Goal: Task Accomplishment & Management: Manage account settings

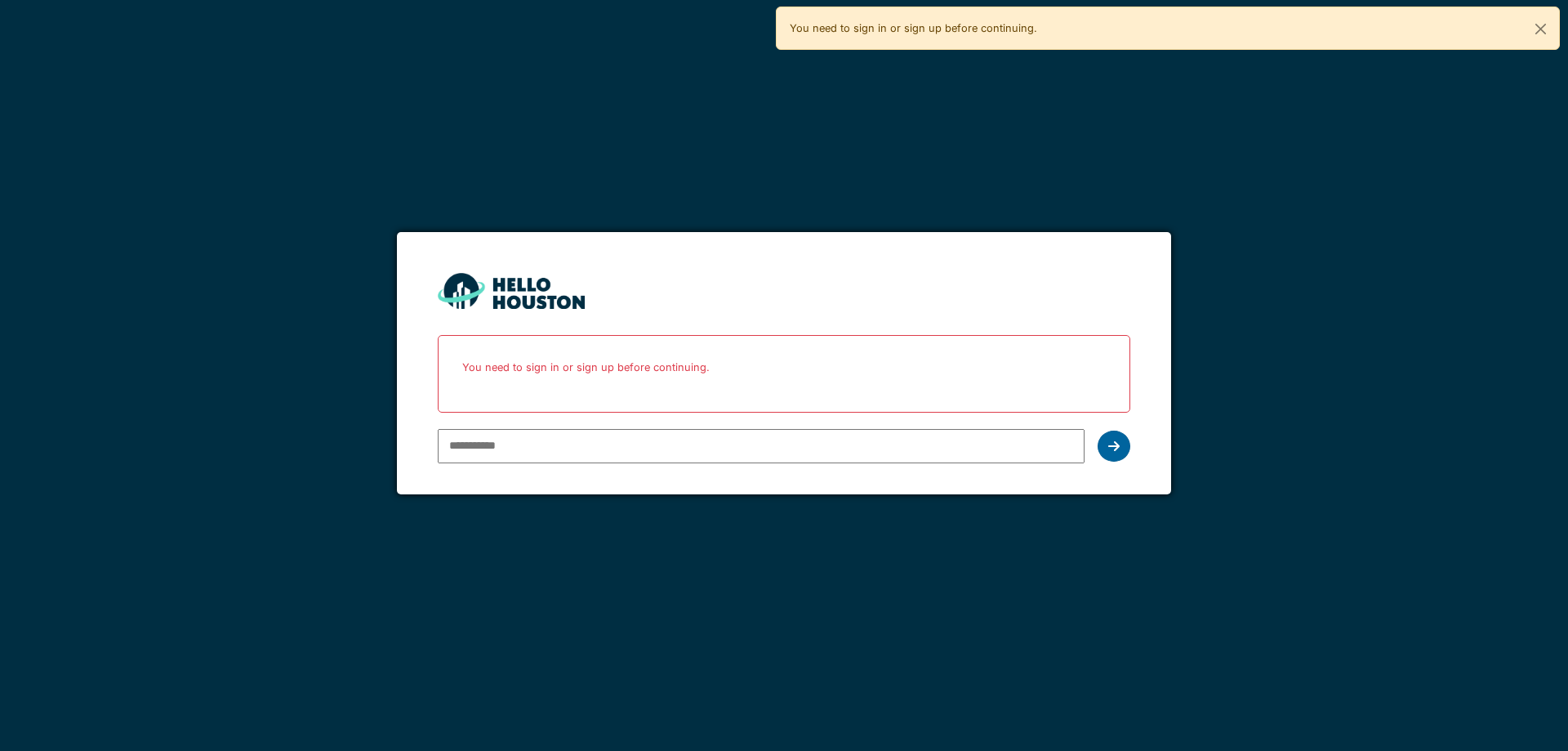
type input "**********"
click at [1113, 443] on icon at bounding box center [1114, 445] width 11 height 13
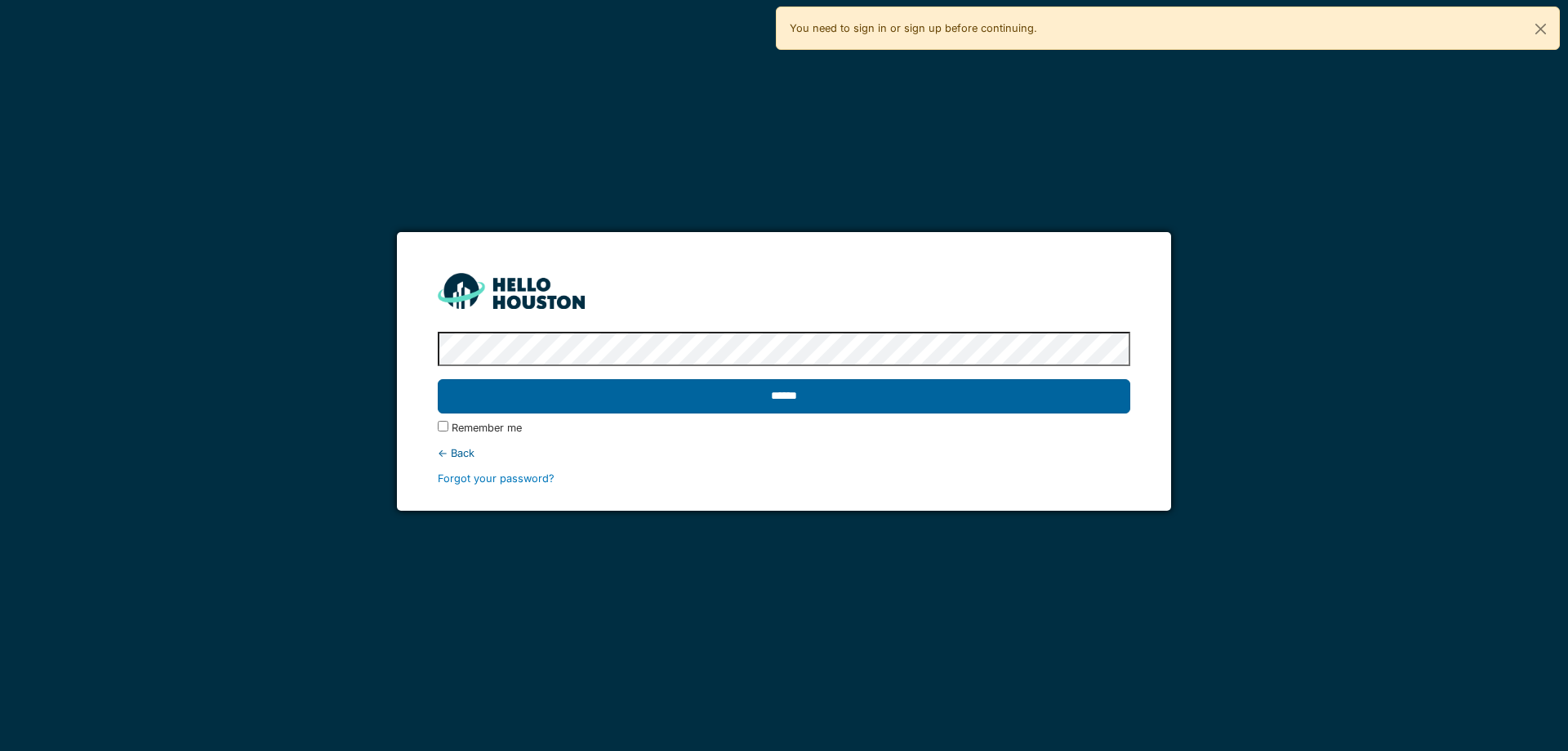
click at [765, 401] on input "******" at bounding box center [783, 396] width 692 height 34
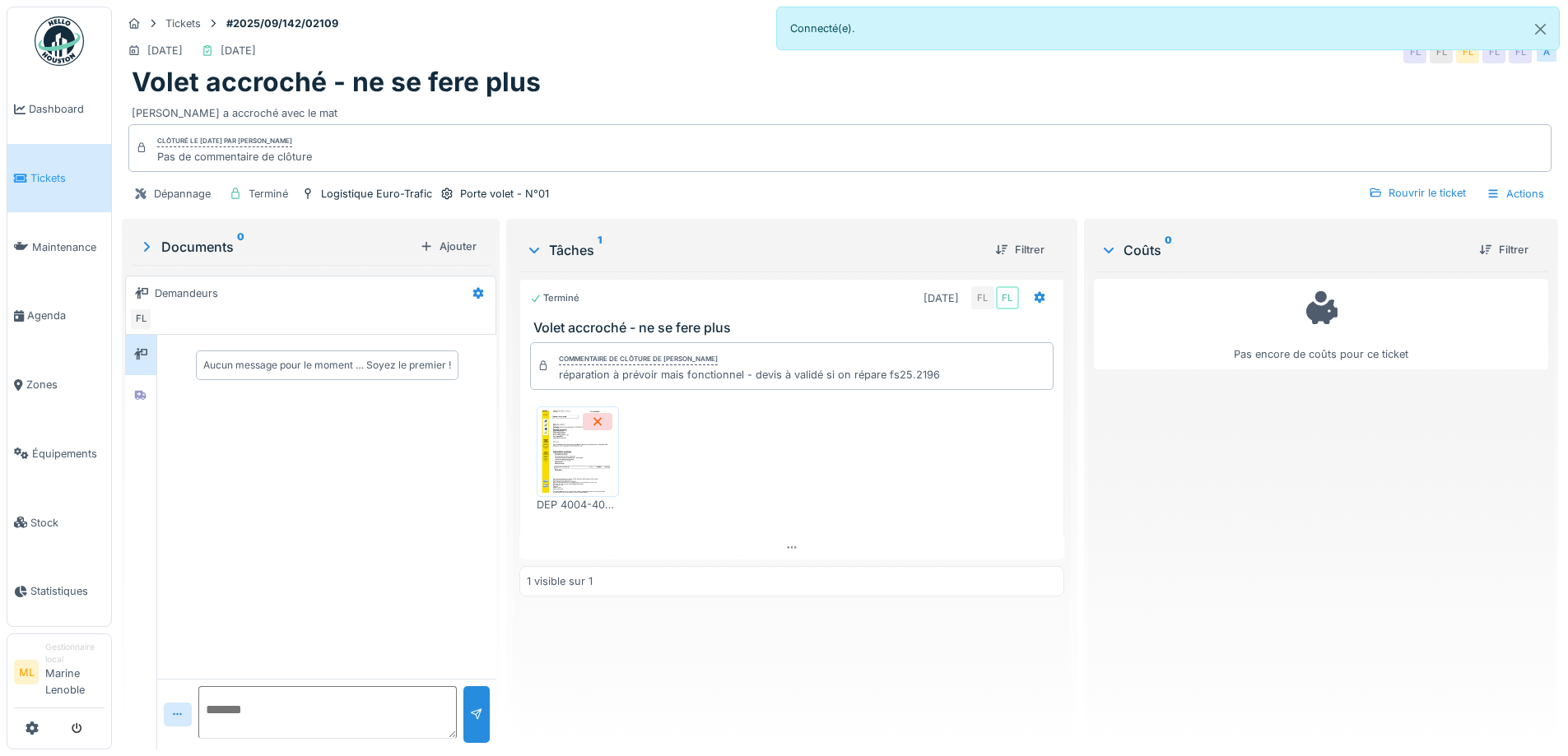
click at [573, 449] on img at bounding box center [578, 451] width 74 height 82
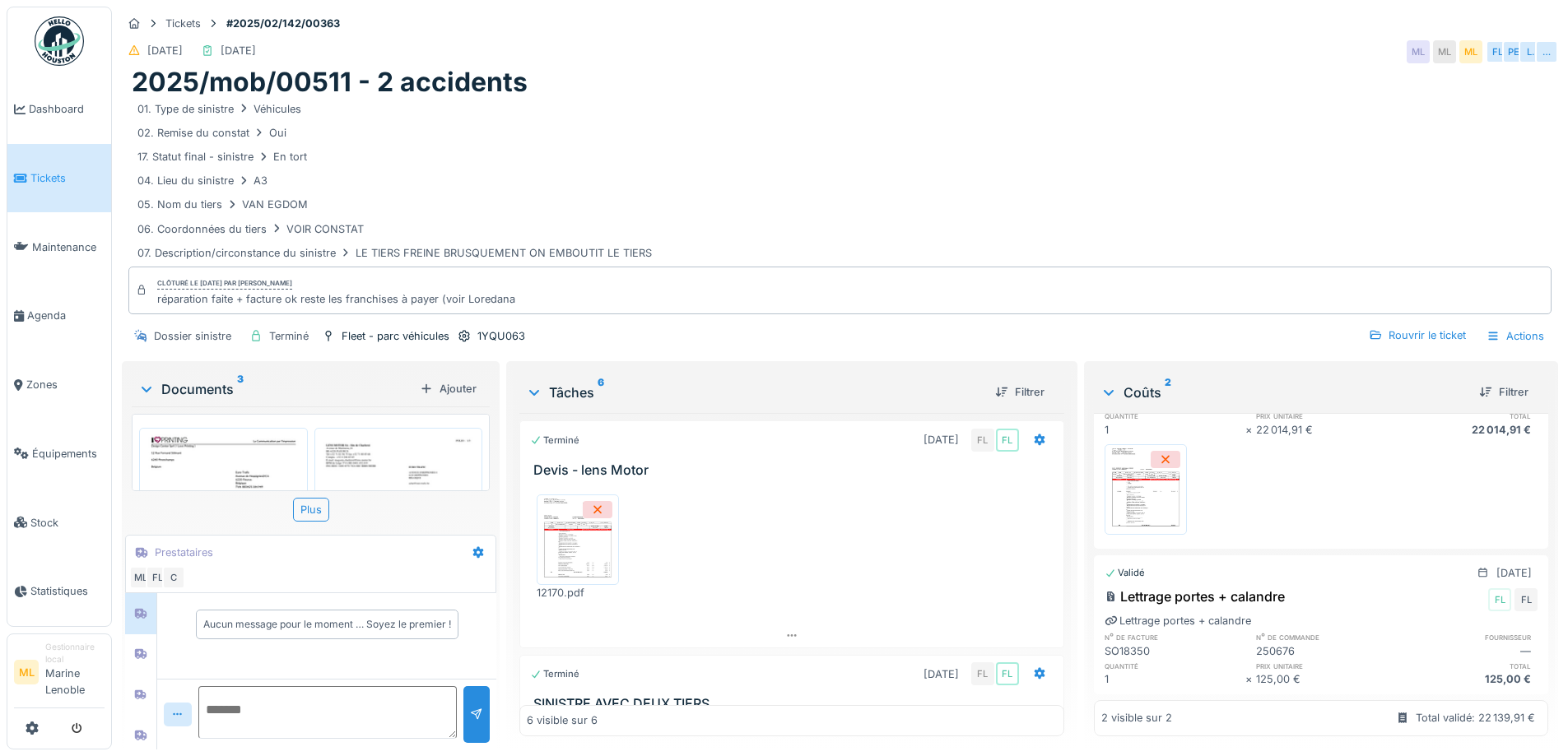
scroll to position [122, 0]
click at [60, 176] on span "Tickets" at bounding box center [67, 178] width 74 height 16
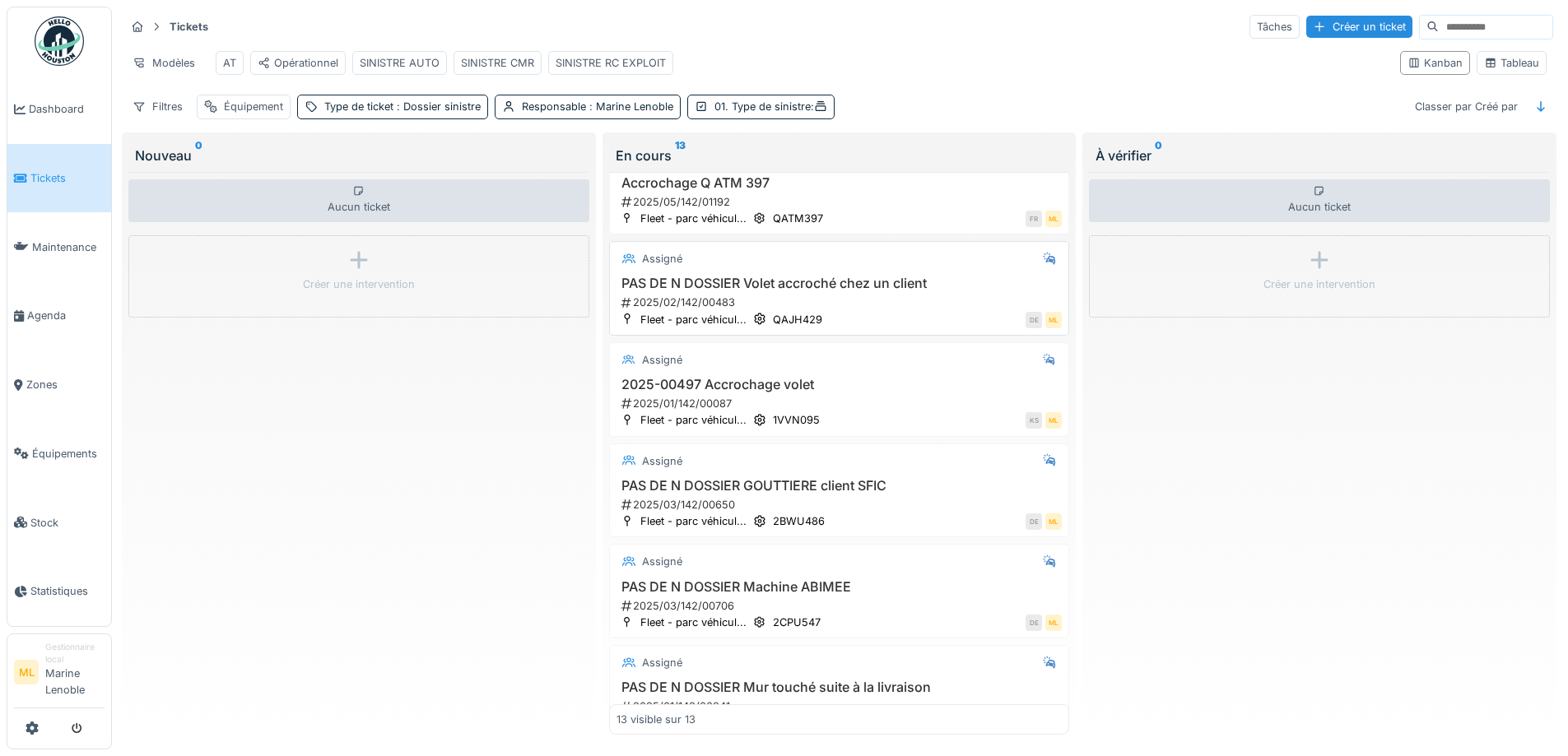
scroll to position [154, 0]
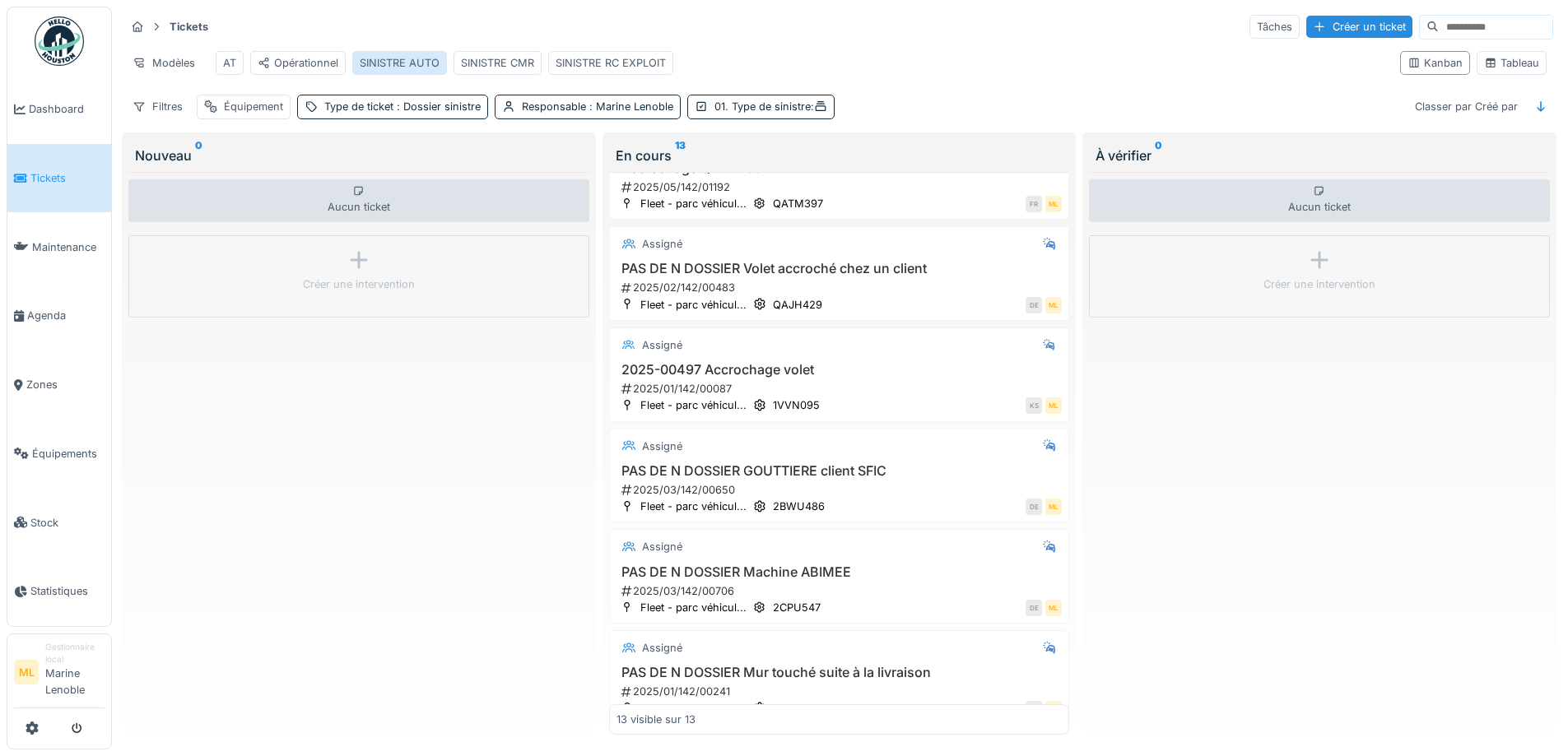
click at [398, 63] on div "SINISTRE AUTO" at bounding box center [399, 63] width 80 height 16
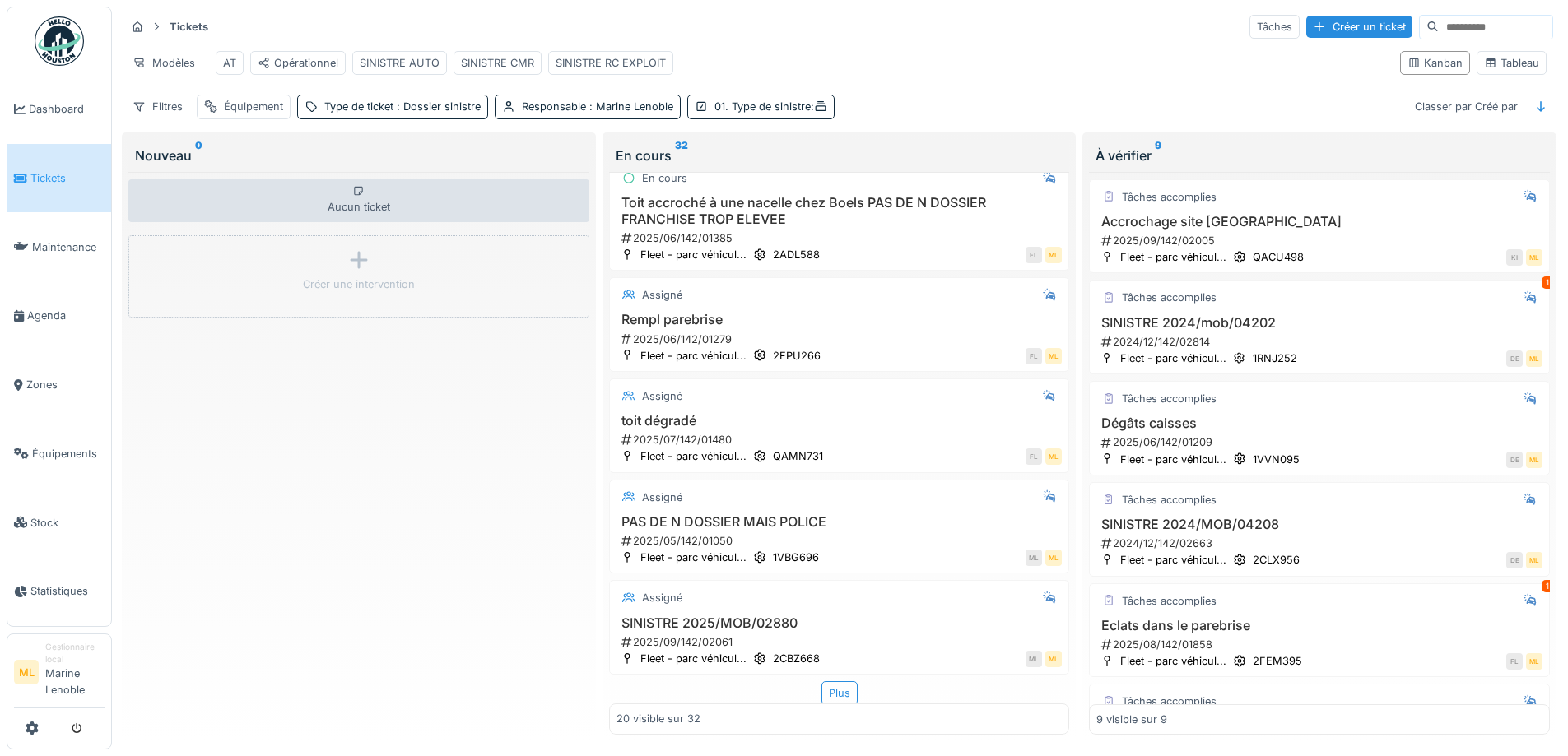
scroll to position [1574, 0]
click at [825, 681] on div "Plus" at bounding box center [839, 691] width 36 height 24
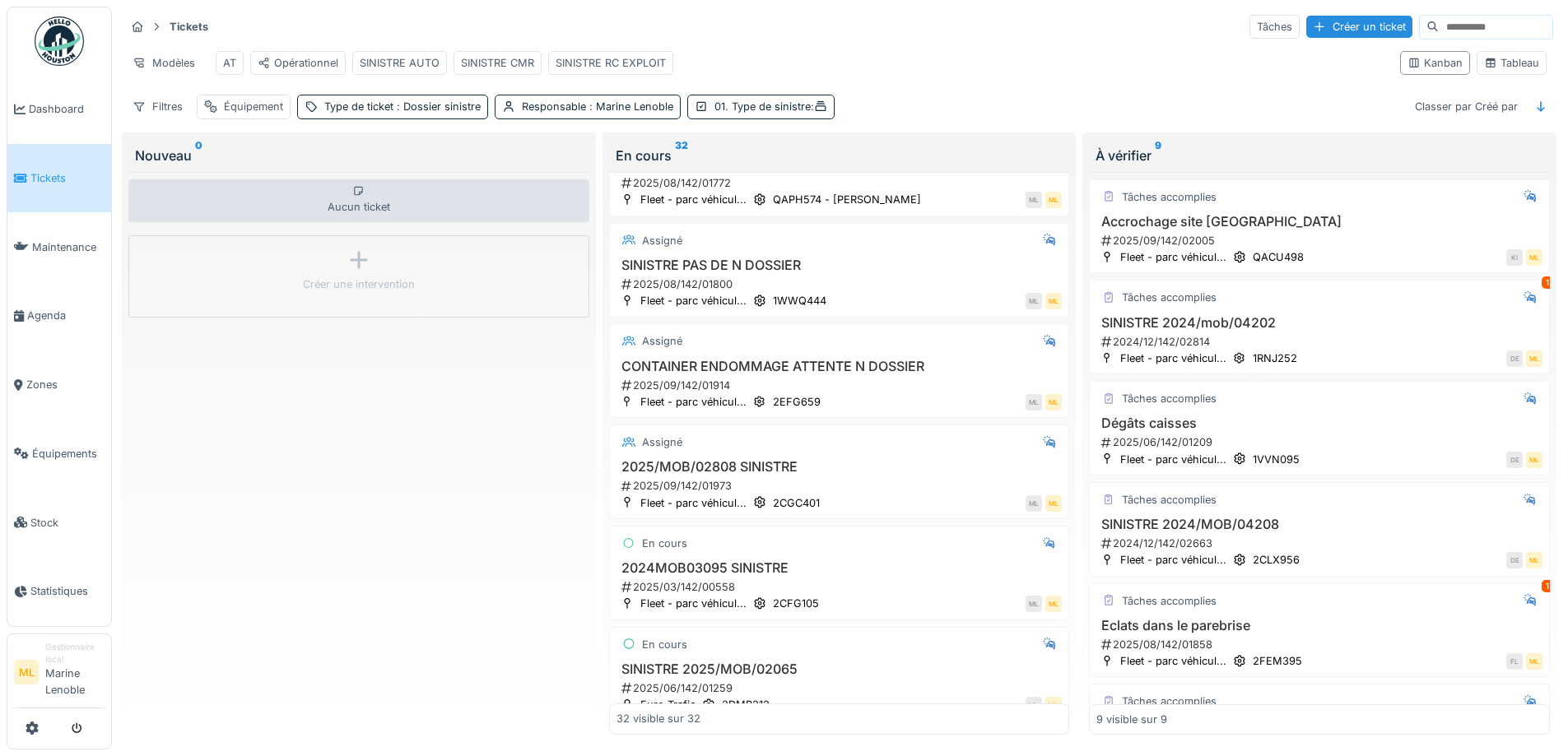
scroll to position [2777, 0]
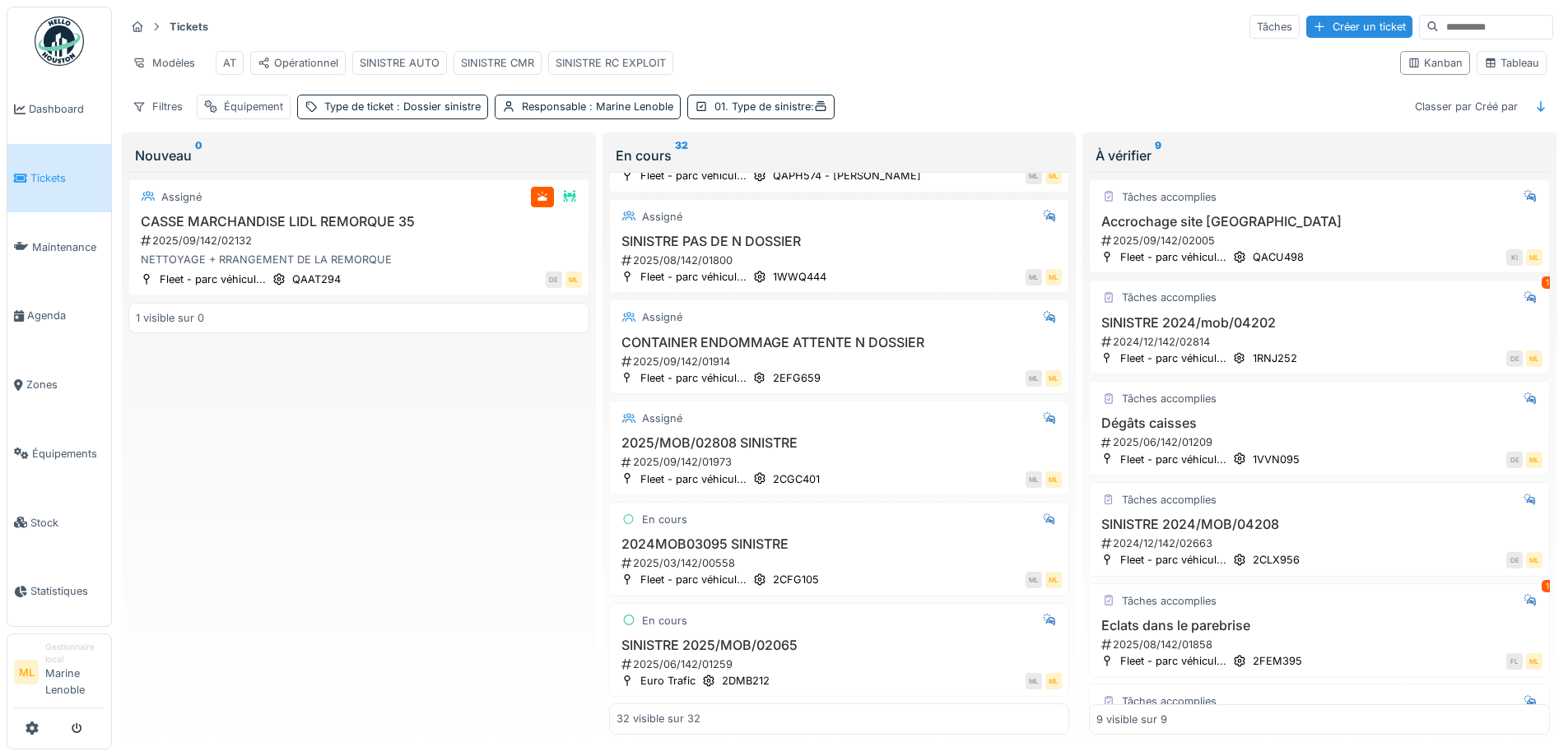
click at [44, 177] on span "Tickets" at bounding box center [67, 178] width 74 height 16
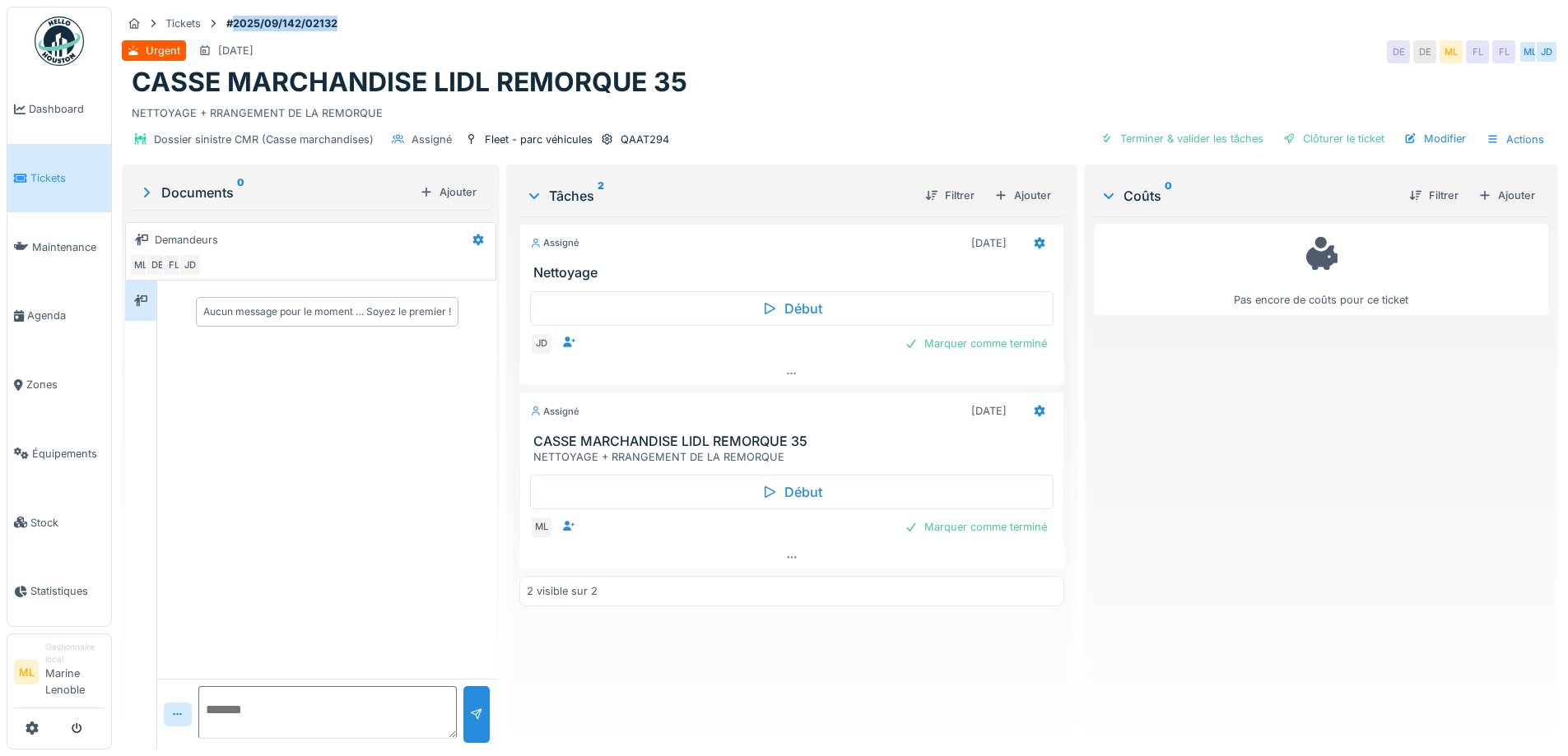
drag, startPoint x: 339, startPoint y: 22, endPoint x: 233, endPoint y: 23, distance: 106.0
click at [233, 23] on strong "#2025/09/142/02132" at bounding box center [282, 23] width 124 height 16
copy strong "2025/09/142/02132"
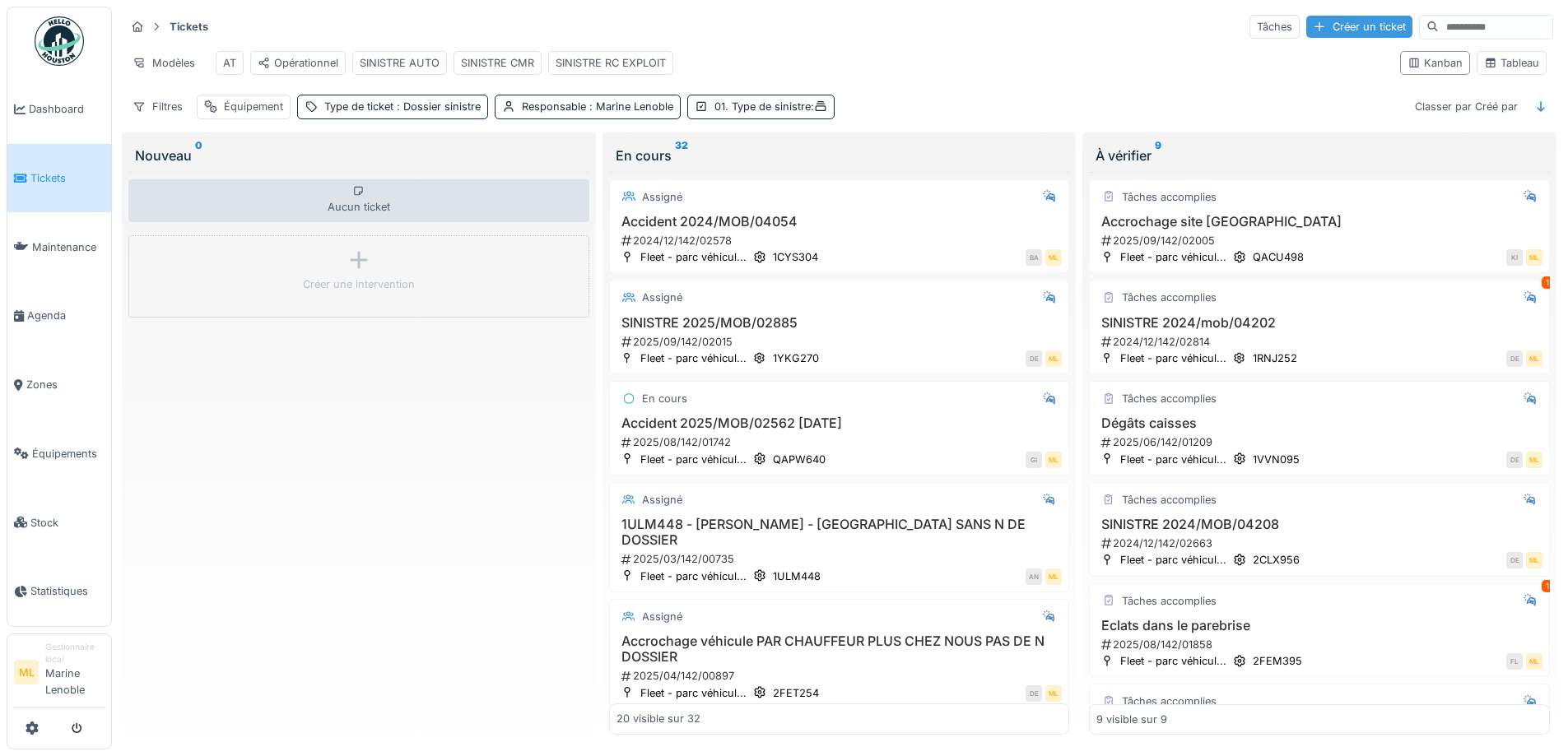
click at [1307, 26] on div "Créer un ticket" at bounding box center [1358, 27] width 106 height 22
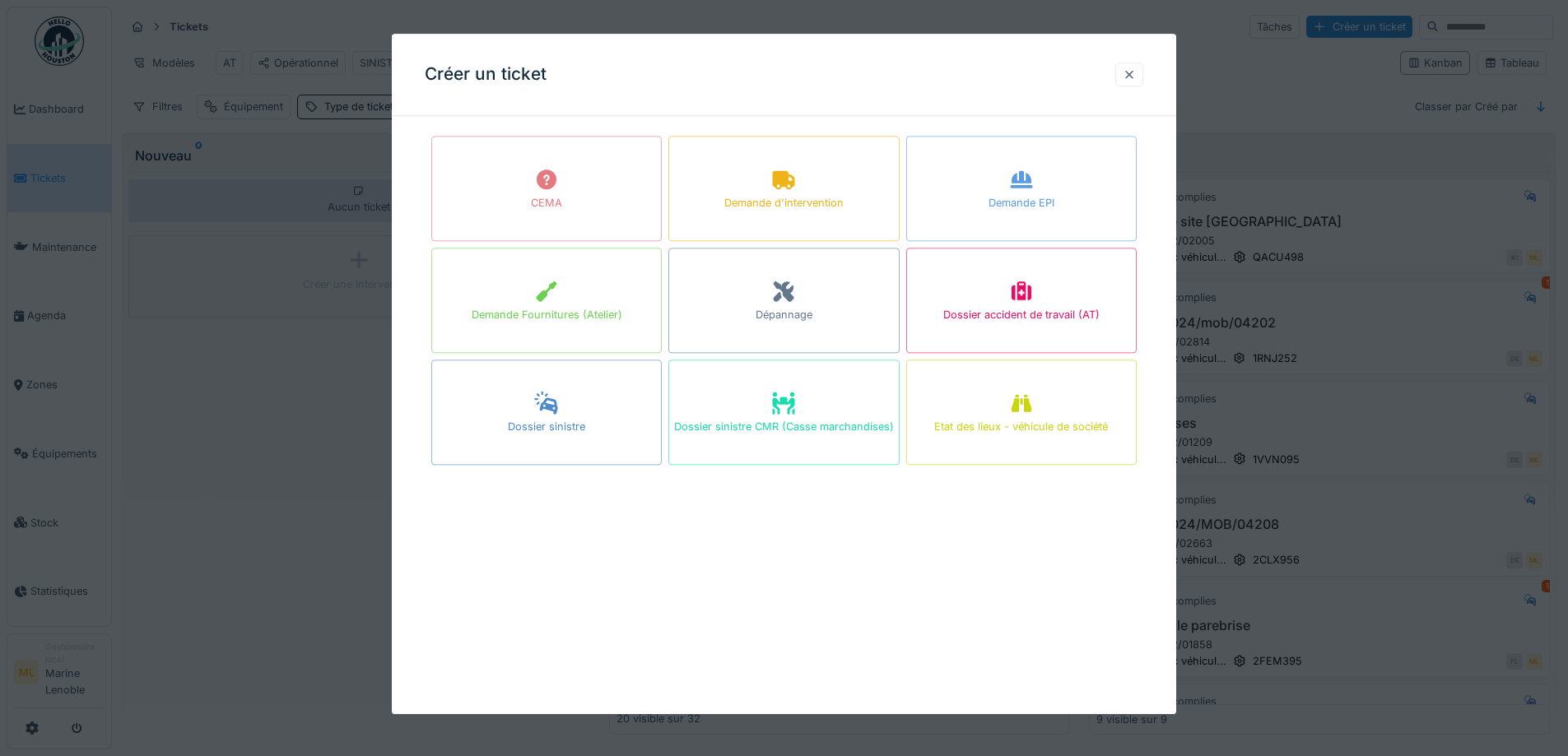
click at [1140, 82] on div at bounding box center [1129, 75] width 28 height 24
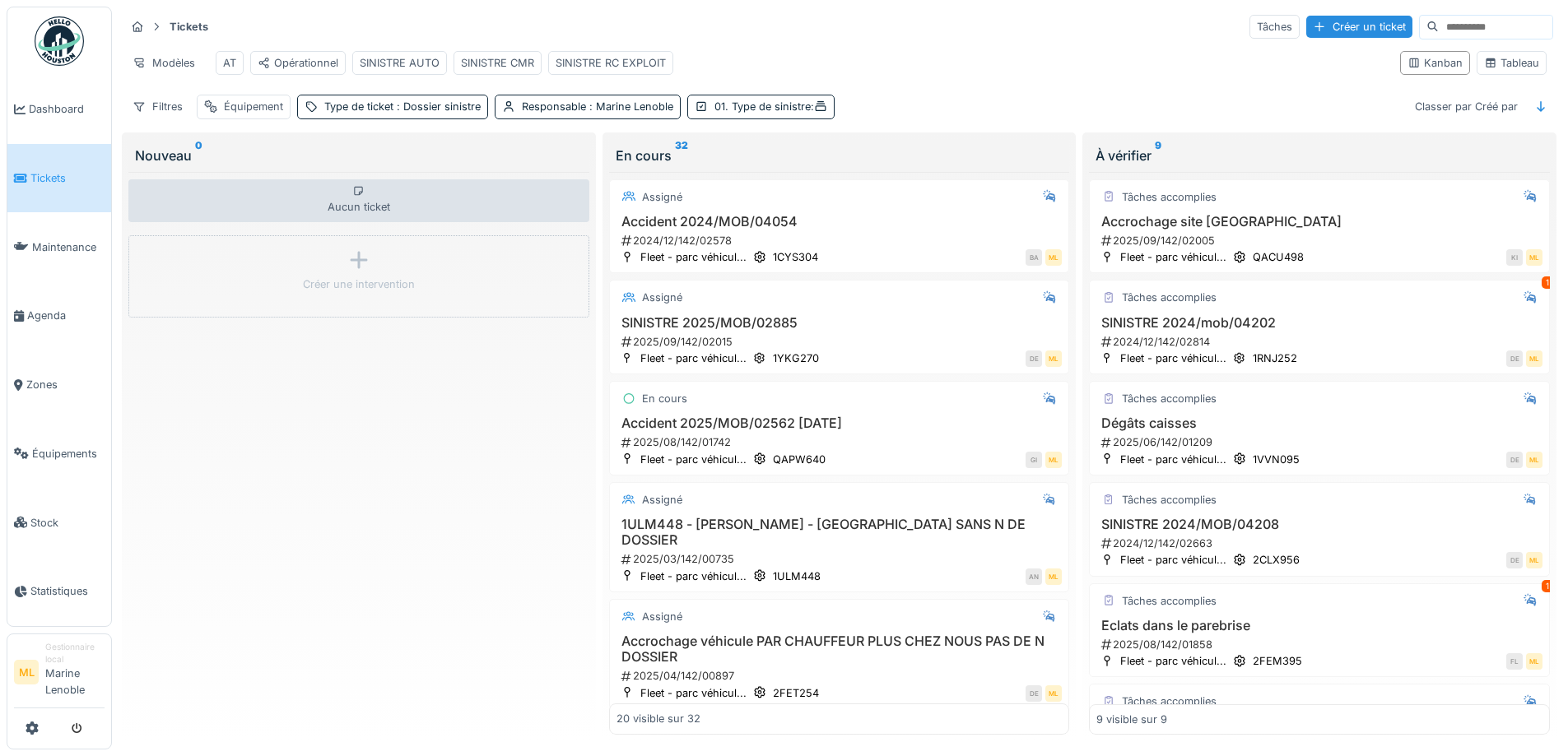
click at [47, 178] on span "Tickets" at bounding box center [67, 178] width 74 height 16
click at [160, 118] on div "Filtres" at bounding box center [157, 107] width 65 height 24
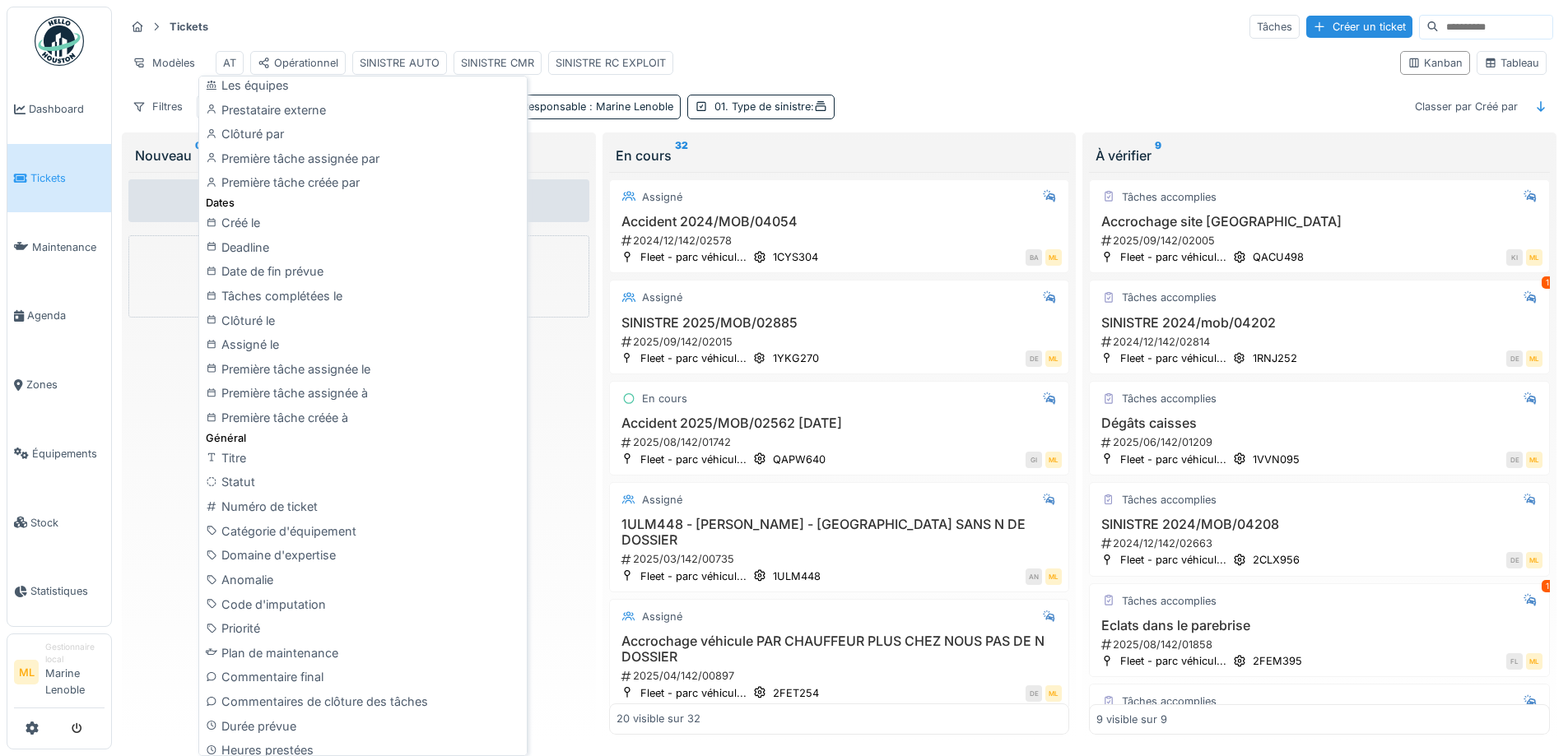
scroll to position [319, 0]
click at [261, 510] on div "Numéro de ticket" at bounding box center [363, 502] width 321 height 25
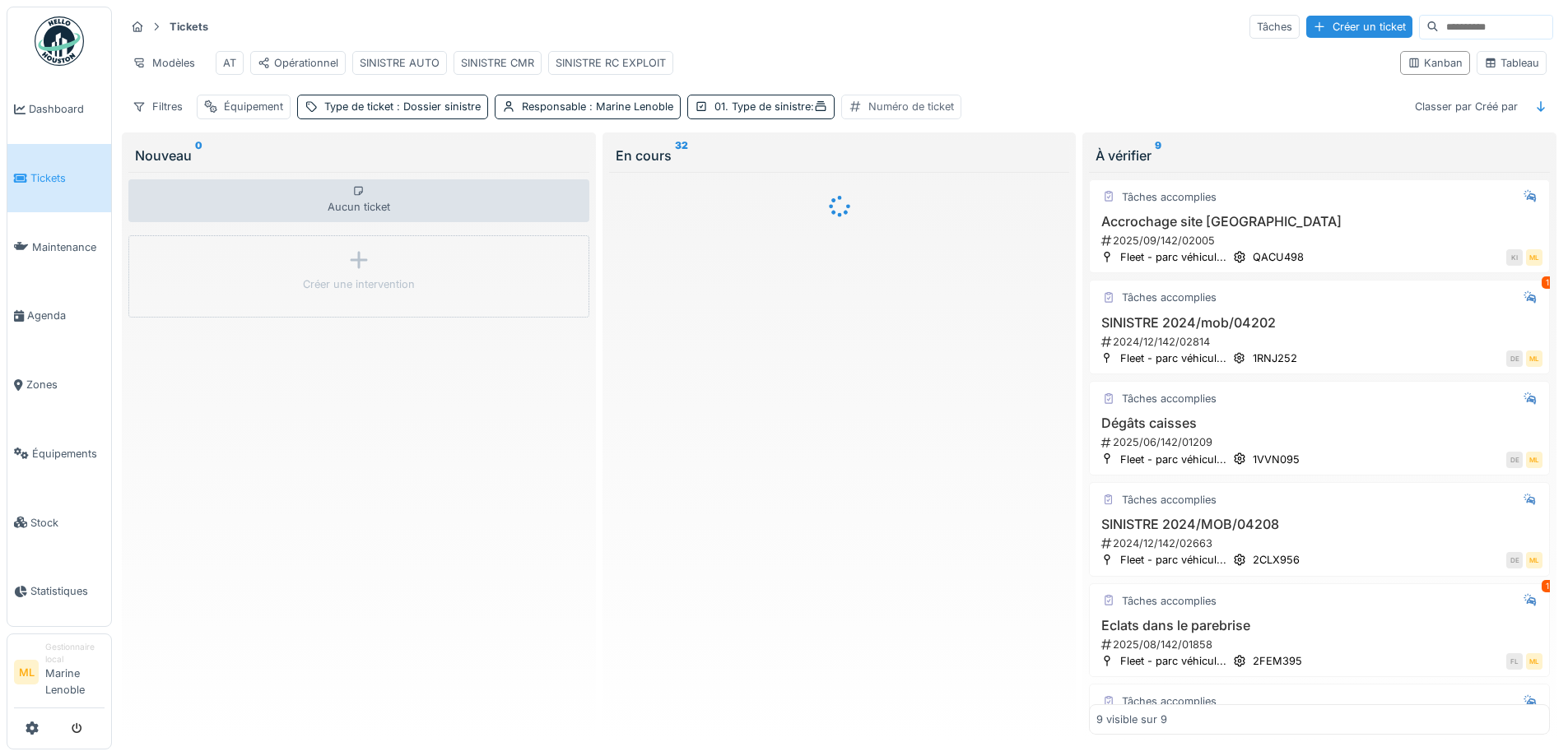
click at [908, 114] on div "Numéro de ticket" at bounding box center [911, 106] width 85 height 16
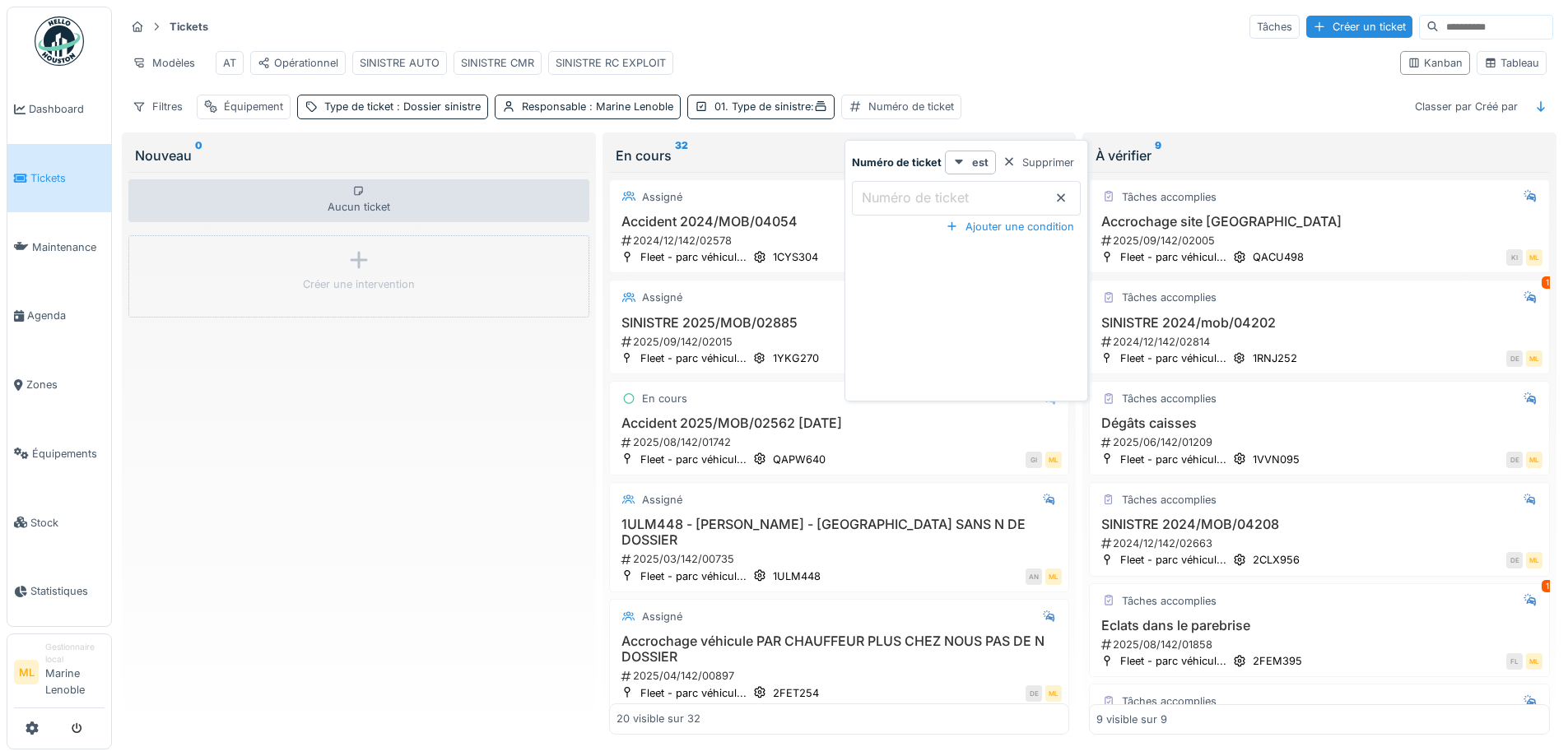
click at [937, 196] on label "Numéro de ticket" at bounding box center [915, 197] width 114 height 20
click at [937, 196] on ticket_kyMDM "Numéro de ticket" at bounding box center [966, 198] width 229 height 34
click at [1060, 195] on icon at bounding box center [1060, 197] width 13 height 10
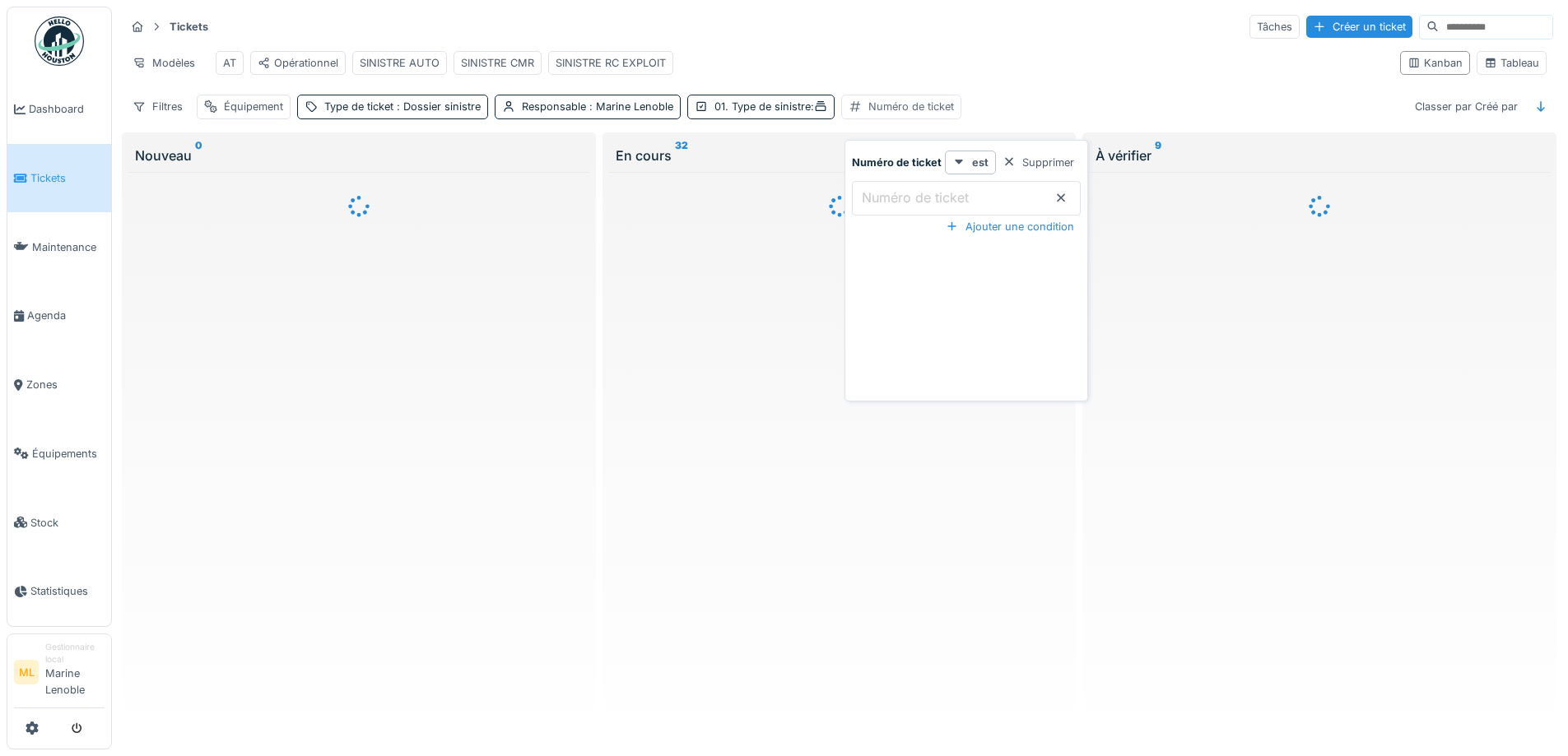
click at [934, 115] on div "Numéro de ticket" at bounding box center [911, 106] width 85 height 16
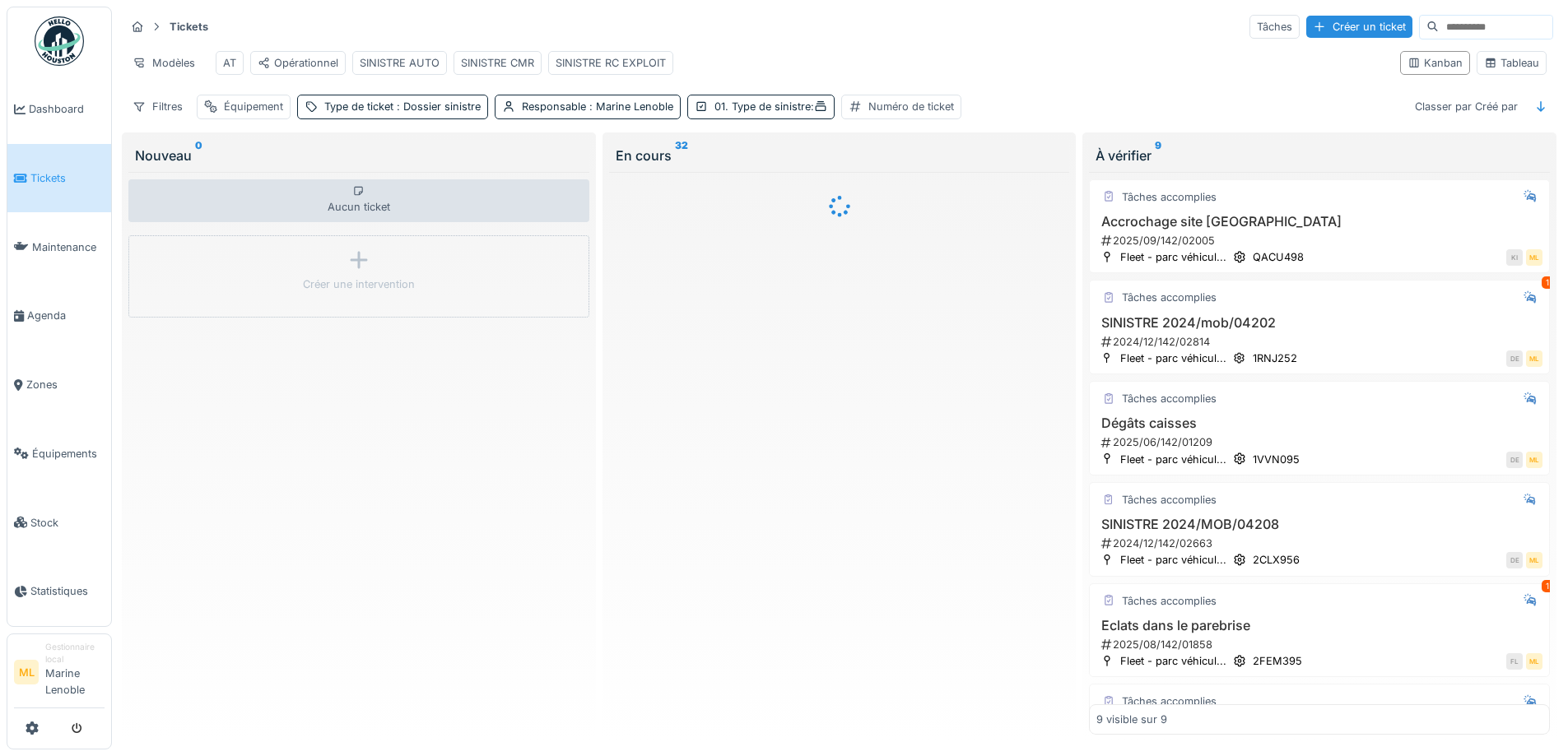
click at [869, 55] on div "Modèles AT Opérationnel SINISTRE AUTO SINISTRE CMR SINISTRE RC EXPLOIT" at bounding box center [756, 63] width 1262 height 37
click at [166, 116] on div "Filtres" at bounding box center [157, 107] width 65 height 24
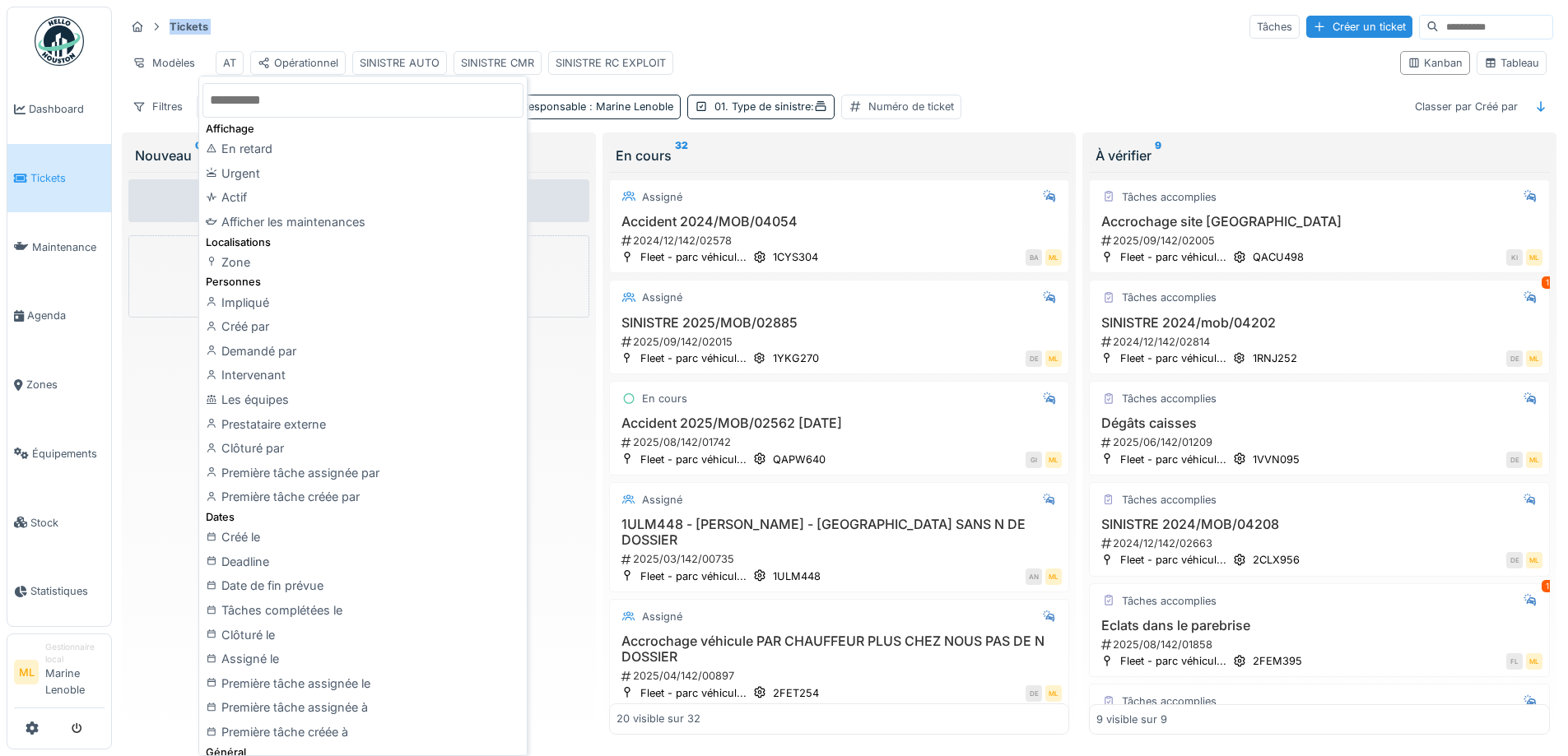
drag, startPoint x: 866, startPoint y: 41, endPoint x: 852, endPoint y: 44, distance: 14.3
click at [854, 44] on div "Tickets Tâches Créer un ticket Modèles AT Opérationnel SINISTRE AUTO SINISTRE C…" at bounding box center [838, 66] width 1441 height 119
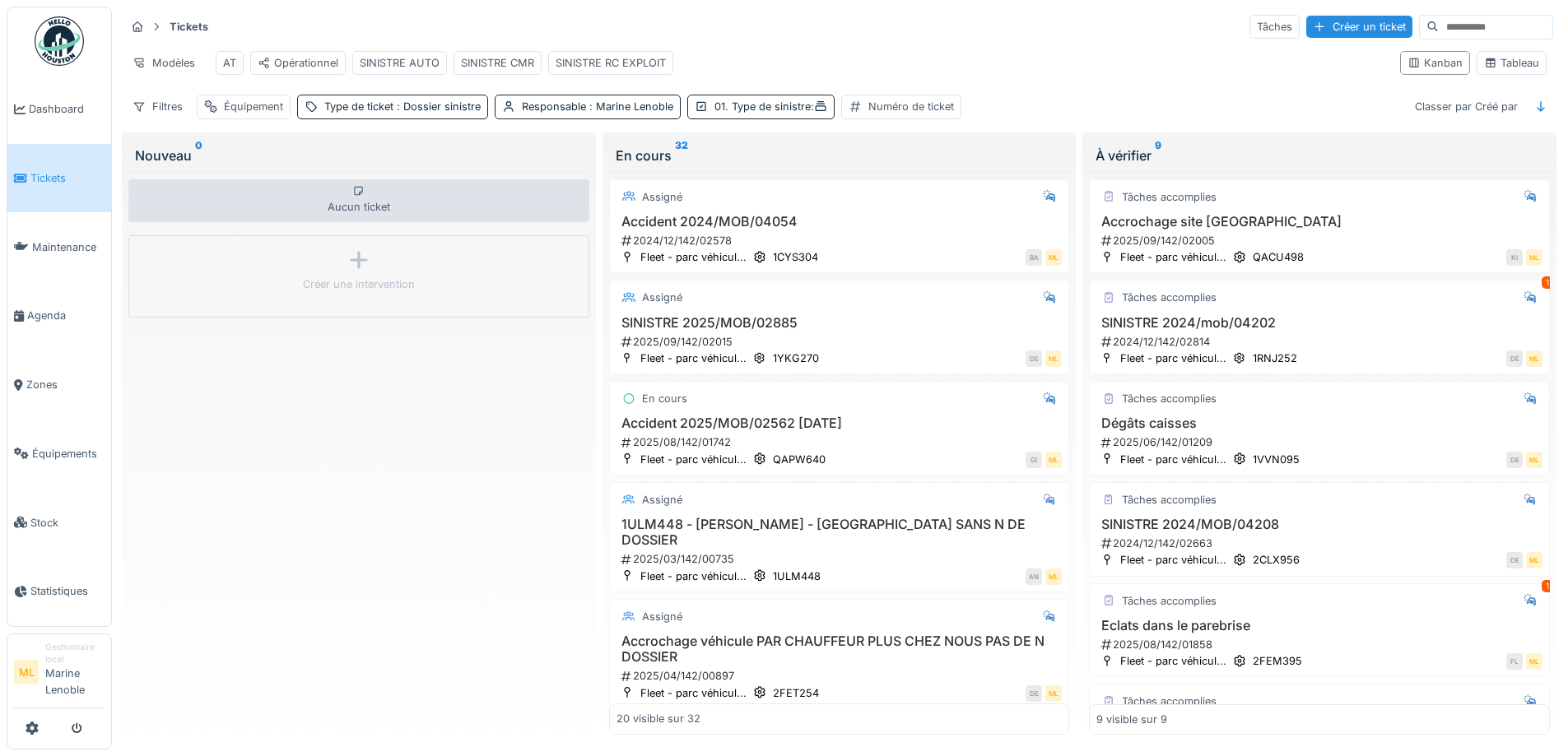
click at [158, 27] on icon at bounding box center [156, 27] width 4 height 8
click at [907, 115] on div "Numéro de ticket" at bounding box center [911, 106] width 85 height 16
click at [1008, 157] on div at bounding box center [1008, 162] width 13 height 16
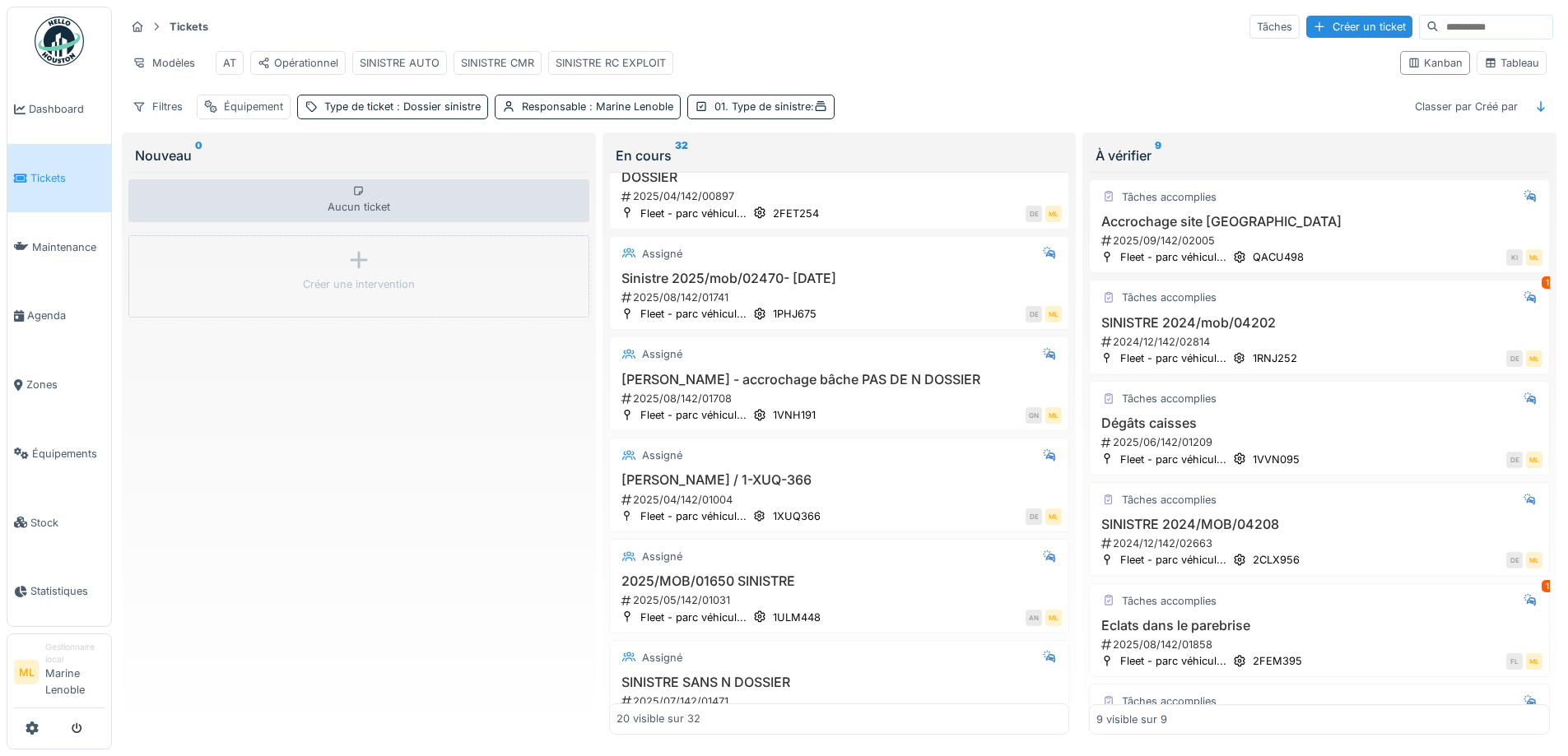
scroll to position [0, 0]
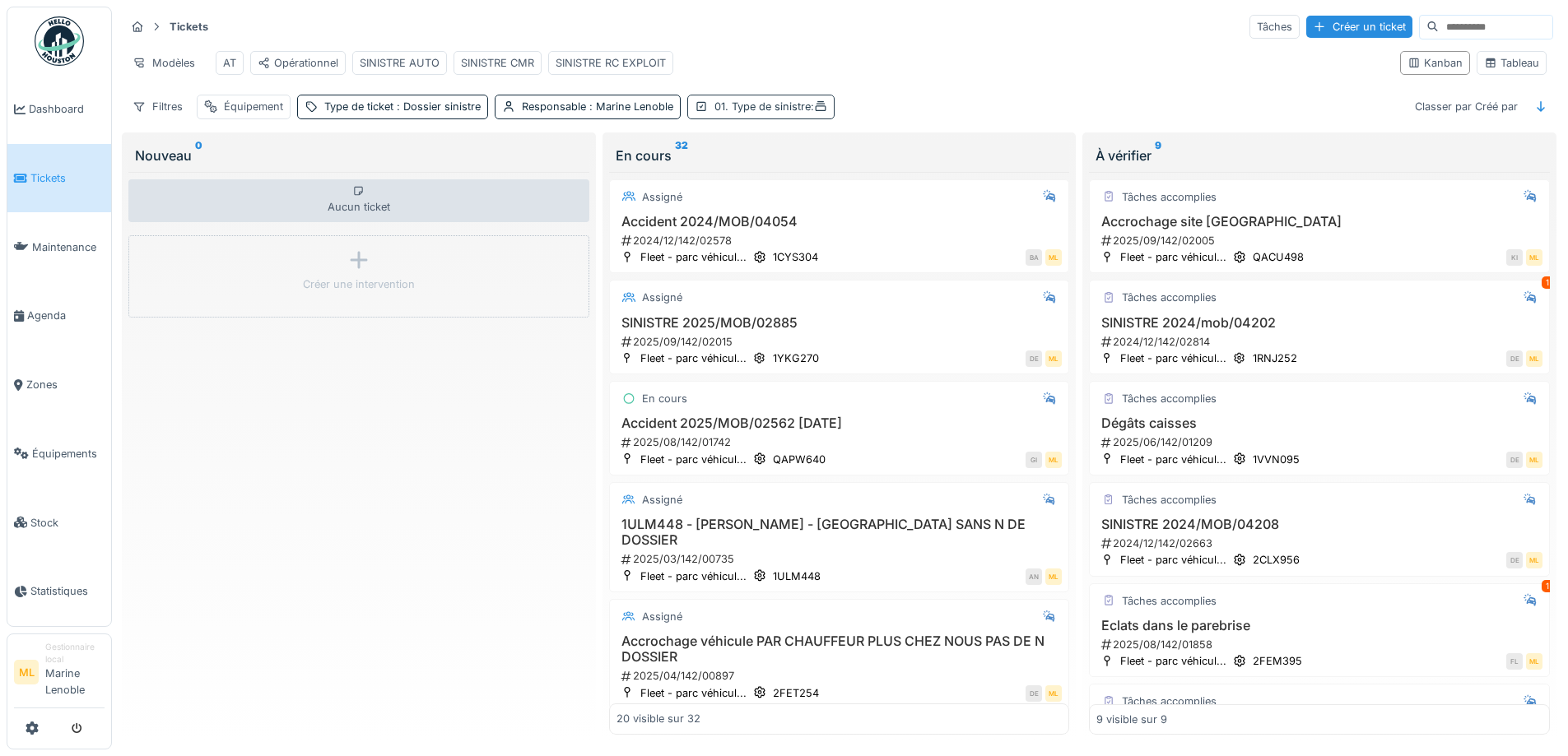
click at [794, 115] on div "01. Type de sinistre :" at bounding box center [770, 106] width 113 height 16
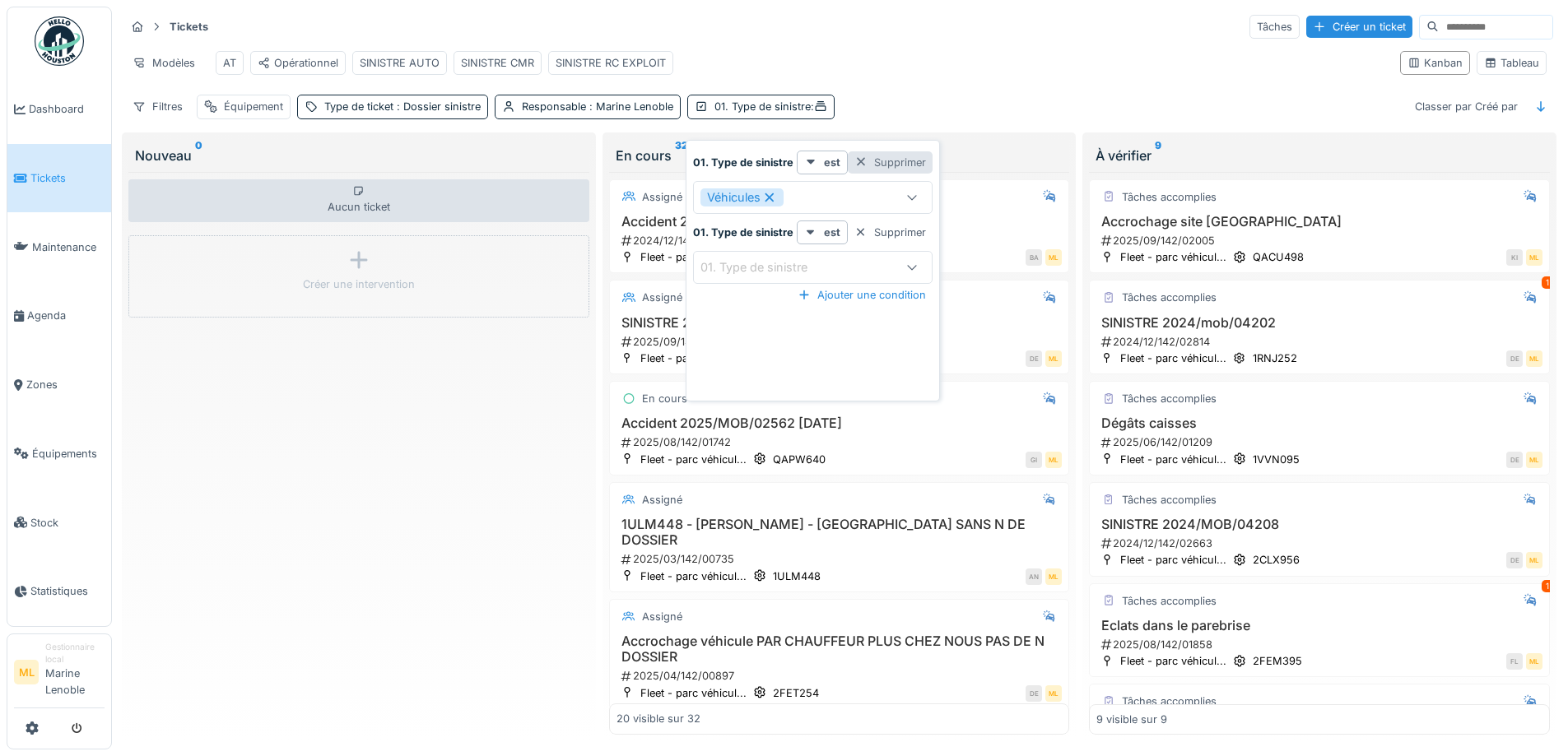
click at [856, 160] on div at bounding box center [860, 162] width 13 height 16
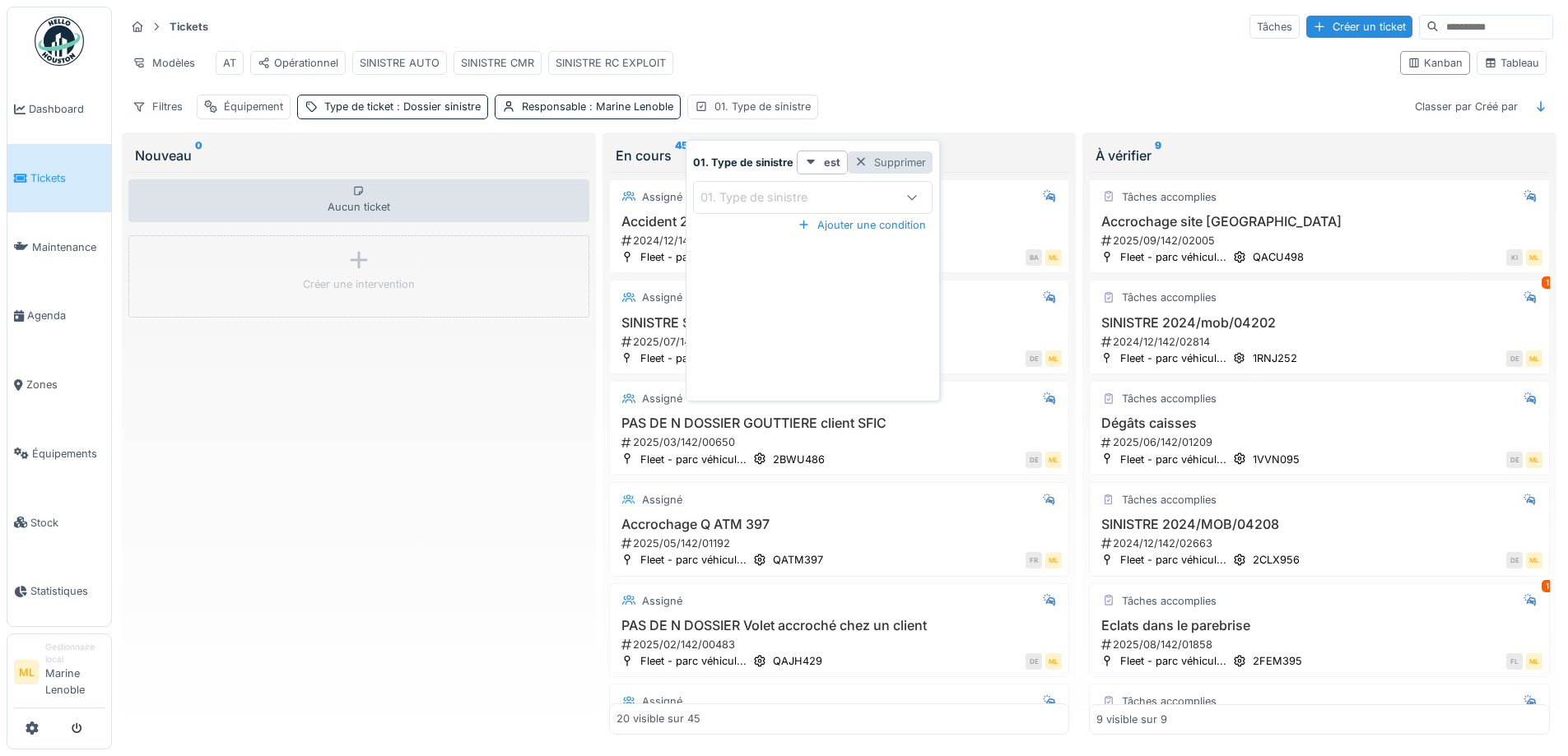
click at [857, 163] on div at bounding box center [860, 162] width 13 height 16
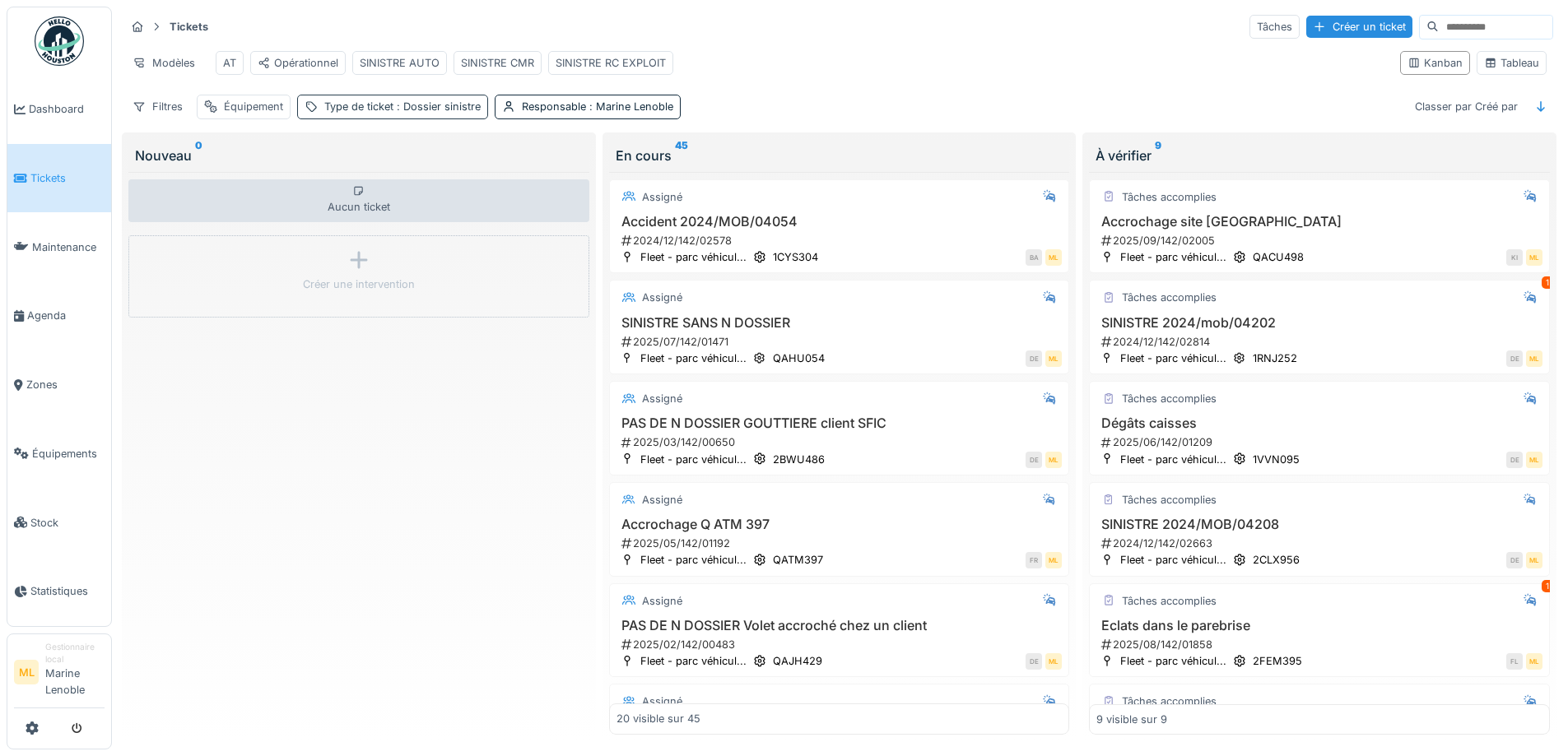
click at [430, 113] on span ": Dossier sinistre" at bounding box center [436, 106] width 87 height 12
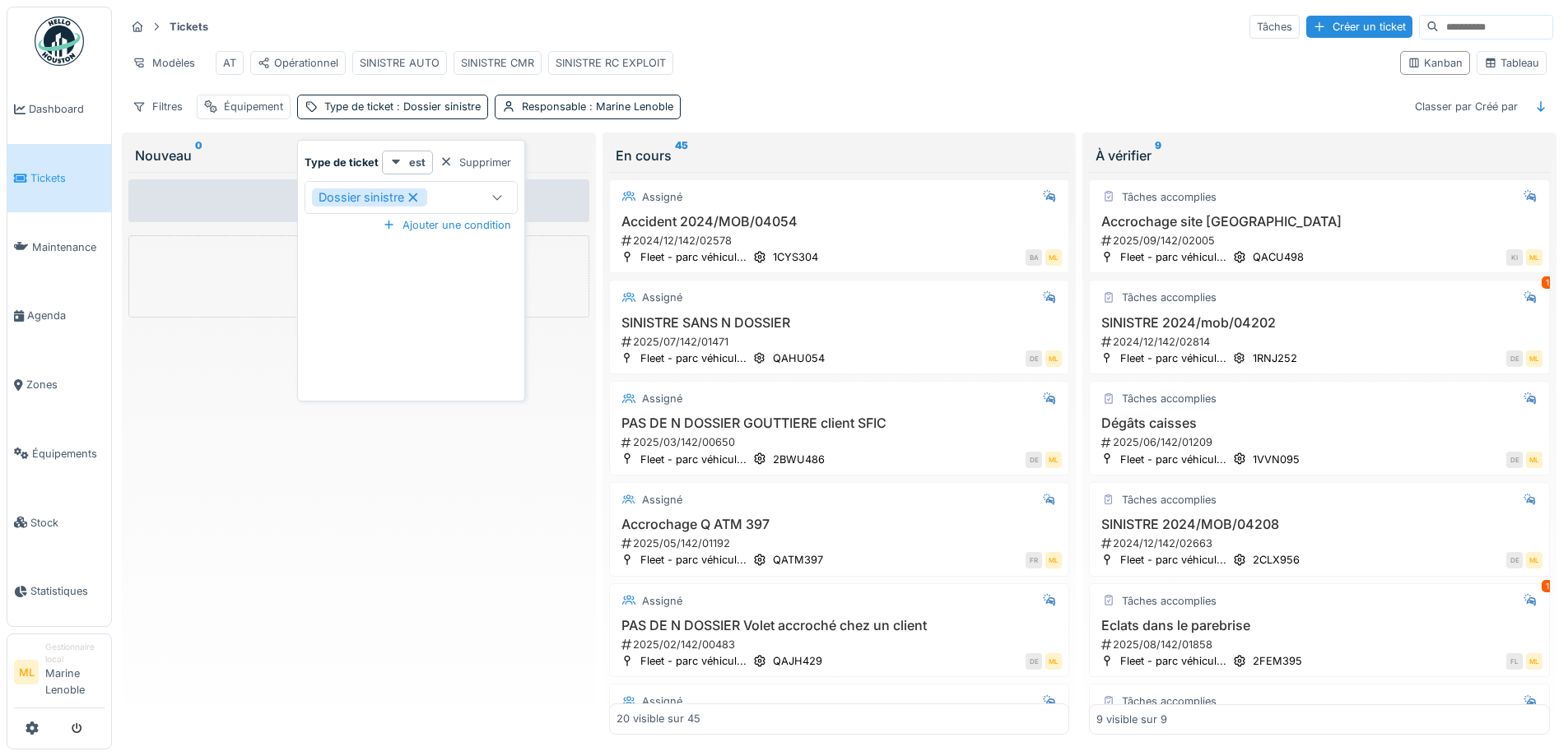
click at [881, 97] on div "Tickets Tâches Créer un ticket Modèles AT Opérationnel SINISTRE AUTO SINISTRE C…" at bounding box center [838, 66] width 1441 height 119
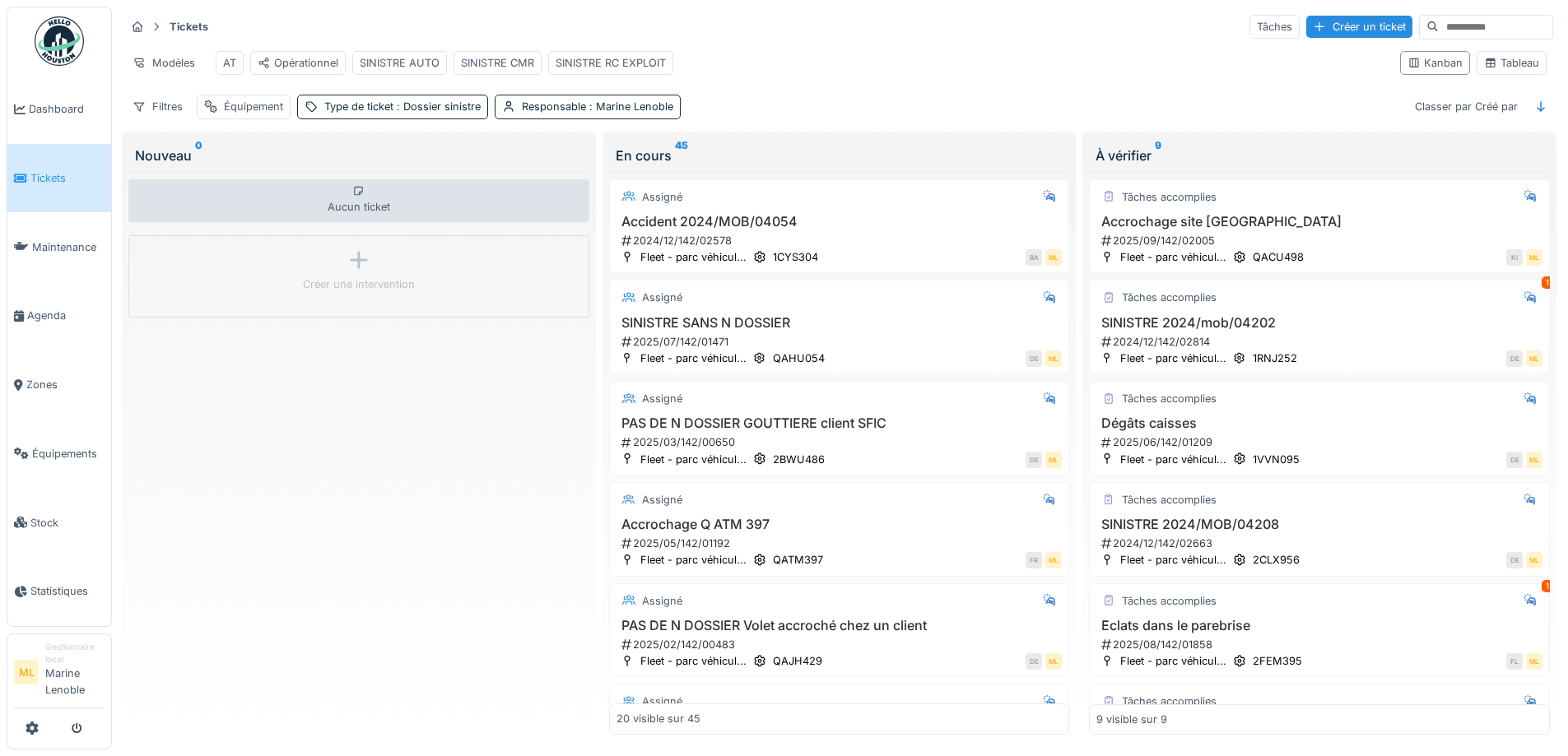
click at [1439, 27] on input at bounding box center [1496, 27] width 114 height 23
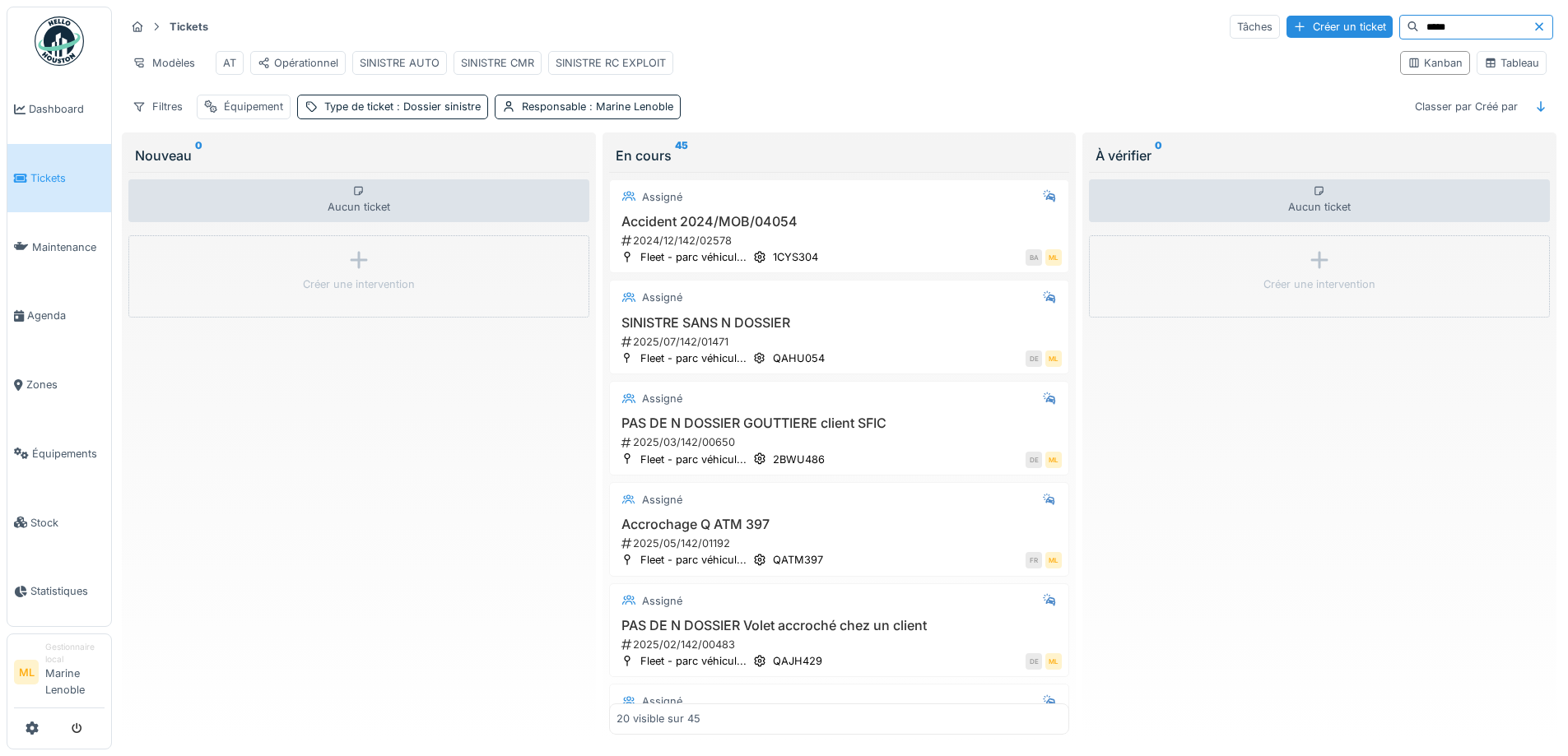
type input "*****"
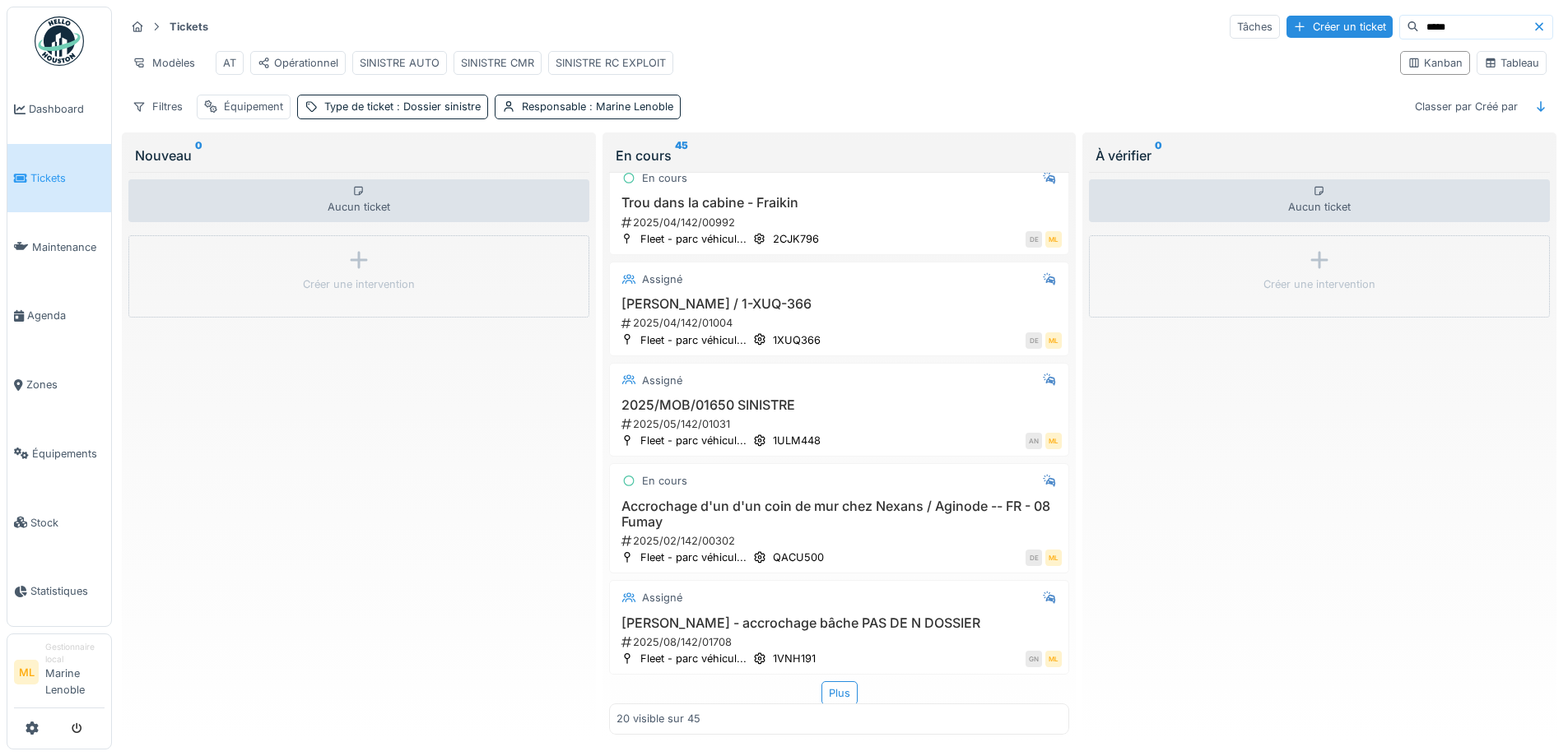
scroll to position [1574, 0]
click at [828, 679] on div "Plus" at bounding box center [839, 691] width 36 height 24
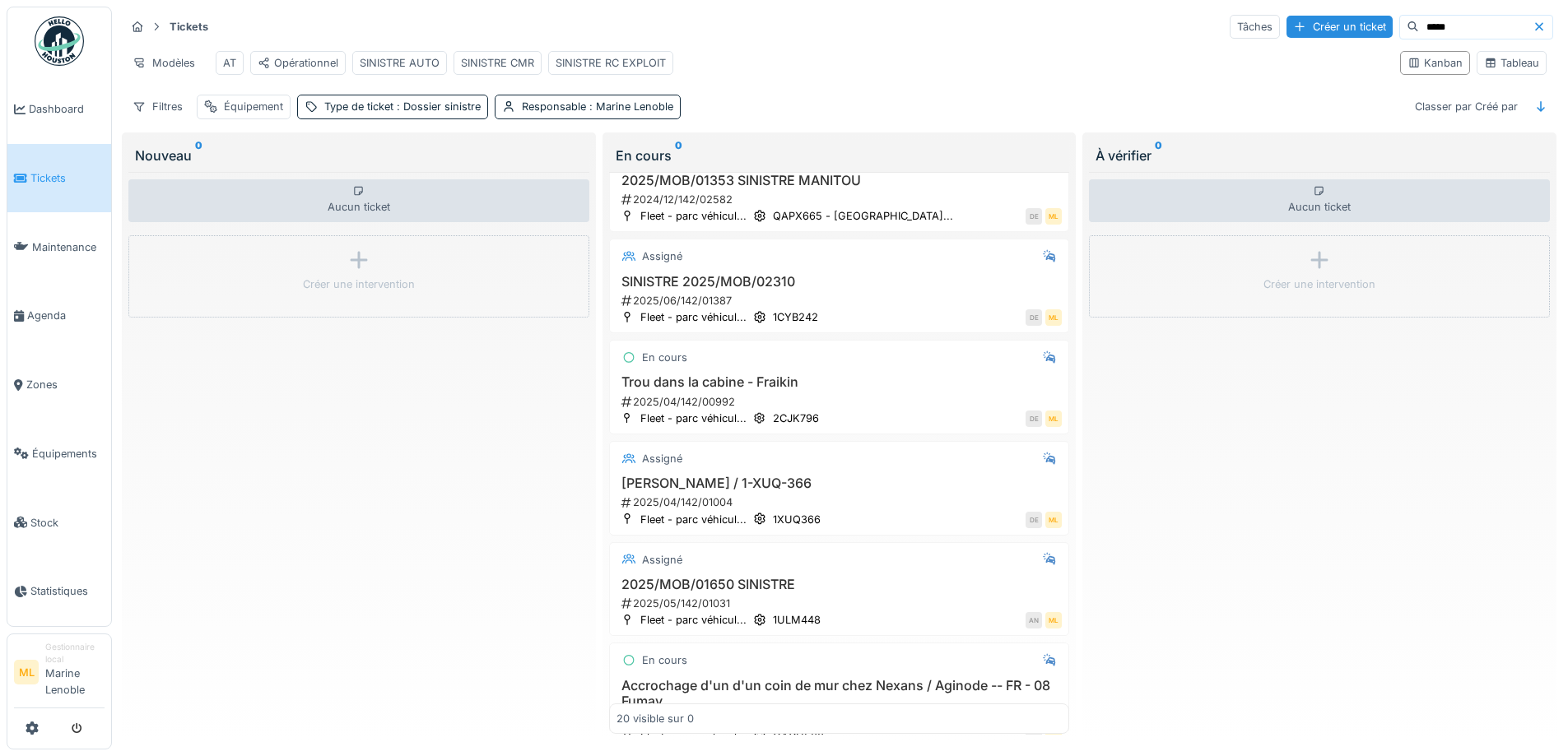
scroll to position [1551, 0]
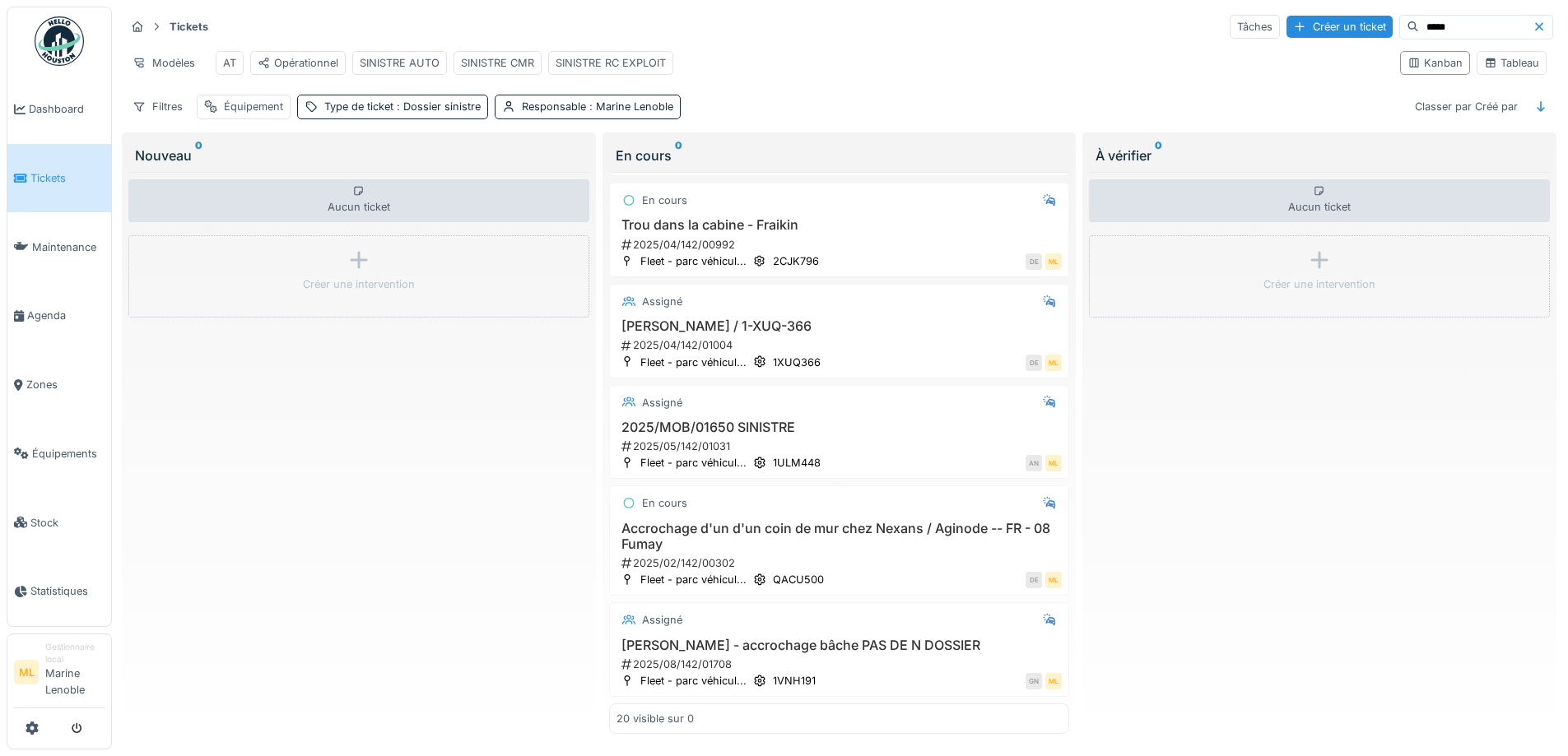
click at [1533, 27] on icon at bounding box center [1539, 27] width 13 height 10
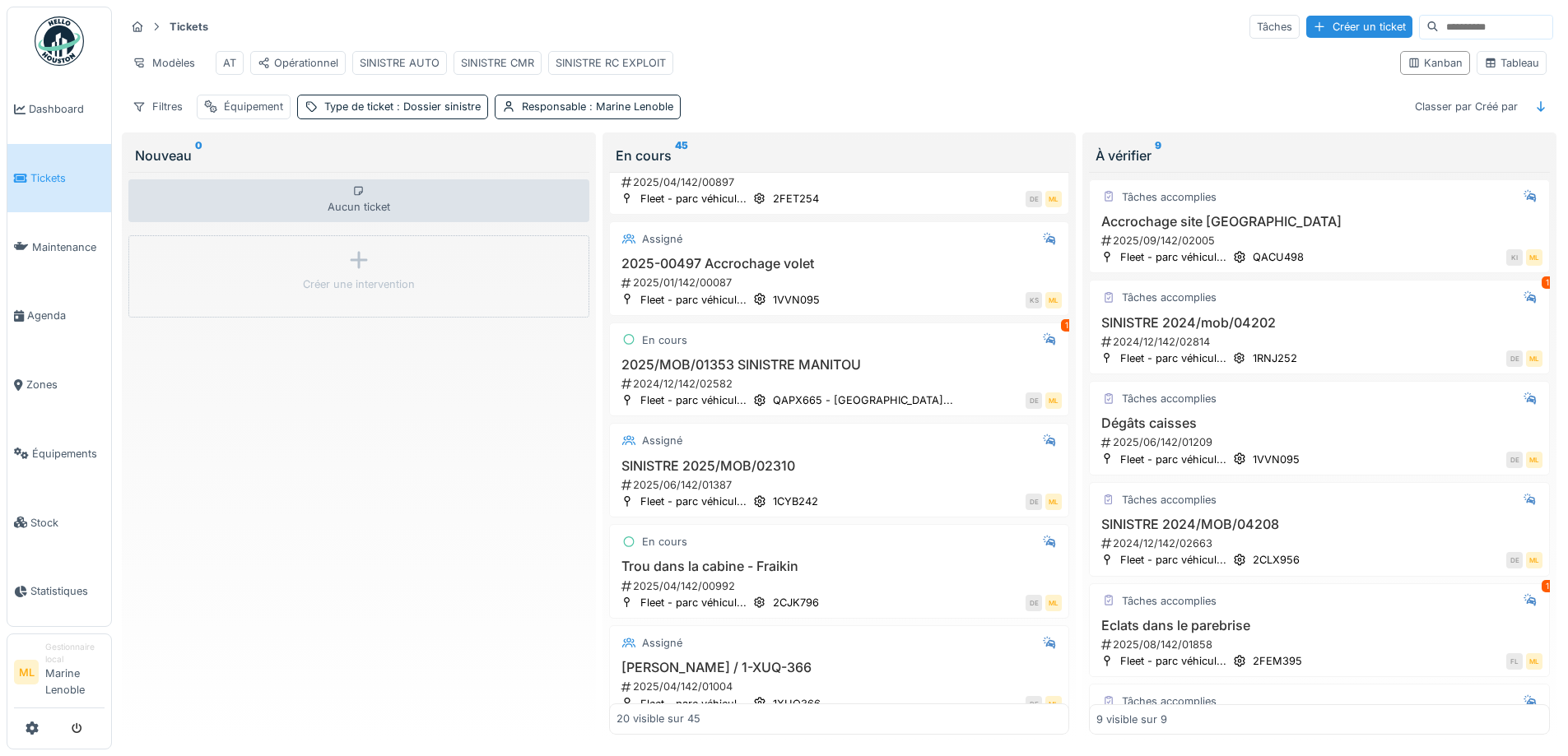
scroll to position [1574, 0]
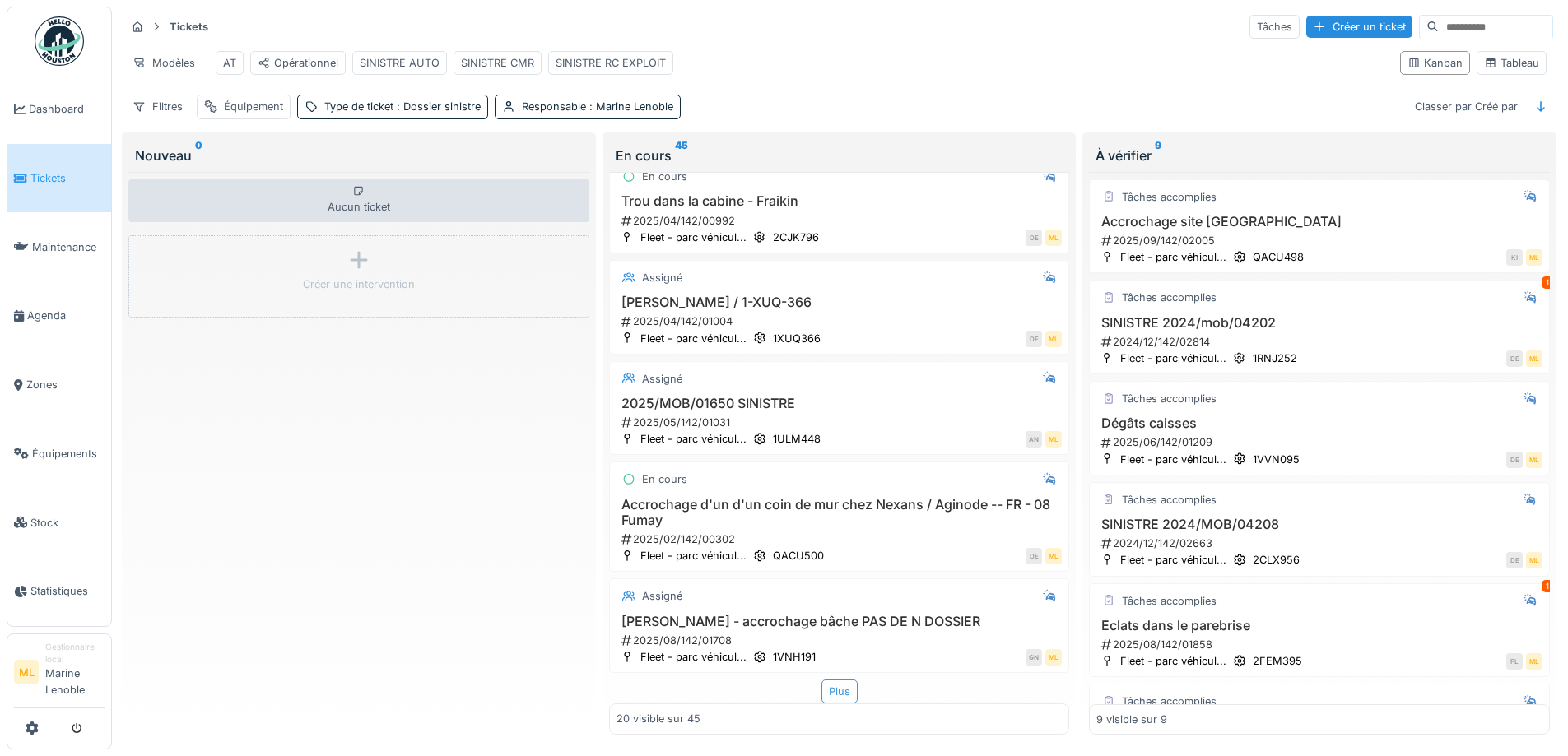
click at [832, 680] on div "Plus" at bounding box center [839, 691] width 36 height 24
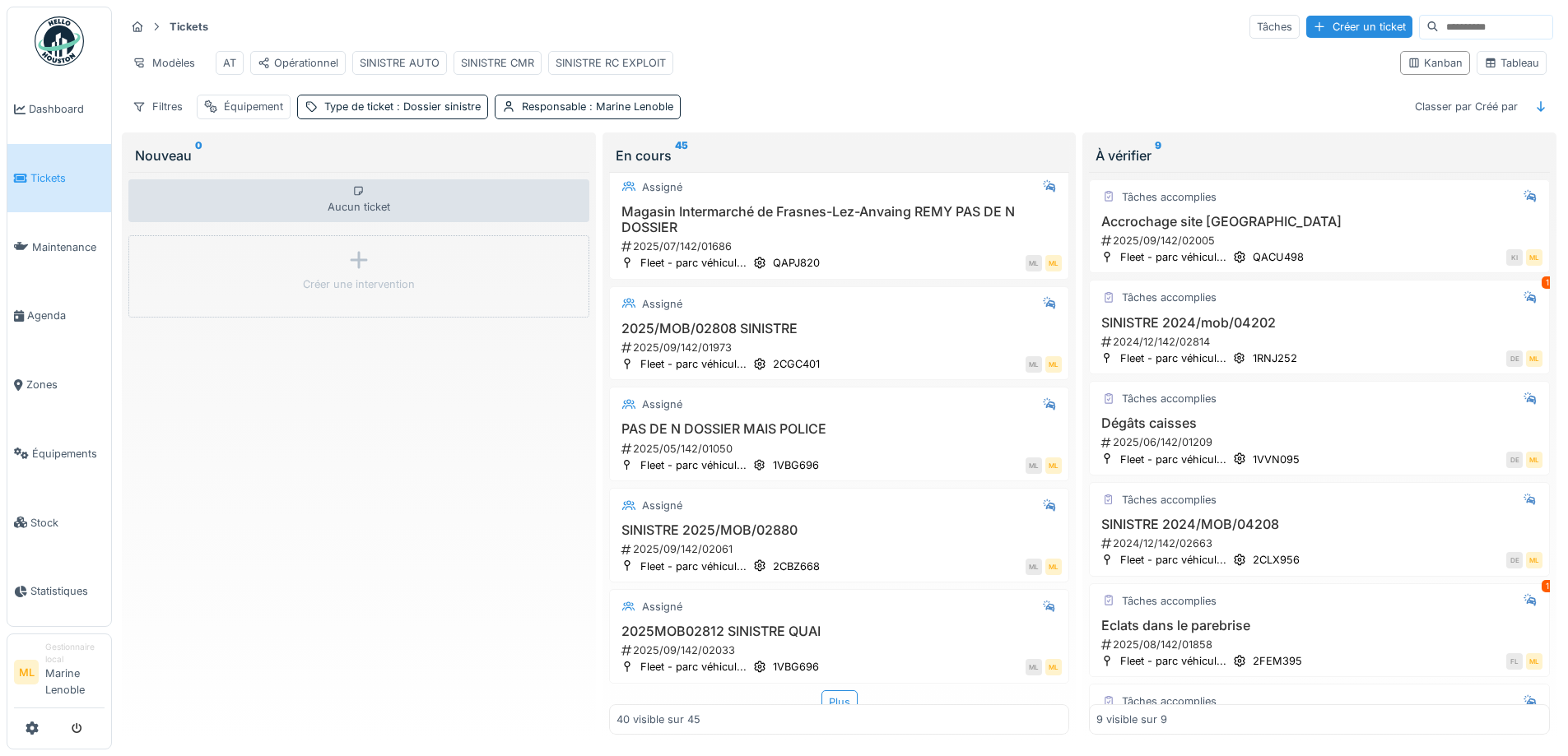
scroll to position [3626, 0]
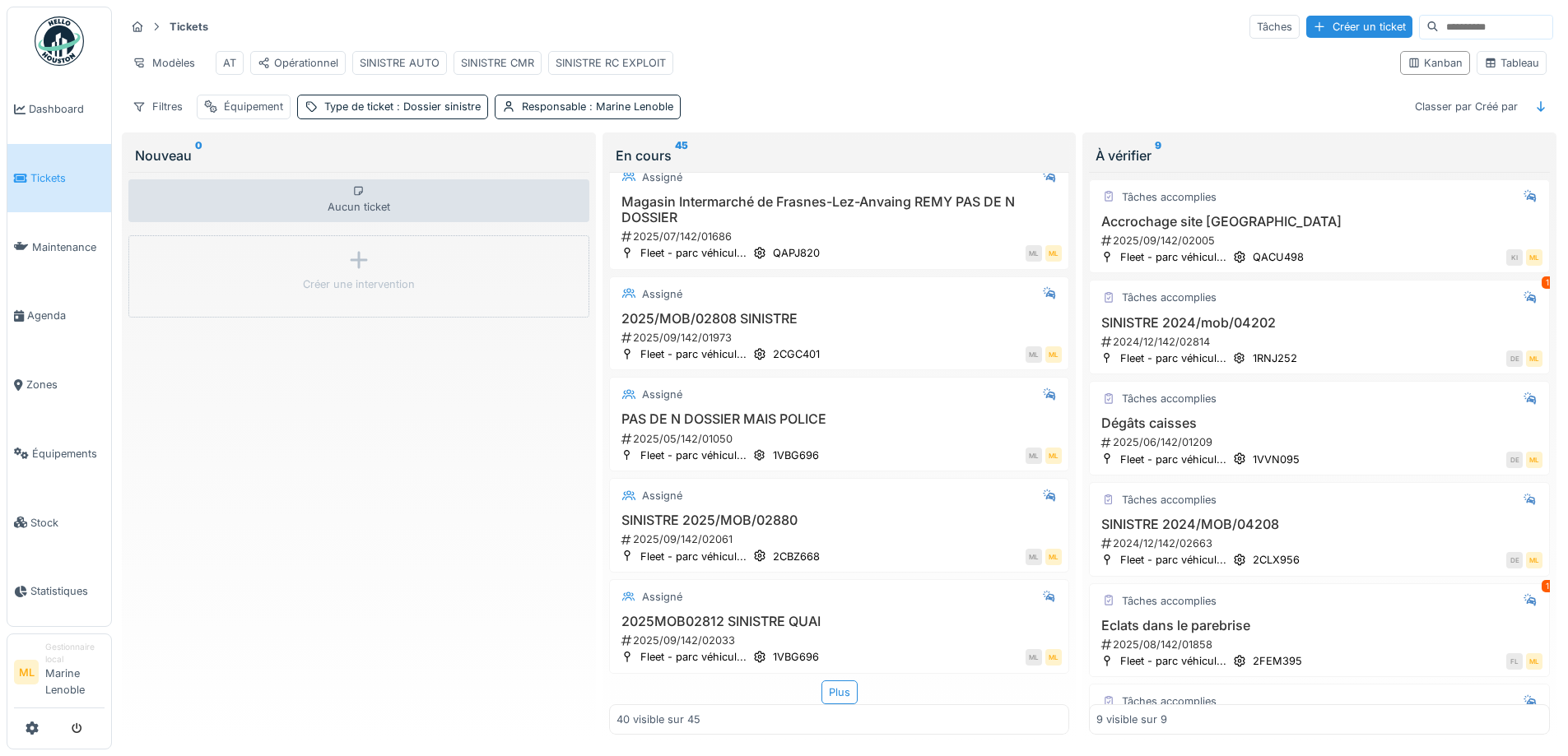
click at [845, 683] on div "Plus" at bounding box center [839, 692] width 461 height 24
click at [838, 682] on div "Plus" at bounding box center [839, 692] width 36 height 24
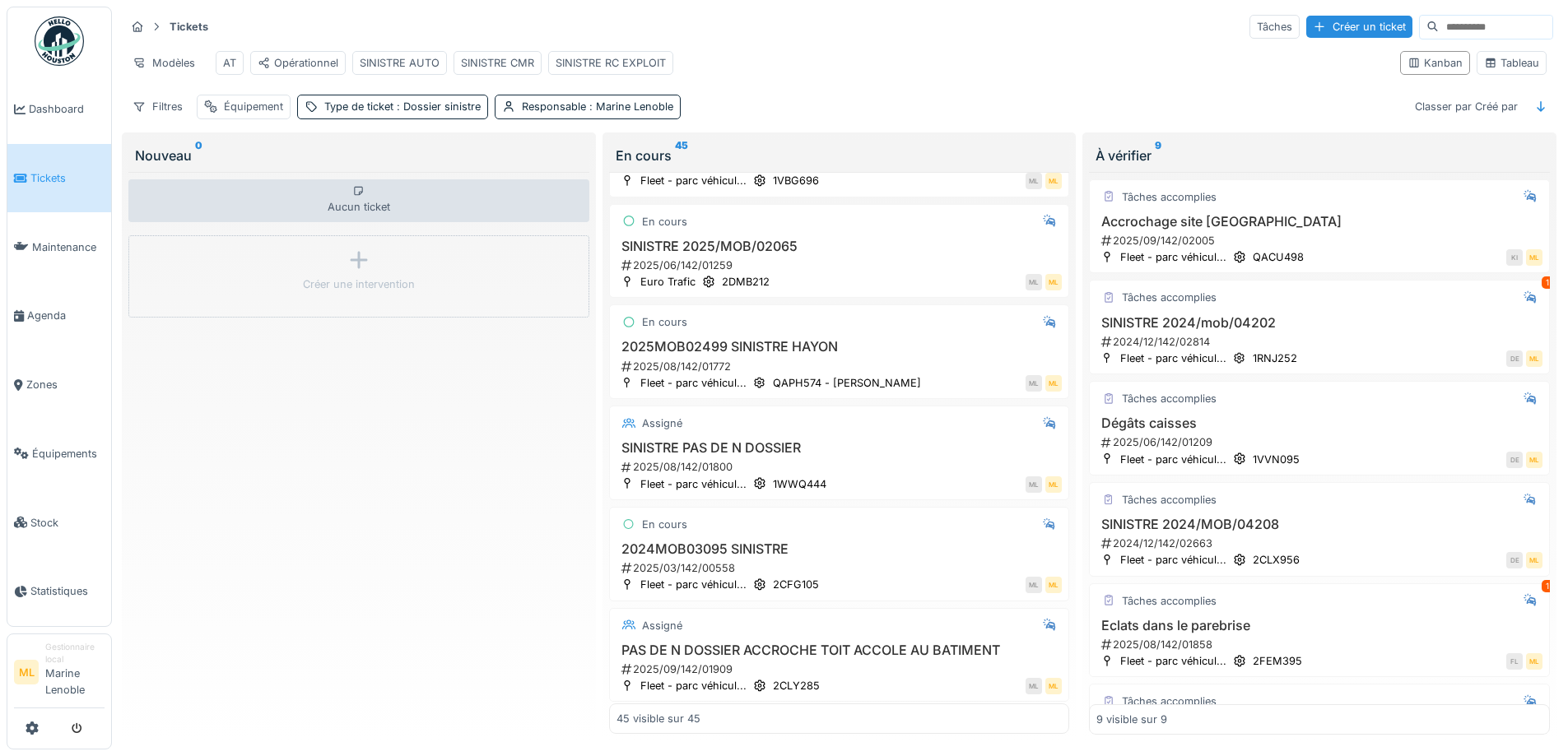
scroll to position [4106, 0]
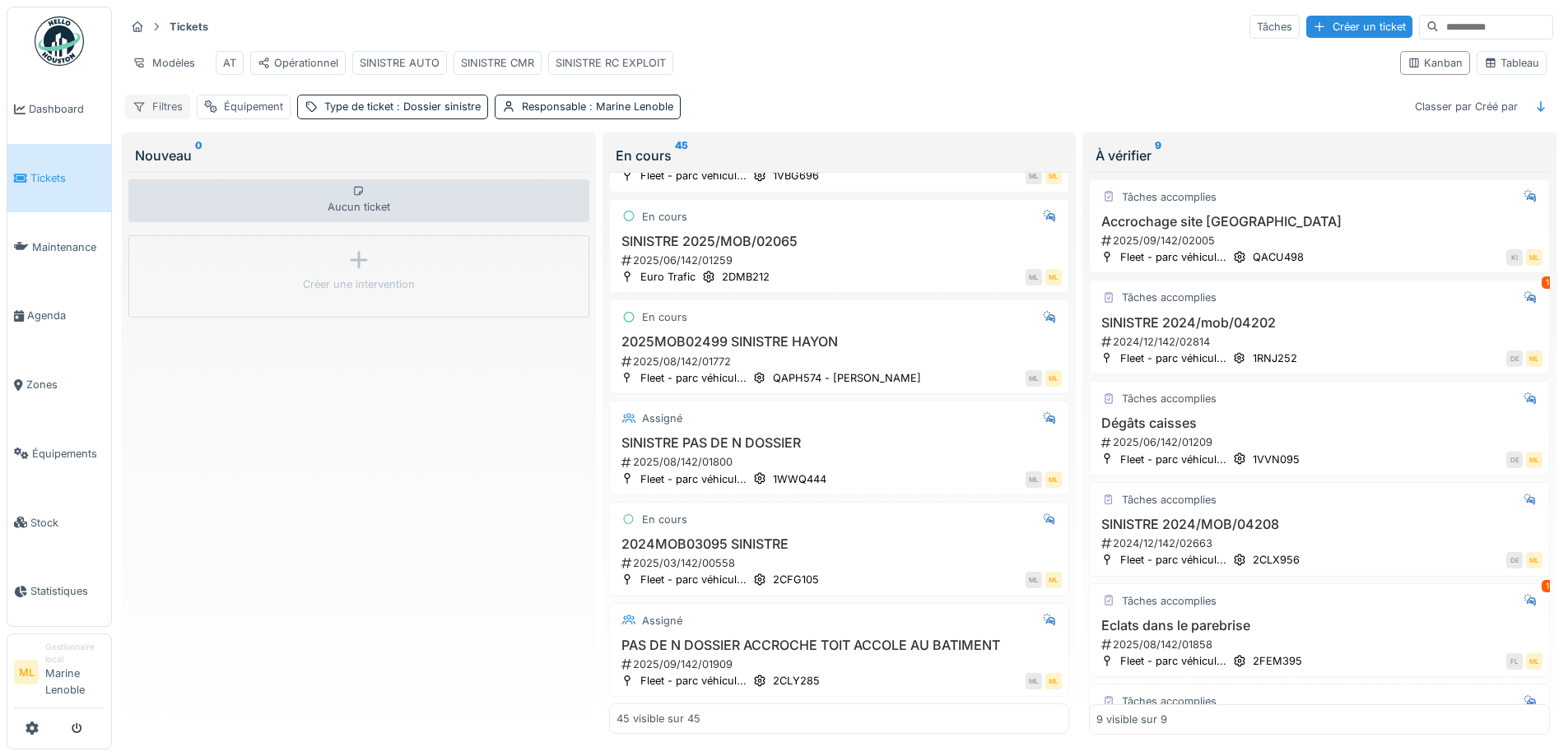
click at [170, 116] on div "Filtres" at bounding box center [157, 107] width 65 height 24
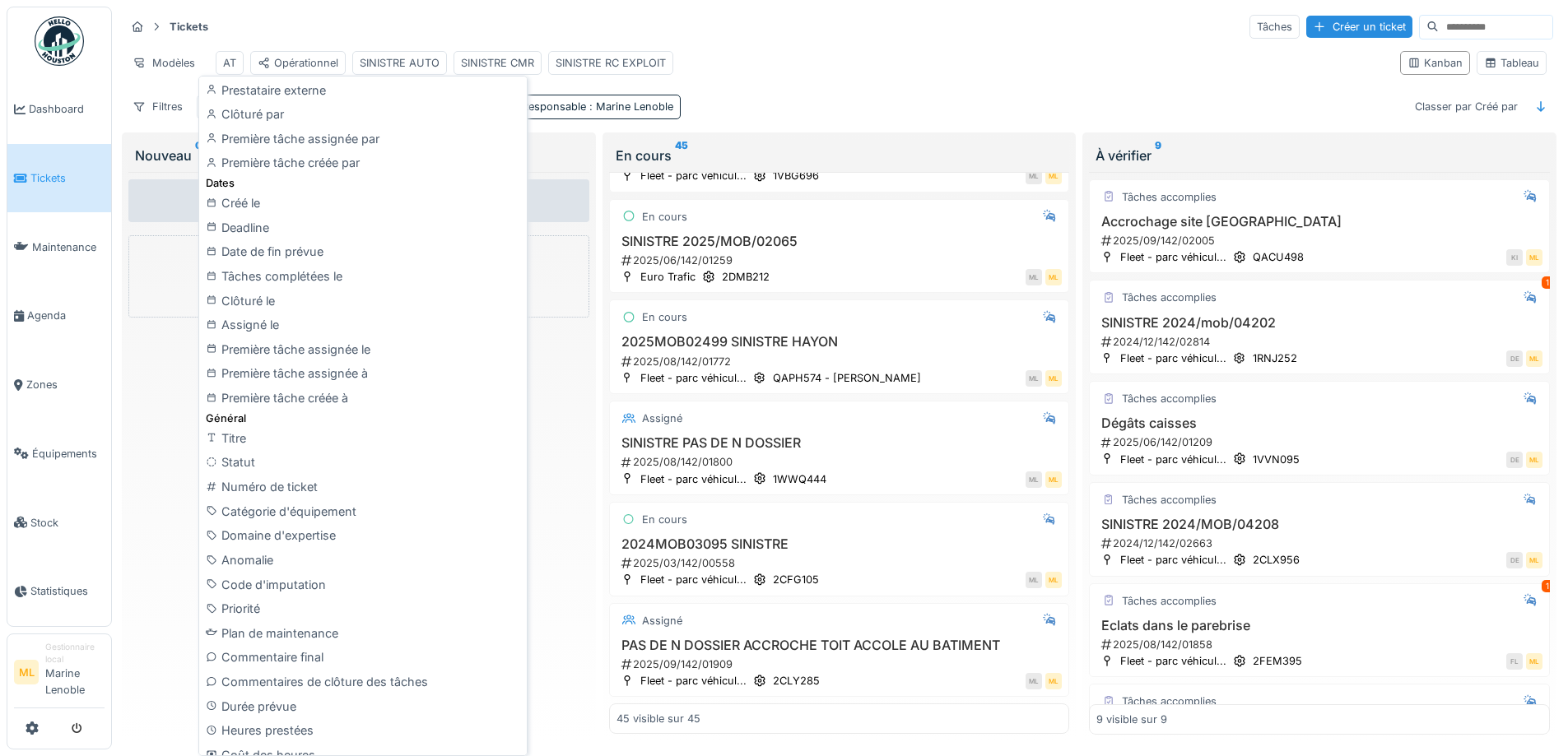
scroll to position [324, 0]
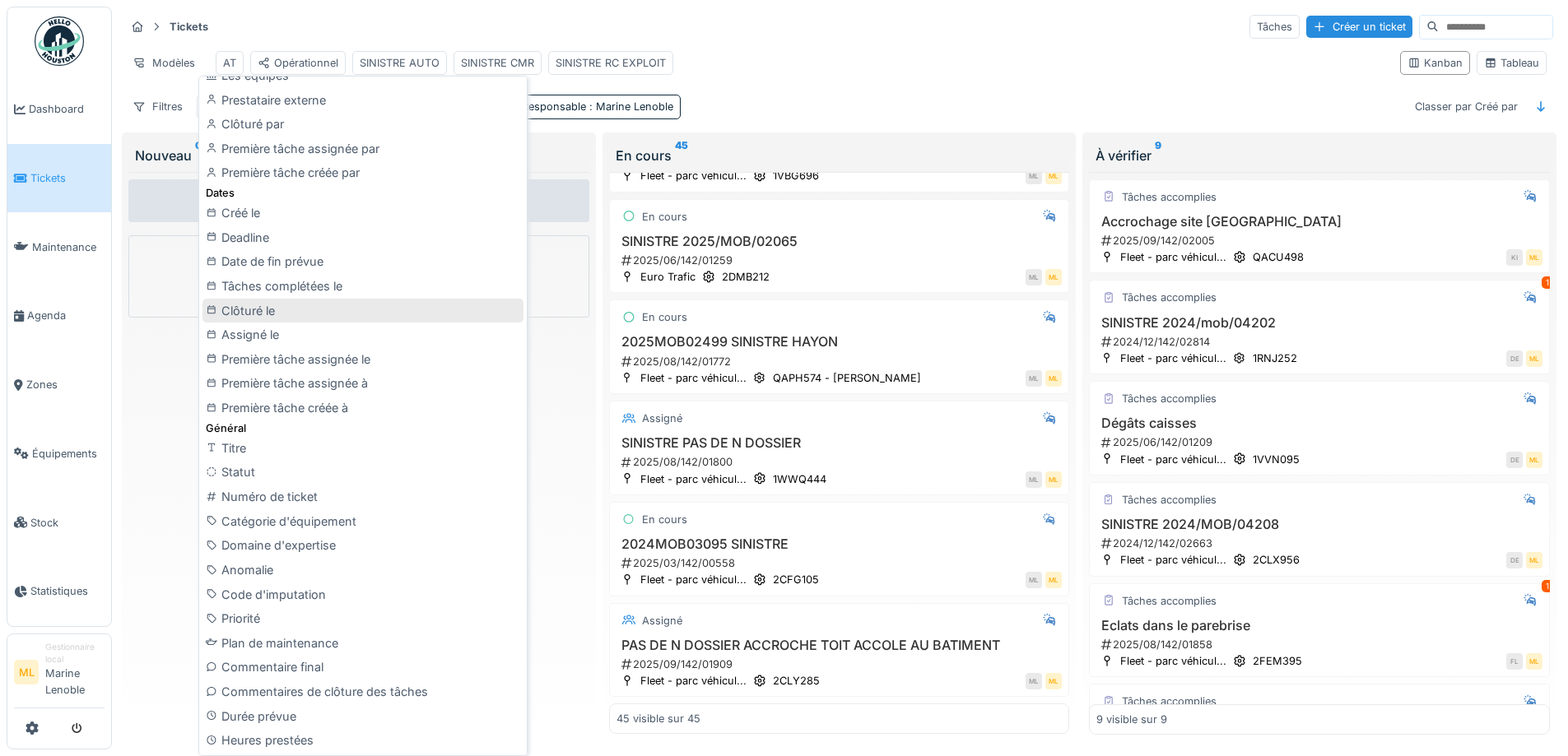
click at [308, 307] on div "Clôturé le" at bounding box center [363, 310] width 321 height 25
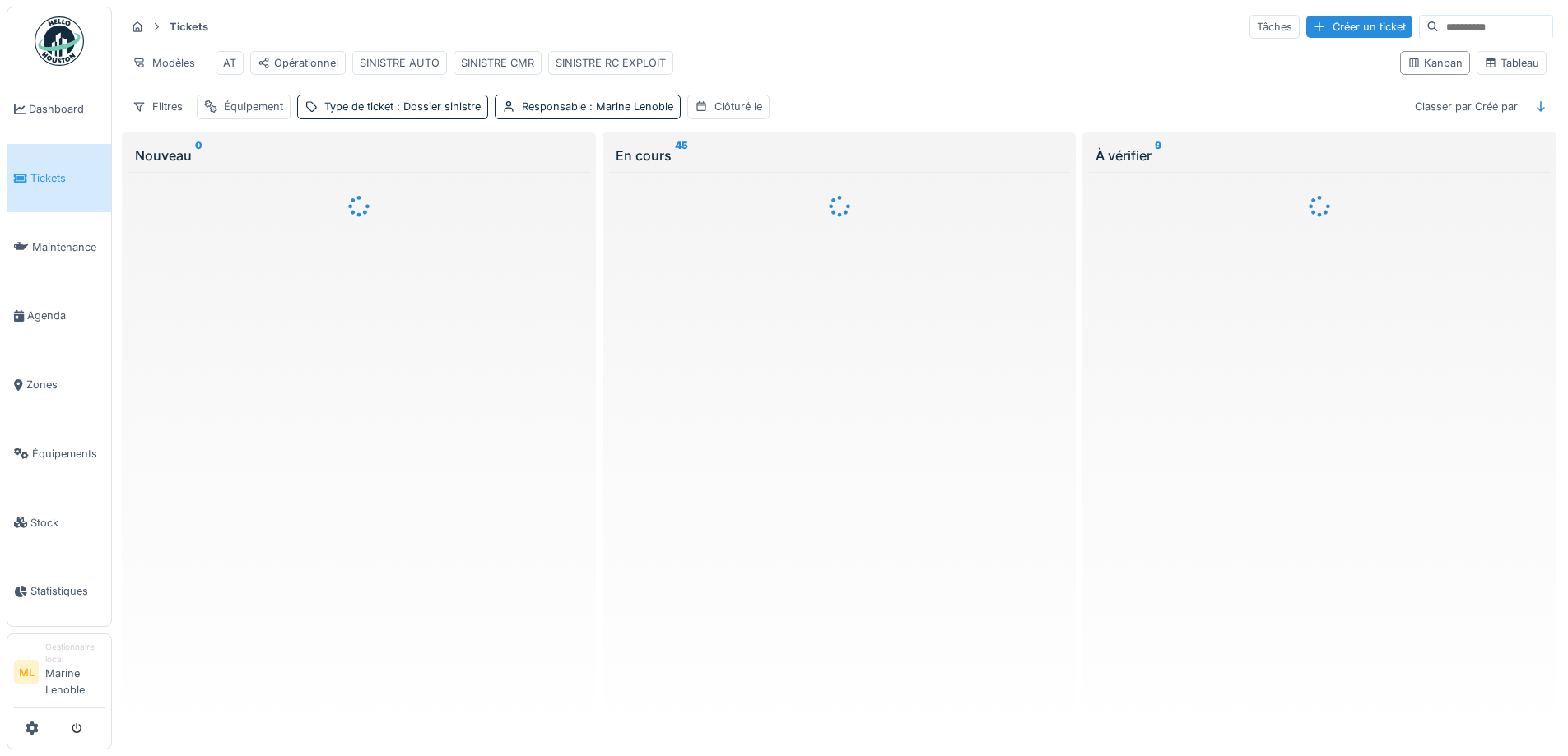
scroll to position [0, 0]
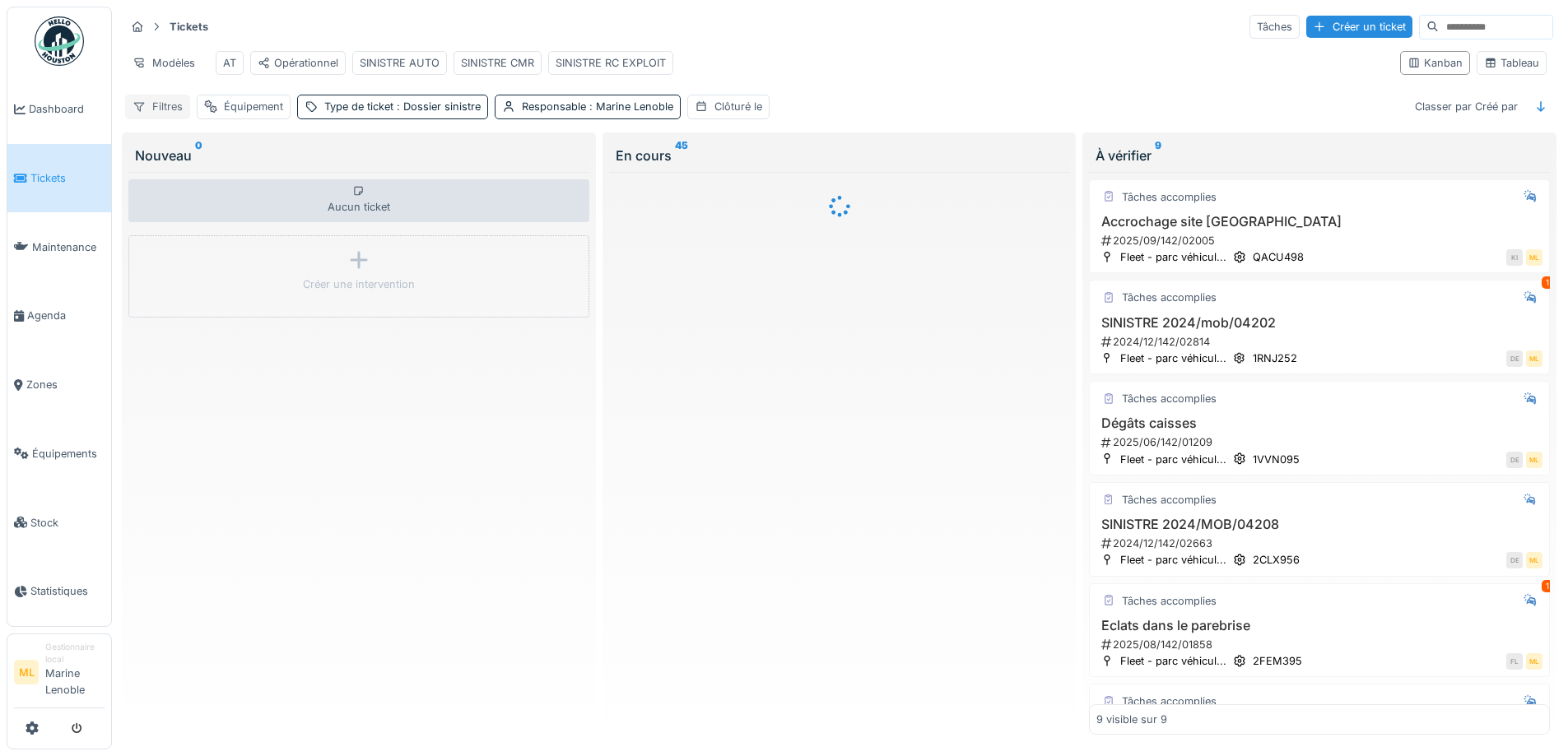
click at [168, 117] on div "Filtres" at bounding box center [157, 107] width 65 height 24
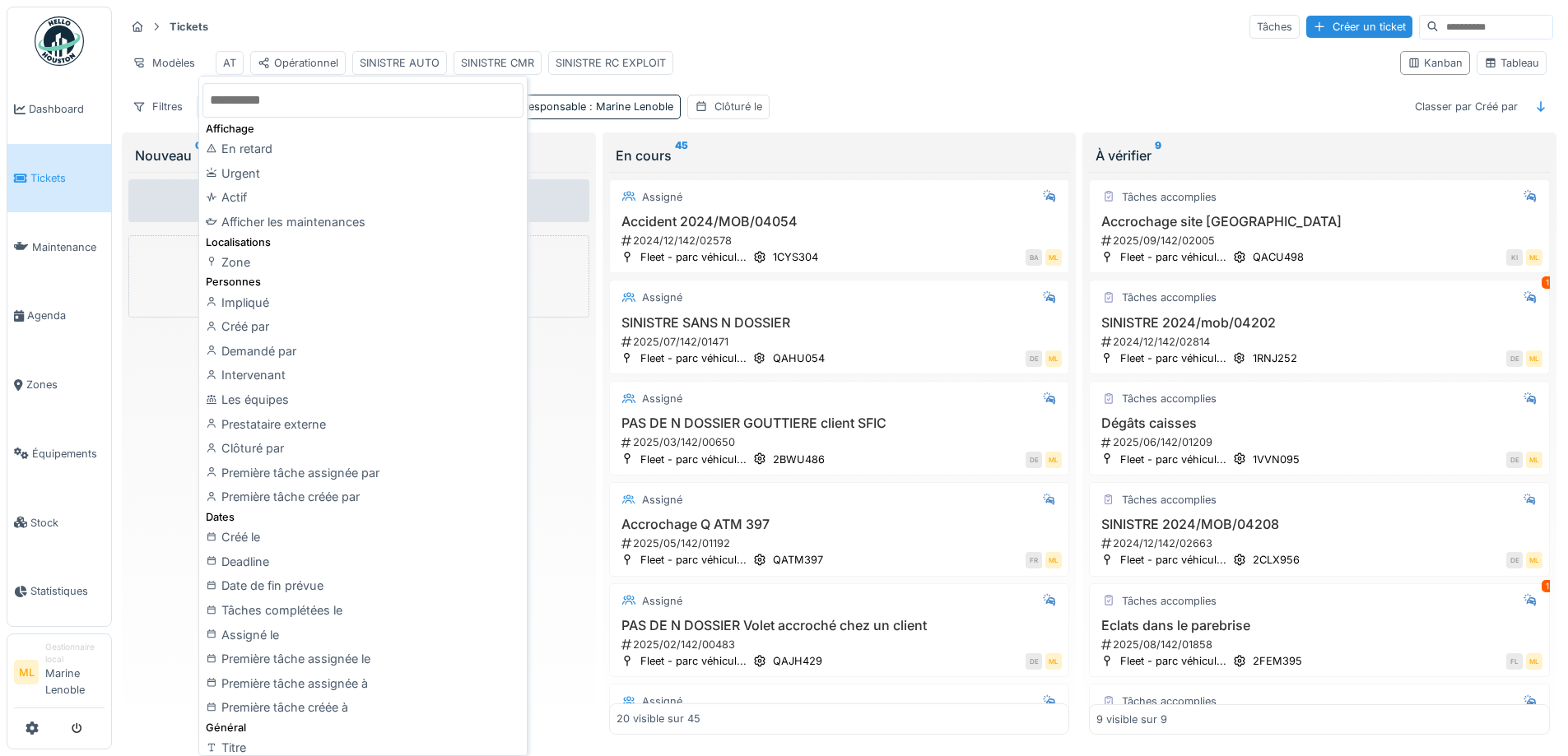
click at [825, 41] on div "Tickets Tâches Créer un ticket Modèles AT Opérationnel SINISTRE AUTO SINISTRE C…" at bounding box center [838, 66] width 1441 height 119
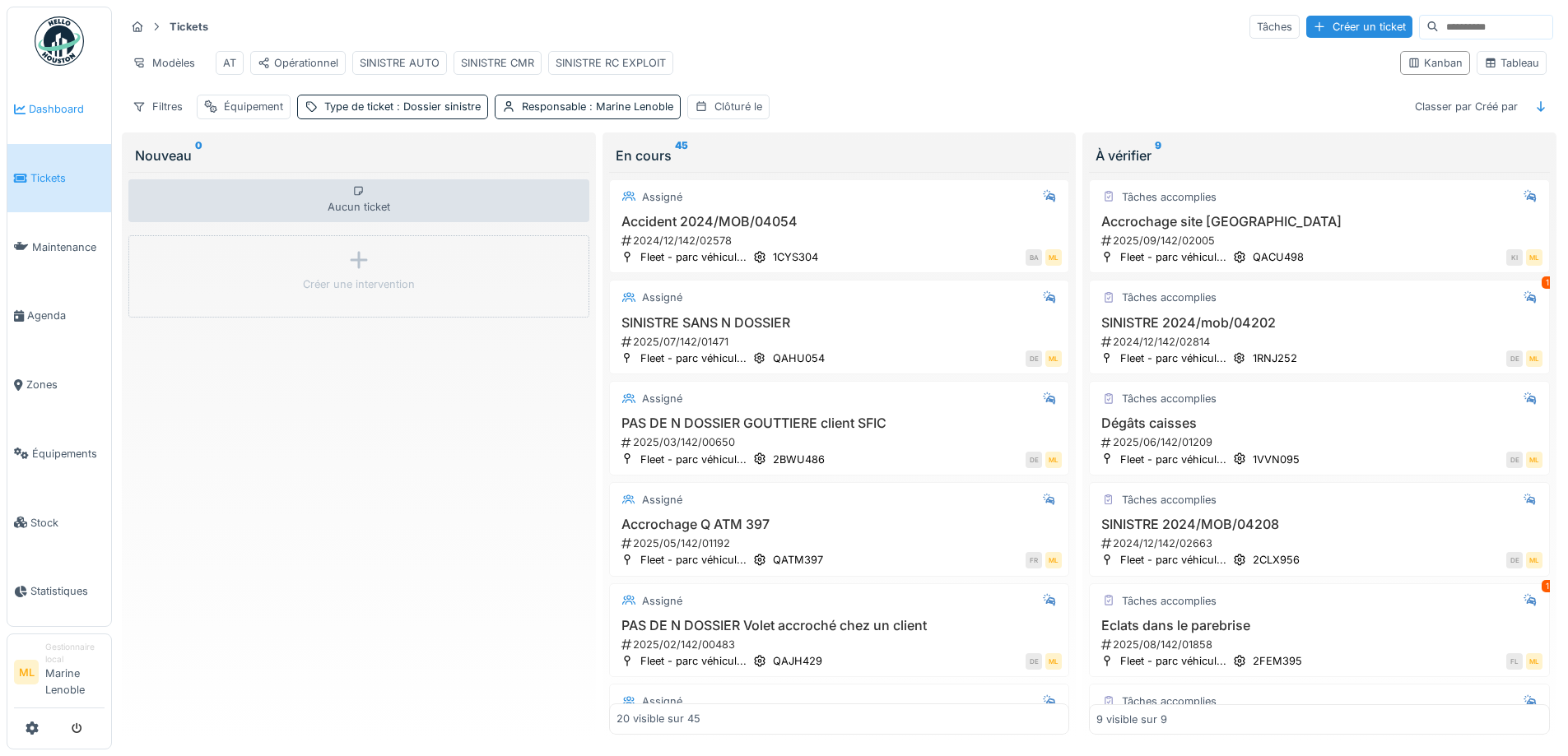
click at [26, 103] on li "Dashboard" at bounding box center [59, 109] width 91 height 16
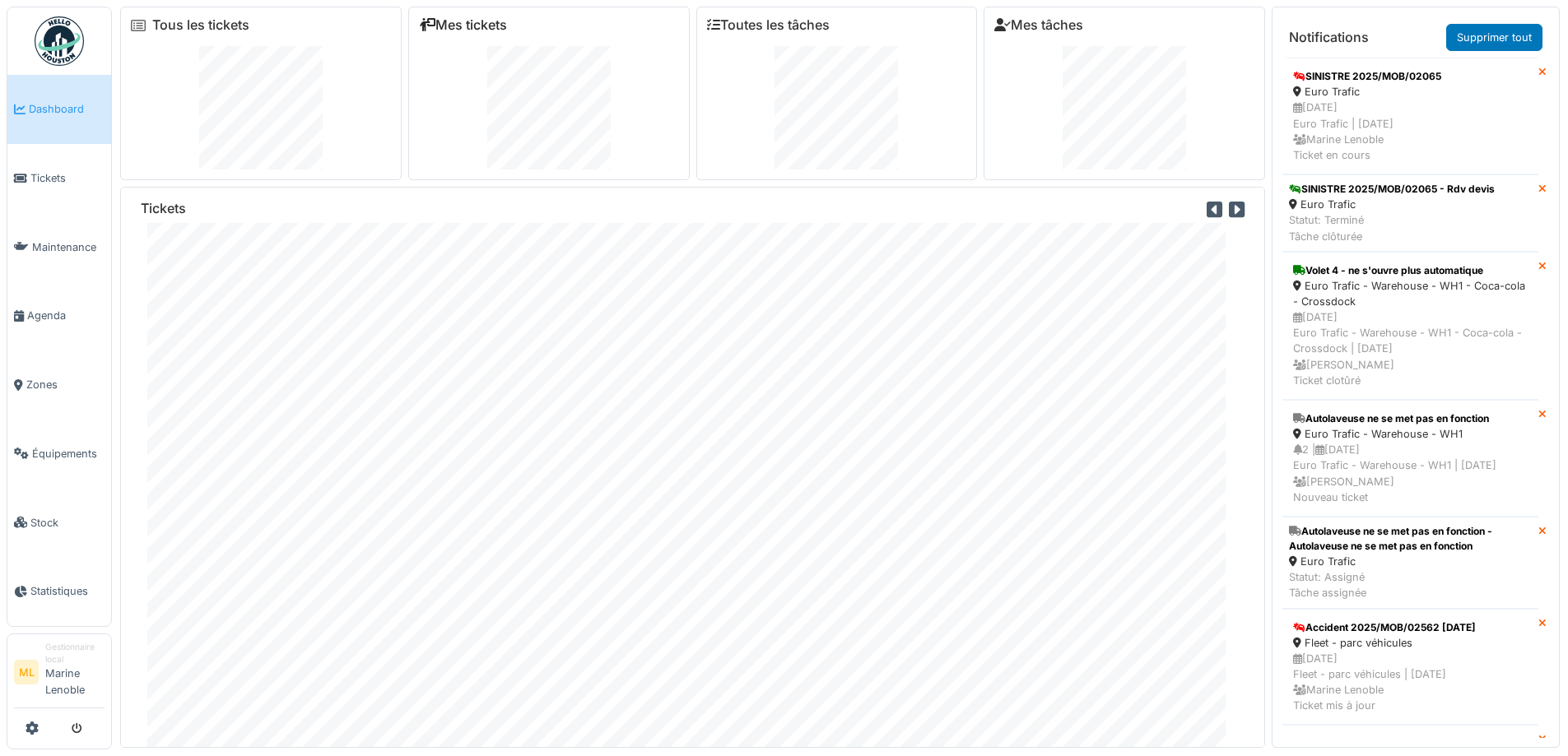
click at [463, 30] on link "Mes tickets" at bounding box center [463, 25] width 88 height 16
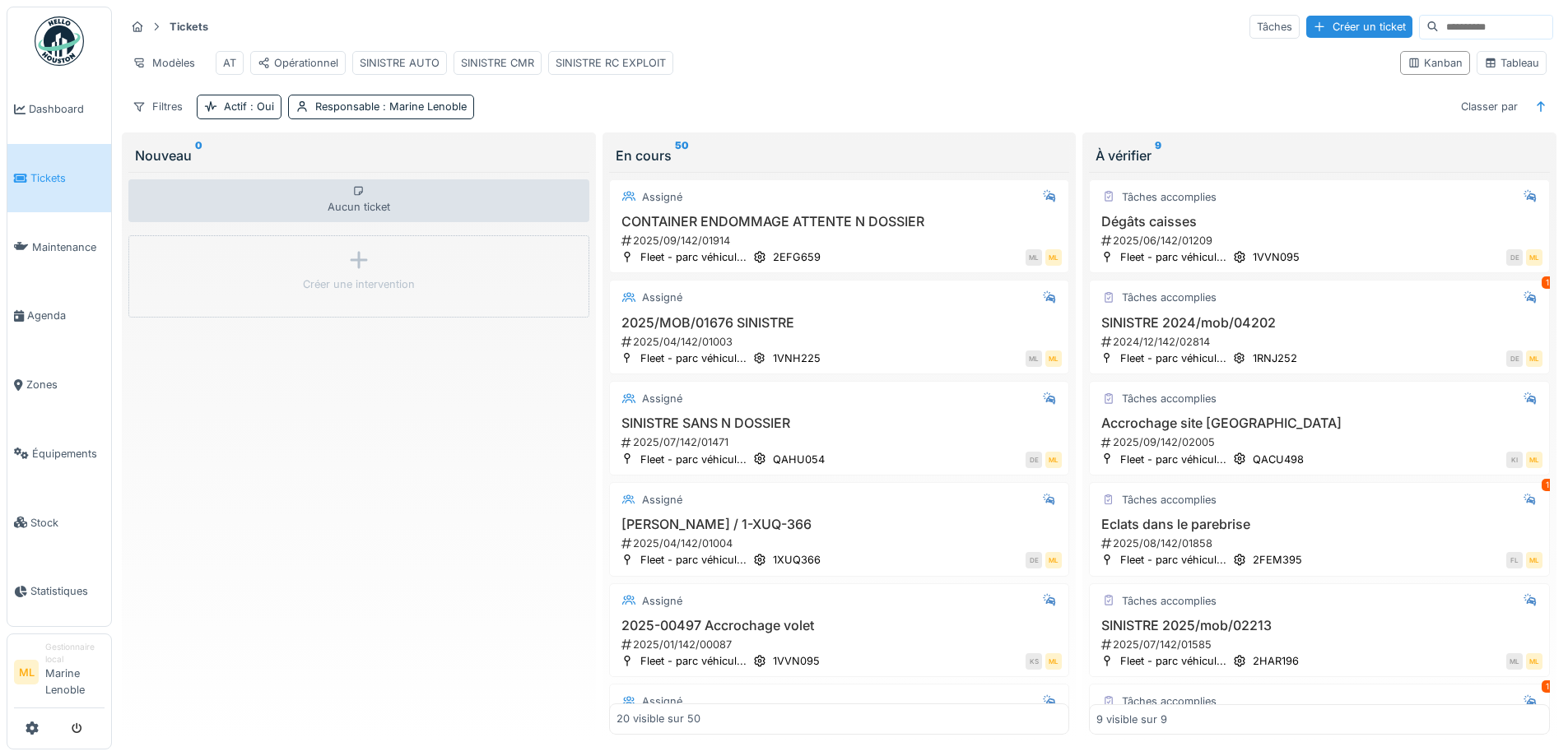
click at [1439, 25] on input at bounding box center [1496, 27] width 114 height 23
type input "*"
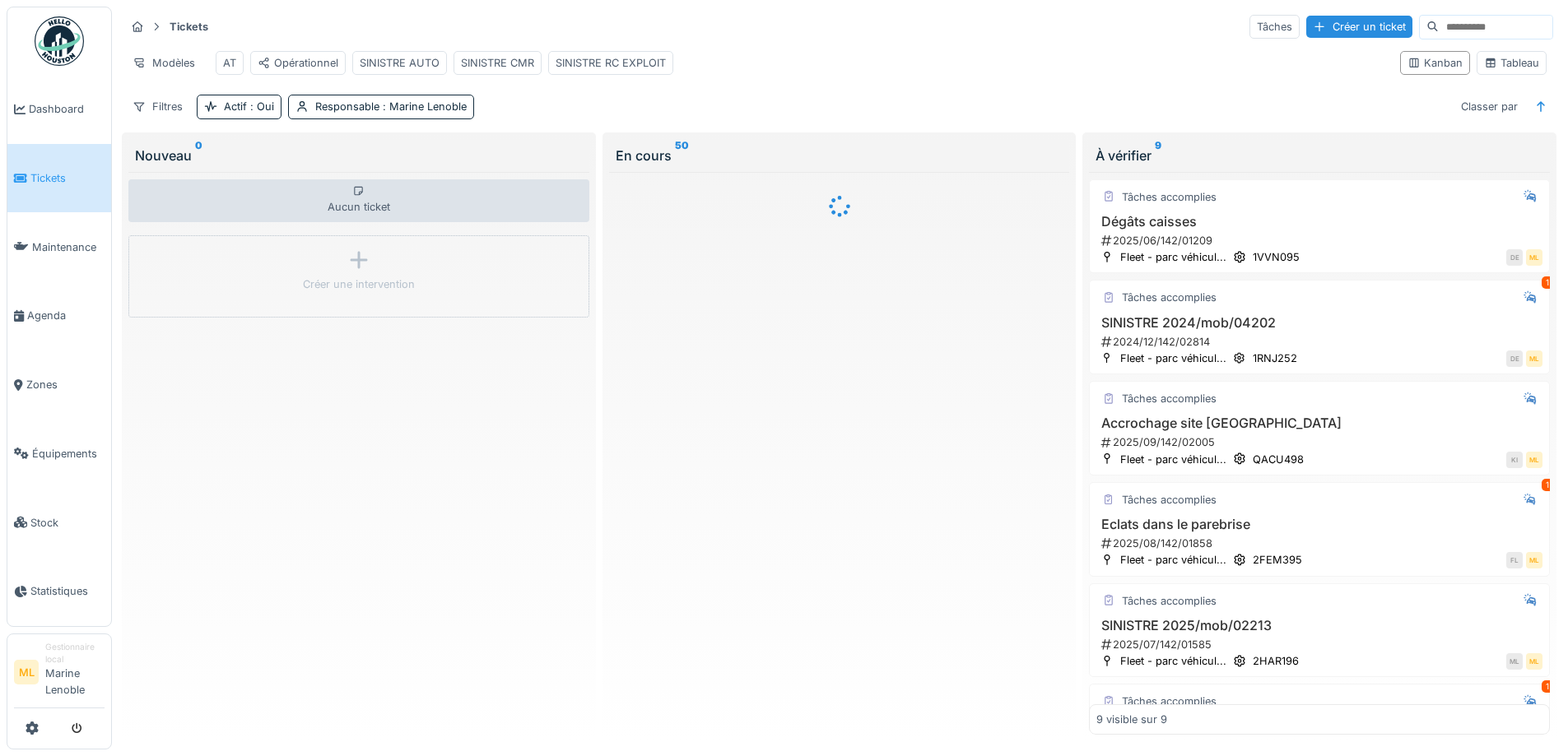
click at [1427, 25] on icon at bounding box center [1433, 26] width 12 height 9
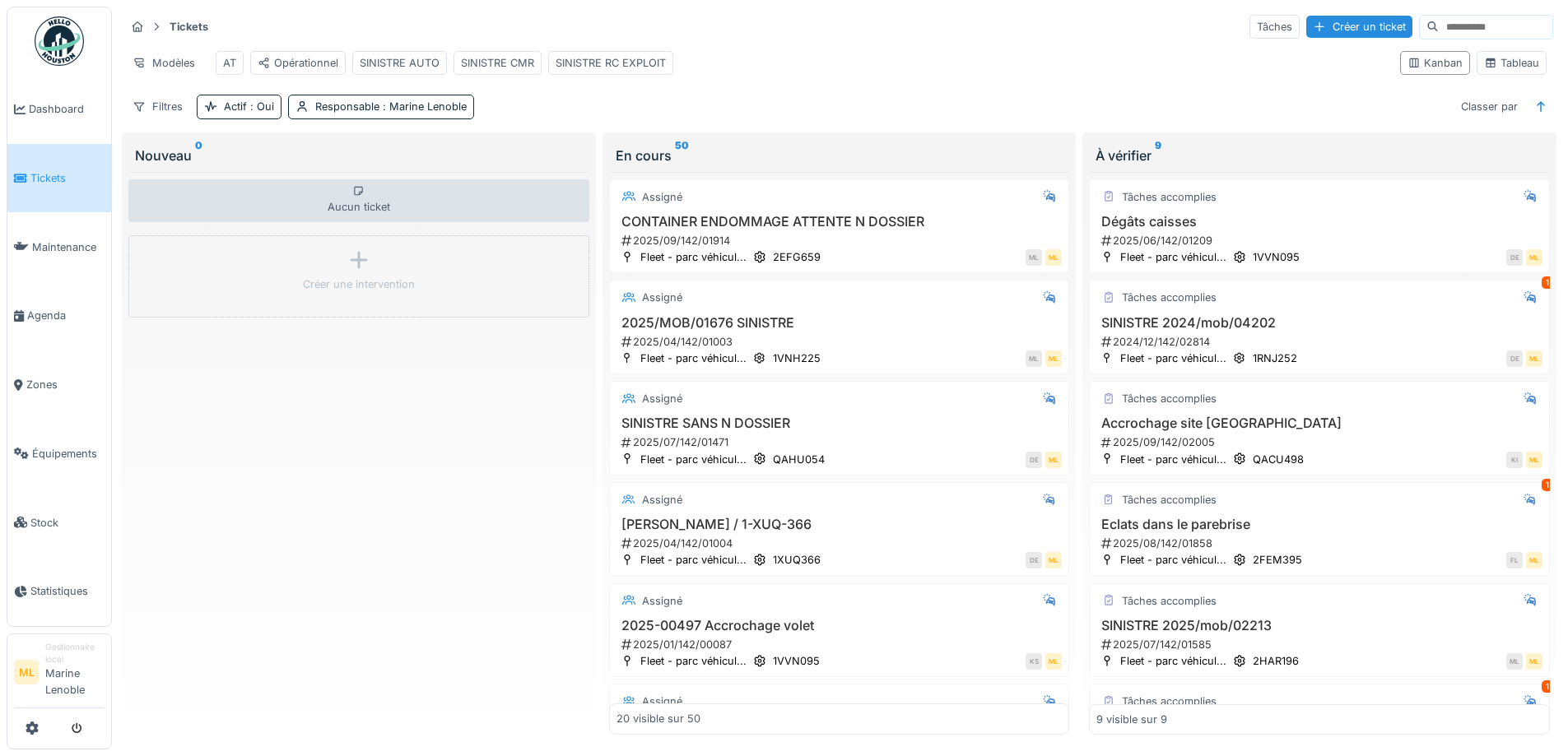
click at [1439, 25] on input at bounding box center [1496, 27] width 114 height 23
click at [1439, 24] on input at bounding box center [1496, 27] width 114 height 23
click at [1249, 28] on div "Tâches" at bounding box center [1274, 27] width 50 height 24
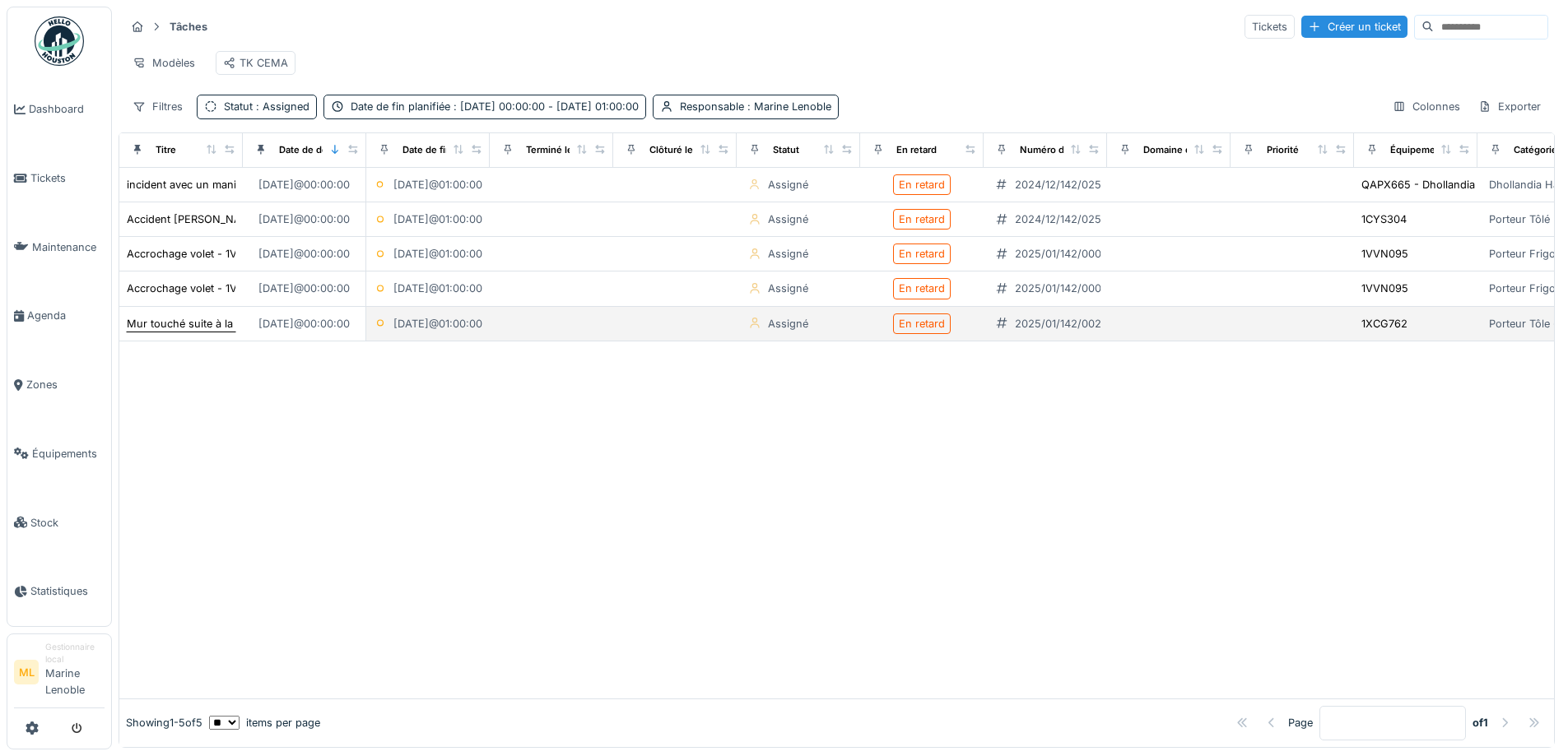
click at [206, 332] on div "Mur touché suite à la livraison" at bounding box center [203, 323] width 152 height 16
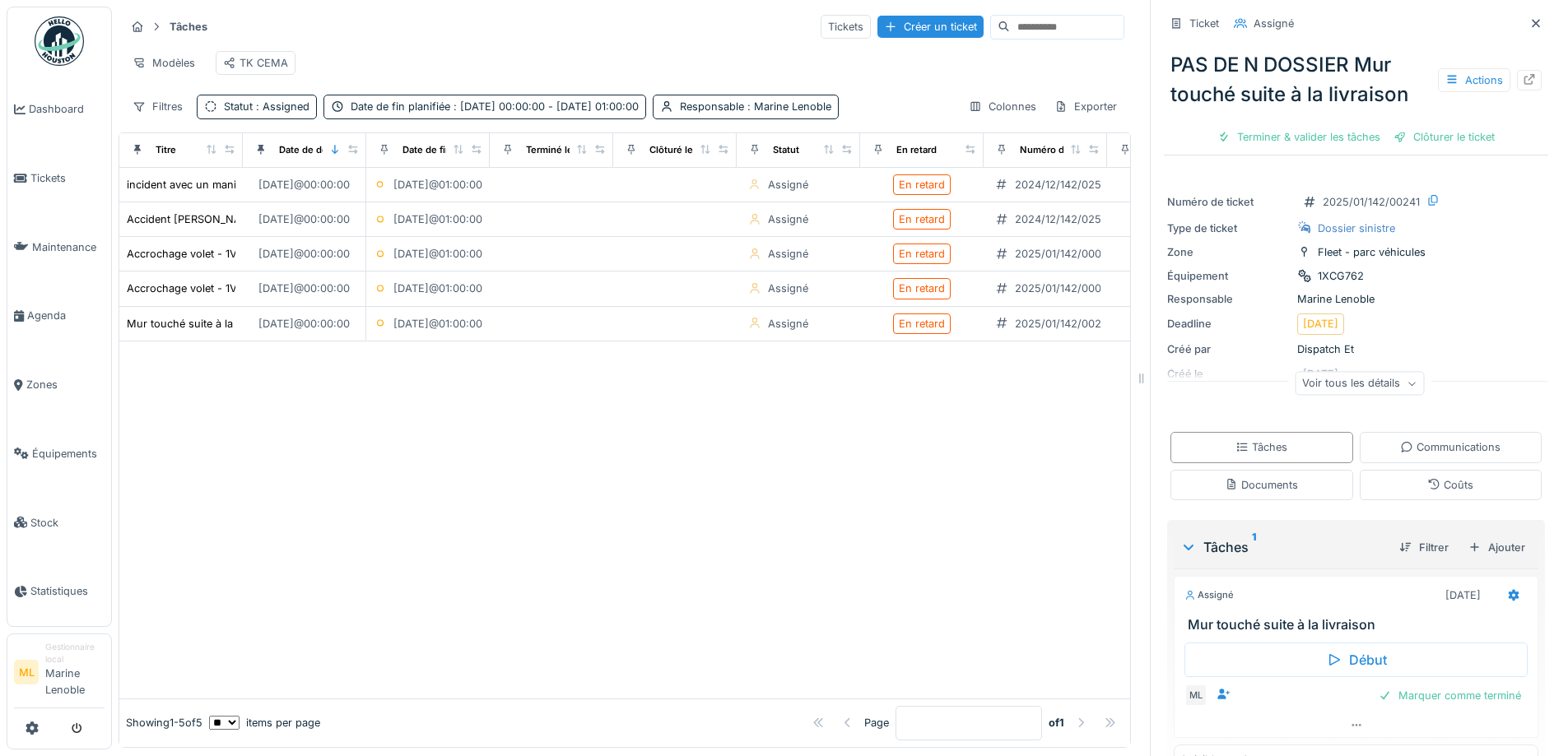
scroll to position [41, 0]
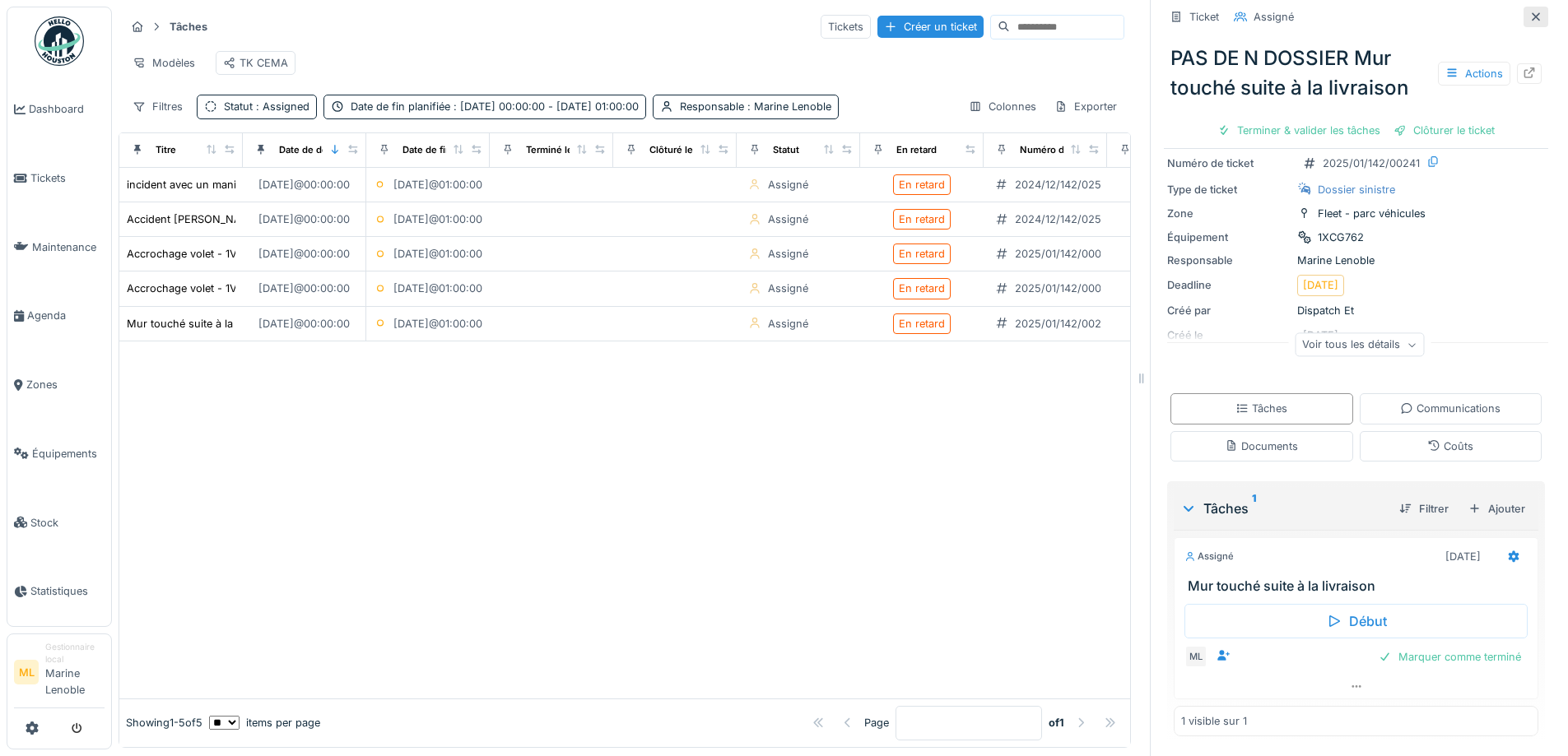
click at [1529, 17] on icon at bounding box center [1535, 16] width 13 height 10
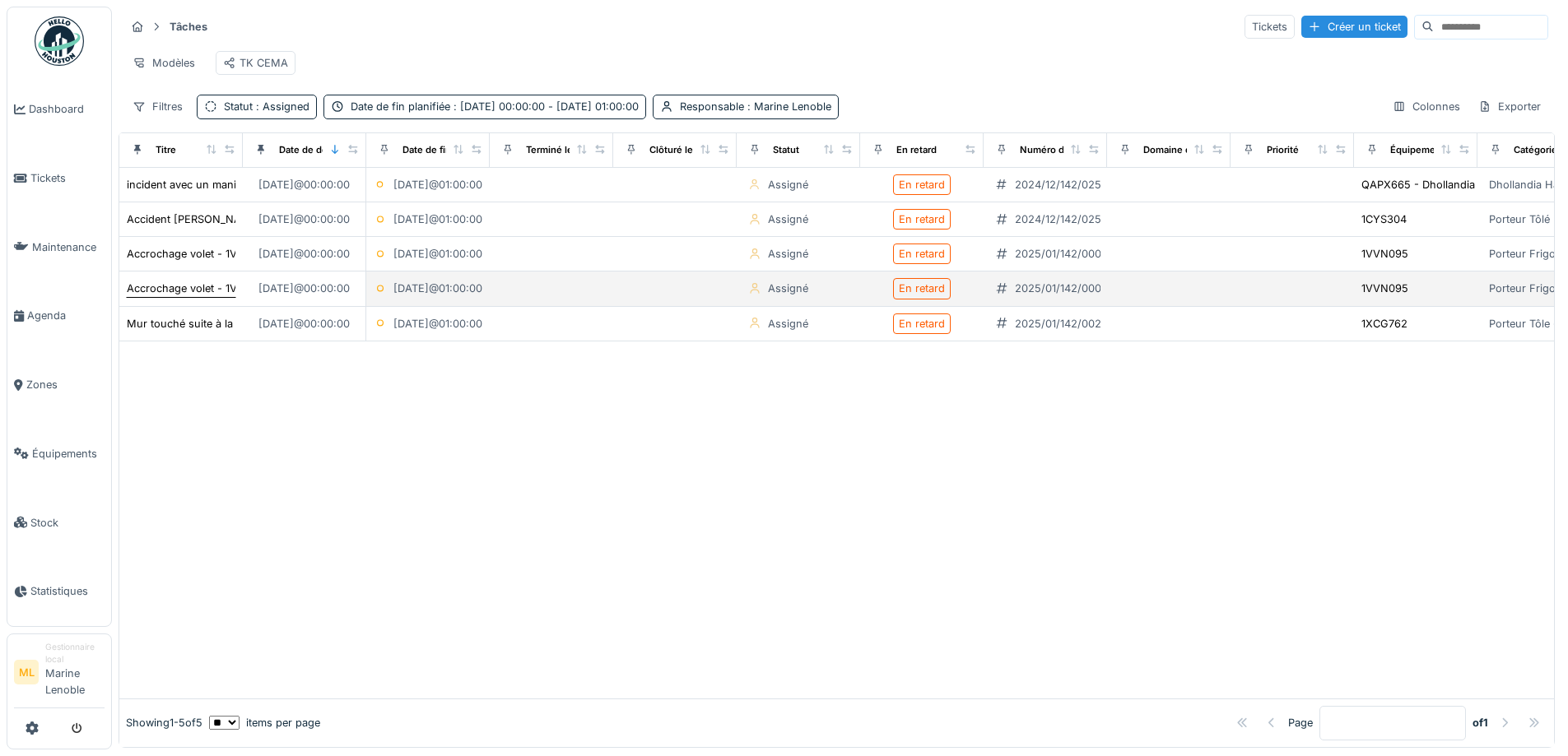
click at [206, 296] on div "Accrochage volet - 1VVN095" at bounding box center [199, 288] width 146 height 16
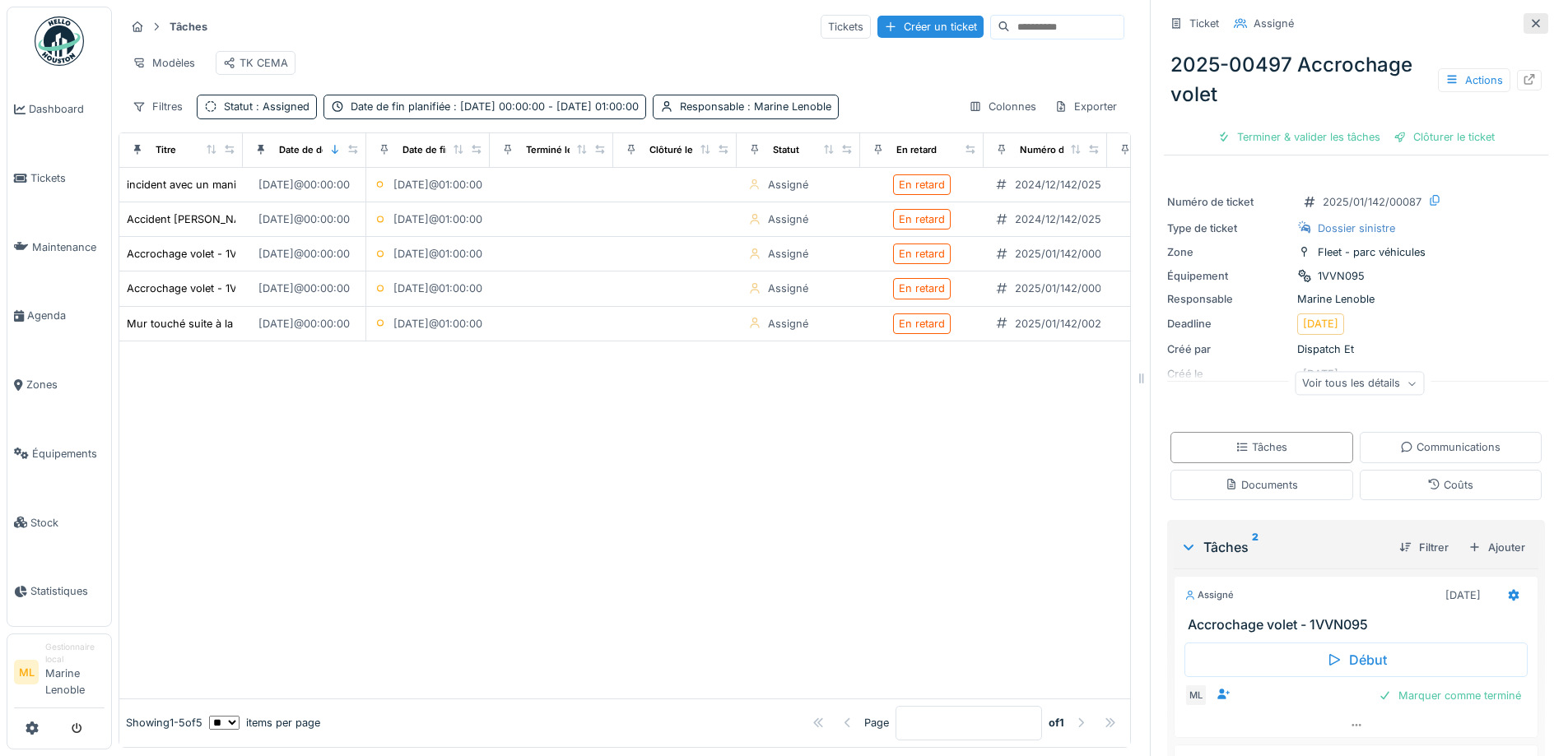
drag, startPoint x: 1510, startPoint y: 27, endPoint x: 1216, endPoint y: 72, distance: 297.4
click at [1529, 27] on icon at bounding box center [1535, 23] width 13 height 10
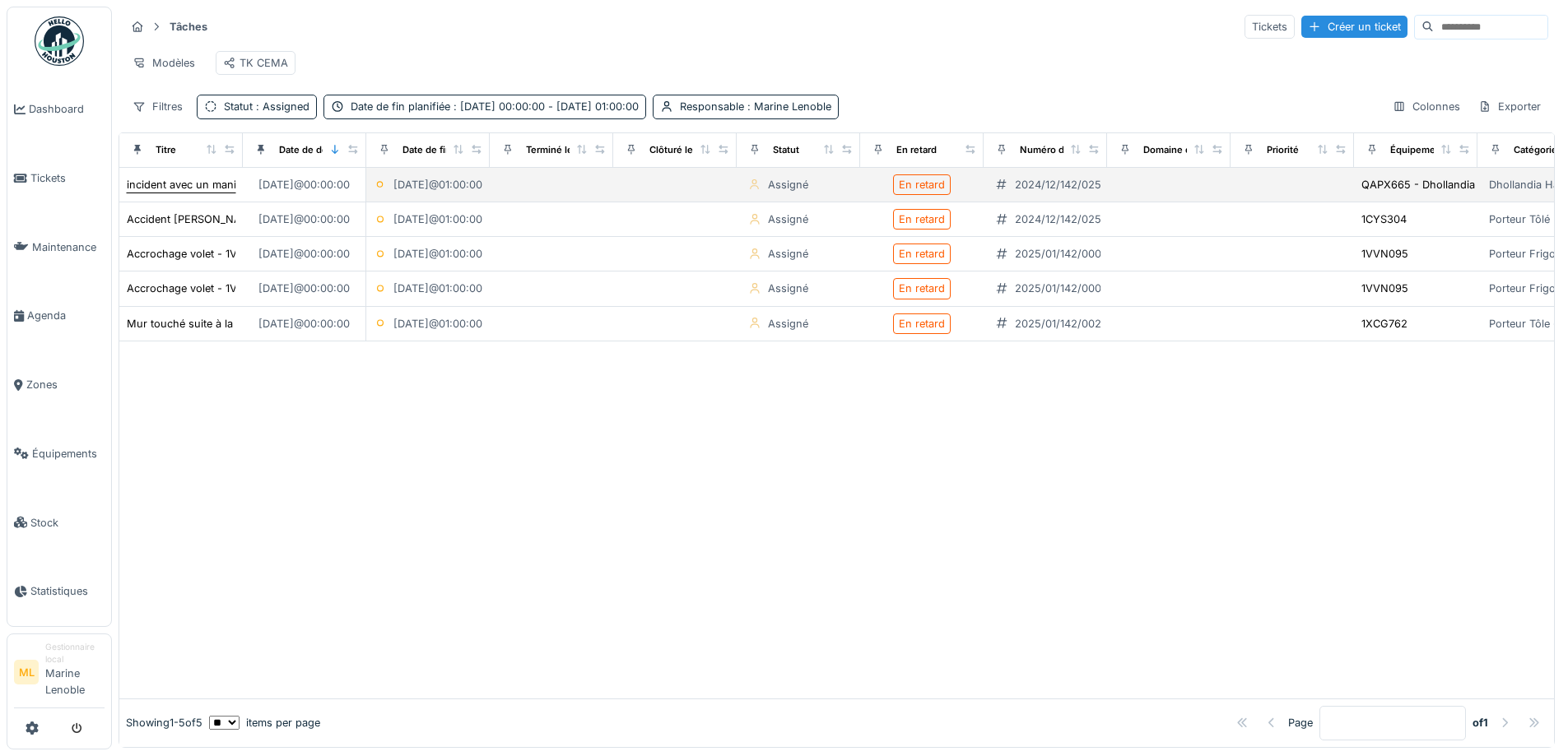
click at [206, 192] on div "incident avec un manitou" at bounding box center [190, 184] width 126 height 16
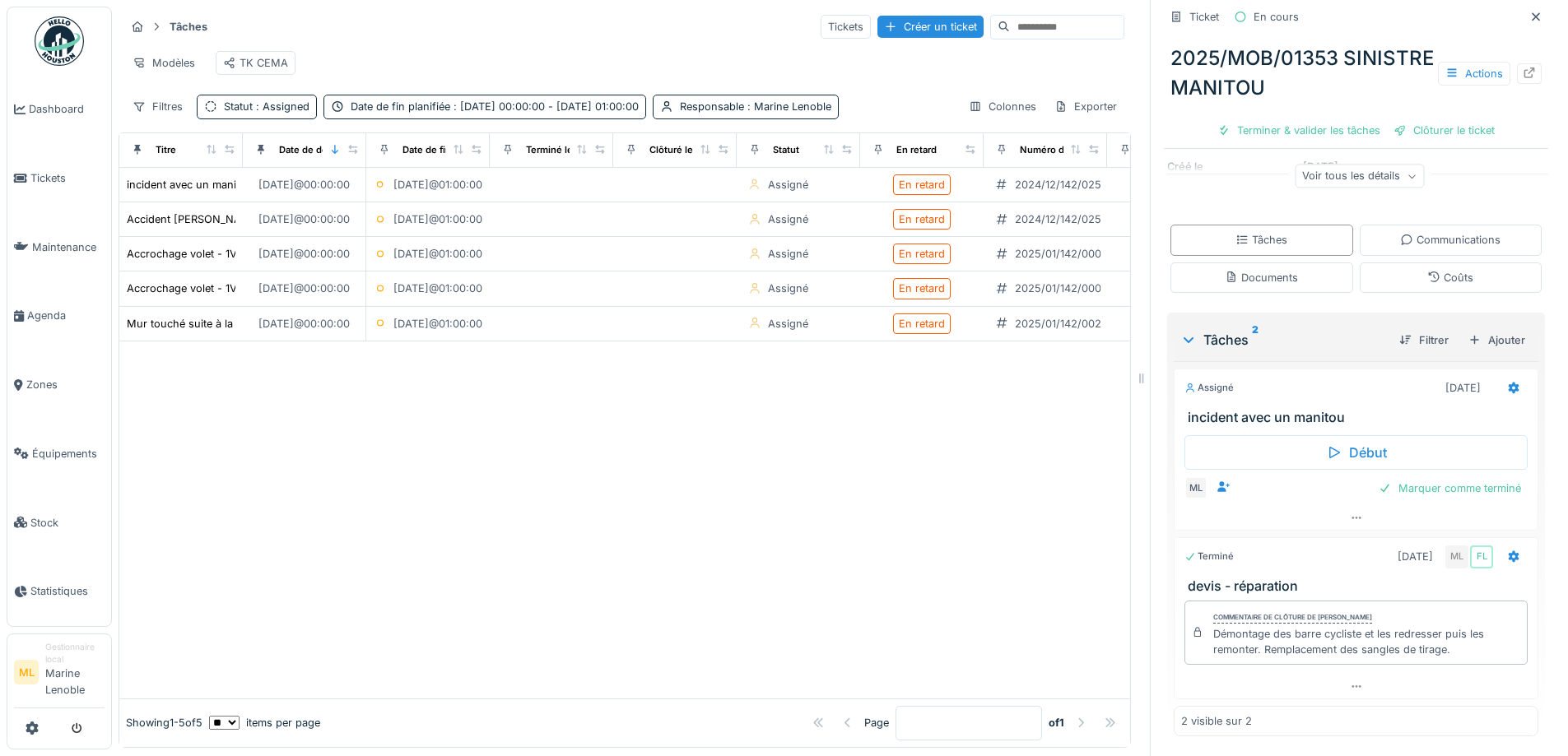
scroll to position [12, 0]
click at [1529, 11] on icon at bounding box center [1535, 16] width 13 height 10
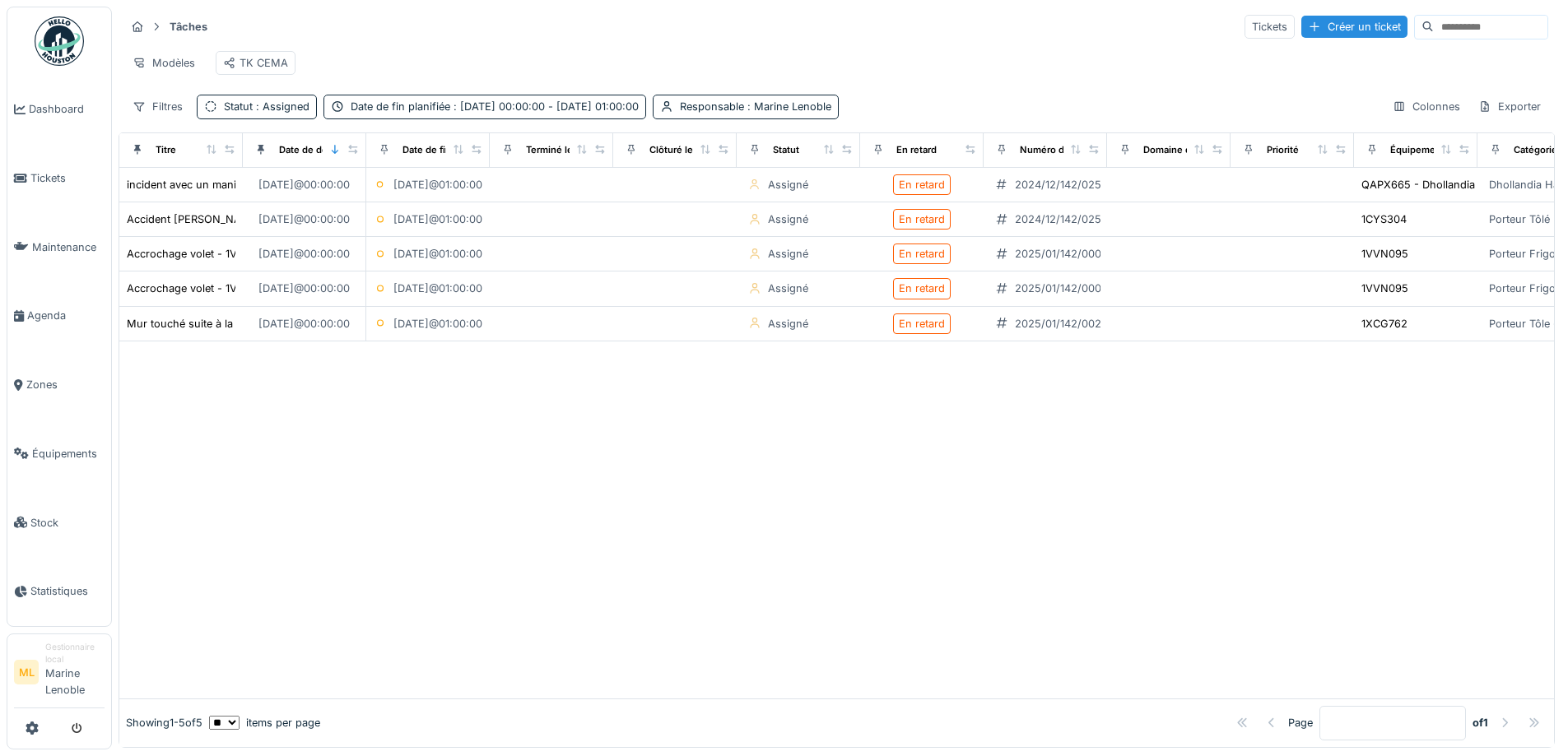
scroll to position [10, 0]
click at [243, 109] on div "Statut : Assigned" at bounding box center [267, 106] width 85 height 16
click at [546, 448] on div at bounding box center [836, 520] width 1434 height 357
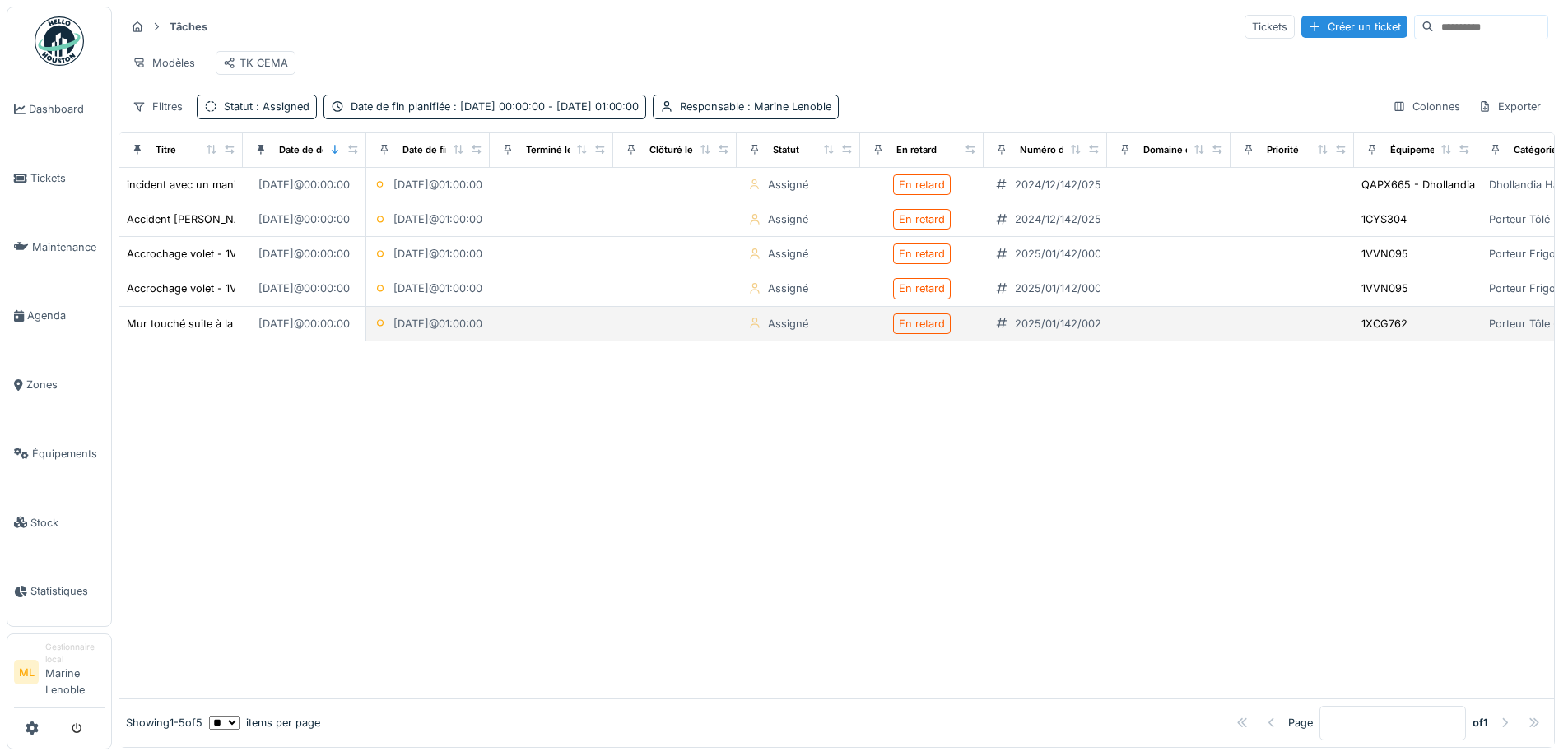
click at [213, 324] on div "Mur touché suite à la livraison" at bounding box center [203, 323] width 152 height 16
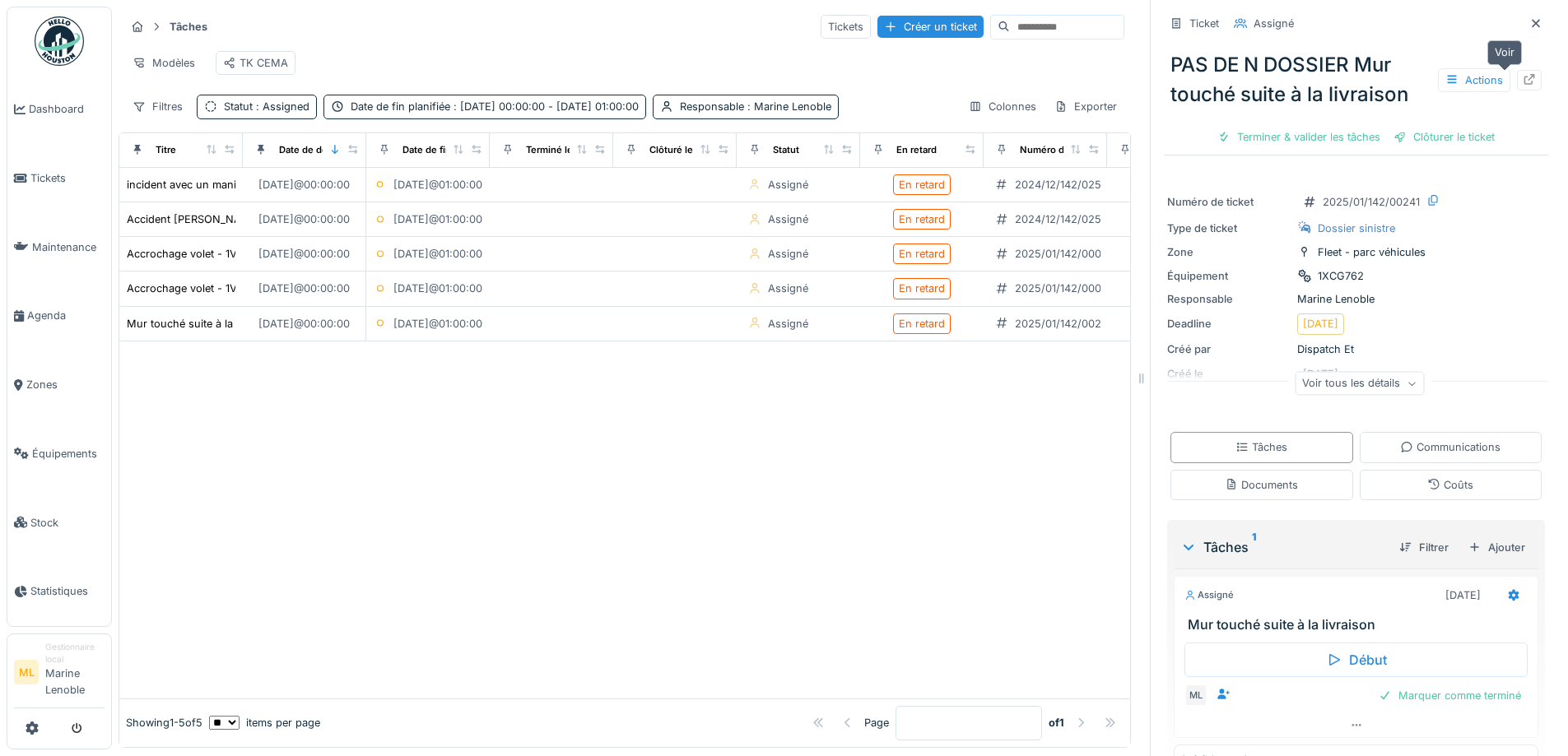
click at [1522, 74] on icon at bounding box center [1528, 79] width 13 height 10
click at [188, 290] on div "Accrochage volet - 1VVN095" at bounding box center [199, 288] width 146 height 16
click at [1522, 74] on icon at bounding box center [1528, 79] width 13 height 10
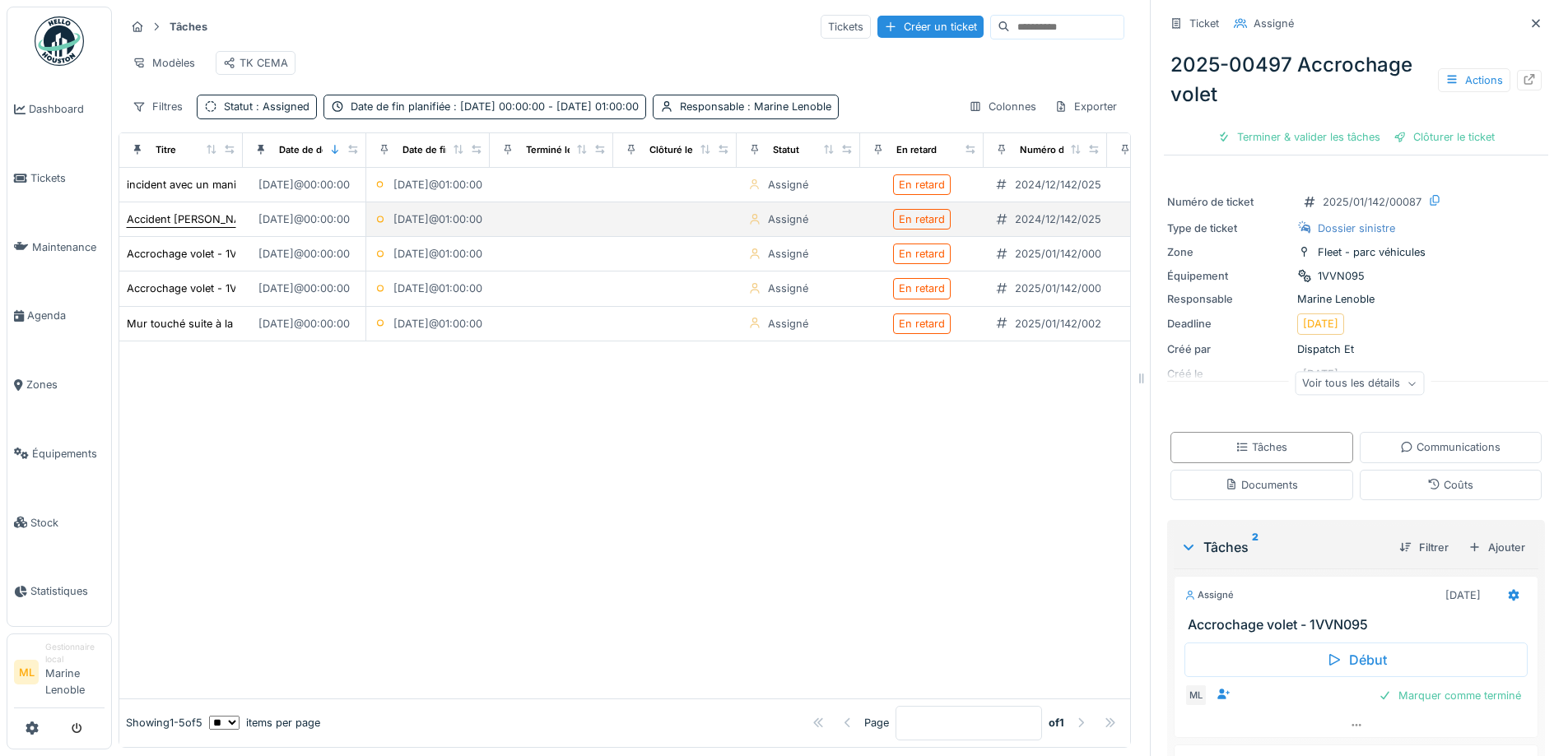
click at [198, 225] on div "Accident Steve VAN AERSCHOT" at bounding box center [194, 219] width 135 height 16
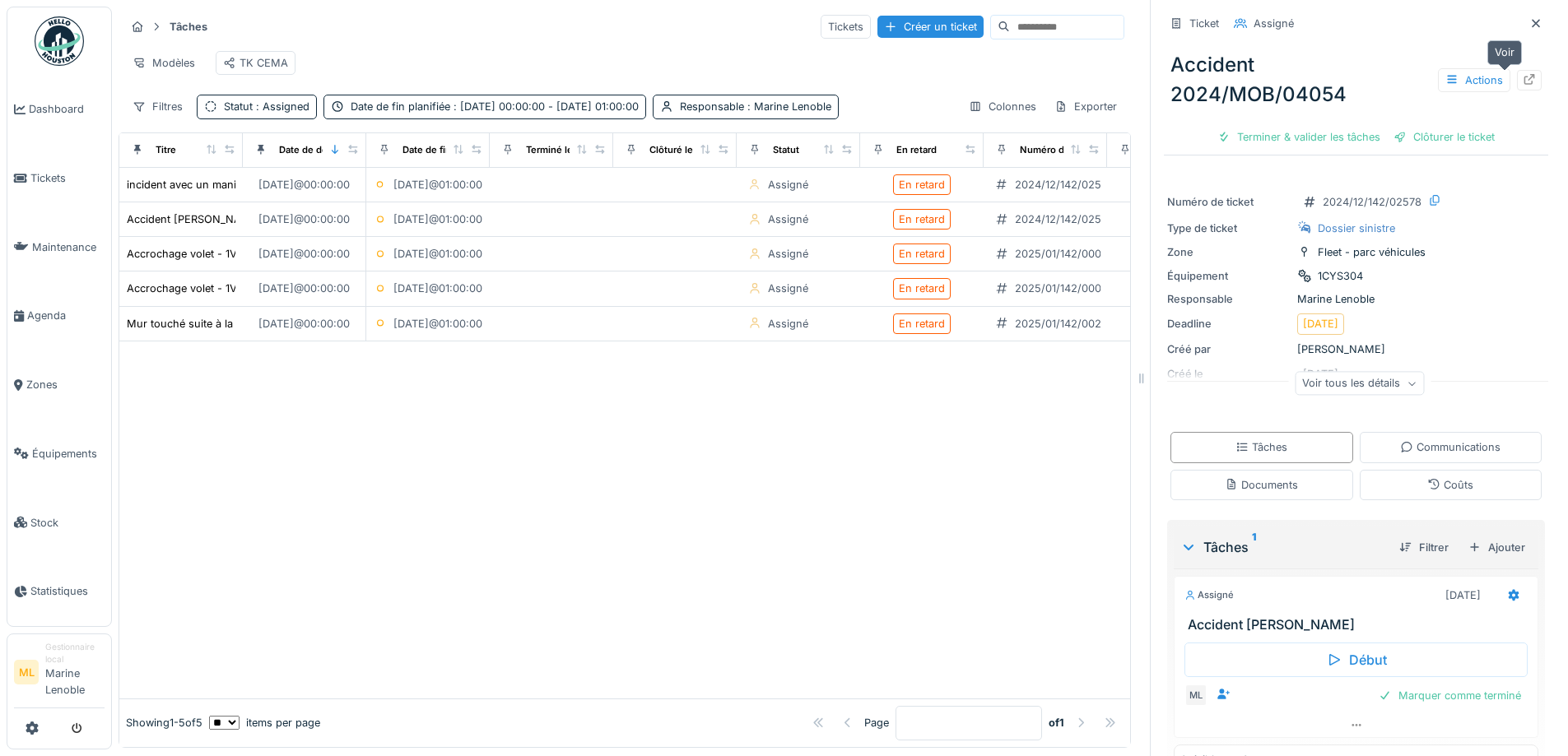
click at [1524, 74] on icon at bounding box center [1529, 79] width 10 height 10
click at [208, 188] on div "incident avec un manitou" at bounding box center [190, 184] width 126 height 16
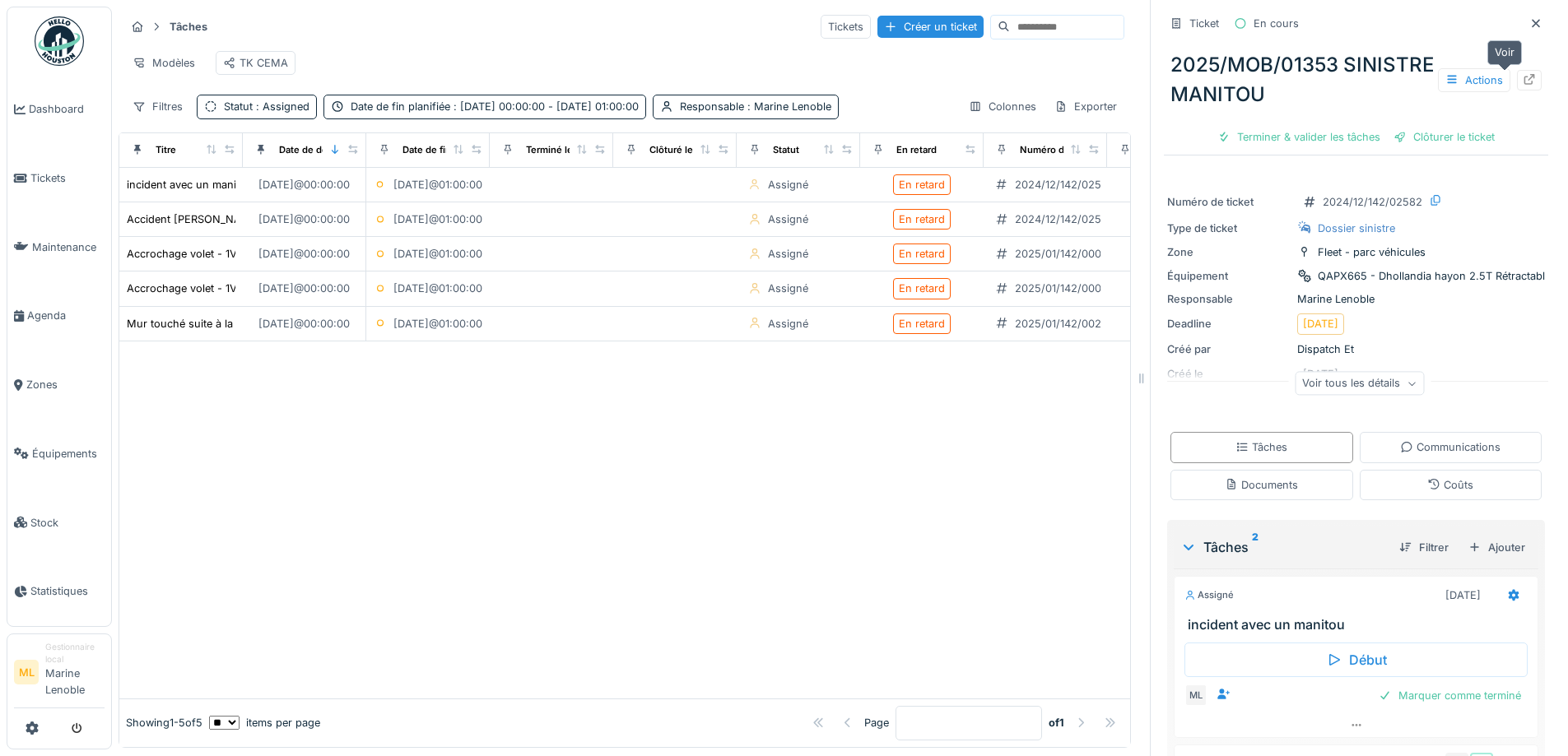
click at [1522, 74] on icon at bounding box center [1528, 79] width 13 height 10
click at [1529, 18] on icon at bounding box center [1535, 23] width 13 height 10
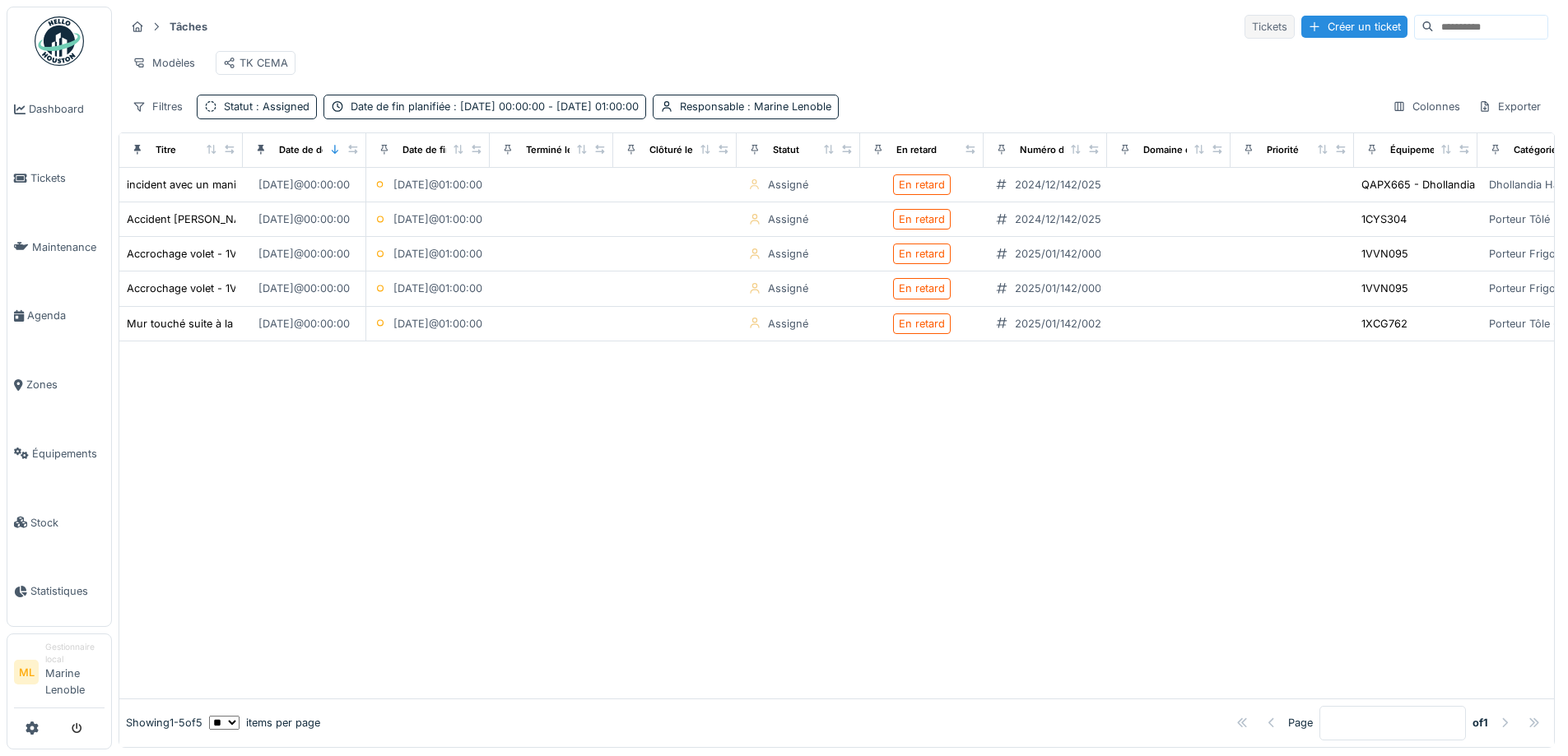
click at [1245, 16] on div "Tickets" at bounding box center [1270, 27] width 50 height 24
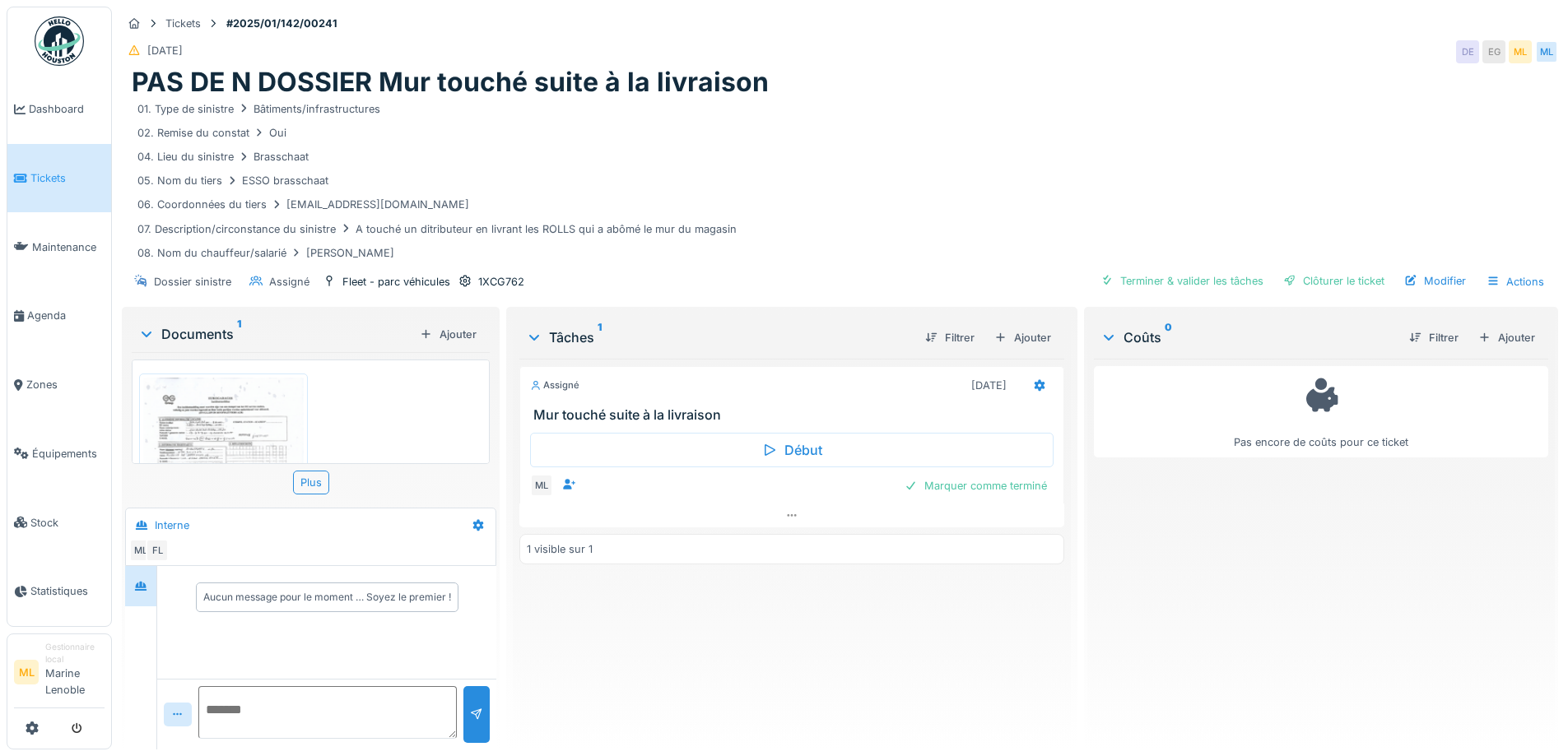
scroll to position [163, 0]
click at [1434, 279] on div "Modifier" at bounding box center [1434, 281] width 75 height 22
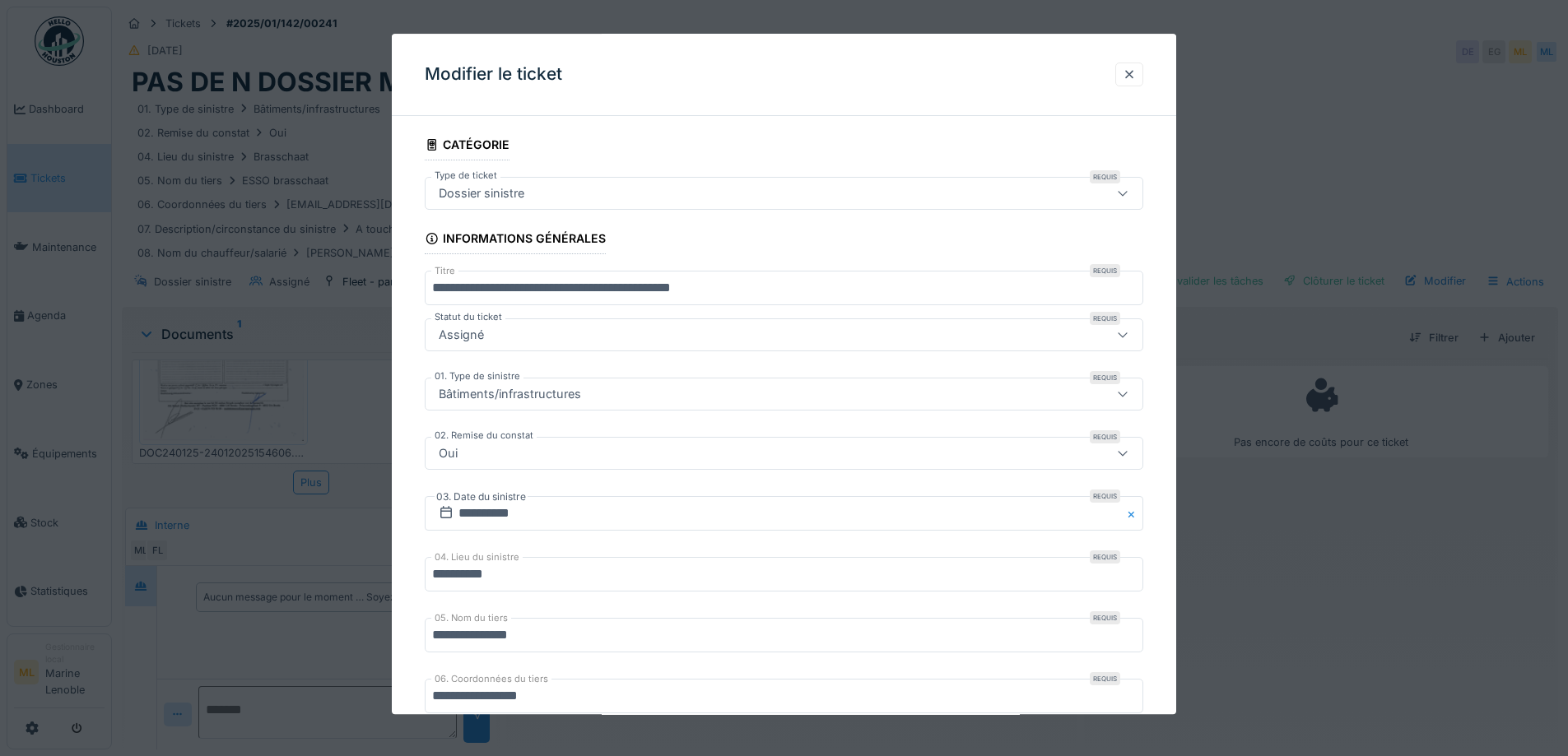
click at [499, 335] on div "Assigné" at bounding box center [742, 335] width 619 height 18
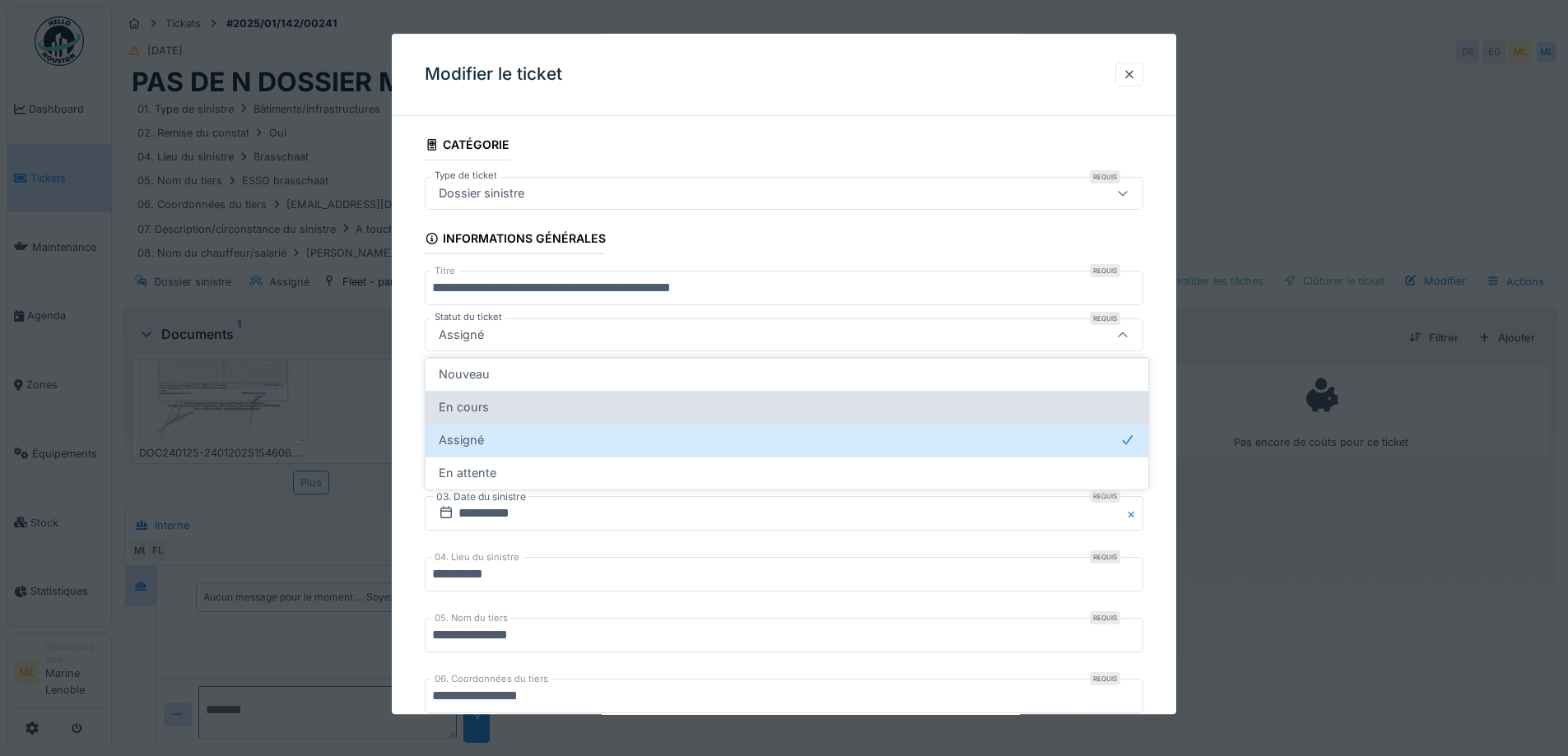
click at [493, 401] on div "En cours" at bounding box center [787, 407] width 696 height 18
type input "*******"
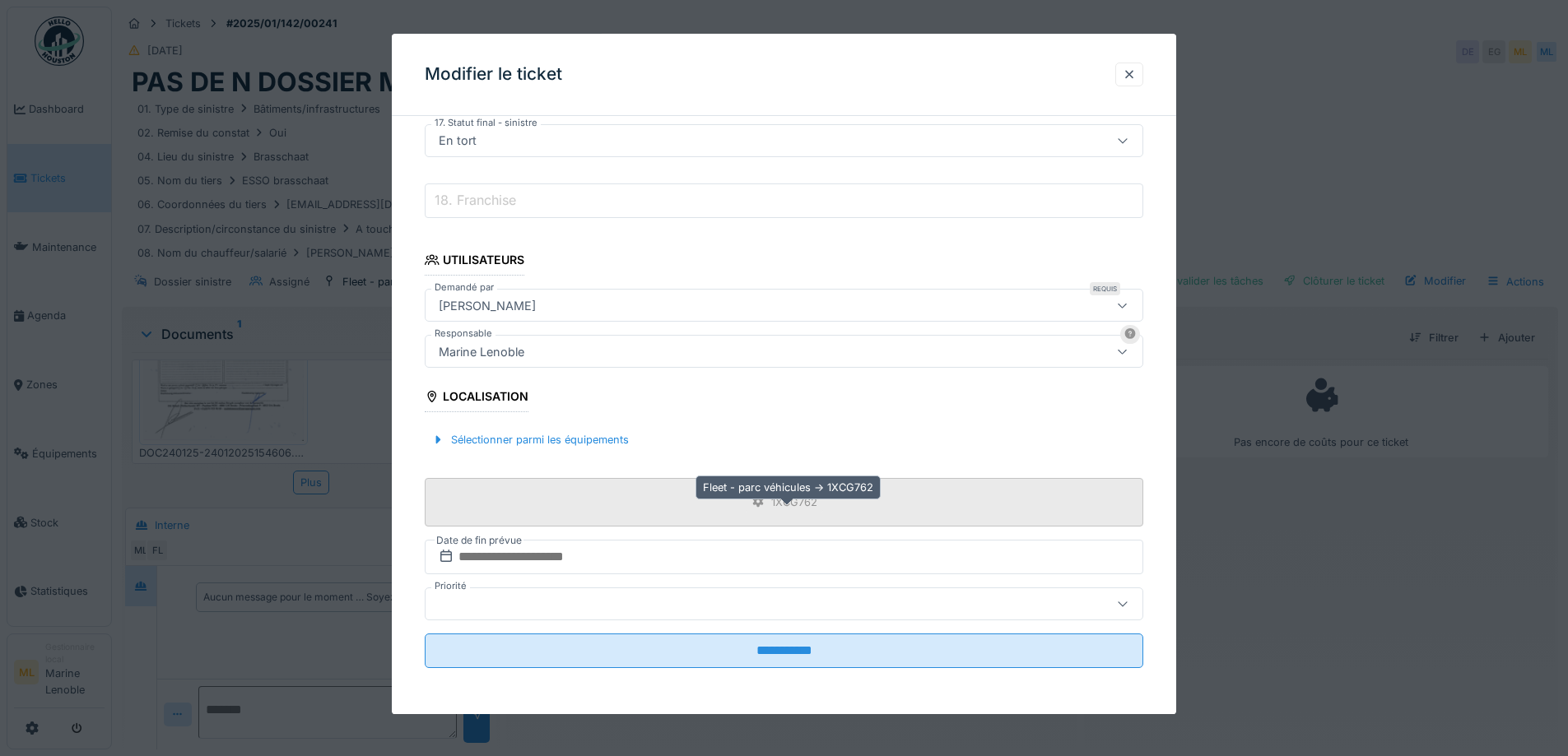
scroll to position [12, 0]
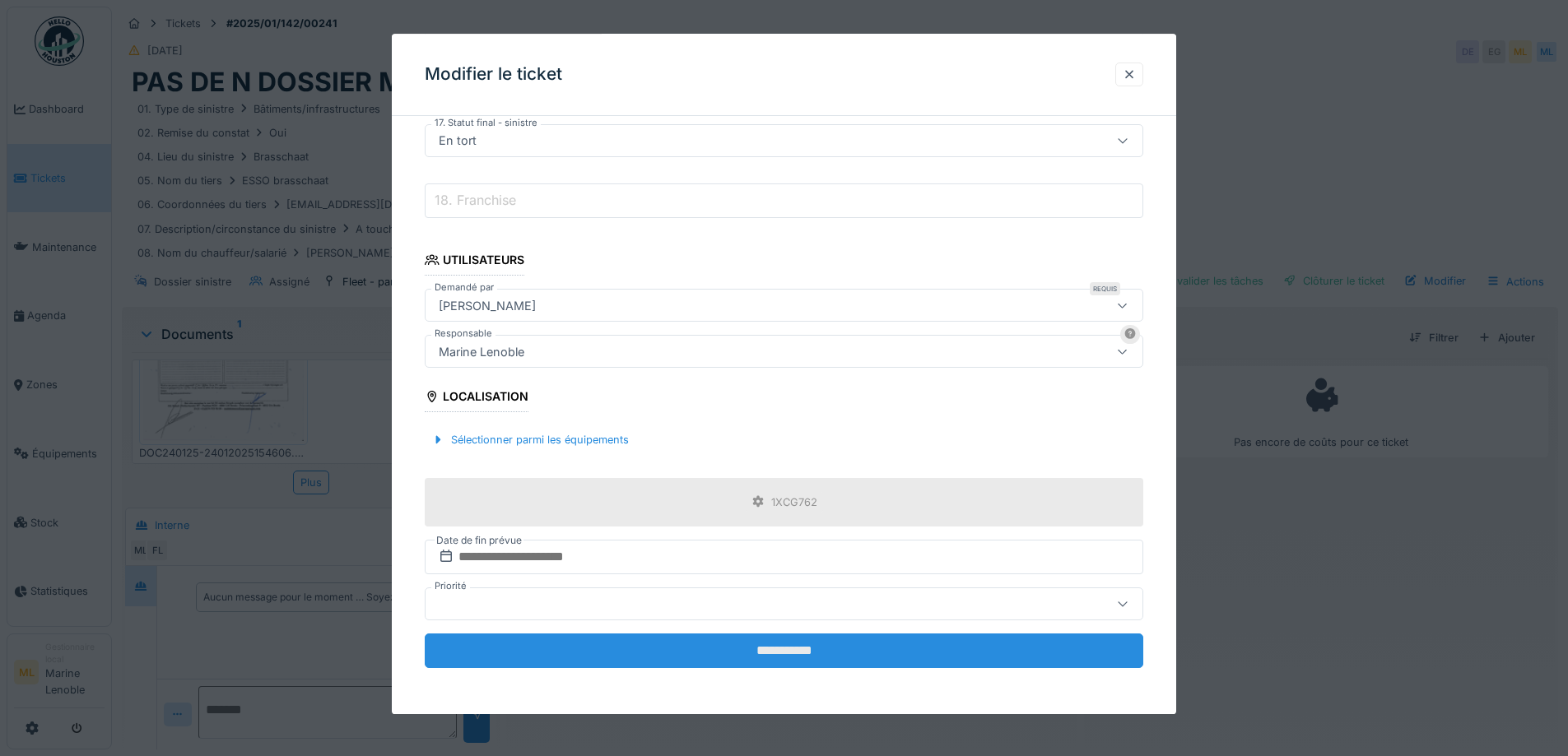
click at [836, 646] on input "**********" at bounding box center [783, 651] width 718 height 34
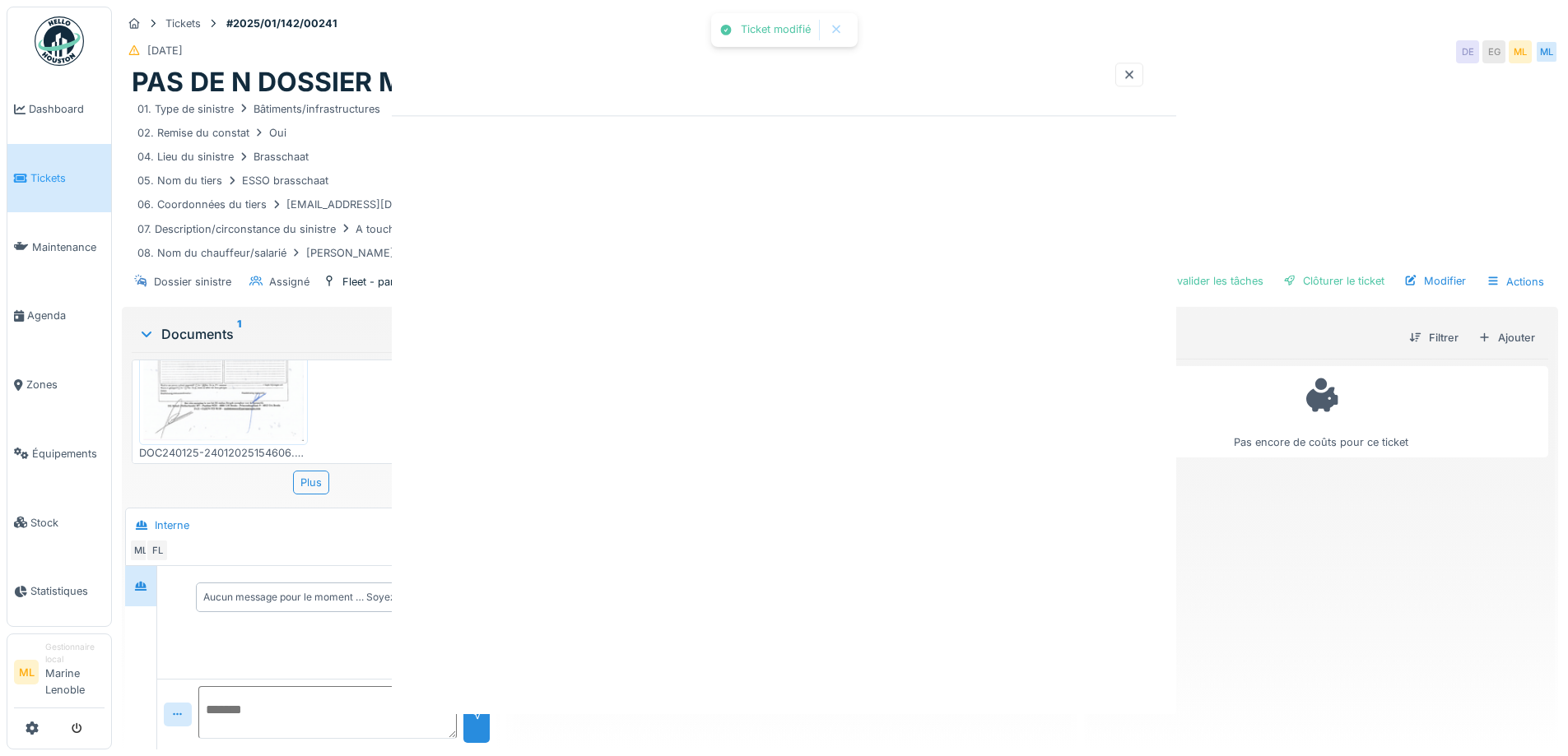
scroll to position [0, 0]
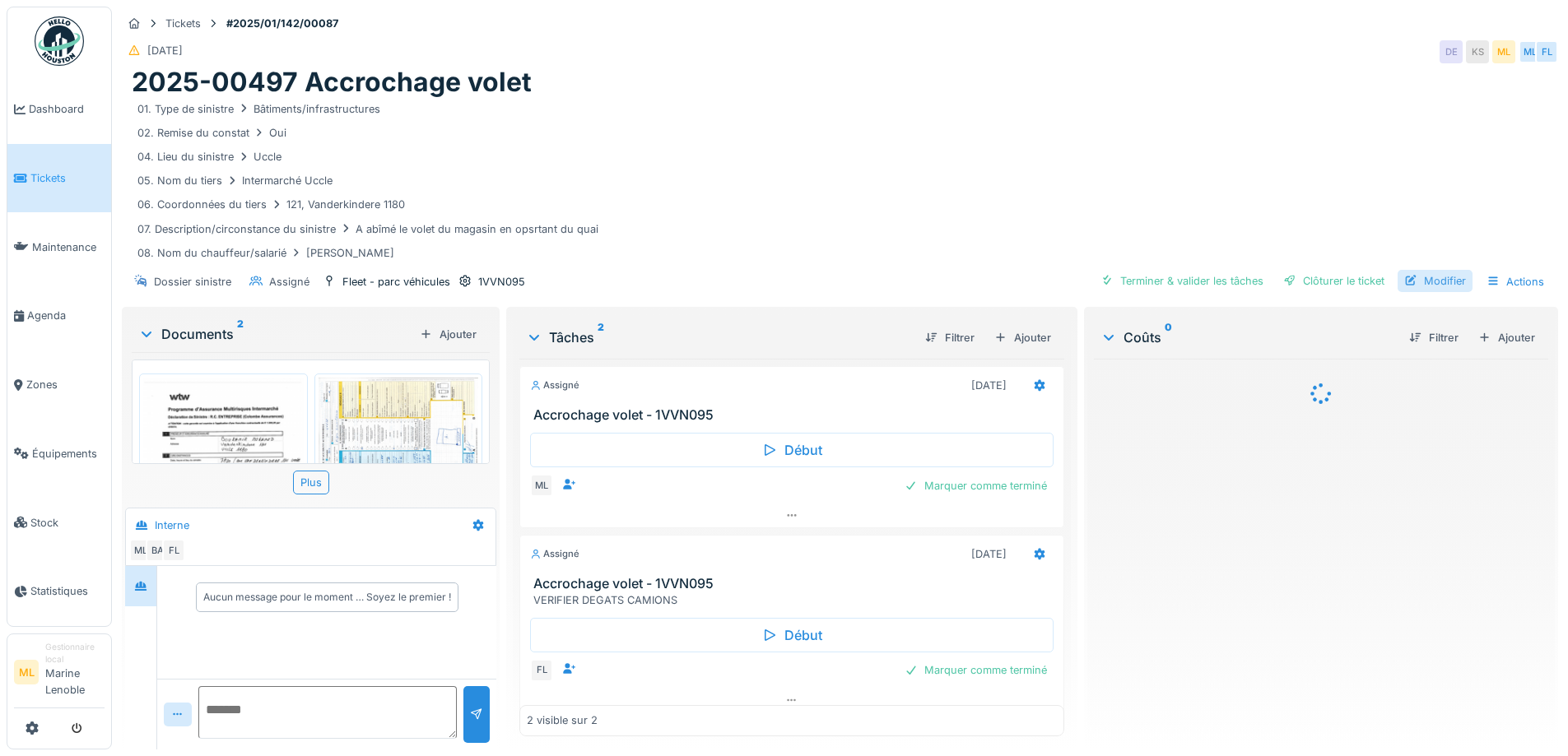
click at [1438, 279] on div "Modifier" at bounding box center [1434, 281] width 75 height 22
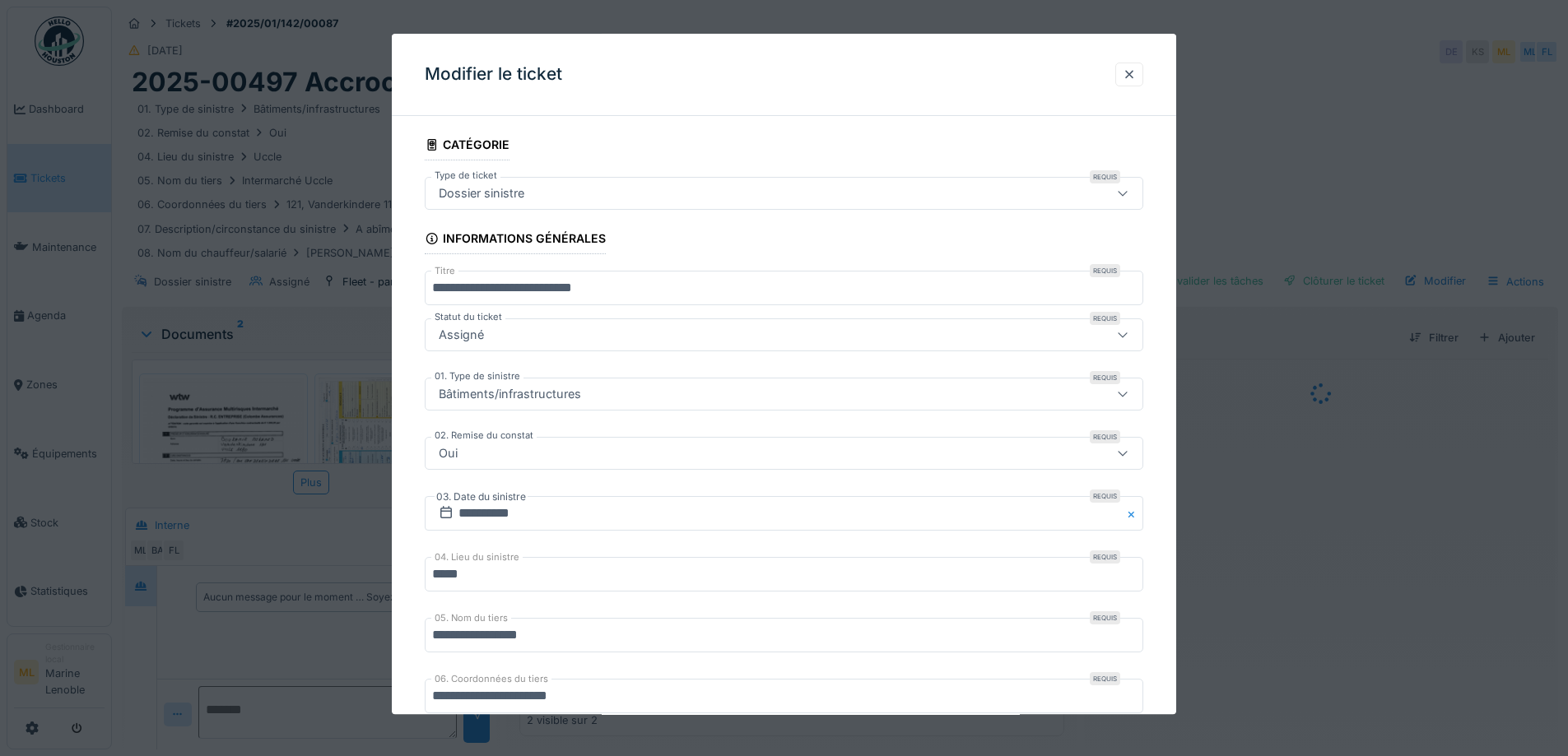
click at [549, 337] on div "Assigné" at bounding box center [742, 335] width 619 height 18
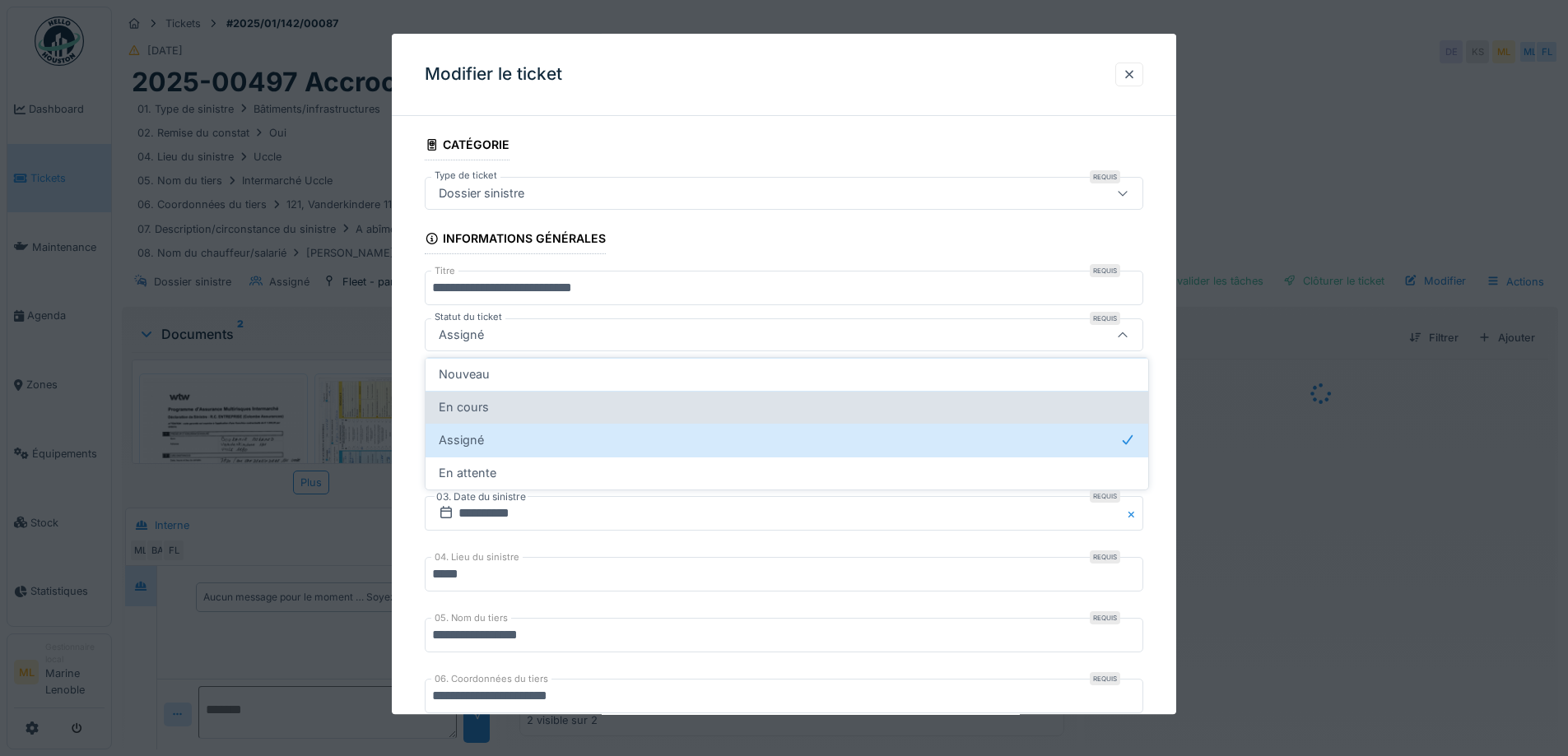
click at [481, 406] on span "En cours" at bounding box center [464, 407] width 50 height 18
type input "*******"
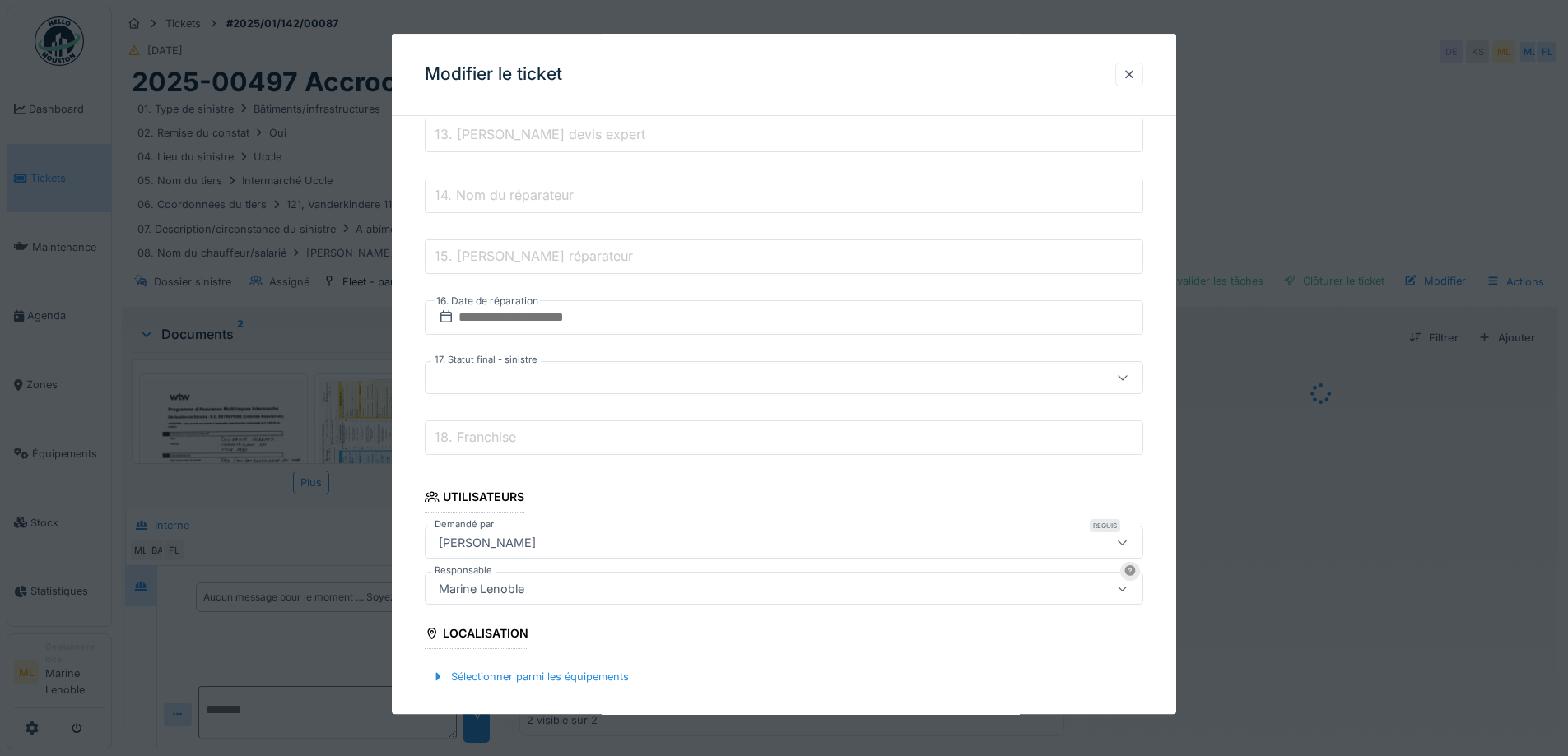
scroll to position [1224, 0]
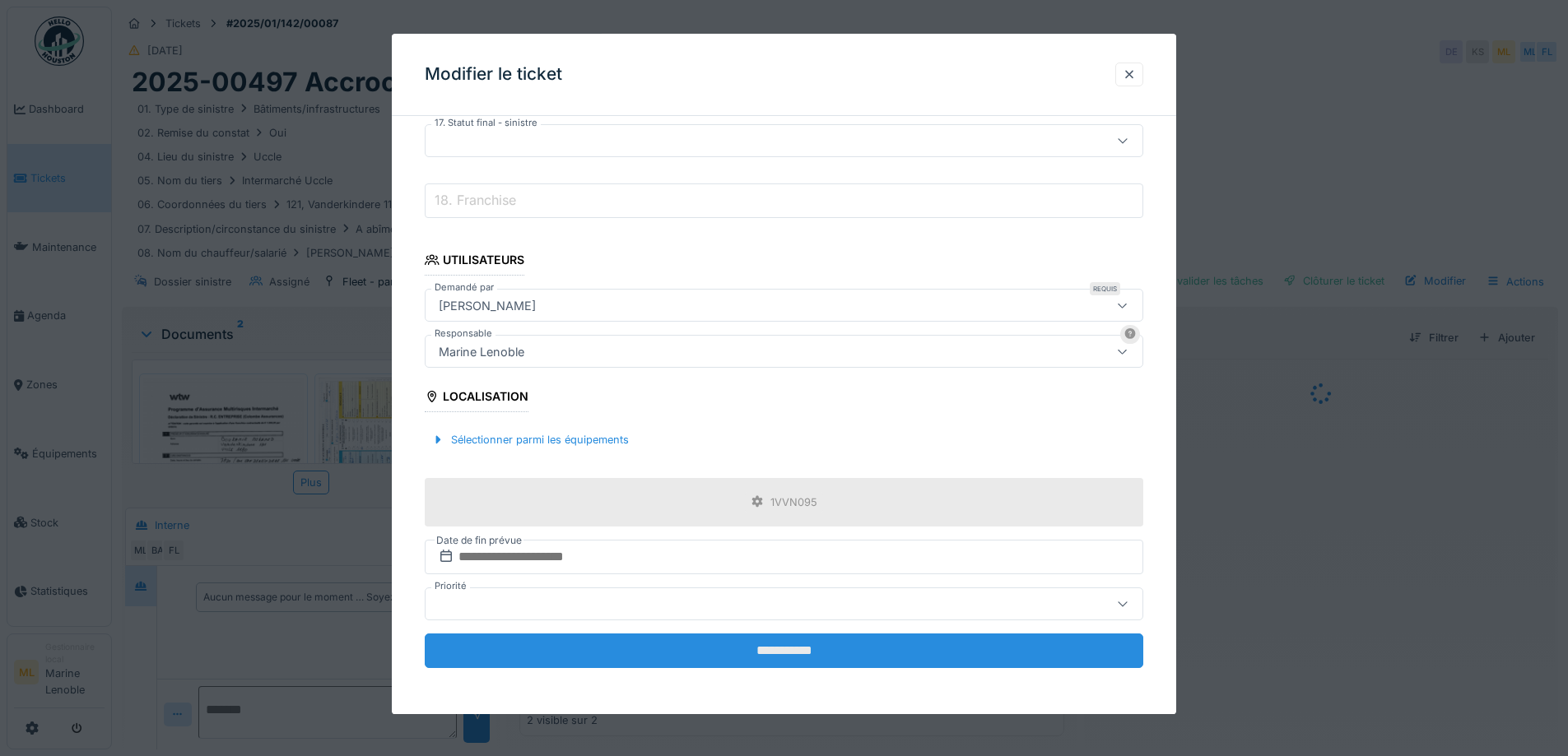
click at [852, 638] on input "**********" at bounding box center [783, 651] width 718 height 34
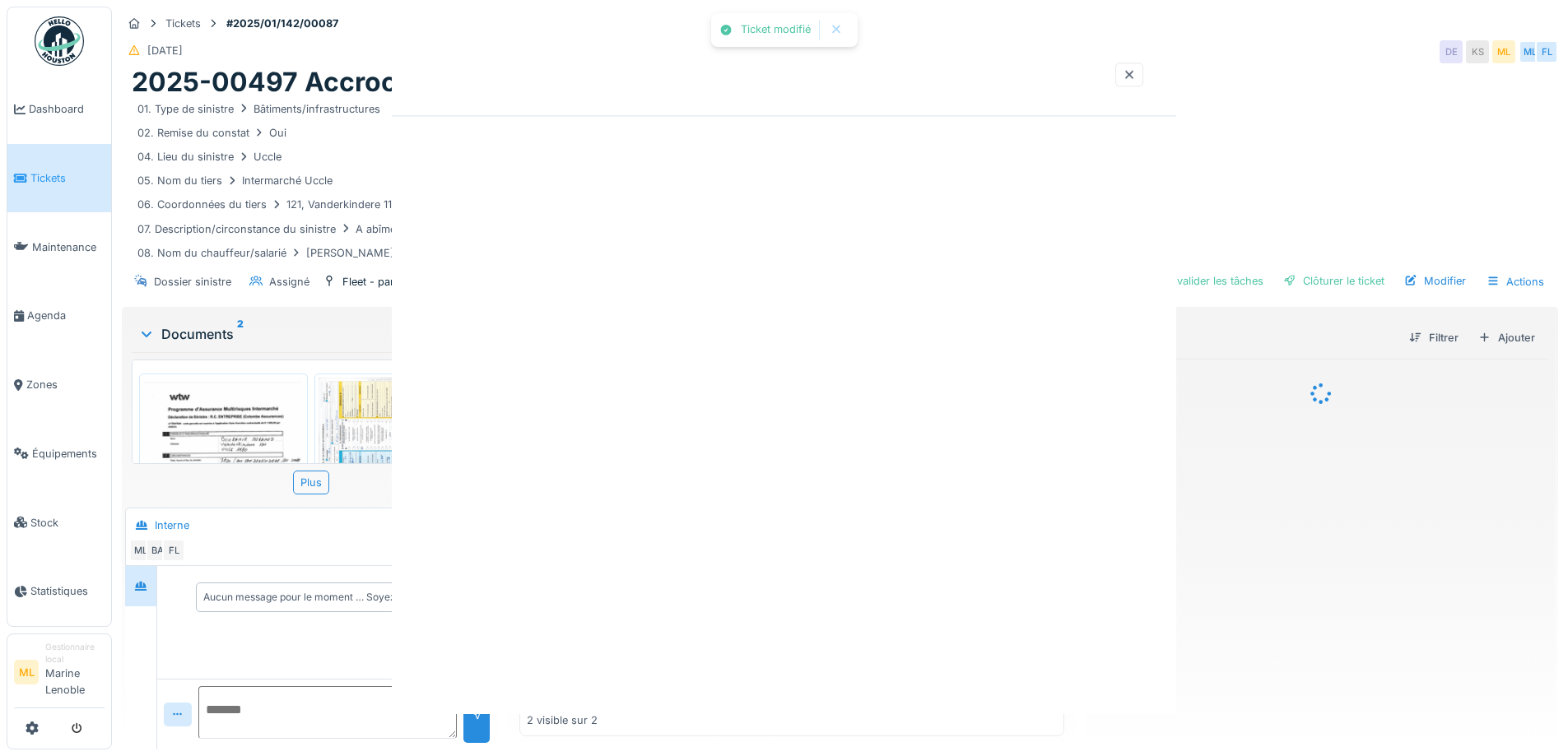
scroll to position [0, 0]
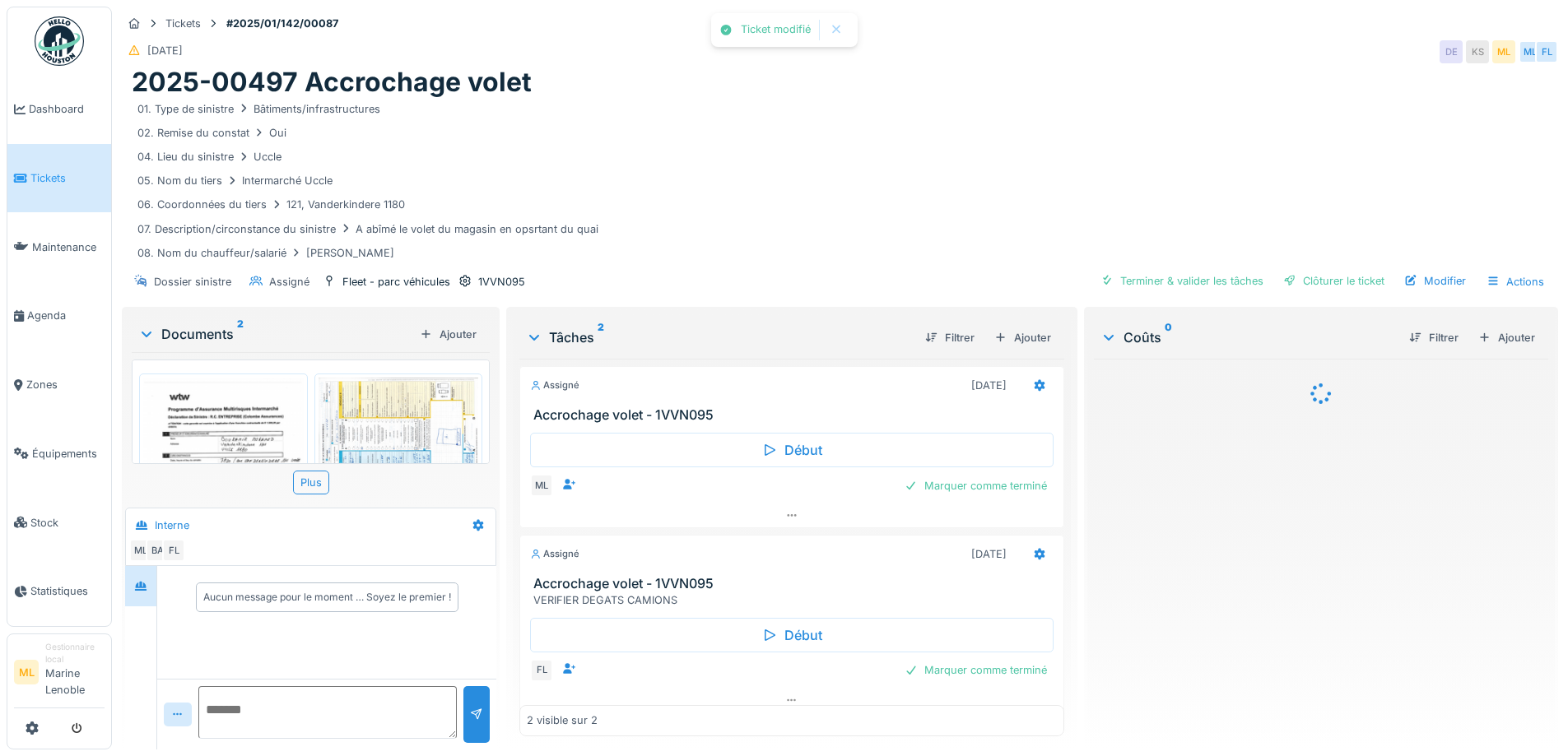
drag, startPoint x: 793, startPoint y: 648, endPoint x: 799, endPoint y: 656, distance: 10.0
click at [799, 656] on div "Ticket modifié Annuler Tickets #2025/01/142/00087 [DATE] DE KS ML ML FL 2025-00…" at bounding box center [840, 378] width 1456 height 756
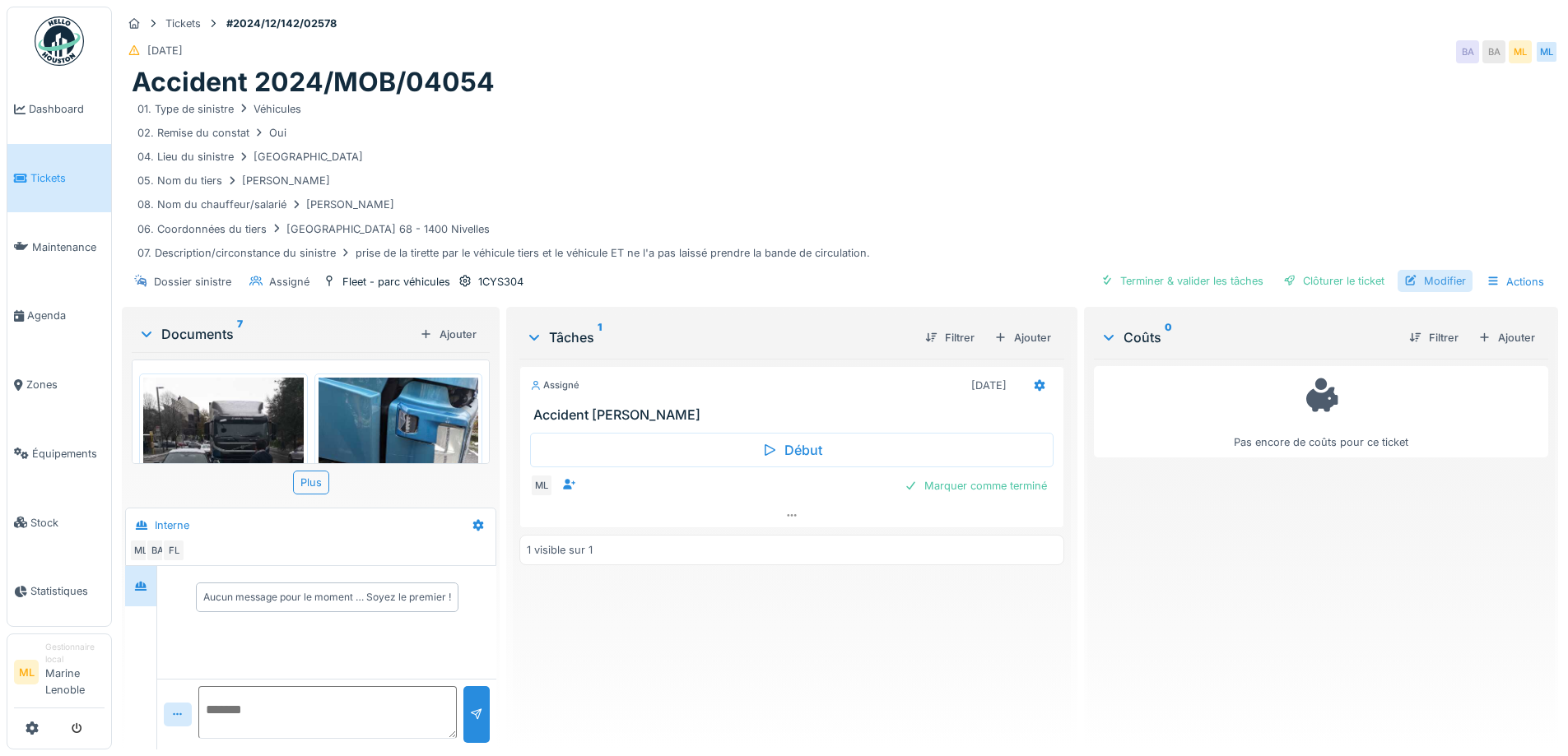
click at [1436, 276] on div "Modifier" at bounding box center [1434, 281] width 75 height 22
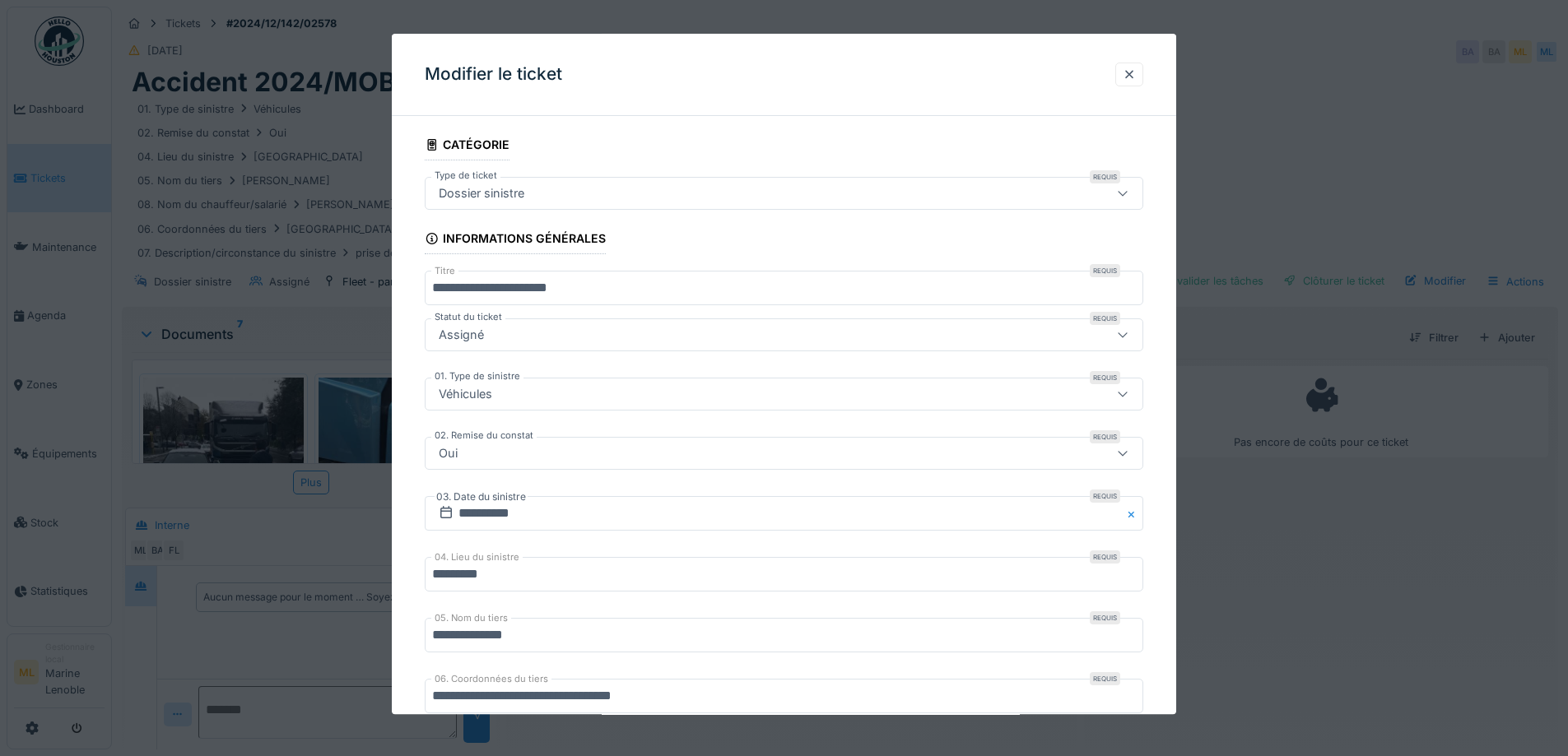
click at [547, 326] on div "Assigné" at bounding box center [783, 335] width 718 height 33
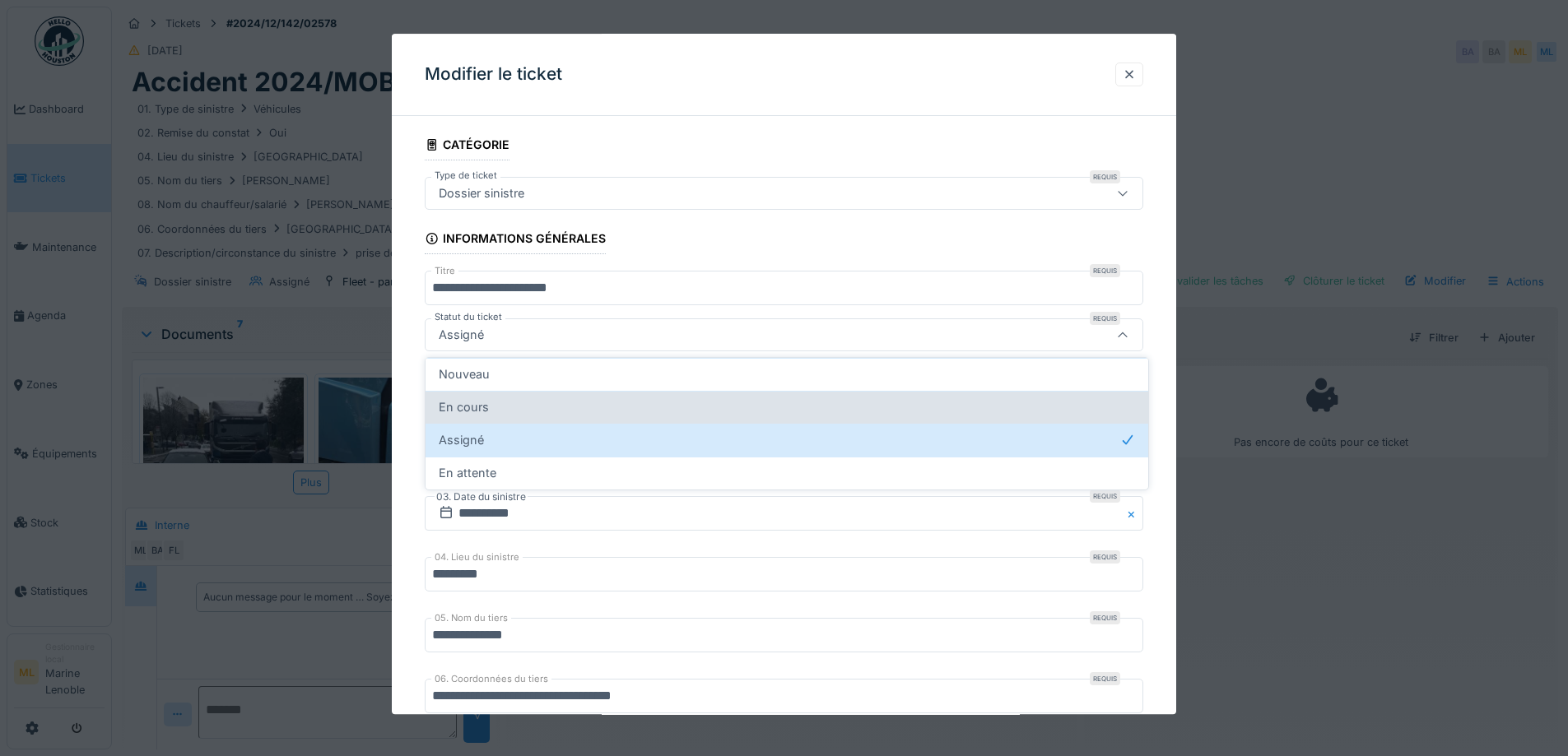
click at [516, 408] on div "En cours" at bounding box center [787, 407] width 696 height 18
type input "*******"
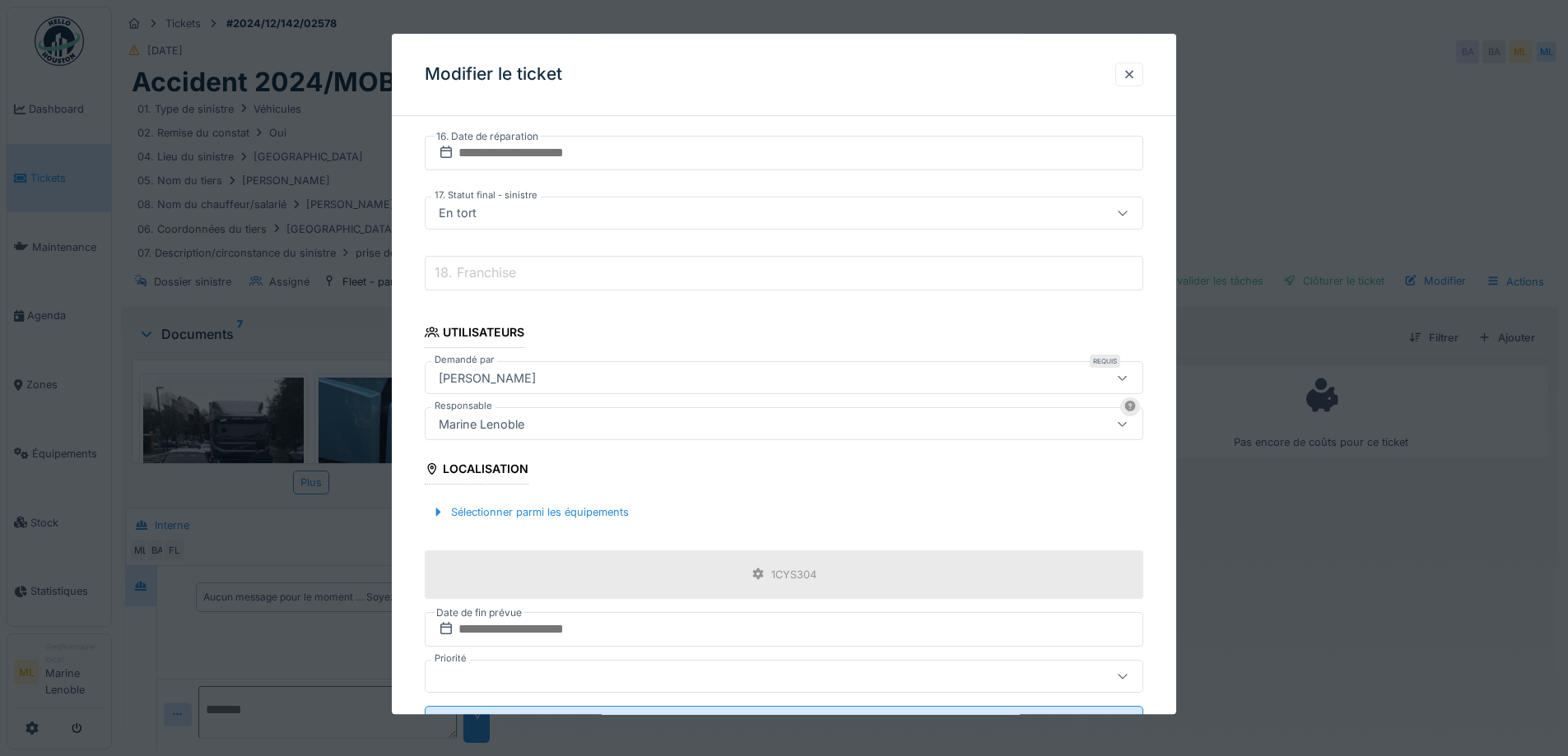
scroll to position [1224, 0]
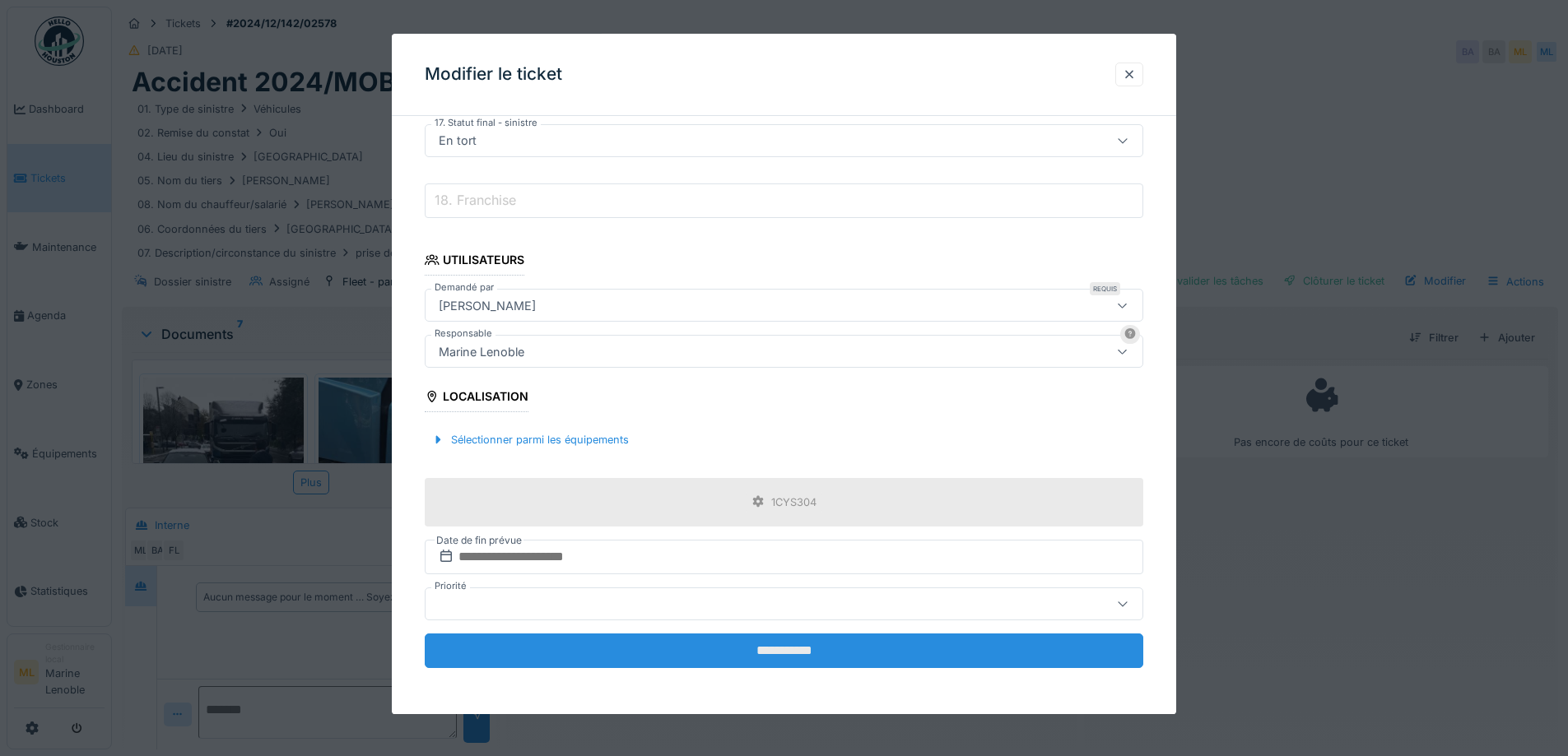
click at [799, 639] on input "**********" at bounding box center [783, 651] width 718 height 34
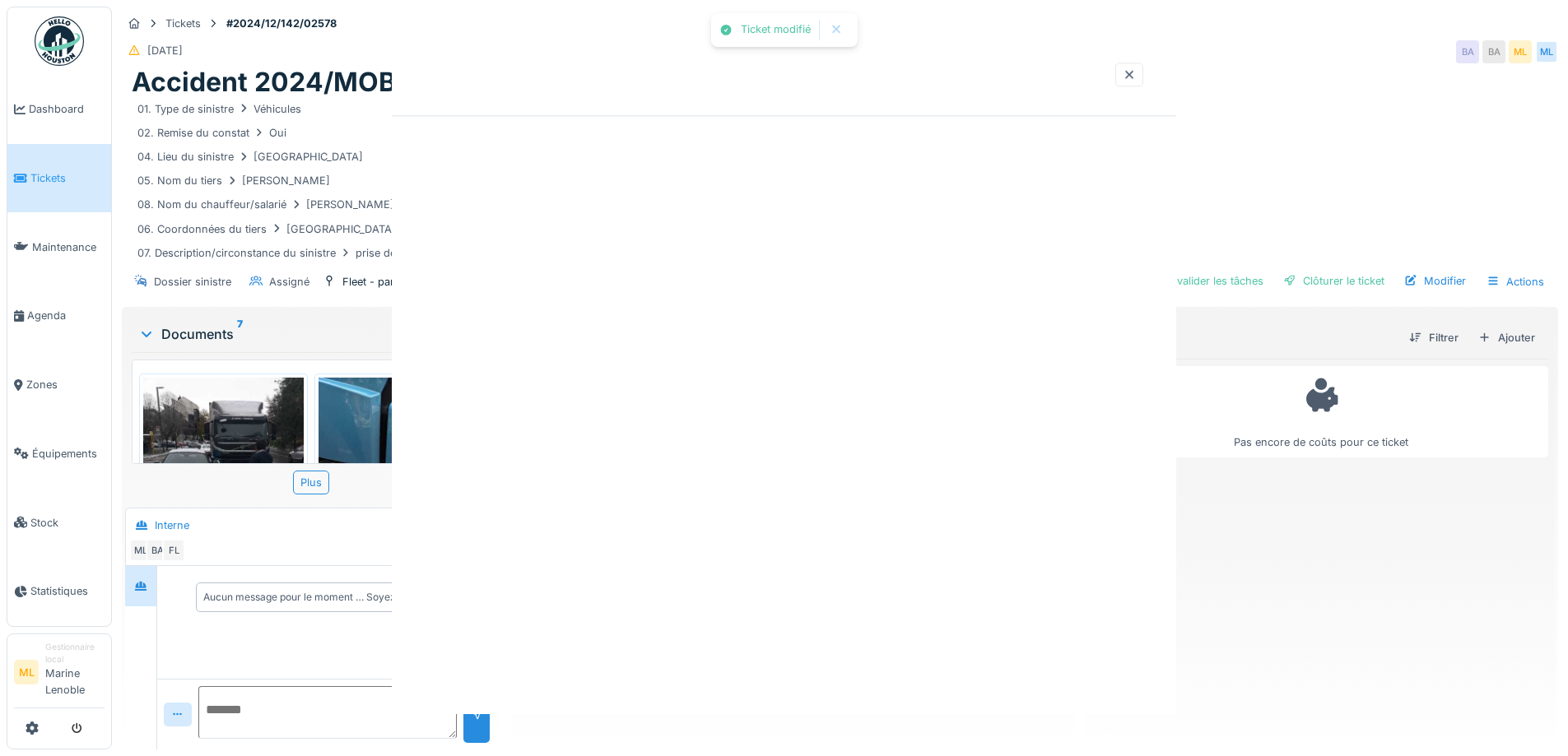
scroll to position [0, 0]
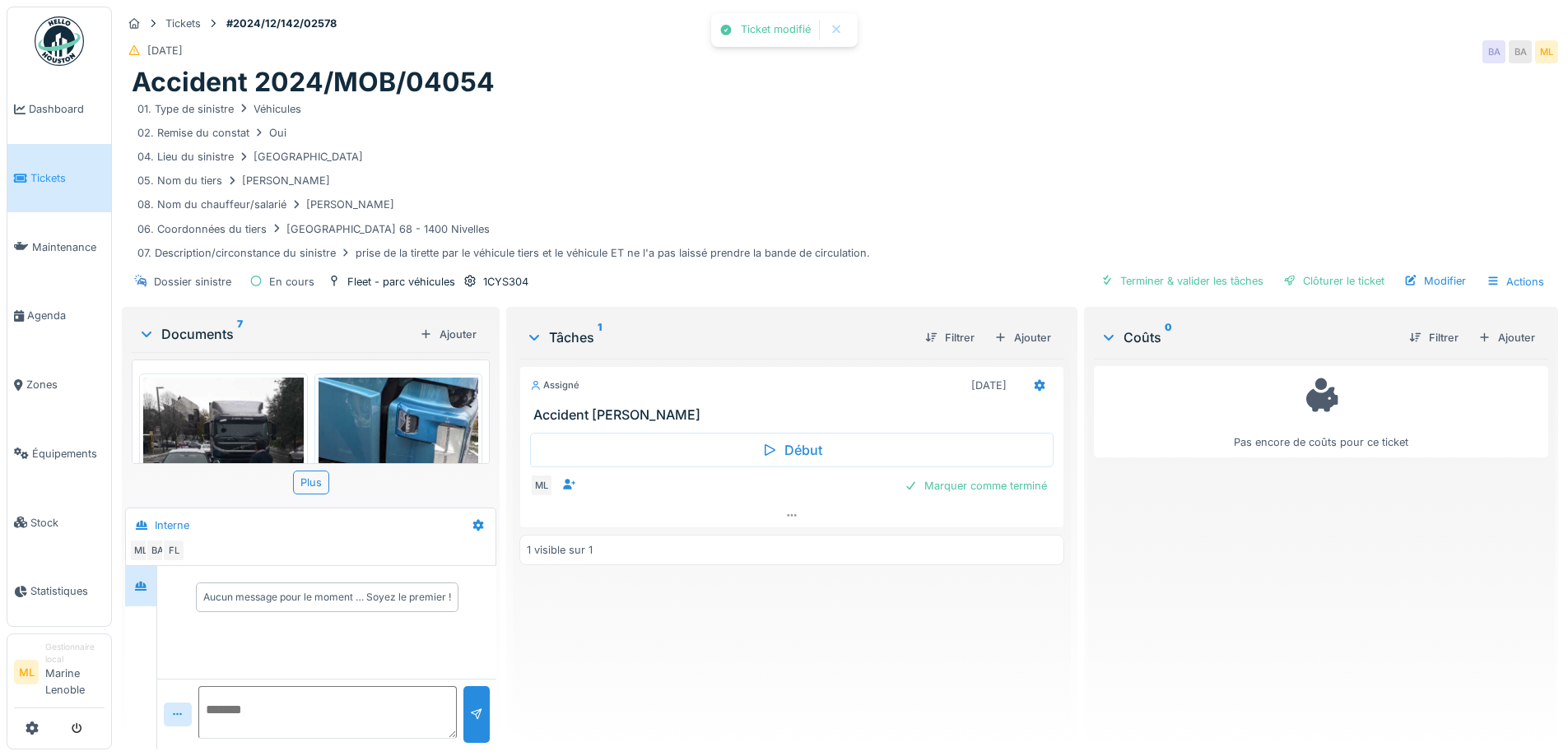
click at [61, 175] on span "Tickets" at bounding box center [67, 178] width 74 height 16
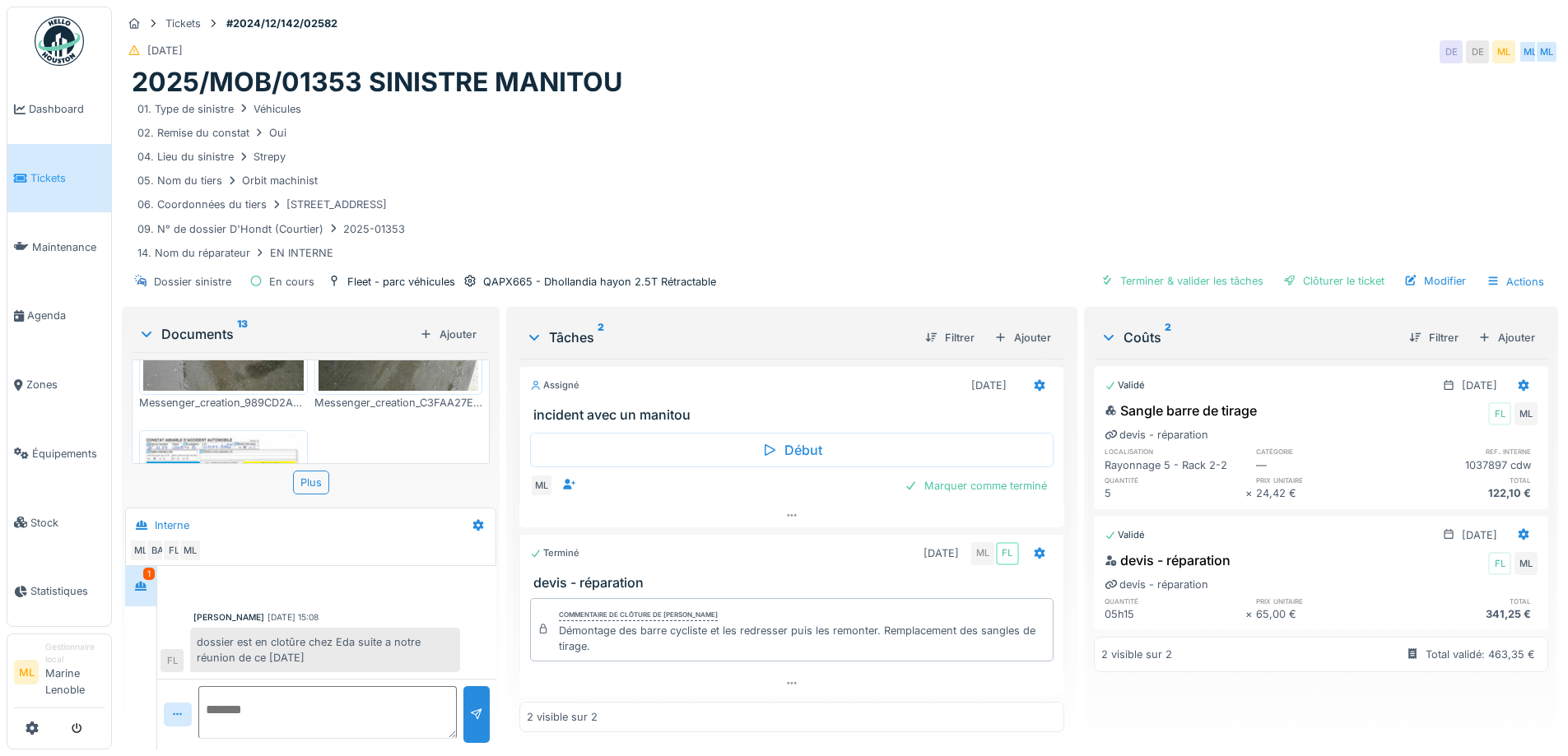
scroll to position [2249, 0]
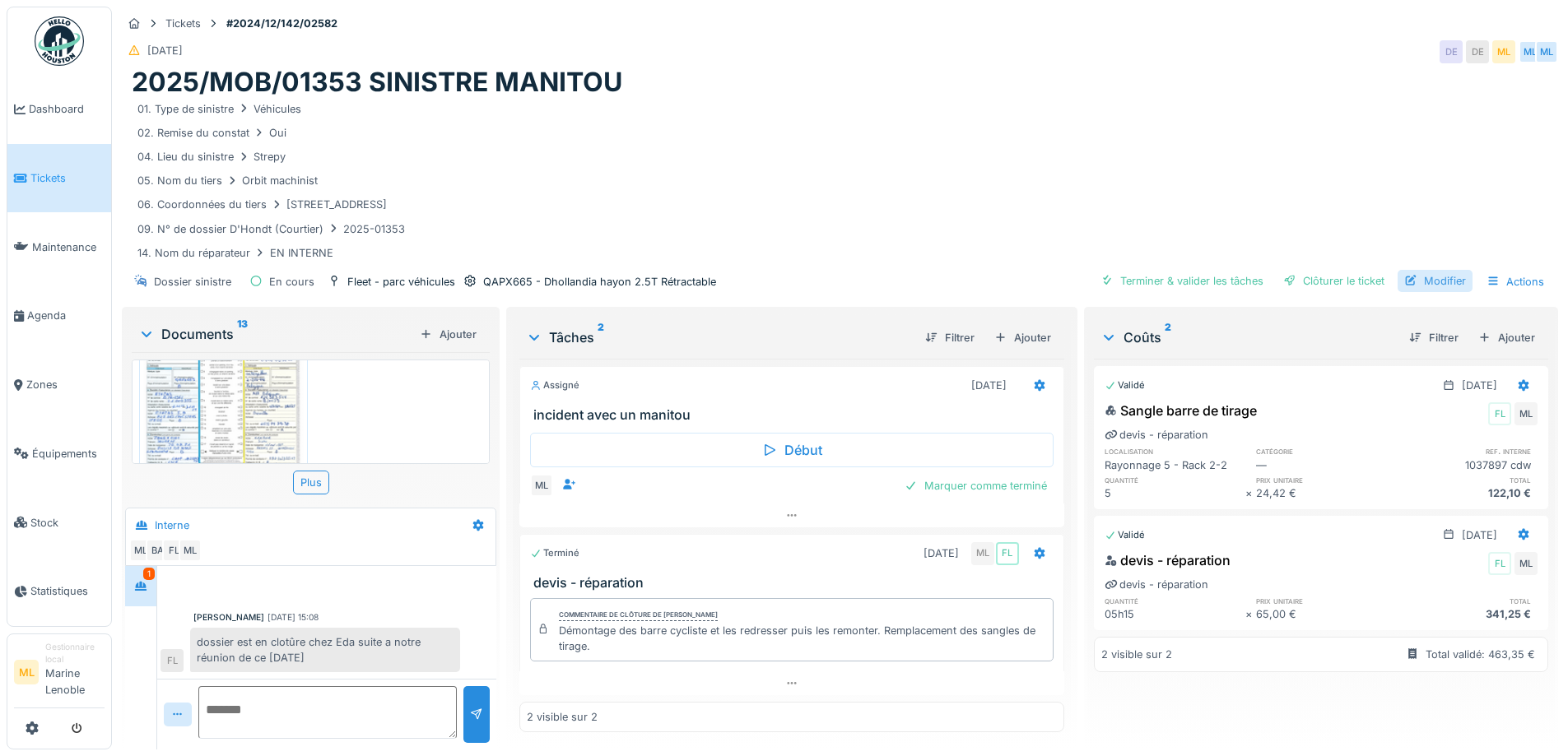
click at [1413, 284] on div "Modifier" at bounding box center [1434, 281] width 75 height 22
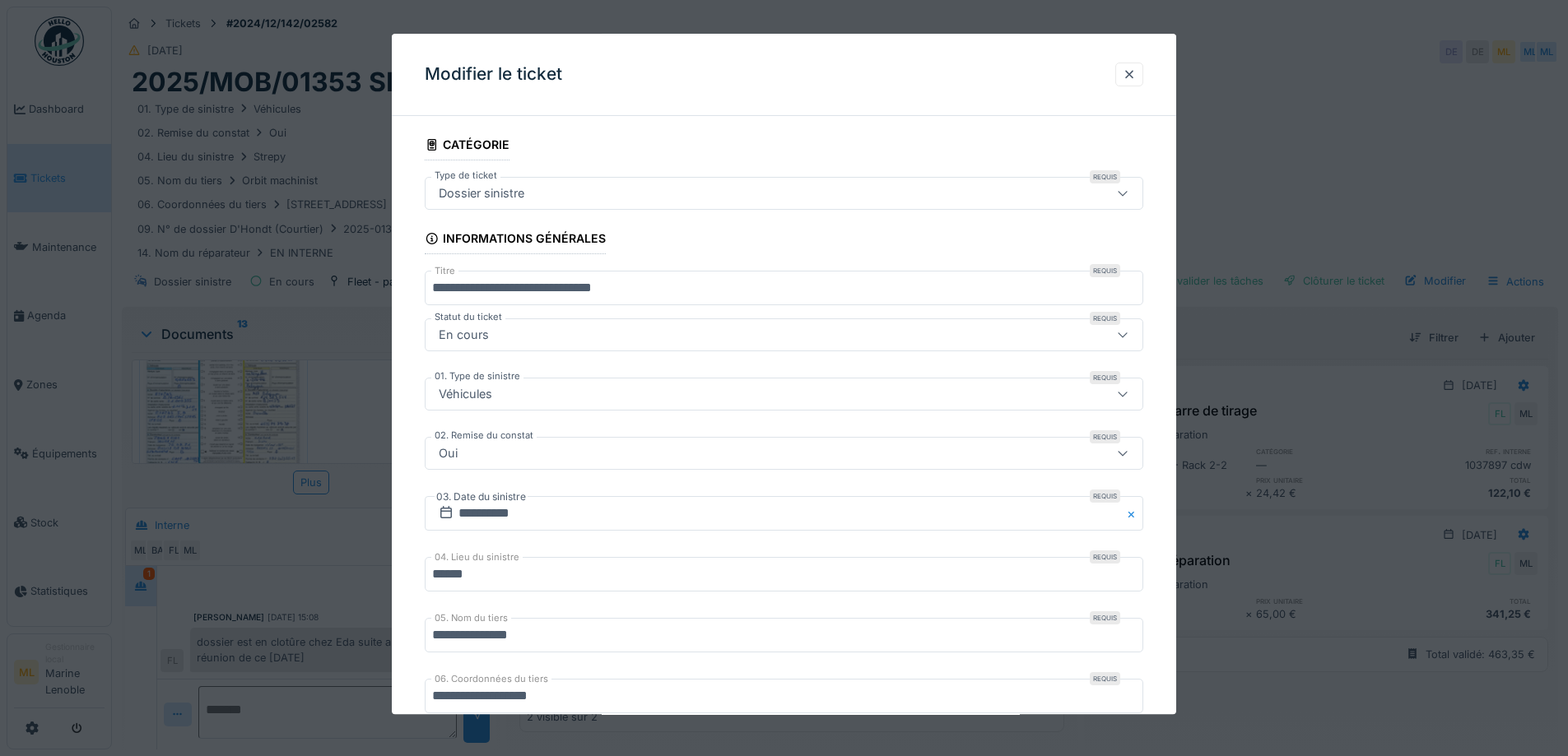
click at [501, 328] on div "En cours" at bounding box center [742, 335] width 619 height 18
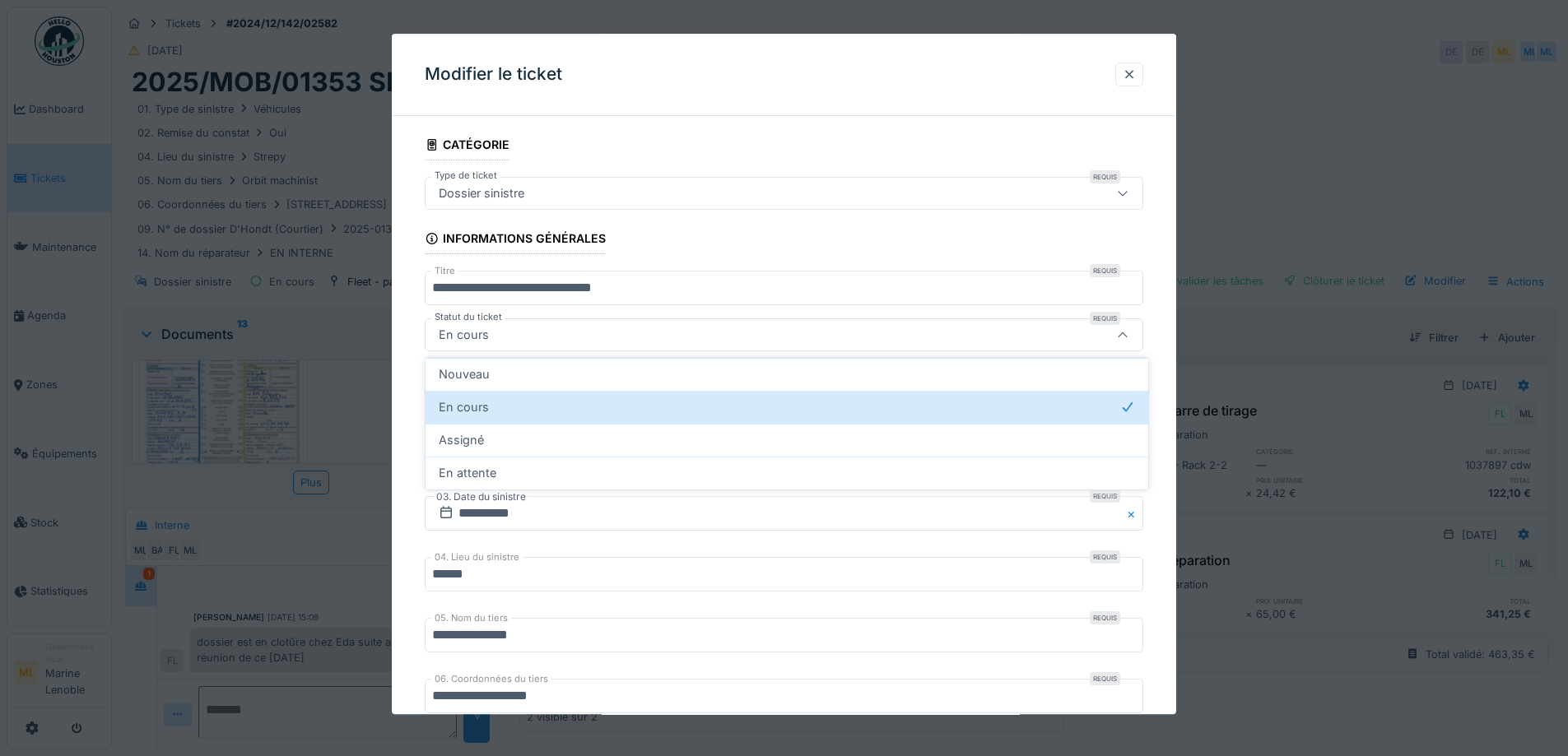
click at [501, 328] on div "En cours" at bounding box center [742, 335] width 619 height 18
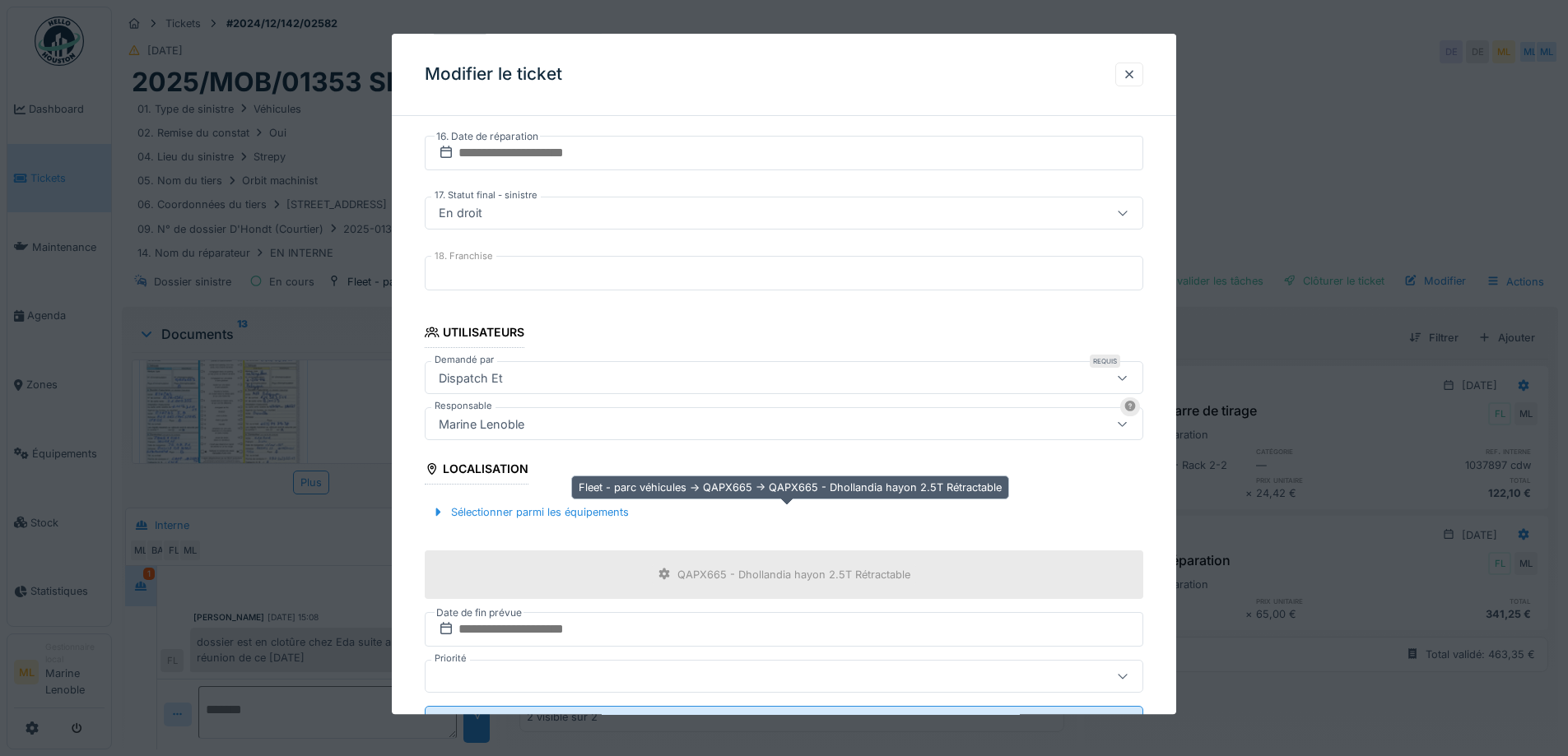
scroll to position [12, 0]
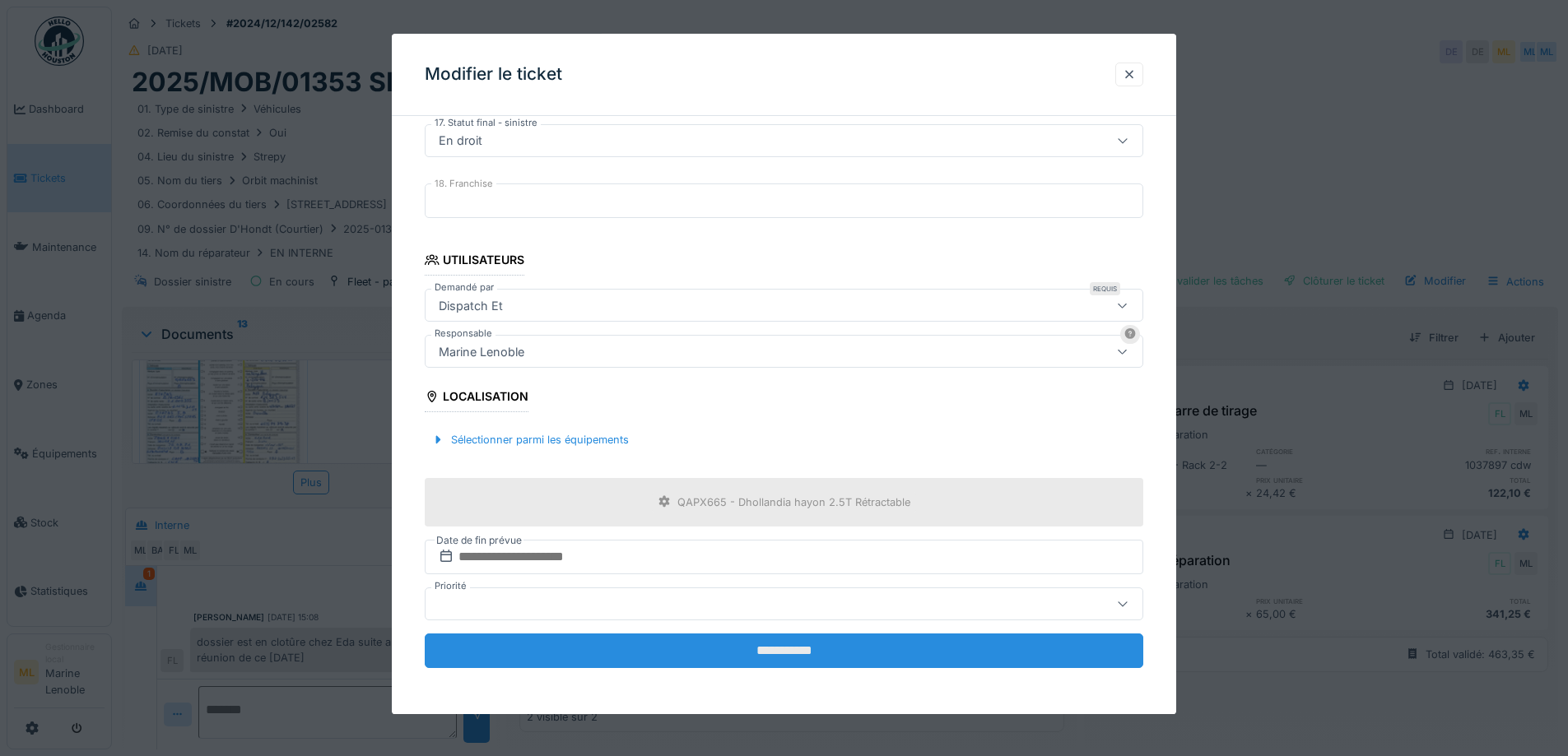
click at [750, 651] on input "**********" at bounding box center [783, 651] width 718 height 34
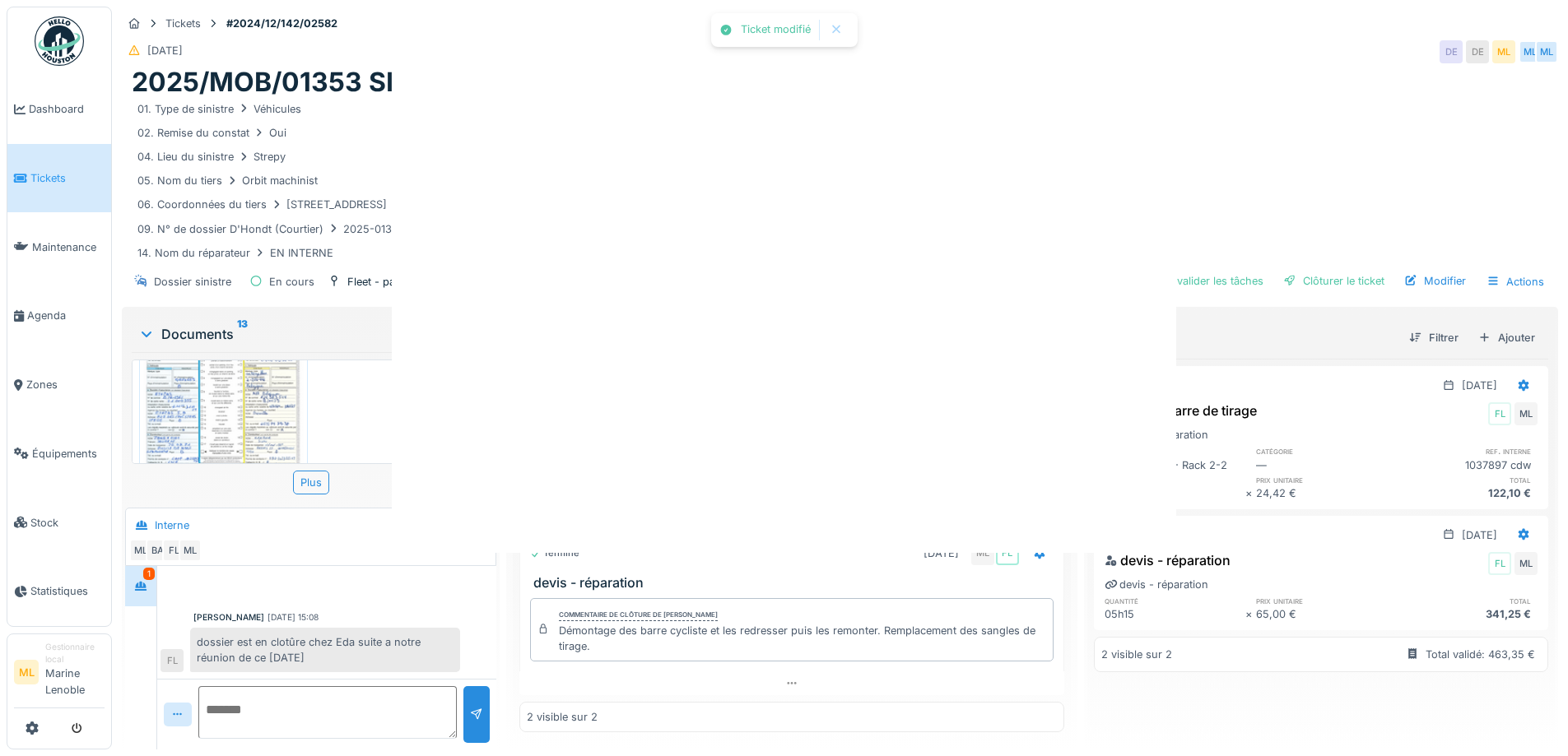
scroll to position [0, 0]
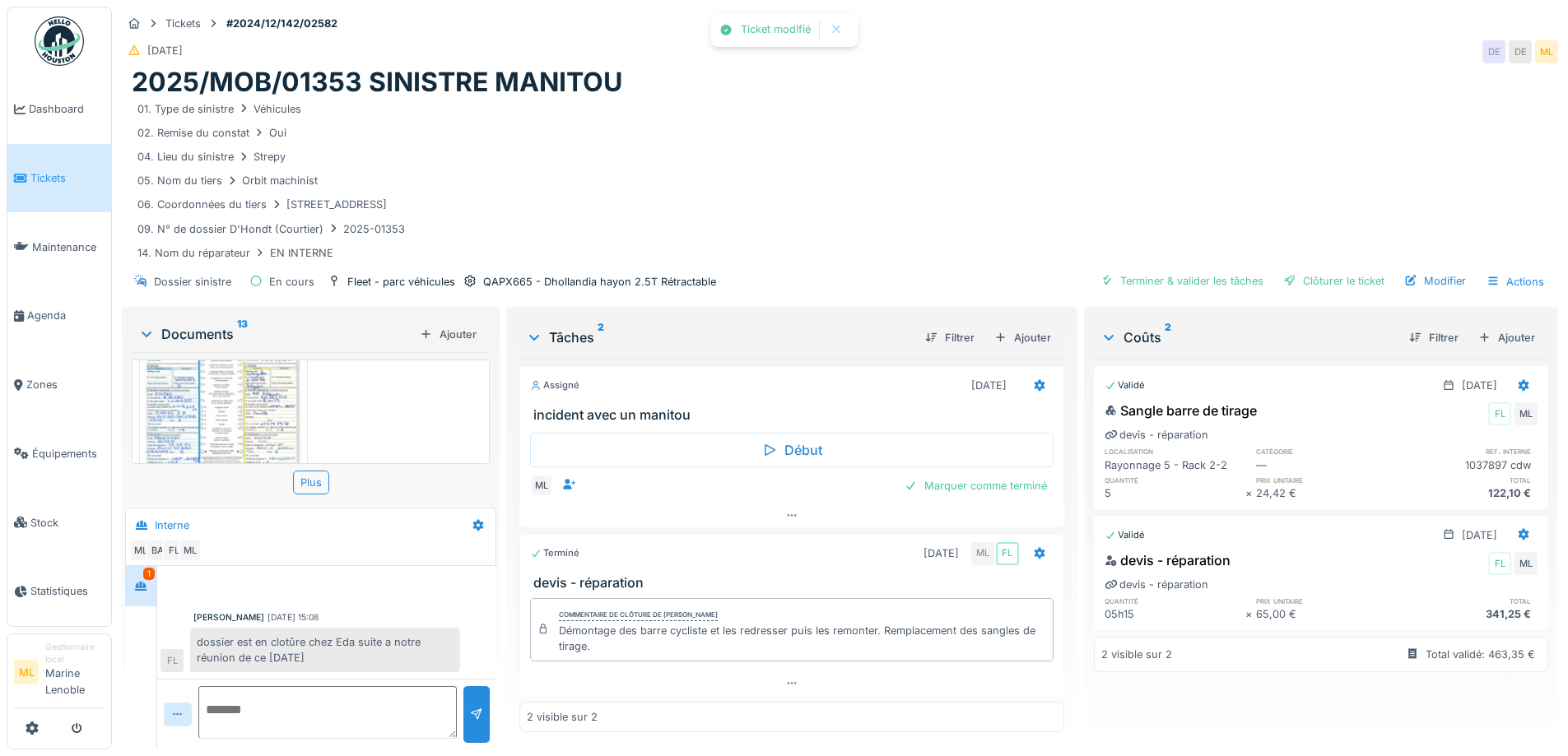
click at [47, 172] on span "Tickets" at bounding box center [67, 178] width 74 height 16
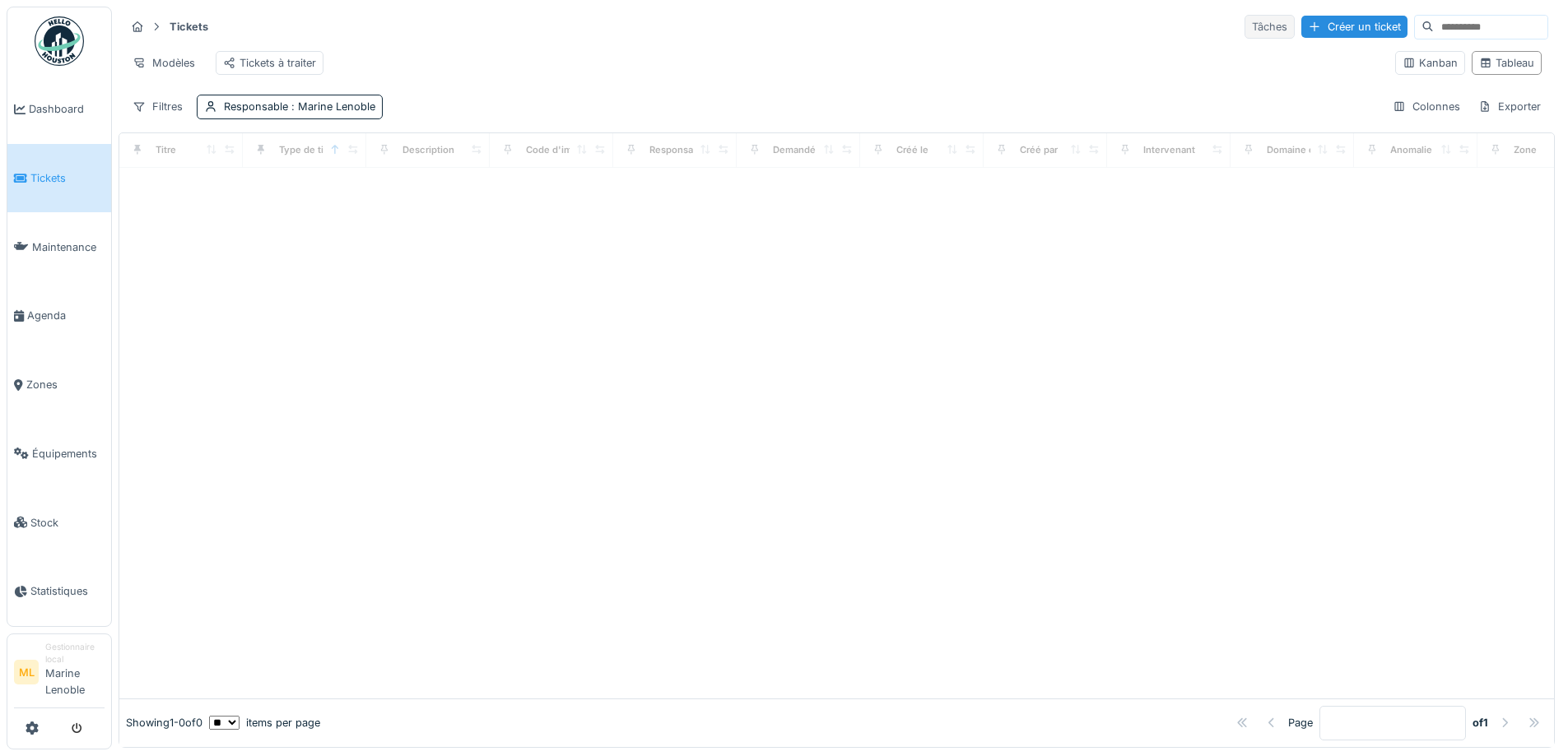
click at [1245, 27] on div "Tâches" at bounding box center [1270, 27] width 50 height 24
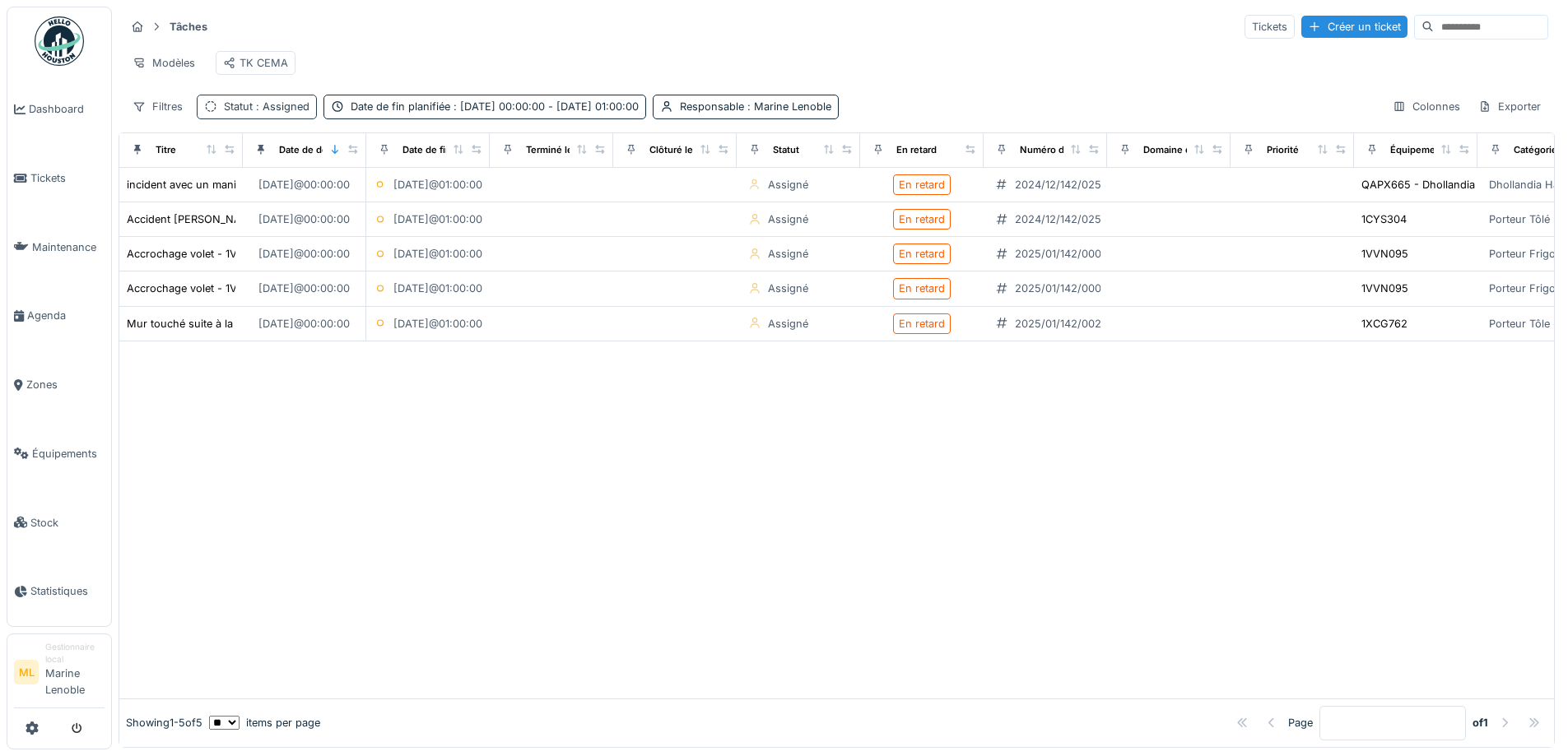
click at [292, 113] on span ": Assigned" at bounding box center [281, 106] width 57 height 12
click at [304, 159] on div at bounding box center [302, 162] width 13 height 16
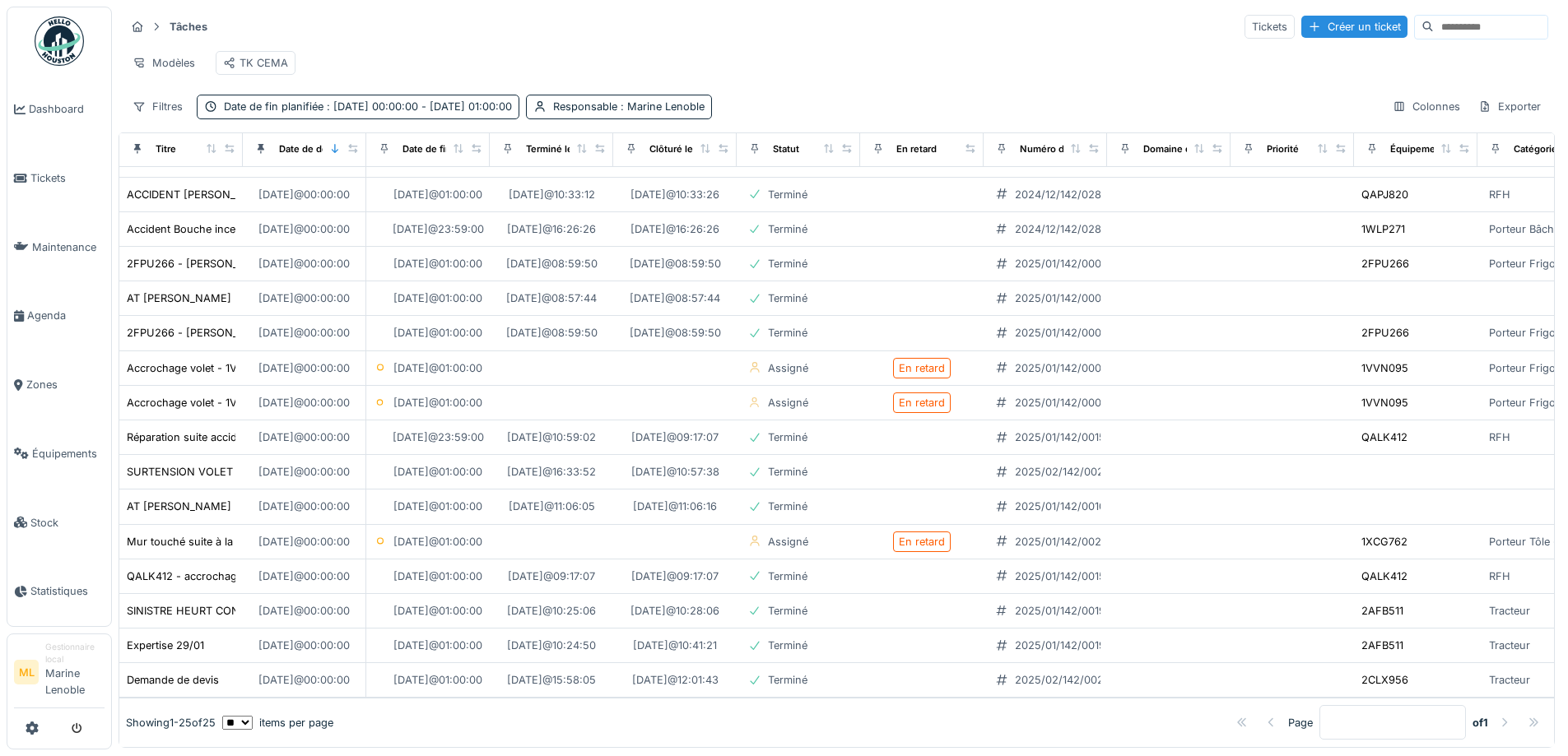
scroll to position [373, 0]
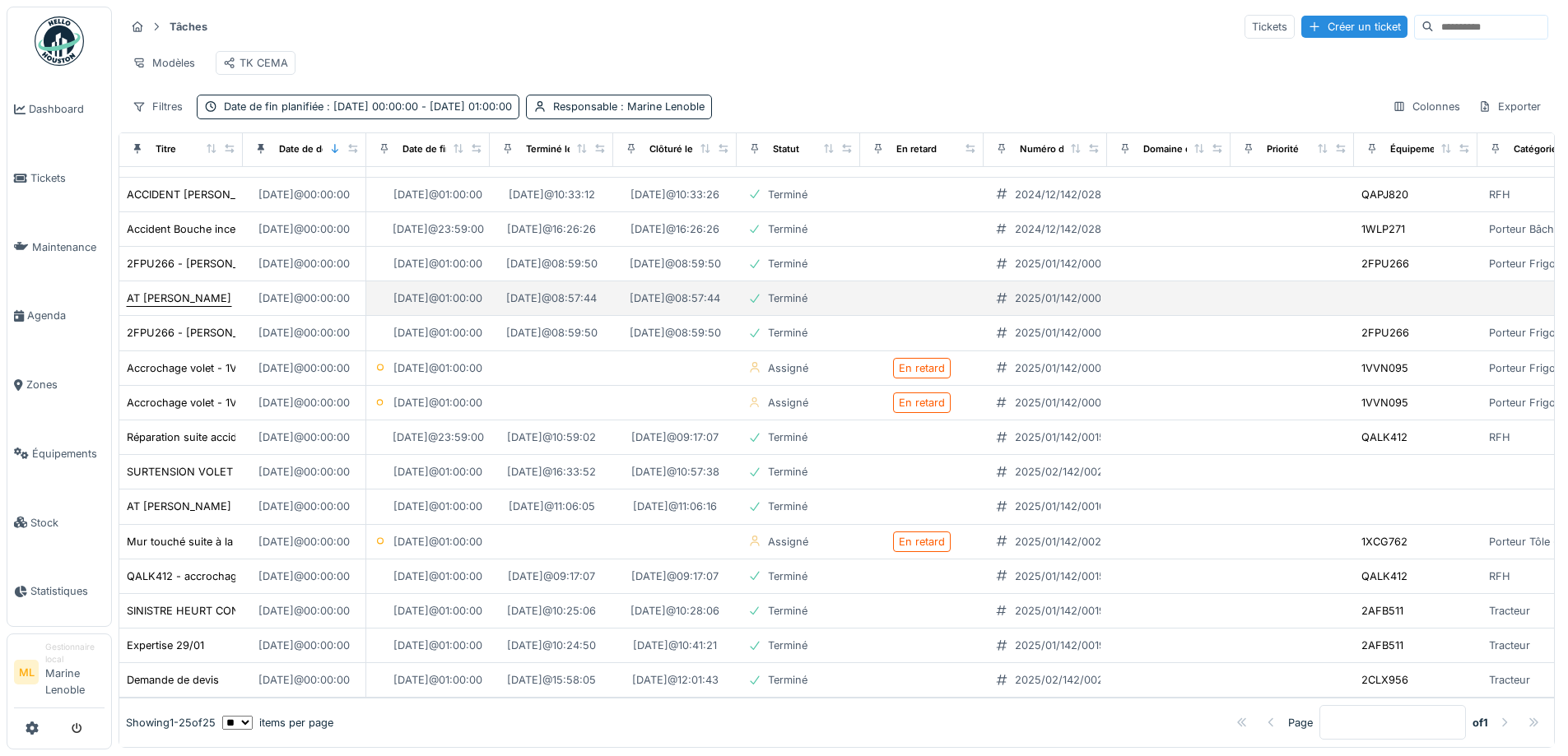
click at [208, 291] on div "AT CHRISTOPHE MISERQUE" at bounding box center [179, 298] width 104 height 16
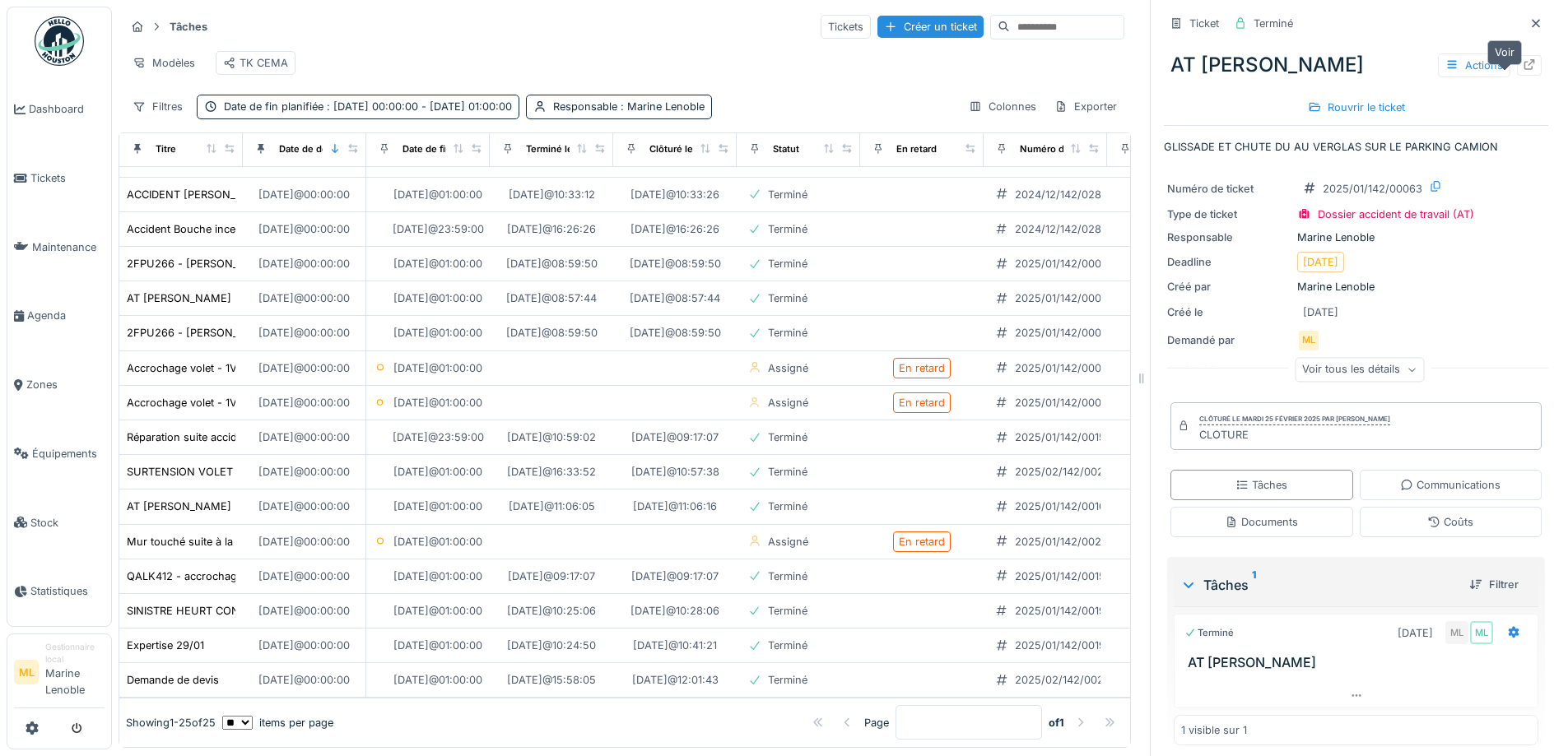
click at [1524, 70] on icon at bounding box center [1529, 65] width 10 height 10
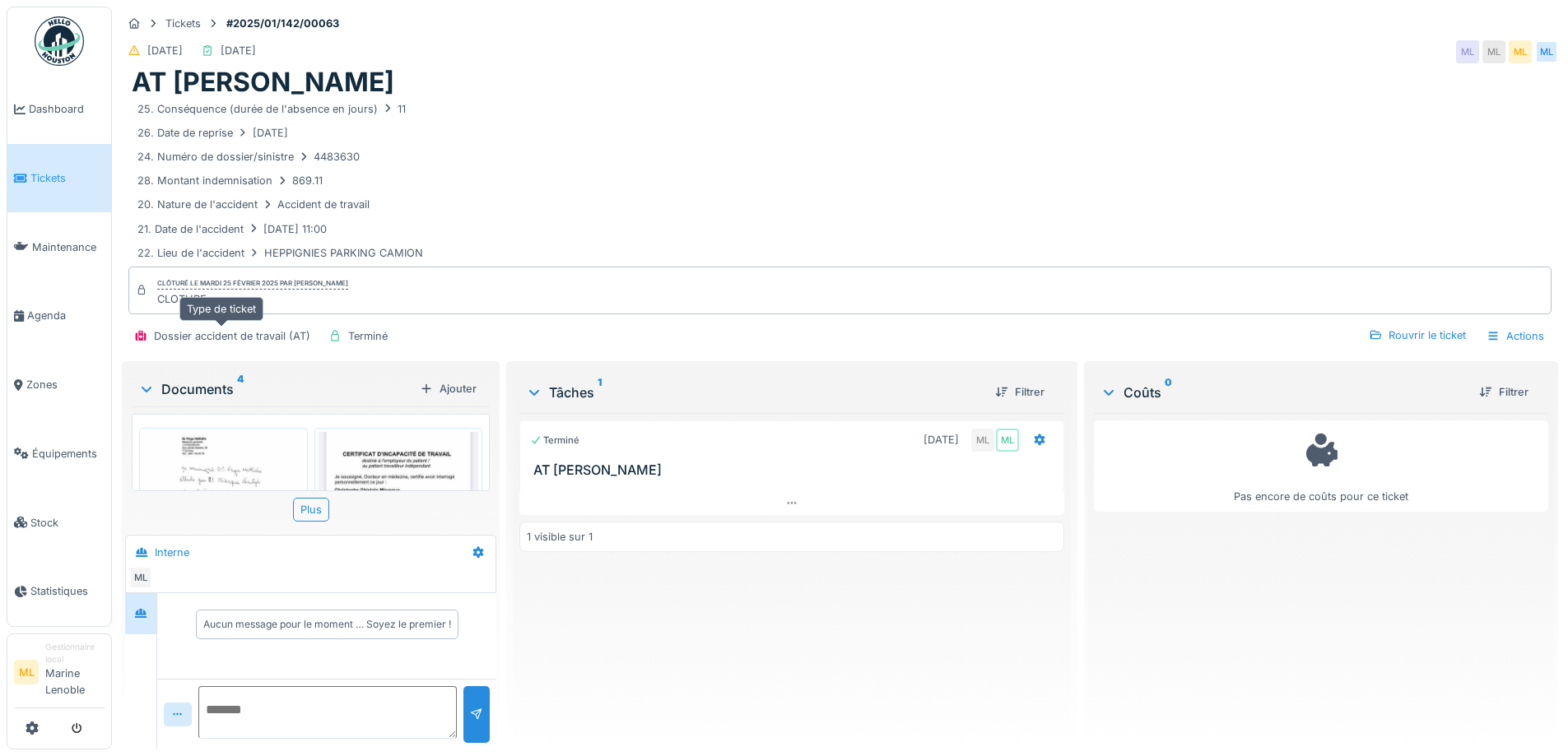
click at [278, 334] on div "Dossier accident de travail (AT)" at bounding box center [231, 336] width 156 height 16
click at [239, 305] on div "CLOTURE" at bounding box center [252, 299] width 191 height 16
click at [232, 332] on div "Dossier accident de travail (AT)" at bounding box center [231, 336] width 156 height 16
click at [37, 176] on span "Tickets" at bounding box center [67, 178] width 74 height 16
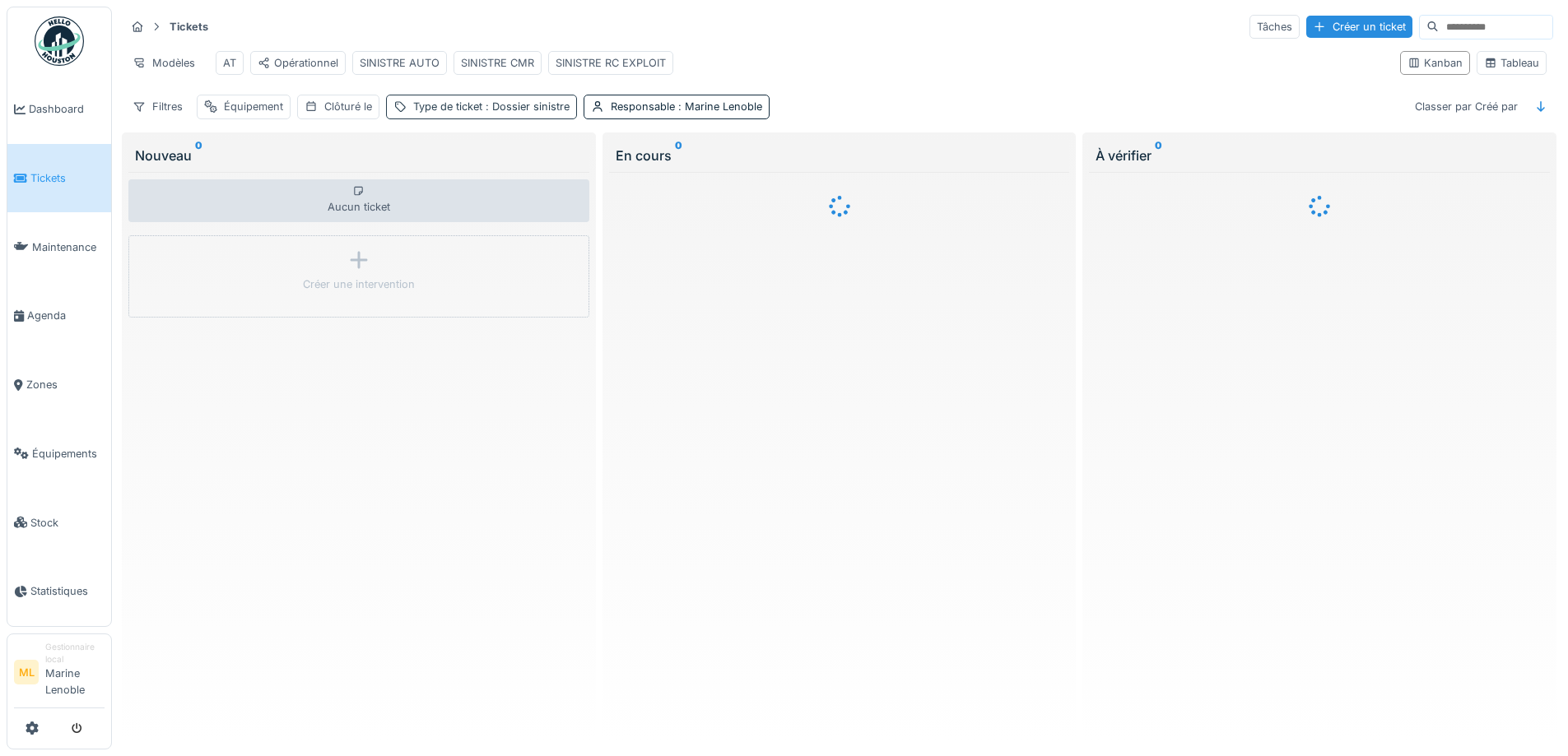
click at [468, 107] on div "Tickets Tâches Créer un ticket Modèles AT Opérationnel SINISTRE AUTO SINISTRE C…" at bounding box center [838, 66] width 1441 height 119
click at [475, 115] on div "Type de ticket : Dossier sinistre" at bounding box center [491, 106] width 156 height 16
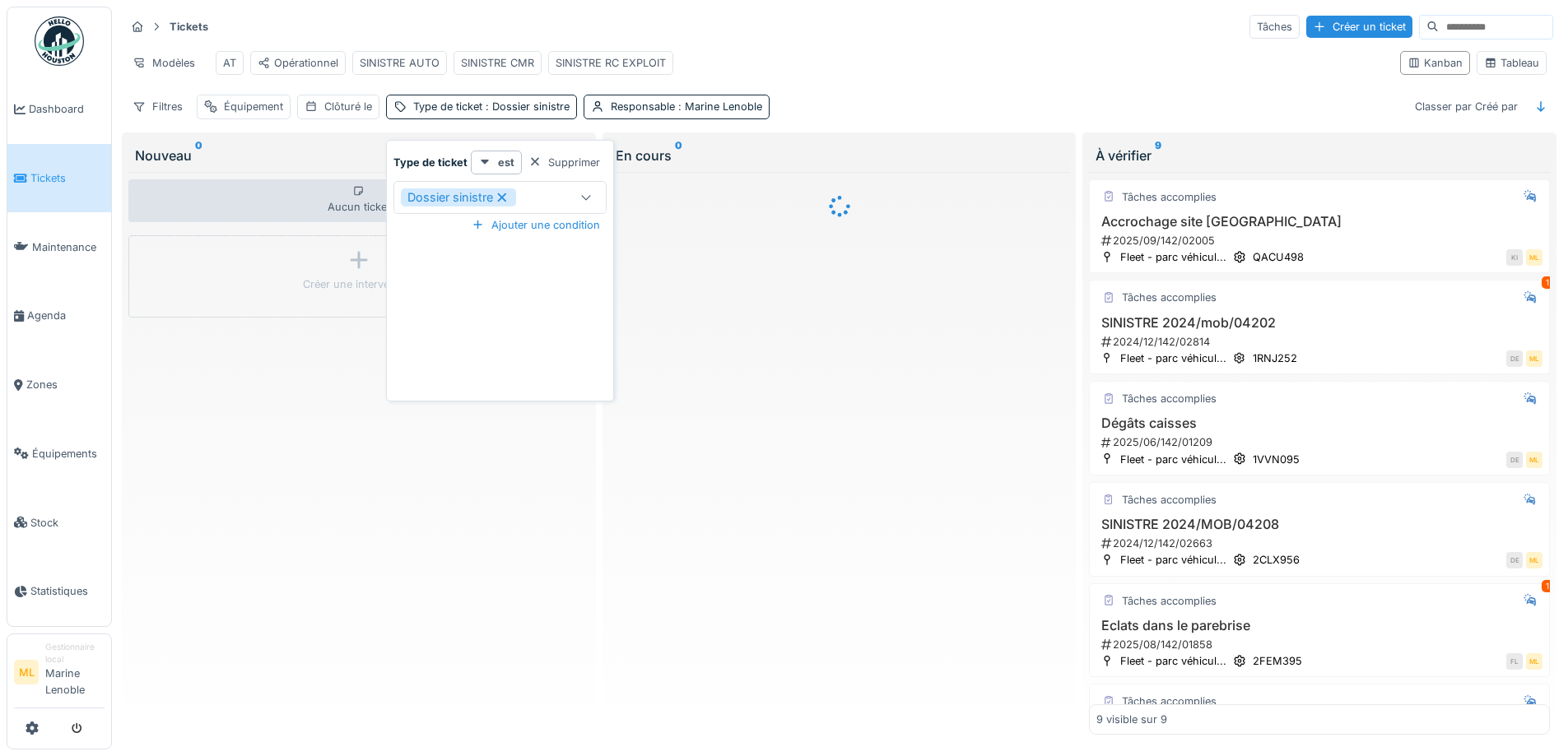
click at [508, 192] on icon at bounding box center [501, 197] width 15 height 11
click at [478, 165] on icon at bounding box center [484, 161] width 13 height 10
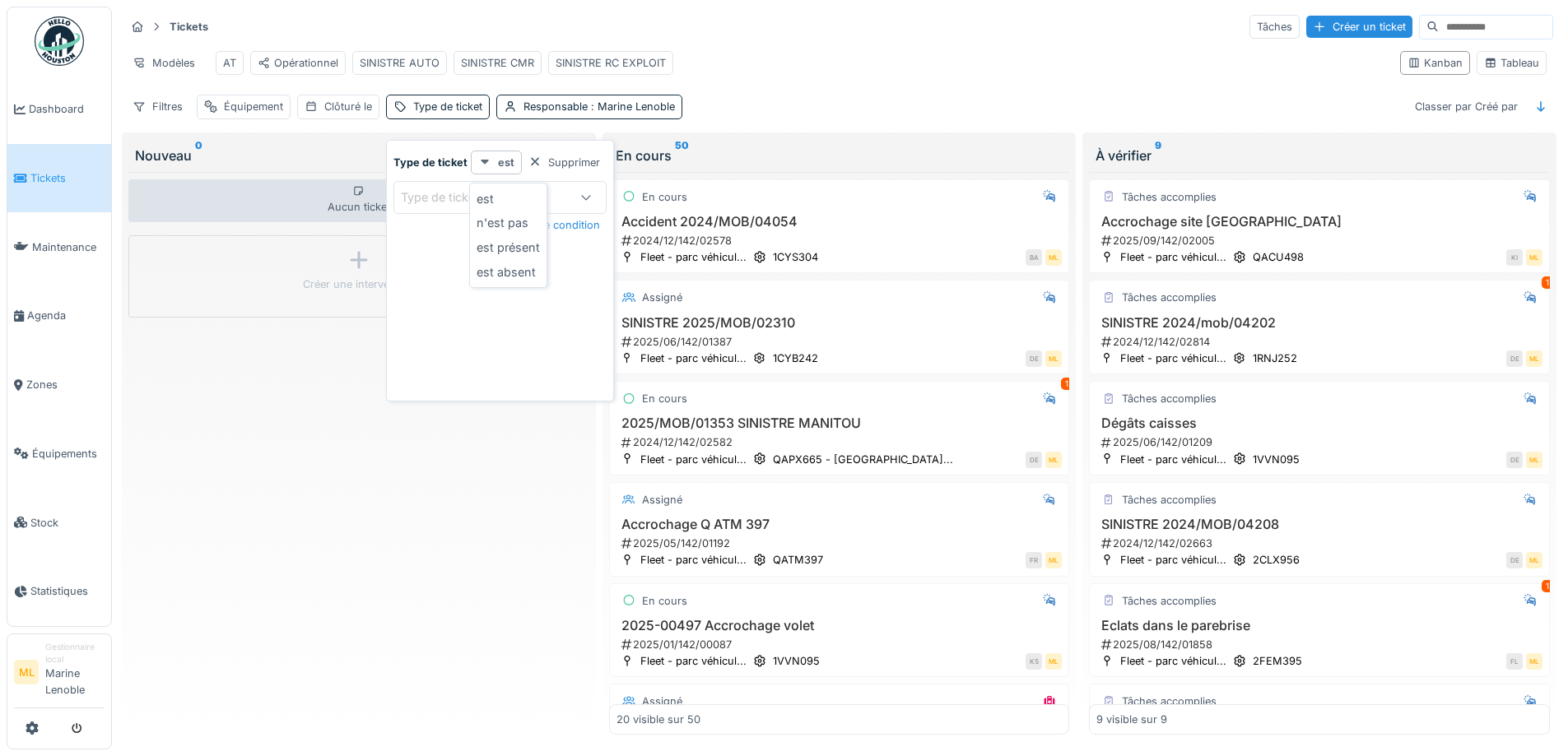
click at [478, 165] on icon at bounding box center [484, 161] width 13 height 10
click at [438, 159] on strong "Type de ticket" at bounding box center [430, 162] width 74 height 16
click at [512, 224] on div "Ajouter une condition" at bounding box center [536, 225] width 141 height 22
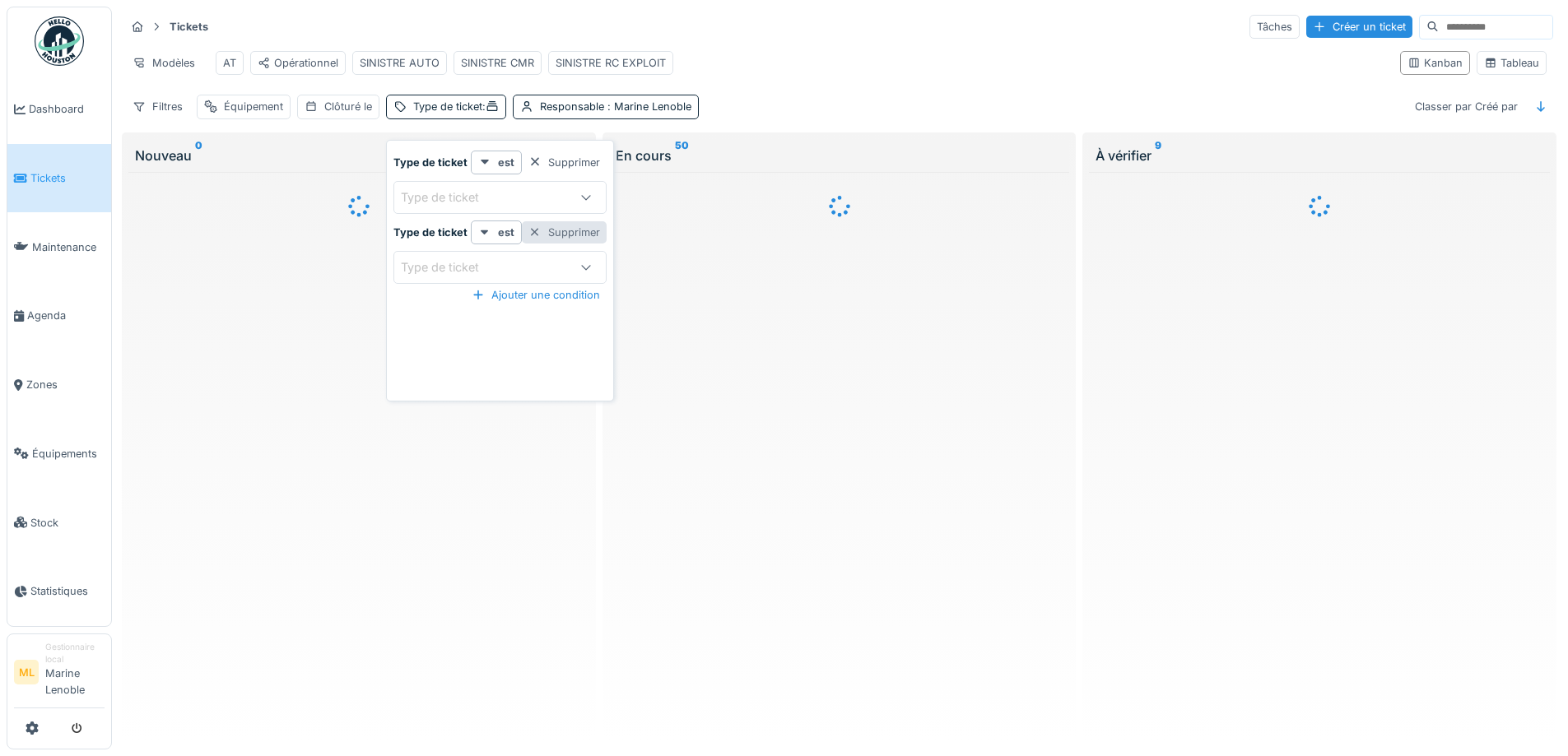
click at [530, 228] on div at bounding box center [535, 232] width 13 height 16
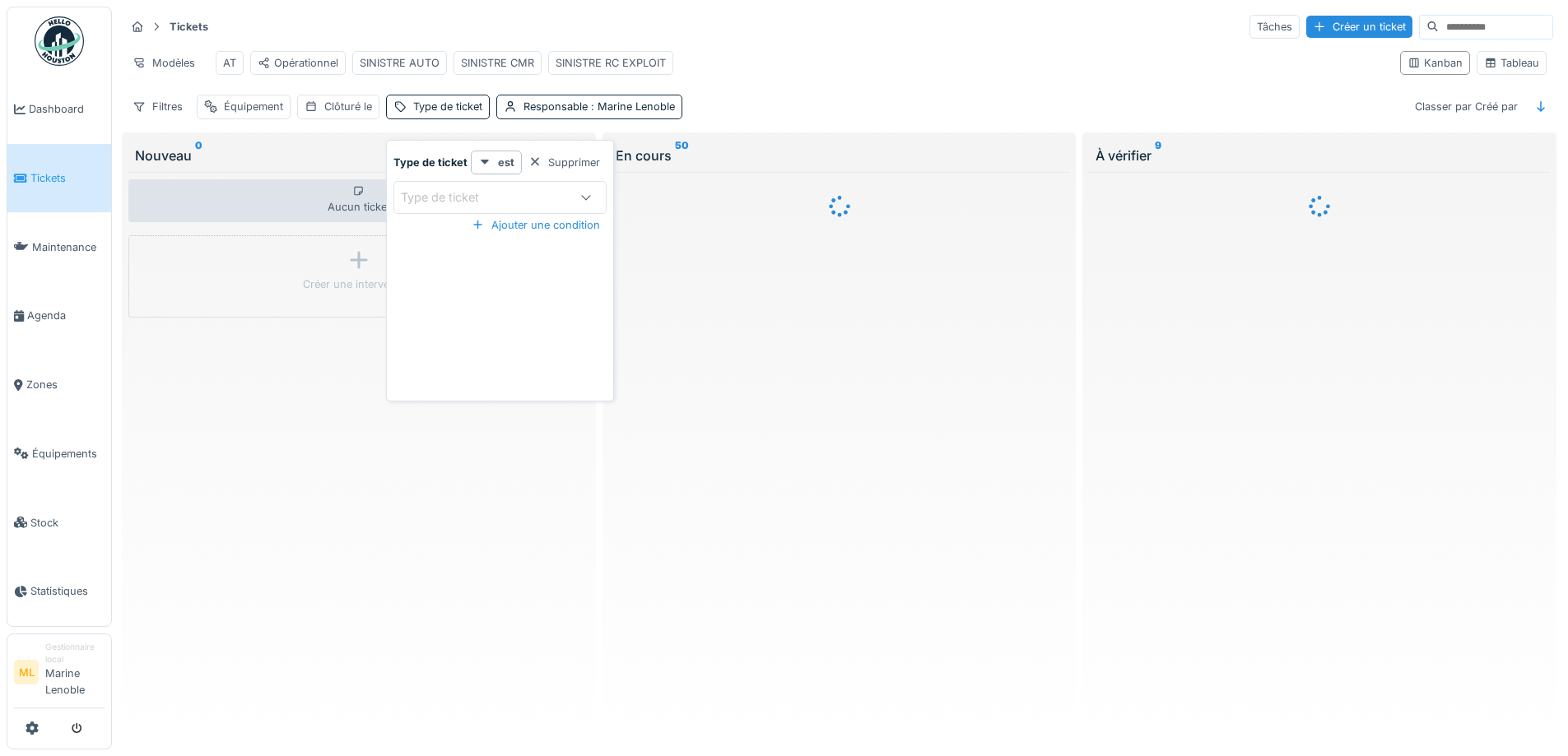
click at [589, 195] on icon at bounding box center [586, 197] width 13 height 10
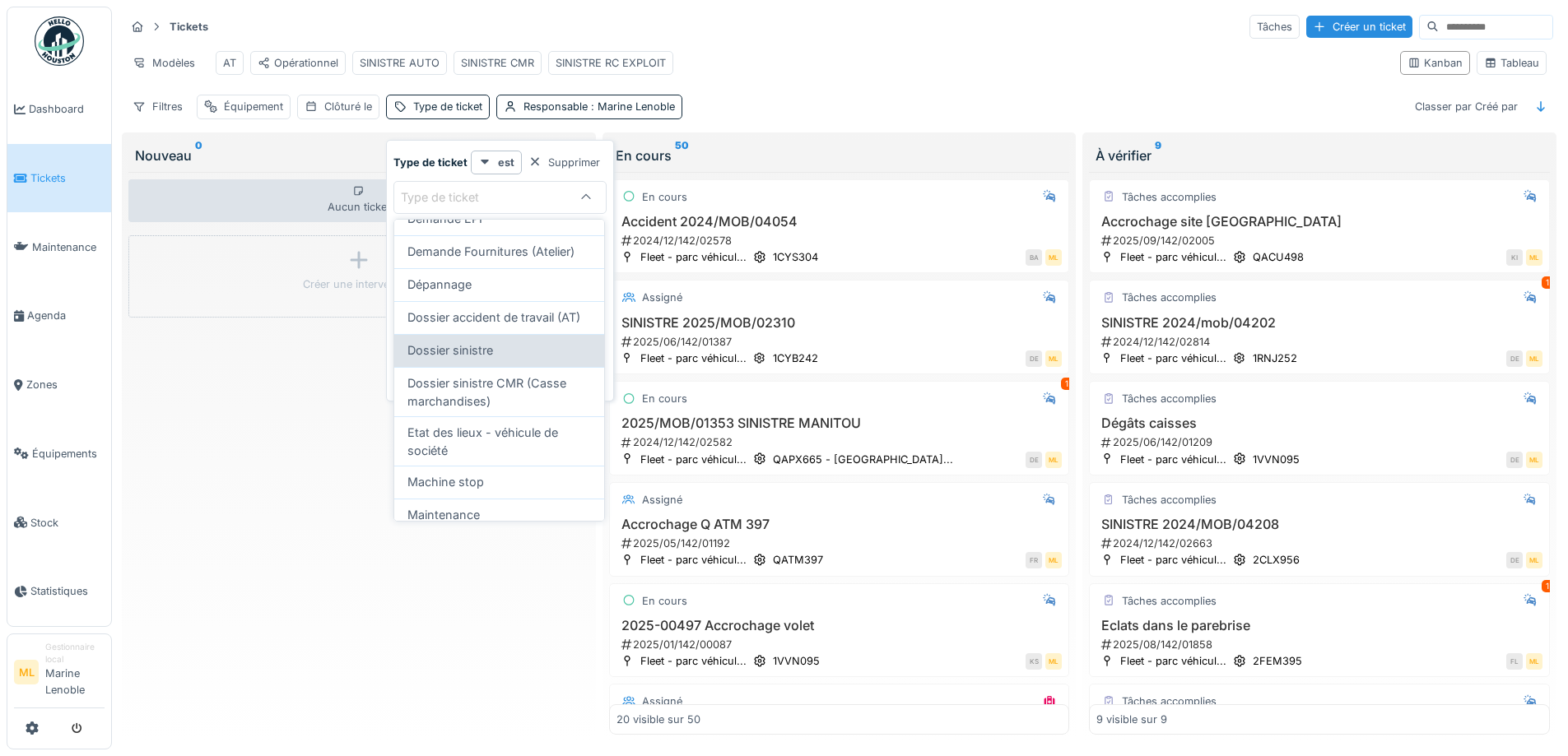
scroll to position [169, 0]
click at [478, 315] on span "Dossier accident de travail (AT)" at bounding box center [493, 319] width 172 height 18
type input "***"
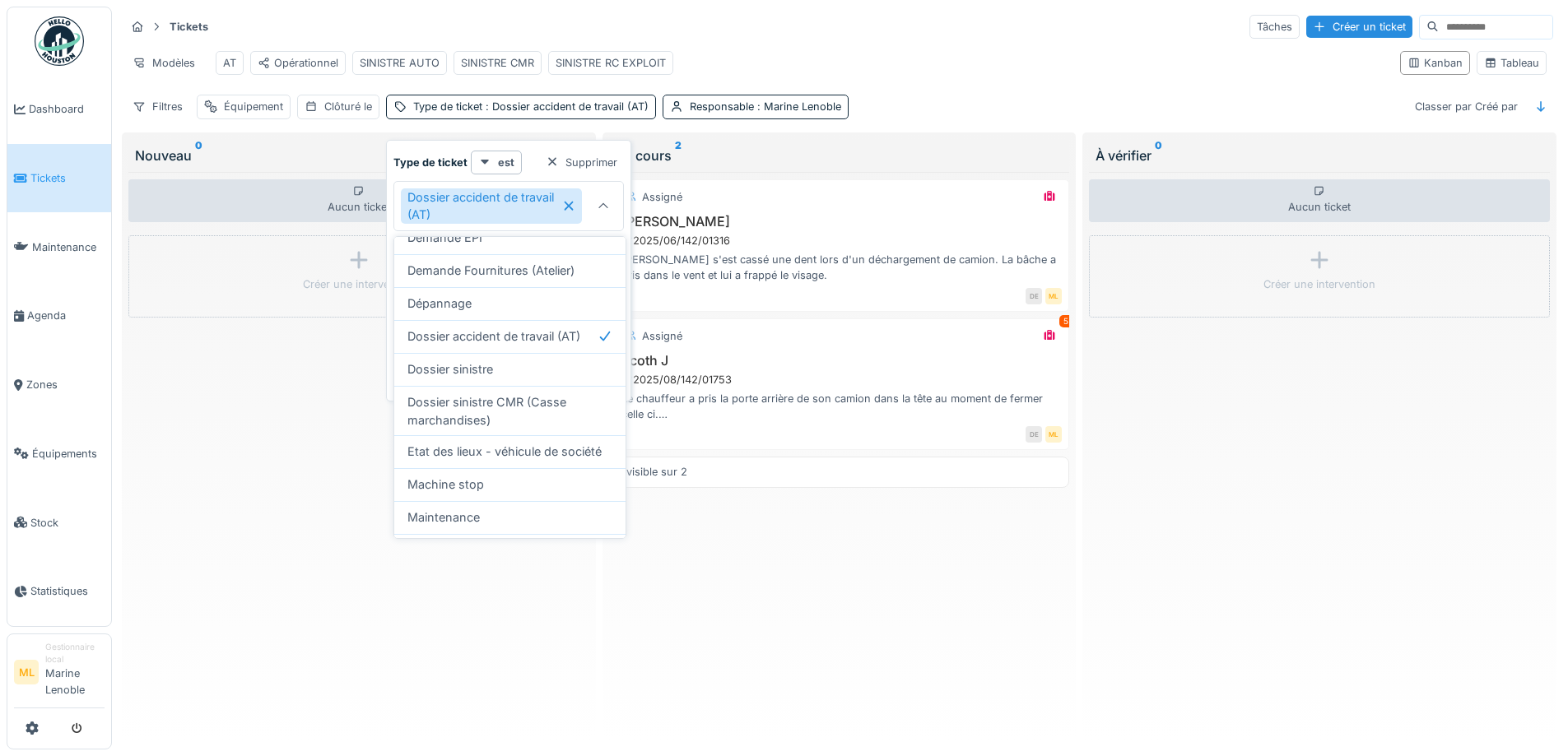
click at [998, 109] on div "Filtres Équipement Clôturé le Type de ticket : Dossier accident de travail (AT)…" at bounding box center [838, 107] width 1427 height 24
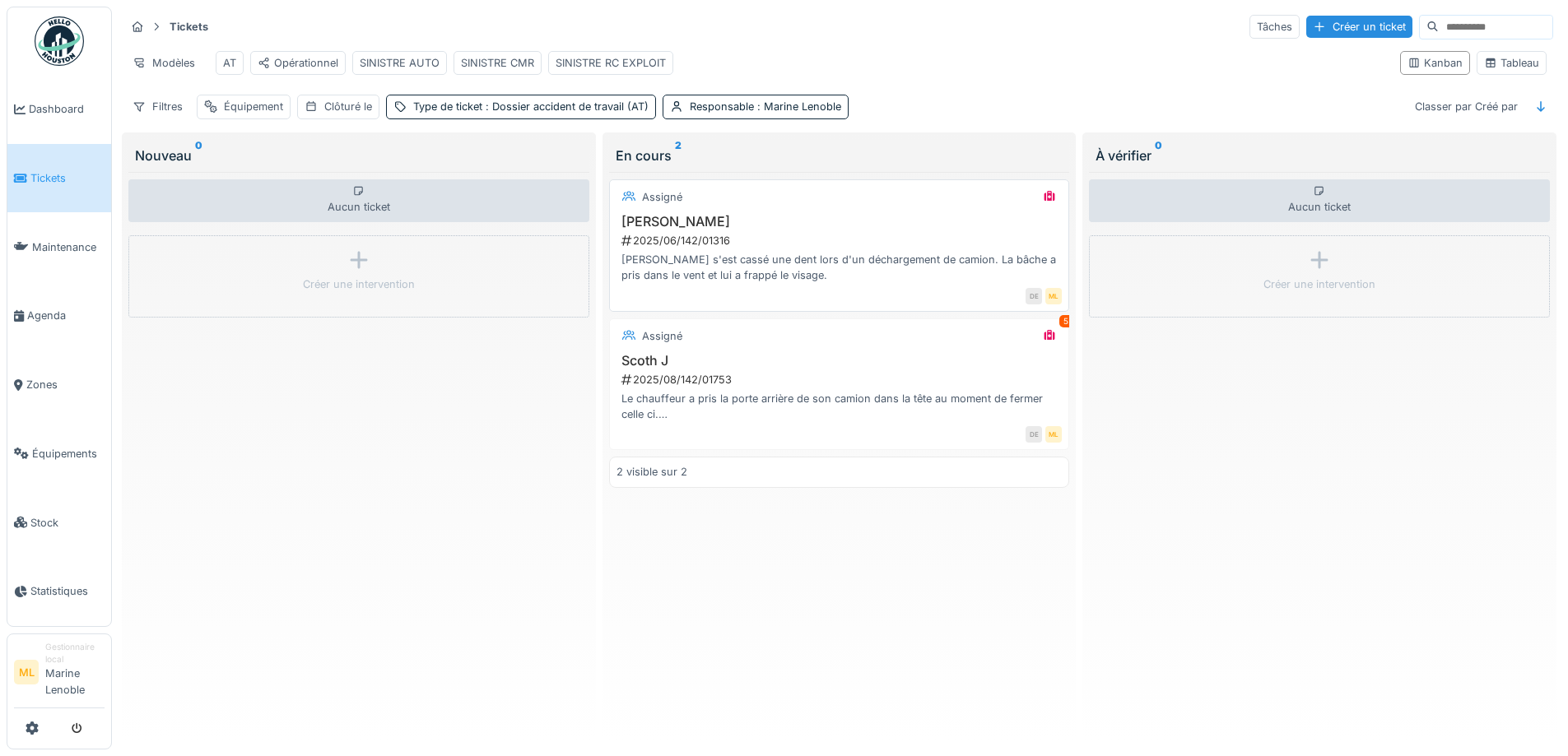
click at [822, 248] on div "2025/06/142/01316" at bounding box center [840, 241] width 442 height 16
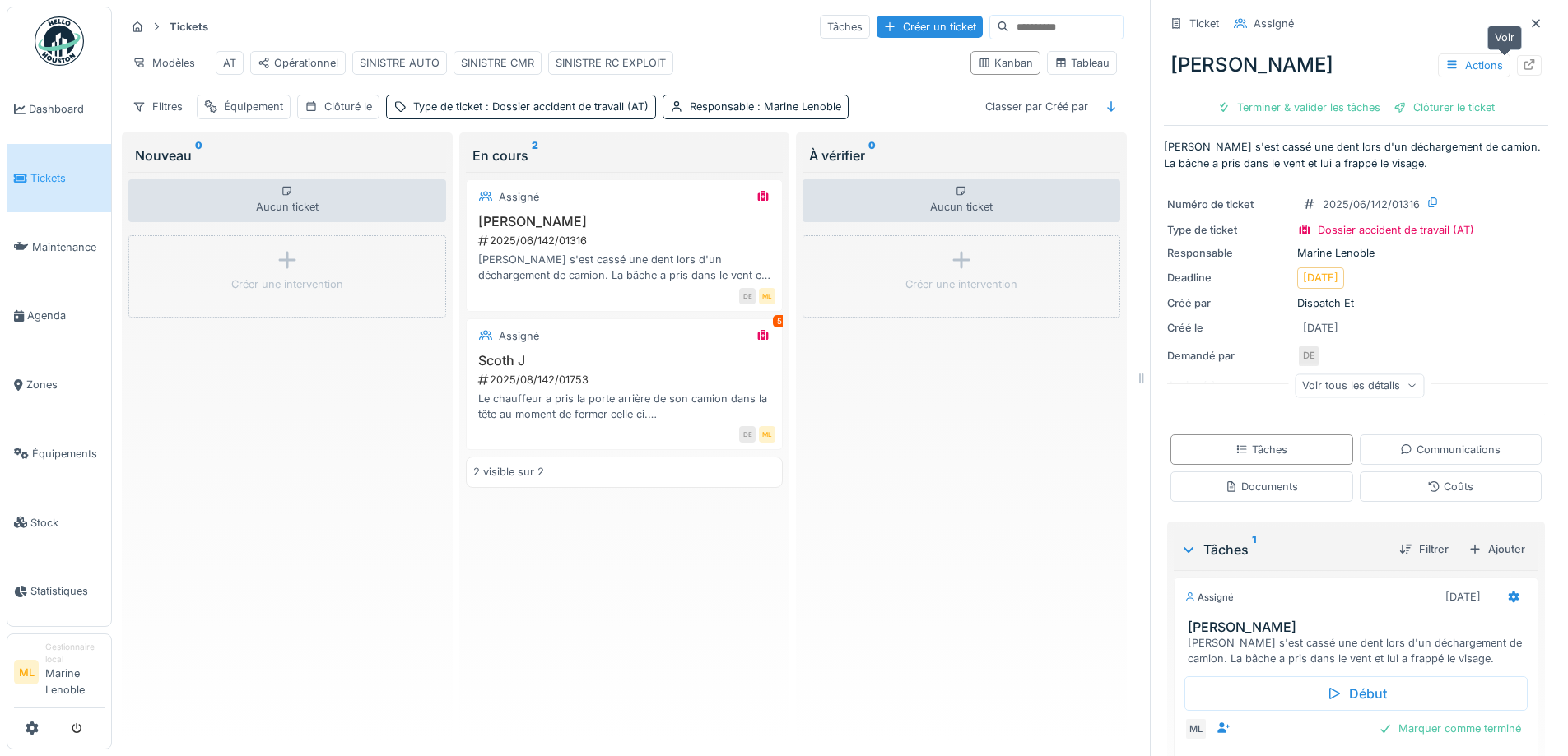
click at [1524, 65] on icon at bounding box center [1529, 65] width 10 height 10
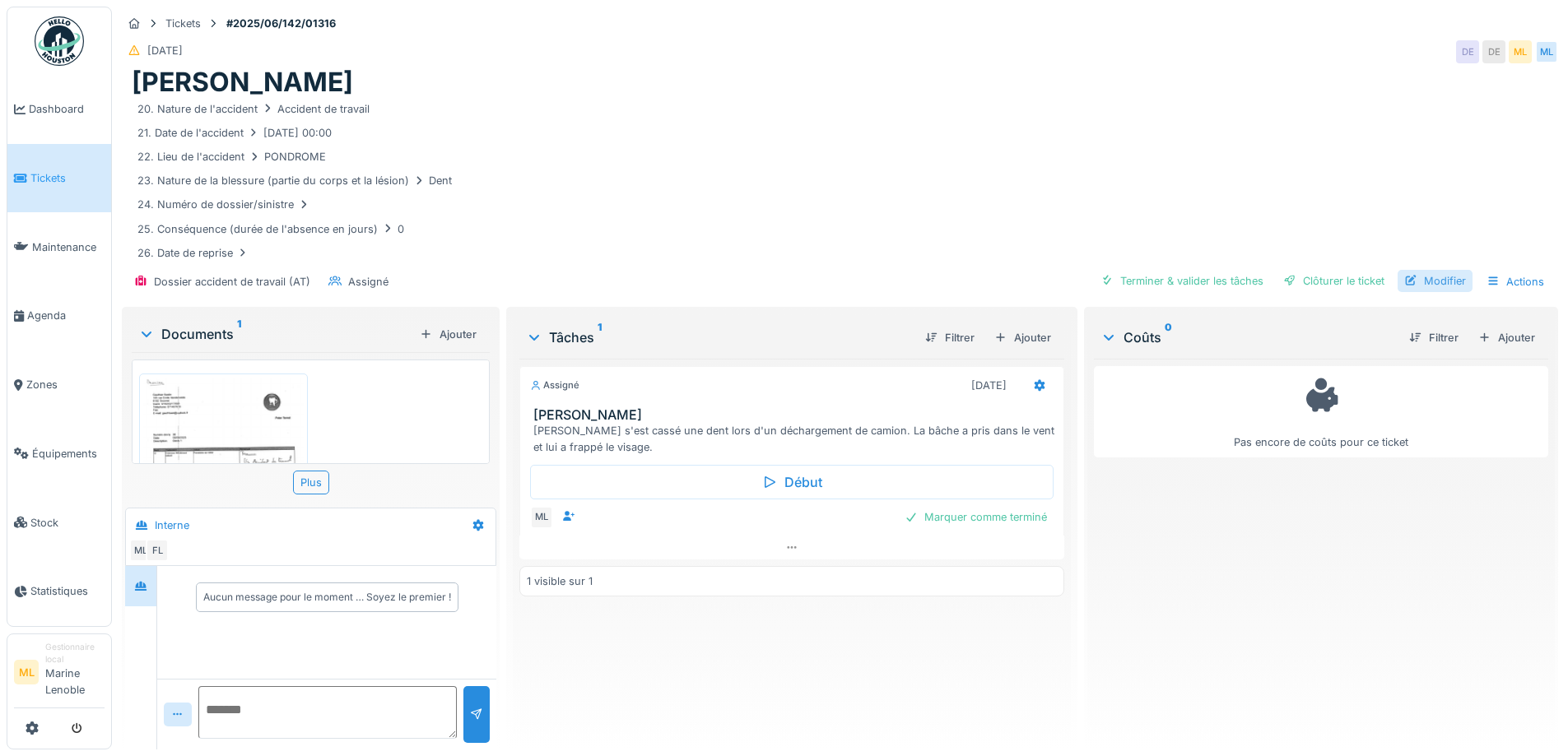
click at [1428, 280] on div "Modifier" at bounding box center [1434, 281] width 75 height 22
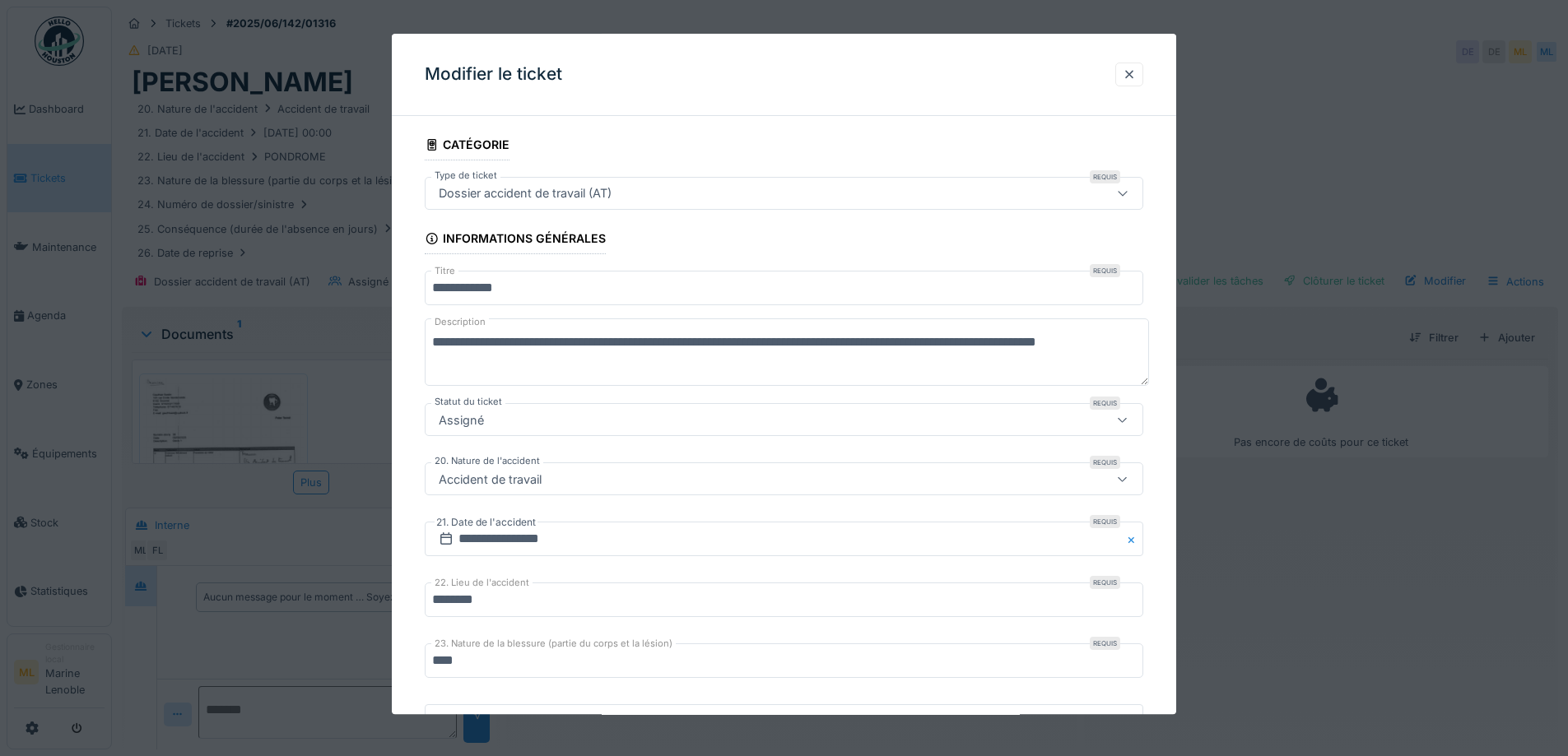
click at [524, 426] on div "Assigné" at bounding box center [742, 420] width 619 height 18
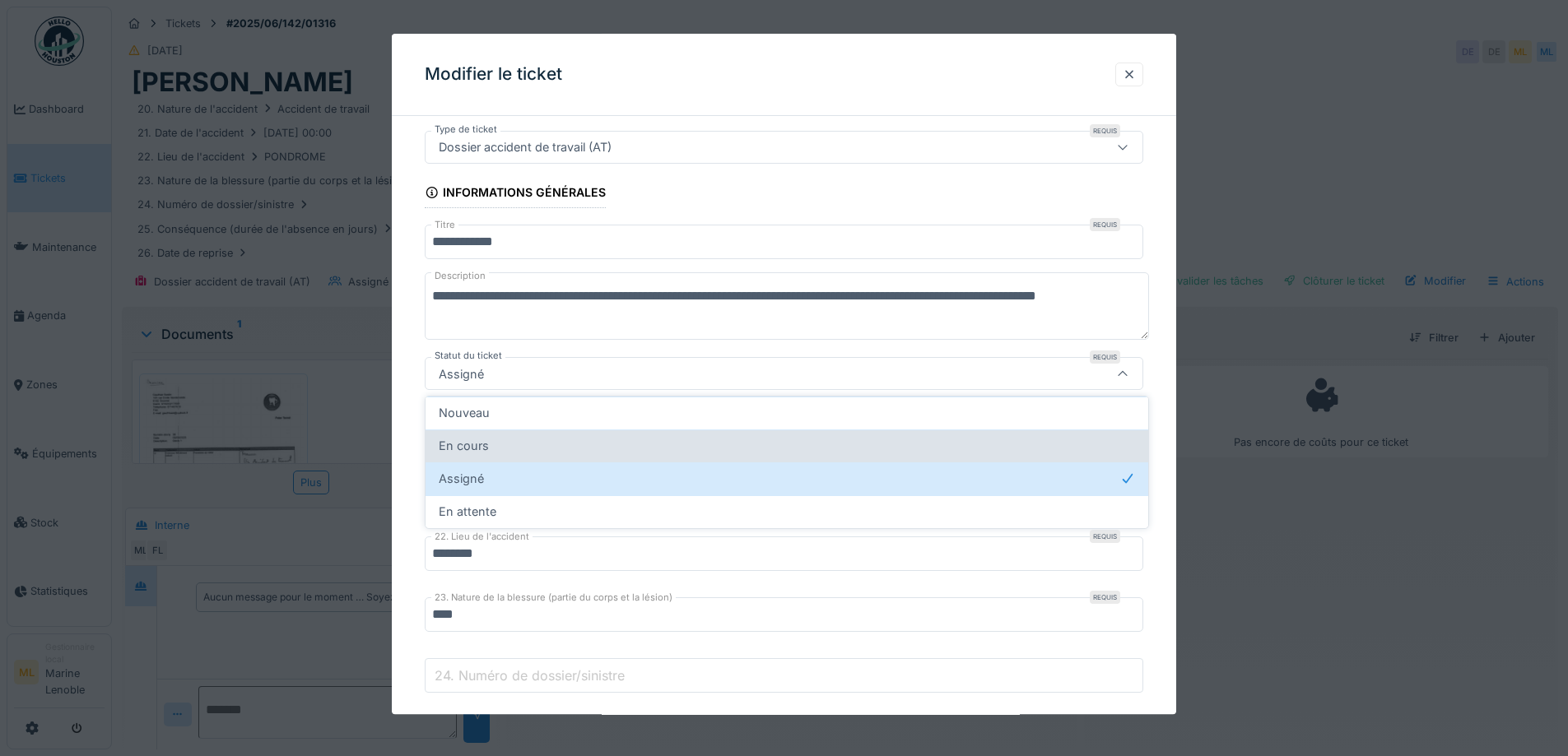
click at [505, 449] on div "En cours" at bounding box center [787, 446] width 696 height 18
type input "*******"
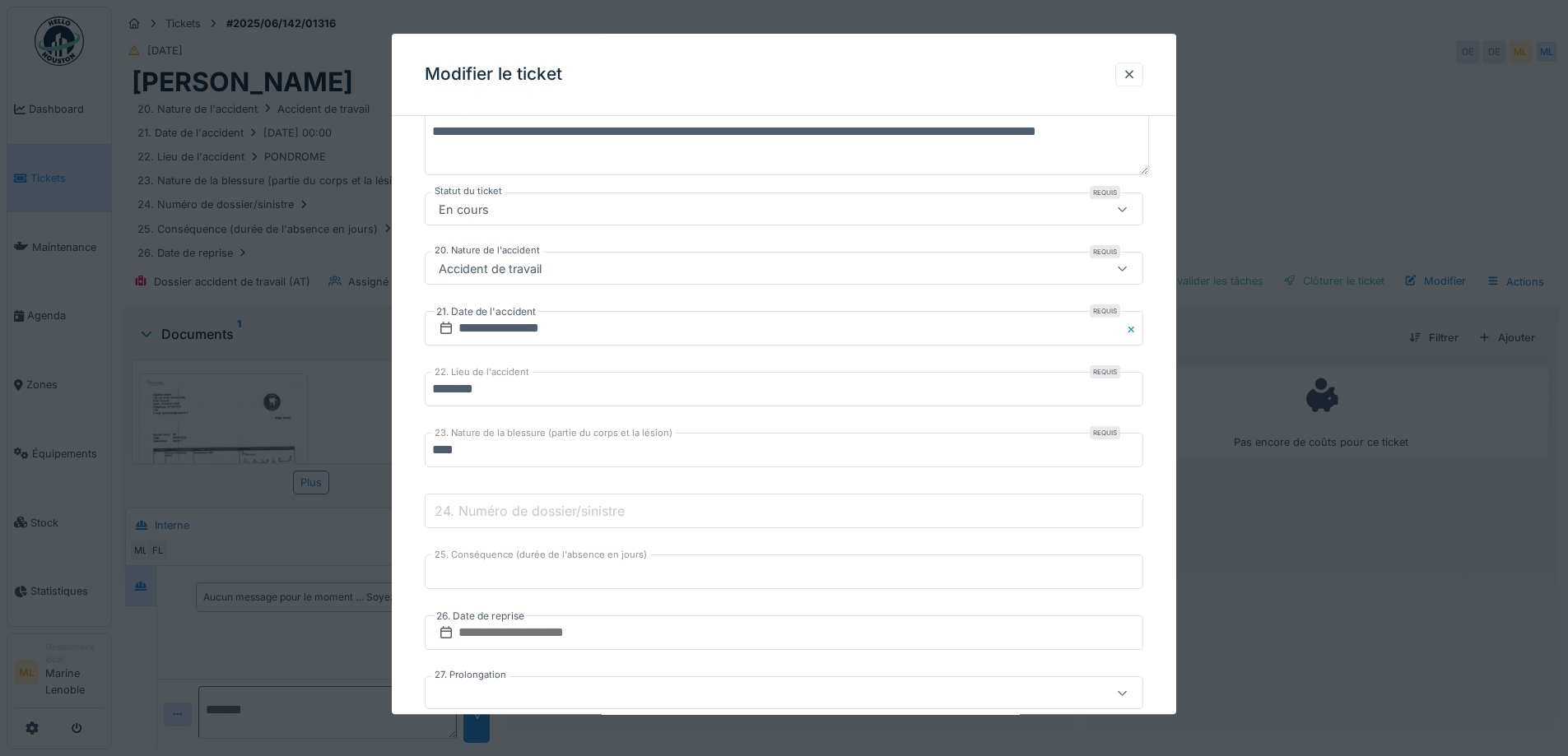
scroll to position [375, 0]
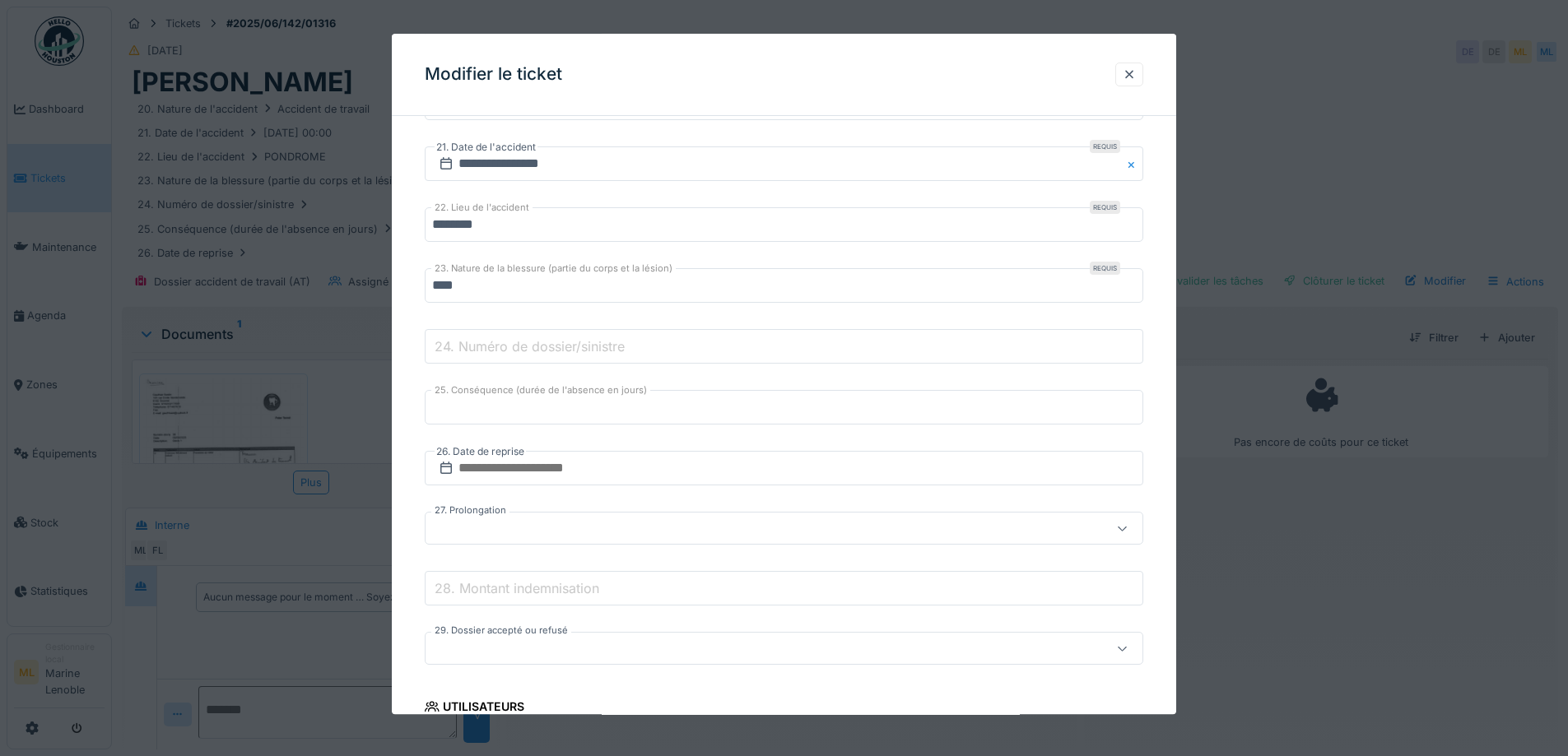
click at [585, 345] on label "24. Numéro de dossier/sinistre" at bounding box center [530, 346] width 197 height 20
click at [585, 345] on input "24. Numéro de dossier/sinistre" at bounding box center [783, 347] width 718 height 34
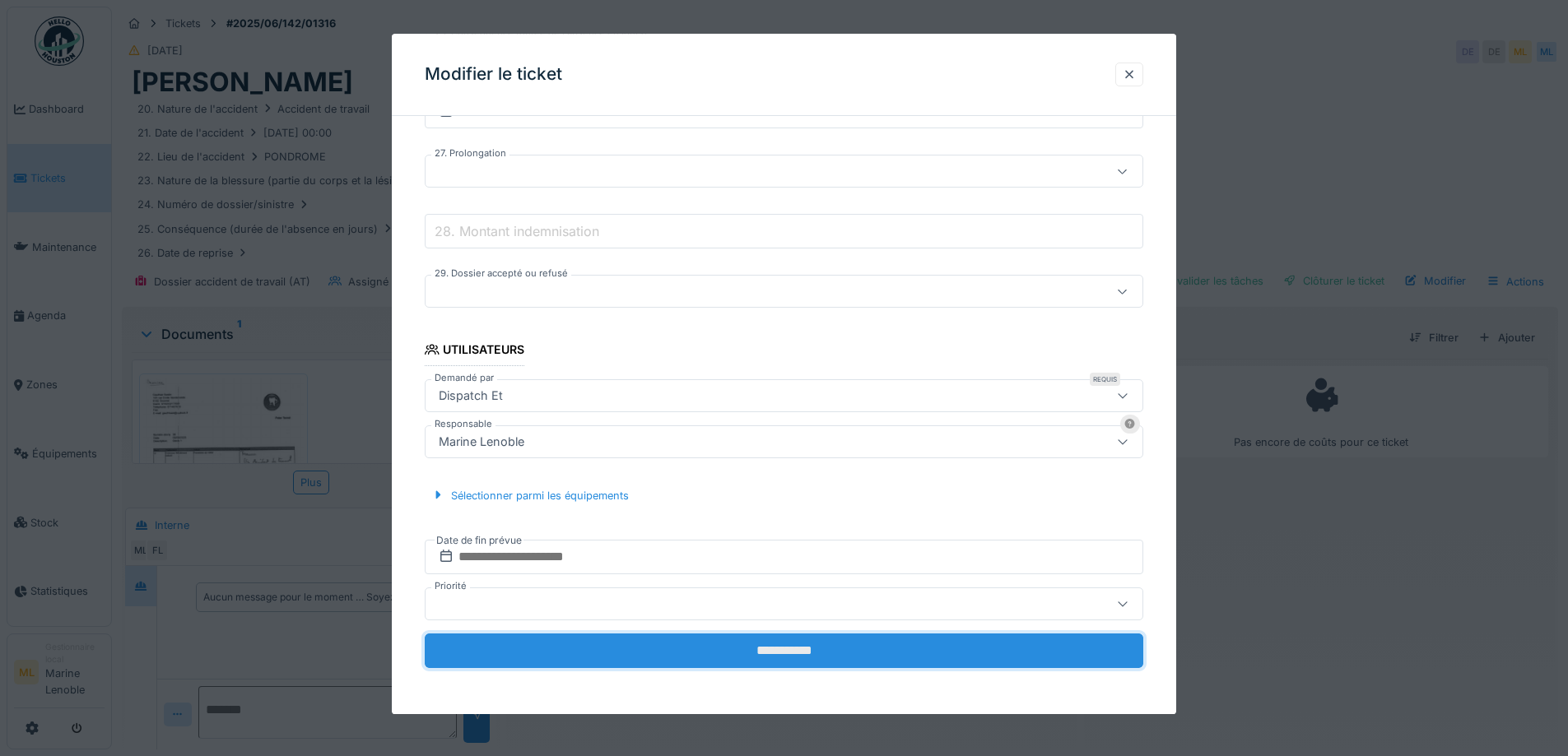
click at [784, 650] on input "**********" at bounding box center [783, 651] width 718 height 34
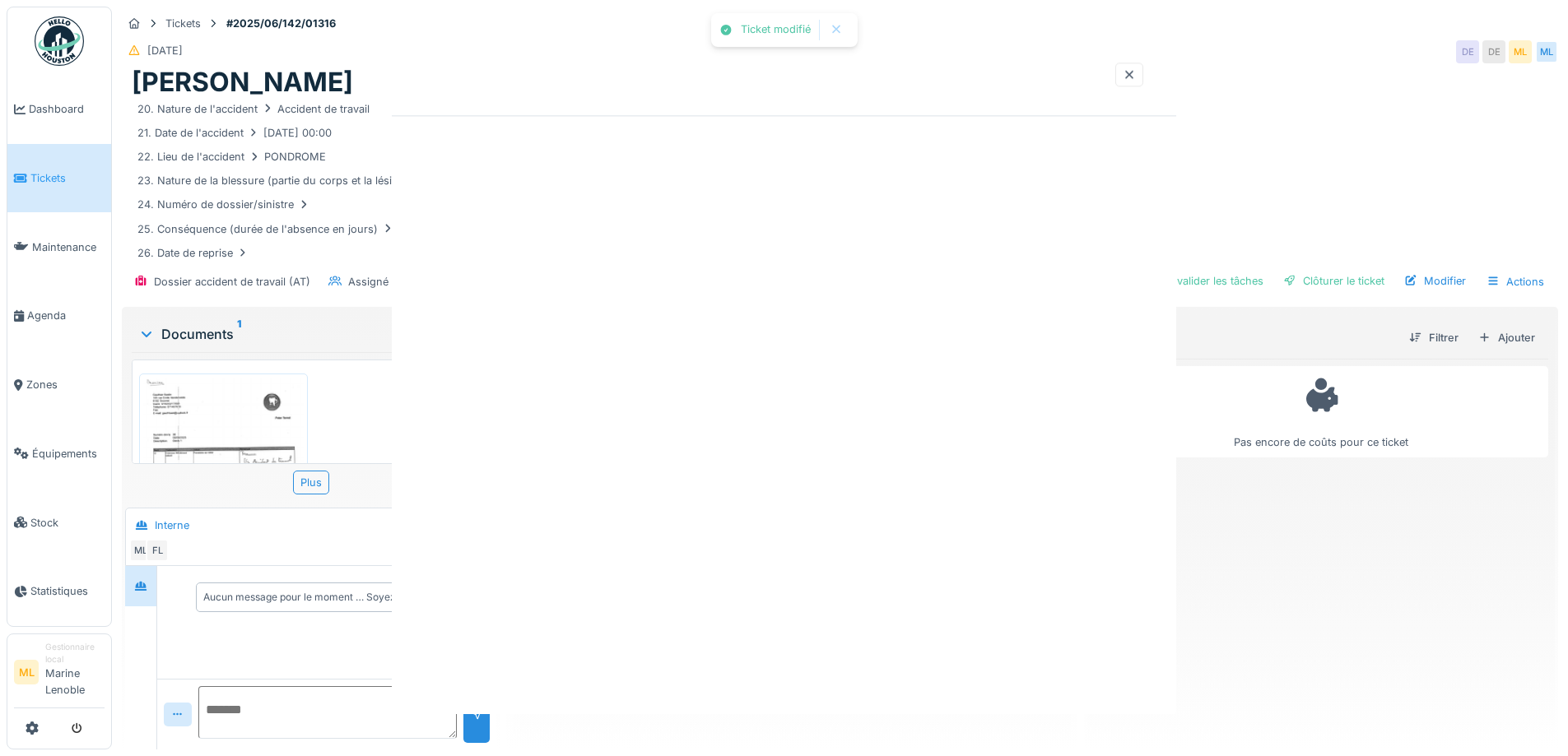
scroll to position [0, 0]
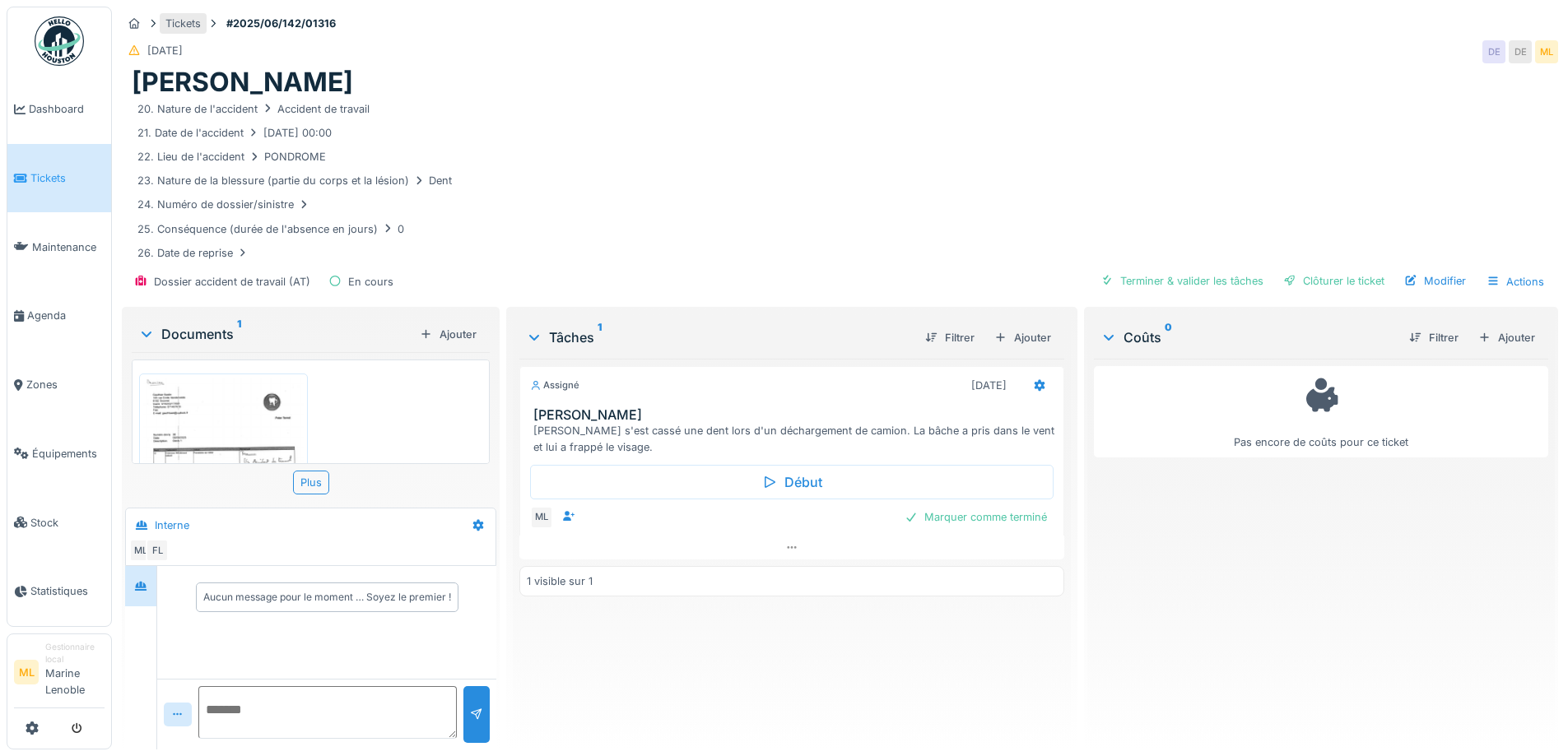
click at [181, 16] on div "Tickets" at bounding box center [183, 23] width 35 height 16
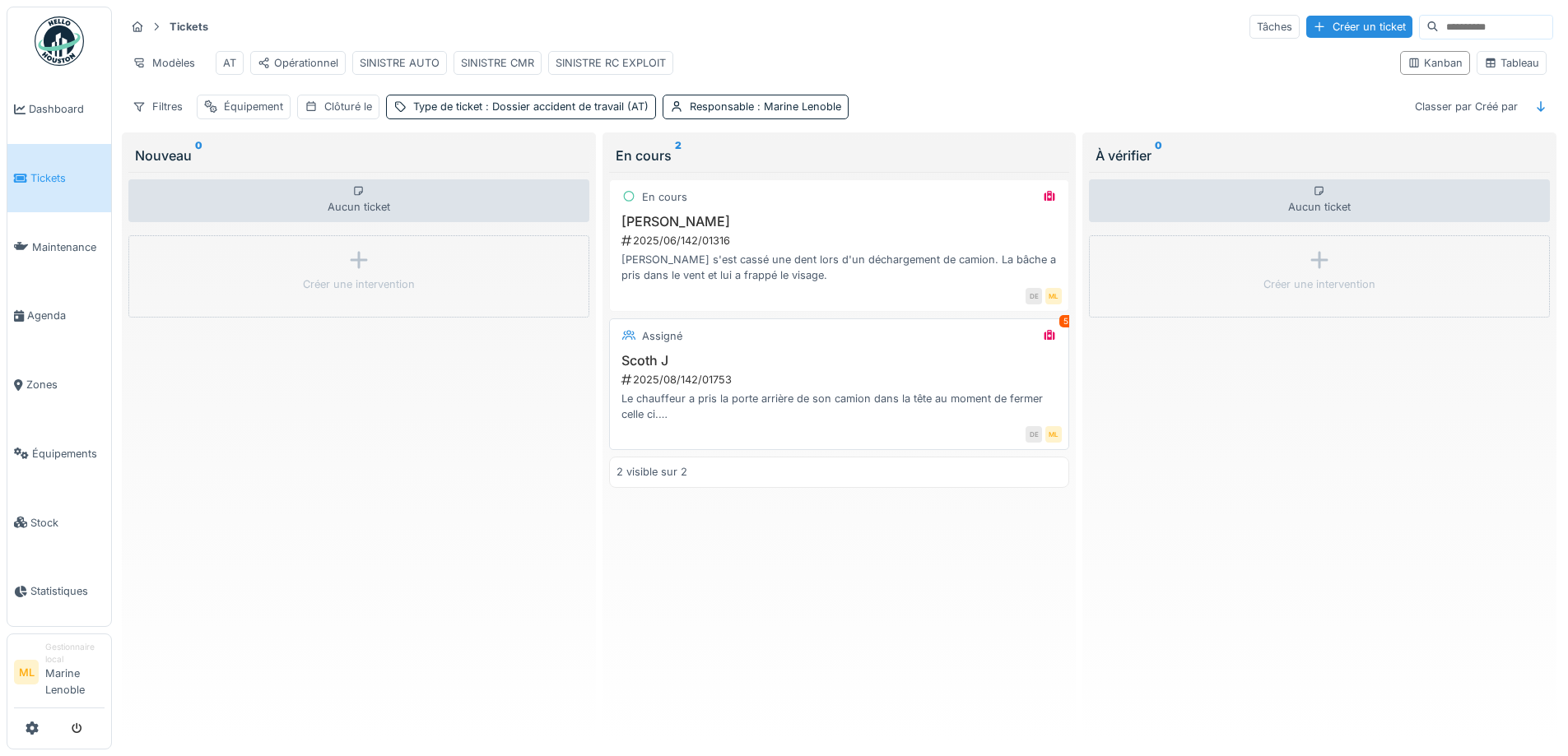
click at [825, 368] on h3 "Scoth J" at bounding box center [839, 360] width 446 height 16
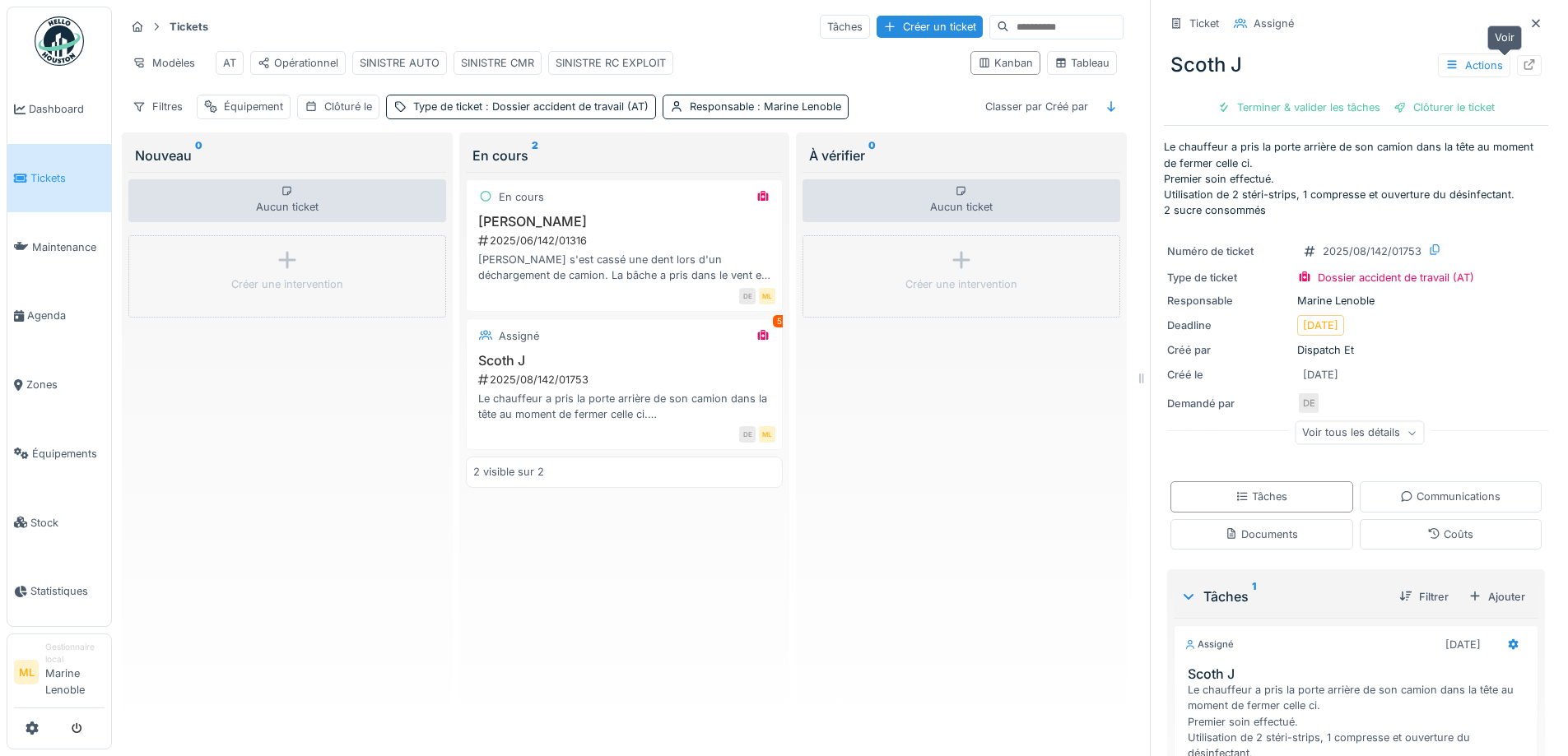
click at [1522, 64] on icon at bounding box center [1528, 65] width 13 height 10
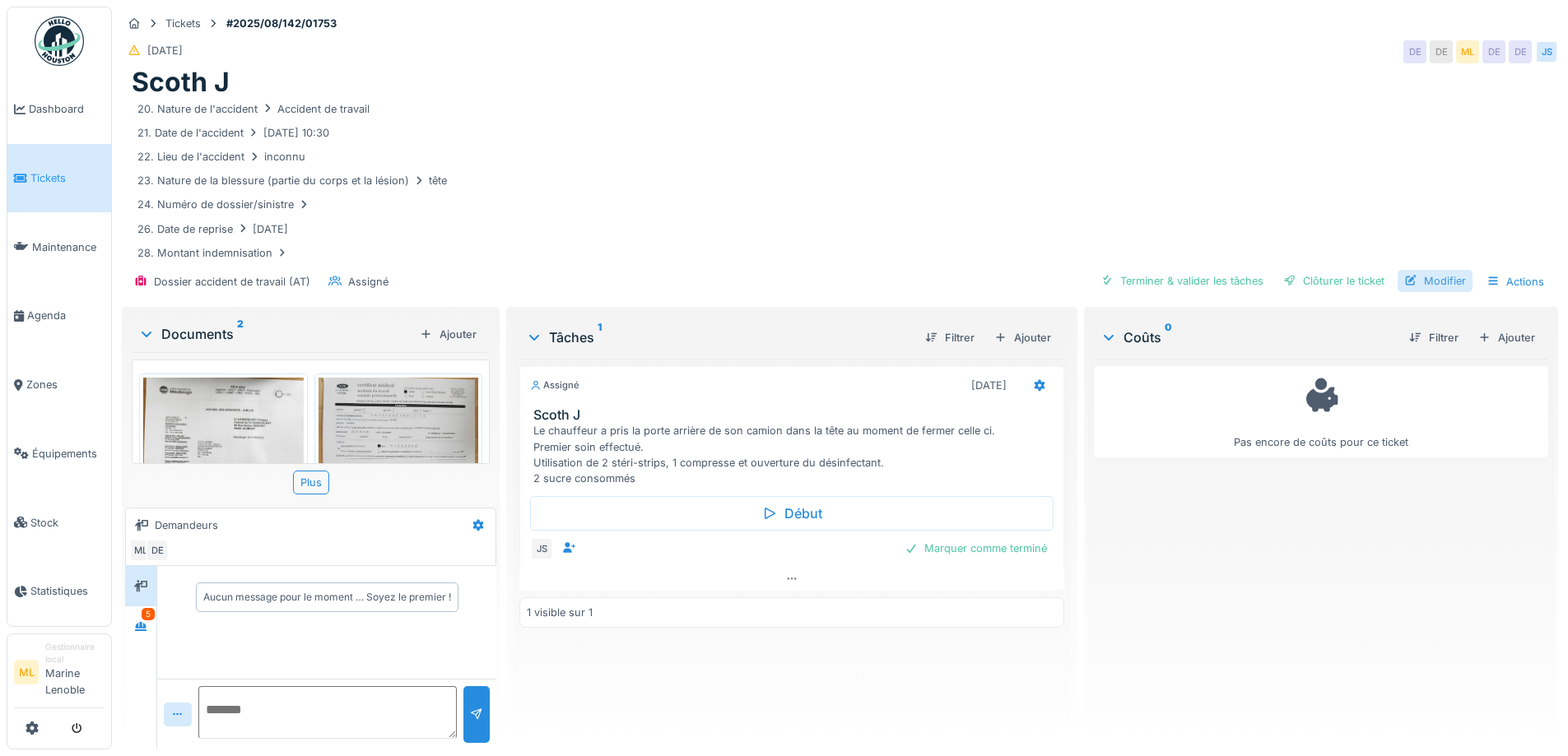
click at [1440, 279] on div "Modifier" at bounding box center [1434, 281] width 75 height 22
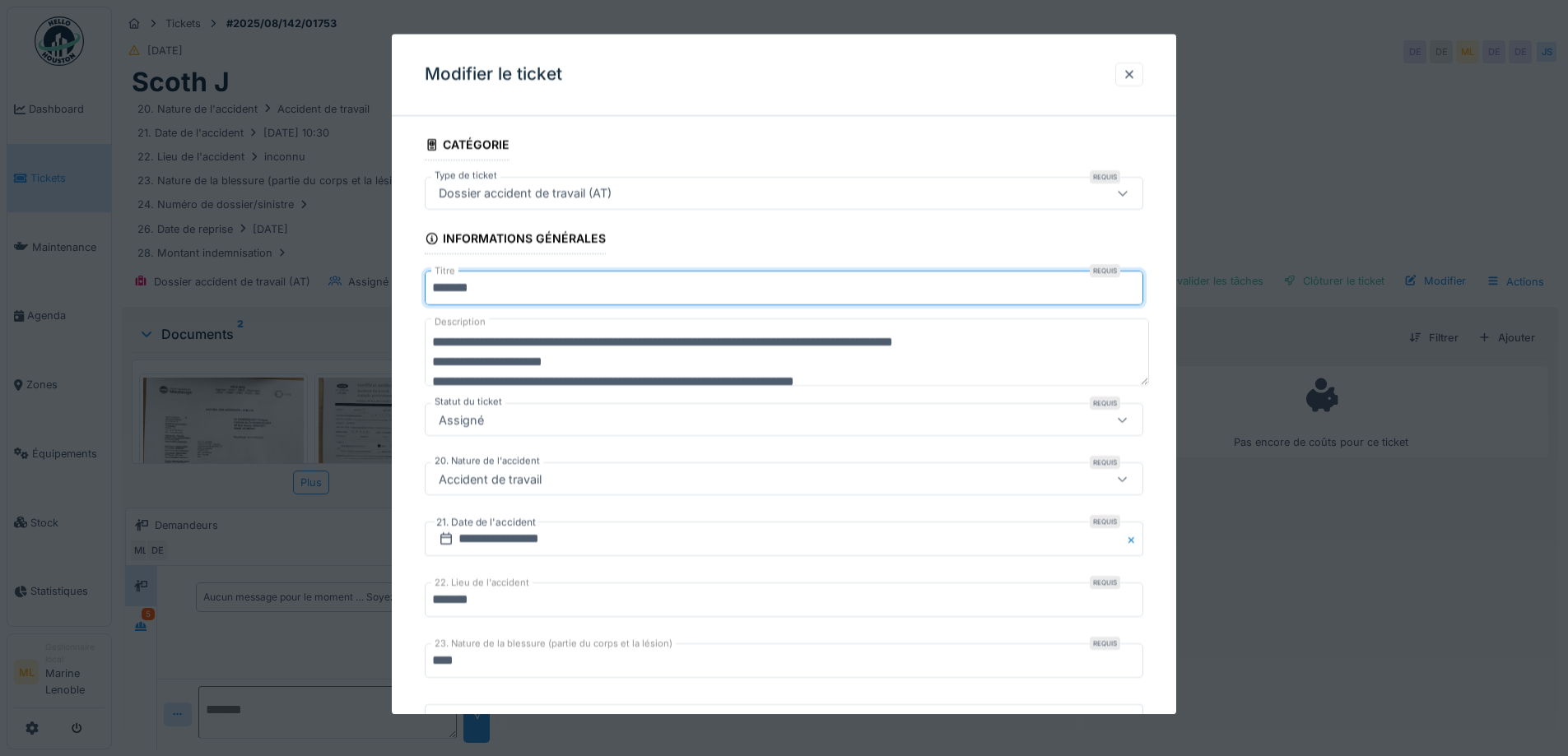
click at [544, 293] on input "*******" at bounding box center [783, 289] width 718 height 34
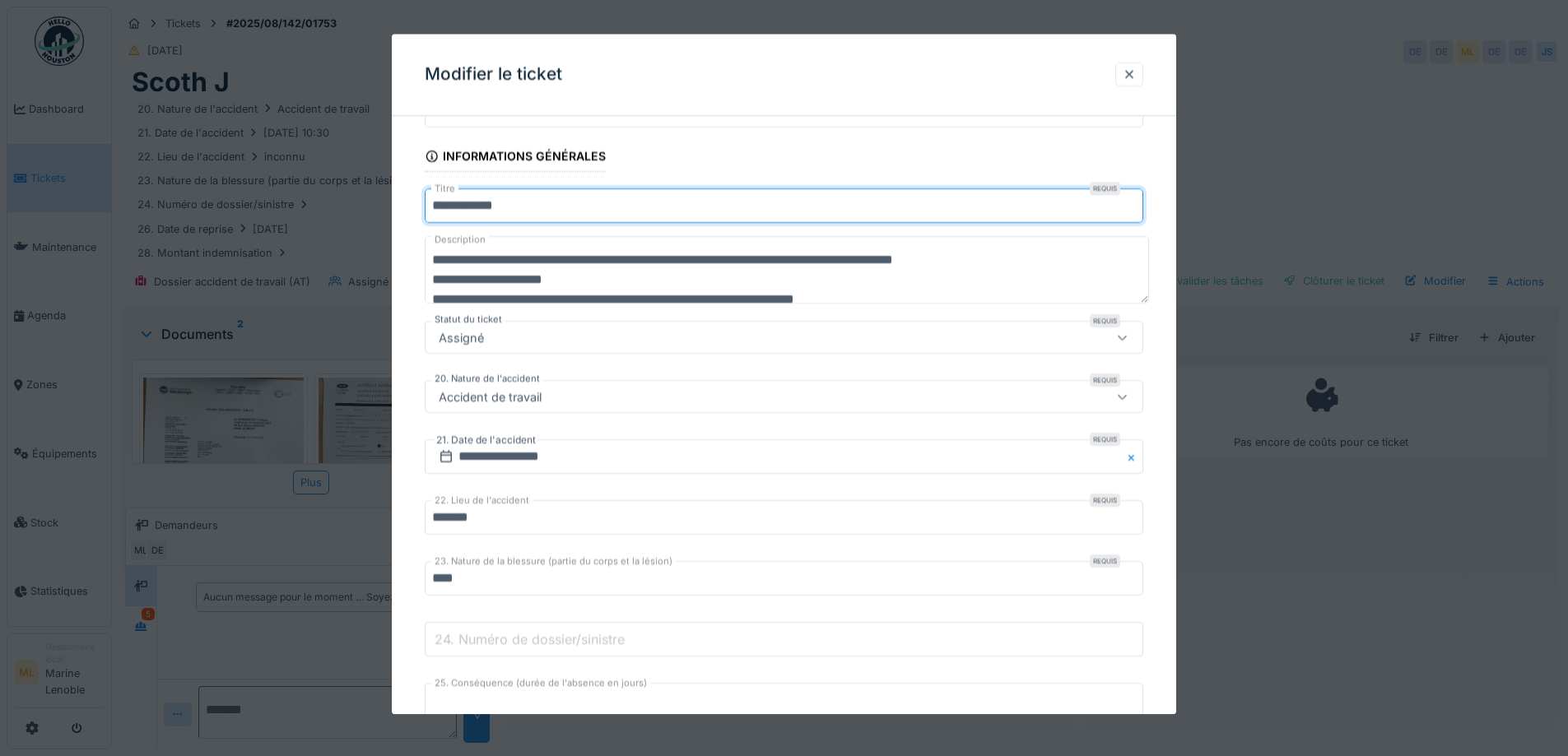
scroll to position [165, 0]
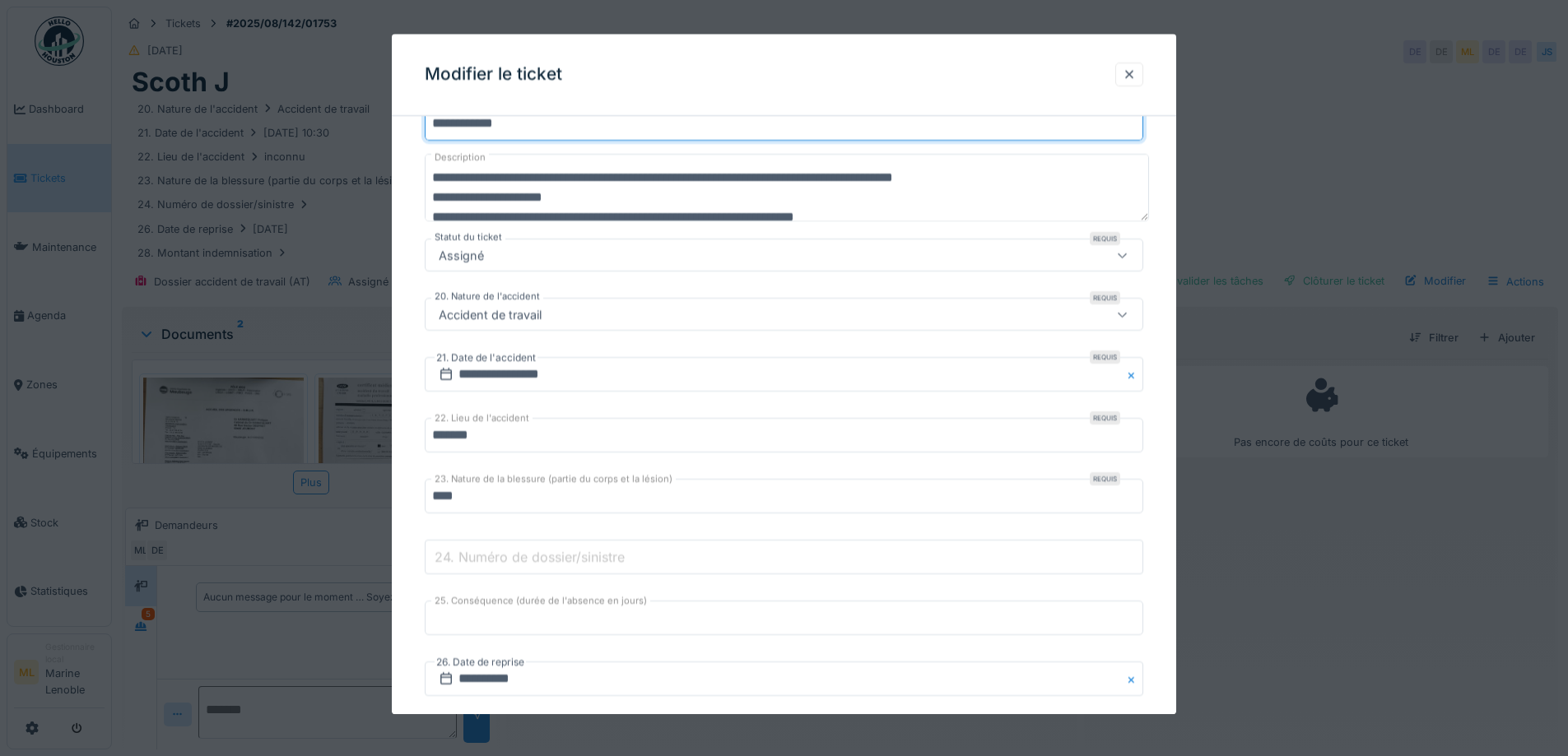
type input "**********"
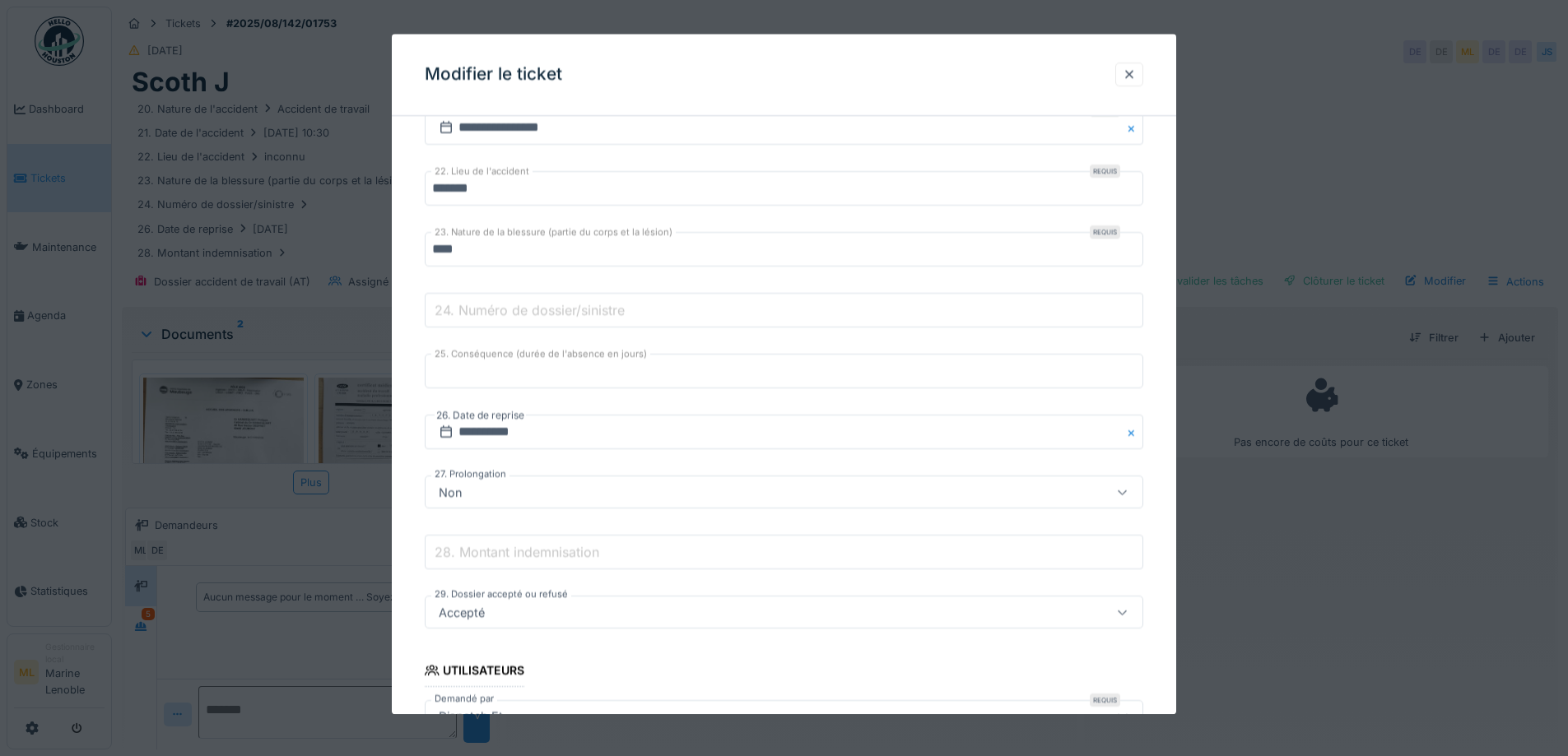
scroll to position [493, 0]
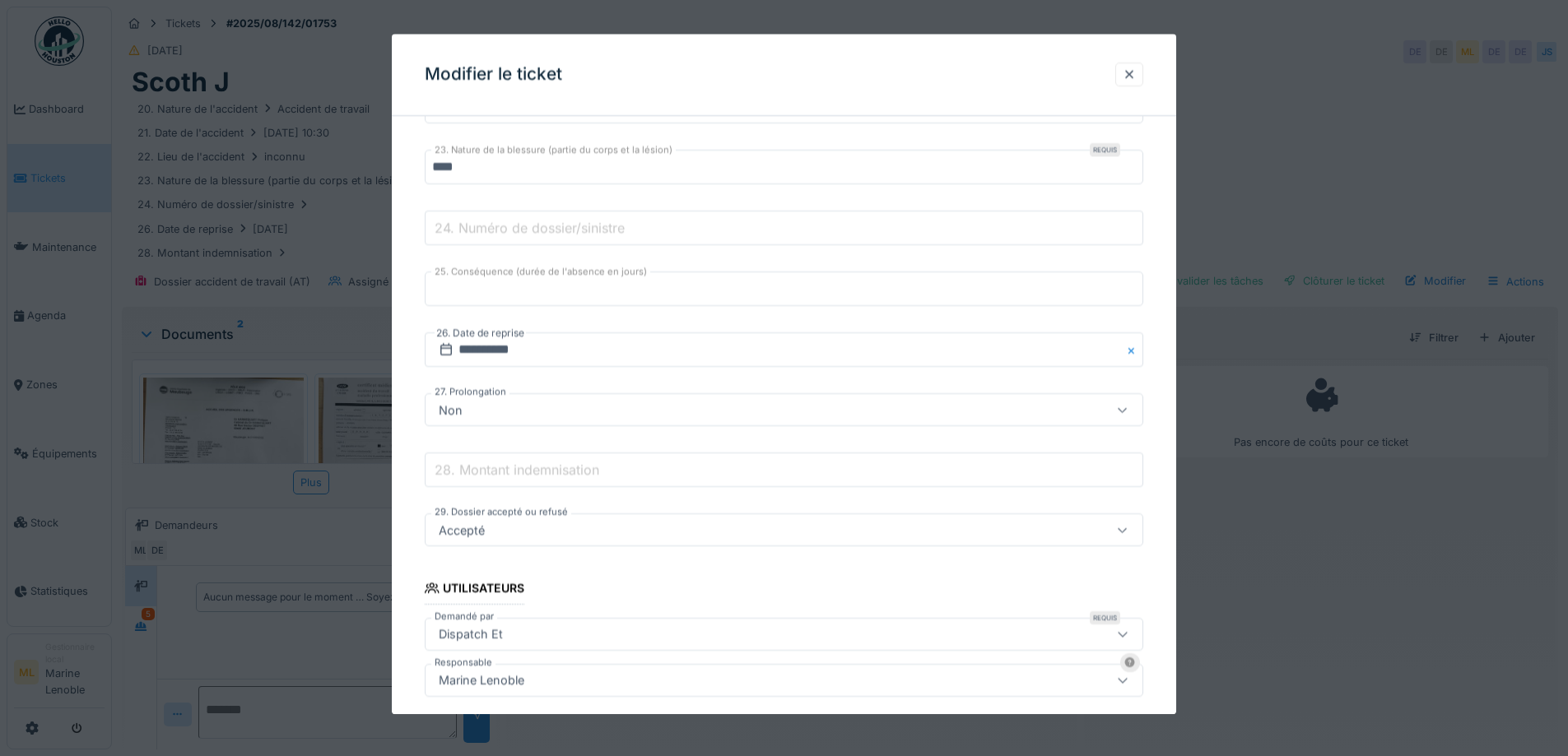
click at [527, 467] on label "28. Montant indemnisation" at bounding box center [517, 469] width 171 height 20
click at [527, 467] on input "28. Montant indemnisation" at bounding box center [783, 471] width 718 height 34
click at [499, 459] on label "28. Montant indemnisation" at bounding box center [517, 469] width 171 height 20
click at [499, 459] on input "28. Montant indemnisation" at bounding box center [783, 471] width 718 height 34
click at [497, 467] on label "28. Montant indemnisation" at bounding box center [517, 469] width 171 height 20
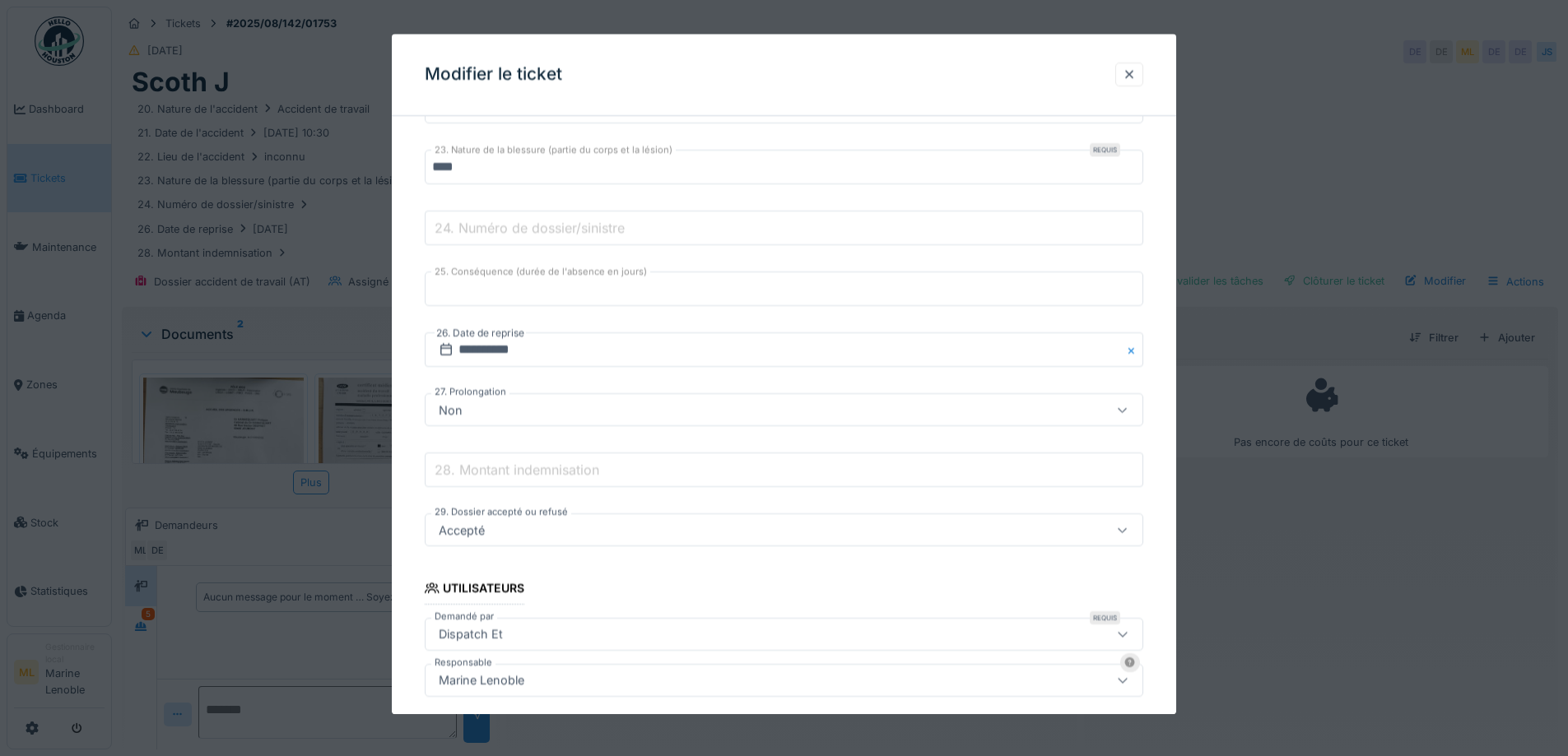
click at [497, 467] on input "28. Montant indemnisation" at bounding box center [783, 471] width 718 height 34
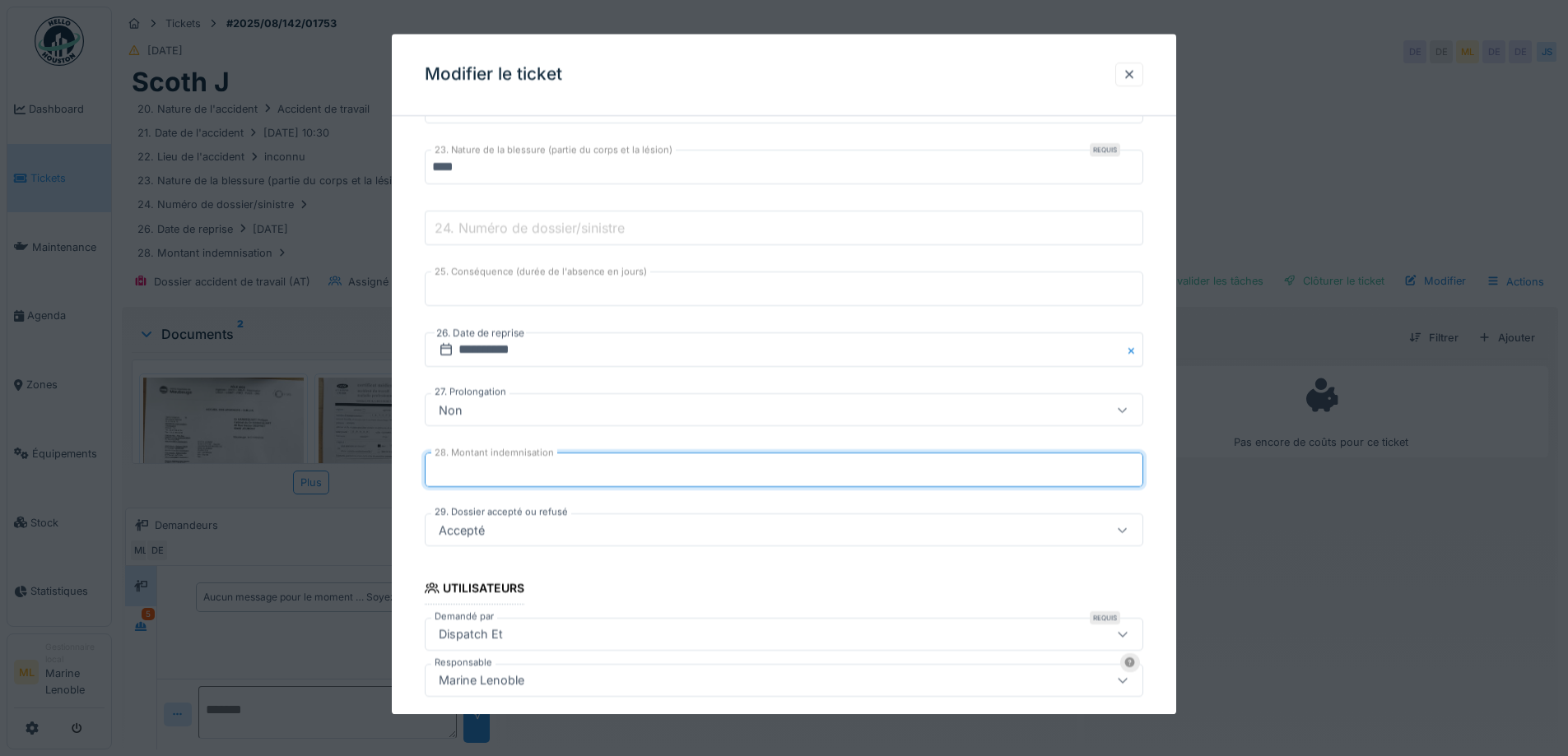
type input "*"
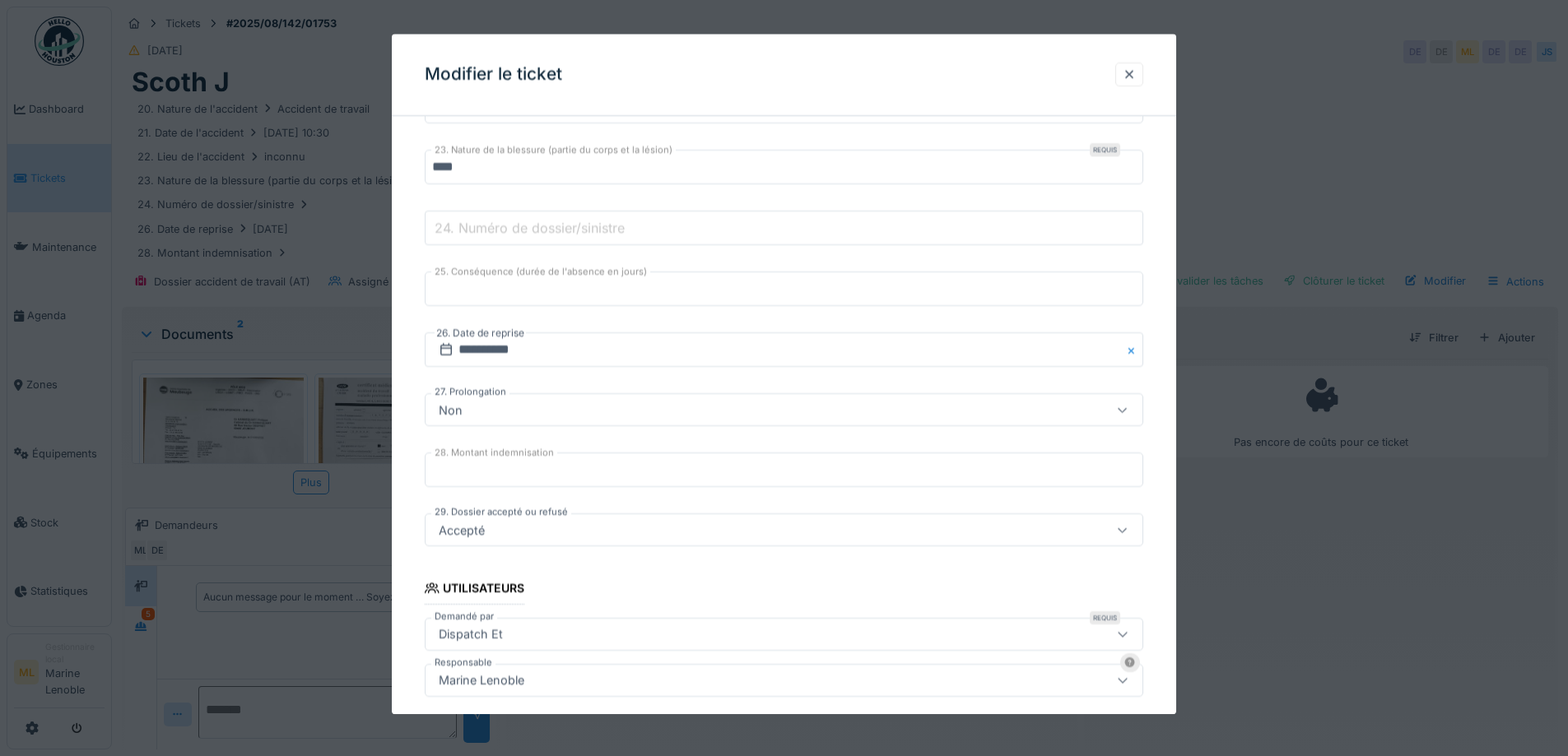
click at [633, 505] on fieldset "**********" at bounding box center [783, 277] width 718 height 1284
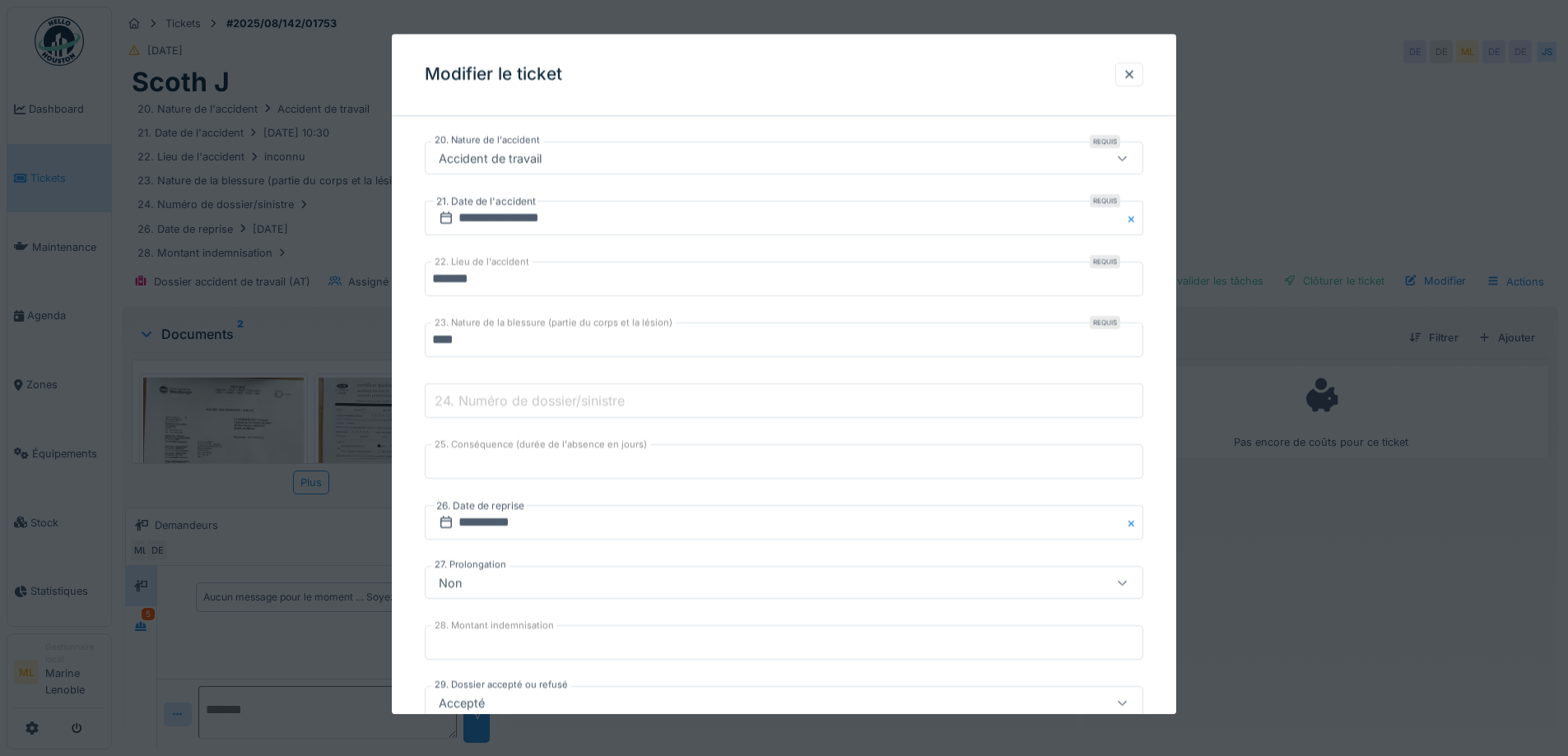
scroll to position [239, 0]
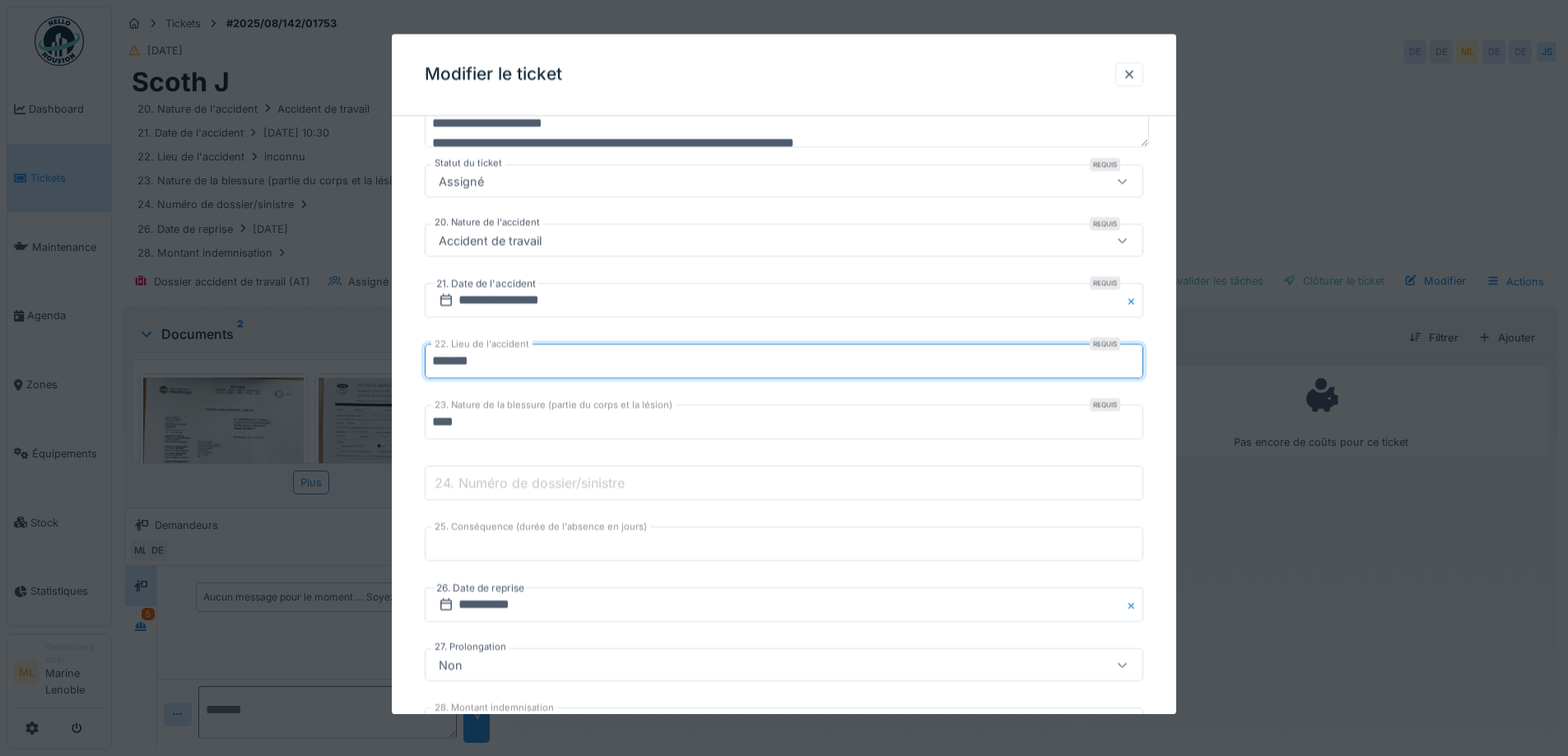
click at [580, 369] on input "*******" at bounding box center [783, 362] width 718 height 34
type input "*"
type input "**********"
click at [492, 422] on input "****" at bounding box center [783, 422] width 718 height 34
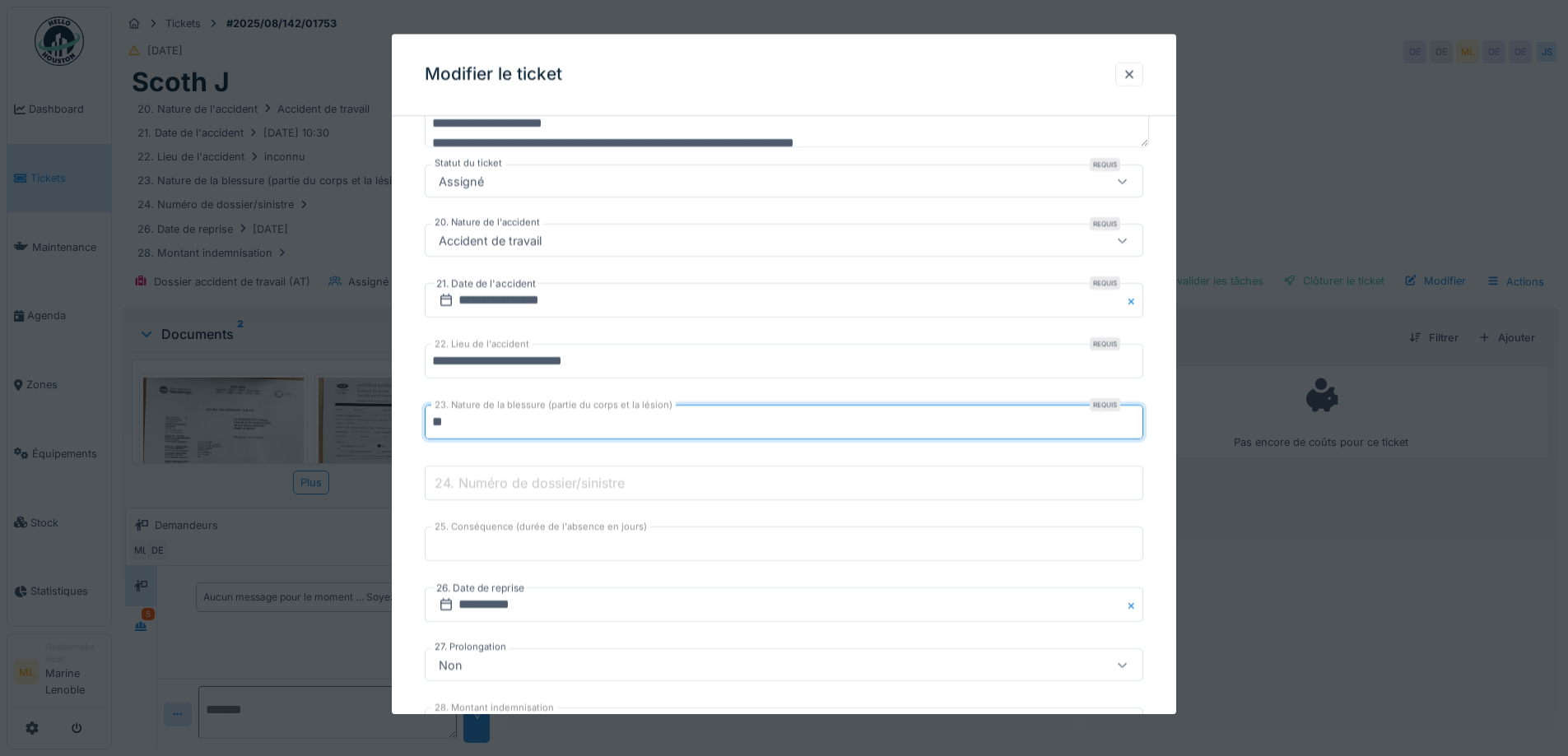
type input "*"
type input "********"
click at [744, 511] on fieldset "**********" at bounding box center [783, 532] width 718 height 1284
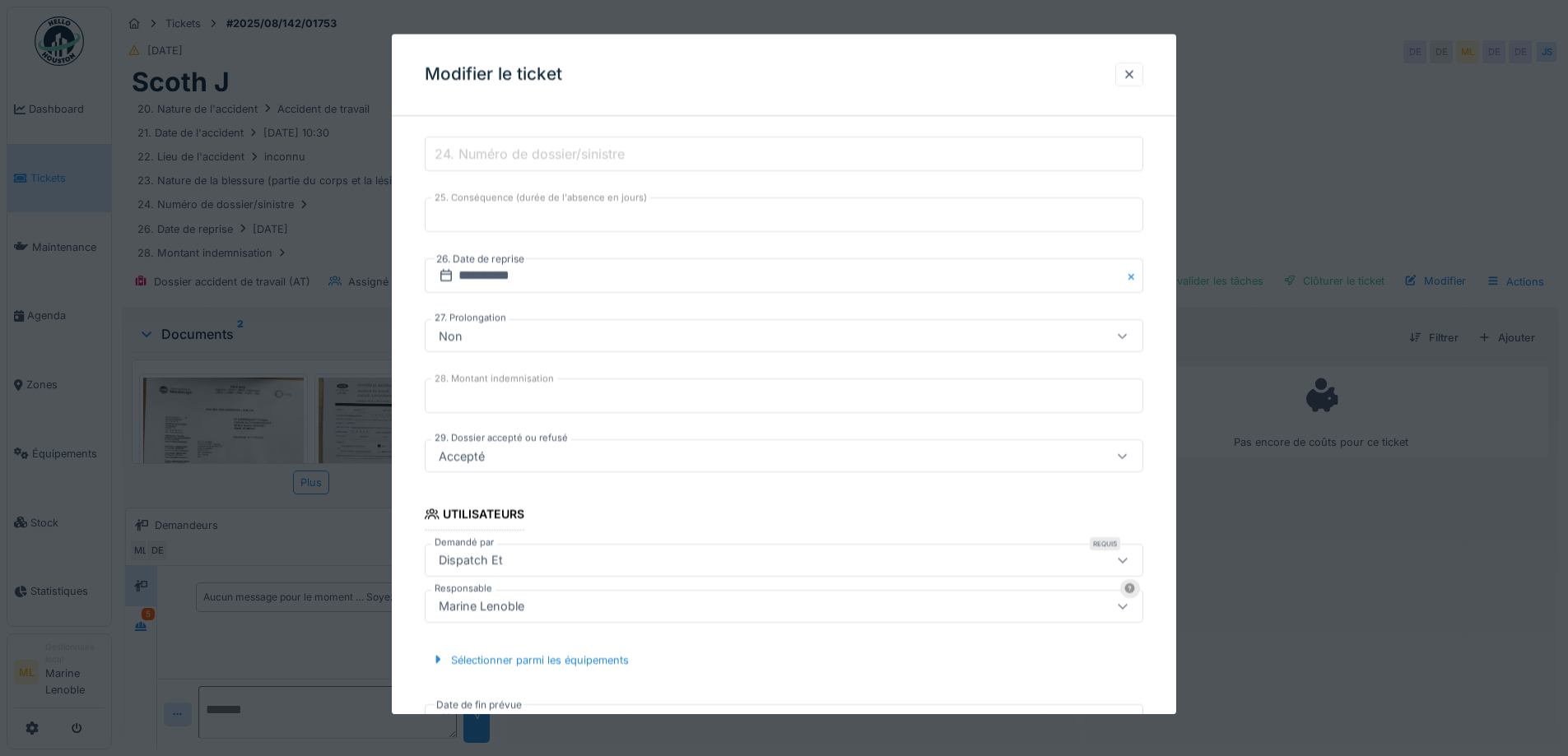
scroll to position [732, 0]
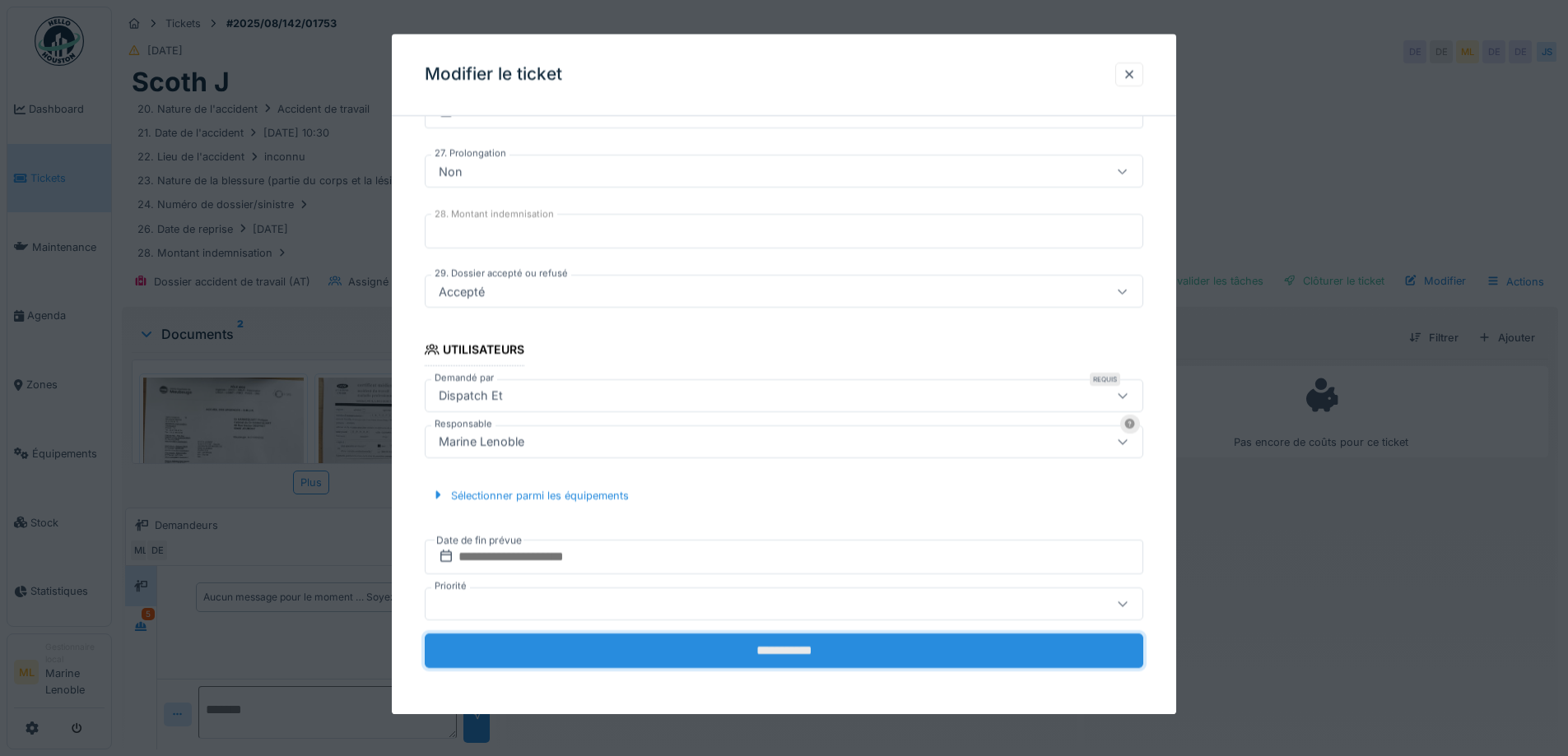
click at [808, 654] on input "**********" at bounding box center [783, 651] width 718 height 34
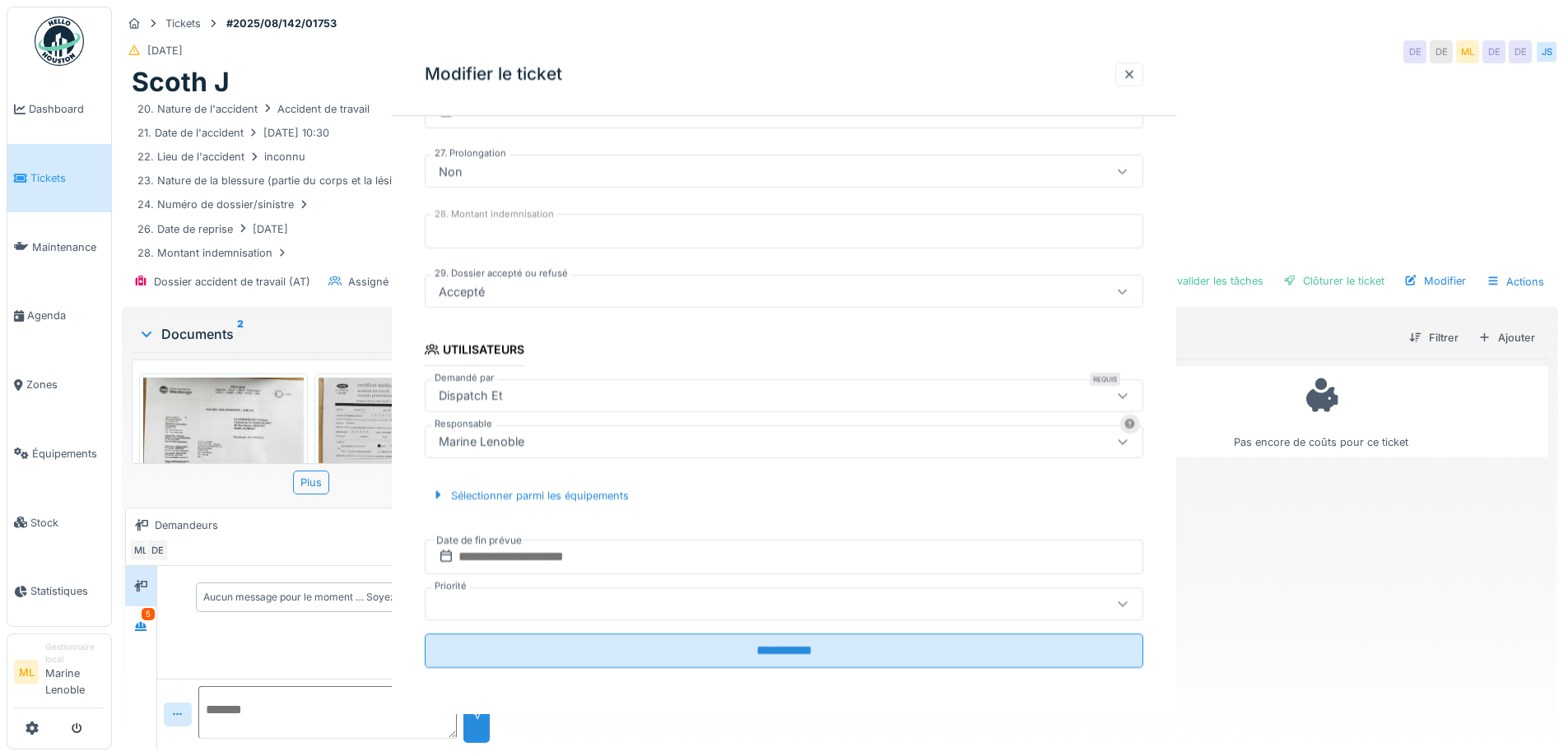
scroll to position [0, 0]
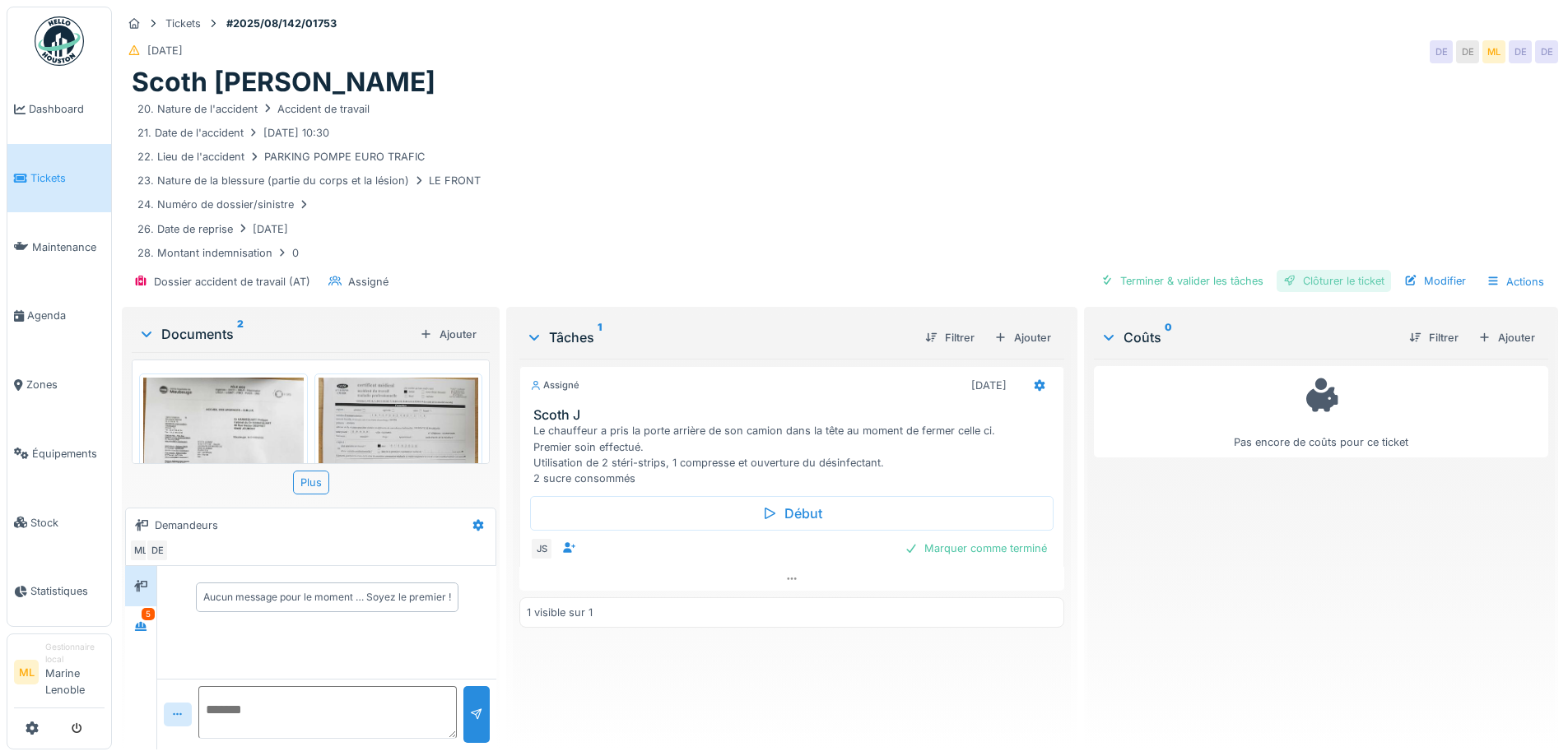
click at [1367, 278] on div "Clôturer le ticket" at bounding box center [1333, 281] width 115 height 22
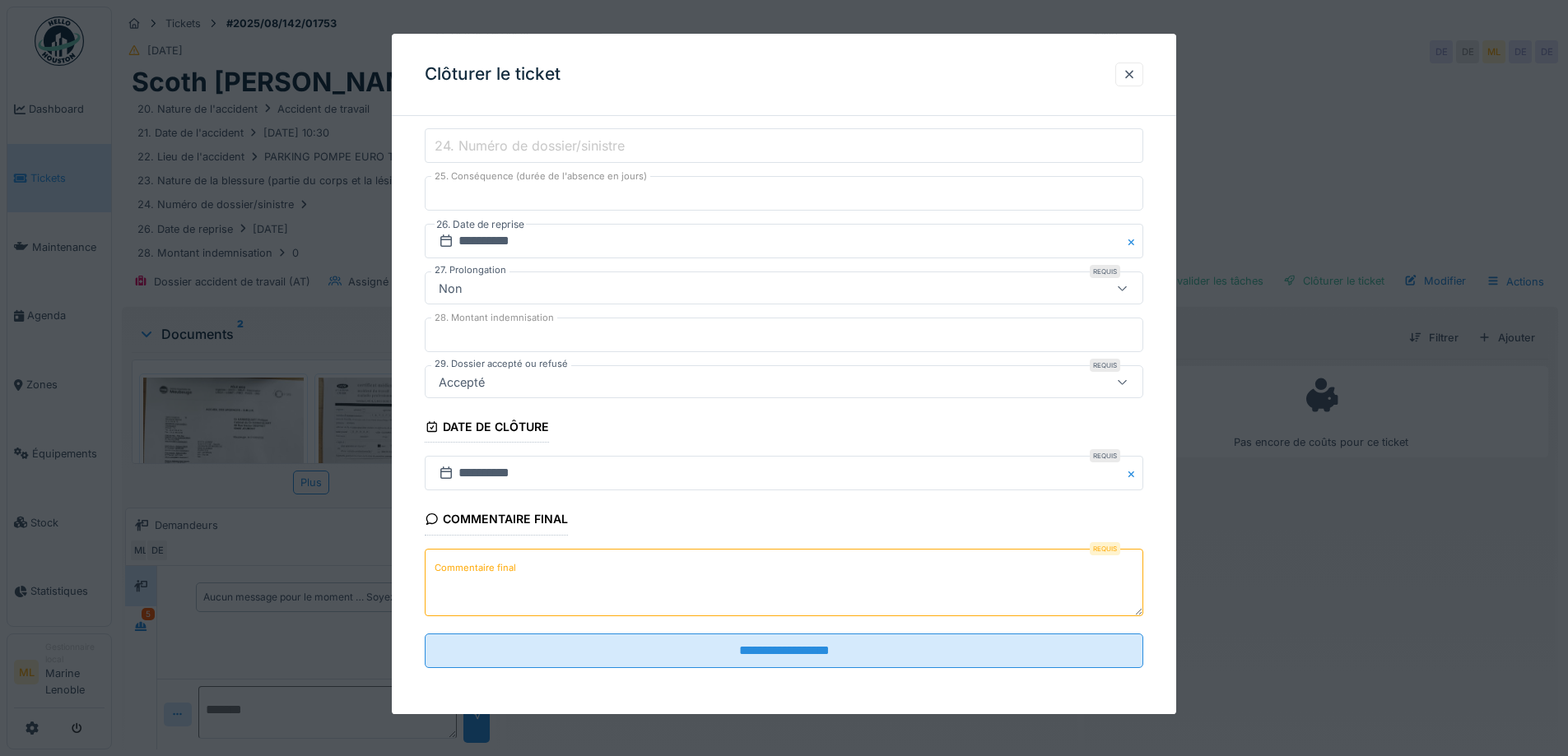
scroll to position [12, 0]
click at [526, 563] on textarea "Commentaire final" at bounding box center [783, 582] width 718 height 67
type textarea "*"
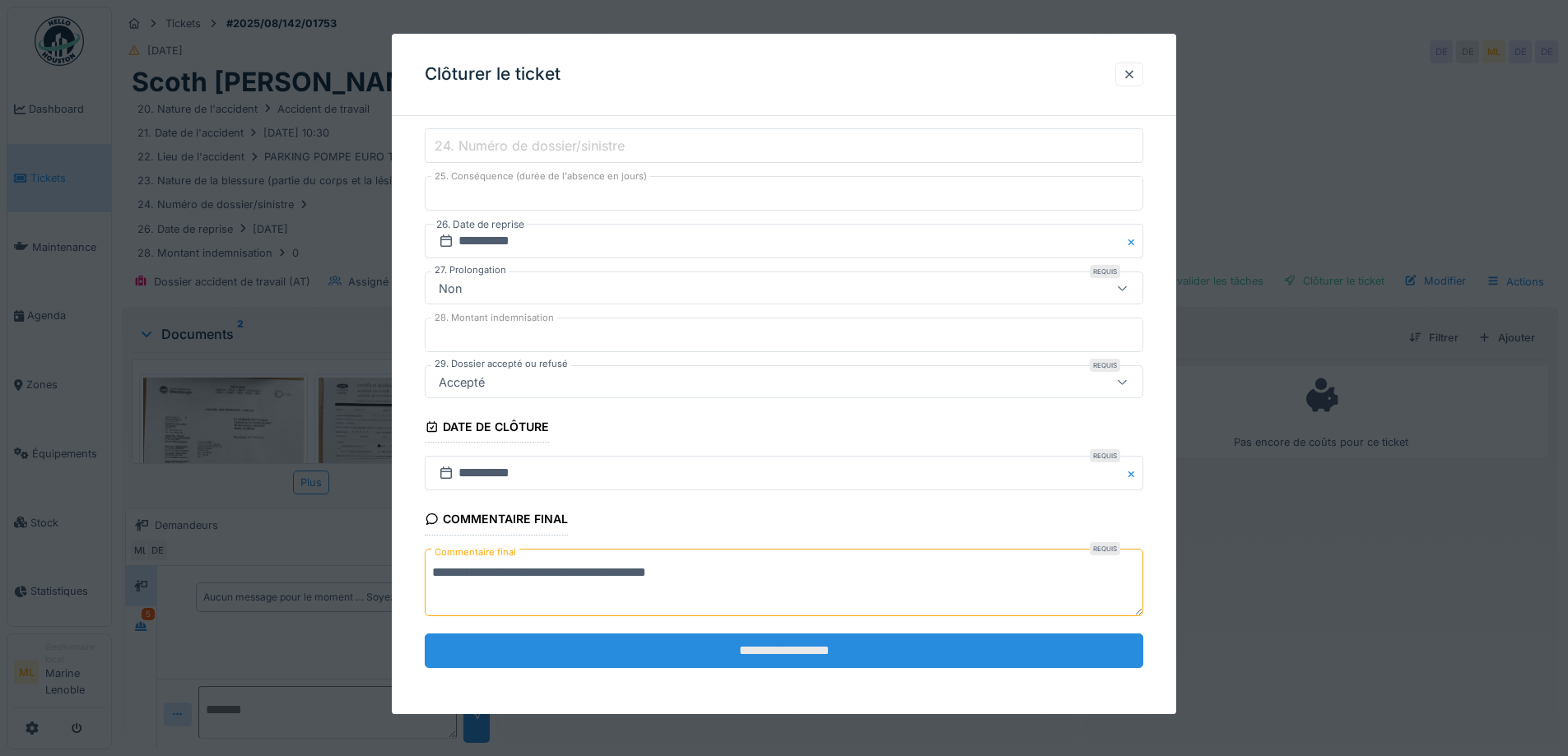
type textarea "**********"
click at [768, 652] on input "**********" at bounding box center [783, 651] width 718 height 34
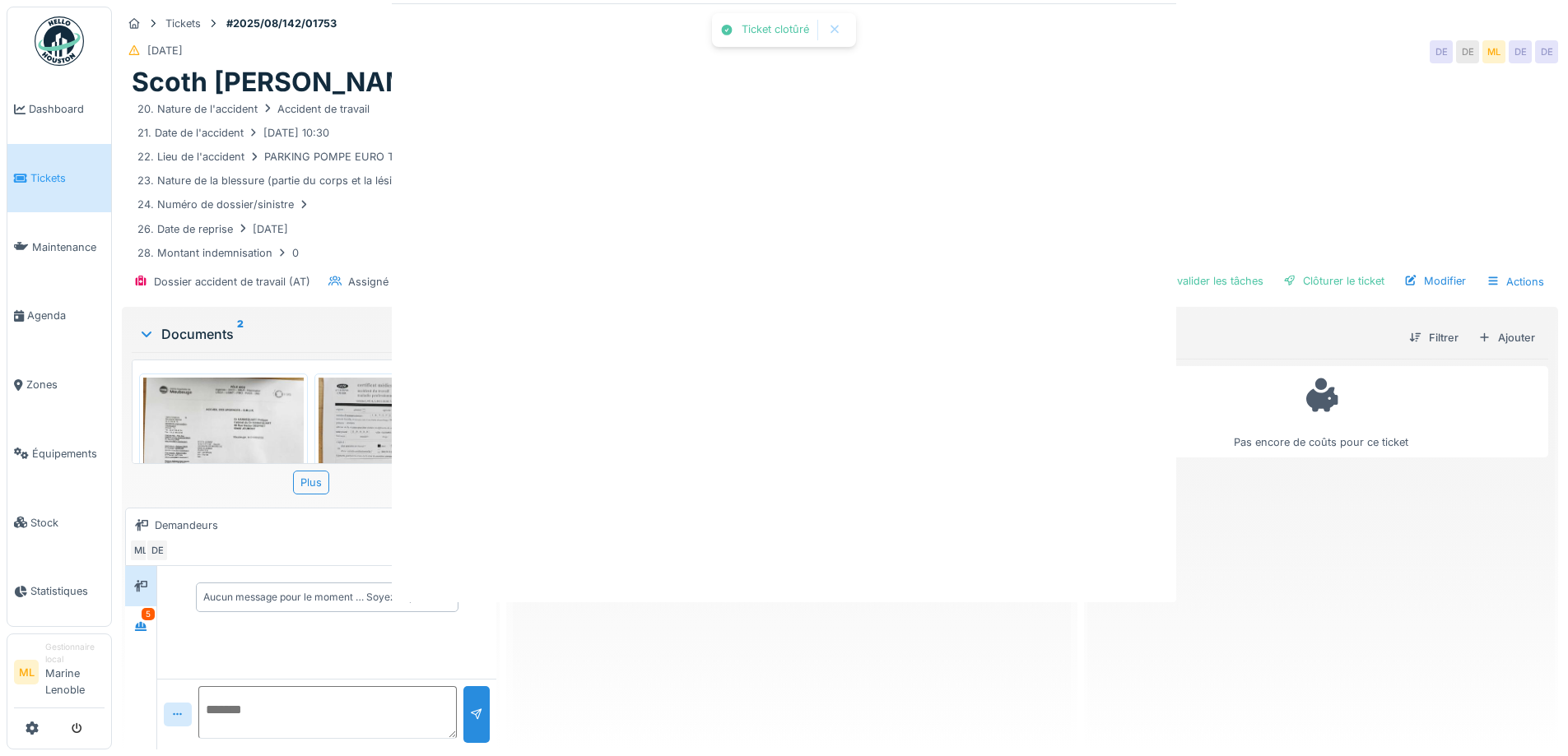
scroll to position [0, 0]
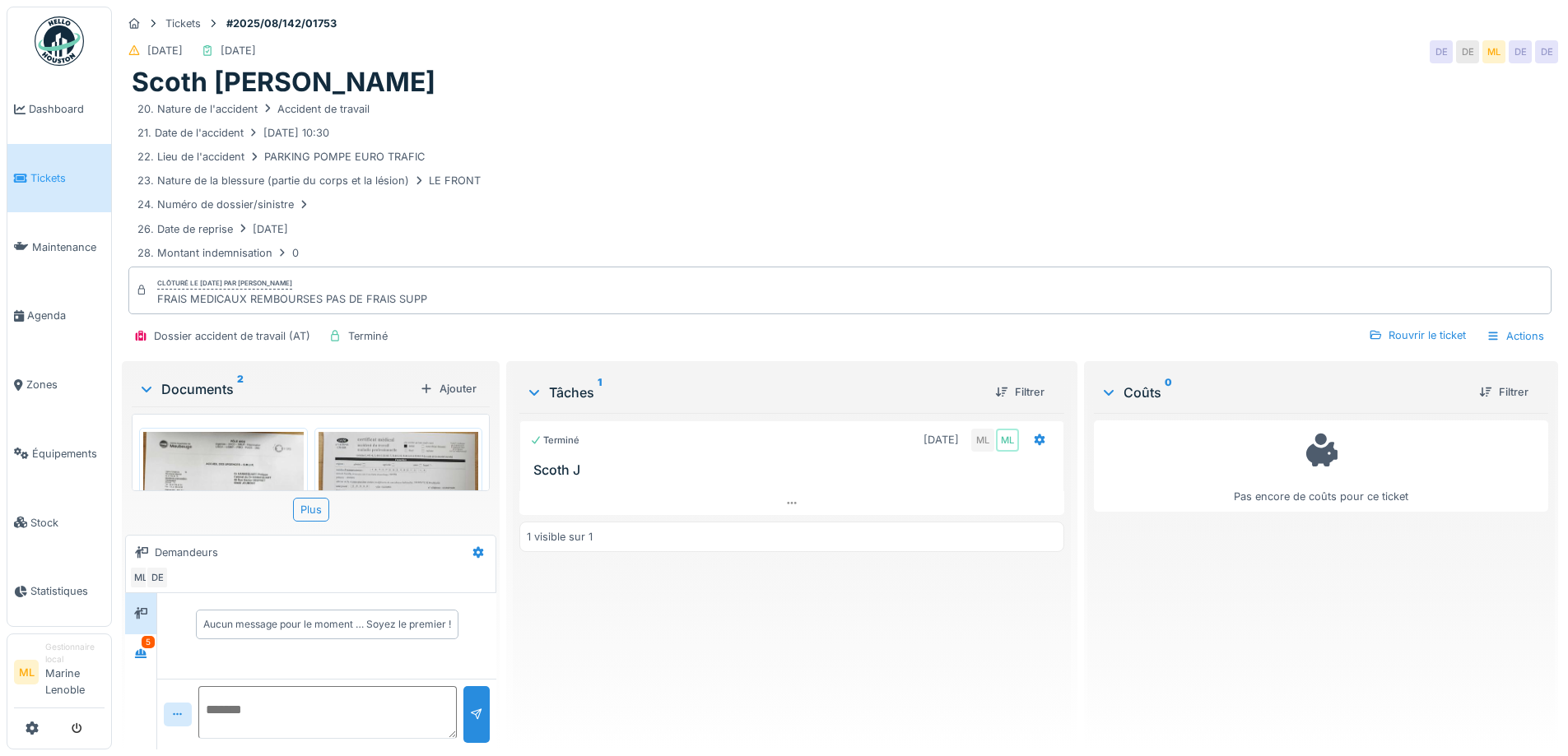
click at [42, 177] on span "Tickets" at bounding box center [67, 178] width 74 height 16
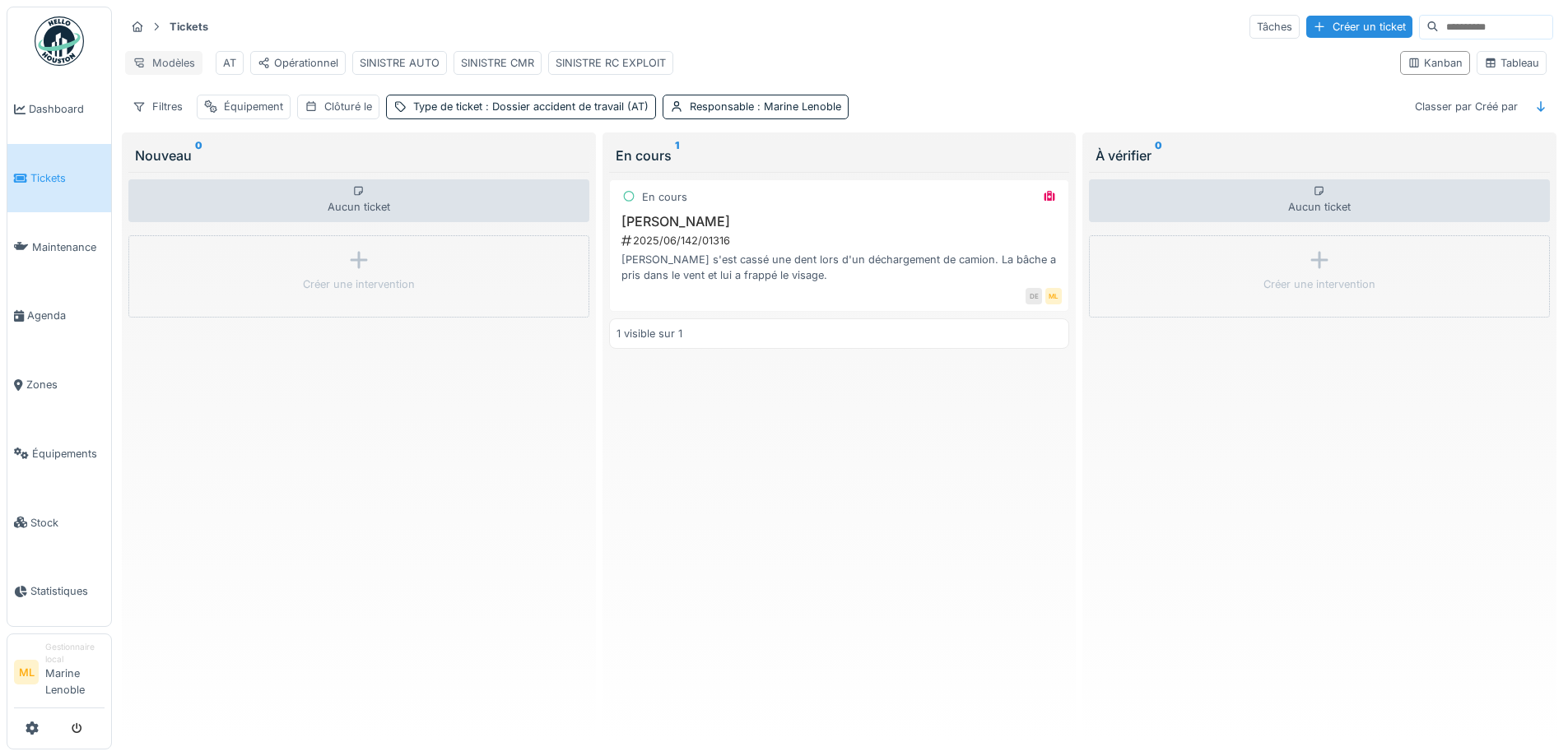
click at [149, 59] on div "Modèles" at bounding box center [164, 63] width 78 height 24
click at [180, 98] on div "Nouvelle vue" at bounding box center [198, 99] width 137 height 25
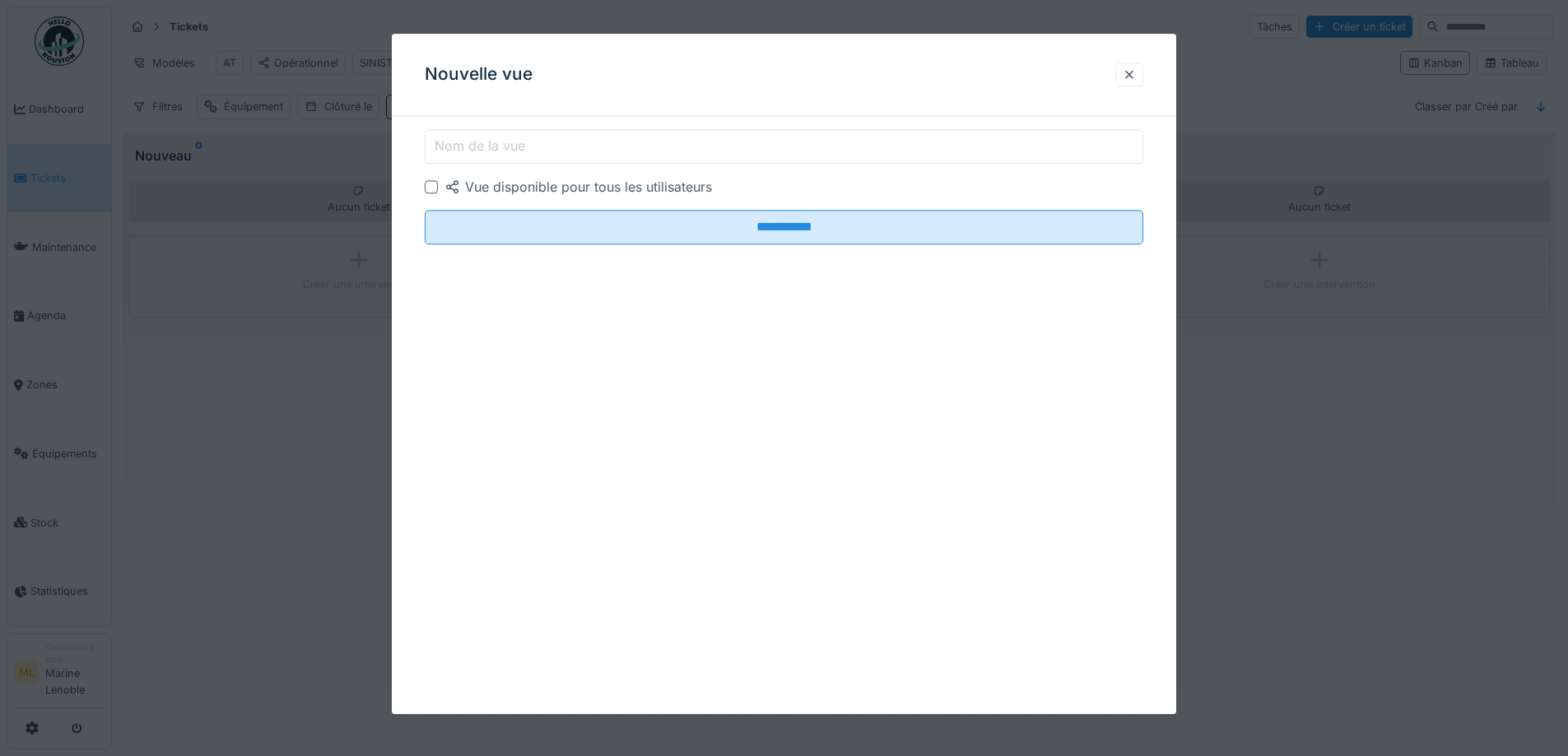
click at [618, 143] on input "Nom de la vue" at bounding box center [783, 147] width 718 height 34
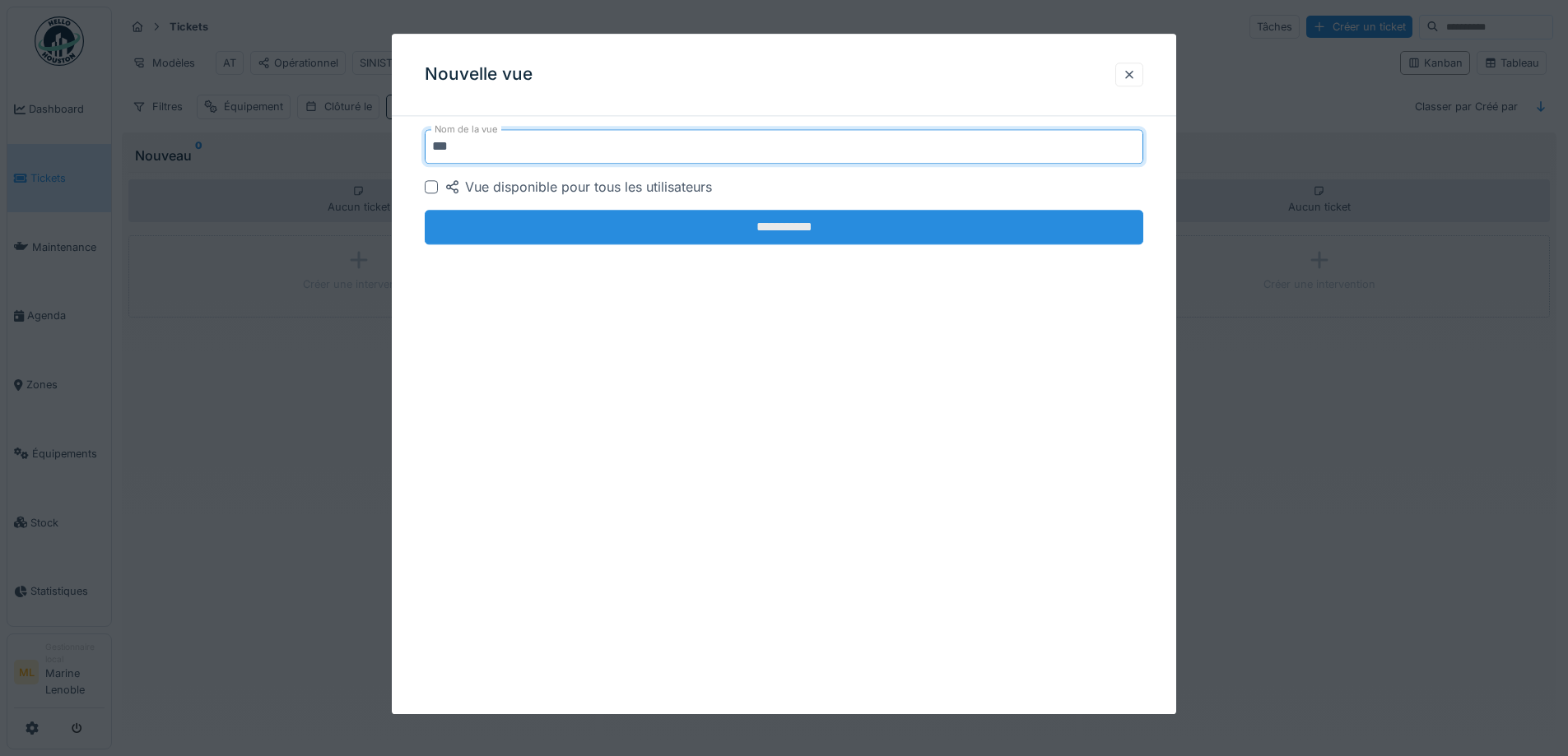
type input "**"
click at [749, 219] on input "**********" at bounding box center [783, 227] width 718 height 34
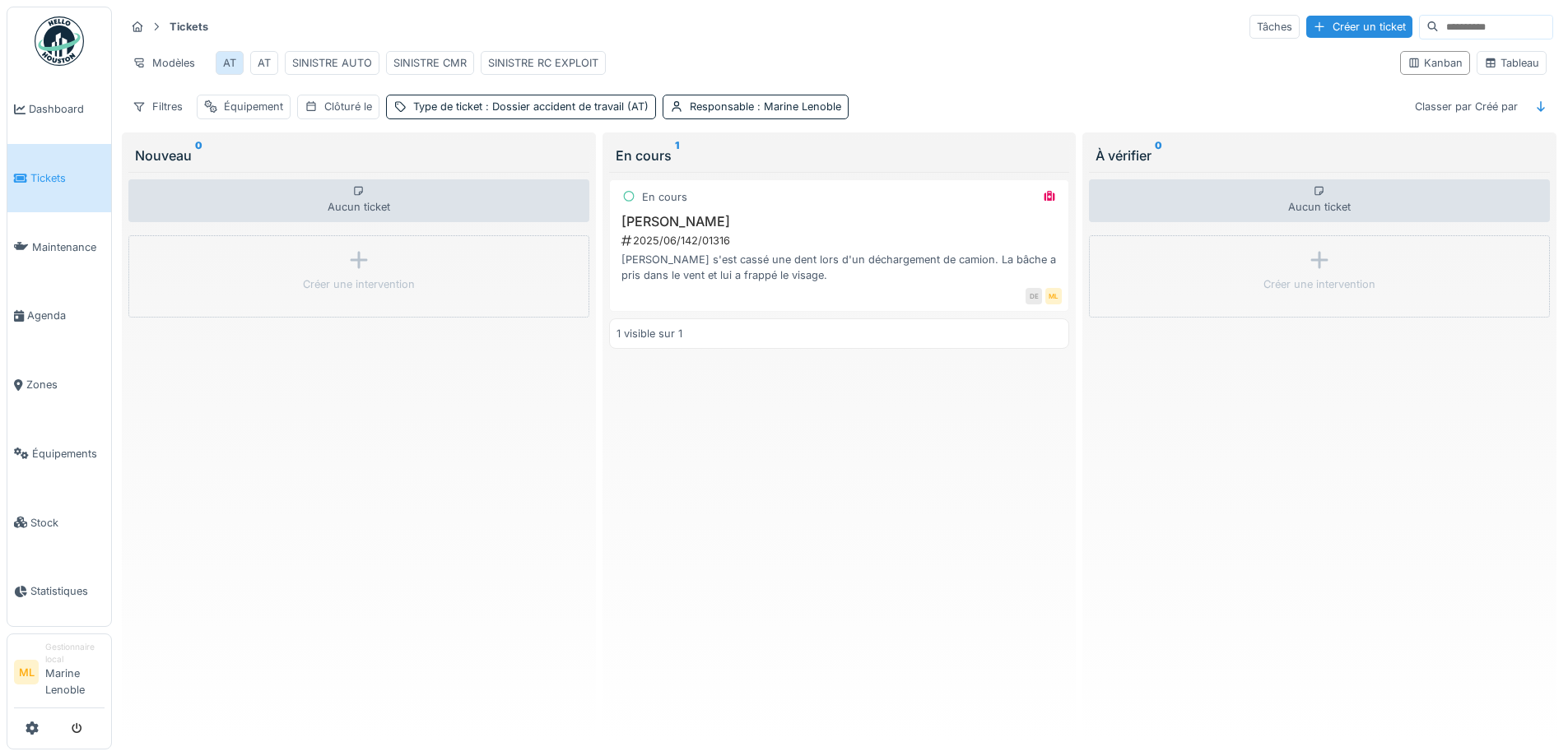
click at [231, 63] on div "AT" at bounding box center [229, 63] width 13 height 16
click at [260, 65] on div "AT" at bounding box center [264, 63] width 13 height 16
click at [266, 65] on div "AT" at bounding box center [264, 63] width 13 height 16
click at [171, 65] on div "Modèles" at bounding box center [164, 63] width 78 height 24
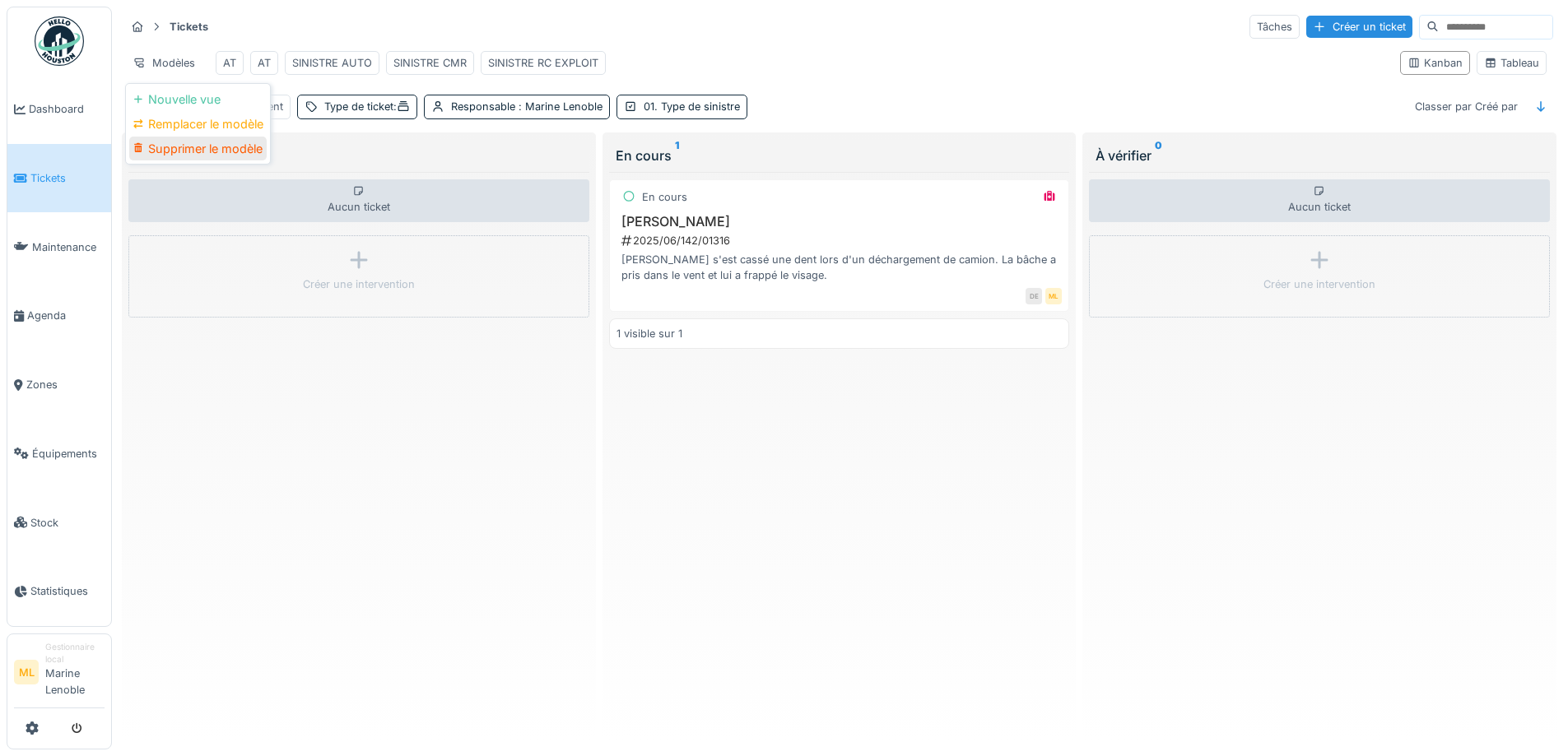
click at [194, 147] on div "Supprimer le modèle" at bounding box center [198, 148] width 137 height 25
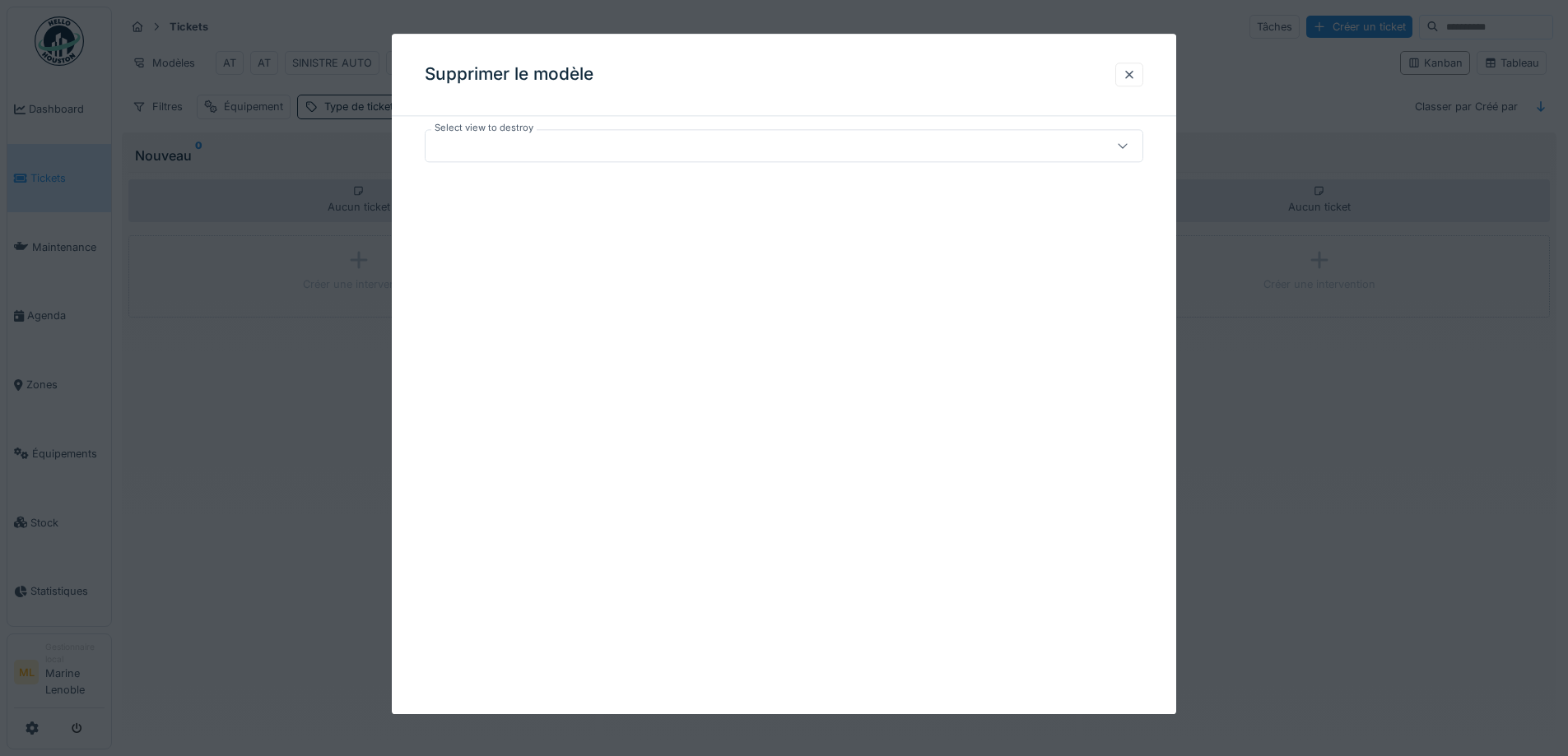
click at [595, 149] on div at bounding box center [742, 145] width 619 height 18
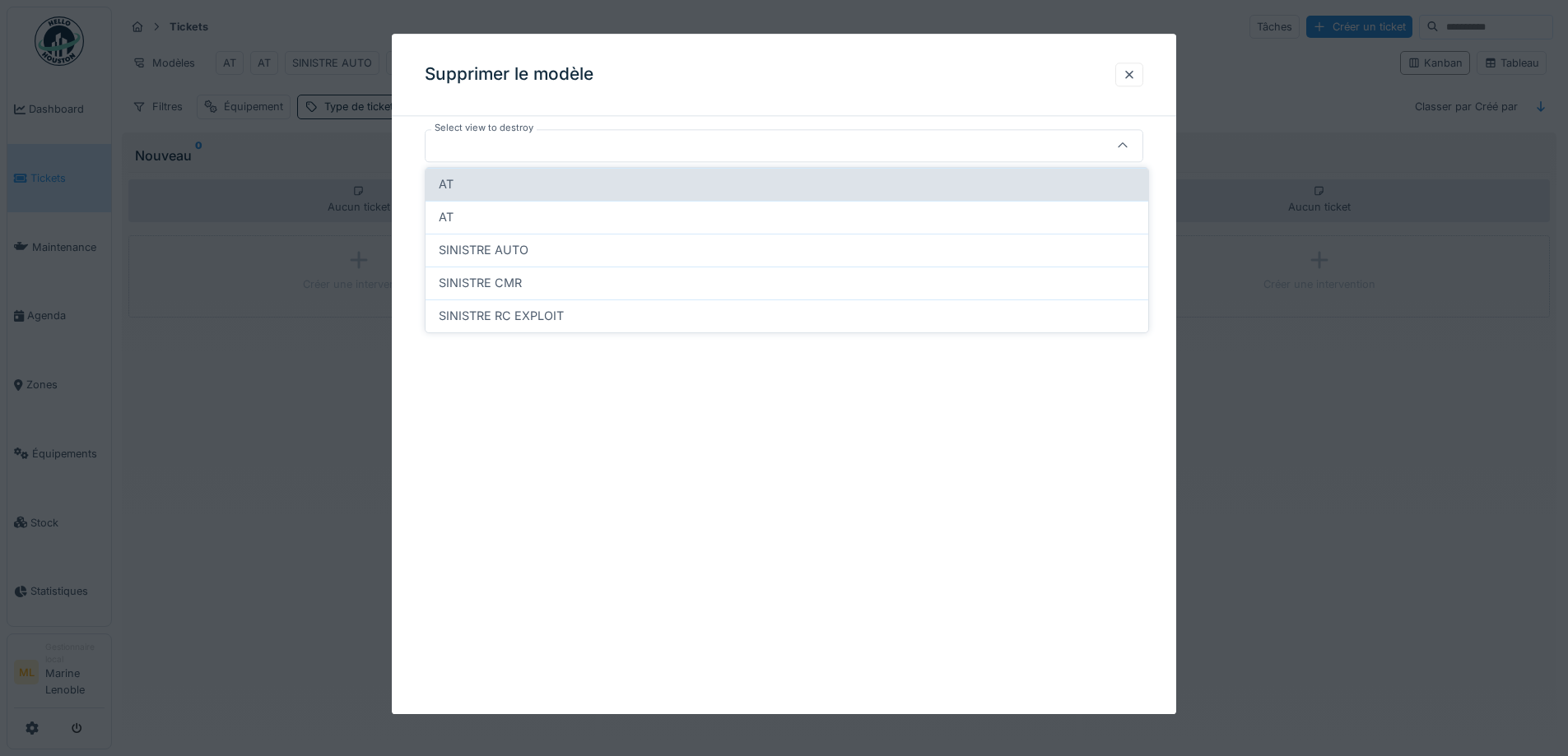
click at [587, 186] on div "AT" at bounding box center [787, 184] width 696 height 18
type input "*****"
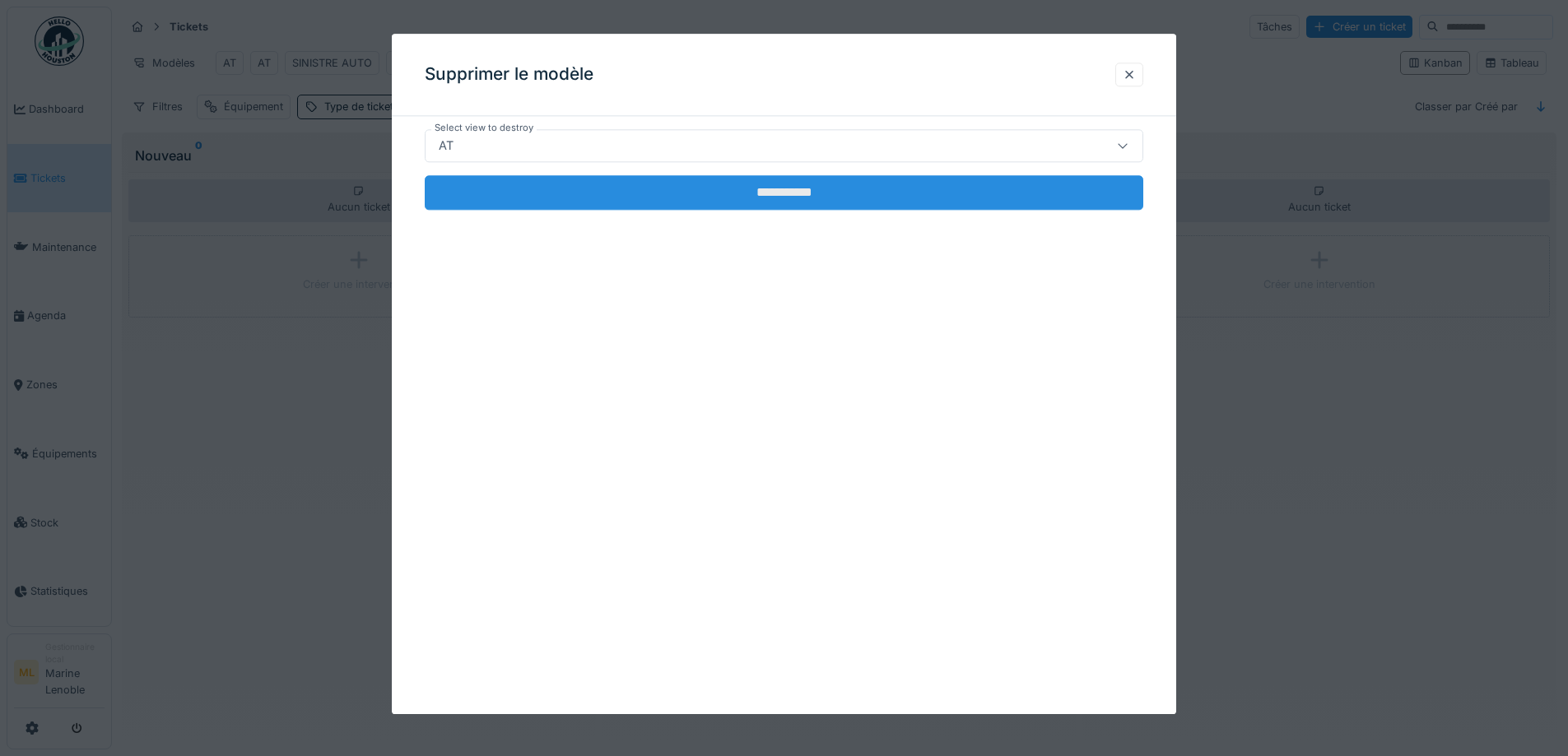
click at [824, 184] on input "**********" at bounding box center [783, 192] width 718 height 34
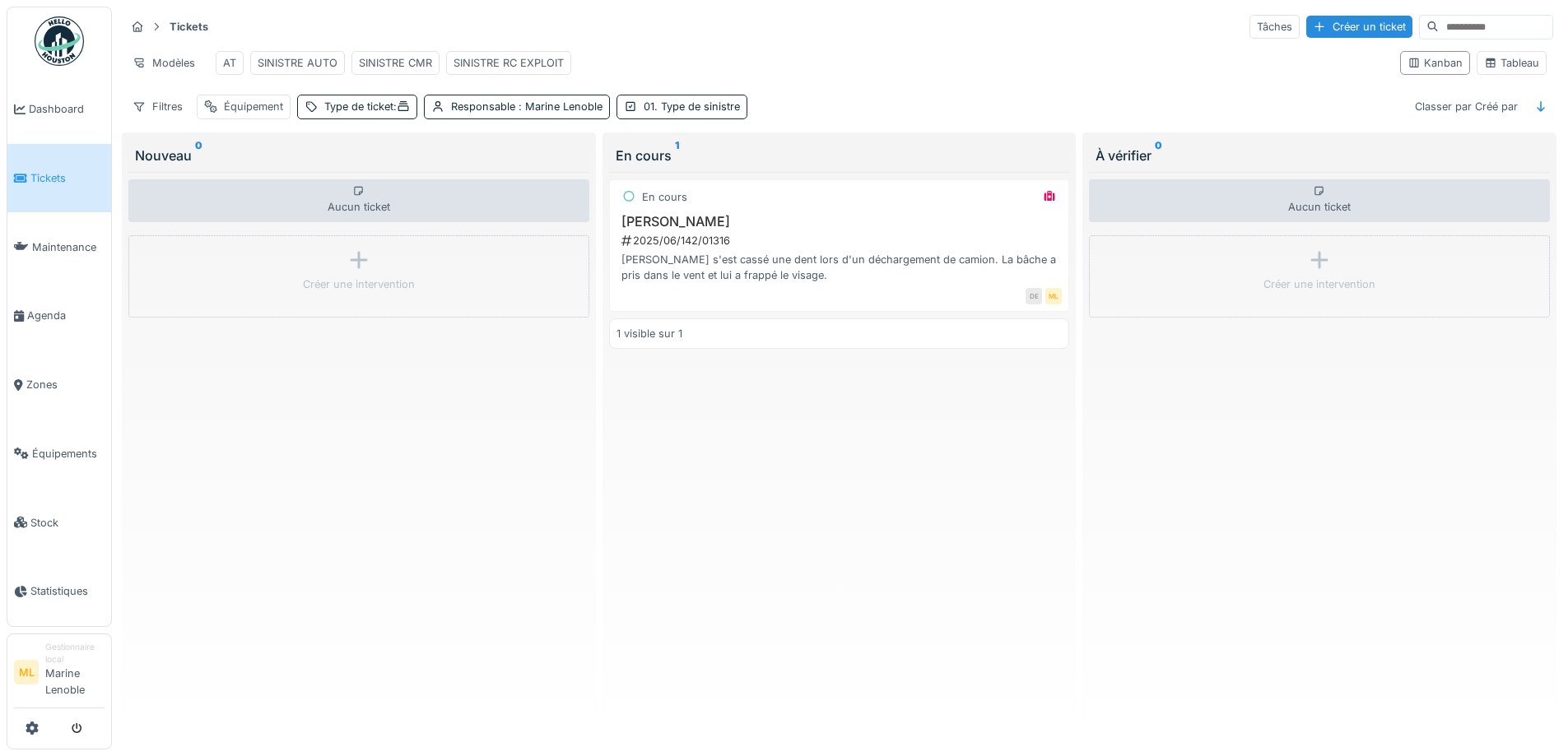
click at [159, 25] on icon at bounding box center [156, 27] width 13 height 10
click at [133, 28] on icon at bounding box center [137, 27] width 13 height 10
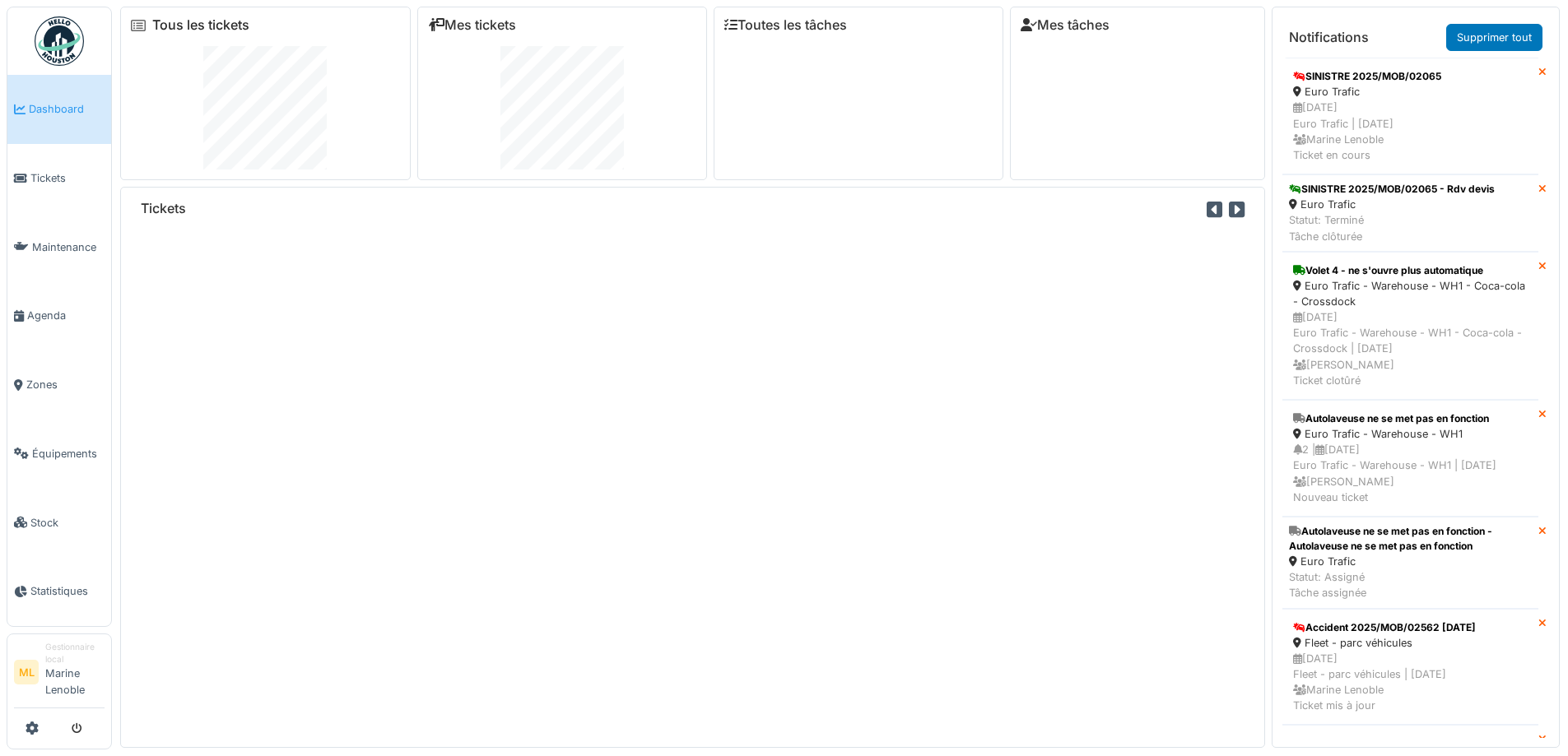
click at [220, 27] on link "Tous les tickets" at bounding box center [201, 25] width 97 height 16
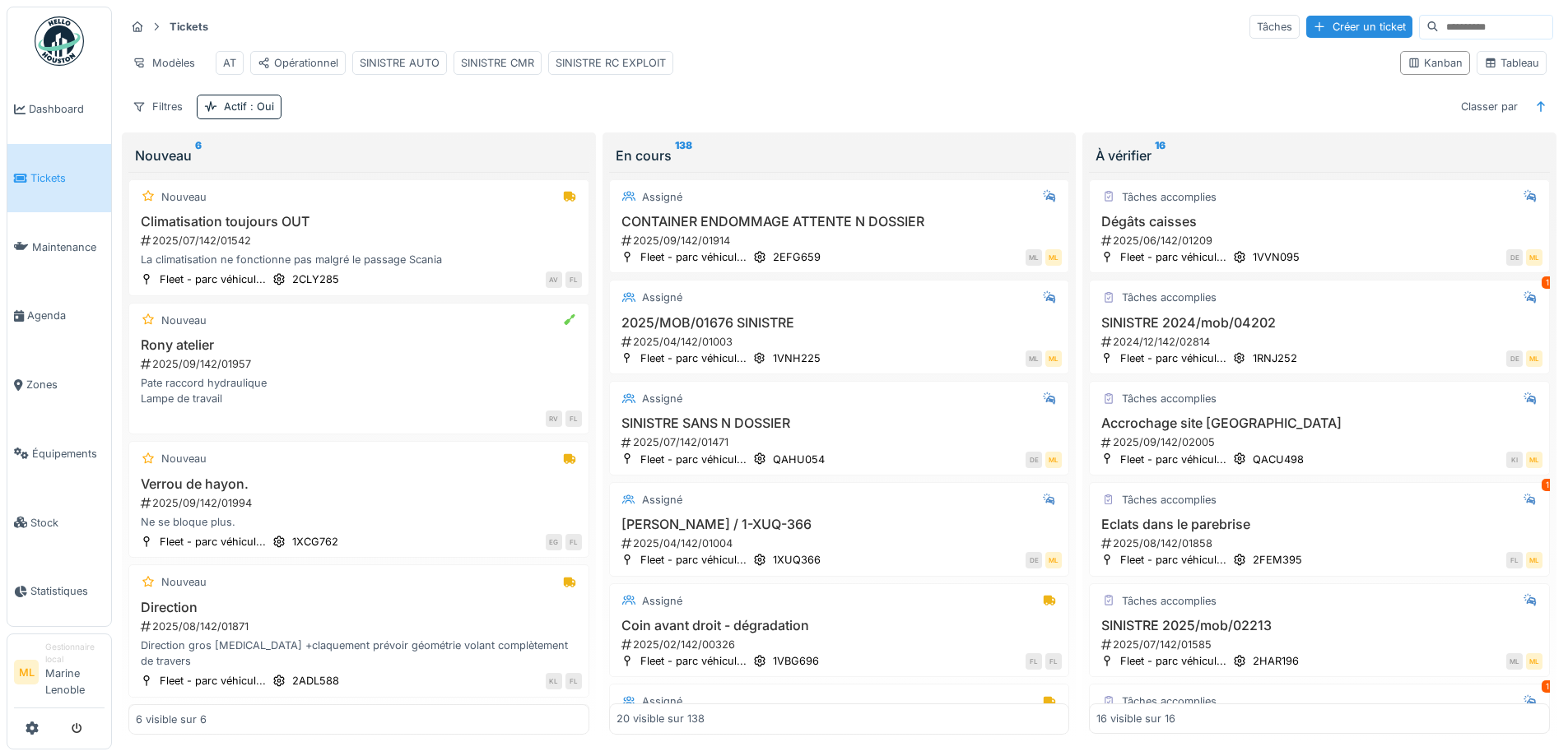
click at [165, 24] on strong "Tickets" at bounding box center [189, 27] width 52 height 16
click at [202, 23] on strong "Tickets" at bounding box center [189, 27] width 52 height 16
click at [63, 109] on span "Dashboard" at bounding box center [66, 109] width 76 height 16
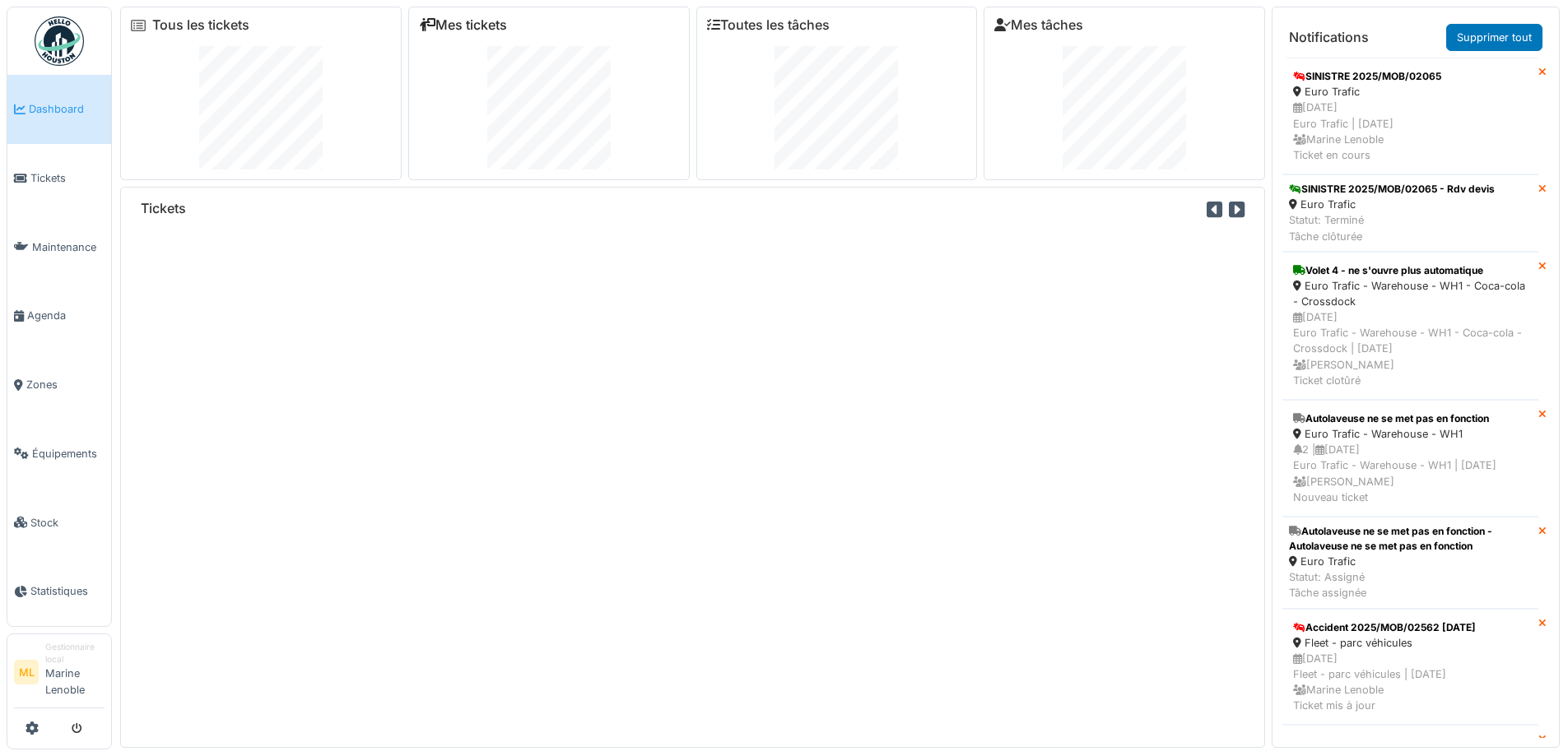
click at [462, 18] on link "Mes tickets" at bounding box center [463, 25] width 88 height 16
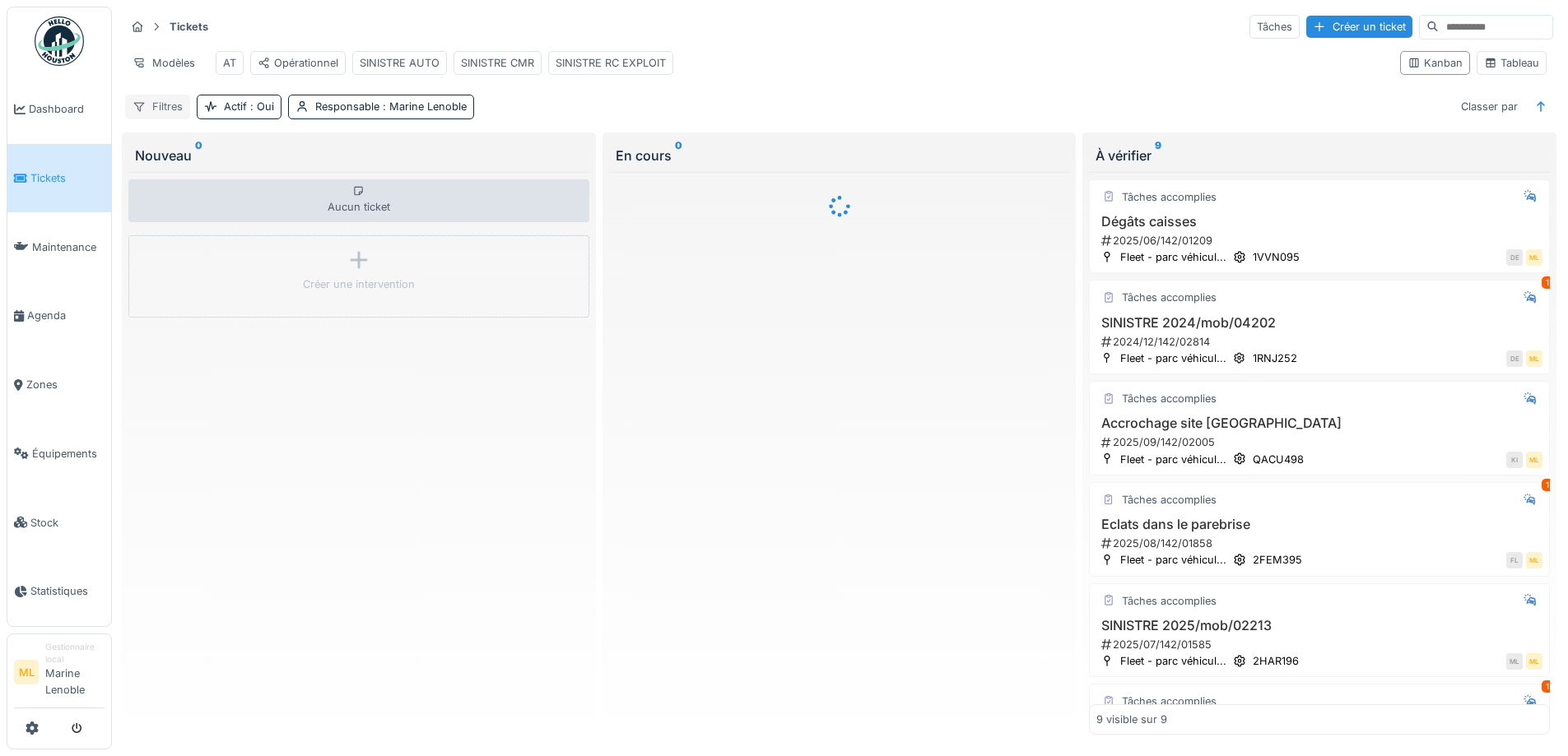
click at [154, 118] on div "Filtres" at bounding box center [157, 107] width 65 height 24
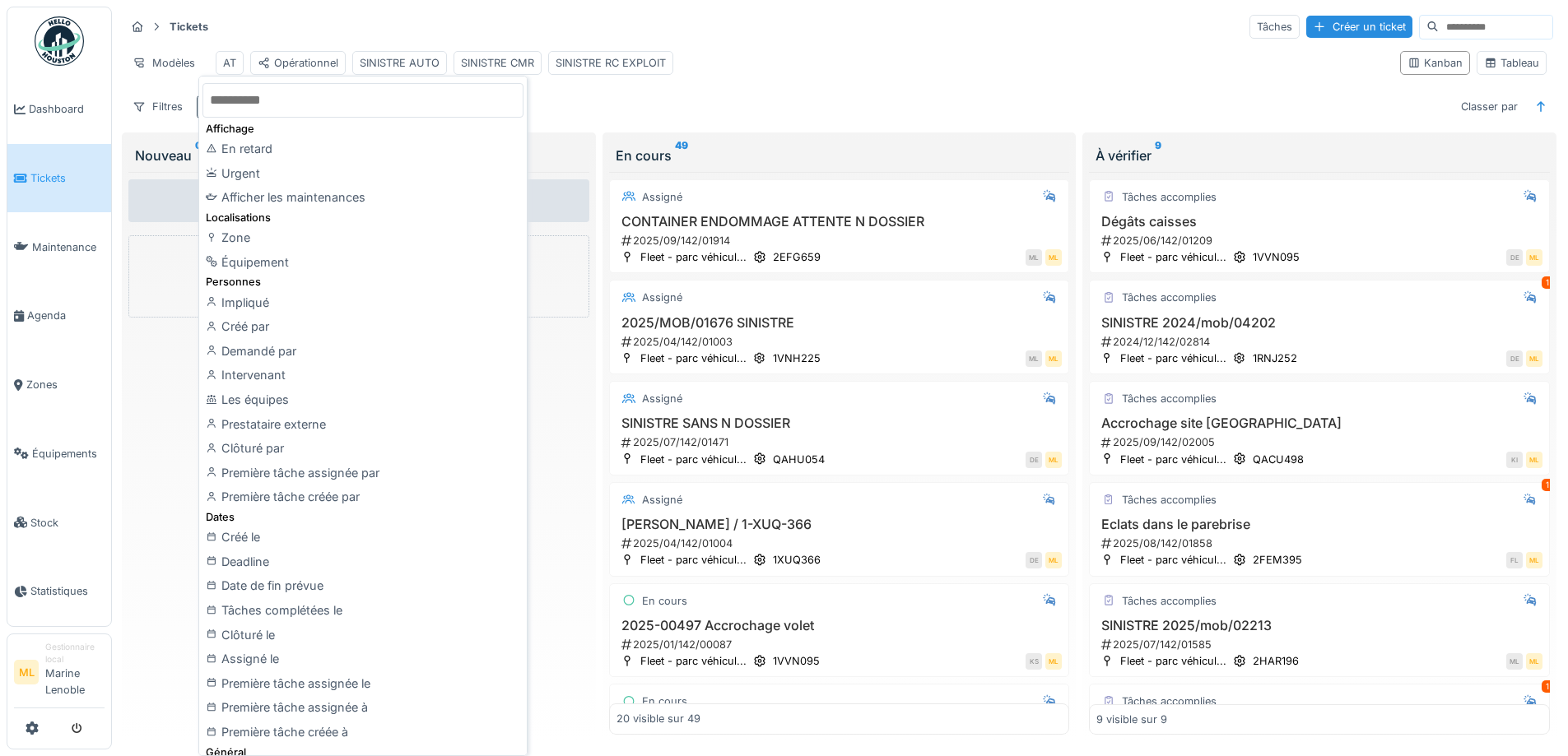
click at [856, 33] on div "Tickets Tâches Créer un ticket" at bounding box center [838, 26] width 1427 height 27
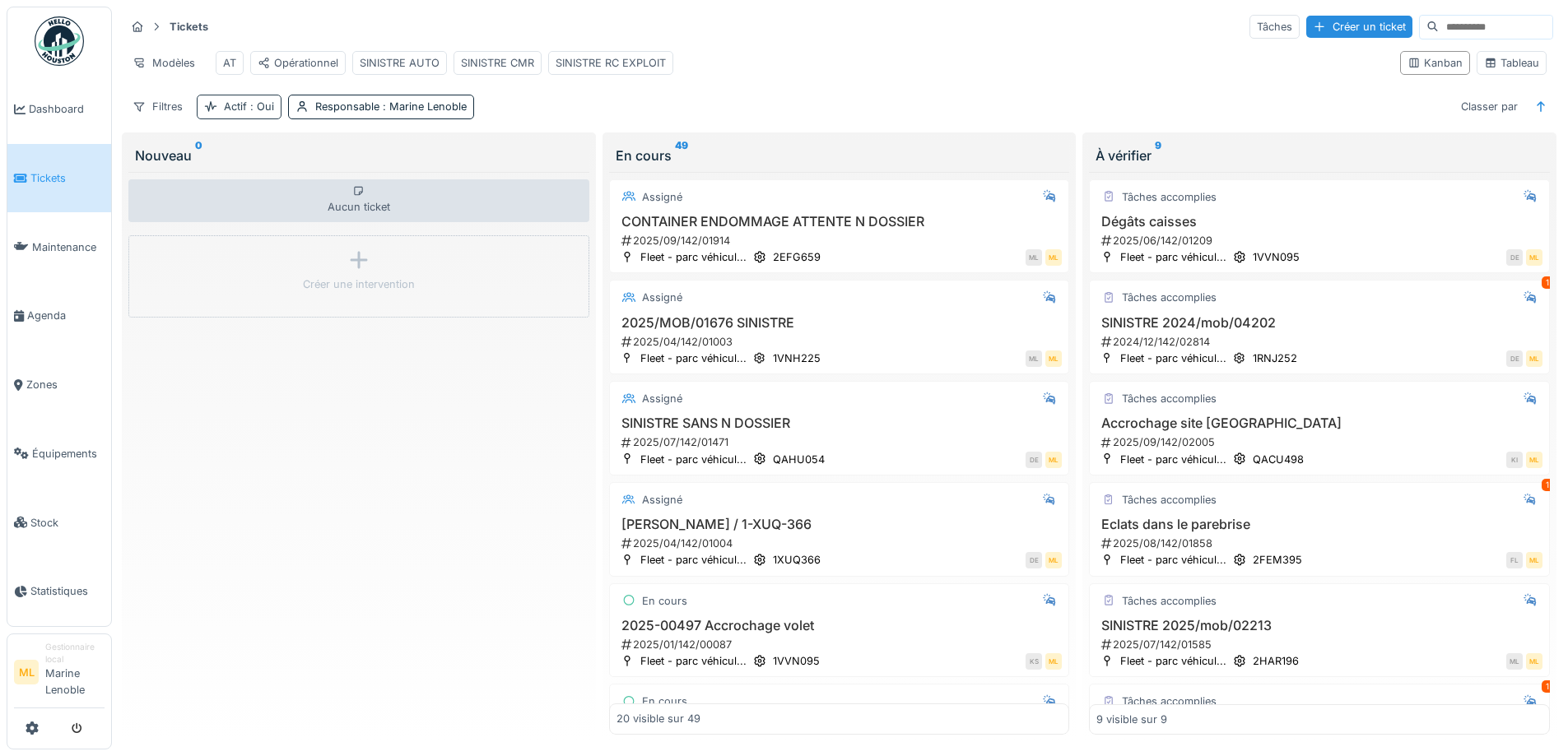
click at [258, 113] on span ": Oui" at bounding box center [260, 106] width 27 height 12
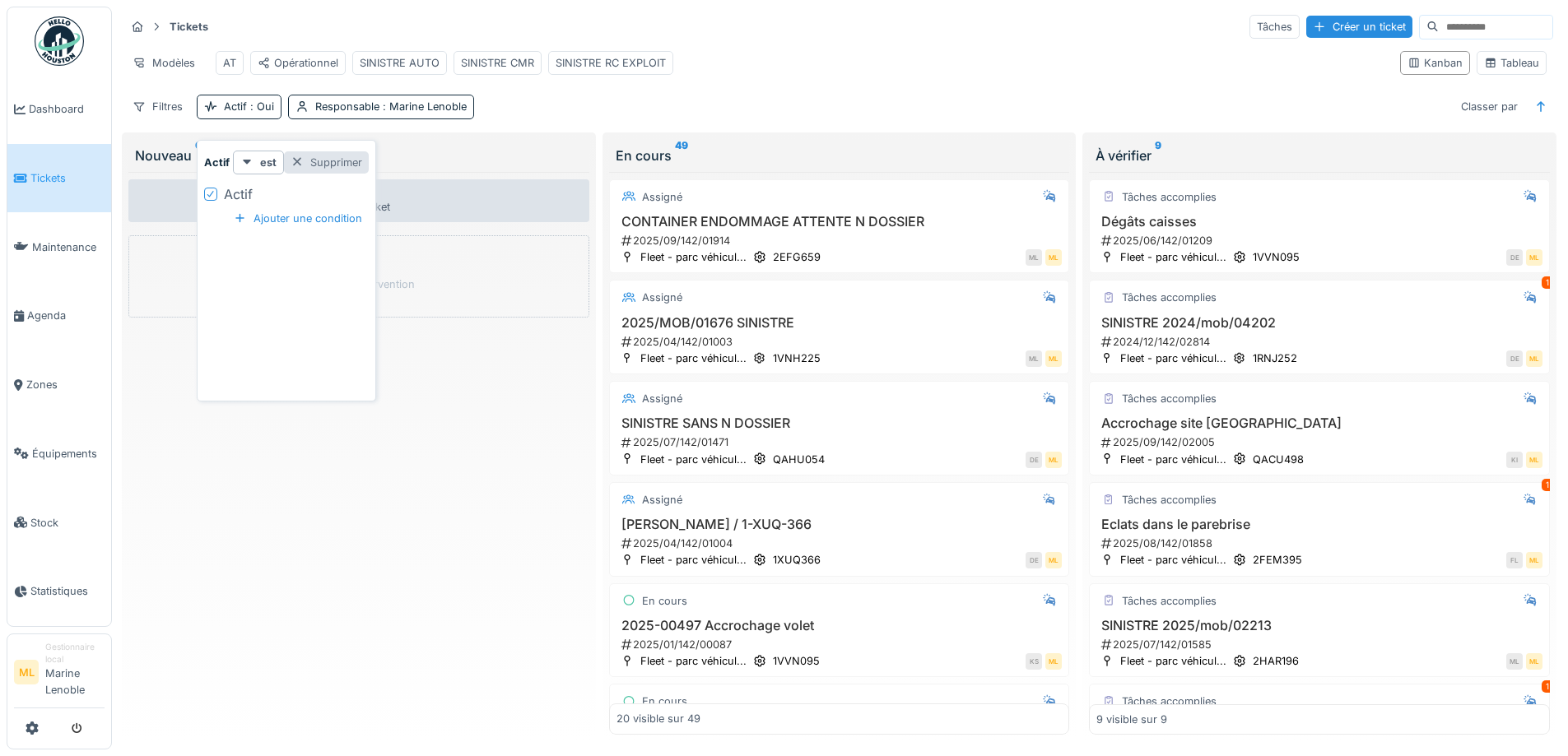
click at [294, 164] on div at bounding box center [297, 162] width 13 height 16
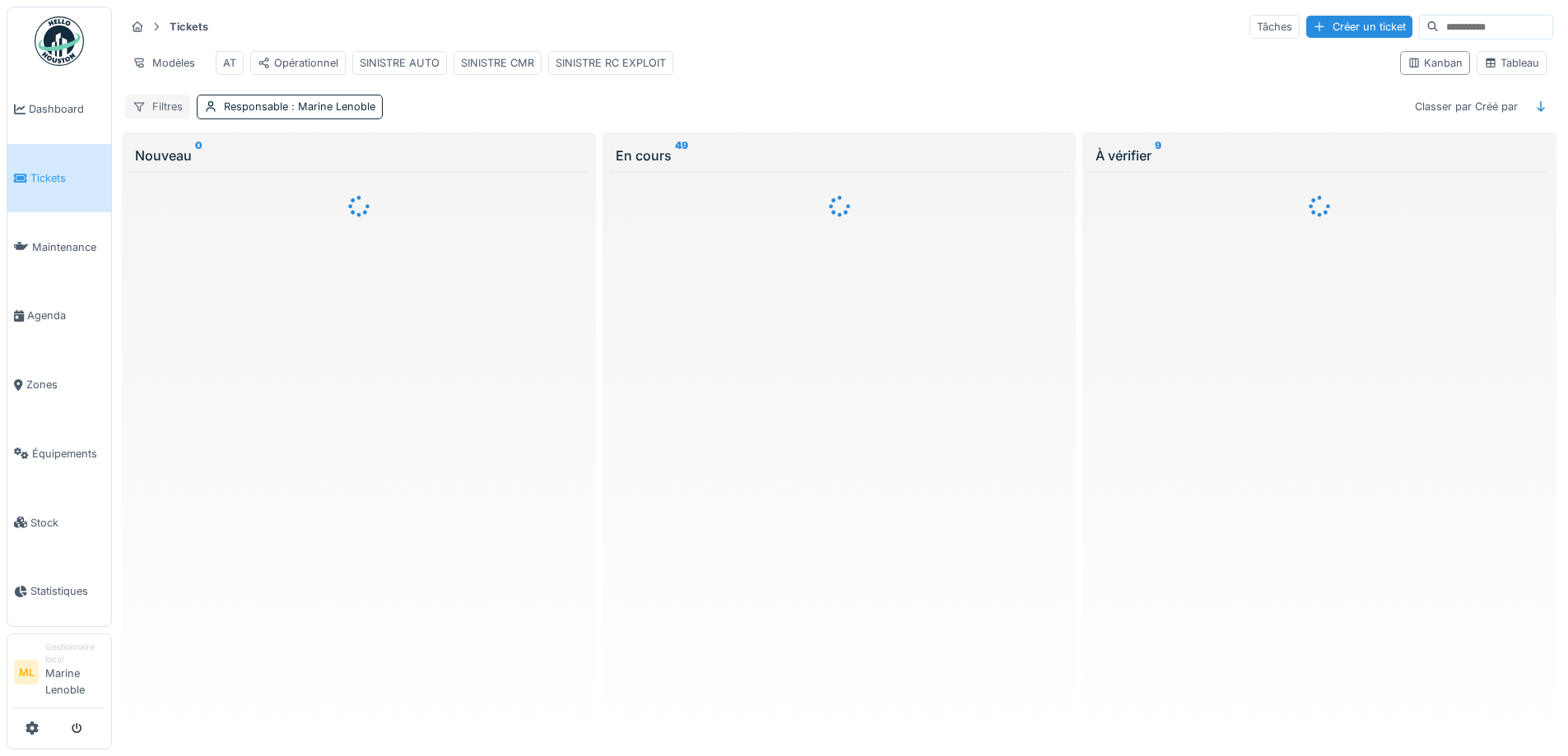
click at [167, 115] on div "Filtres" at bounding box center [157, 107] width 65 height 24
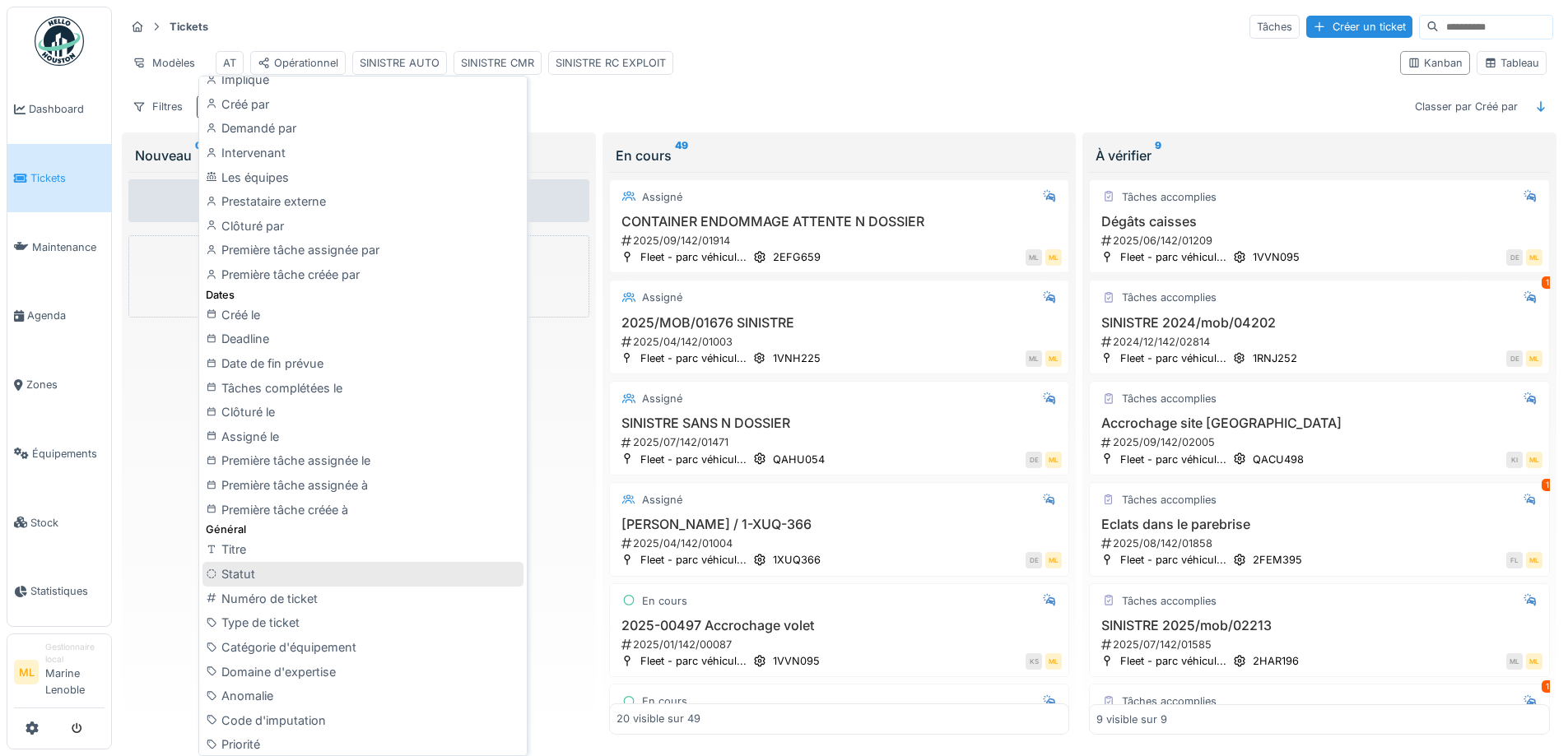
scroll to position [411, 0]
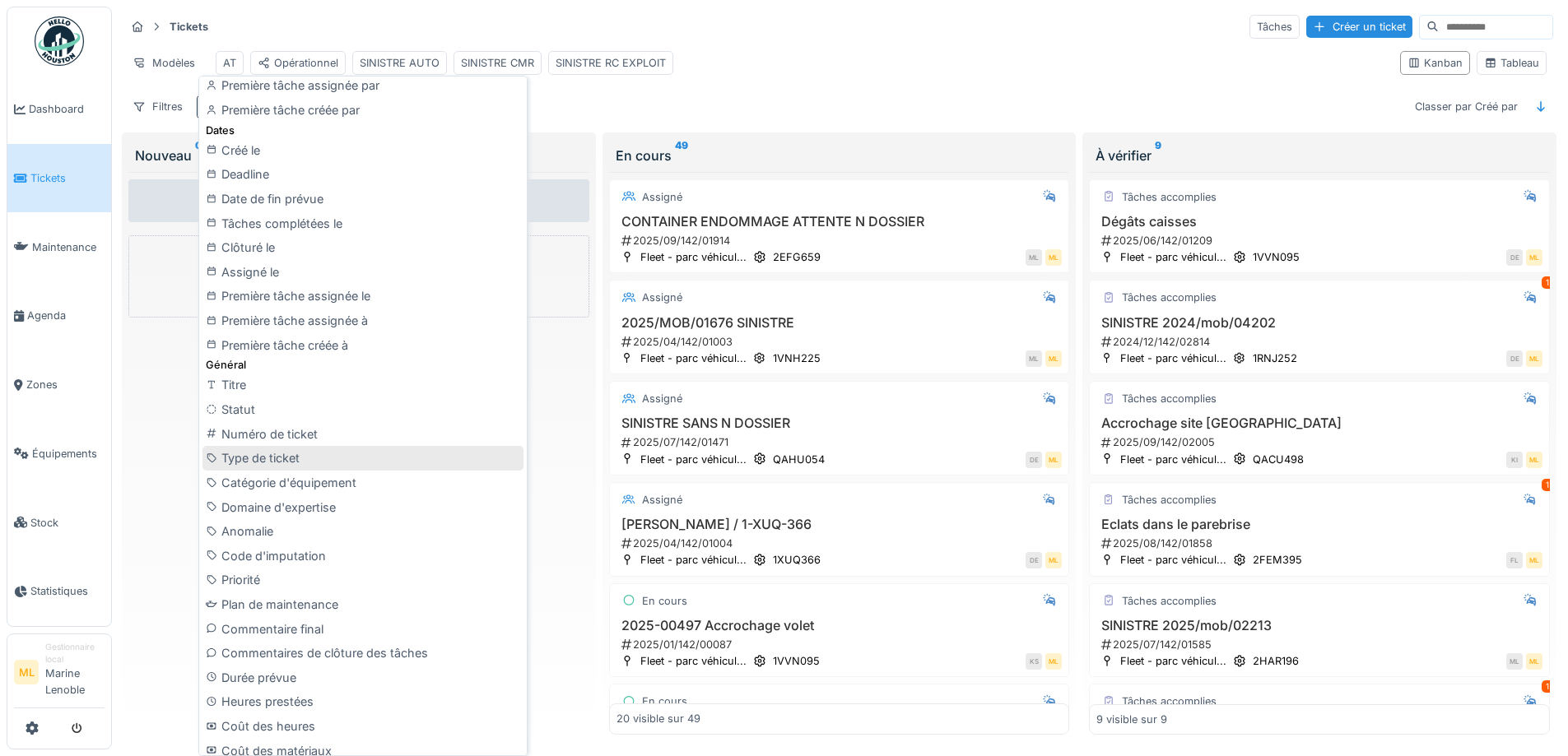
click at [333, 458] on div "Type de ticket" at bounding box center [363, 458] width 321 height 25
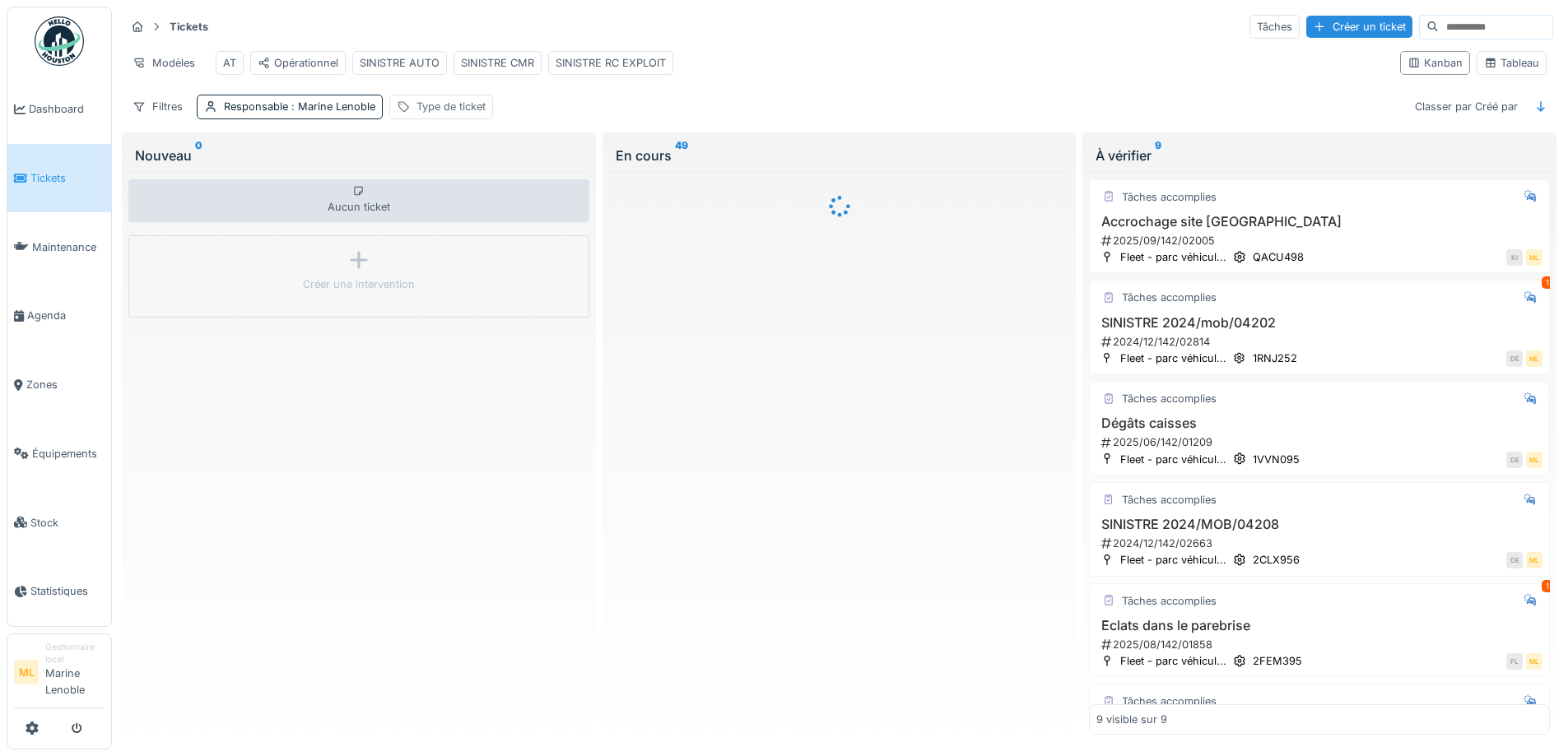
click at [466, 115] on div "Type de ticket" at bounding box center [451, 106] width 69 height 16
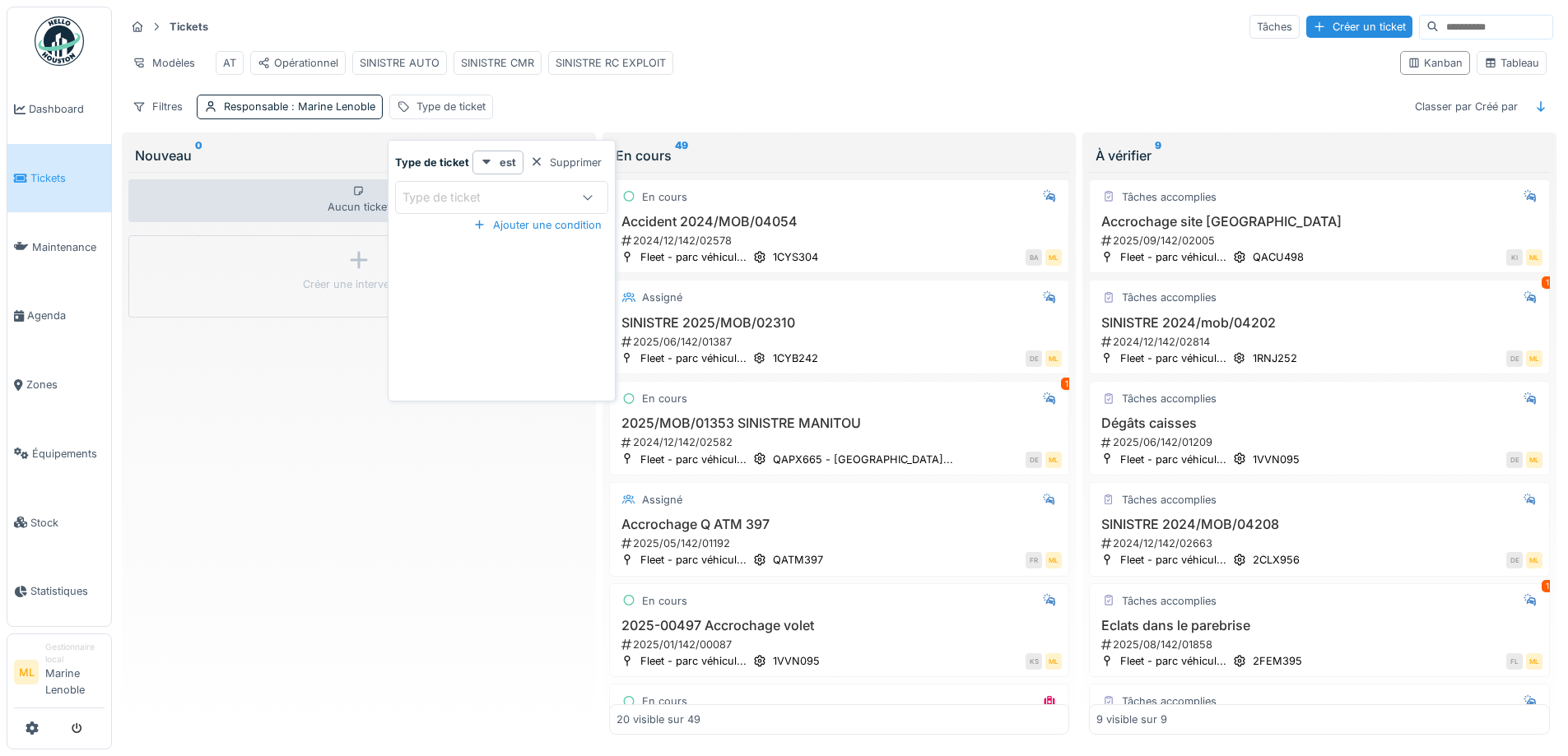
click at [576, 191] on div at bounding box center [587, 197] width 40 height 31
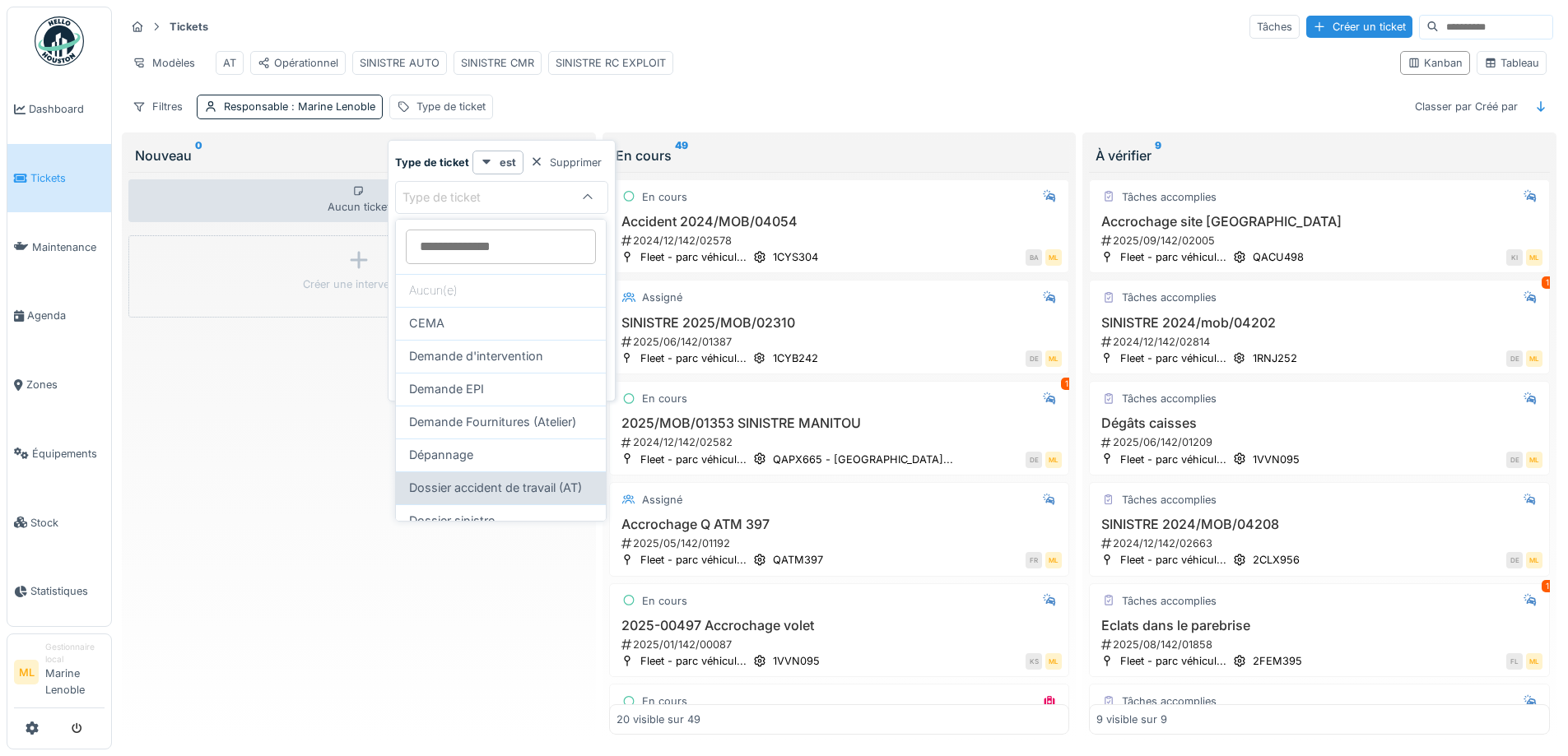
click at [475, 484] on span "Dossier accident de travail (AT)" at bounding box center [495, 487] width 172 height 18
type input "***"
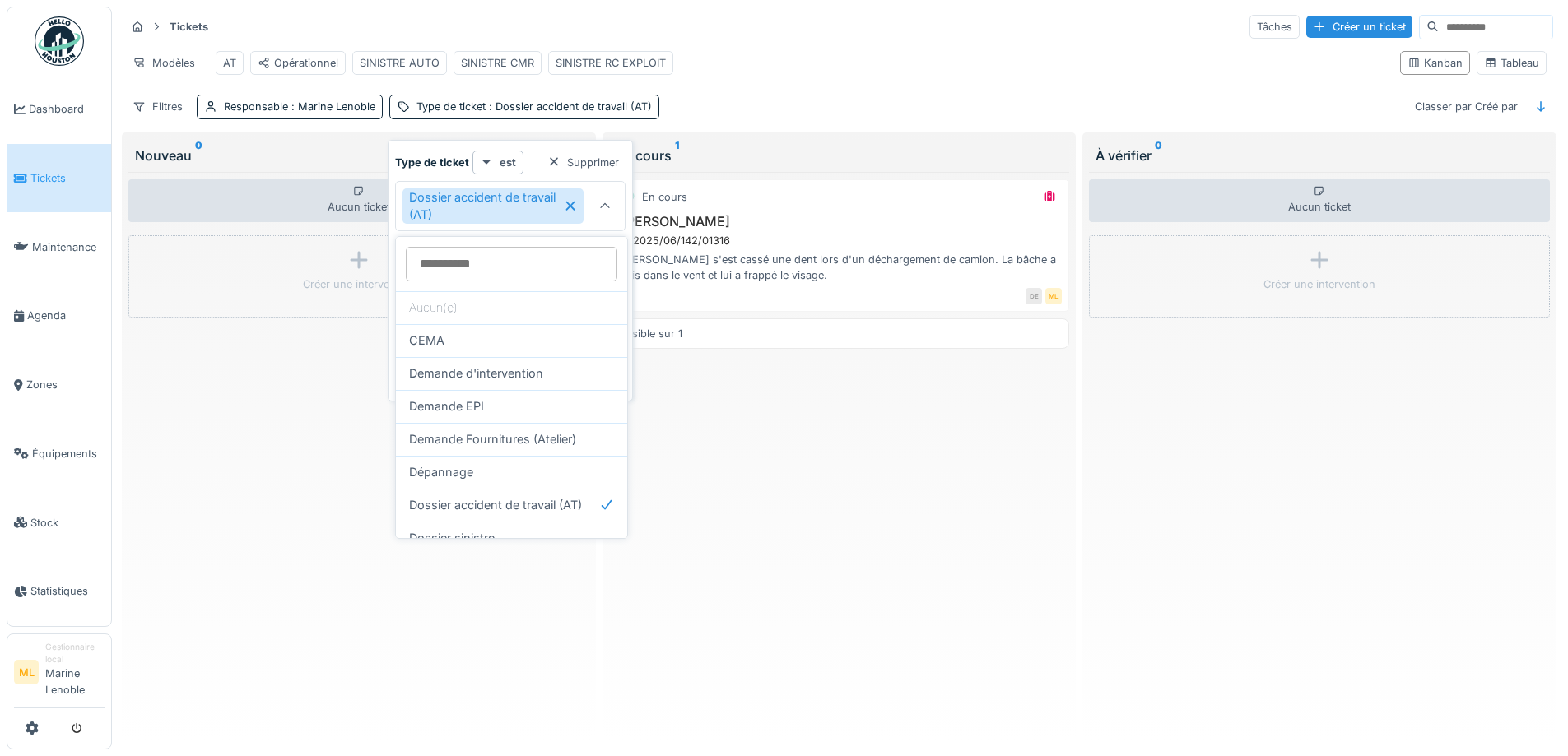
scroll to position [244, 0]
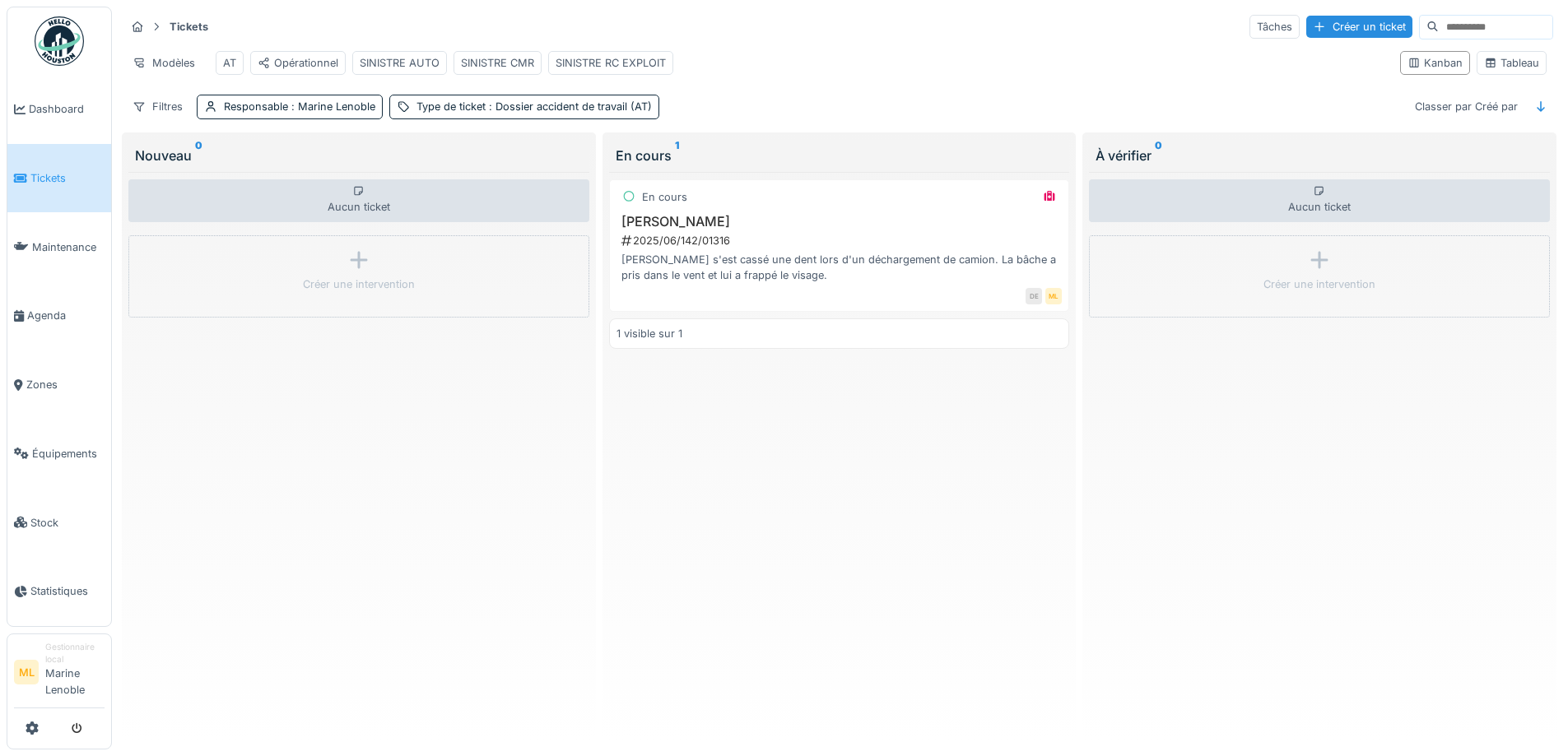
click at [1156, 552] on div "Aucun ticket Créer une intervention" at bounding box center [1319, 453] width 461 height 563
click at [155, 56] on div "Modèles" at bounding box center [164, 63] width 78 height 24
click at [157, 56] on div "Modèles" at bounding box center [164, 63] width 78 height 24
click at [584, 113] on span ": Dossier accident de travail (AT)" at bounding box center [568, 106] width 166 height 12
click at [319, 113] on span ": Marine Lenoble" at bounding box center [331, 106] width 87 height 12
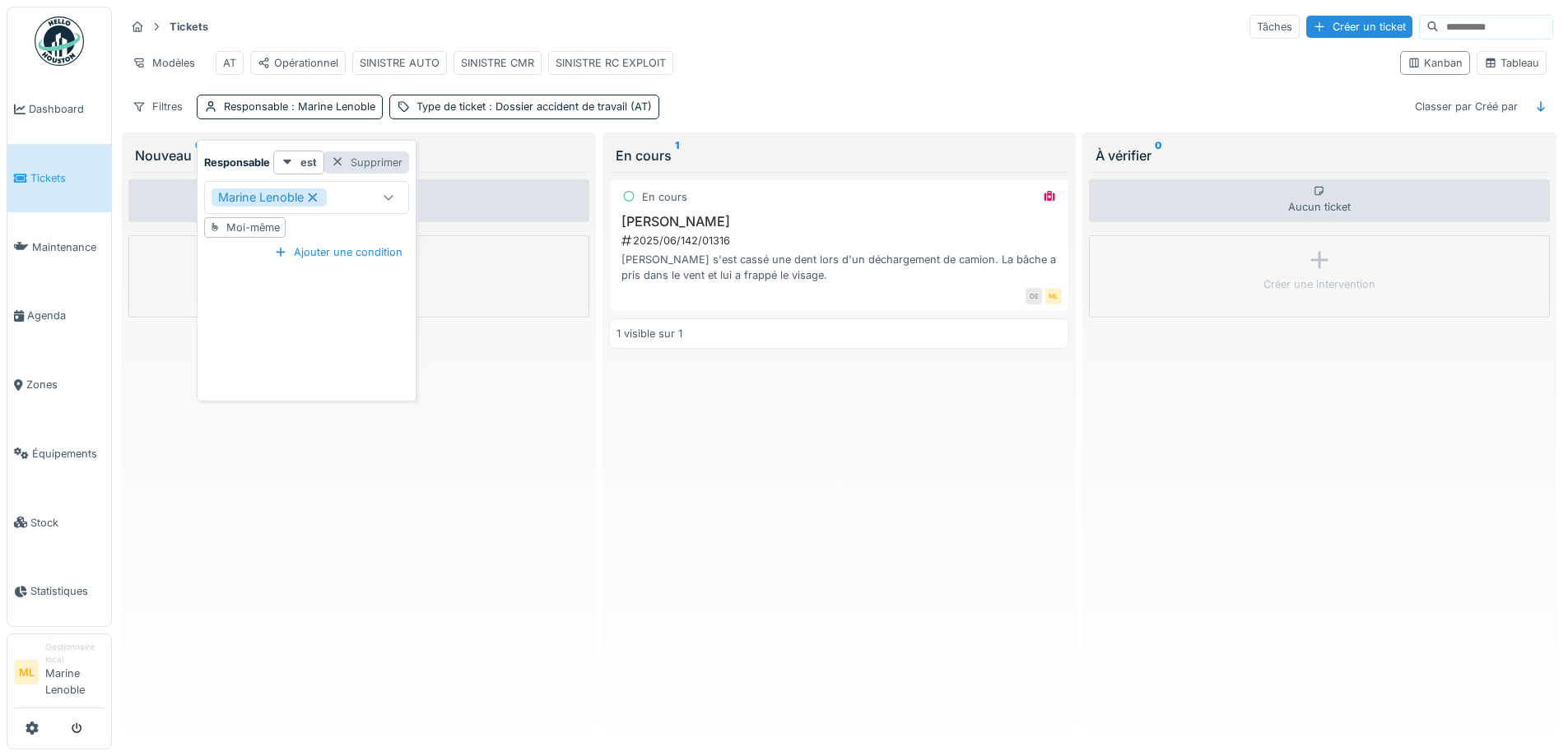
click at [328, 156] on div "Supprimer" at bounding box center [367, 163] width 85 height 22
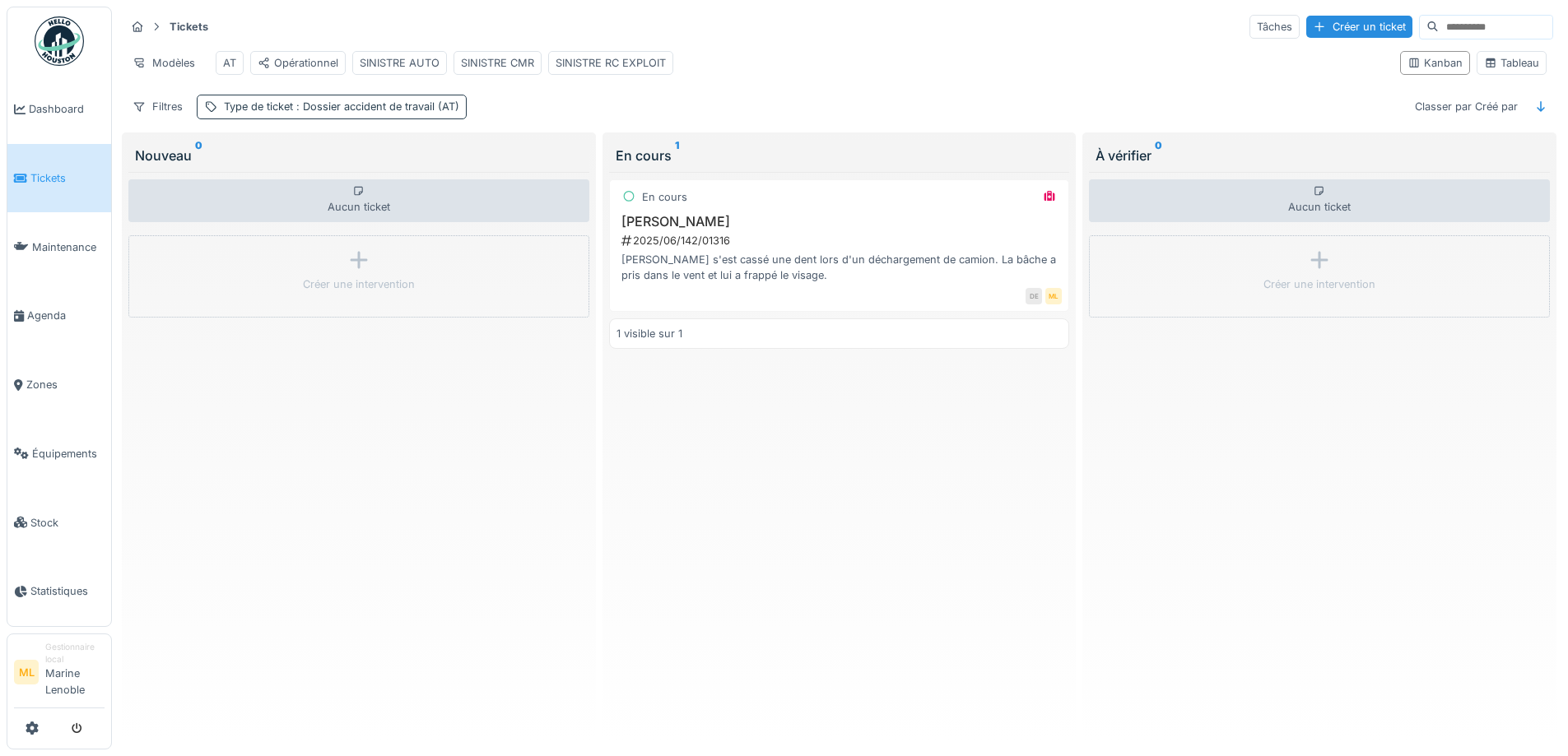
click at [383, 111] on div "Type de ticket : Dossier accident de travail (AT)" at bounding box center [342, 106] width 235 height 16
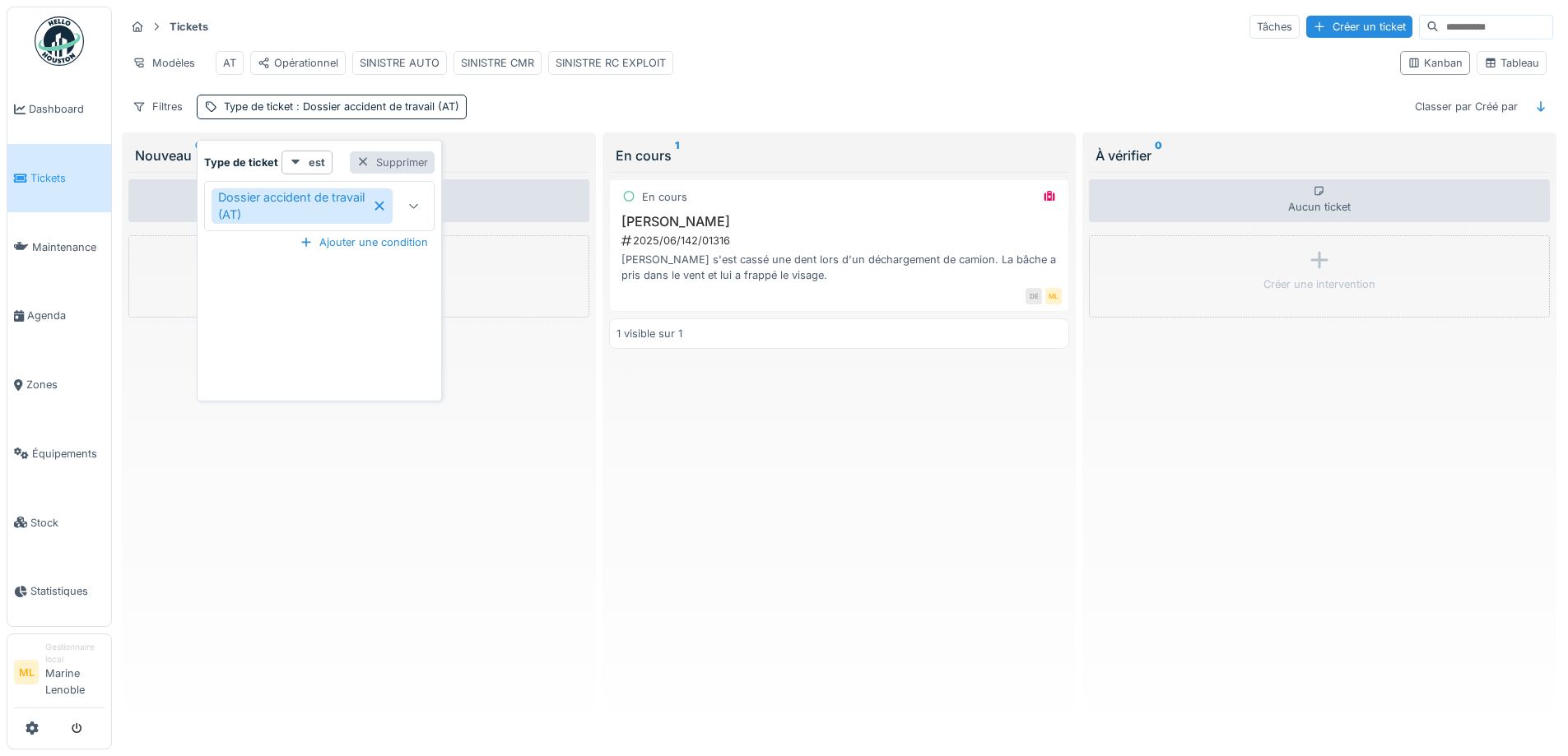
click at [367, 156] on div at bounding box center [362, 162] width 13 height 16
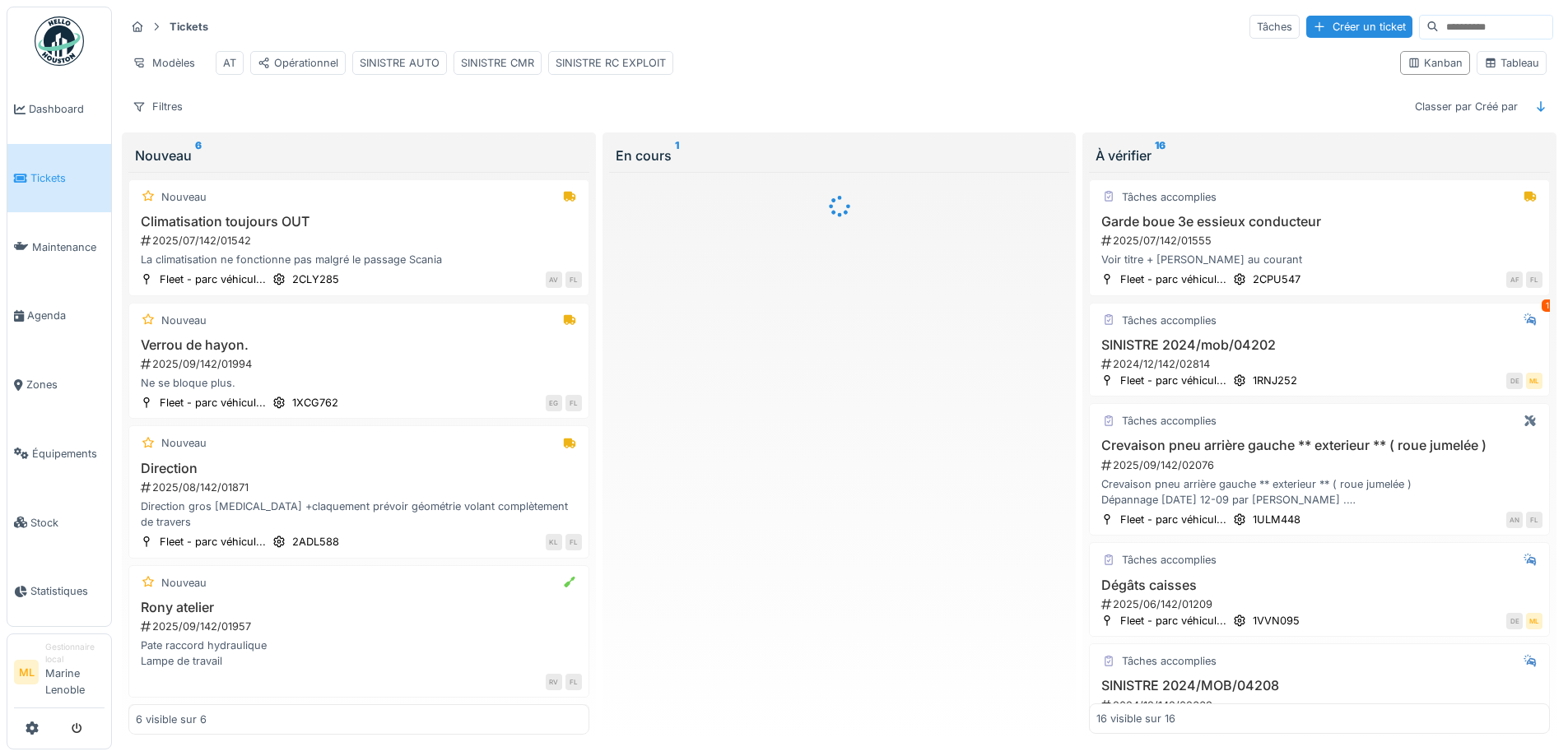
click at [47, 168] on link "Tickets" at bounding box center [60, 178] width 103 height 69
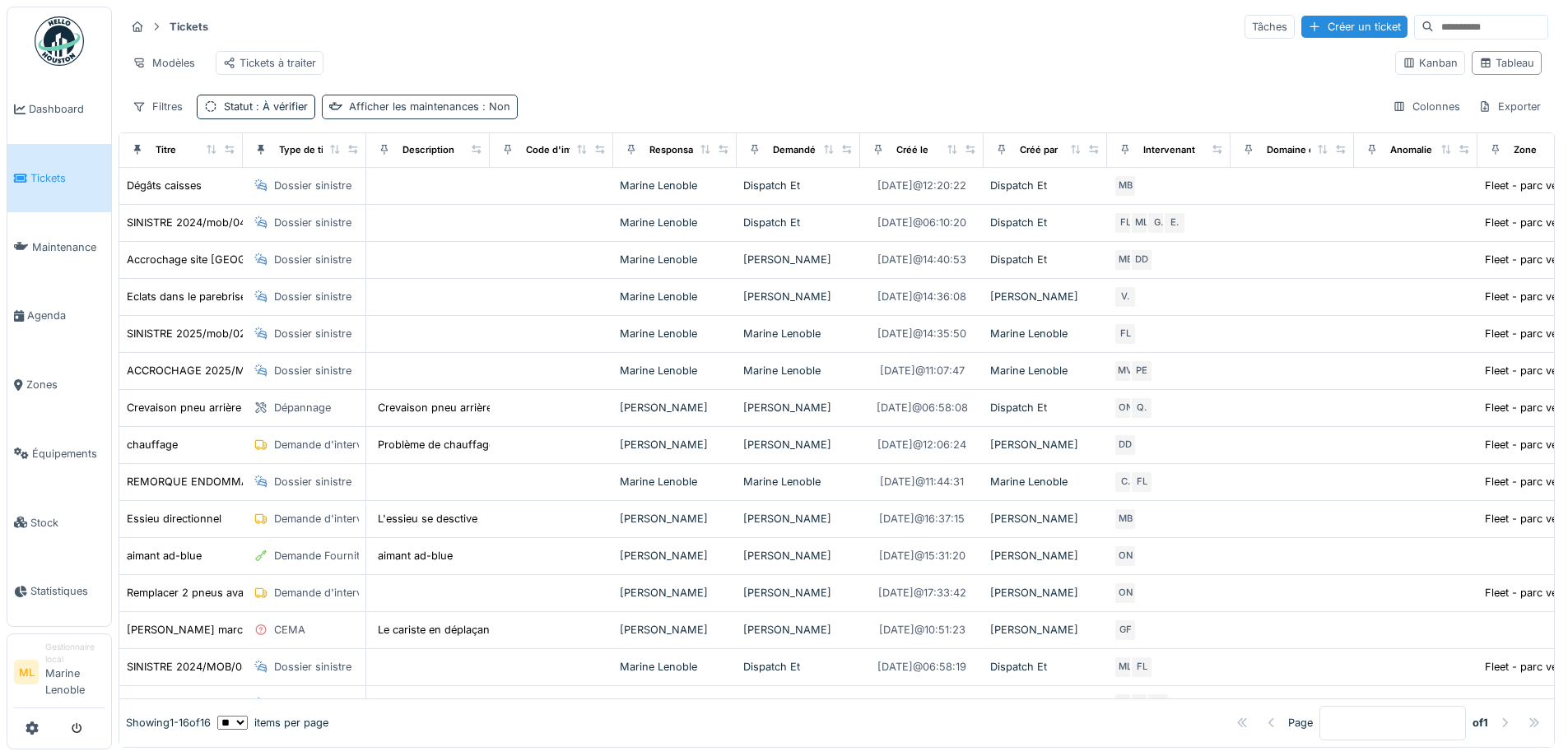
click at [472, 115] on div "Afficher les maintenances : Non" at bounding box center [430, 106] width 161 height 16
drag, startPoint x: 492, startPoint y: 166, endPoint x: 348, endPoint y: 131, distance: 148.2
click at [491, 165] on div at bounding box center [497, 166] width 13 height 16
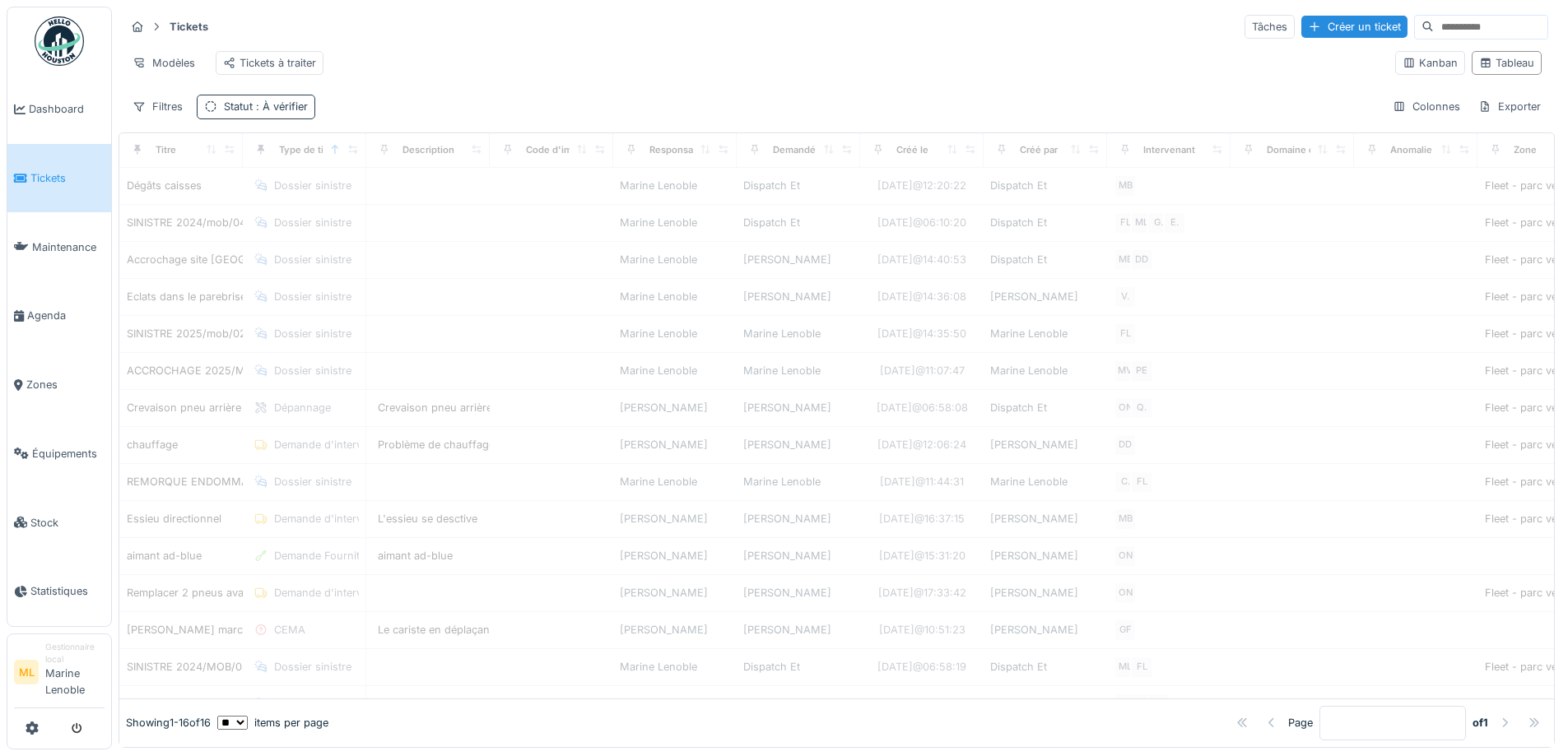
click at [262, 113] on span ": À vérifier" at bounding box center [280, 106] width 55 height 12
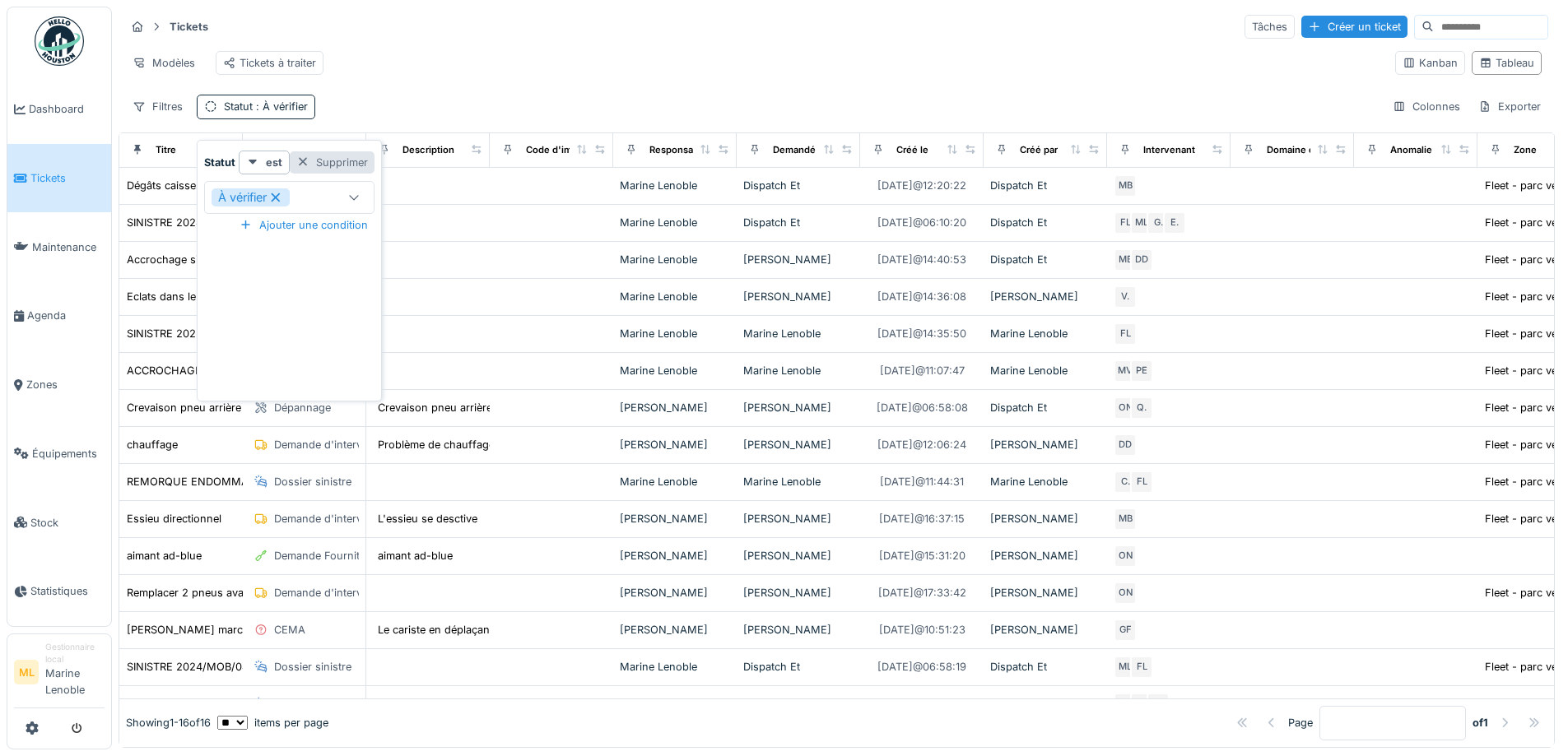
click at [298, 159] on div at bounding box center [302, 162] width 13 height 16
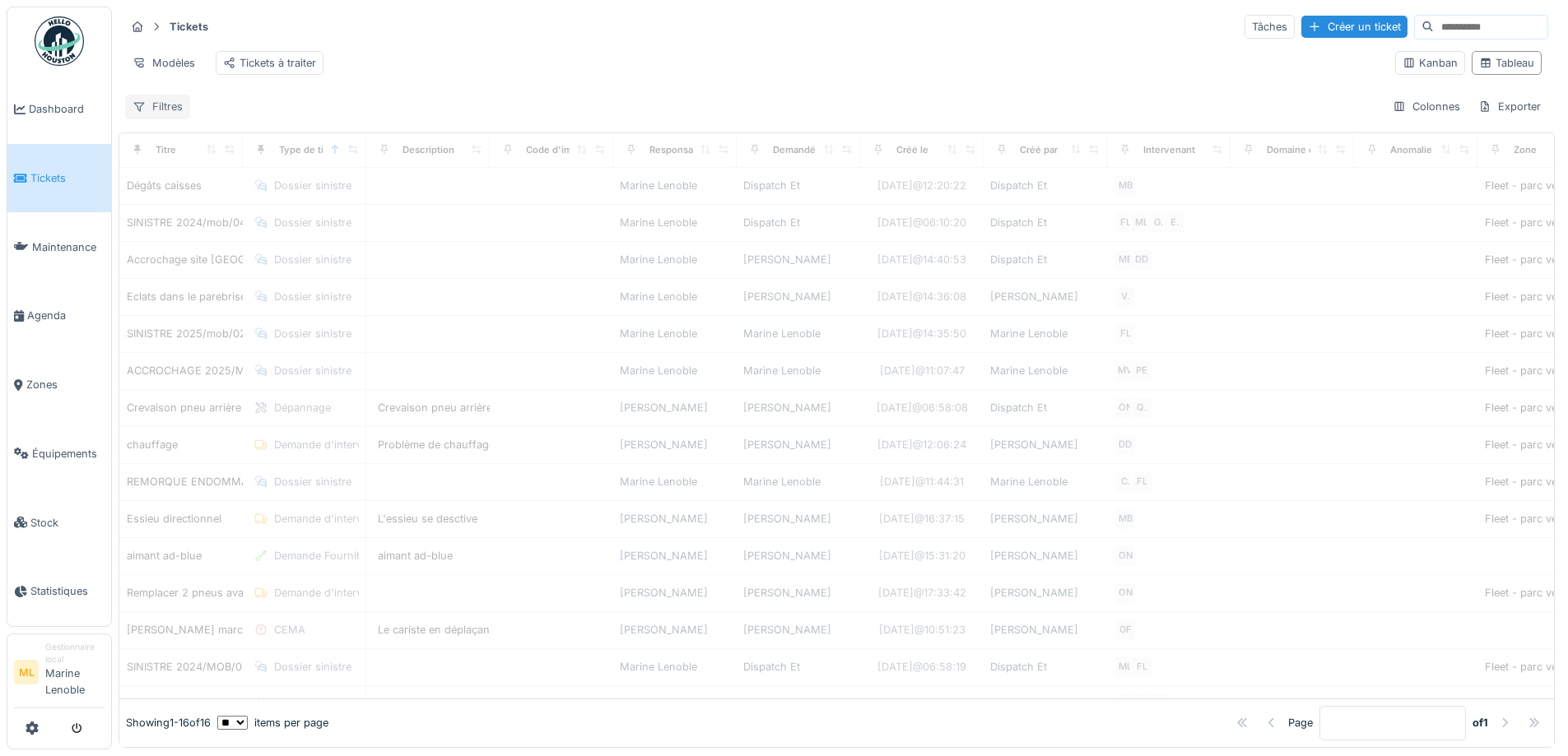
click at [159, 116] on div "Filtres" at bounding box center [157, 107] width 65 height 24
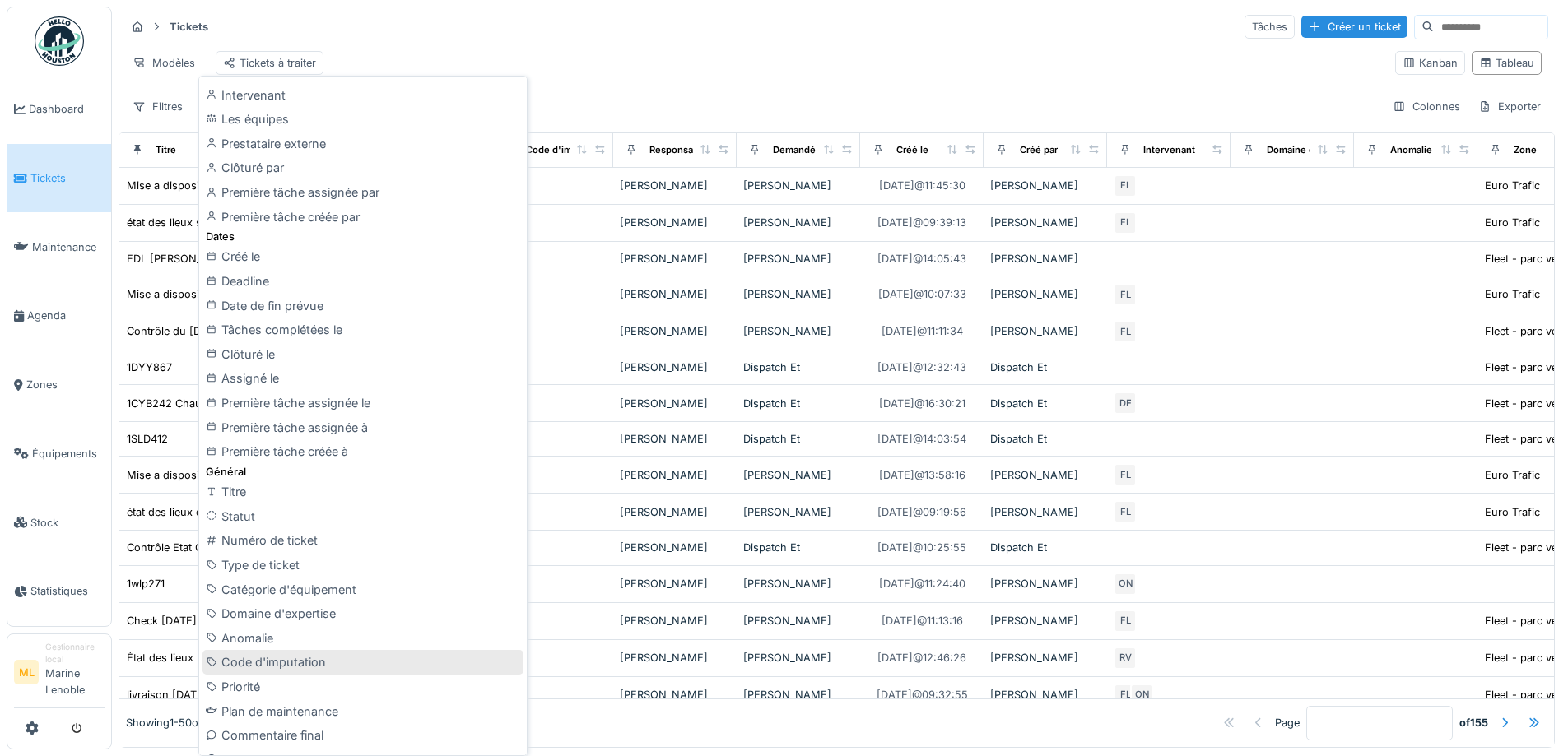
scroll to position [493, 0]
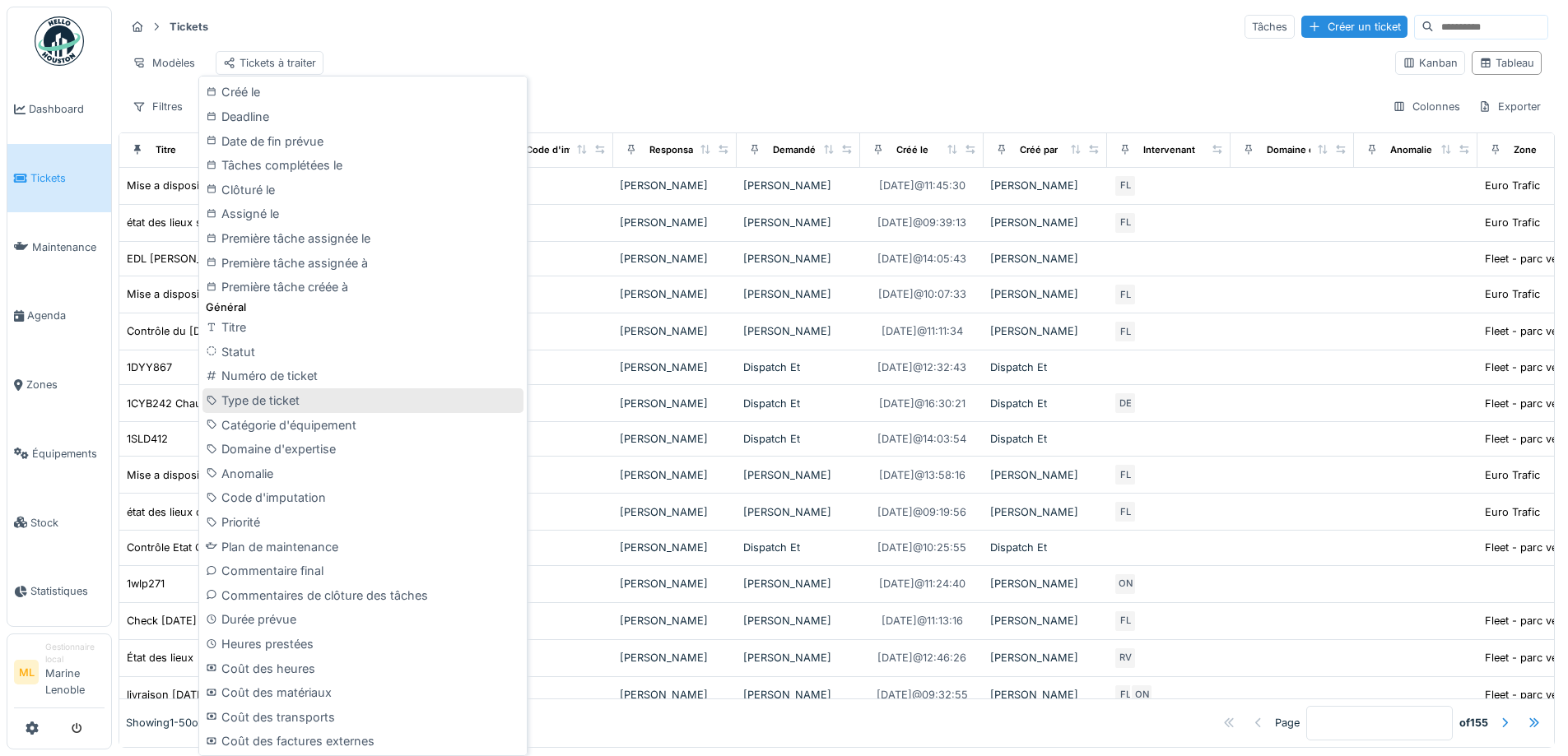
click at [315, 399] on div "Type de ticket" at bounding box center [363, 400] width 321 height 25
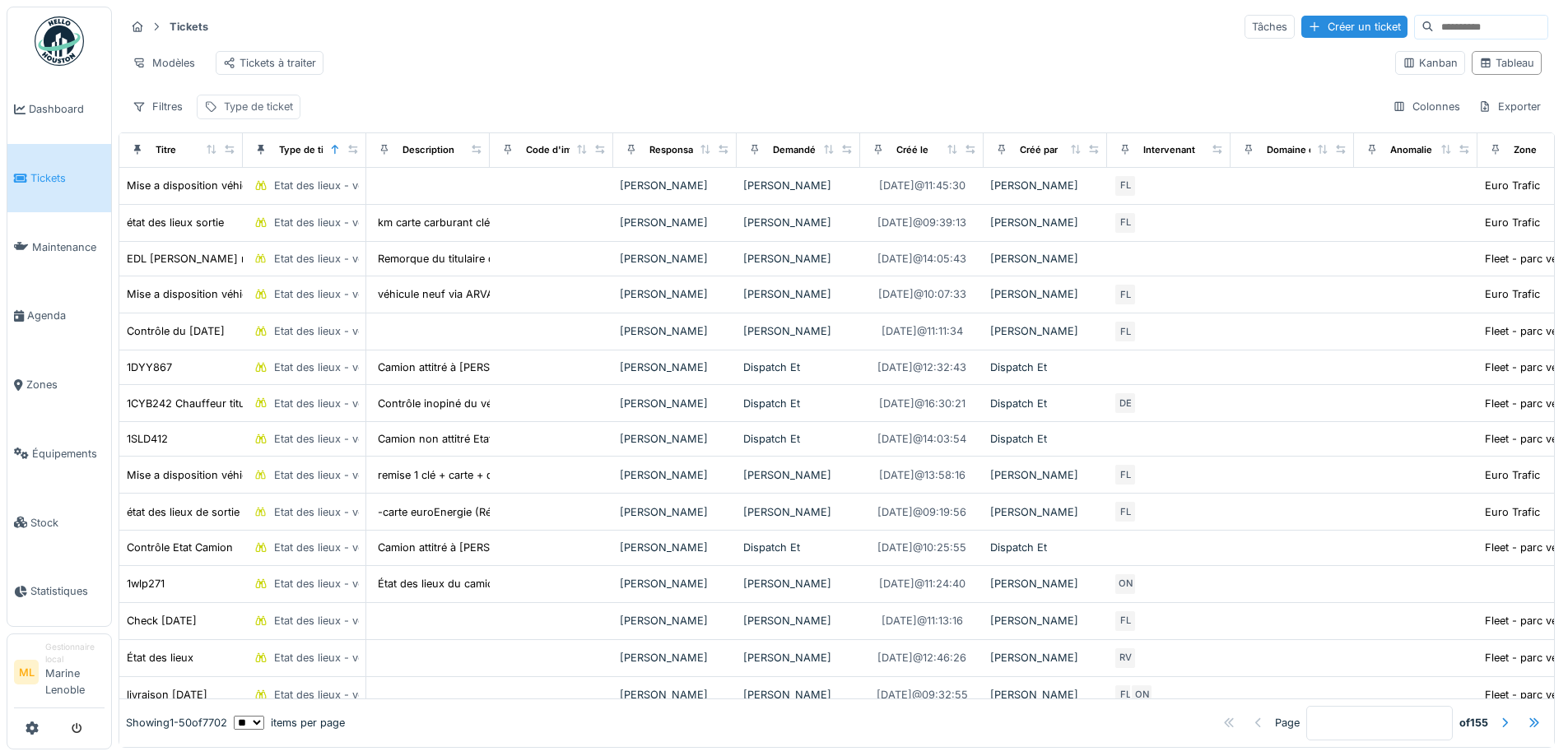
click at [287, 115] on div "Type de ticket" at bounding box center [259, 106] width 69 height 16
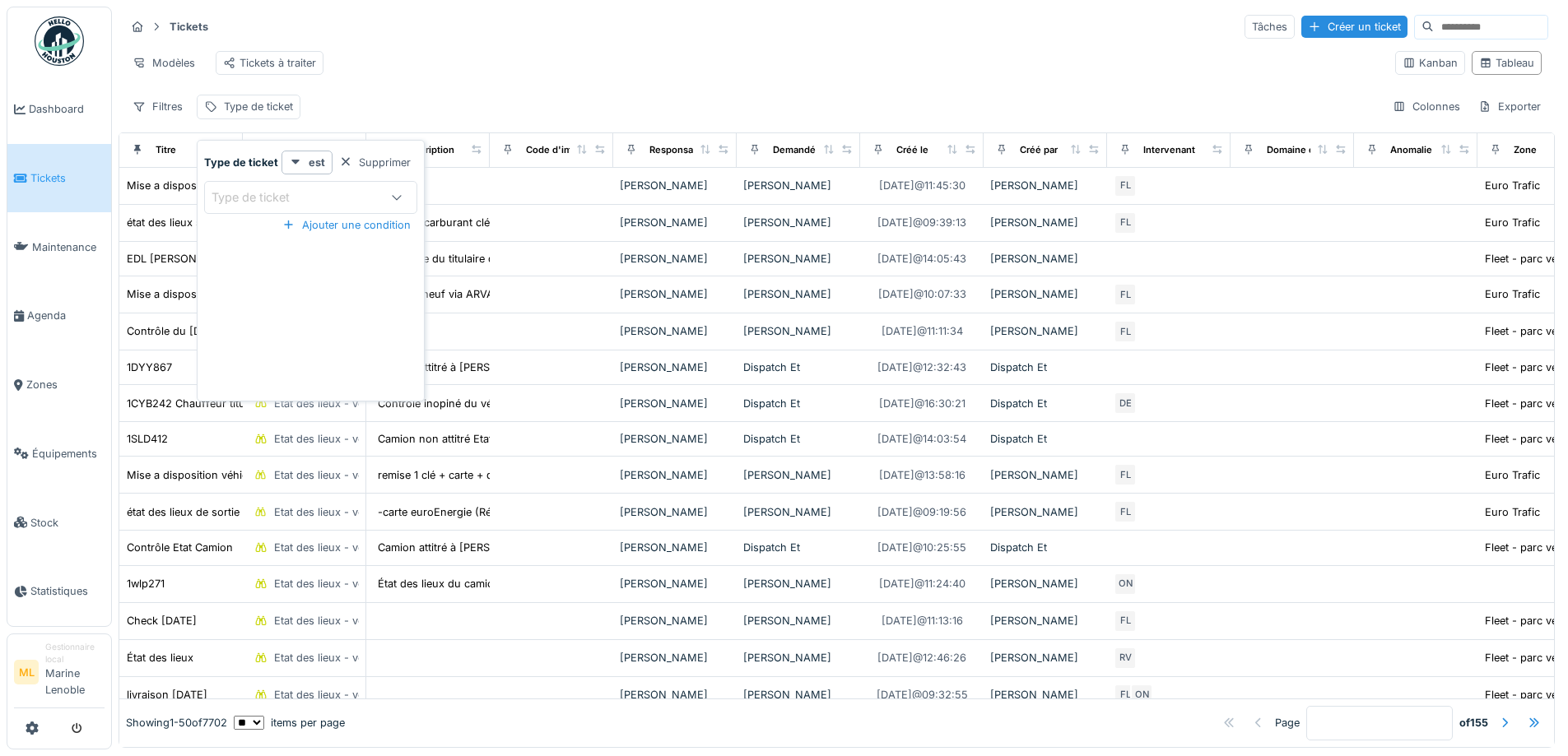
click at [318, 197] on div "Type de ticket" at bounding box center [294, 197] width 166 height 18
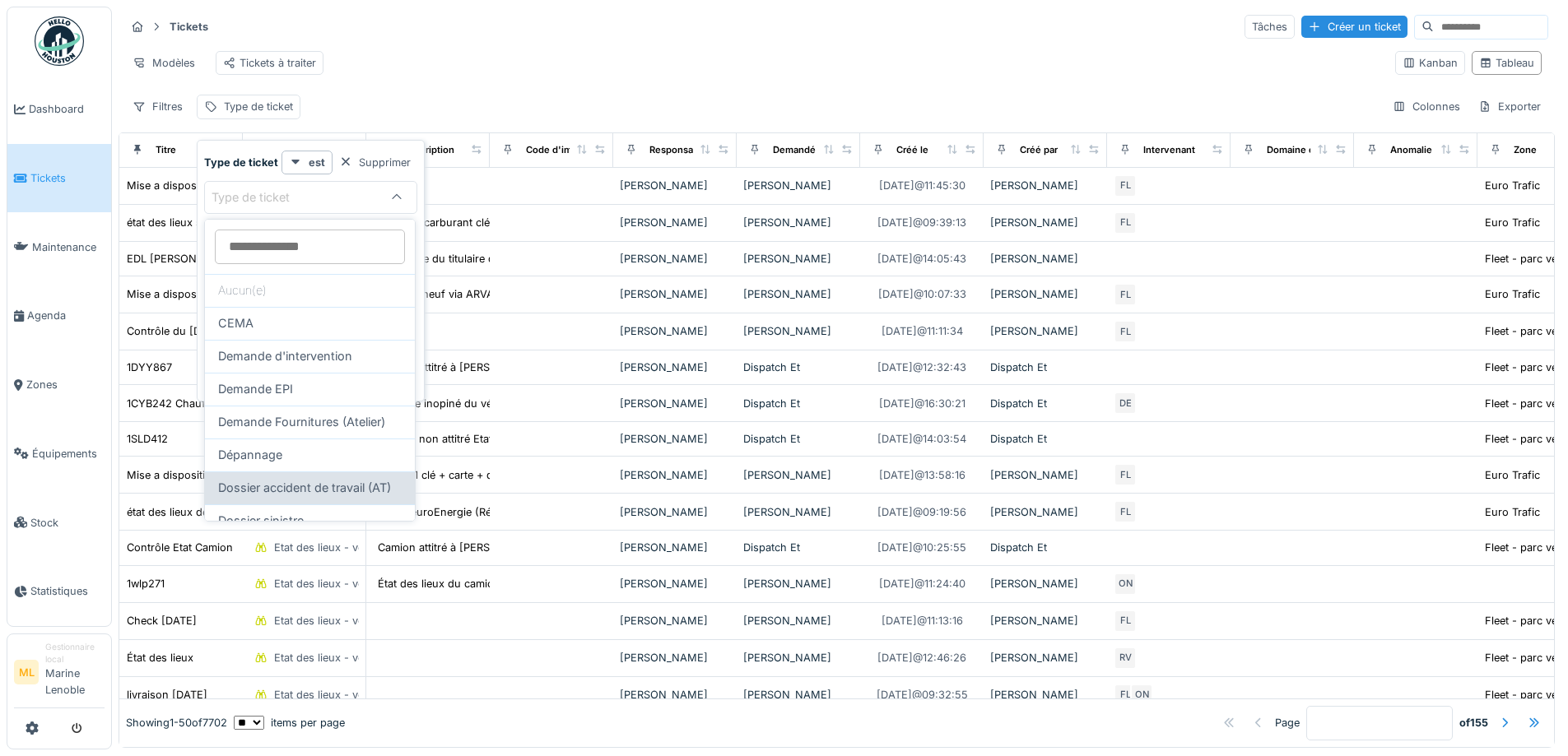
click at [288, 487] on span "Dossier accident de travail (AT)" at bounding box center [304, 487] width 172 height 18
type input "***"
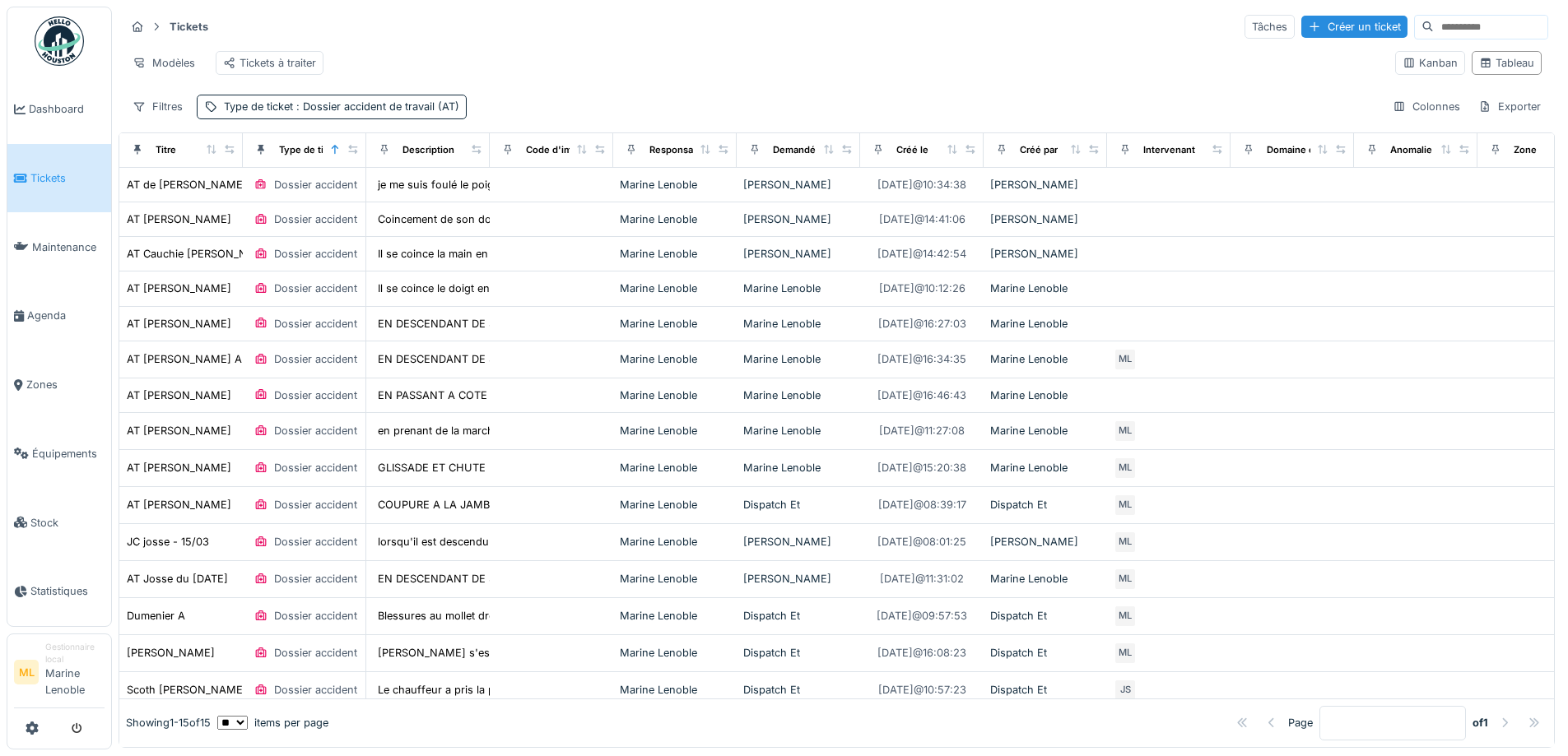
click at [612, 72] on div "Modèles Tickets à traiter" at bounding box center [753, 63] width 1257 height 37
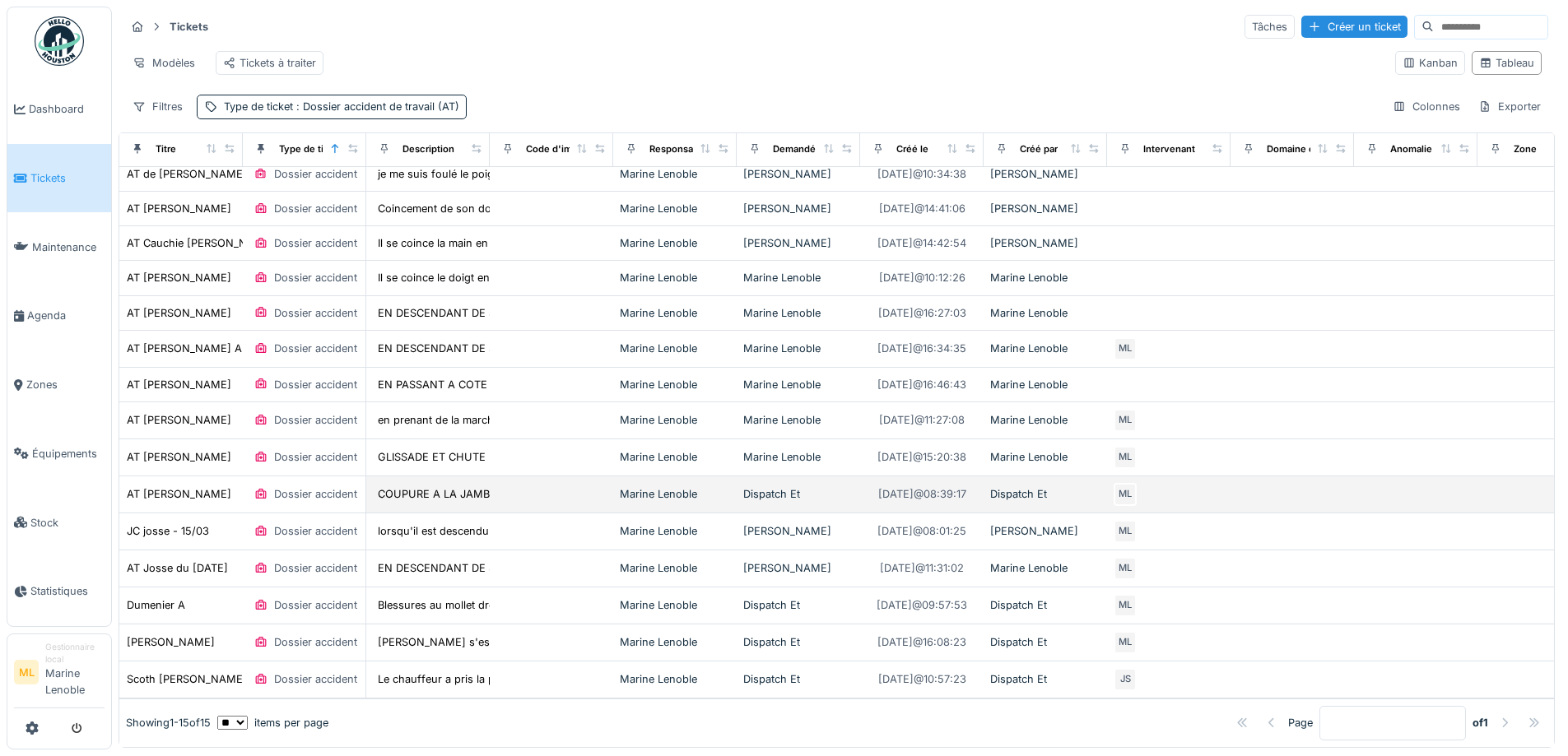
scroll to position [0, 0]
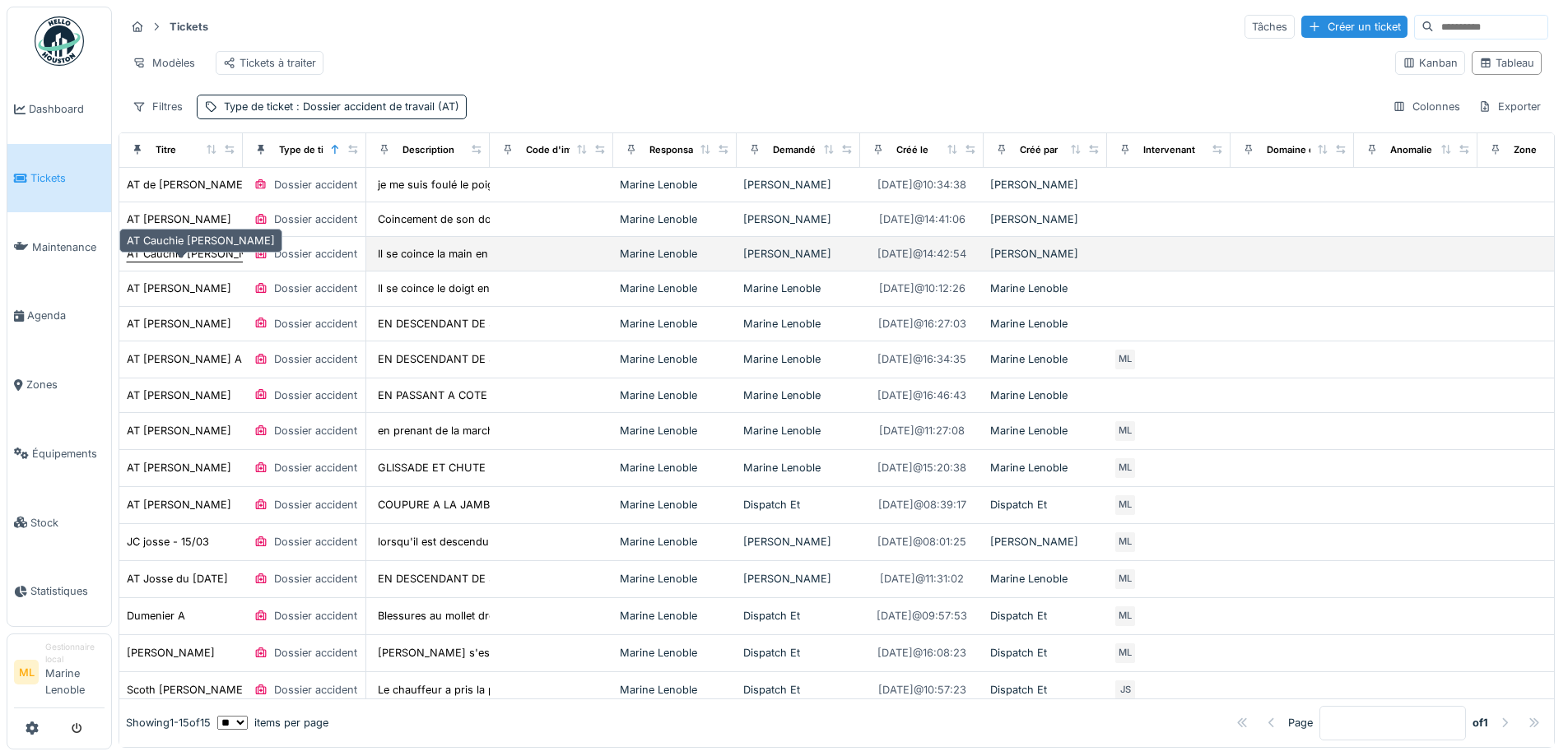
click at [230, 261] on div "AT Cauchie MATHIEU" at bounding box center [201, 253] width 148 height 16
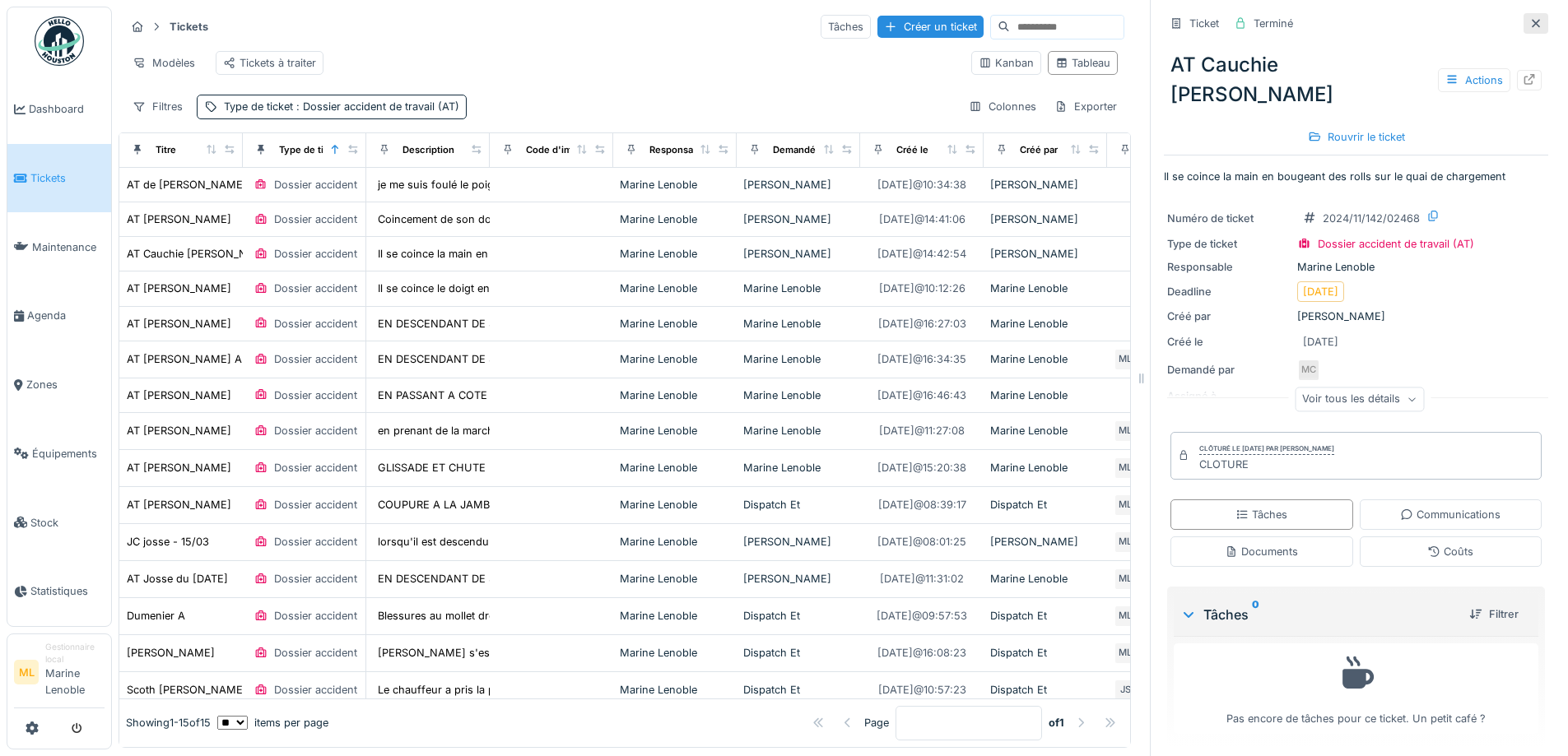
click at [1529, 19] on icon at bounding box center [1535, 23] width 13 height 10
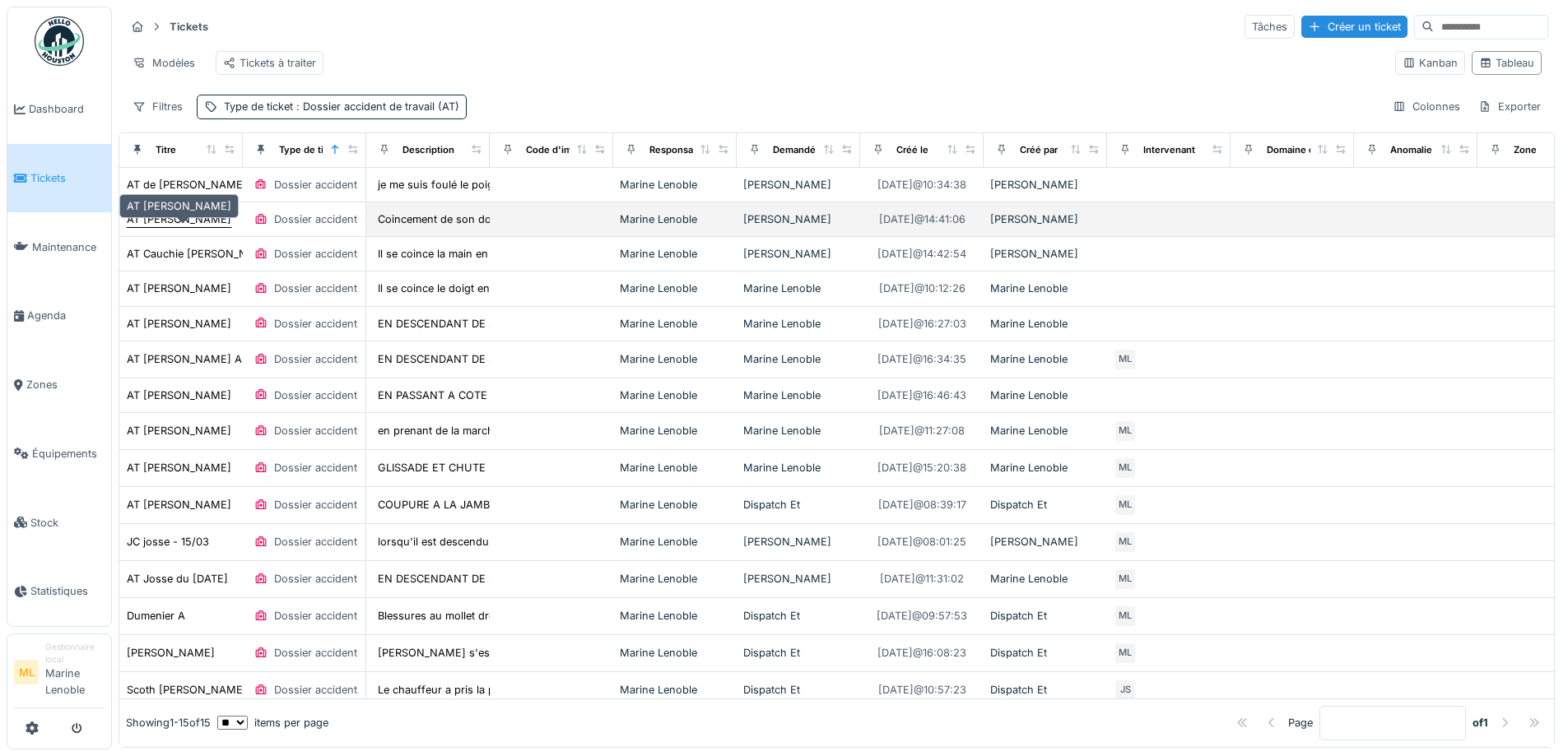
click at [217, 227] on div "AT Sebastien Englebin" at bounding box center [179, 219] width 104 height 16
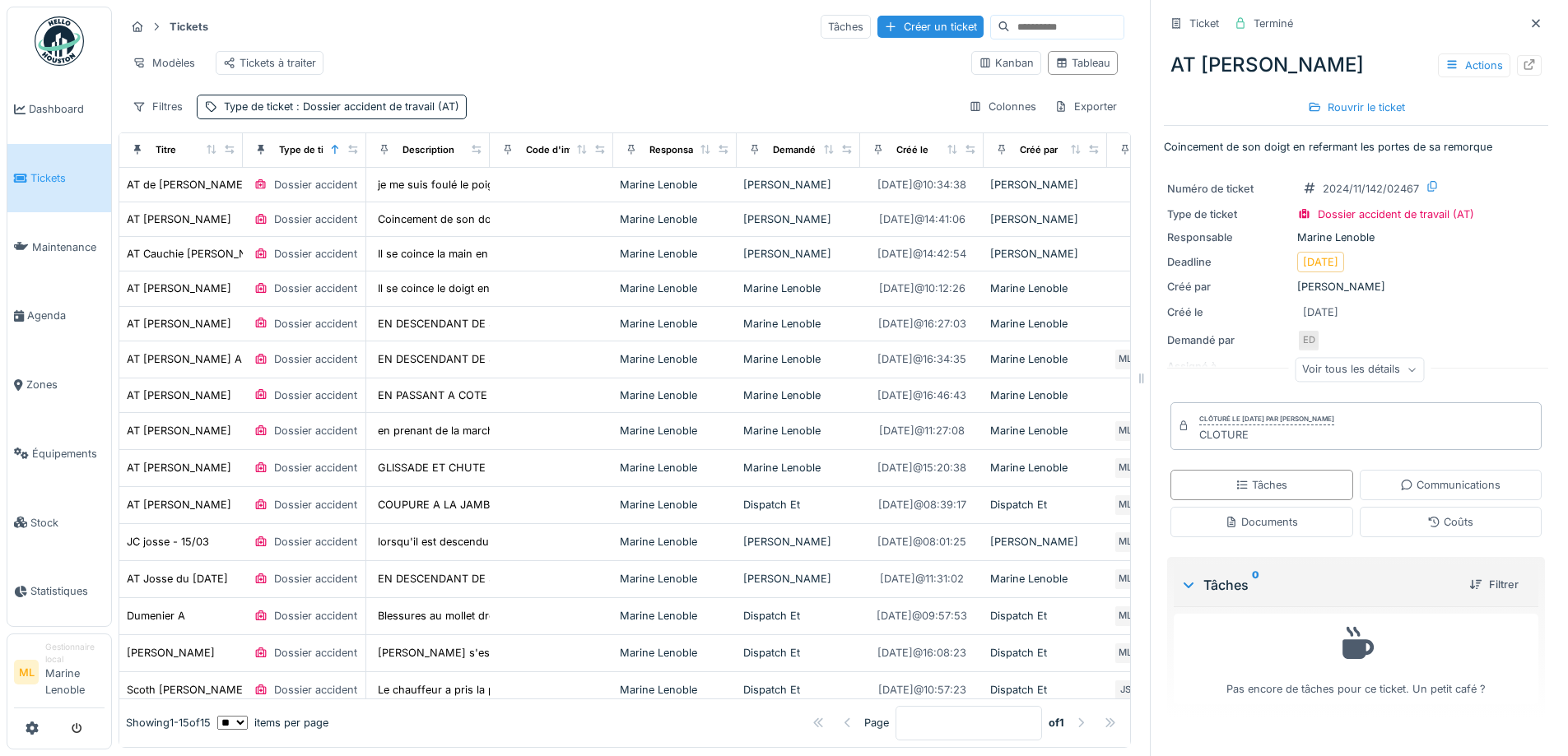
click at [1529, 22] on icon at bounding box center [1535, 23] width 13 height 10
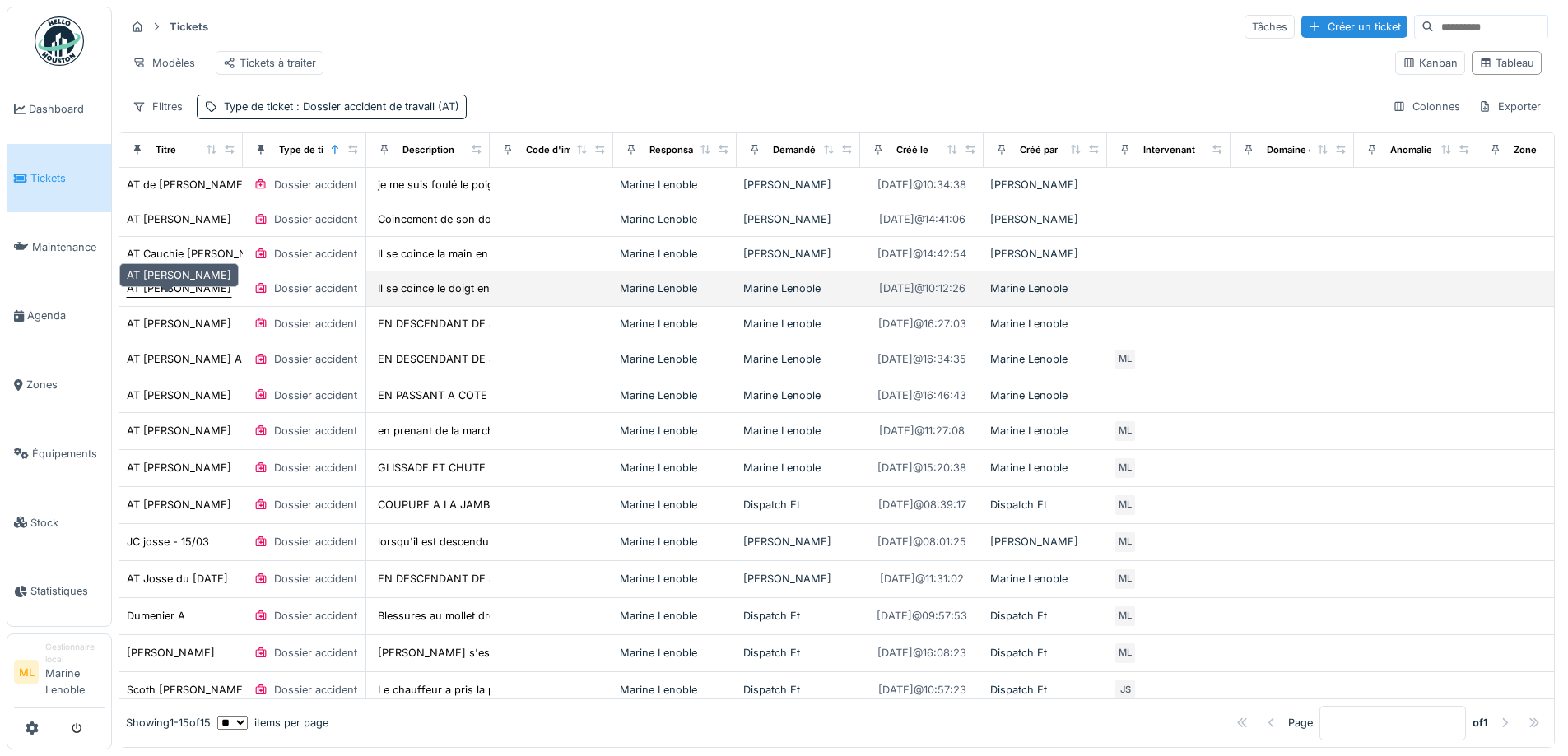
click at [179, 296] on div "AT ARIF HAMZA" at bounding box center [179, 288] width 104 height 16
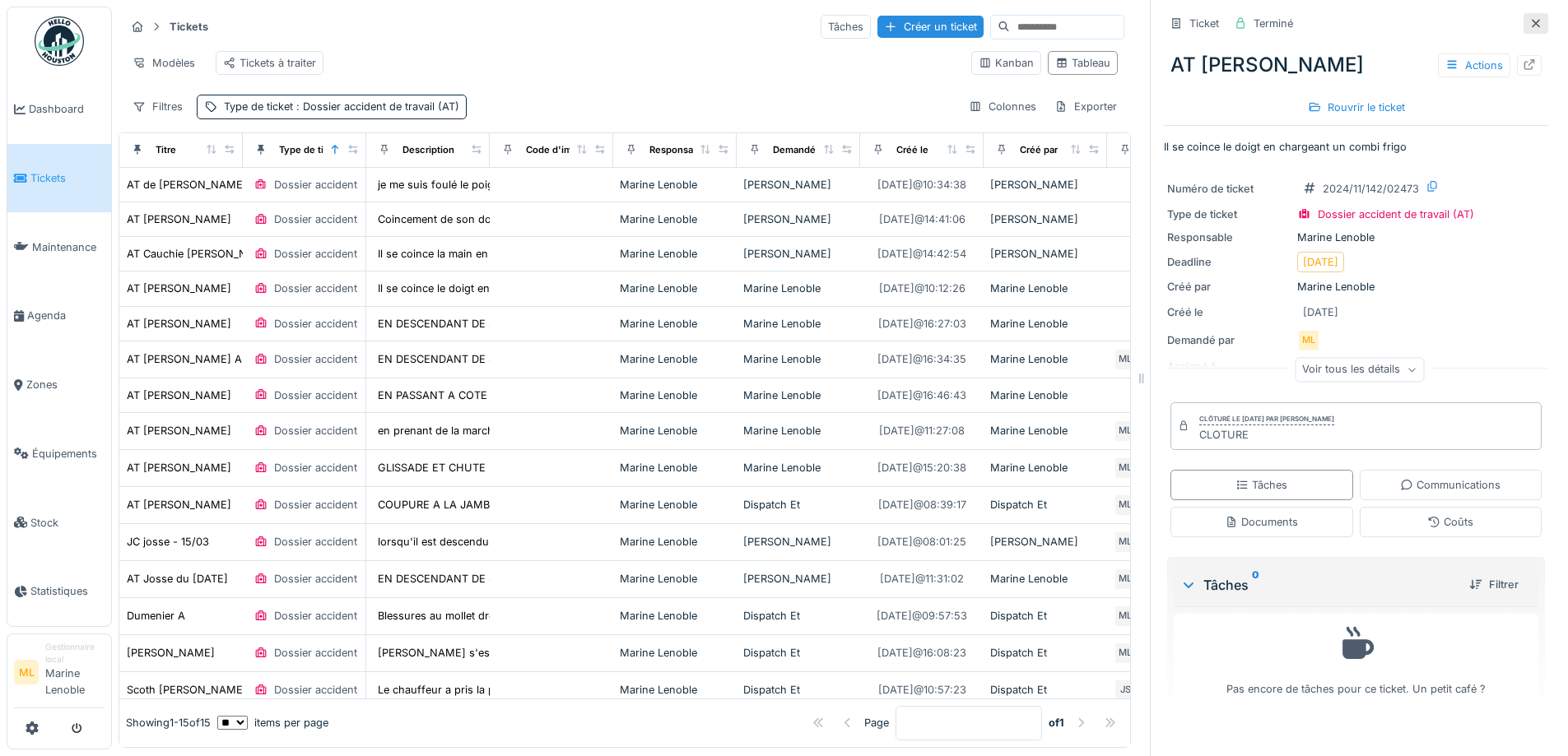
drag, startPoint x: 1509, startPoint y: 22, endPoint x: 1458, endPoint y: 50, distance: 58.2
click at [1529, 24] on icon at bounding box center [1535, 23] width 13 height 10
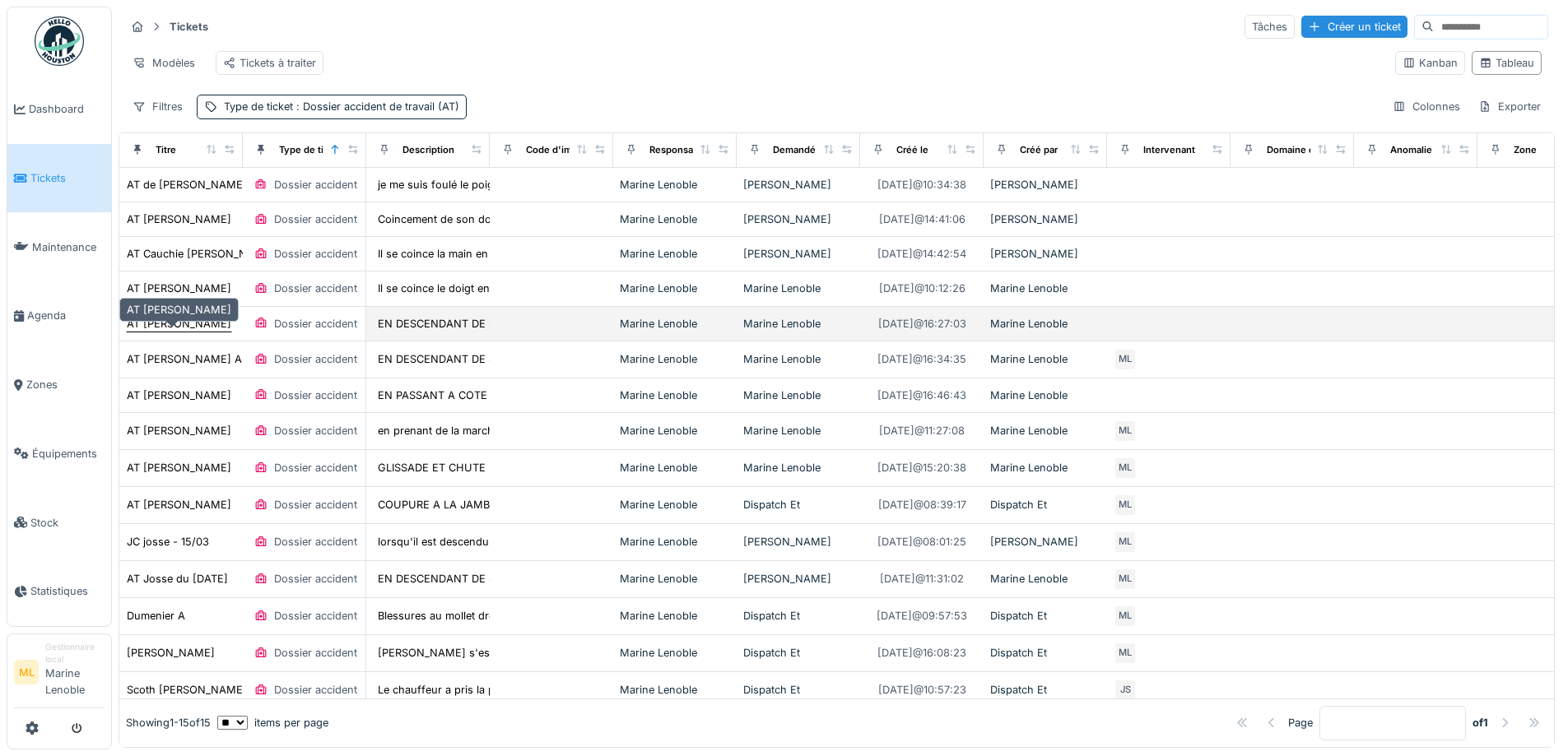
click at [153, 332] on div "AT SERGE MORET" at bounding box center [179, 323] width 104 height 16
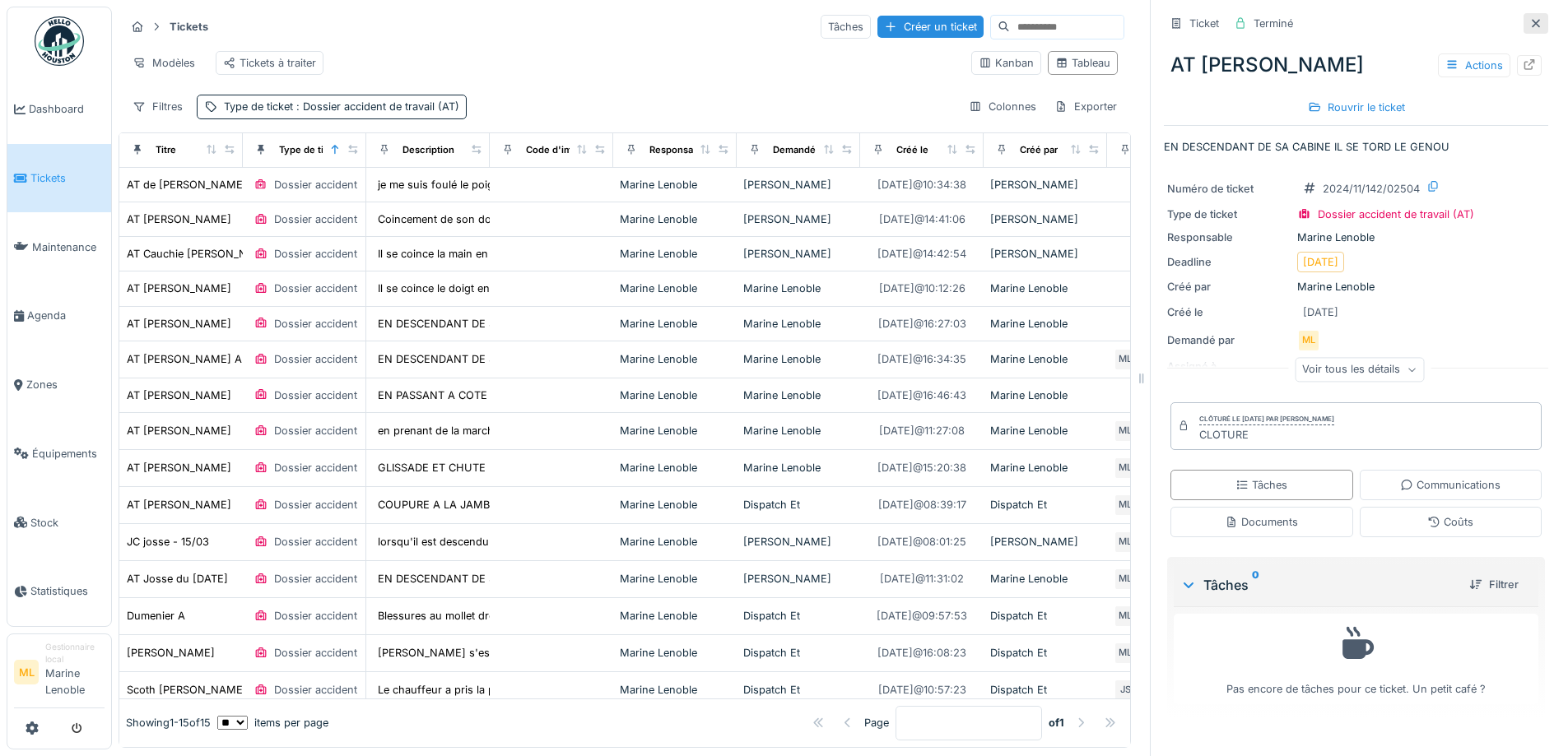
click at [1529, 20] on icon at bounding box center [1535, 23] width 13 height 10
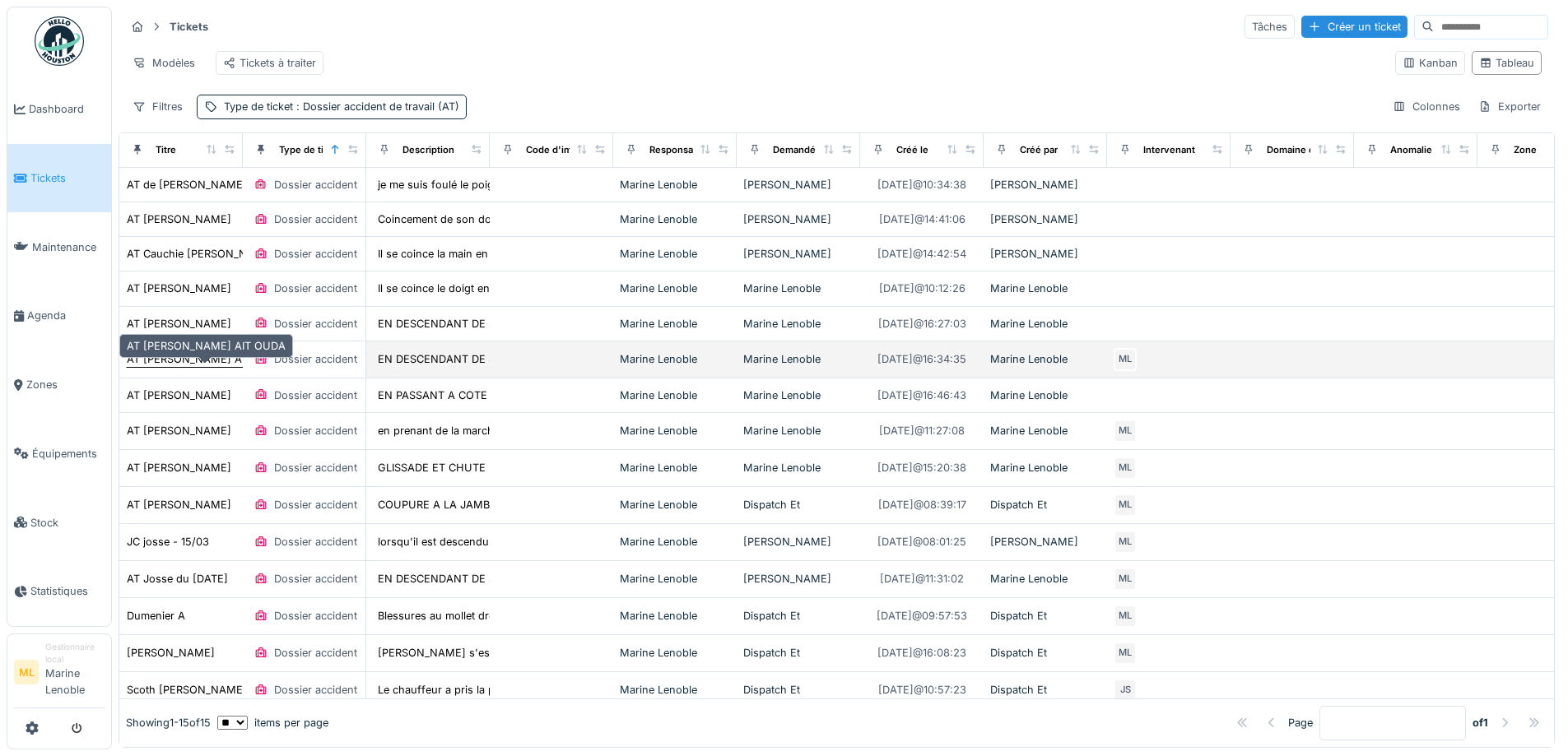
click at [181, 367] on div "AT YASSINE HIDARA AIT OUDA" at bounding box center [206, 359] width 159 height 16
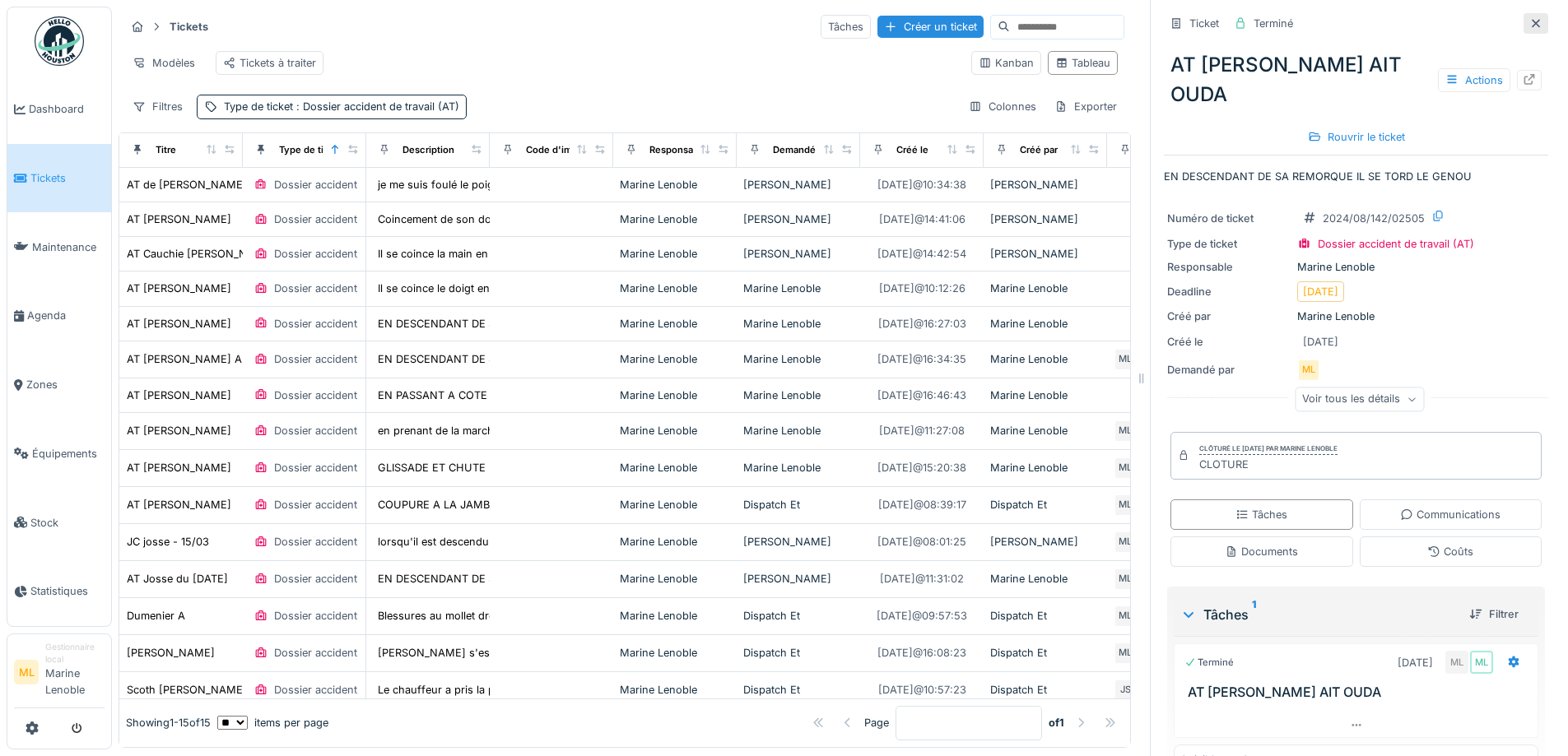
click at [1523, 15] on div at bounding box center [1535, 23] width 25 height 21
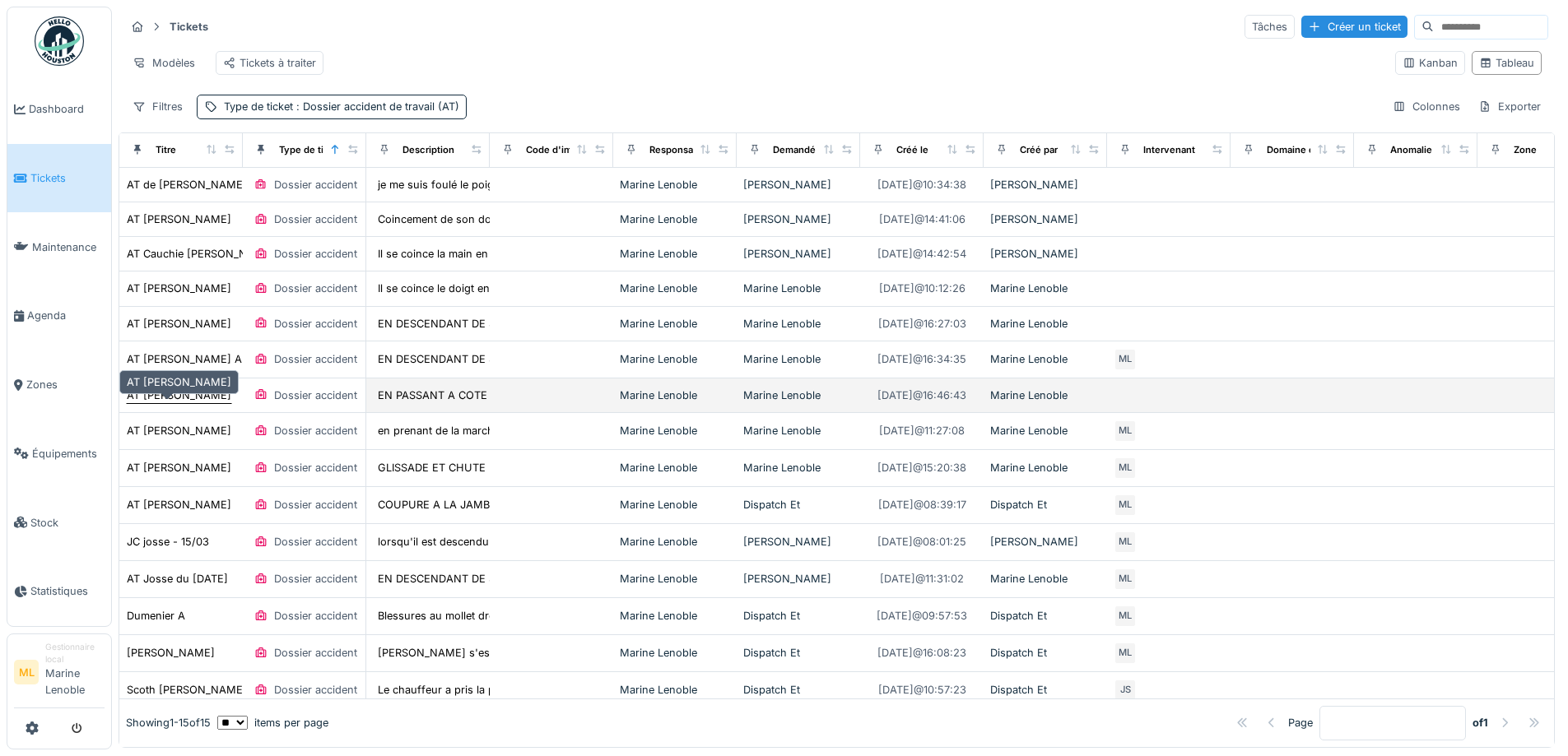
click at [178, 403] on div "AT DAVID SIXTE" at bounding box center [179, 395] width 104 height 16
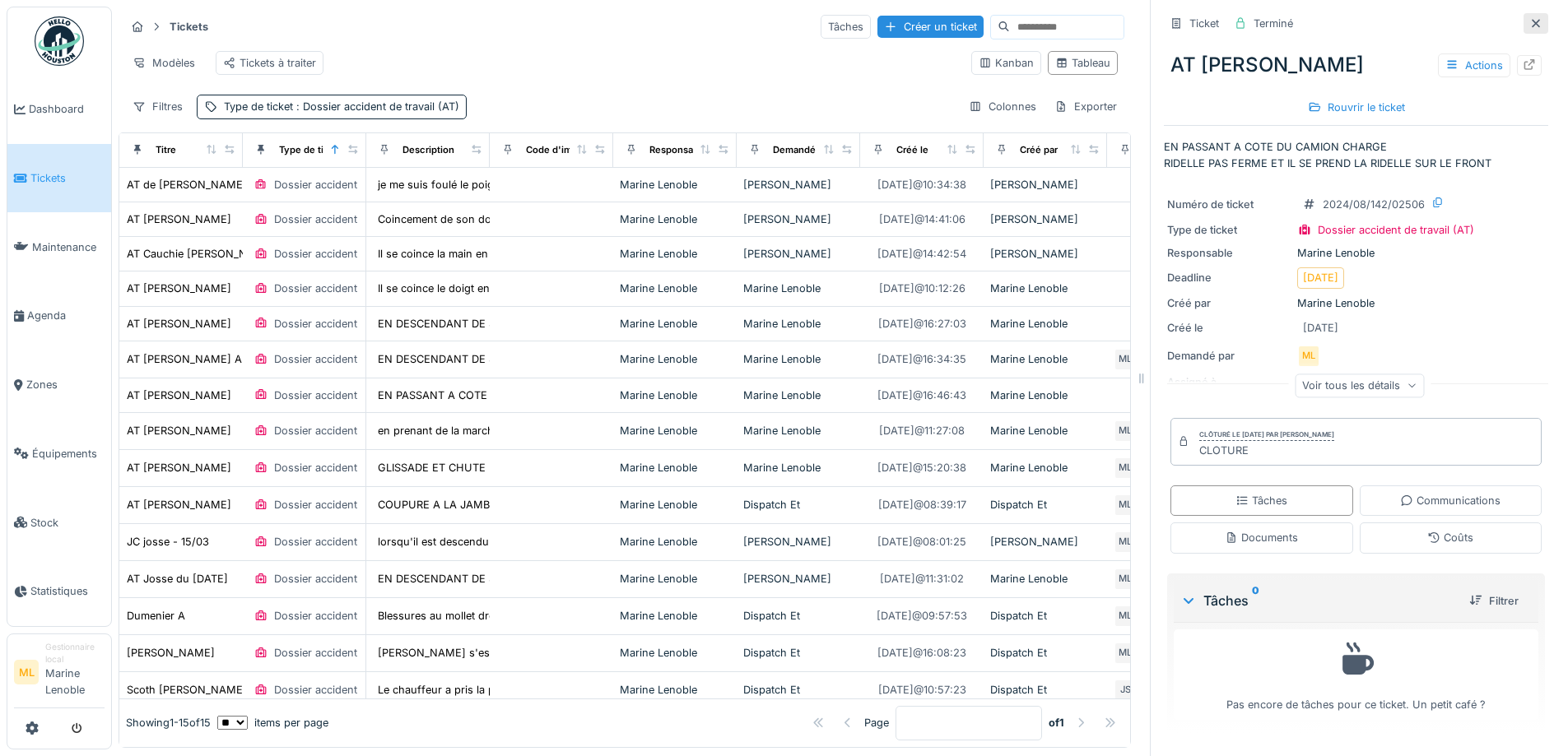
drag, startPoint x: 1509, startPoint y: 19, endPoint x: 1398, endPoint y: 63, distance: 119.4
click at [1529, 21] on icon at bounding box center [1535, 23] width 13 height 10
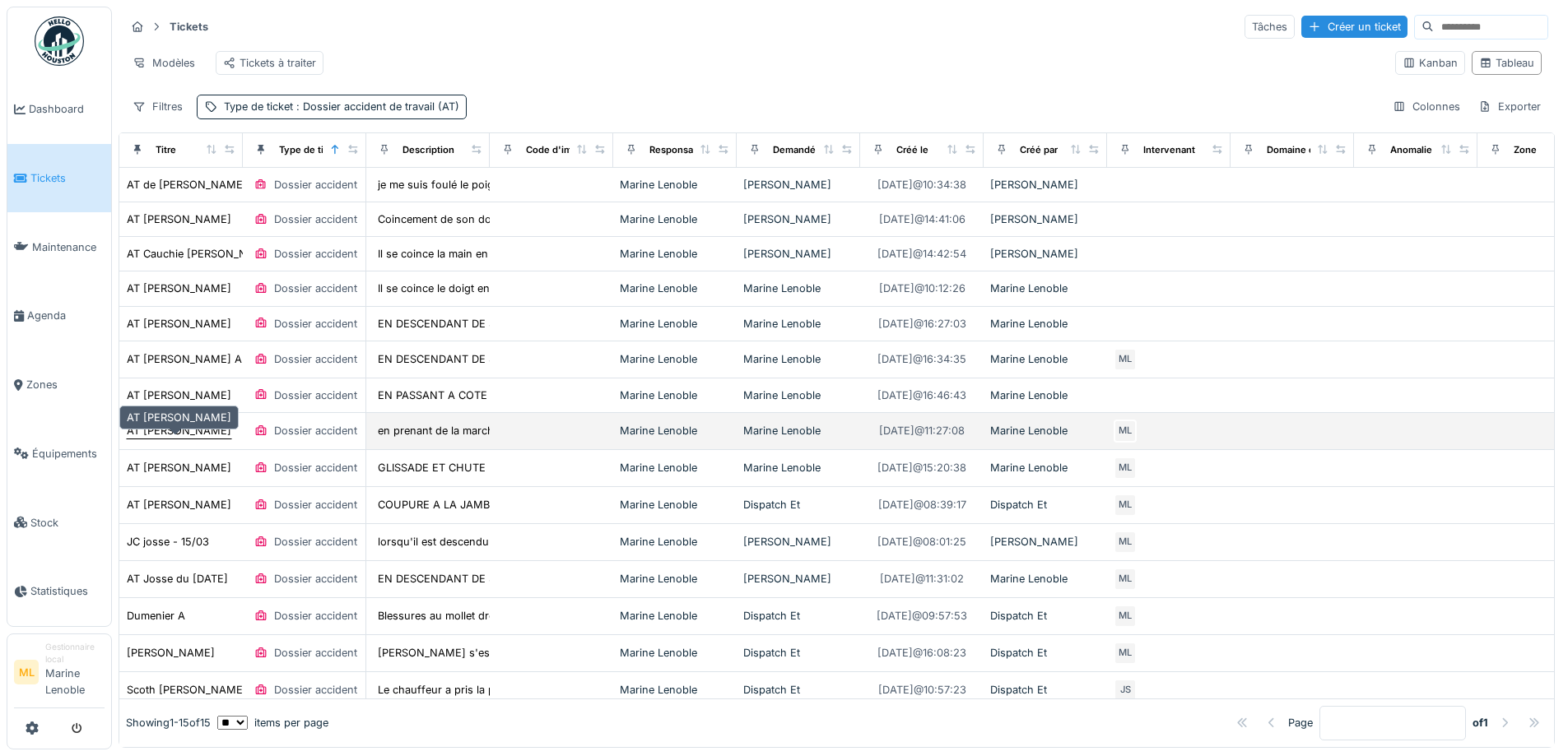
click at [190, 439] on div "AT PASCAL LEDIEU" at bounding box center [179, 430] width 104 height 16
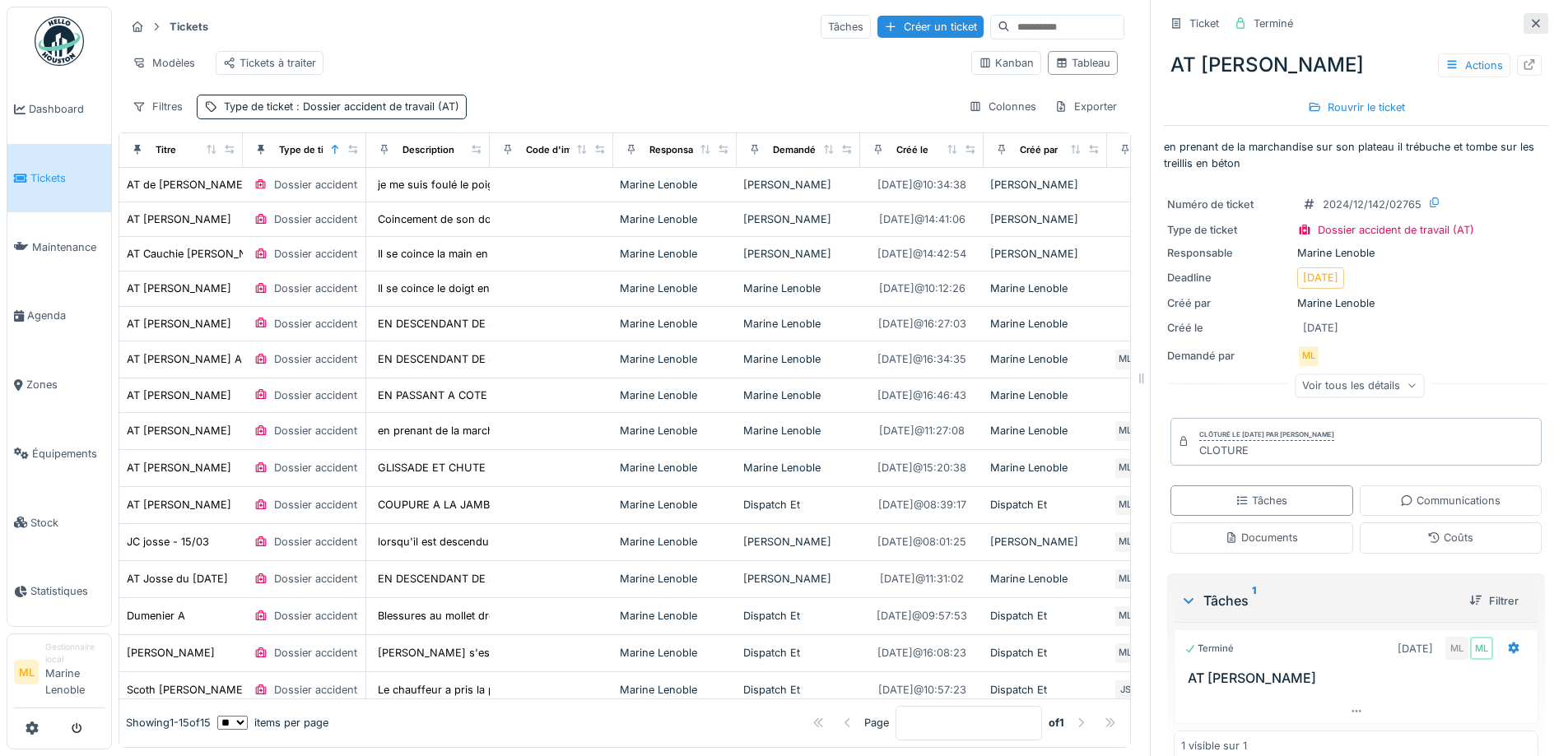
drag, startPoint x: 1512, startPoint y: 22, endPoint x: 1382, endPoint y: 67, distance: 137.6
click at [1529, 22] on icon at bounding box center [1535, 23] width 13 height 10
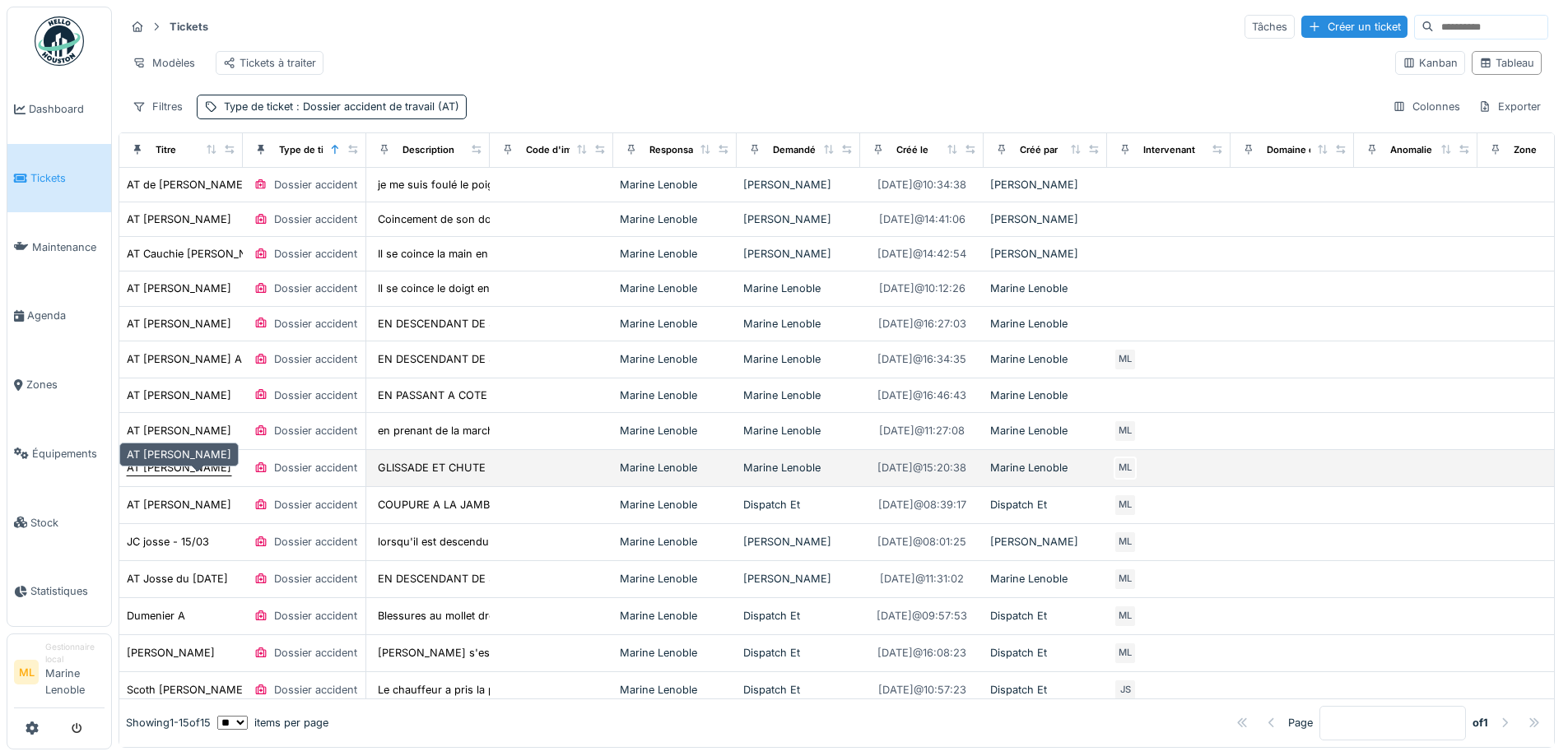
click at [212, 475] on div "AT CHRISTOPHE MISERQUE" at bounding box center [179, 467] width 104 height 16
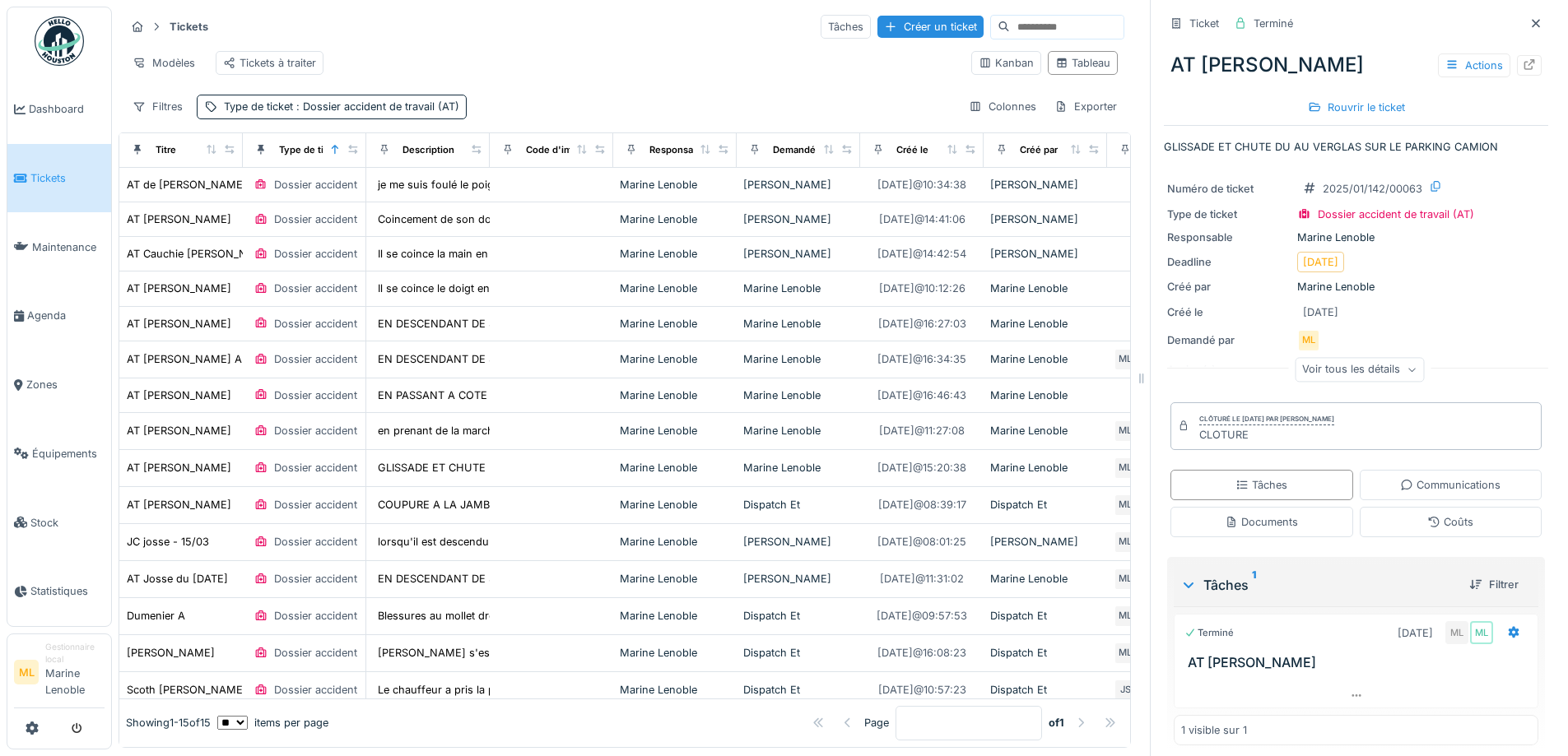
scroll to position [41, 0]
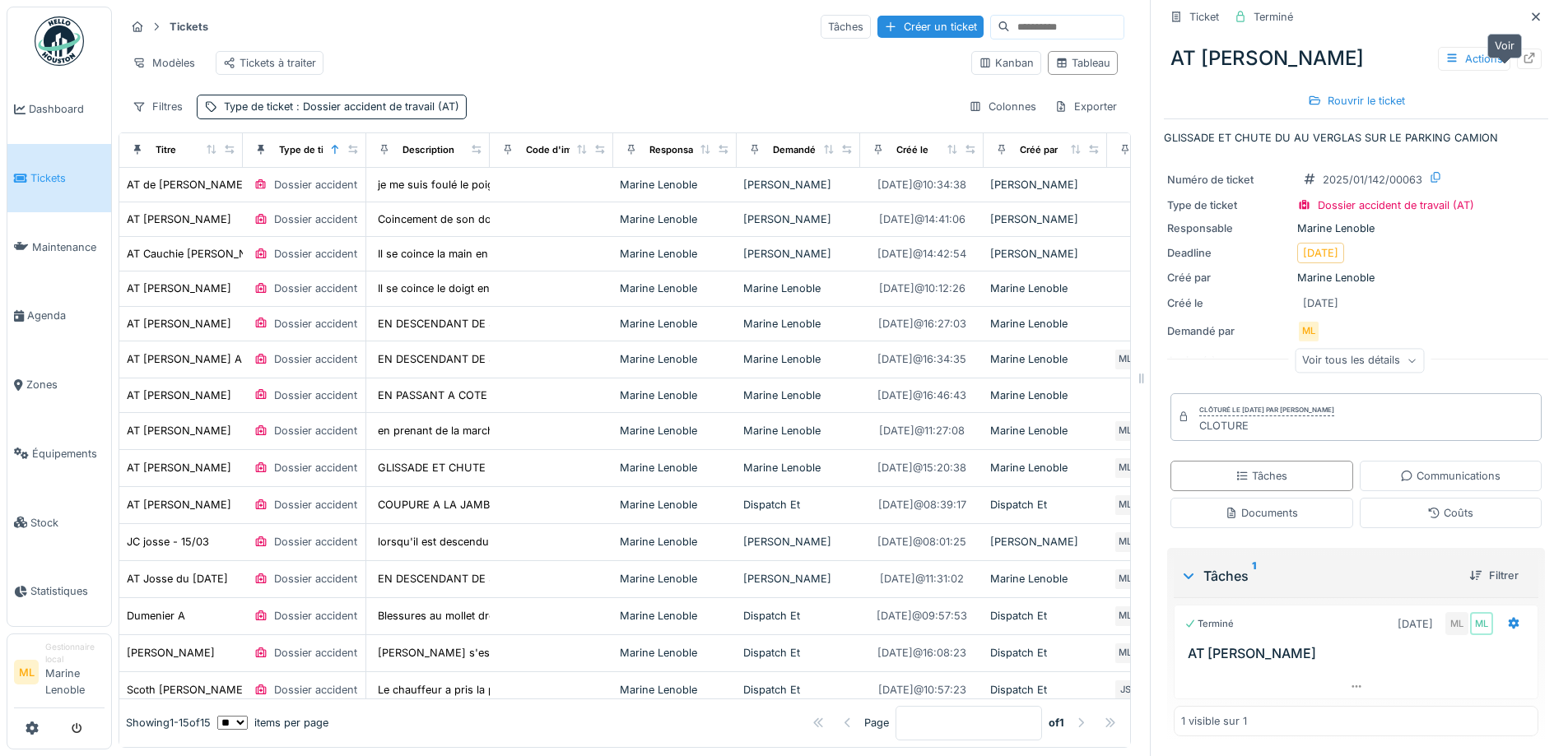
click at [1522, 63] on icon at bounding box center [1528, 58] width 13 height 10
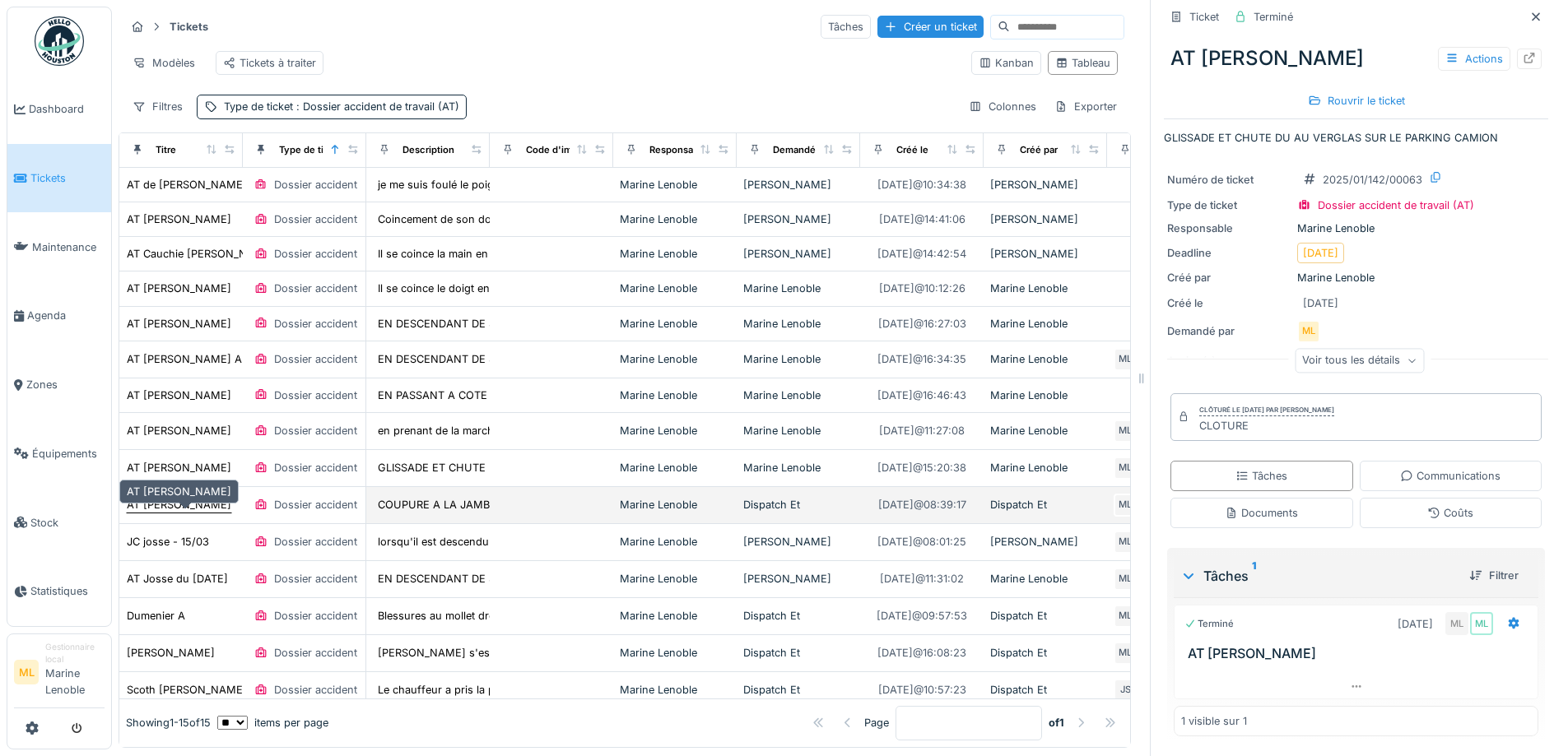
click at [191, 512] on div "AT Vincent Vadeneuker" at bounding box center [179, 504] width 104 height 16
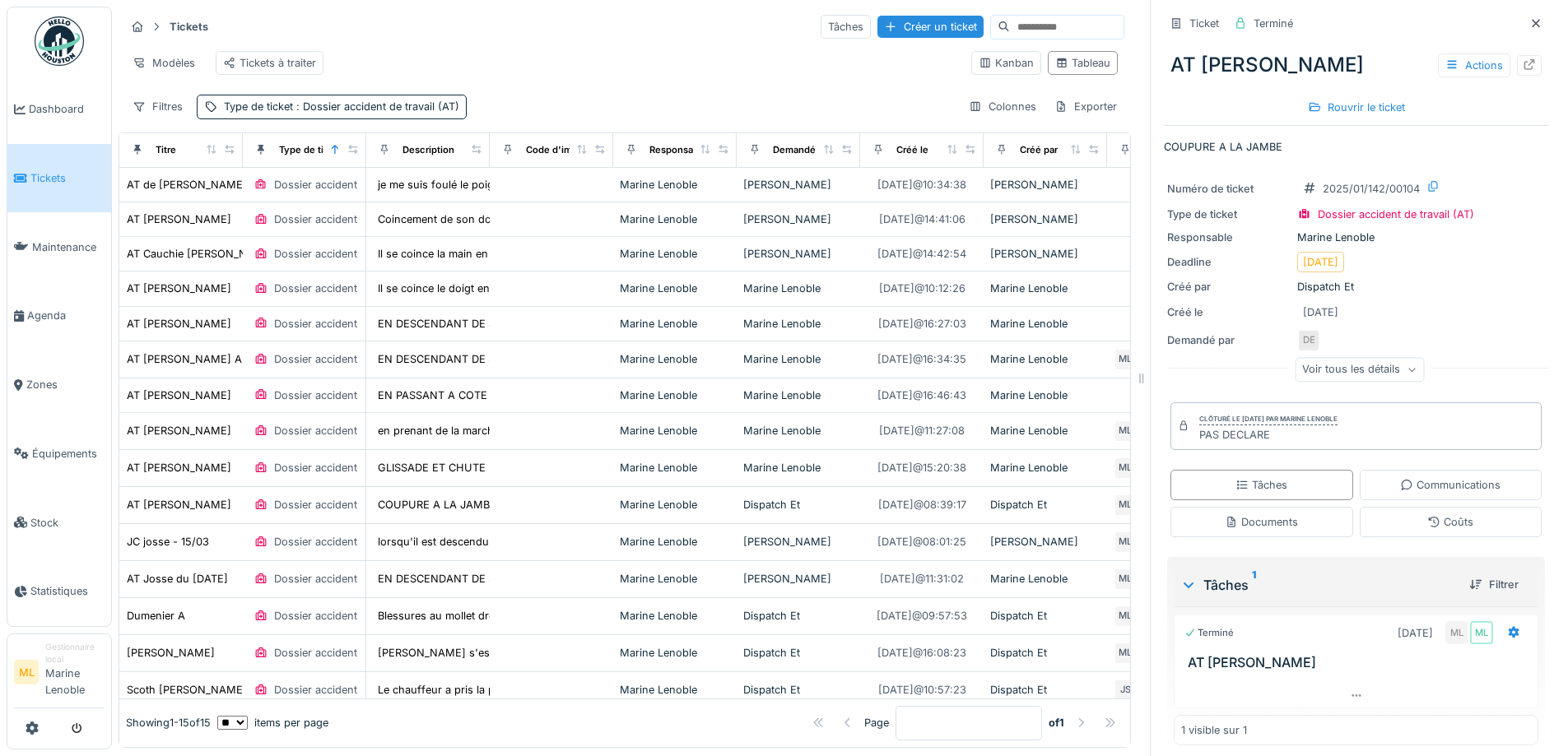
drag, startPoint x: 1511, startPoint y: 22, endPoint x: 1270, endPoint y: 97, distance: 252.4
click at [1529, 22] on icon at bounding box center [1535, 23] width 13 height 10
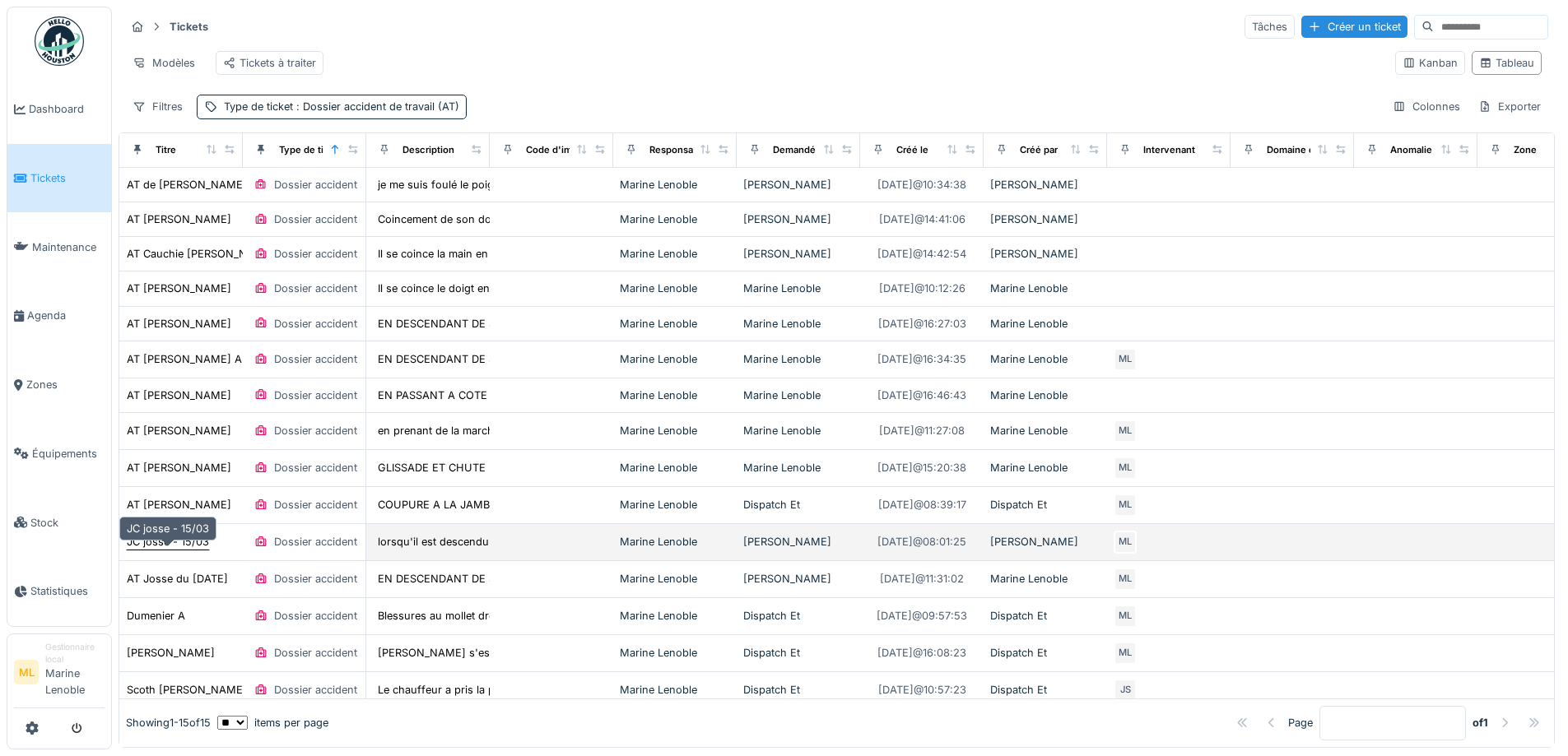
click at [182, 549] on div "JC josse - 15/03" at bounding box center [167, 541] width 82 height 16
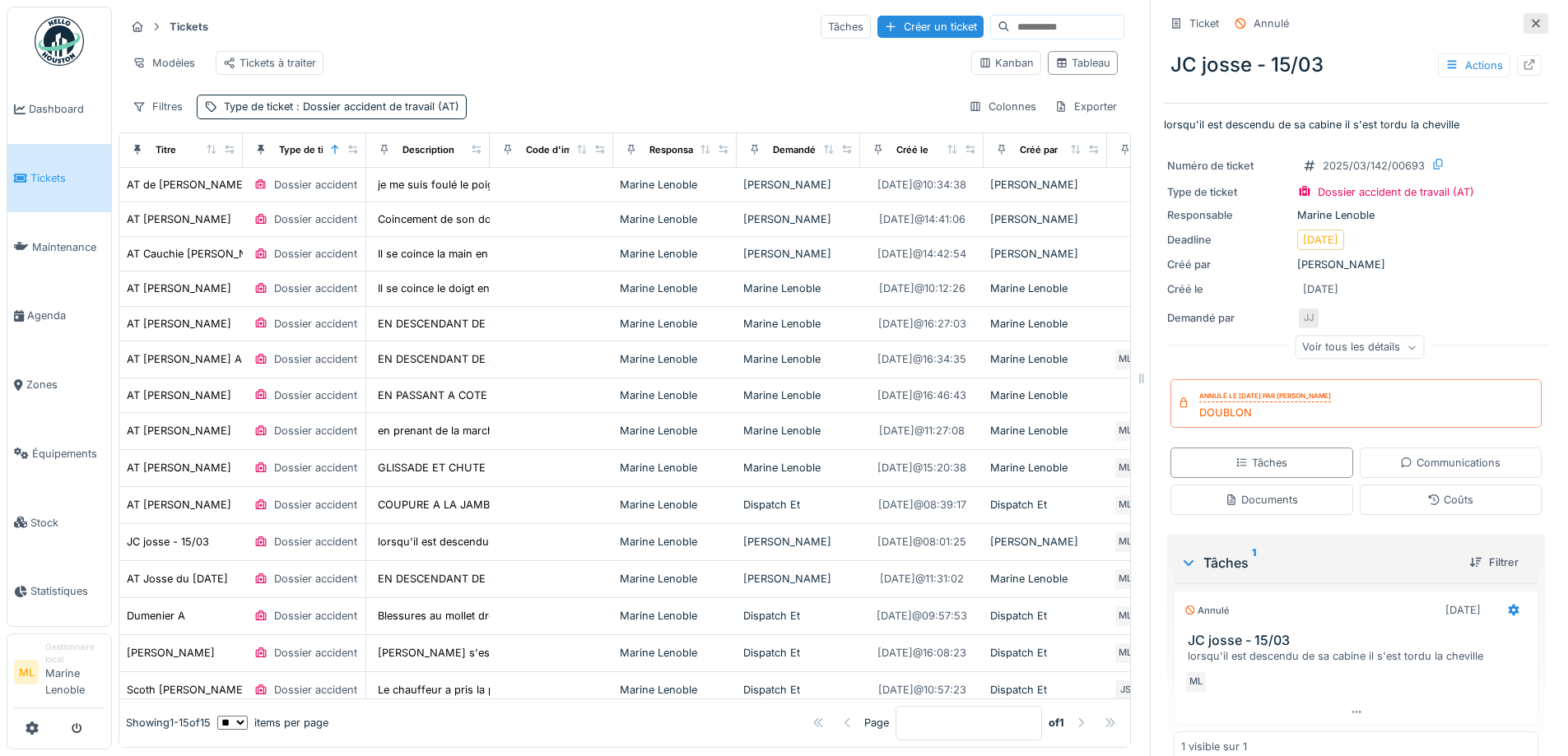
click at [1523, 14] on div at bounding box center [1535, 23] width 25 height 21
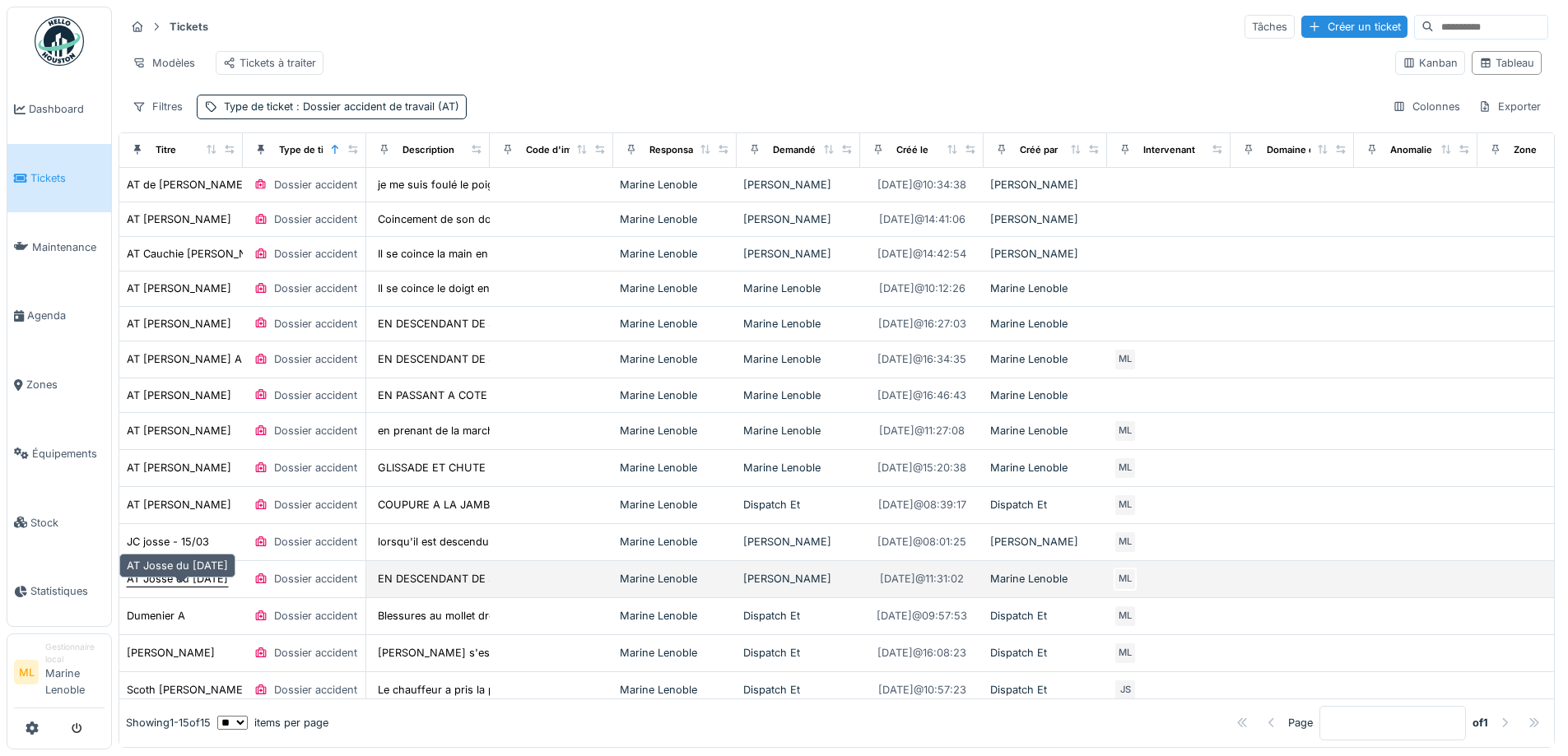
click at [207, 586] on div "AT Josse du 15/03/25" at bounding box center [177, 578] width 101 height 16
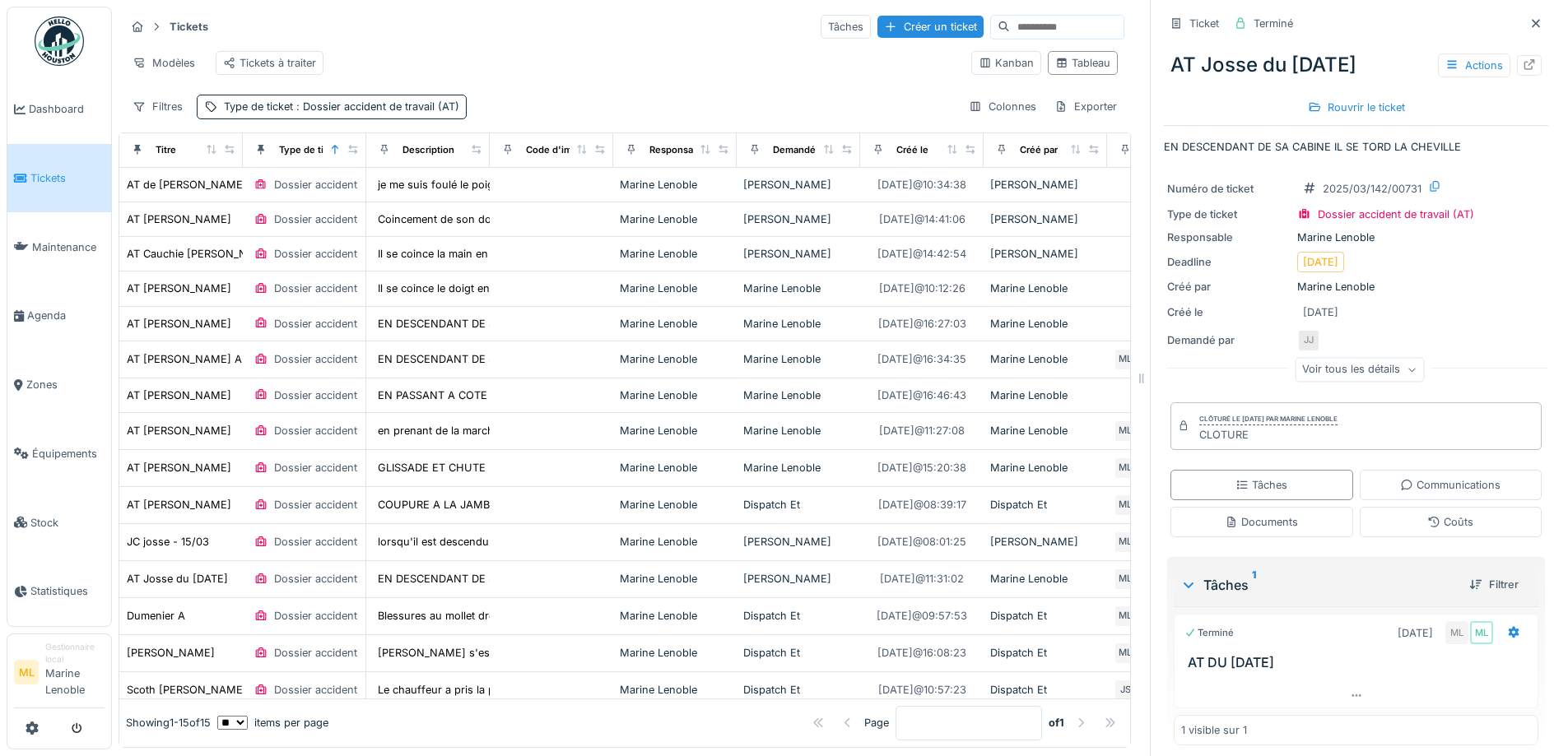
scroll to position [10, 0]
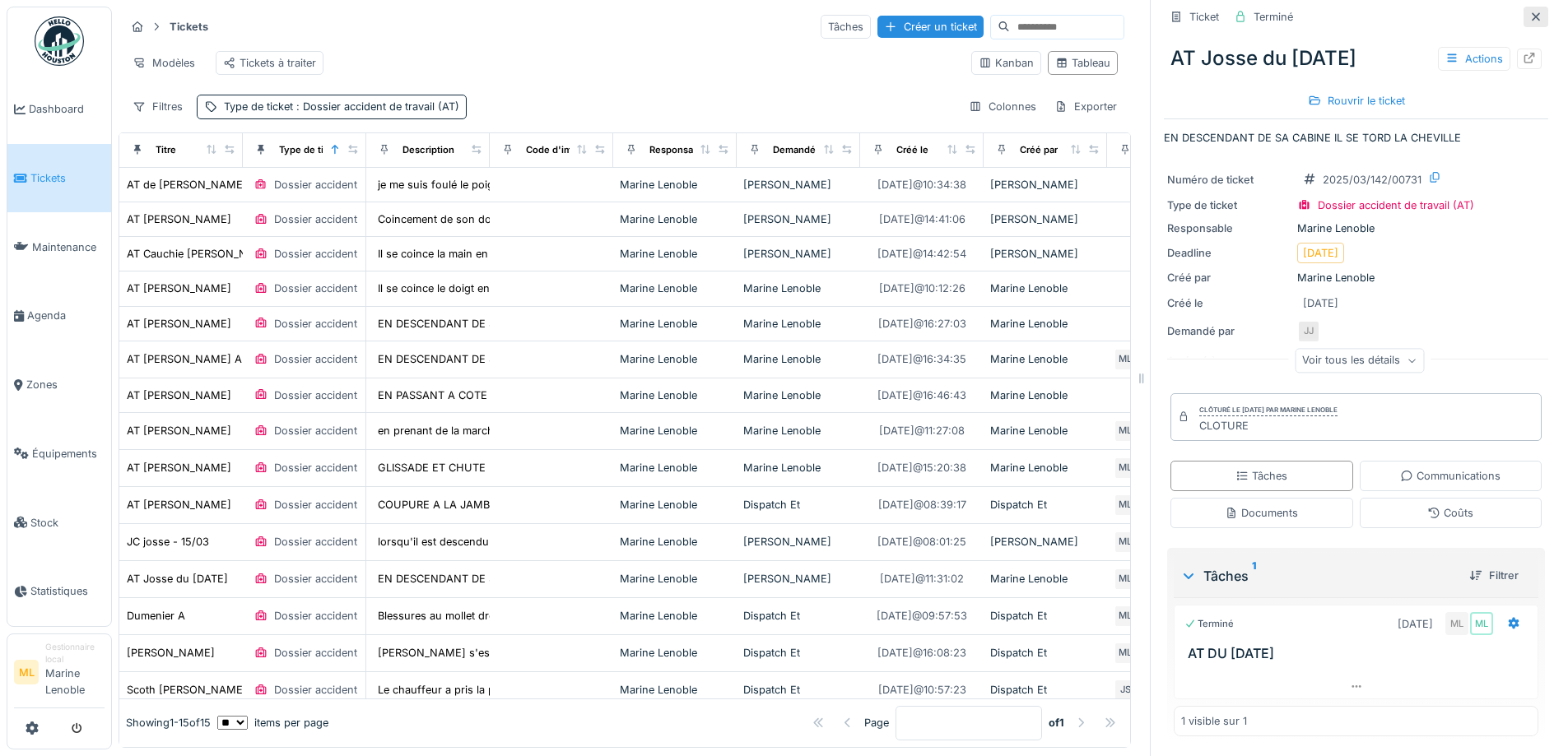
click at [1532, 18] on icon at bounding box center [1536, 16] width 9 height 9
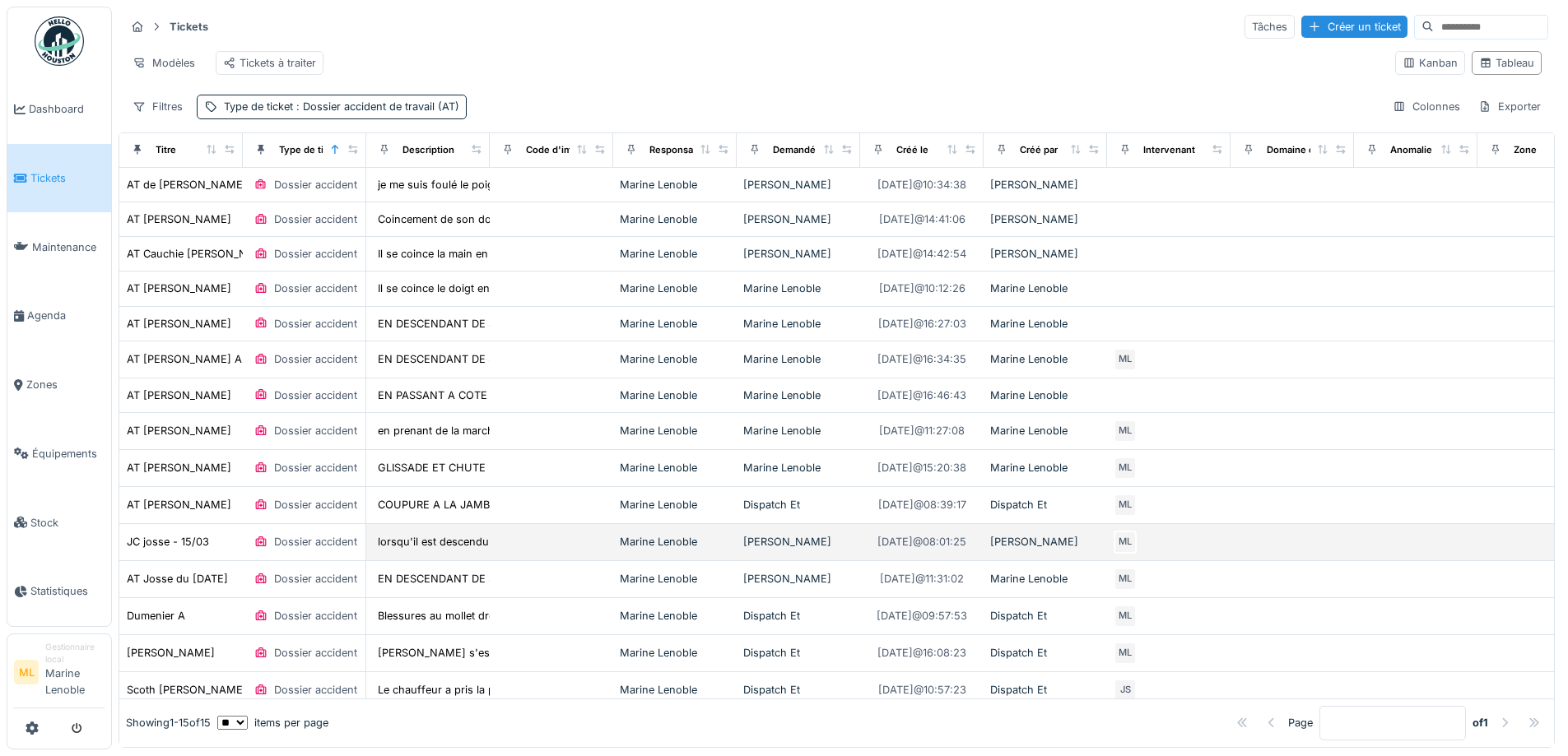
scroll to position [47, 0]
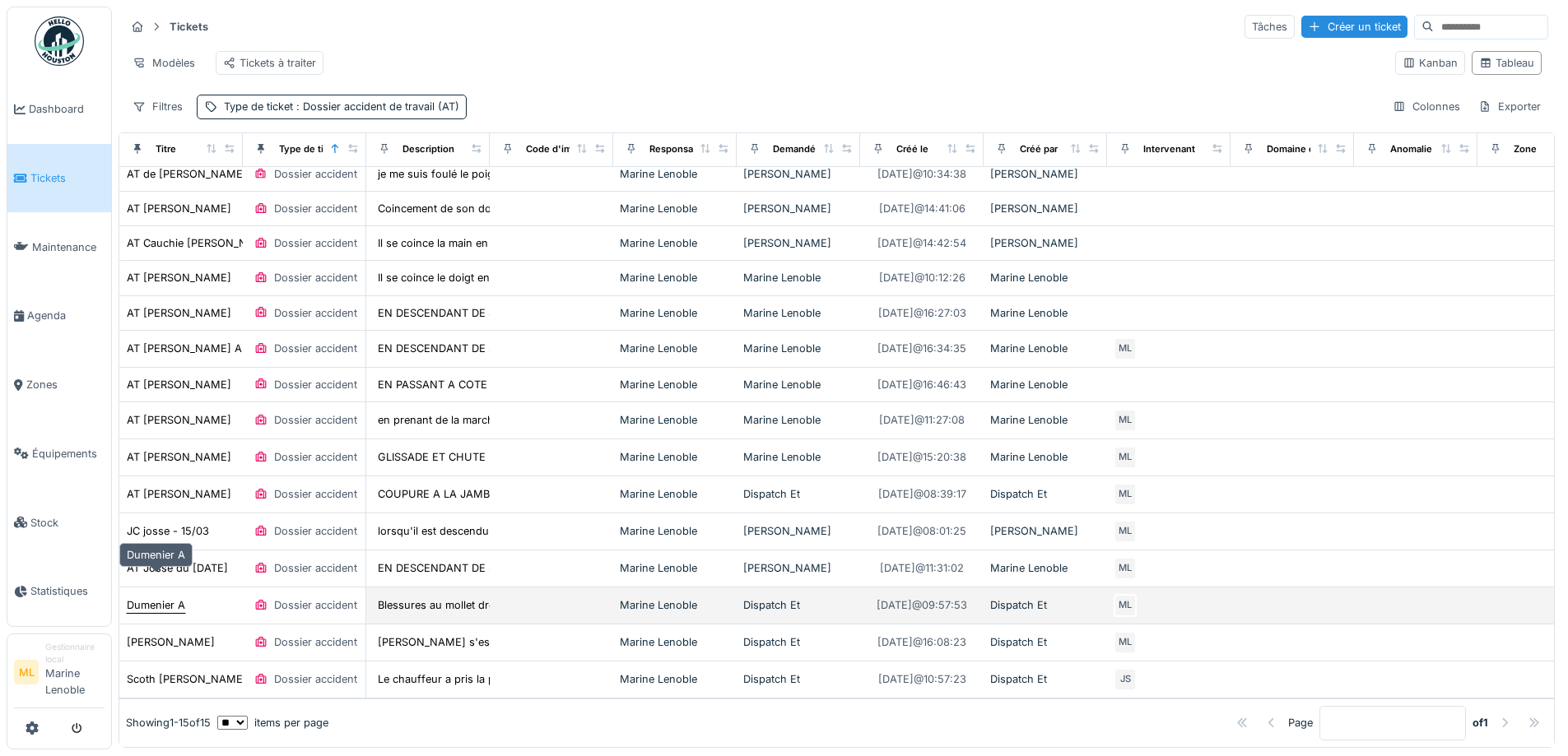
click at [171, 597] on div "Dumenier A" at bounding box center [156, 605] width 59 height 16
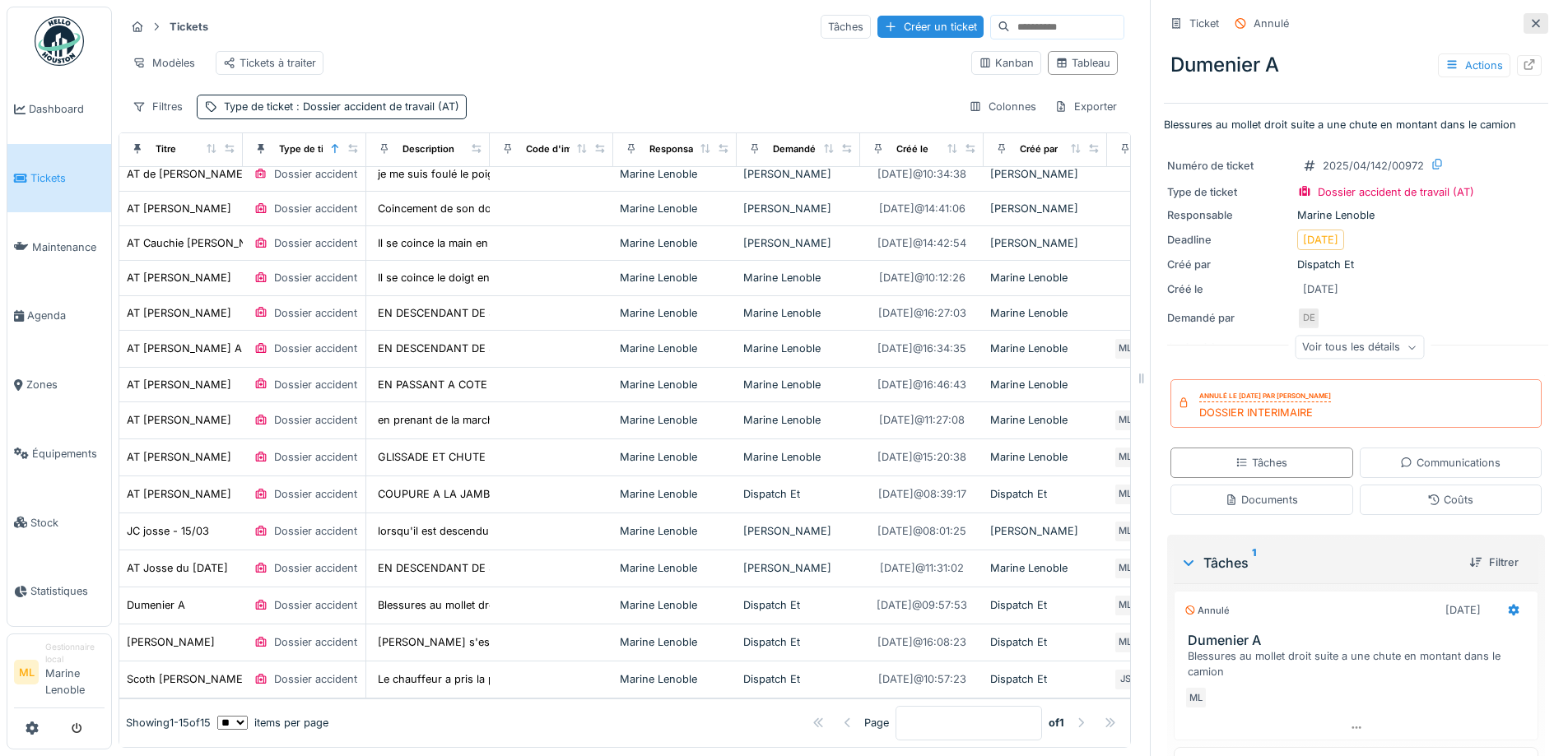
click at [1529, 23] on icon at bounding box center [1535, 23] width 13 height 10
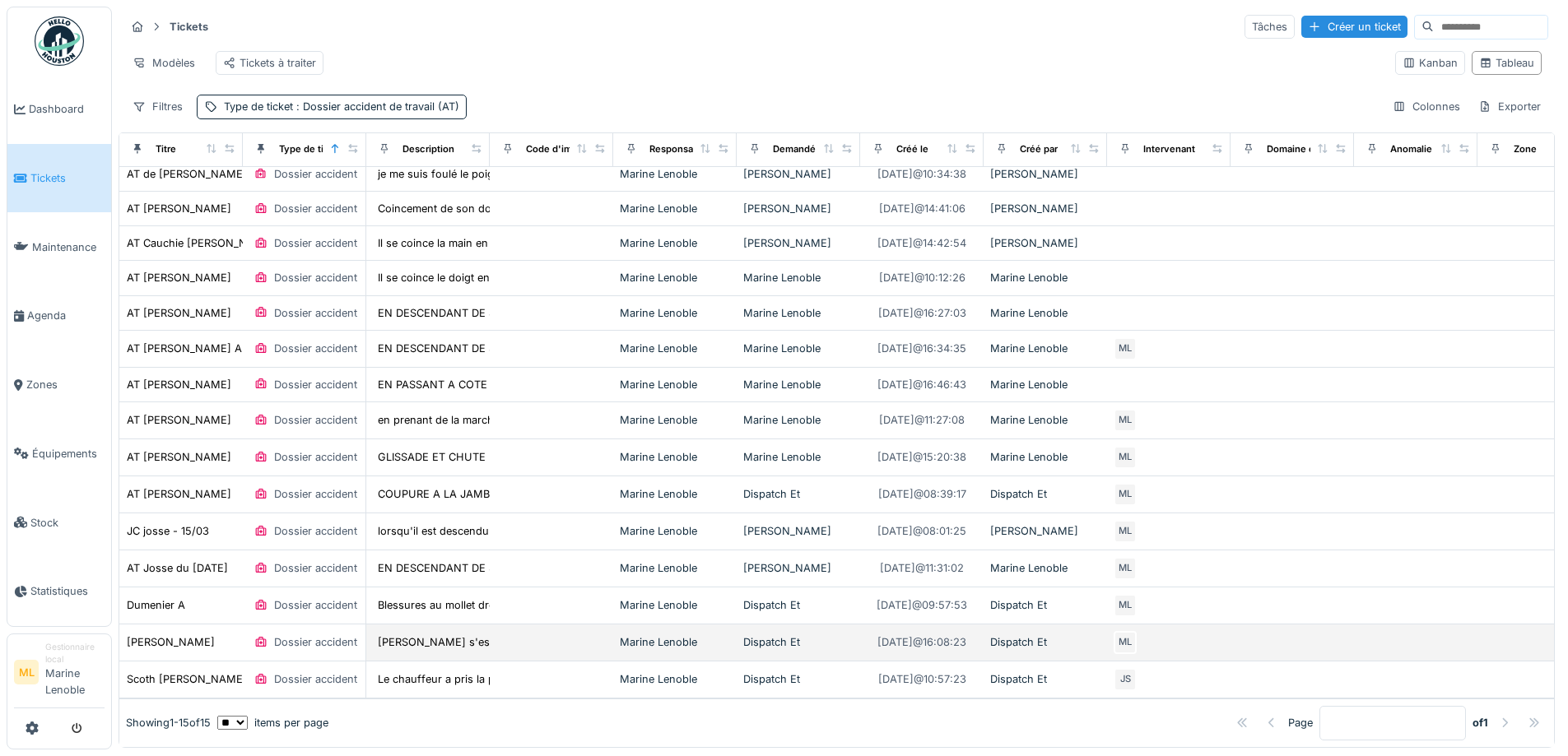
scroll to position [10, 0]
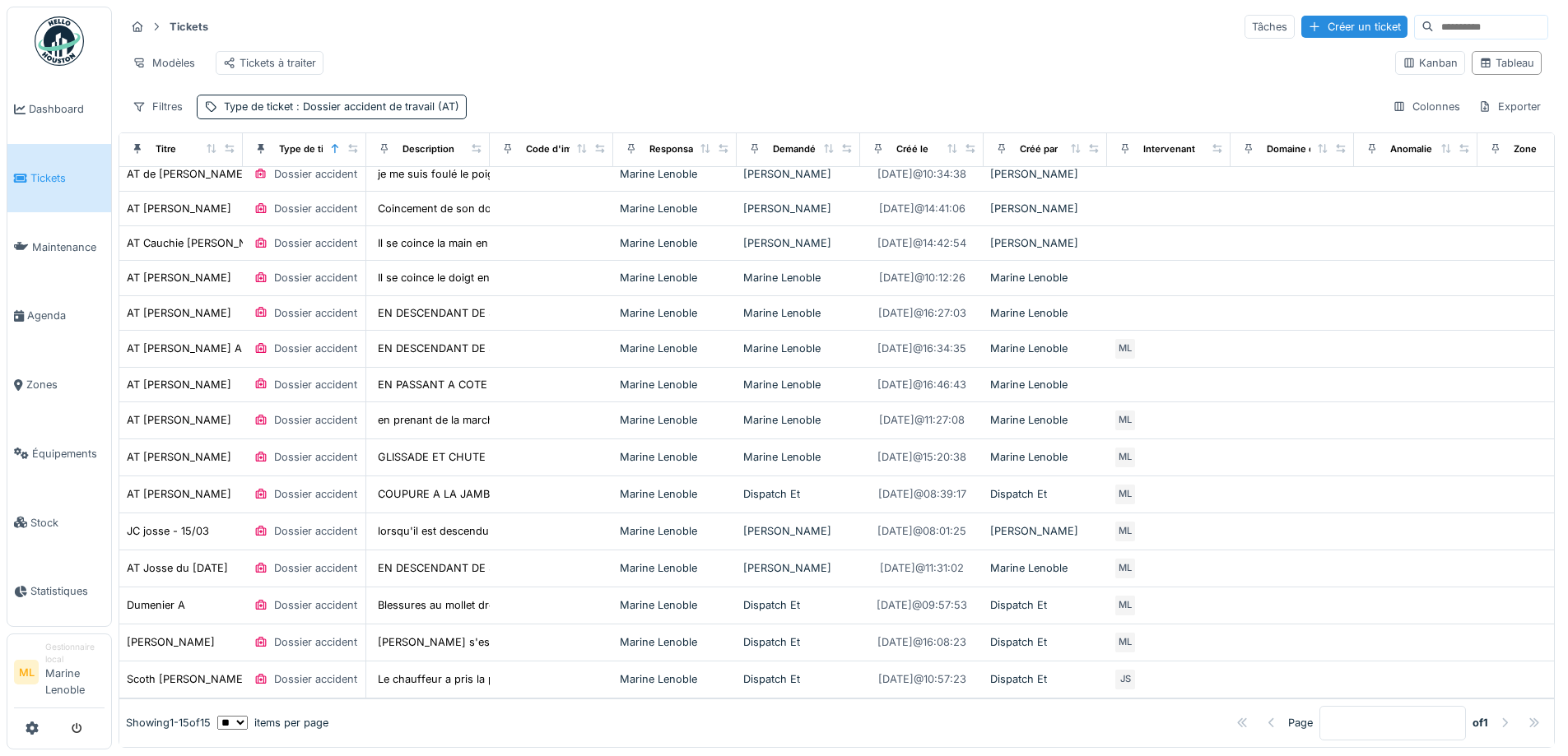
click at [55, 176] on span "Tickets" at bounding box center [67, 178] width 74 height 16
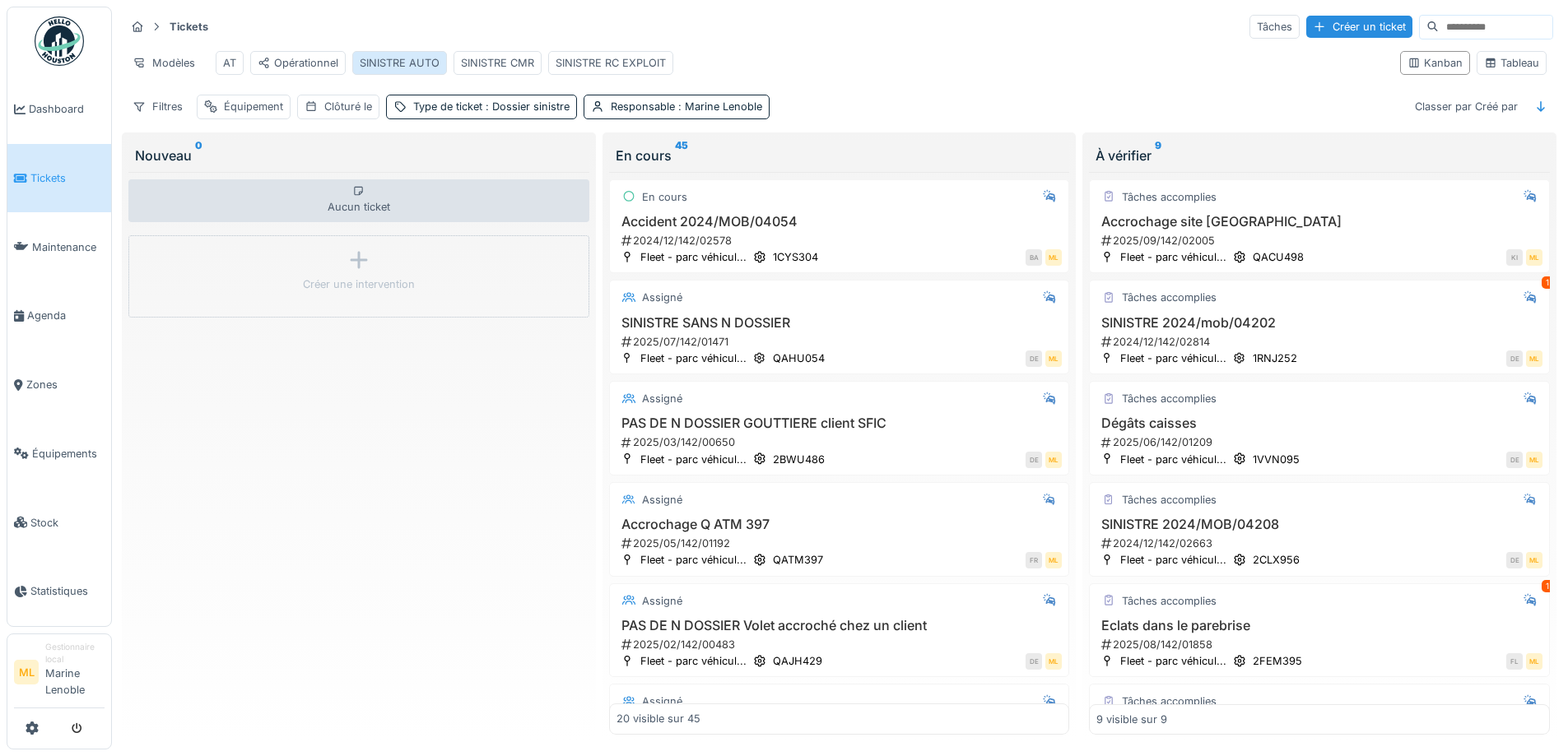
click at [409, 66] on div "SINISTRE AUTO" at bounding box center [399, 63] width 80 height 16
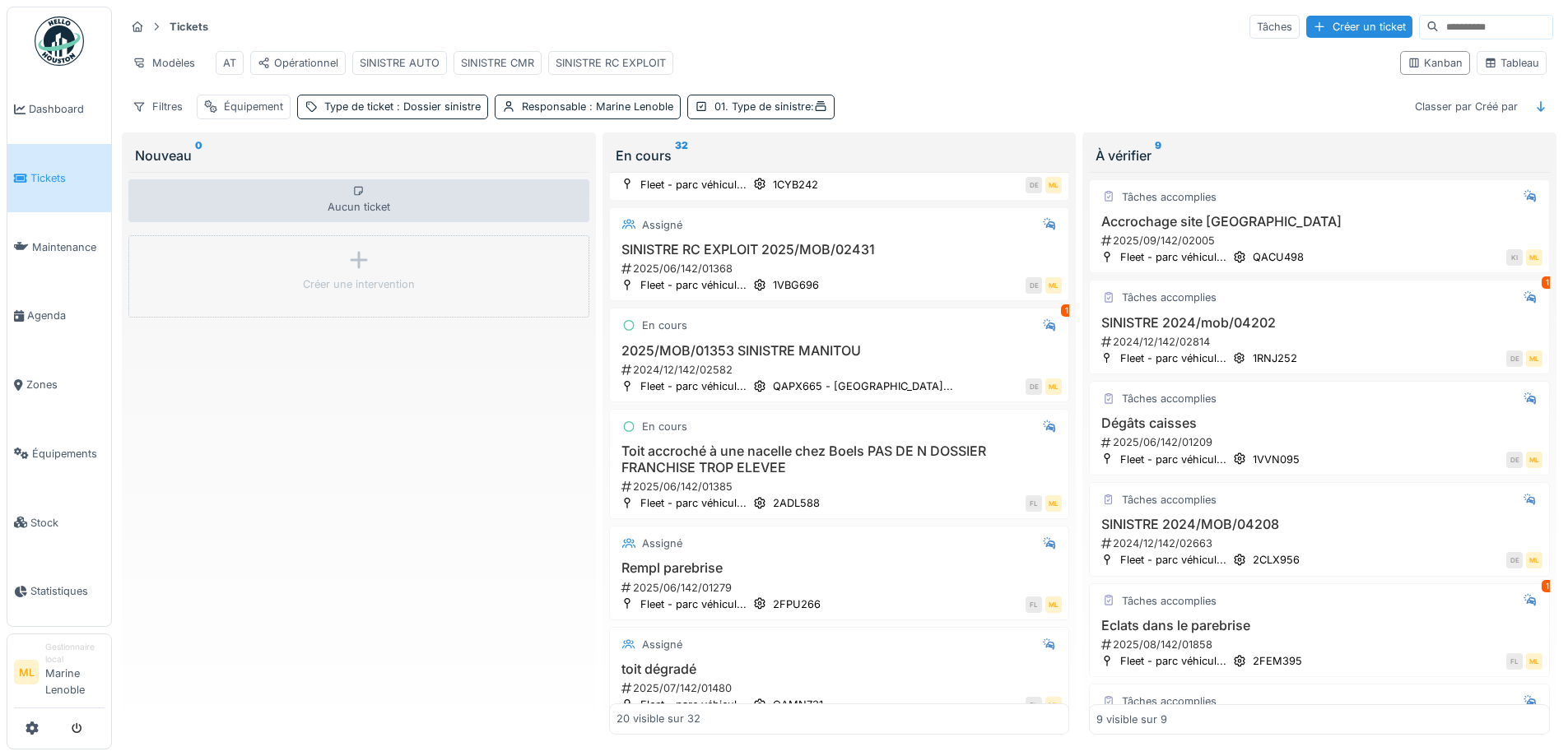
scroll to position [1398, 0]
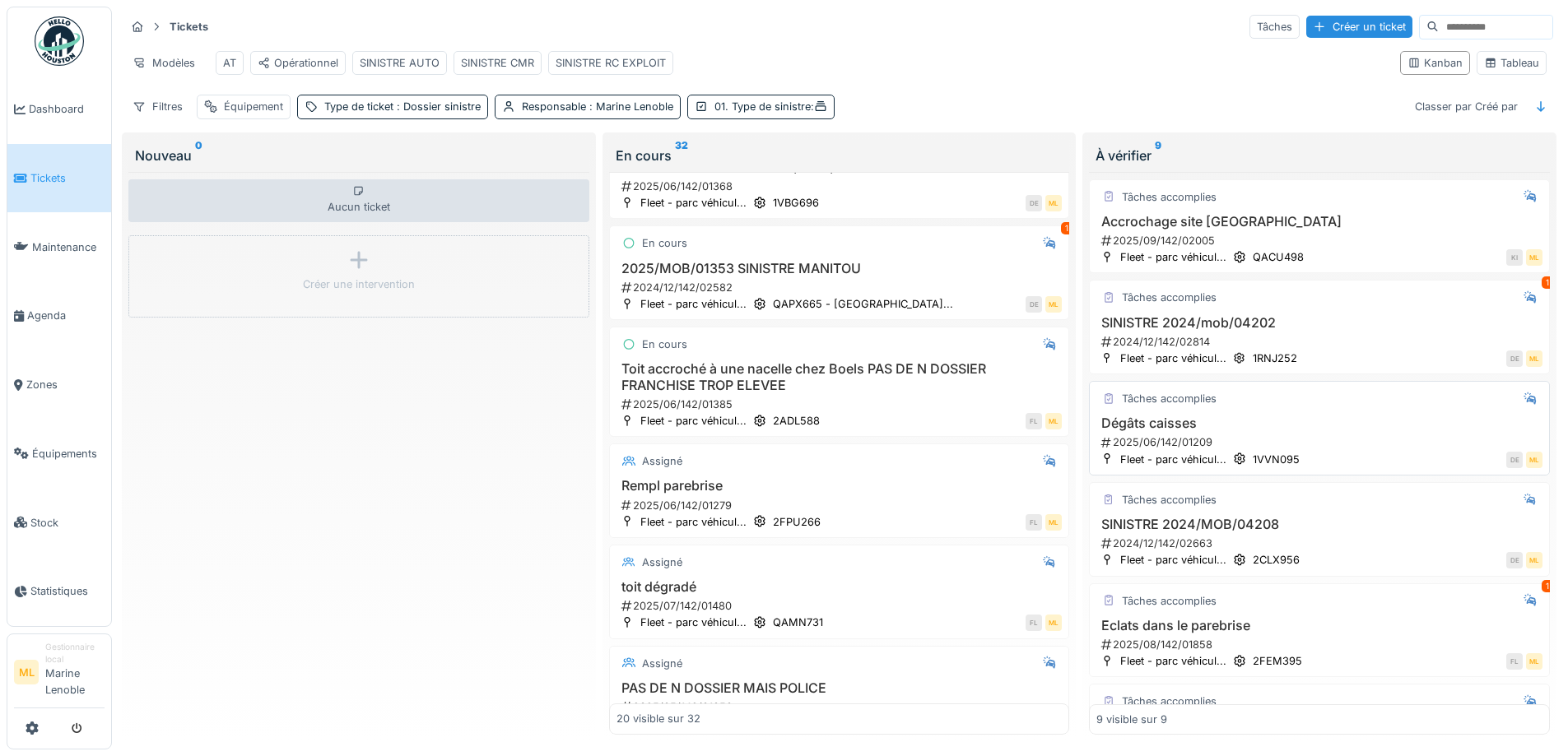
click at [825, 487] on h3 "Rempl parebrise" at bounding box center [839, 485] width 446 height 16
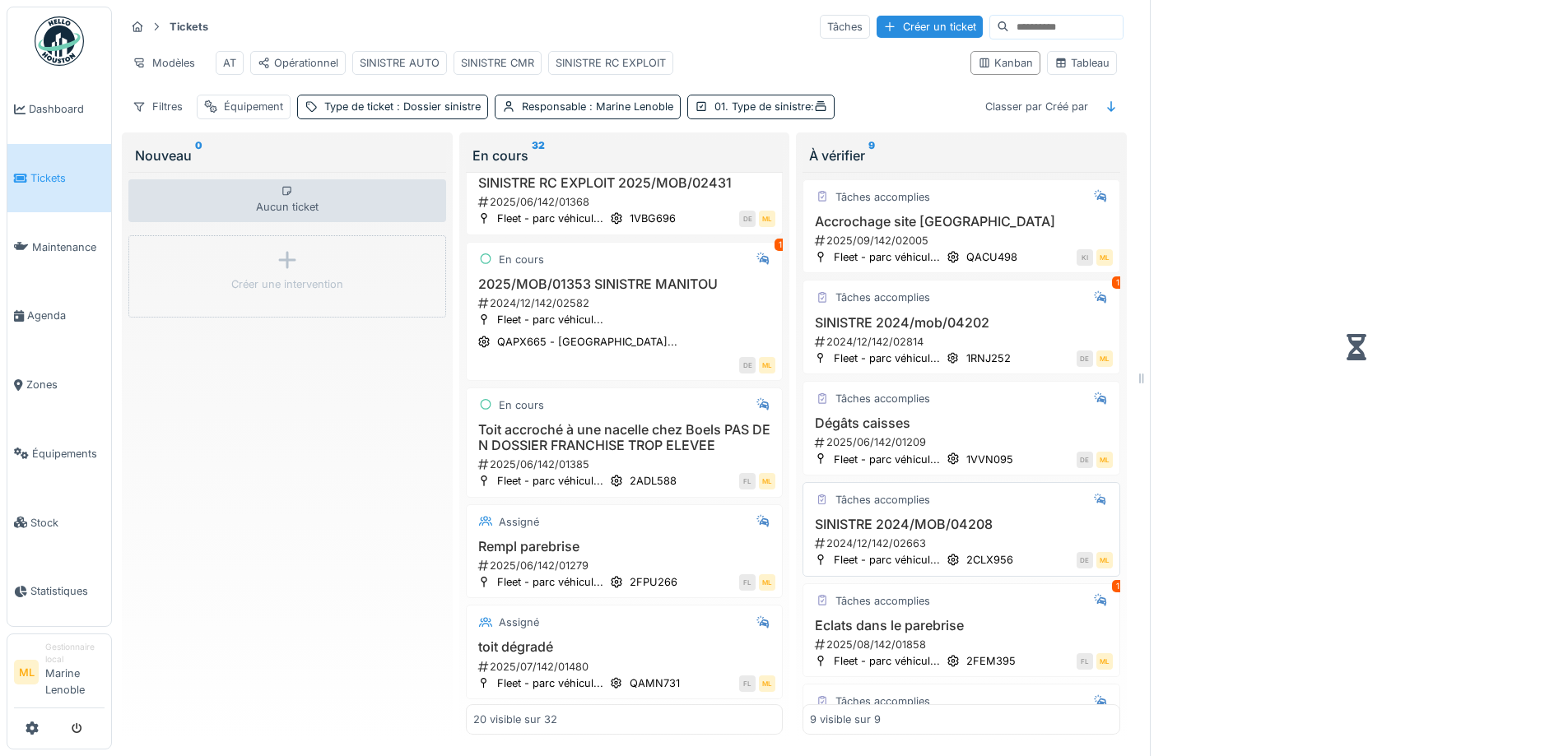
scroll to position [1429, 0]
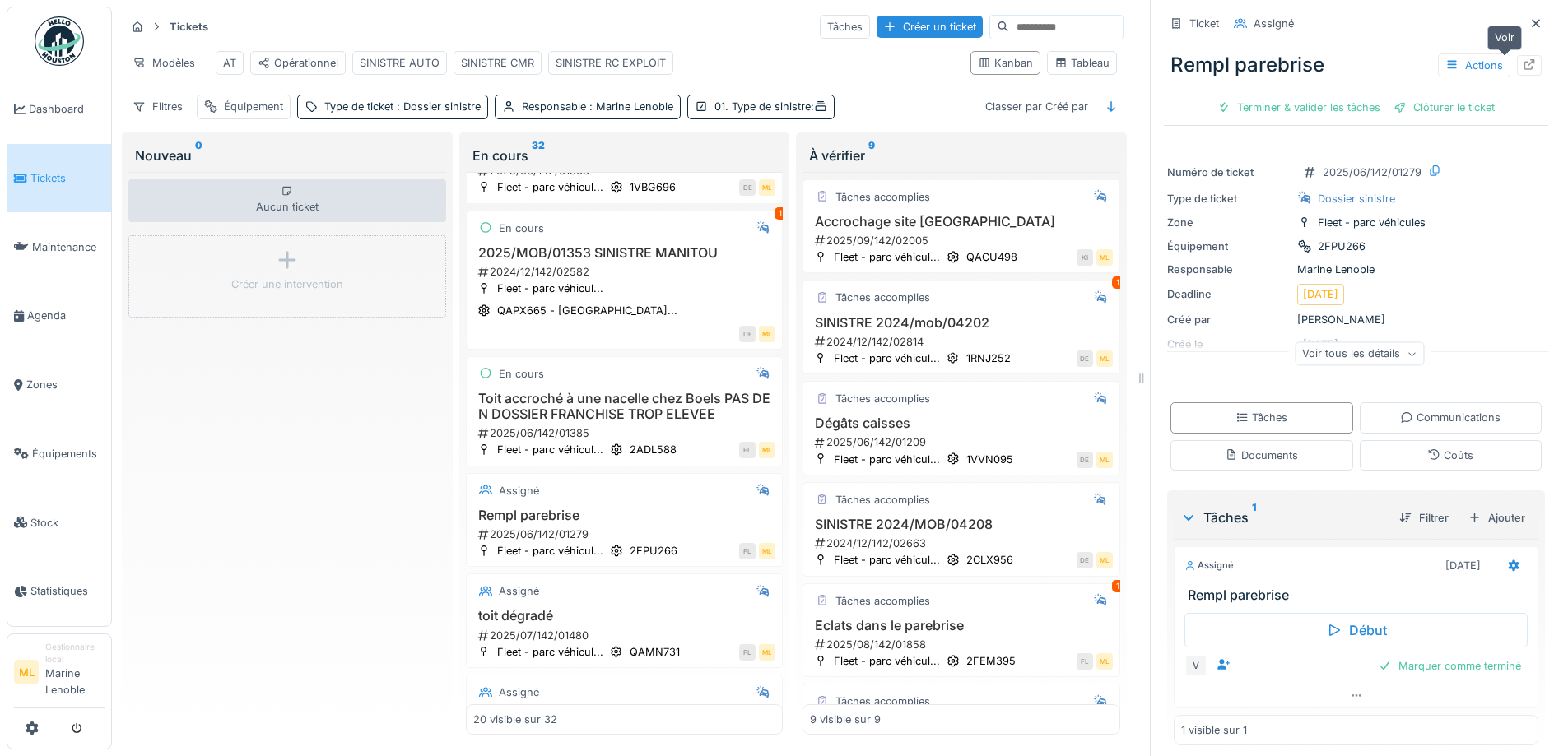
click at [1522, 64] on icon at bounding box center [1528, 65] width 13 height 10
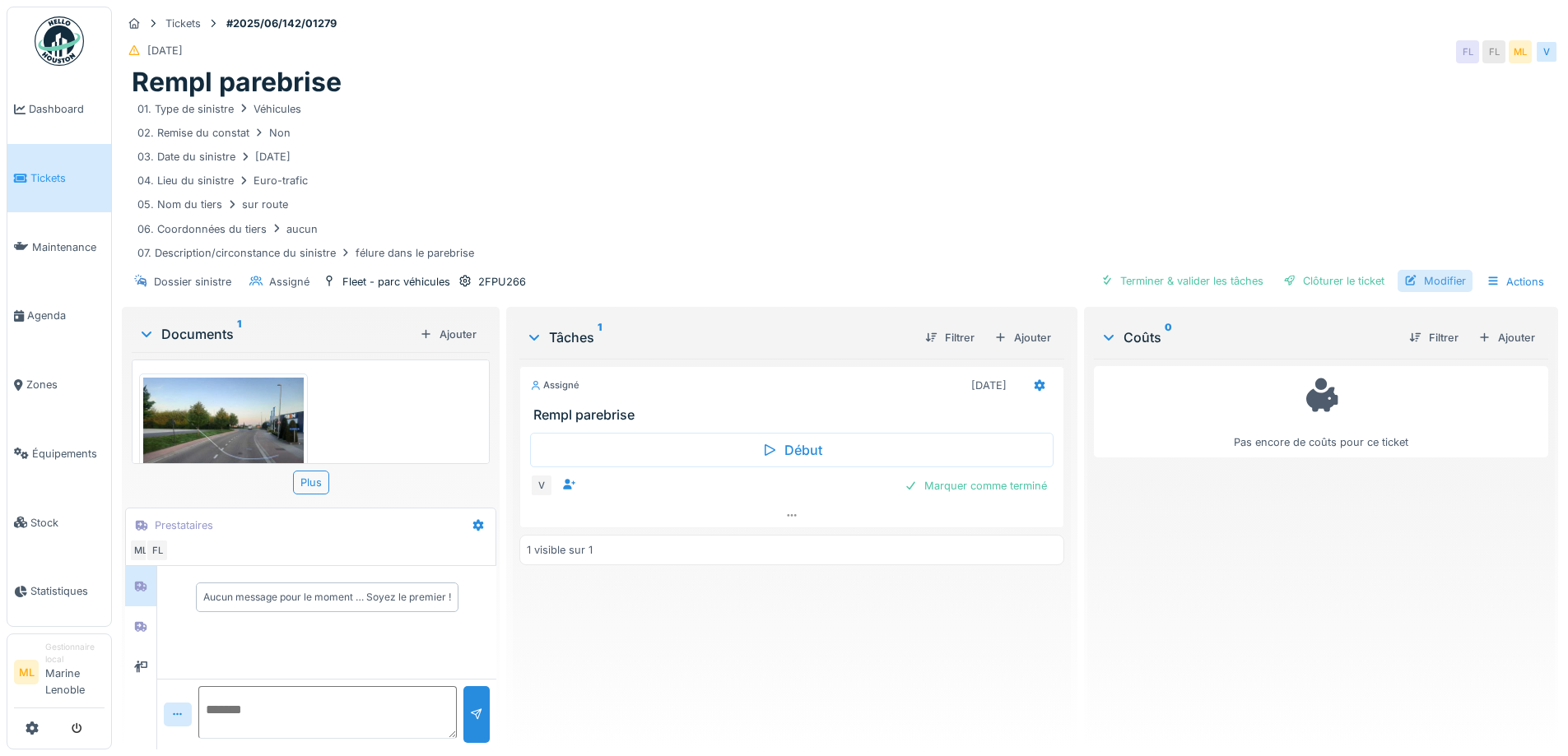
click at [1429, 278] on div "Modifier" at bounding box center [1434, 281] width 75 height 22
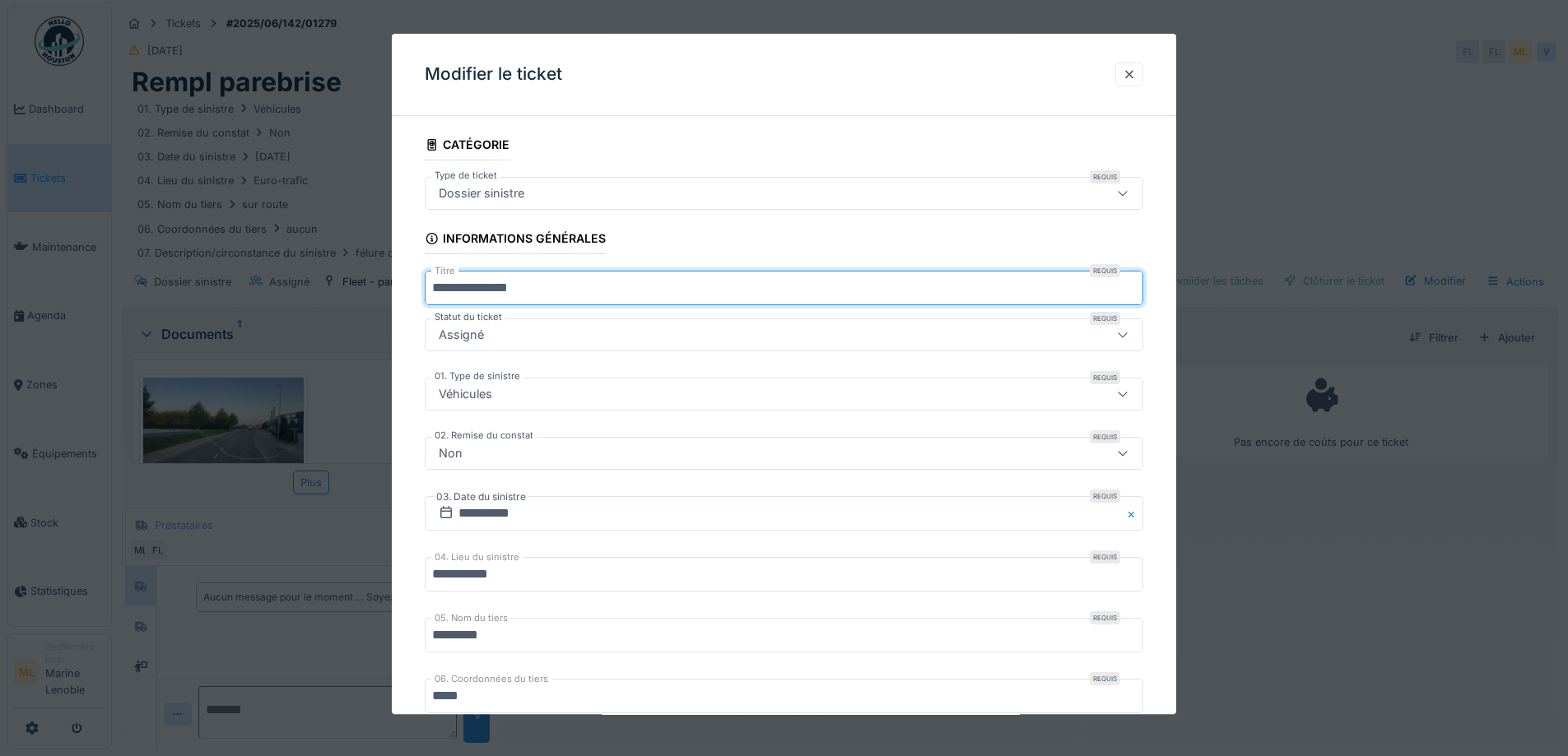
drag, startPoint x: 568, startPoint y: 292, endPoint x: 410, endPoint y: 281, distance: 158.4
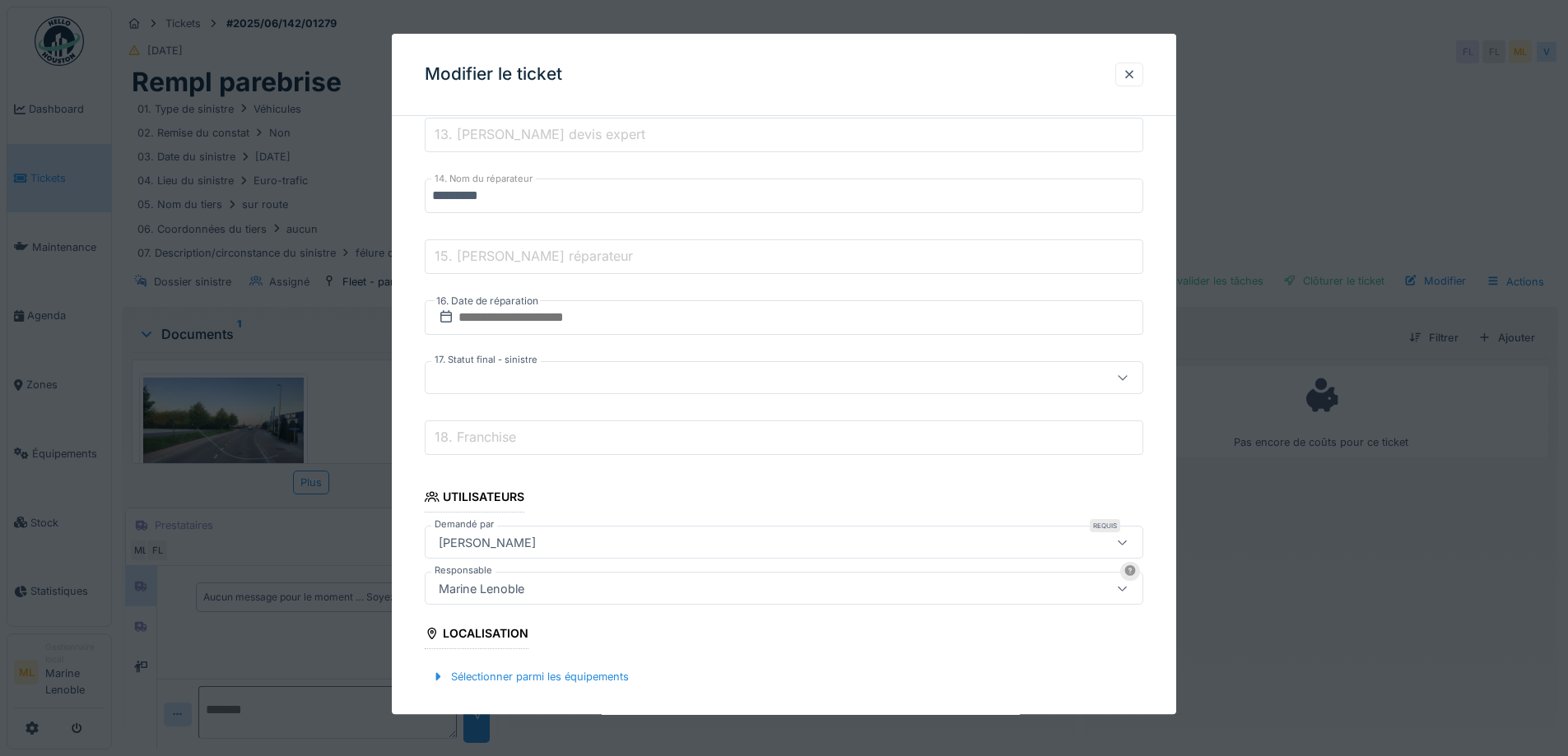
scroll to position [1224, 0]
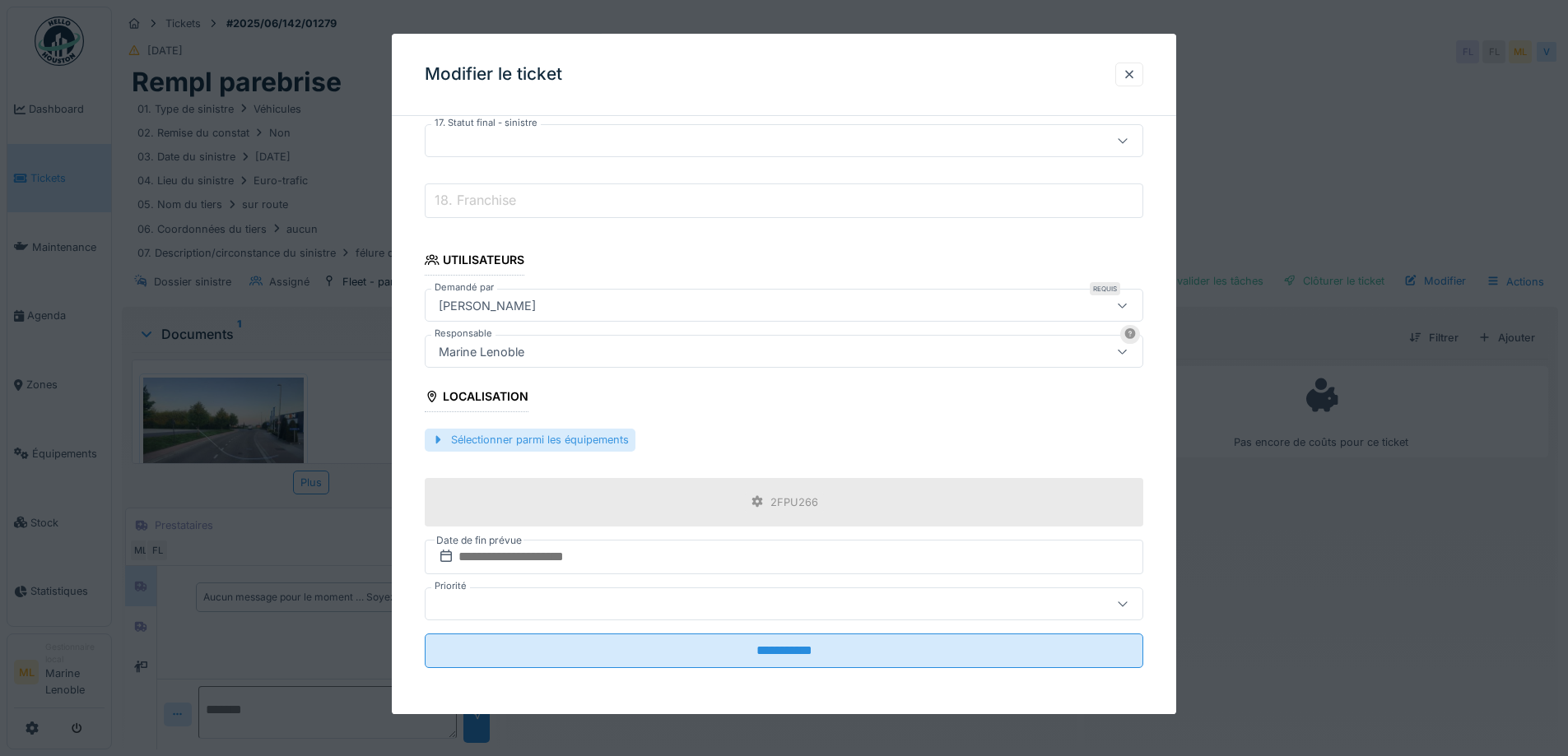
type input "**********"
click at [571, 442] on div "Sélectionner parmi les équipements" at bounding box center [530, 440] width 210 height 22
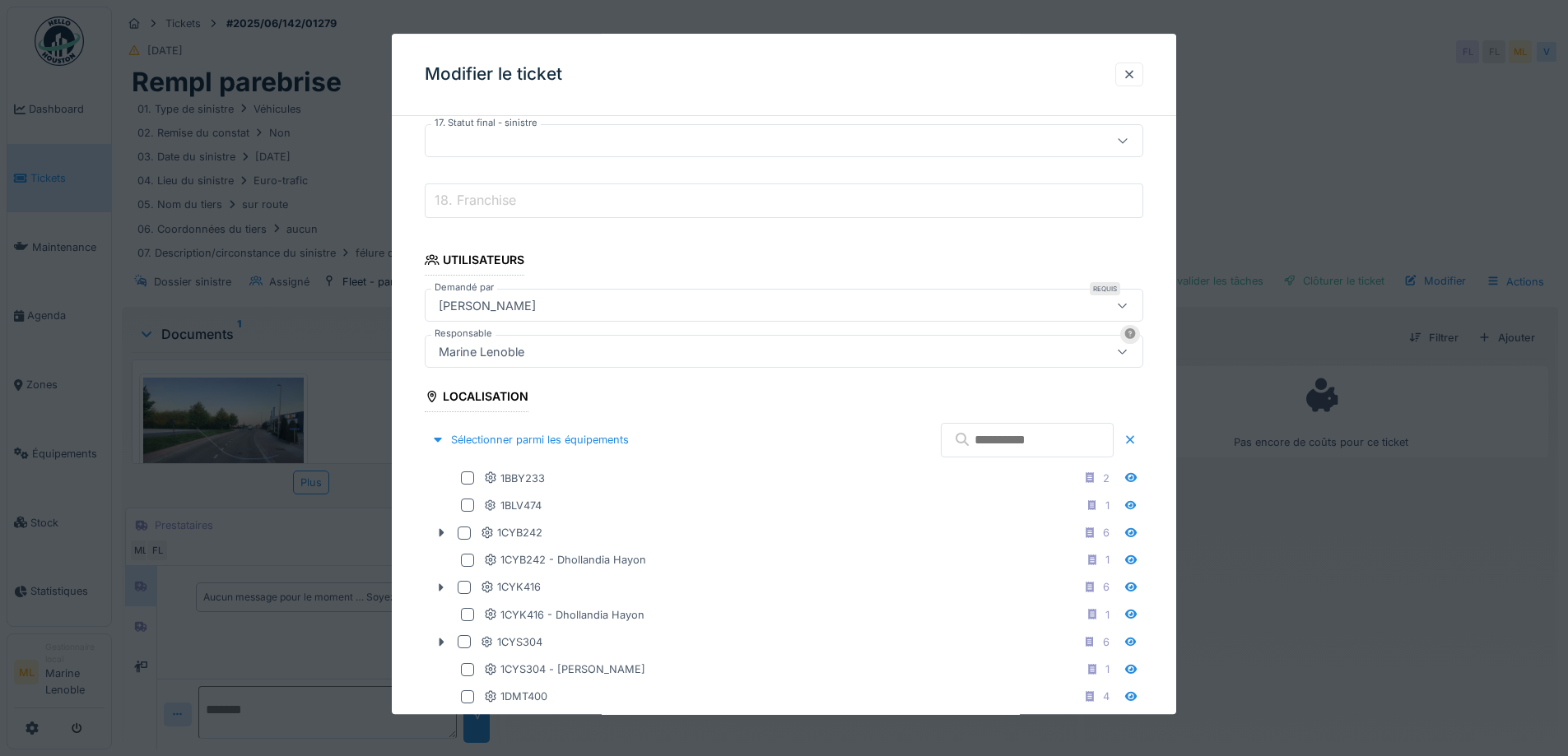
click at [987, 446] on input "text" at bounding box center [1027, 440] width 172 height 34
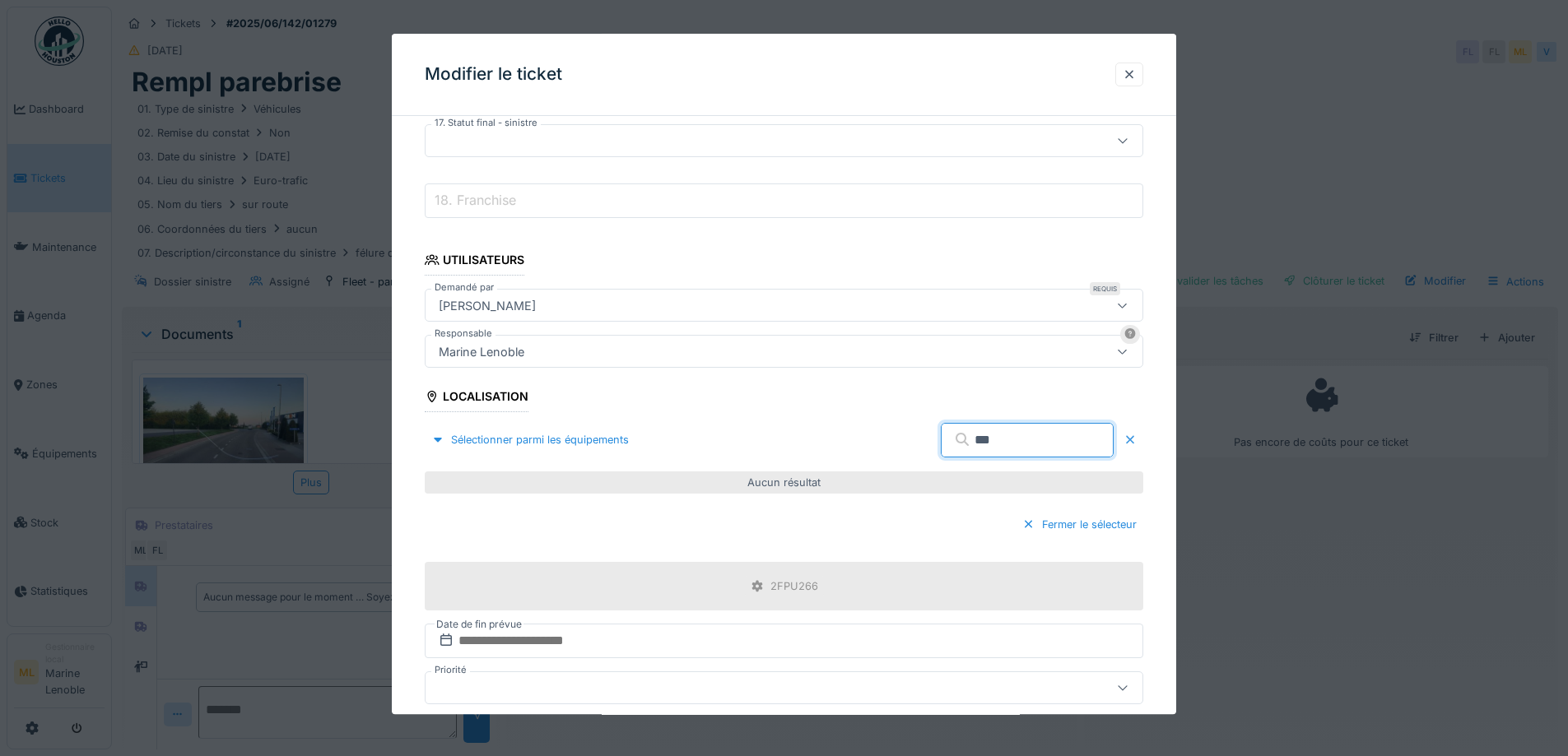
type input "***"
click at [1133, 440] on div at bounding box center [1129, 440] width 13 height 16
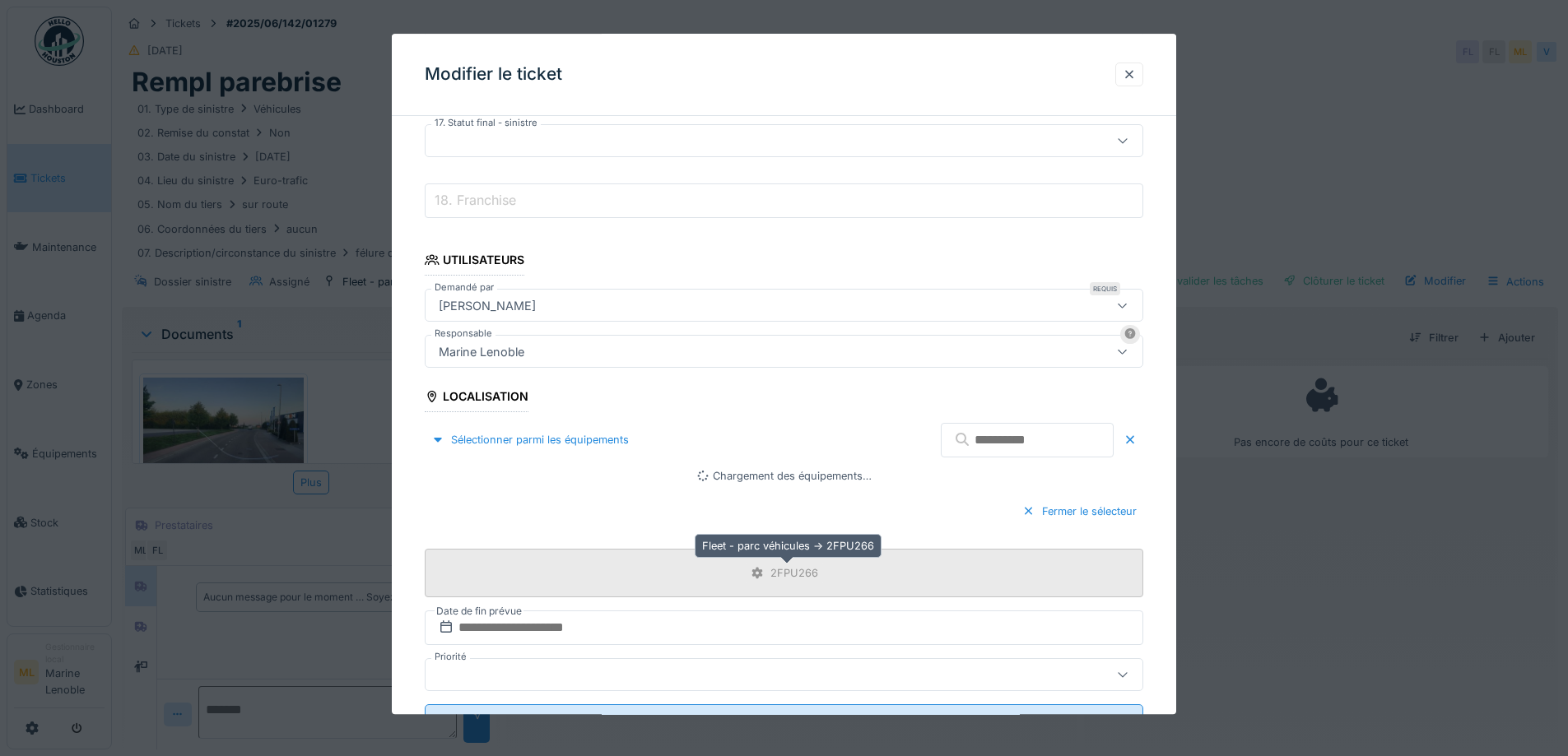
click at [780, 569] on div "2FPU266" at bounding box center [793, 572] width 47 height 16
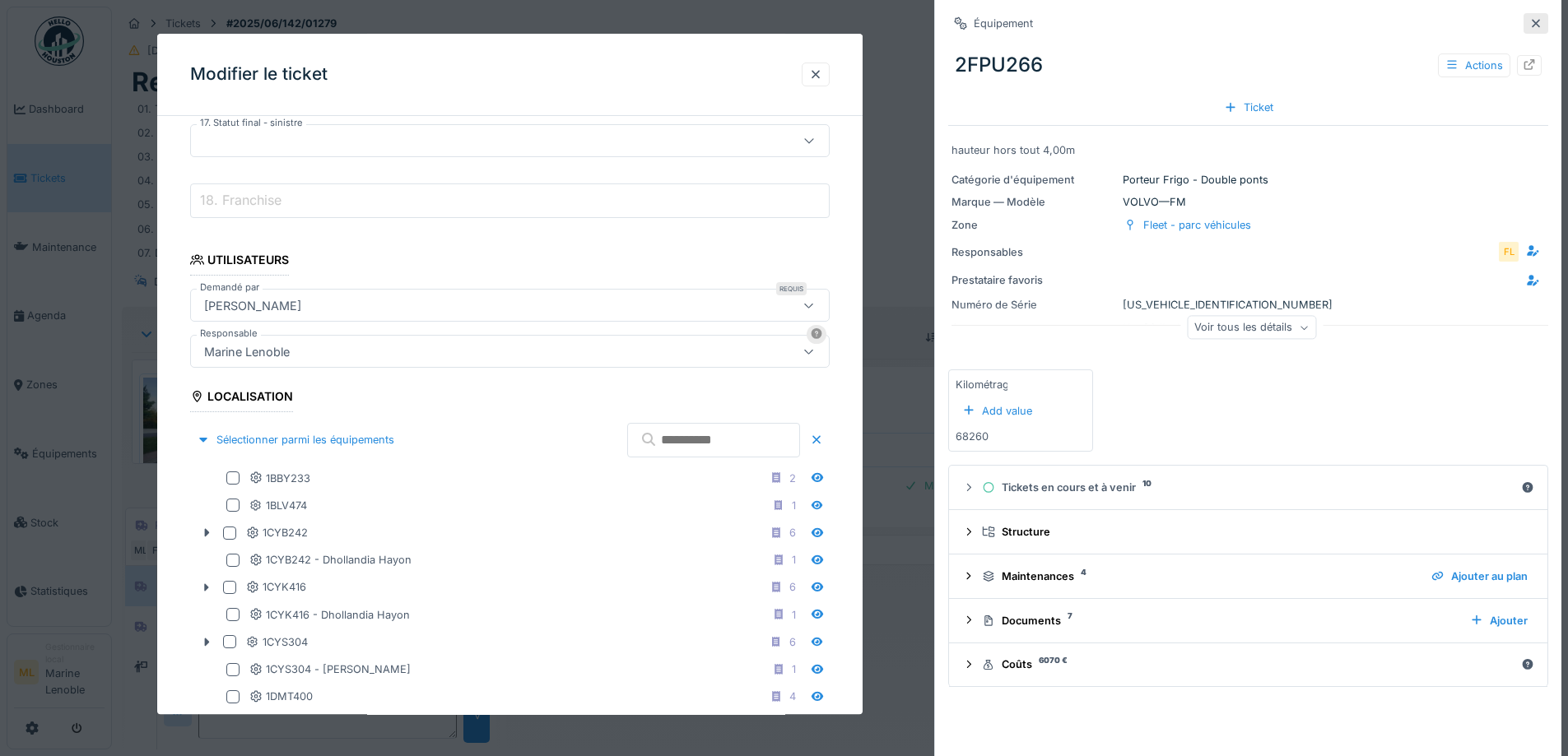
click at [1529, 25] on icon at bounding box center [1535, 23] width 13 height 10
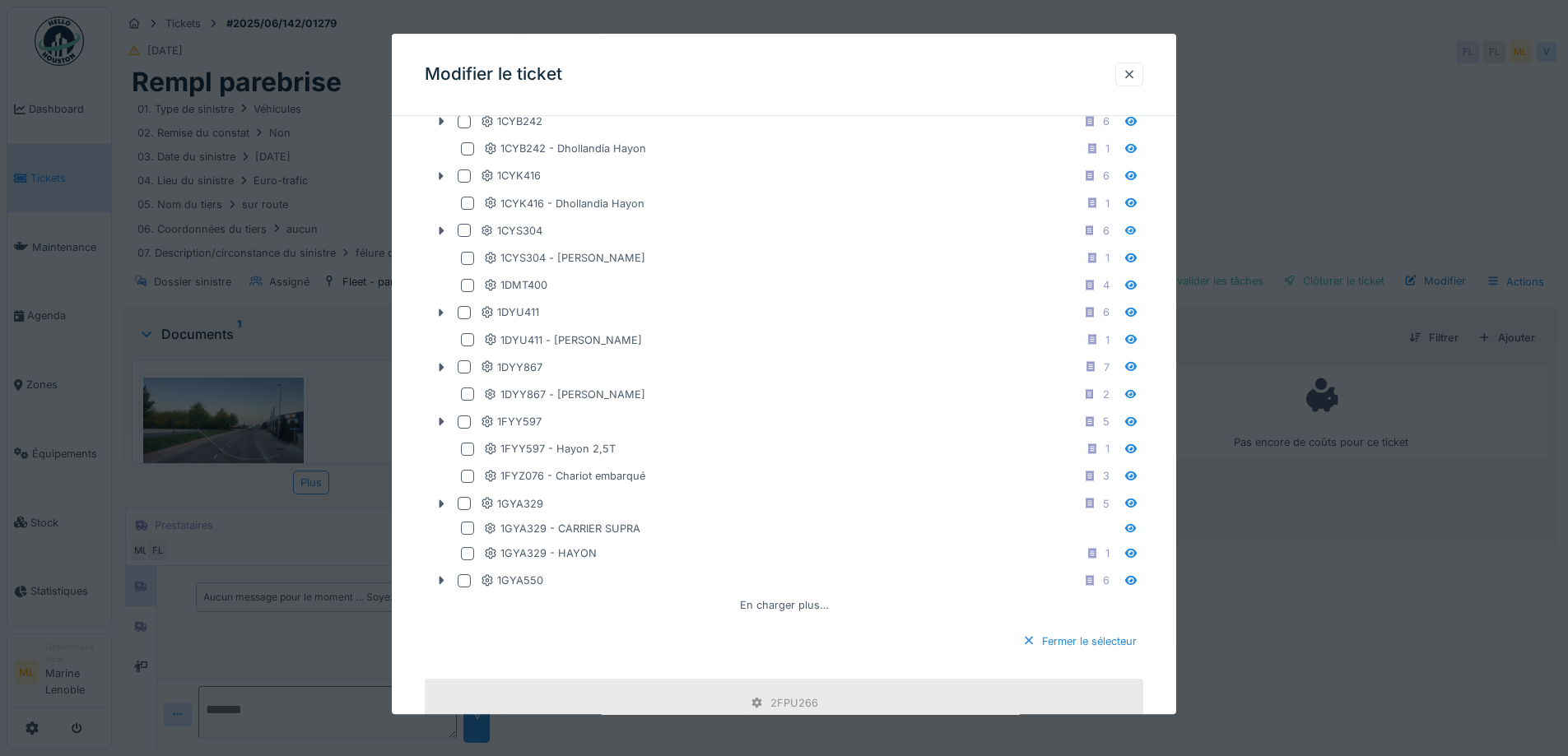
scroll to position [1836, 0]
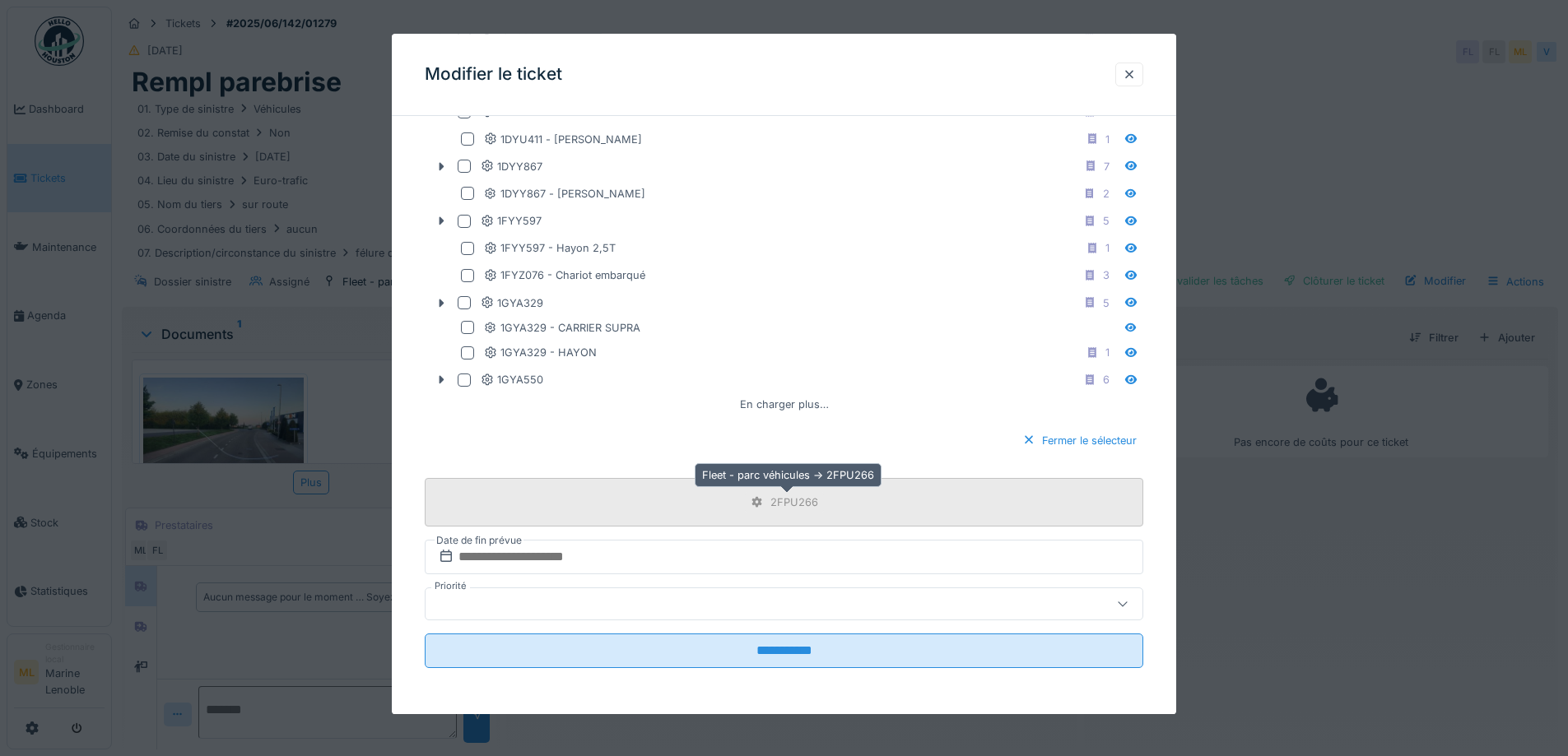
click at [762, 499] on icon at bounding box center [756, 502] width 10 height 11
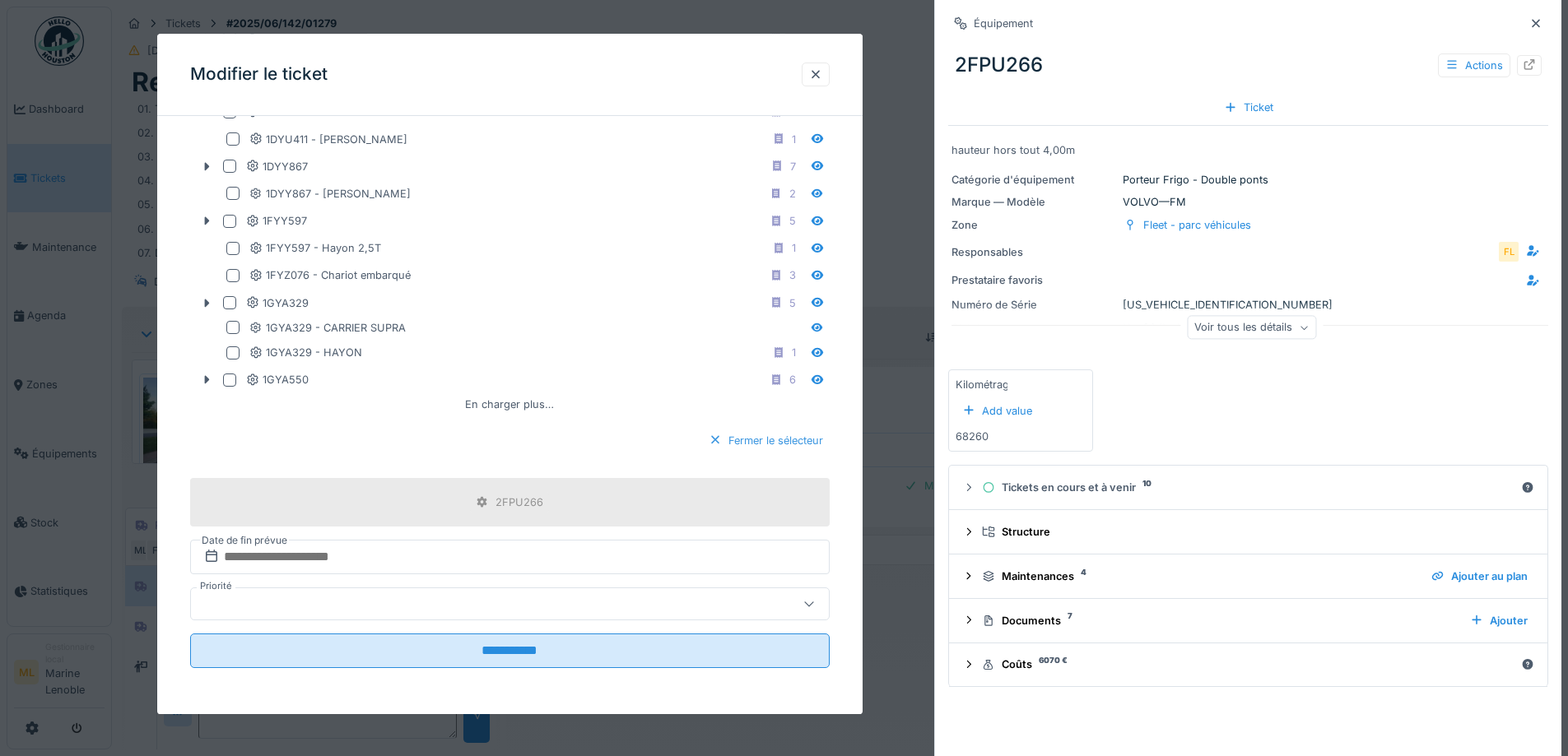
click at [714, 439] on div at bounding box center [715, 440] width 13 height 16
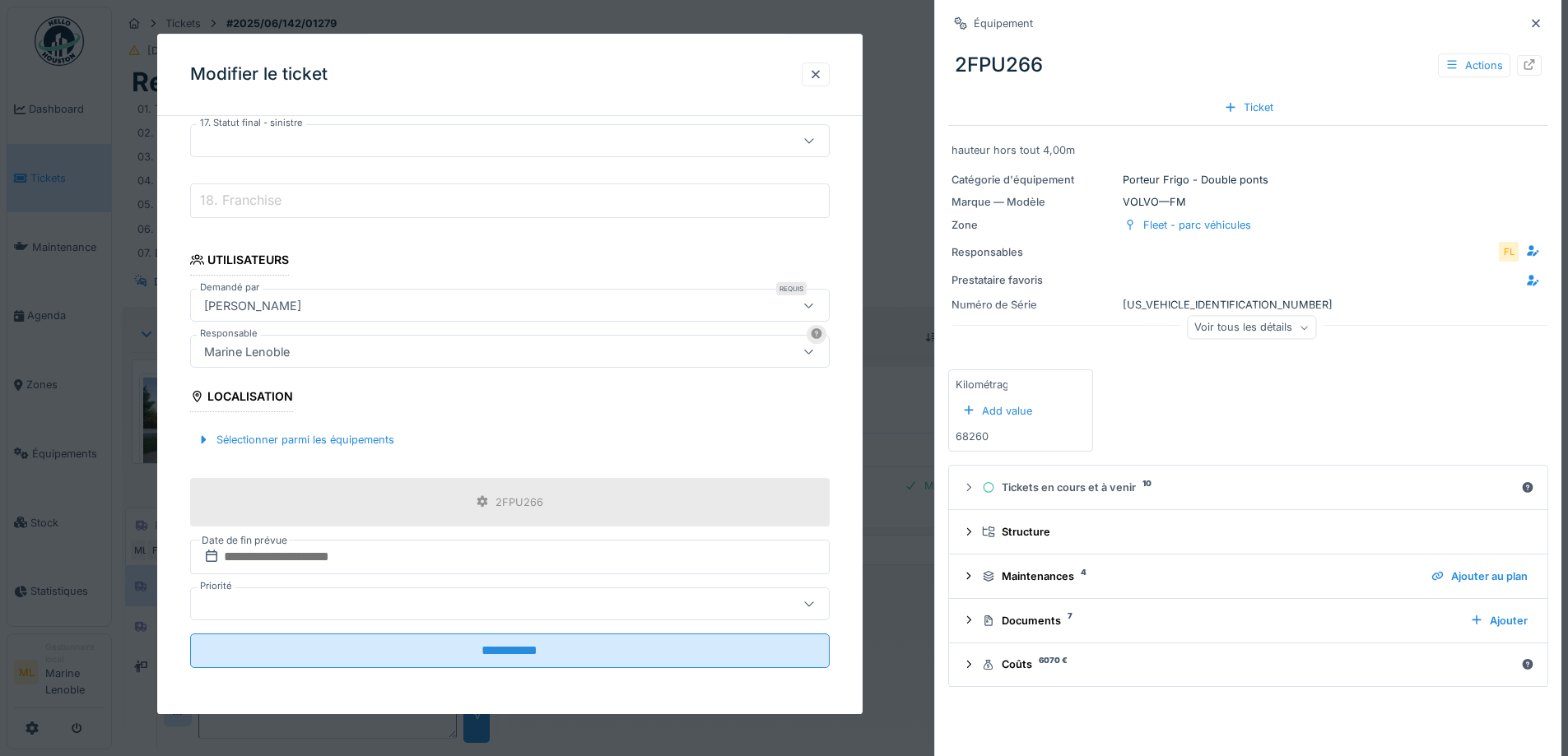
scroll to position [1224, 0]
click at [326, 438] on div "Sélectionner parmi les équipements" at bounding box center [295, 440] width 210 height 22
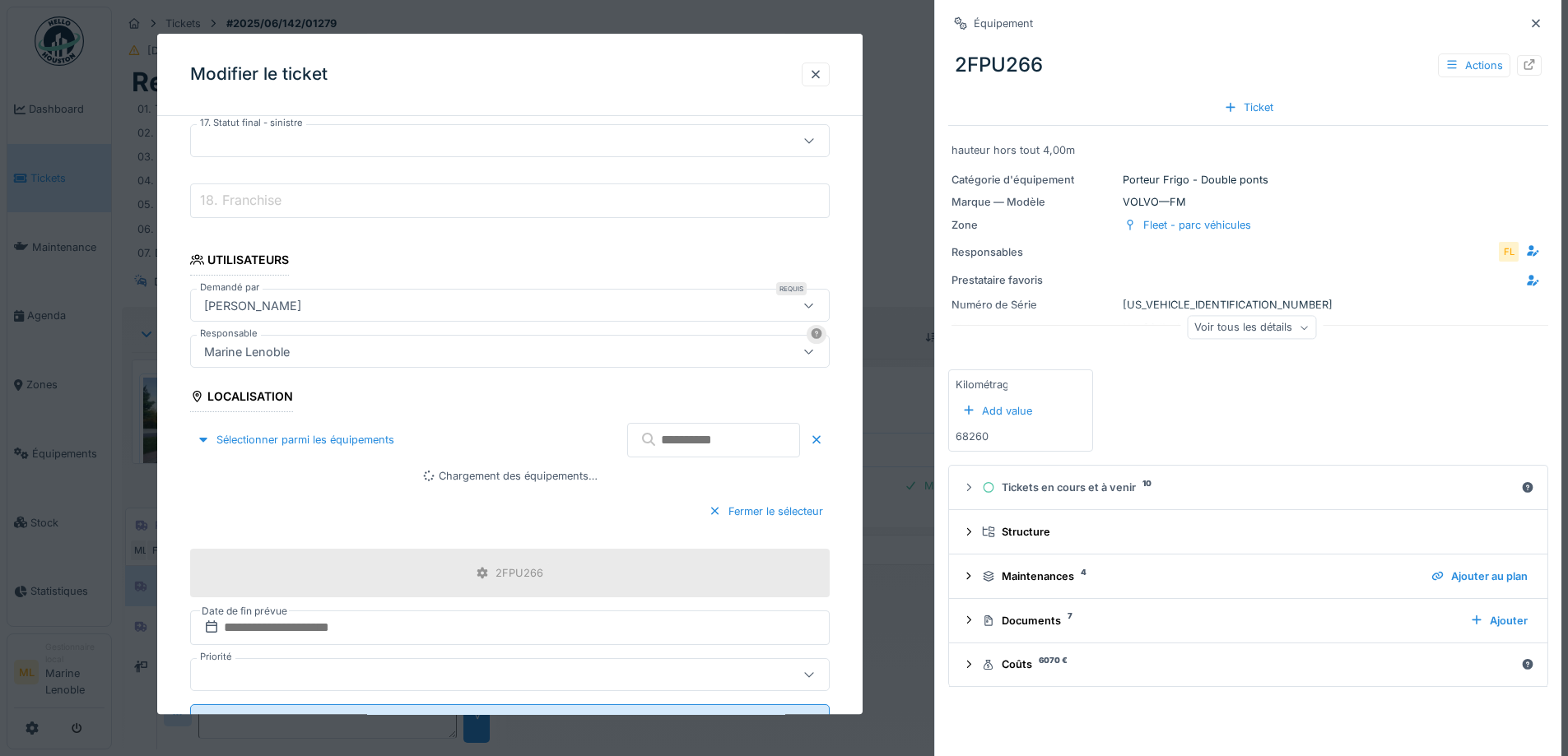
click at [675, 434] on input "text" at bounding box center [713, 440] width 172 height 34
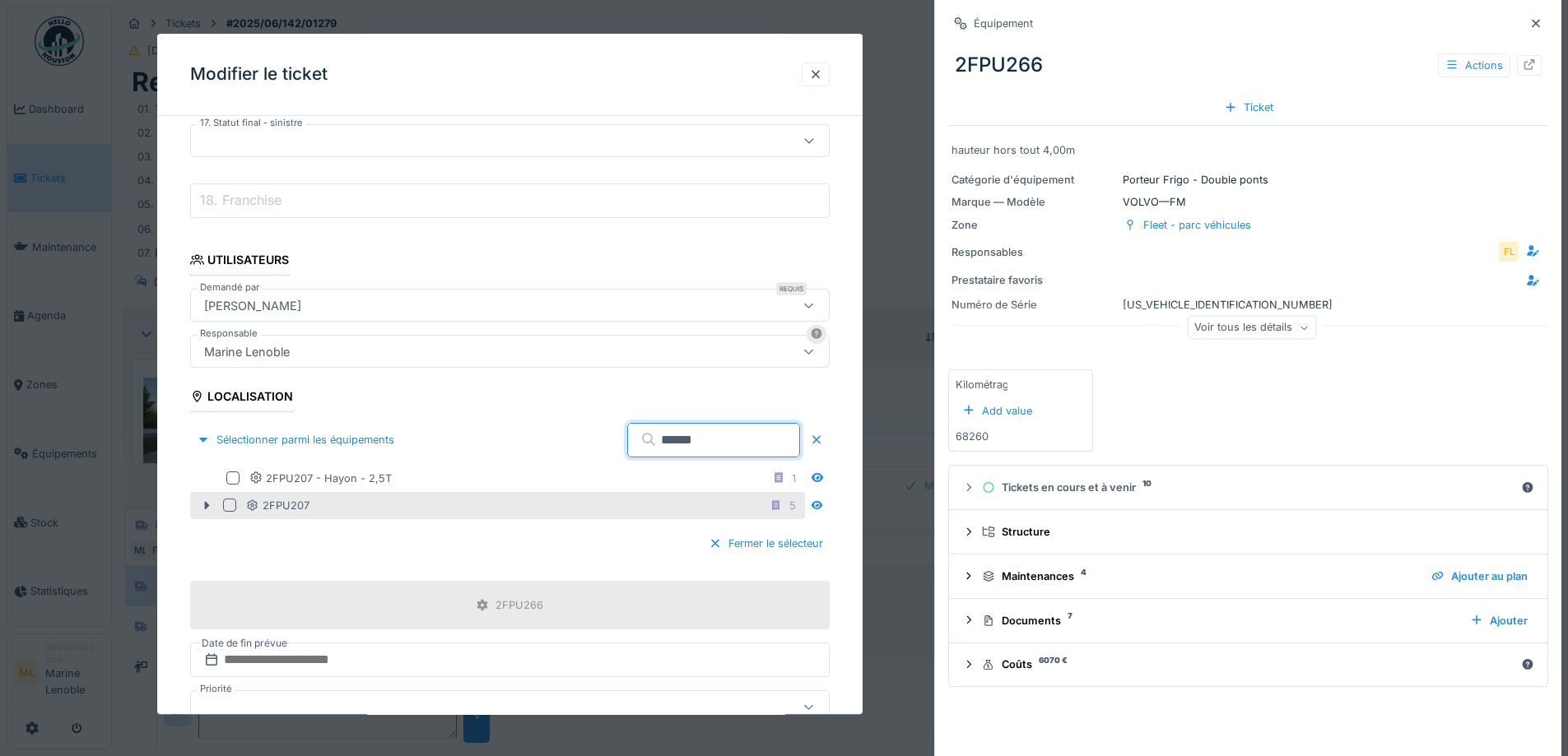
type input "******"
click at [229, 503] on div at bounding box center [229, 505] width 13 height 13
click at [685, 443] on input "******" at bounding box center [713, 440] width 172 height 34
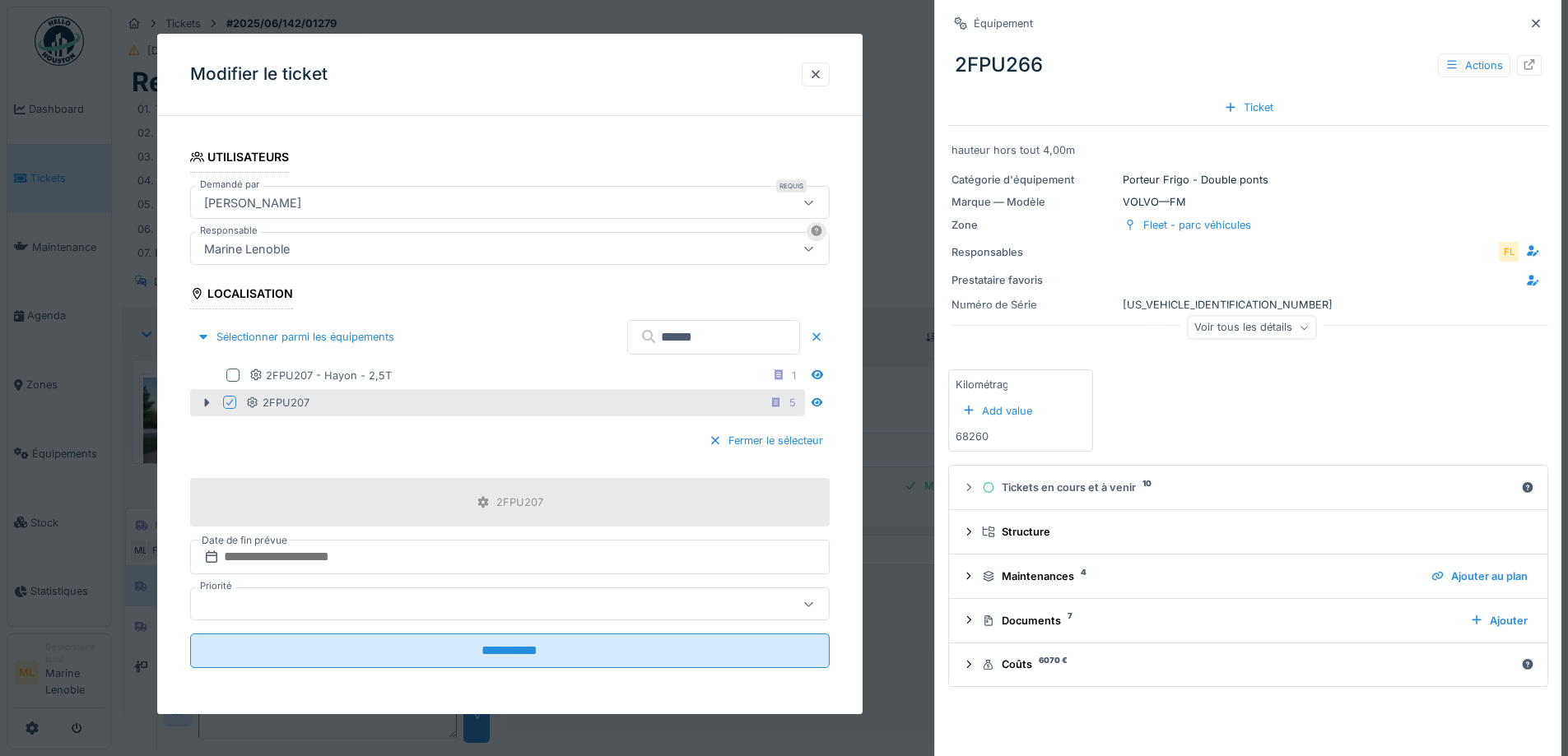
drag, startPoint x: 1525, startPoint y: 26, endPoint x: 1414, endPoint y: 59, distance: 115.8
click at [1532, 25] on icon at bounding box center [1536, 23] width 9 height 9
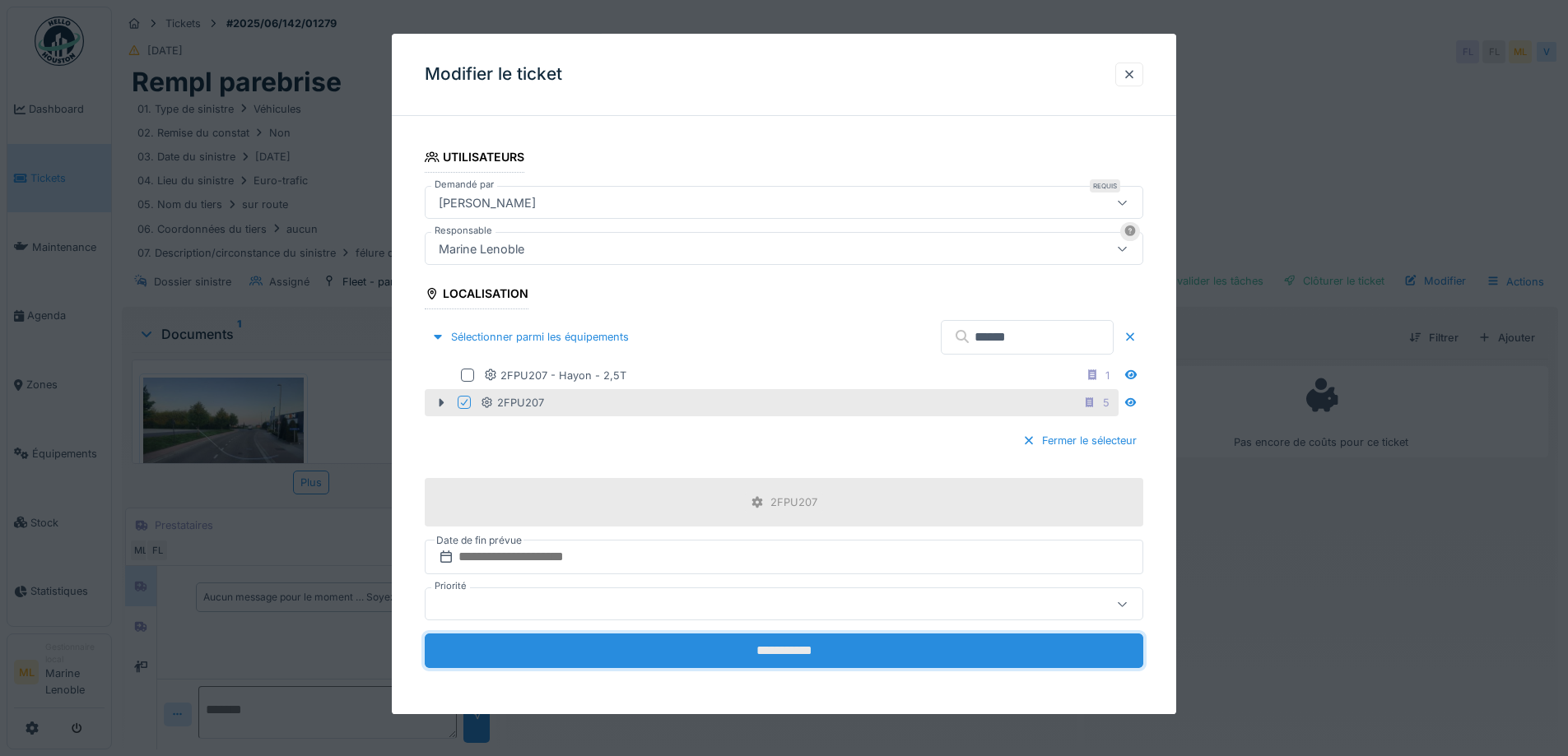
click at [768, 650] on input "**********" at bounding box center [783, 652] width 718 height 34
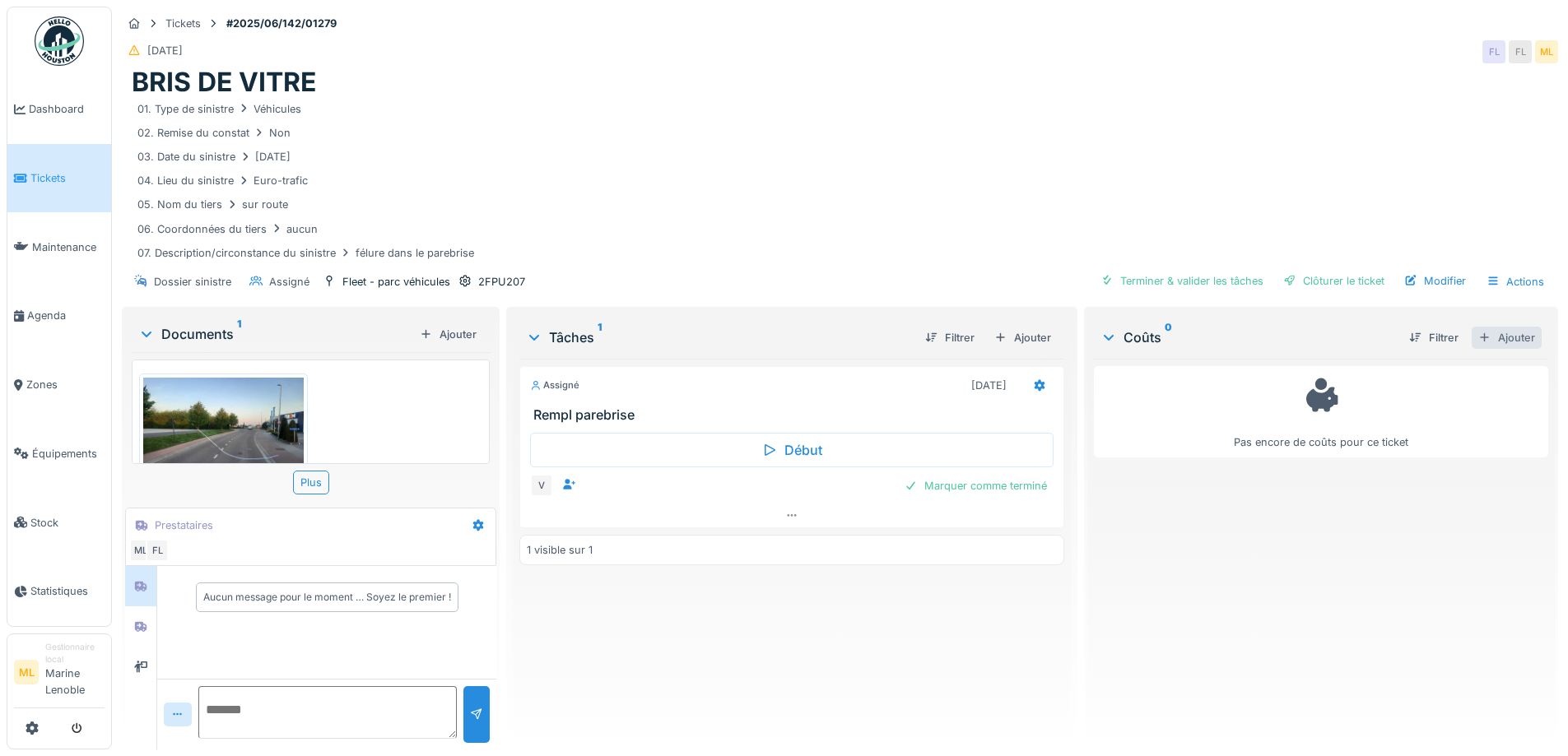
click at [1478, 338] on div at bounding box center [1484, 338] width 13 height 16
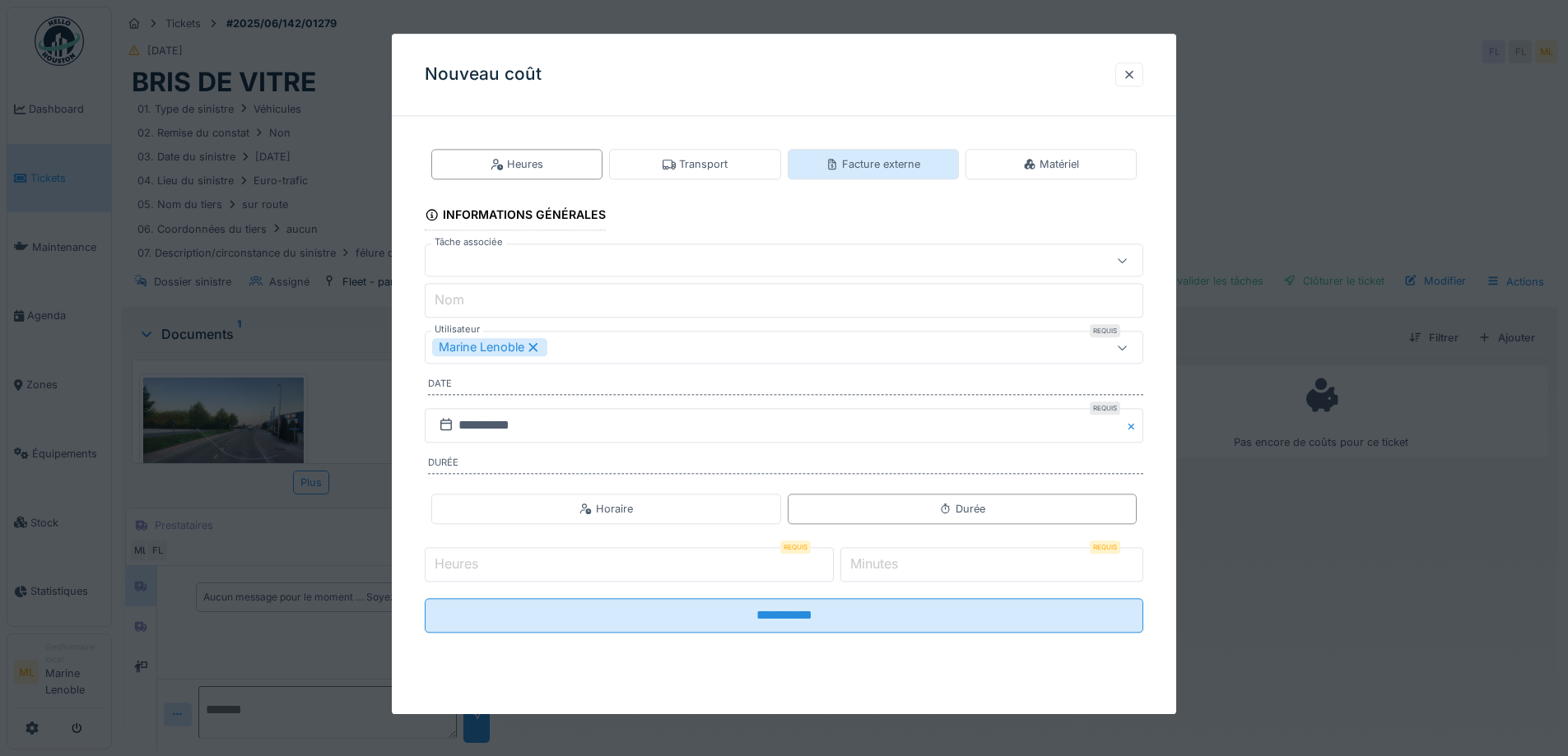
click at [879, 158] on div "Facture externe" at bounding box center [873, 164] width 95 height 16
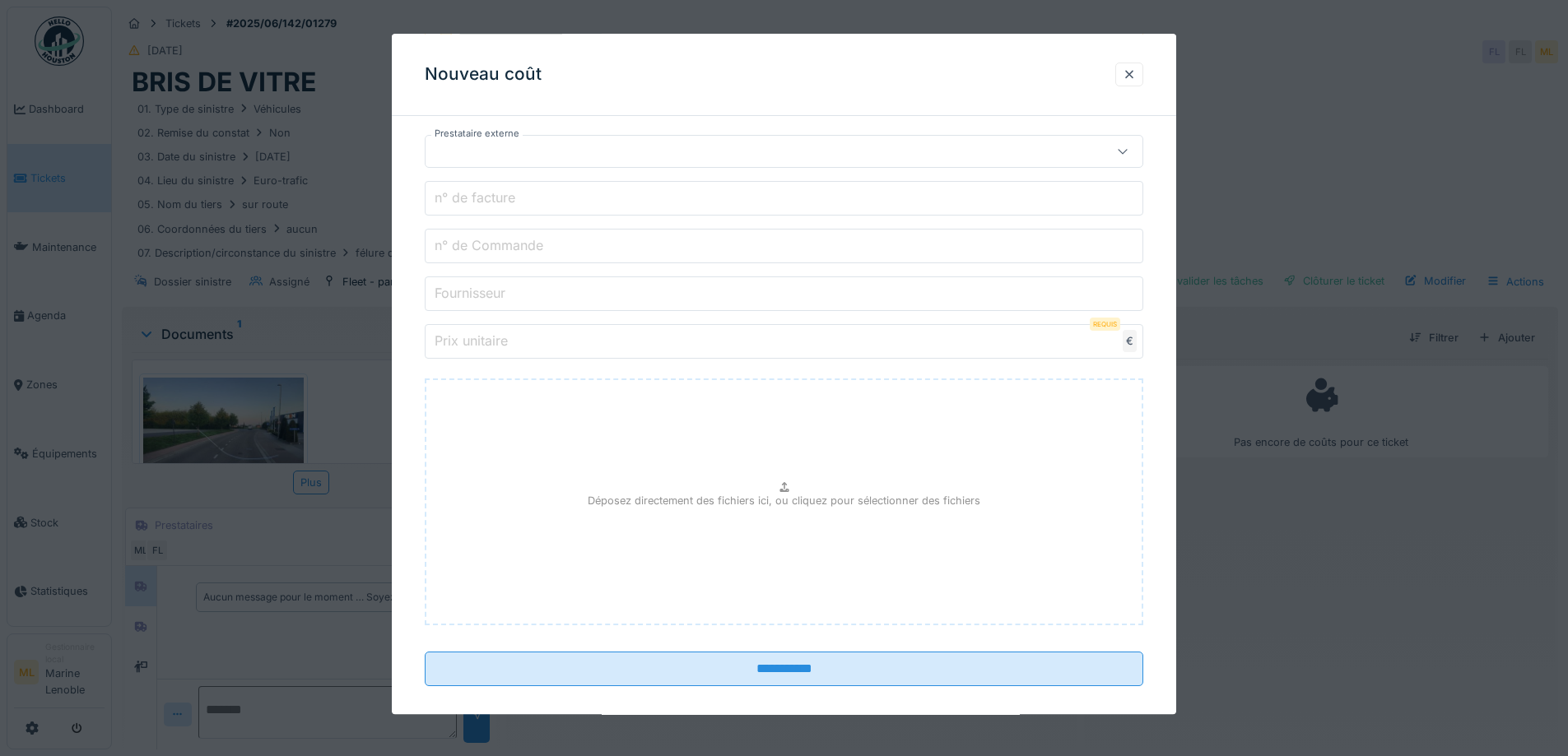
scroll to position [165, 0]
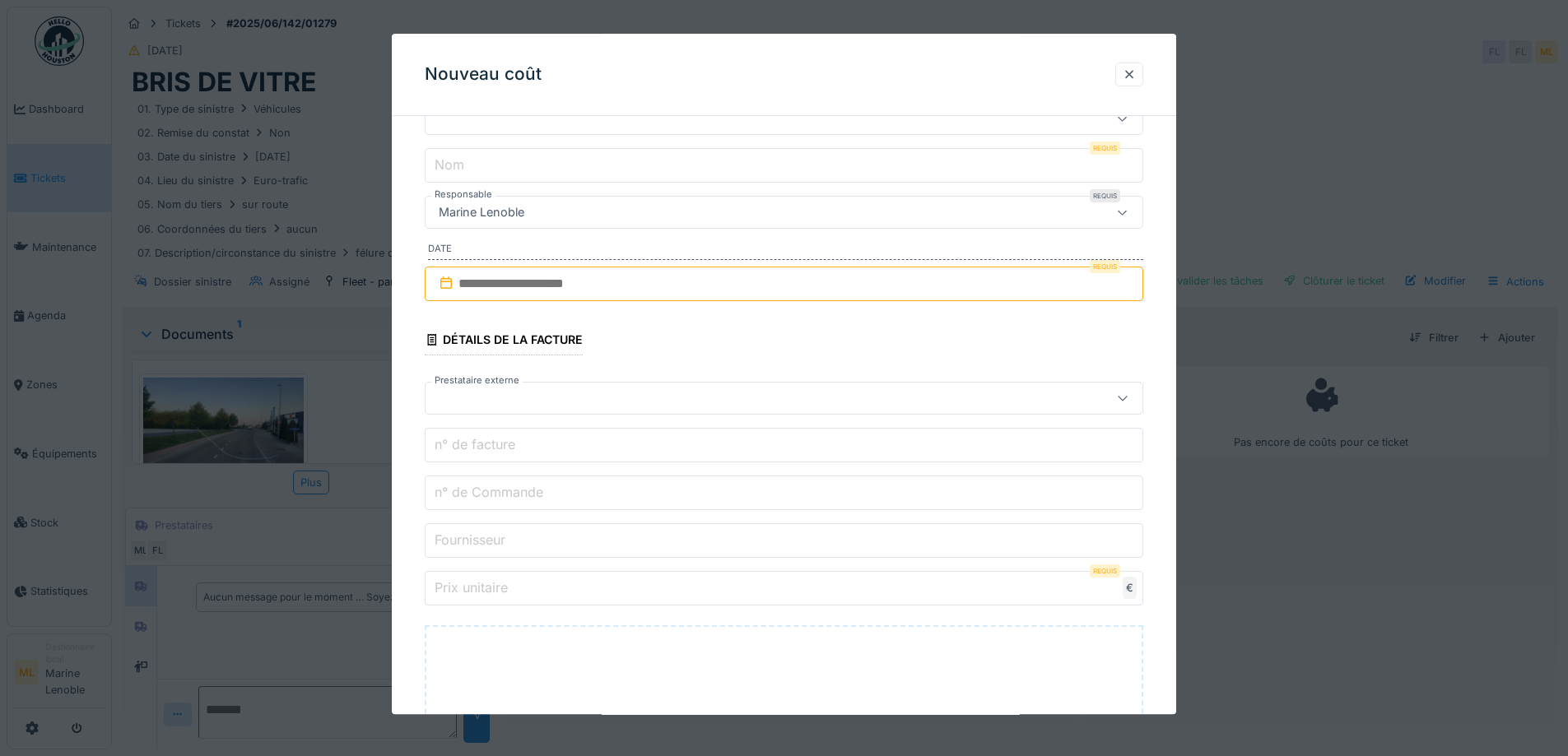
click at [539, 282] on input "text" at bounding box center [783, 284] width 718 height 34
click at [705, 317] on button "Previous Month" at bounding box center [703, 325] width 27 height 27
click at [705, 323] on span "Previous Month" at bounding box center [705, 323] width 0 height 20
click at [706, 490] on div "23" at bounding box center [706, 498] width 22 height 22
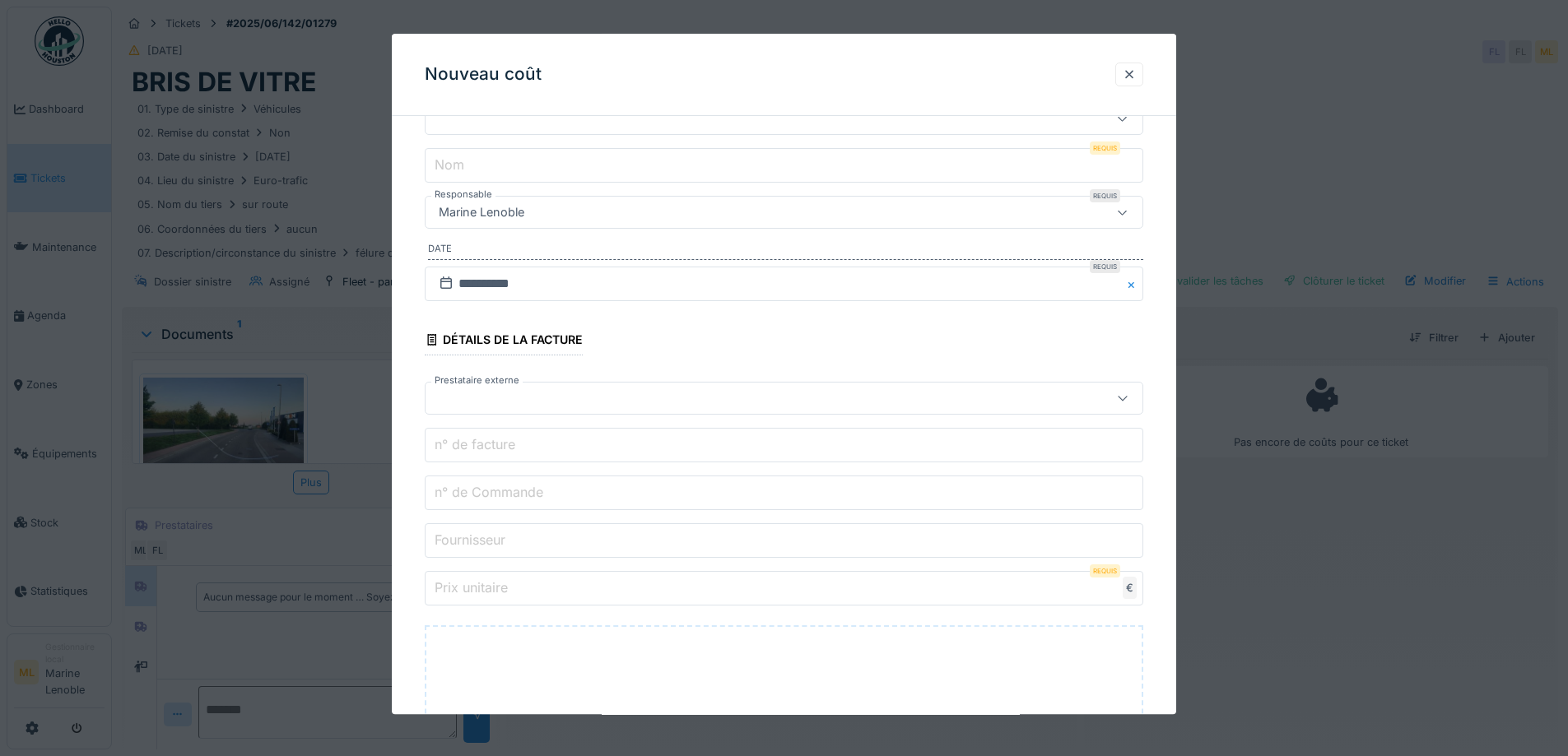
click at [497, 399] on div at bounding box center [742, 398] width 619 height 18
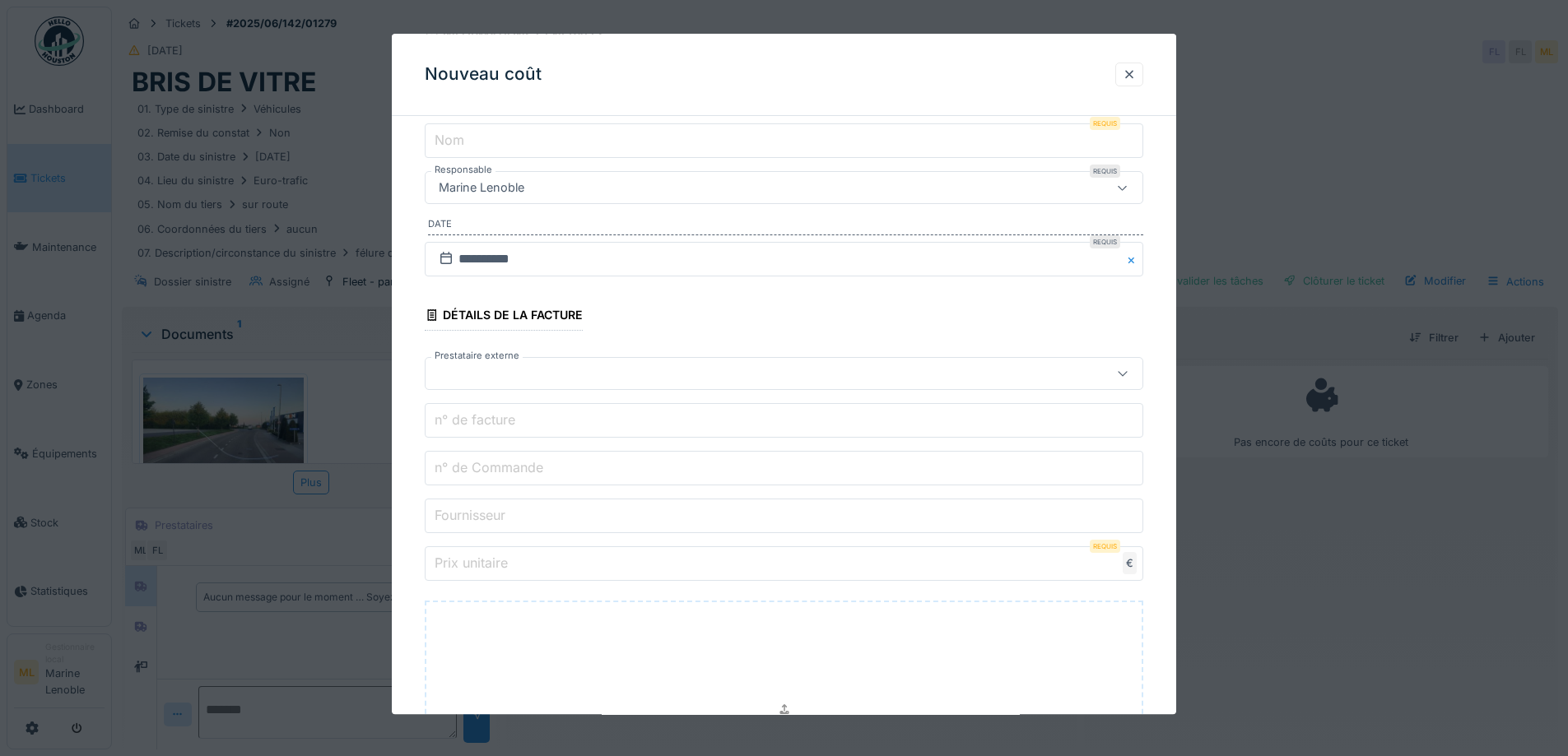
click at [750, 338] on fieldset "**********" at bounding box center [783, 430] width 718 height 981
click at [503, 513] on label "Fournisseur" at bounding box center [470, 515] width 78 height 20
click at [503, 513] on input "Fournisseur" at bounding box center [783, 516] width 718 height 34
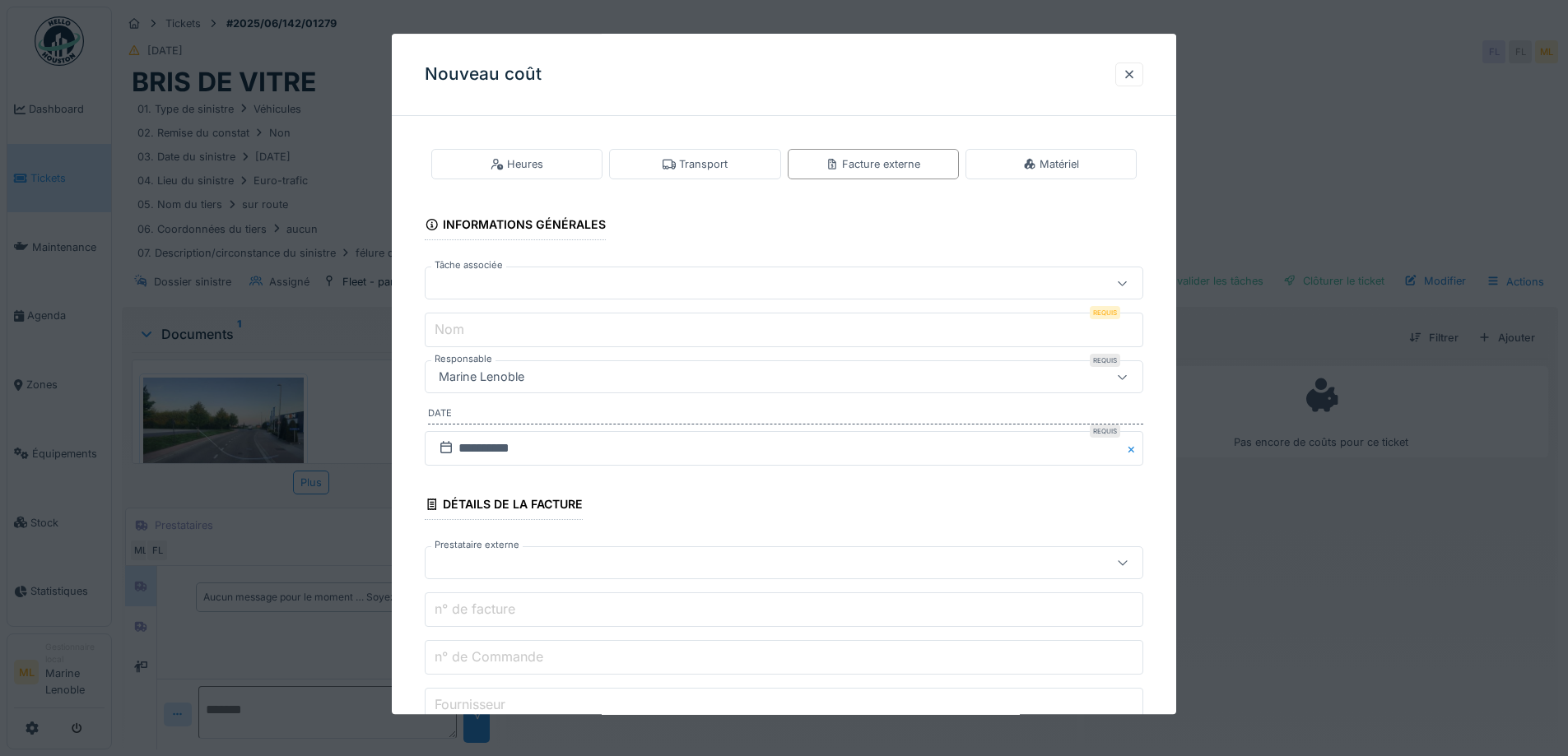
click at [511, 283] on div at bounding box center [742, 284] width 619 height 18
click at [503, 362] on span "Rempl parebrise" at bounding box center [484, 355] width 90 height 18
type input "******"
type input "**********"
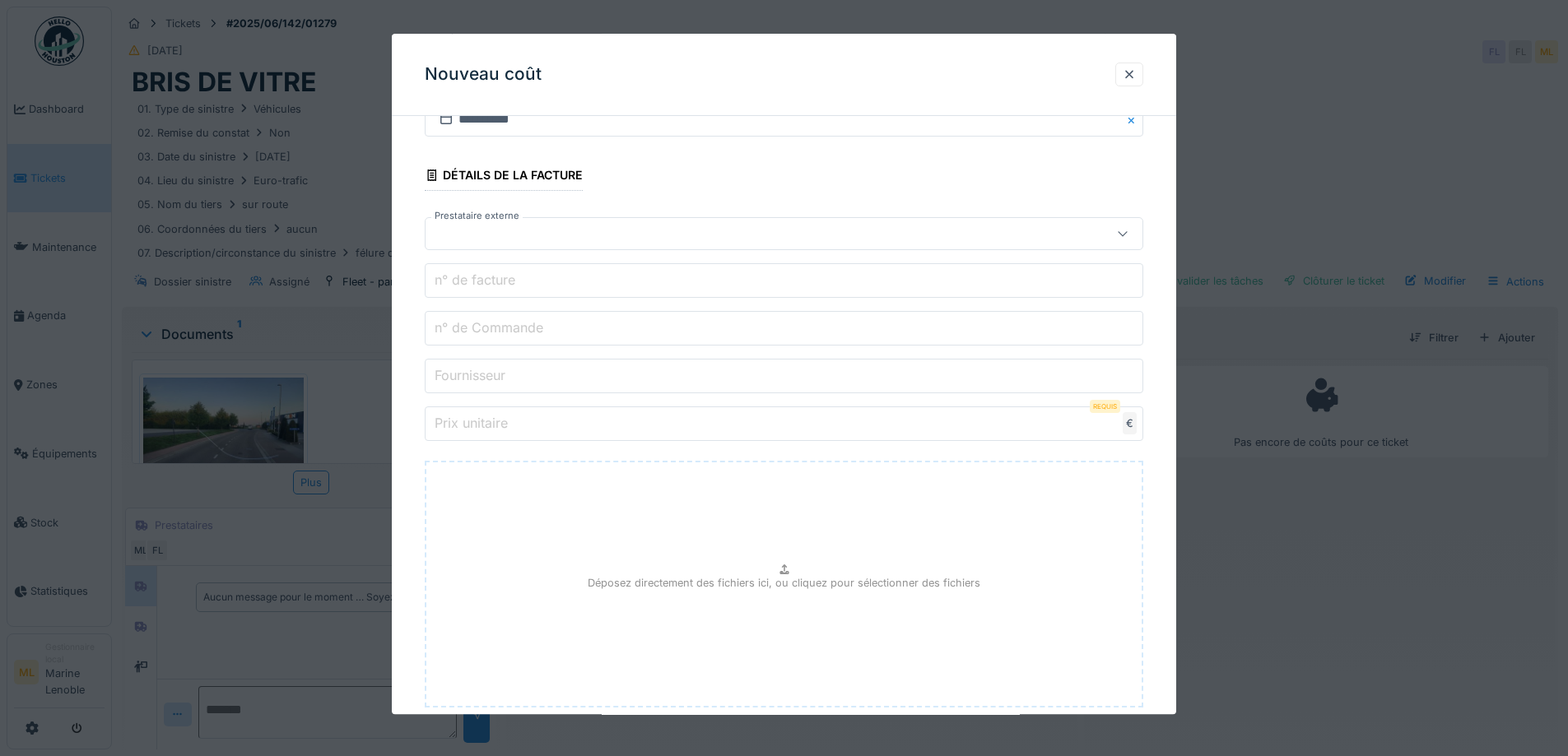
click at [517, 283] on label "n° de facture" at bounding box center [474, 280] width 87 height 20
click at [517, 283] on input "n° de facture" at bounding box center [783, 281] width 718 height 34
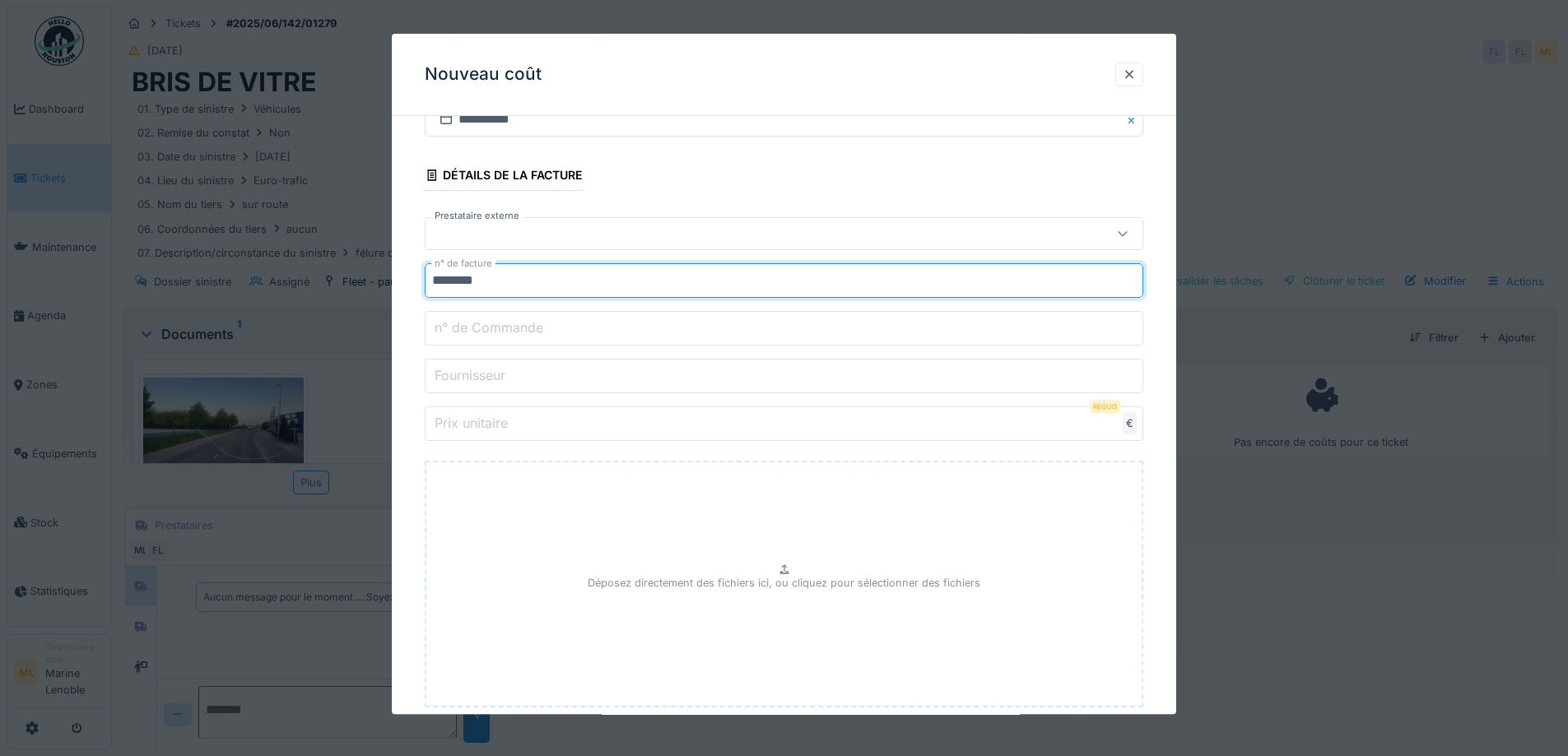
drag, startPoint x: 466, startPoint y: 278, endPoint x: 498, endPoint y: 304, distance: 41.2
click at [467, 280] on input "********" at bounding box center [783, 281] width 718 height 34
click at [480, 278] on input "********" at bounding box center [783, 281] width 718 height 34
type input "********"
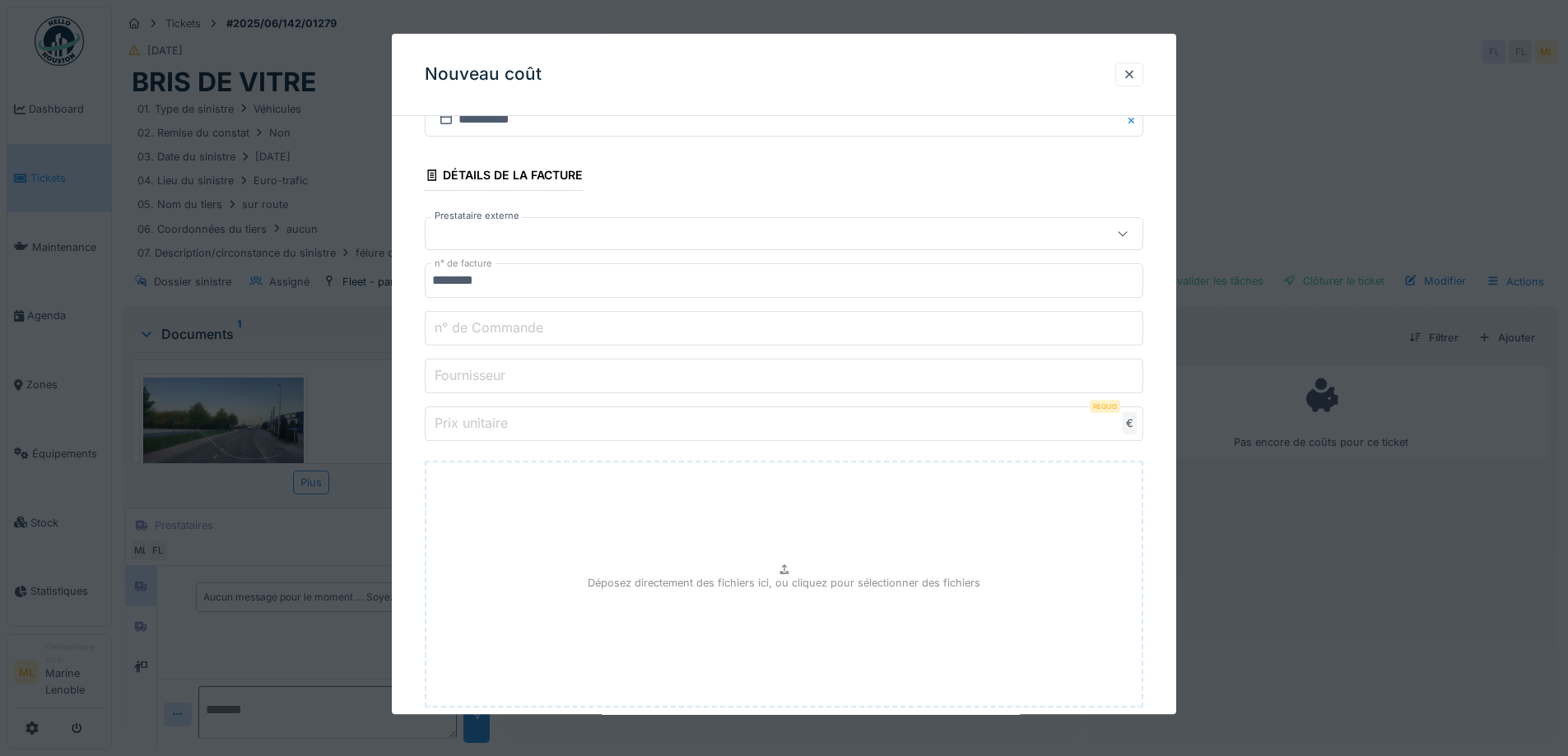
click at [523, 415] on input "Prix unitaire" at bounding box center [783, 424] width 718 height 34
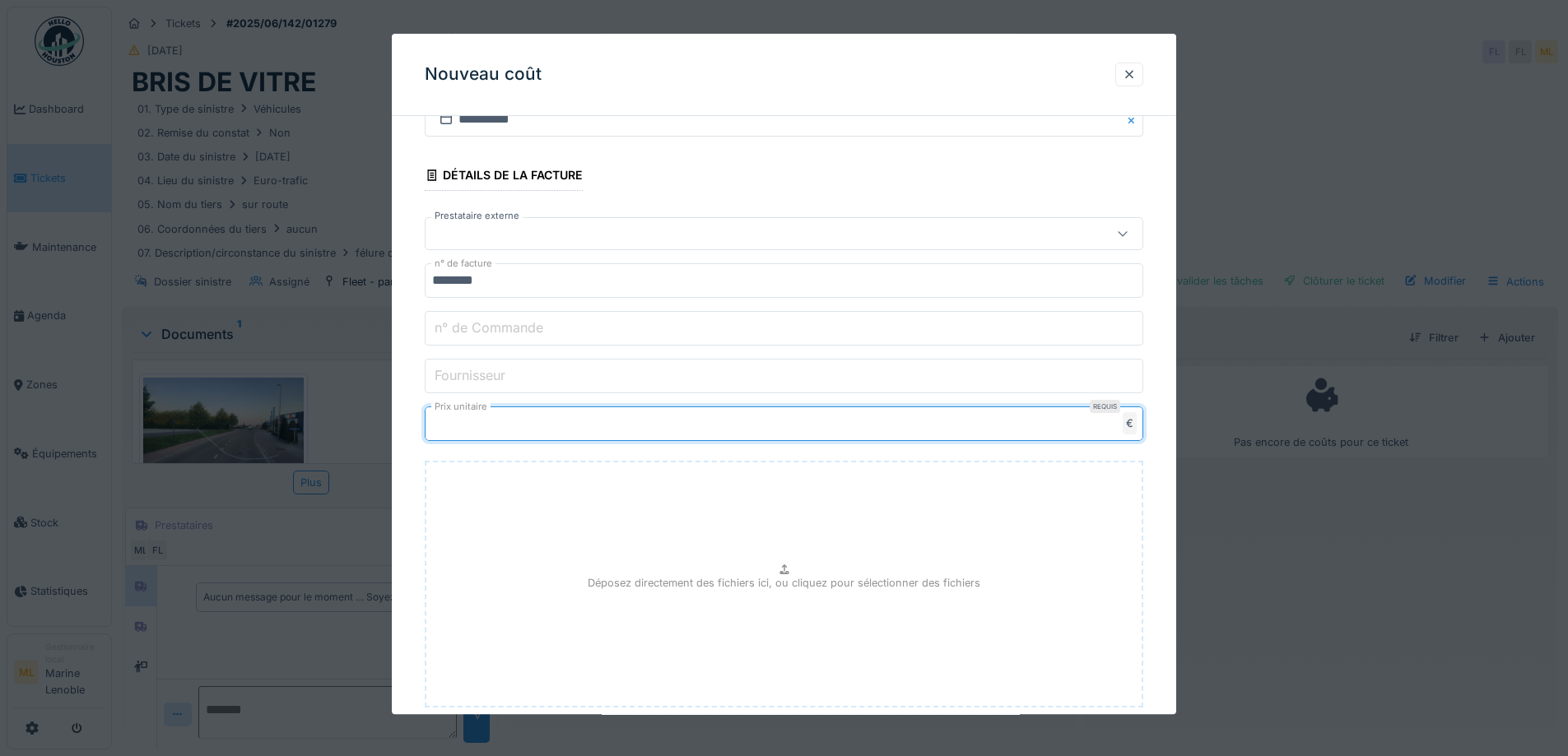
type input "****"
type input "*******"
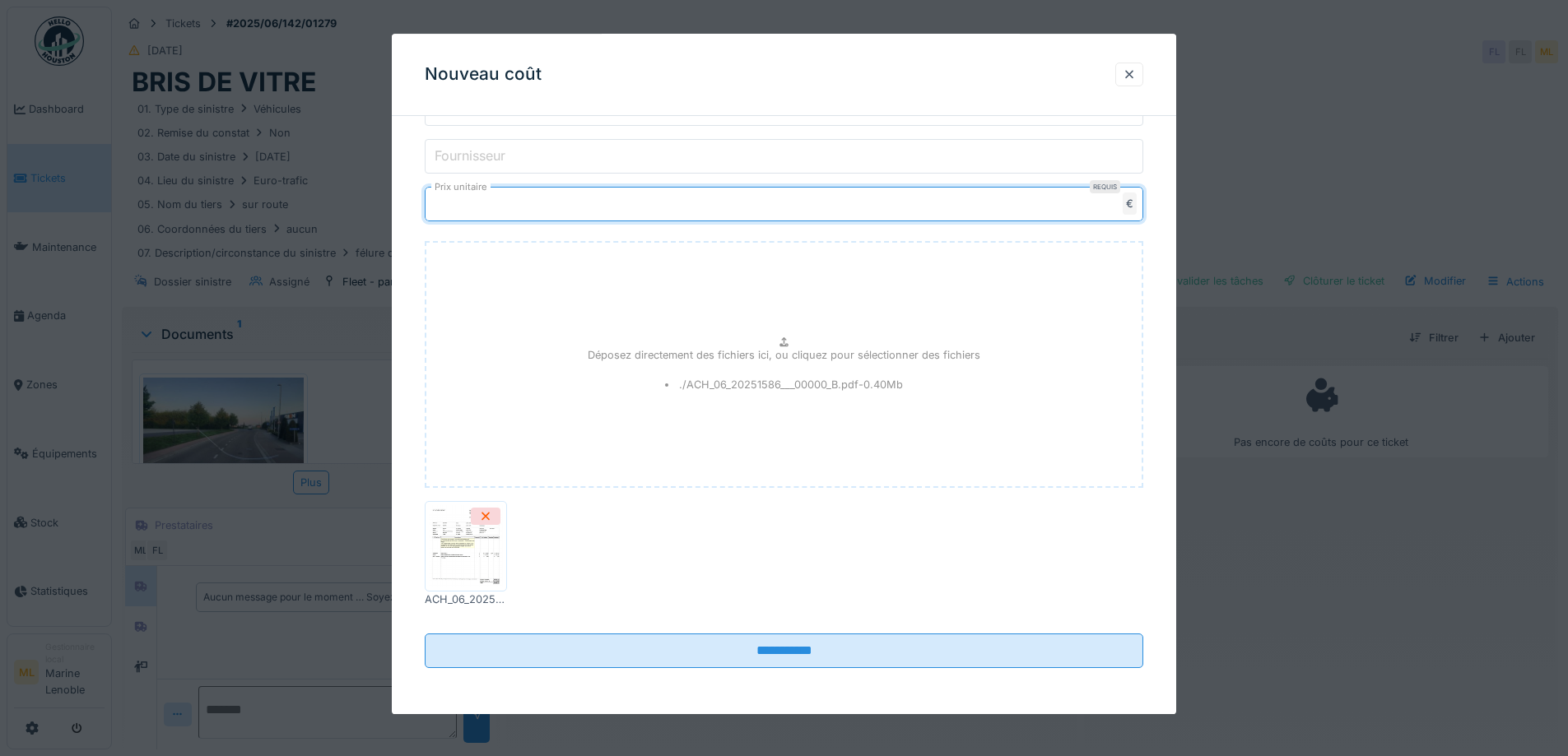
scroll to position [12, 0]
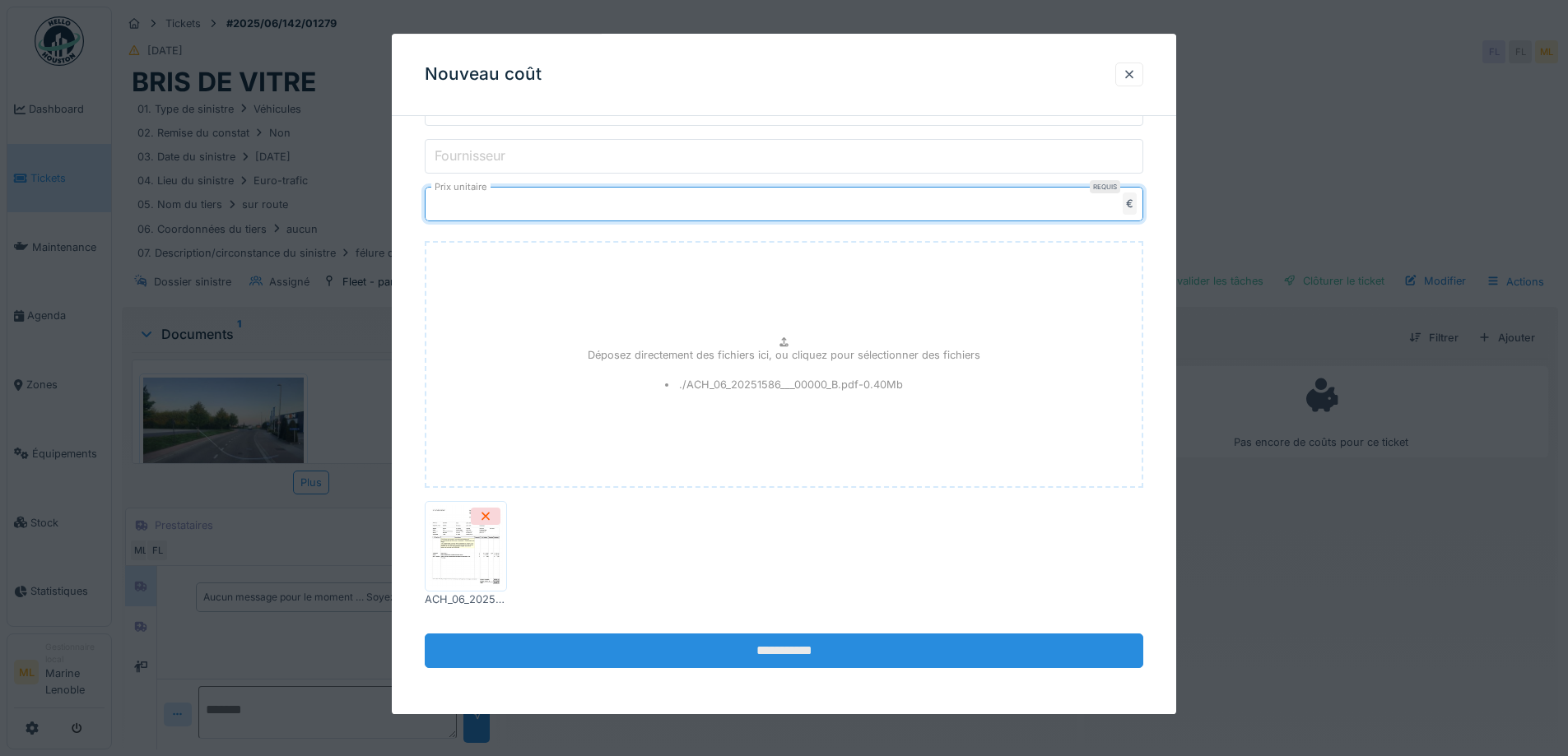
click at [809, 654] on input "**********" at bounding box center [783, 652] width 718 height 34
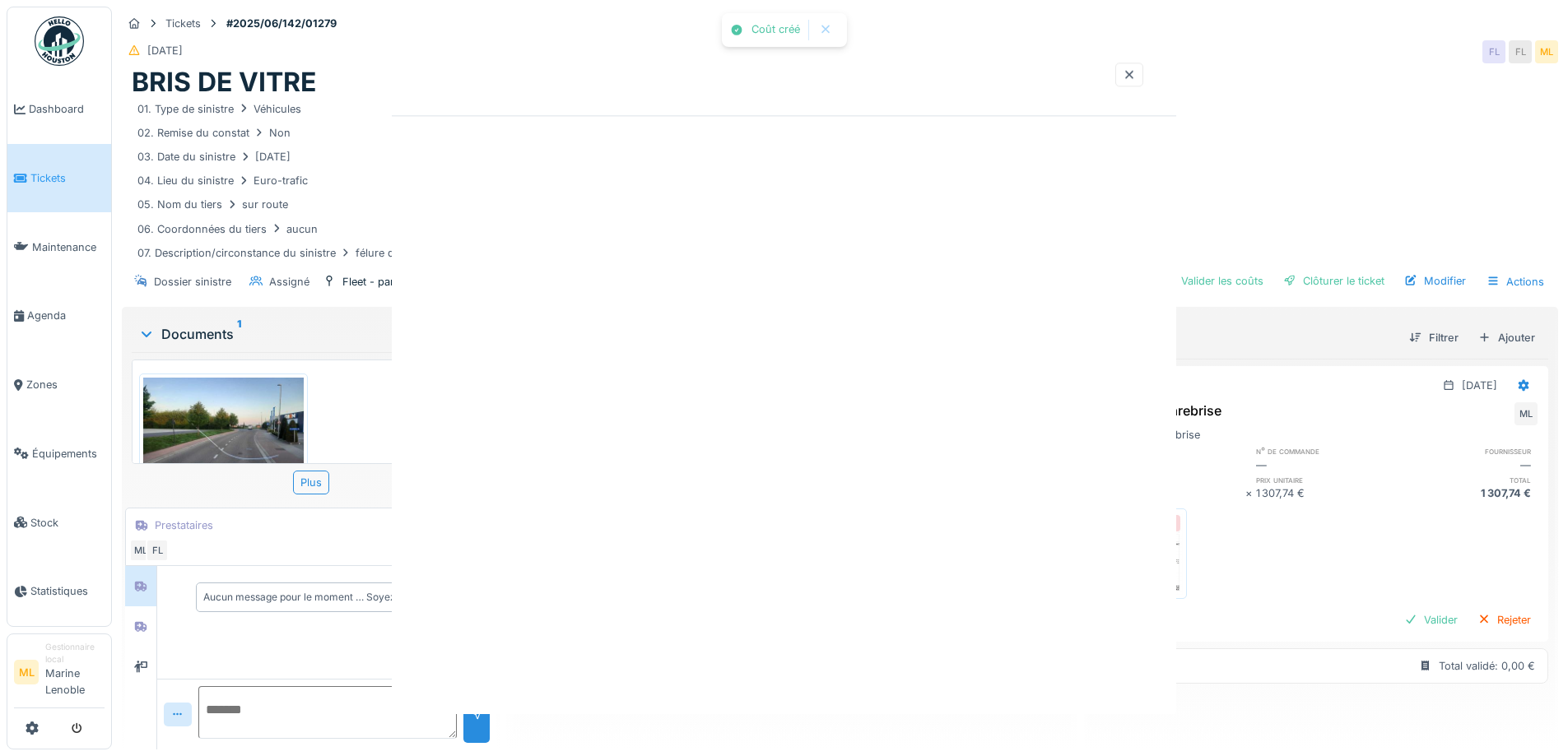
scroll to position [0, 0]
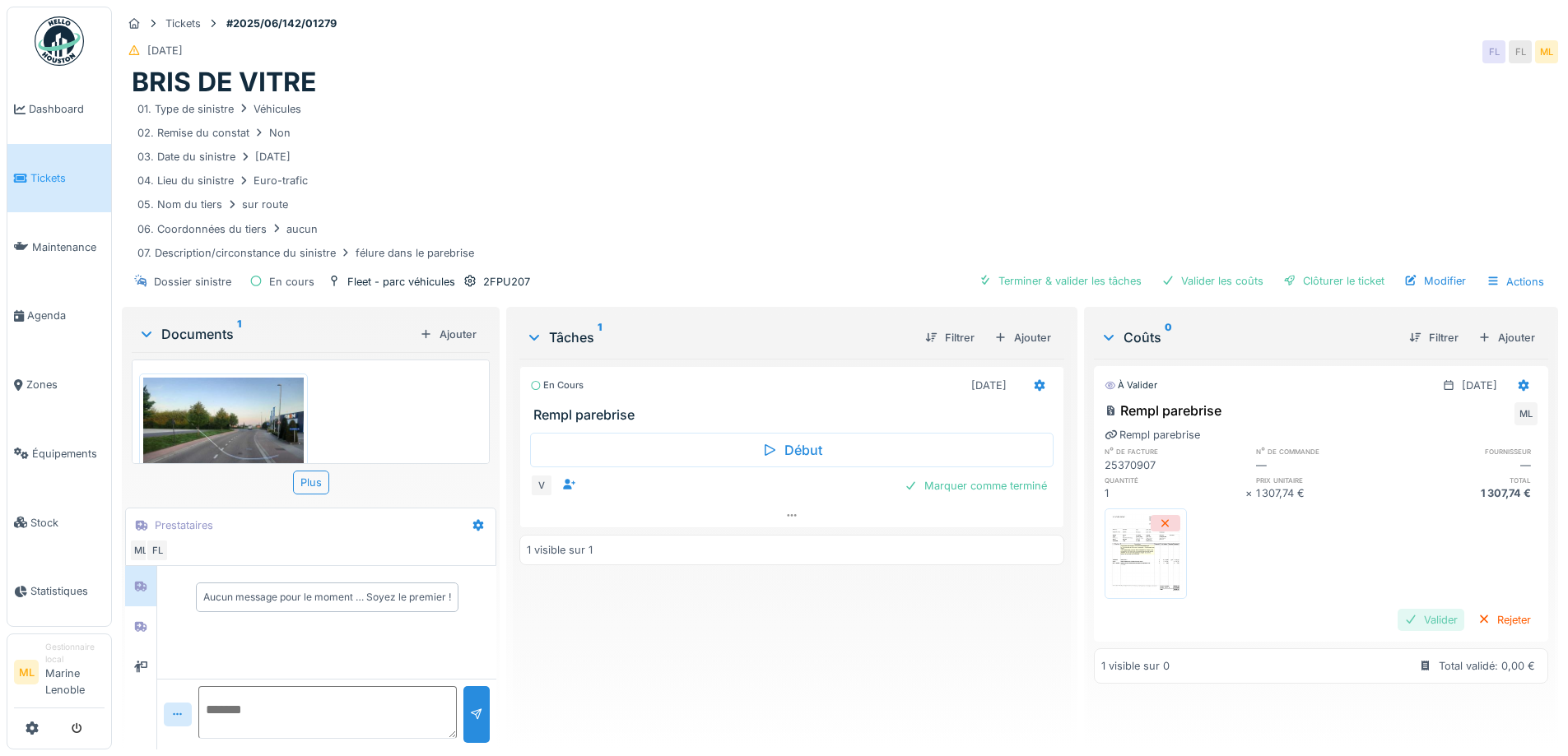
click at [1397, 609] on div "Valider" at bounding box center [1430, 620] width 66 height 22
click at [1352, 270] on div "Clôturer le ticket" at bounding box center [1333, 281] width 115 height 22
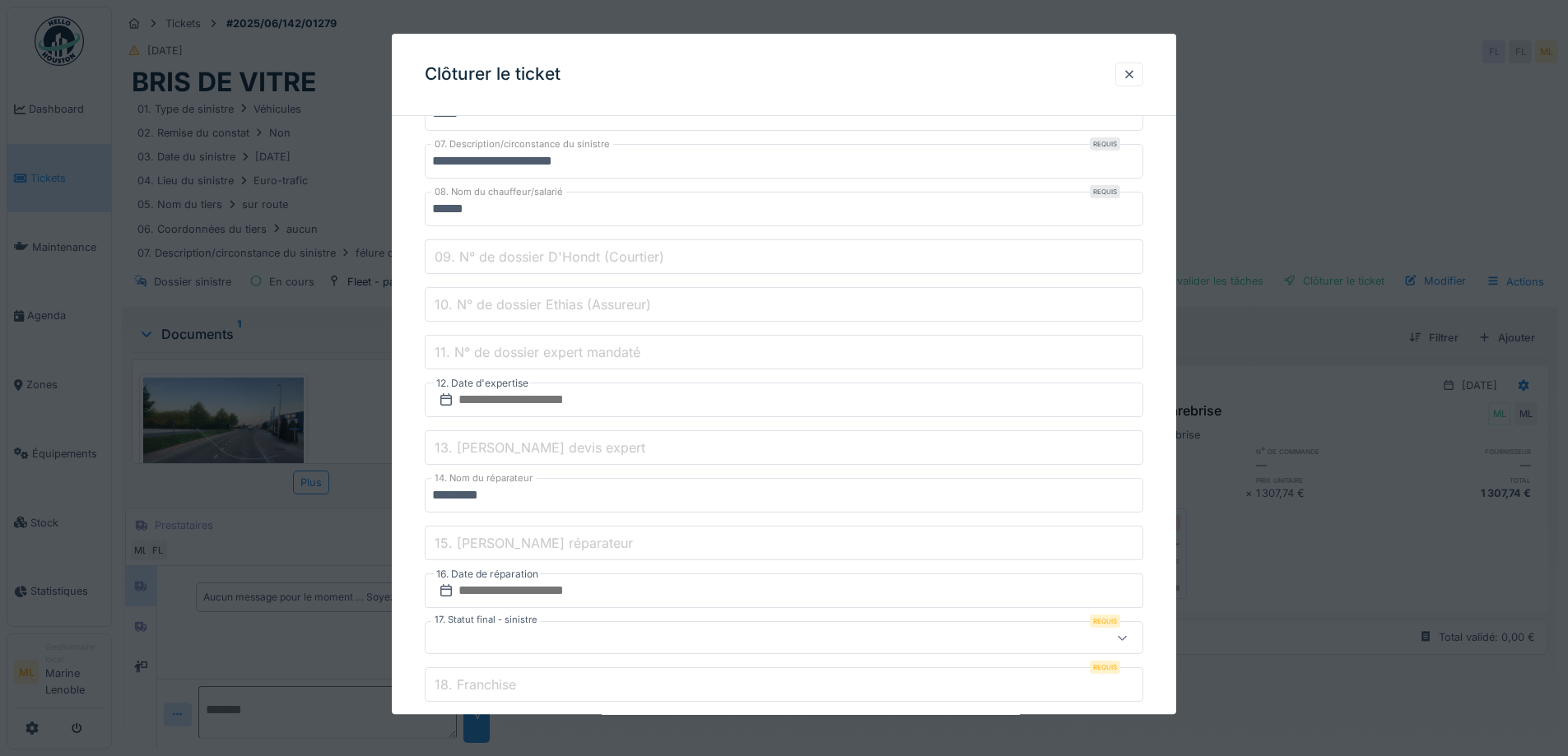
scroll to position [797, 0]
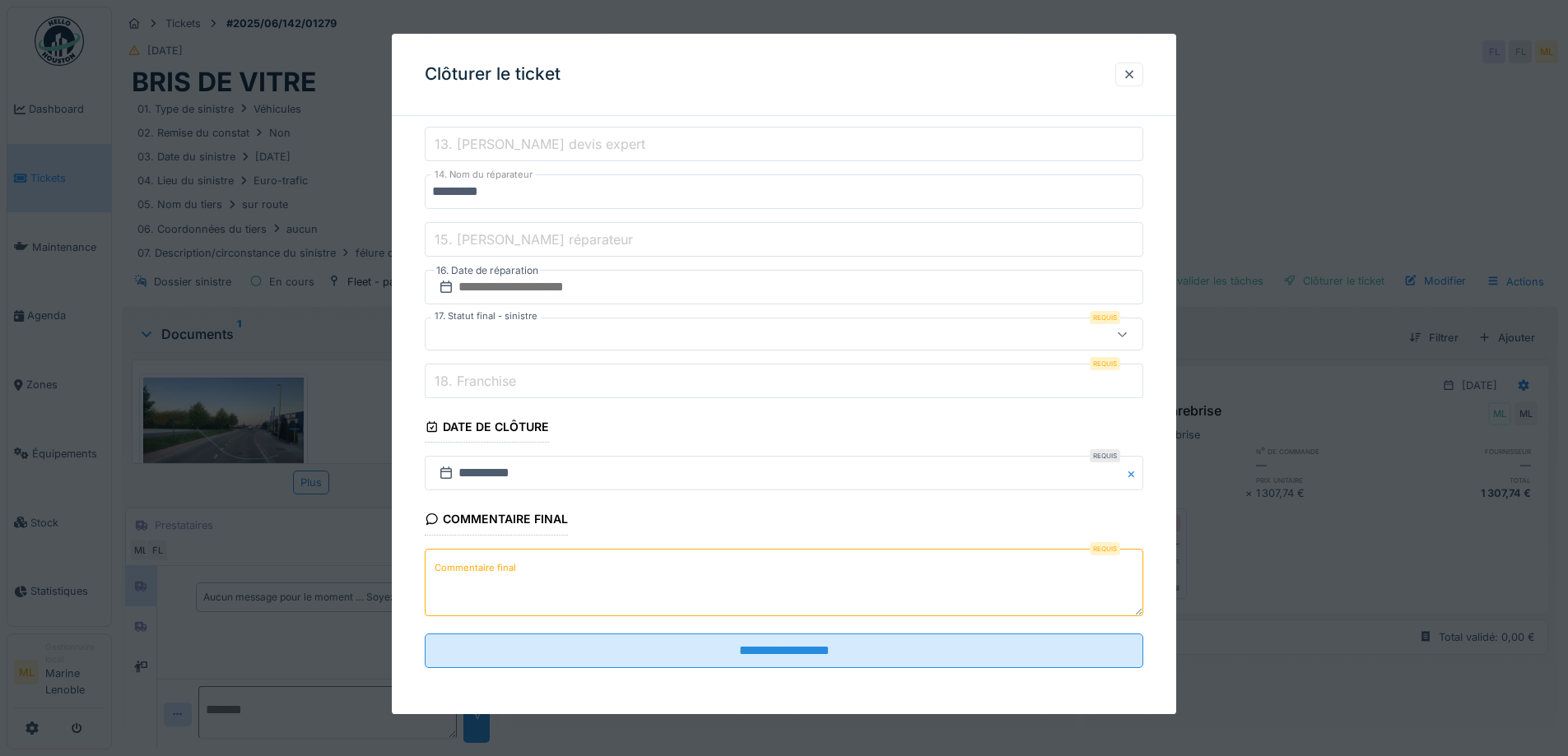
click at [506, 577] on label "Commentaire final" at bounding box center [475, 568] width 88 height 21
click at [506, 577] on textarea "Commentaire final" at bounding box center [783, 582] width 718 height 67
click at [806, 328] on div at bounding box center [742, 334] width 619 height 18
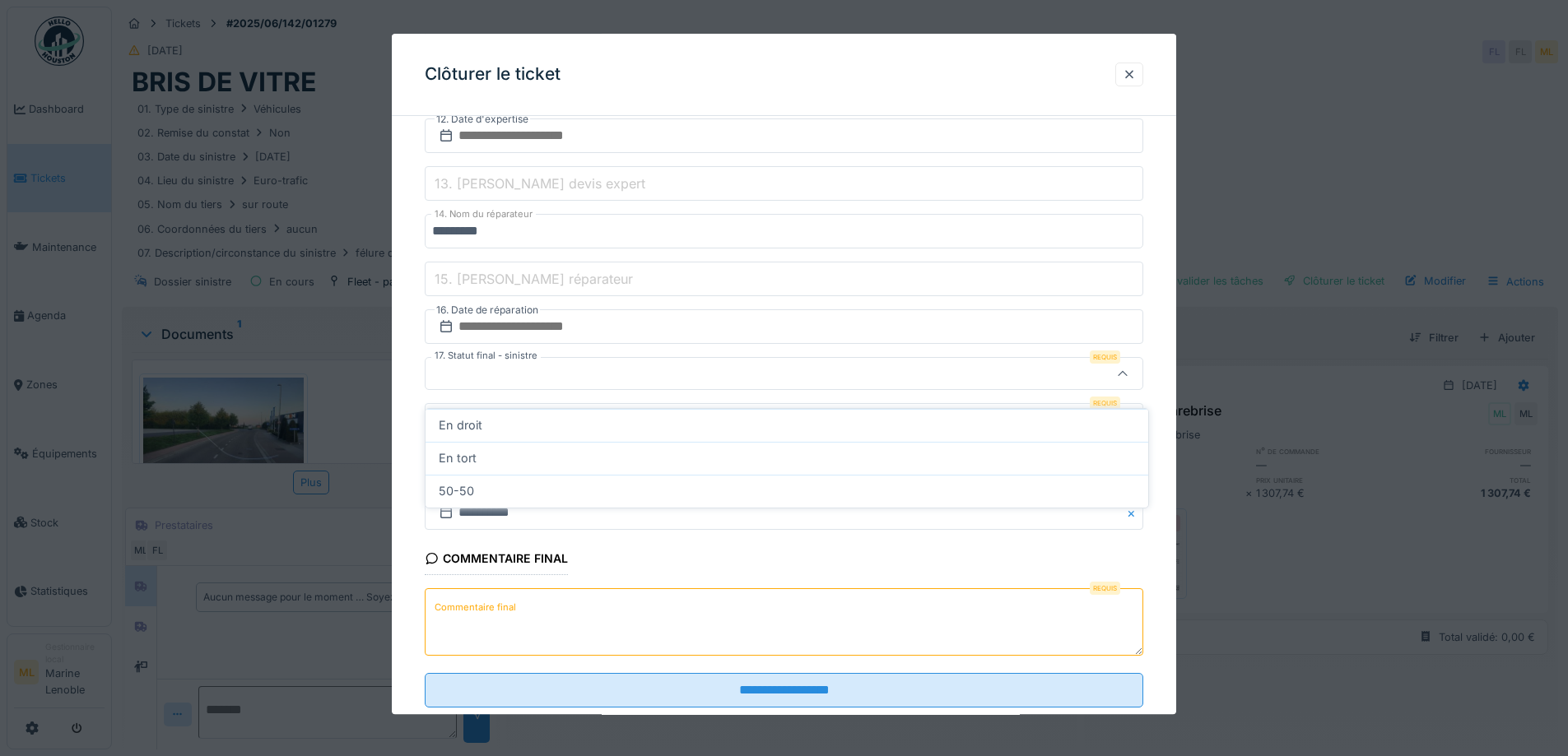
click at [402, 371] on div "**********" at bounding box center [783, 62] width 784 height 1382
click at [483, 372] on div at bounding box center [742, 374] width 619 height 18
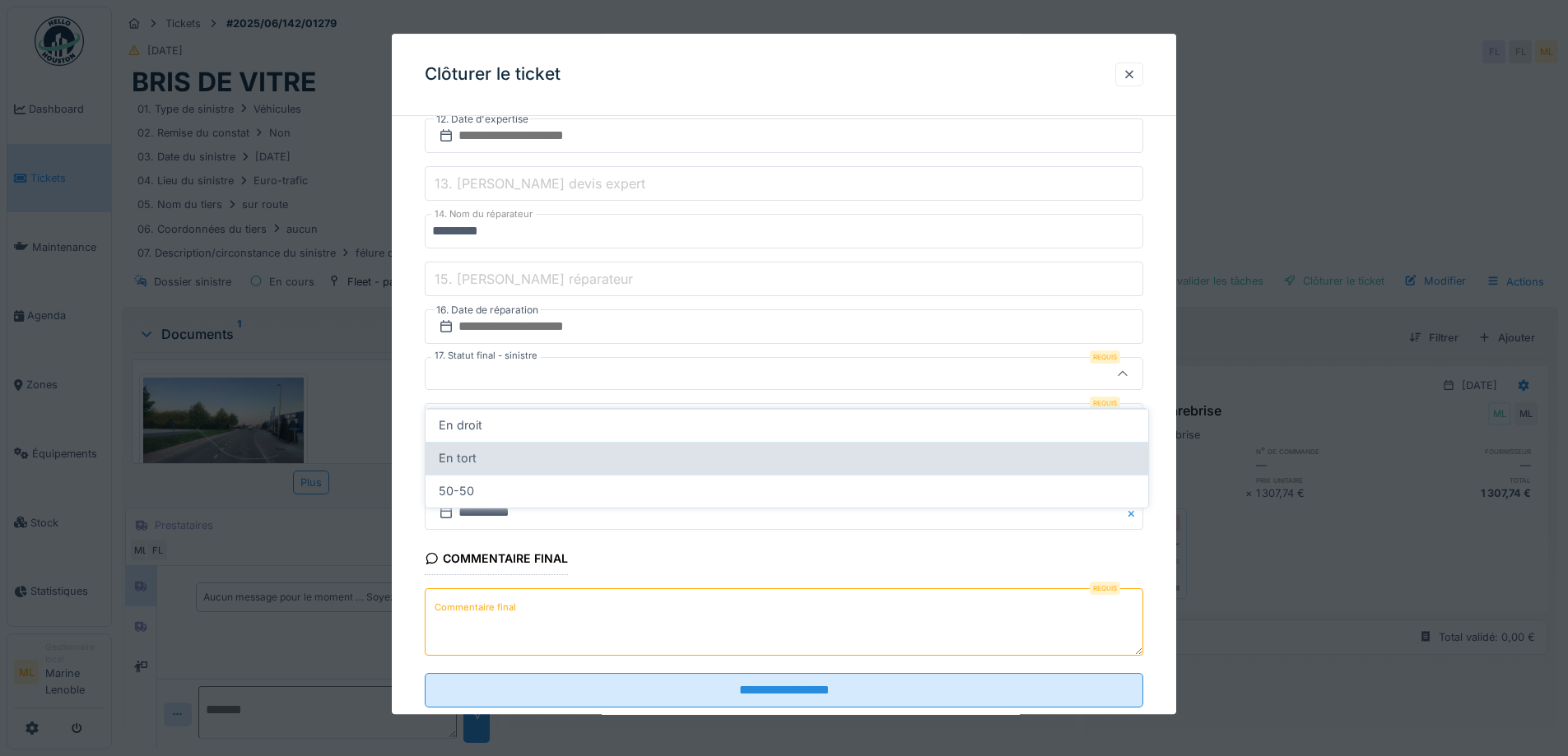
click at [492, 449] on div "En tort" at bounding box center [787, 458] width 696 height 18
type input "*******"
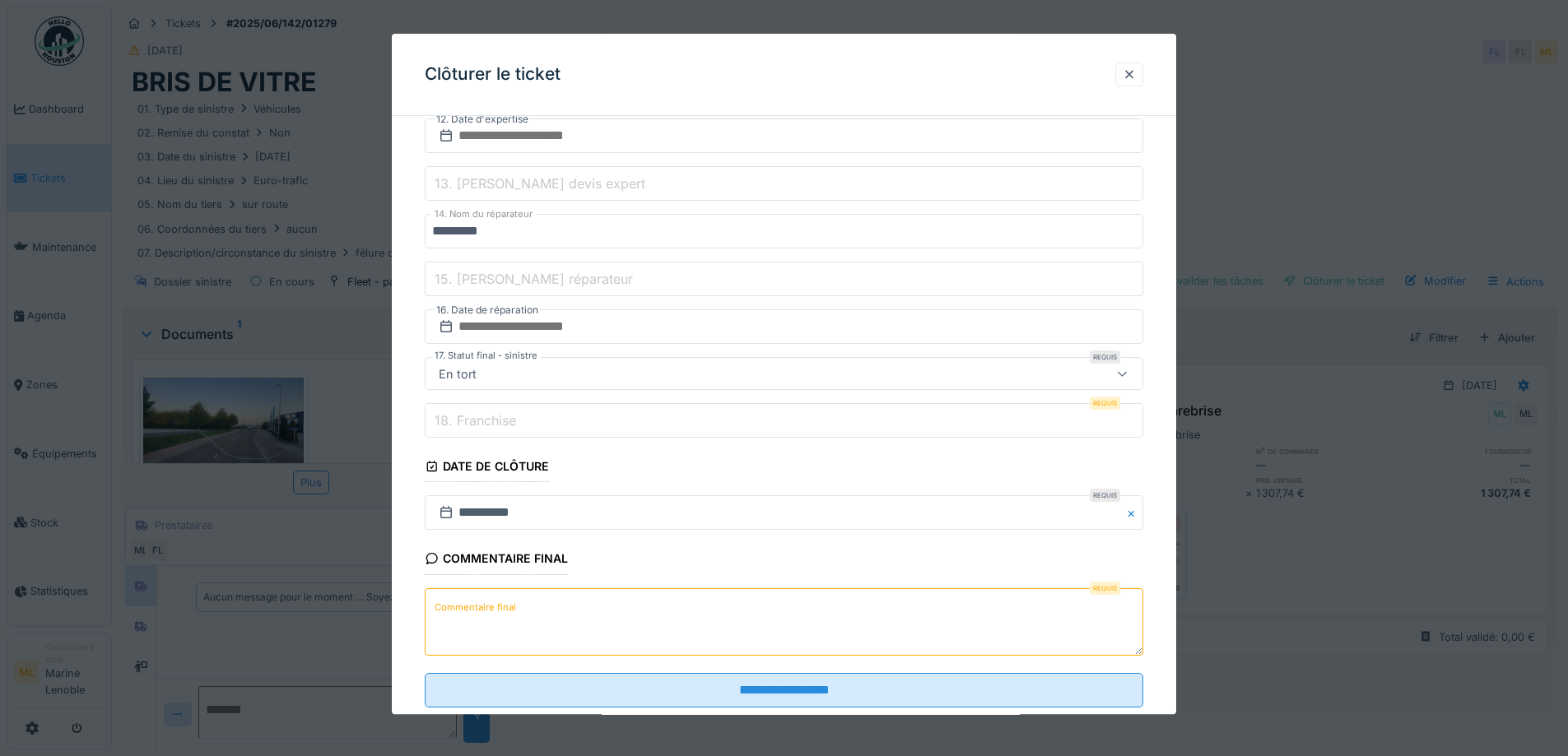
click at [539, 609] on textarea "Commentaire final" at bounding box center [783, 622] width 718 height 67
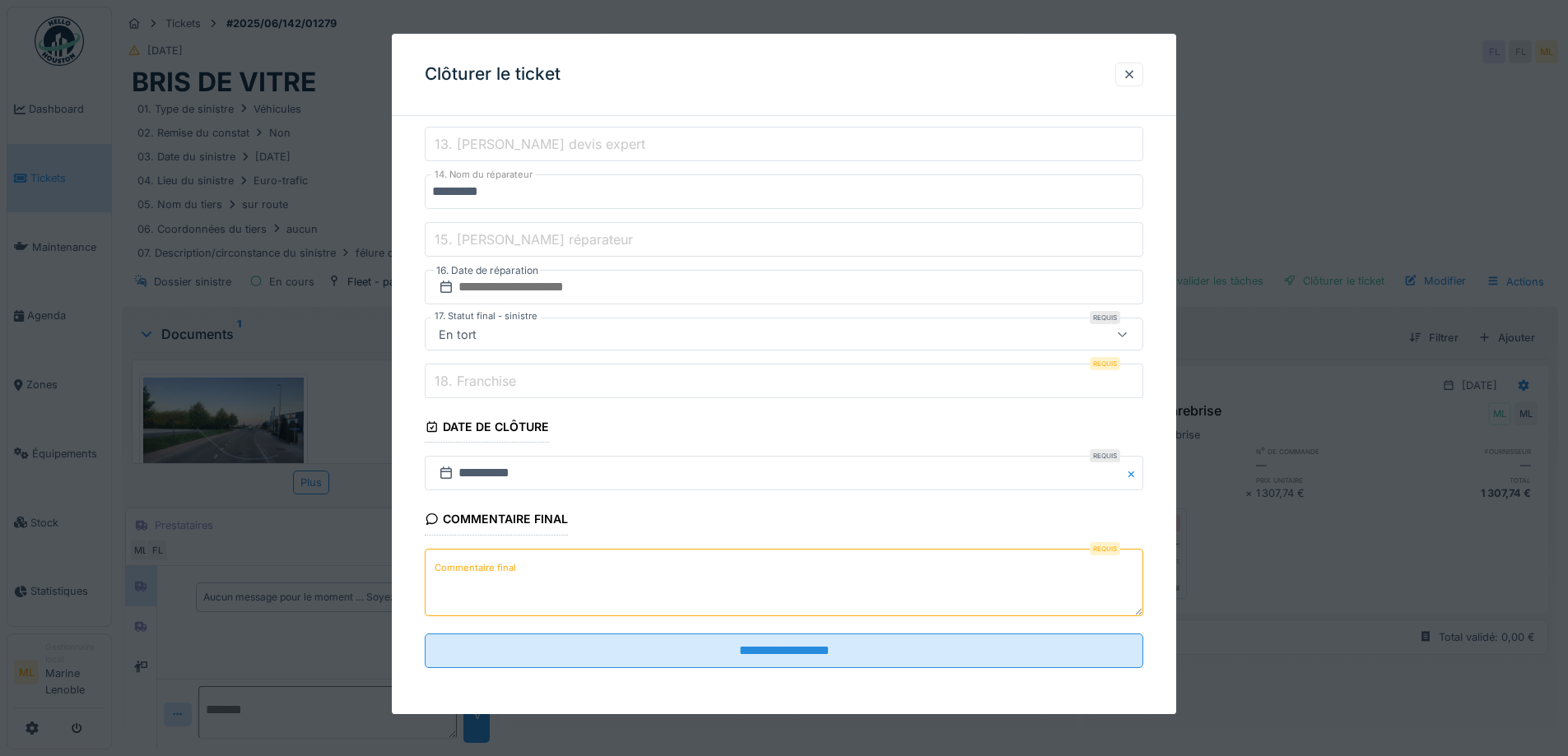
type textarea "*"
type textarea "**********"
drag, startPoint x: 555, startPoint y: 572, endPoint x: 430, endPoint y: 572, distance: 125.0
click at [430, 572] on textarea "**********" at bounding box center [783, 582] width 718 height 67
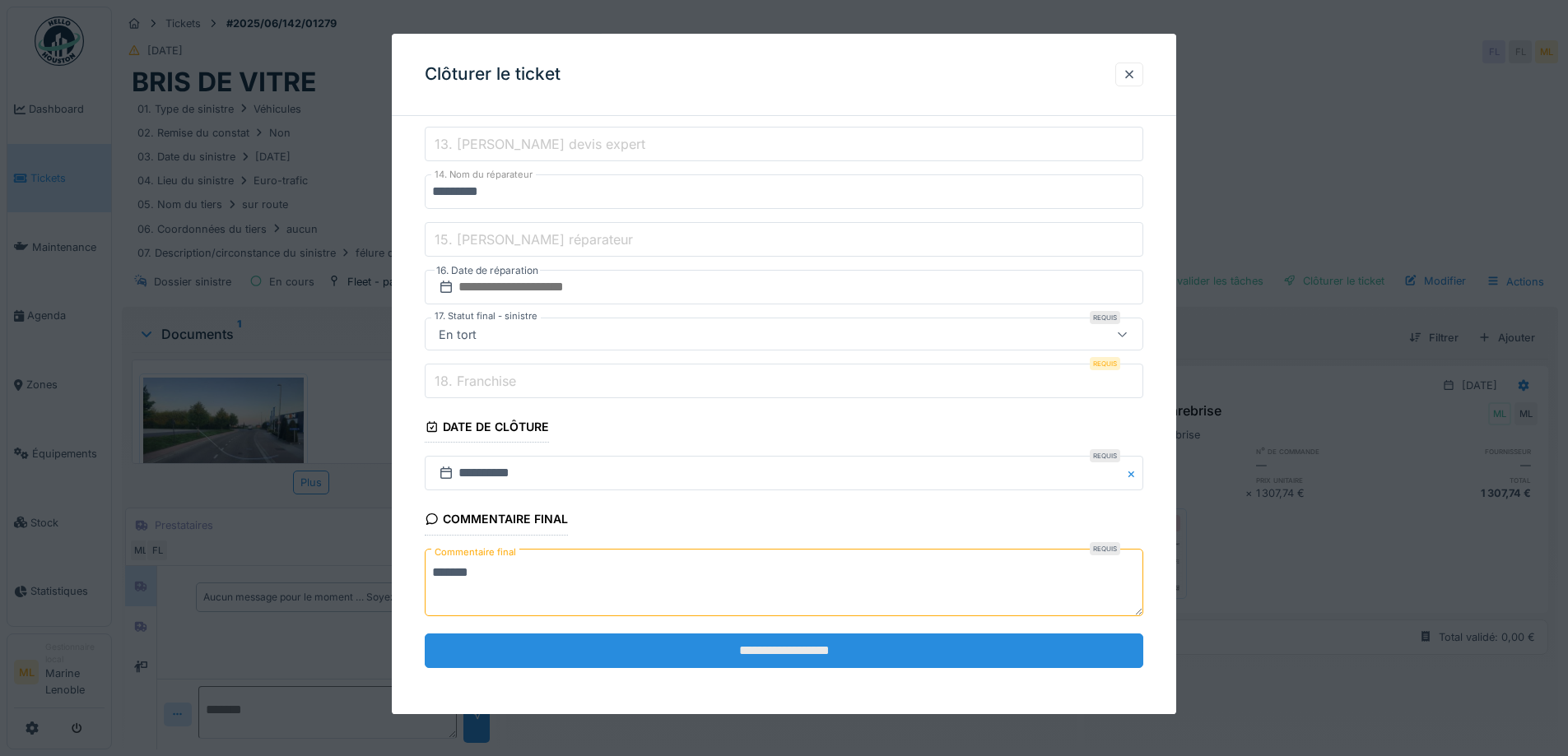
type textarea "*******"
click at [797, 643] on input "**********" at bounding box center [783, 651] width 718 height 34
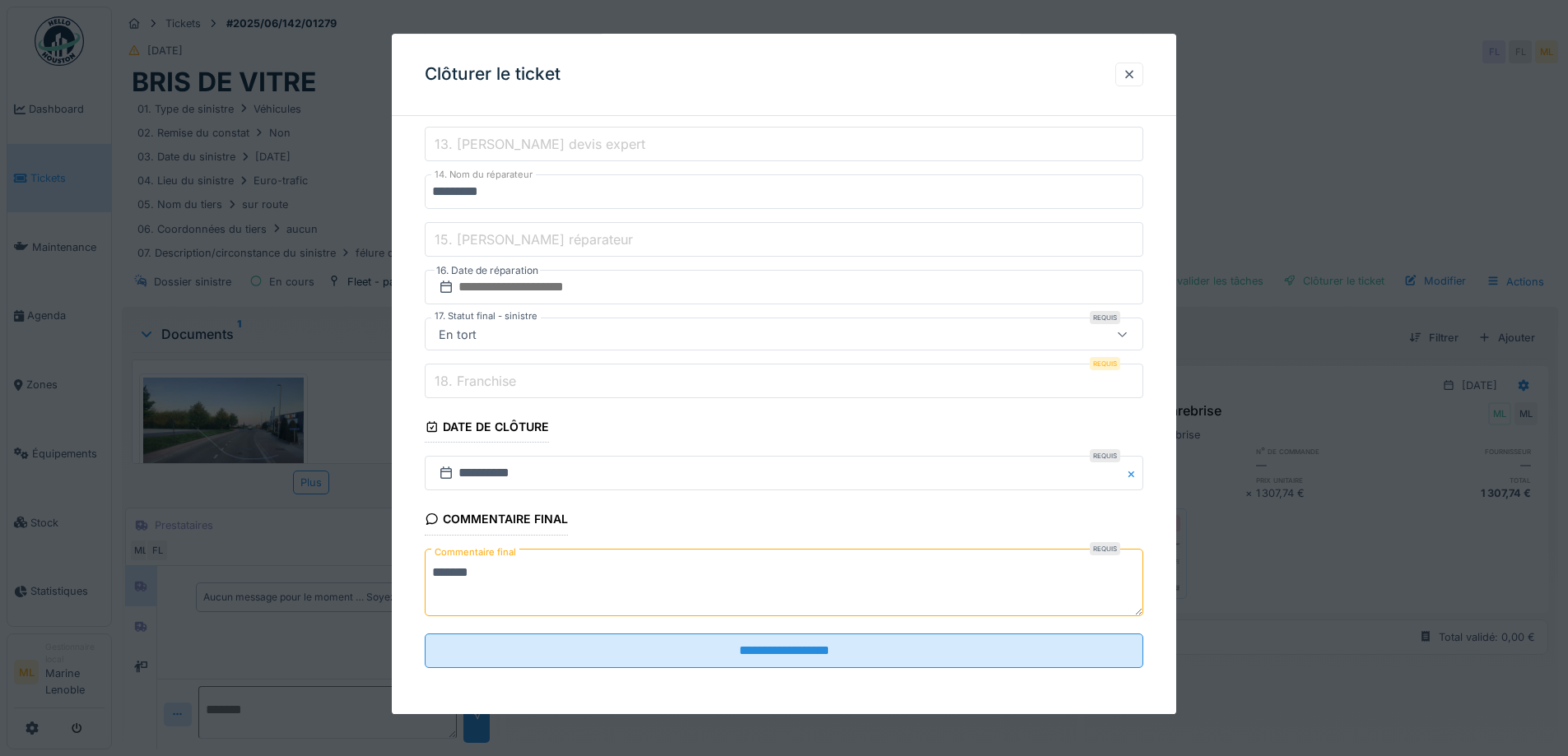
click at [491, 381] on label "18. Franchise" at bounding box center [475, 380] width 88 height 20
click at [491, 381] on input "18. Franchise" at bounding box center [783, 382] width 718 height 34
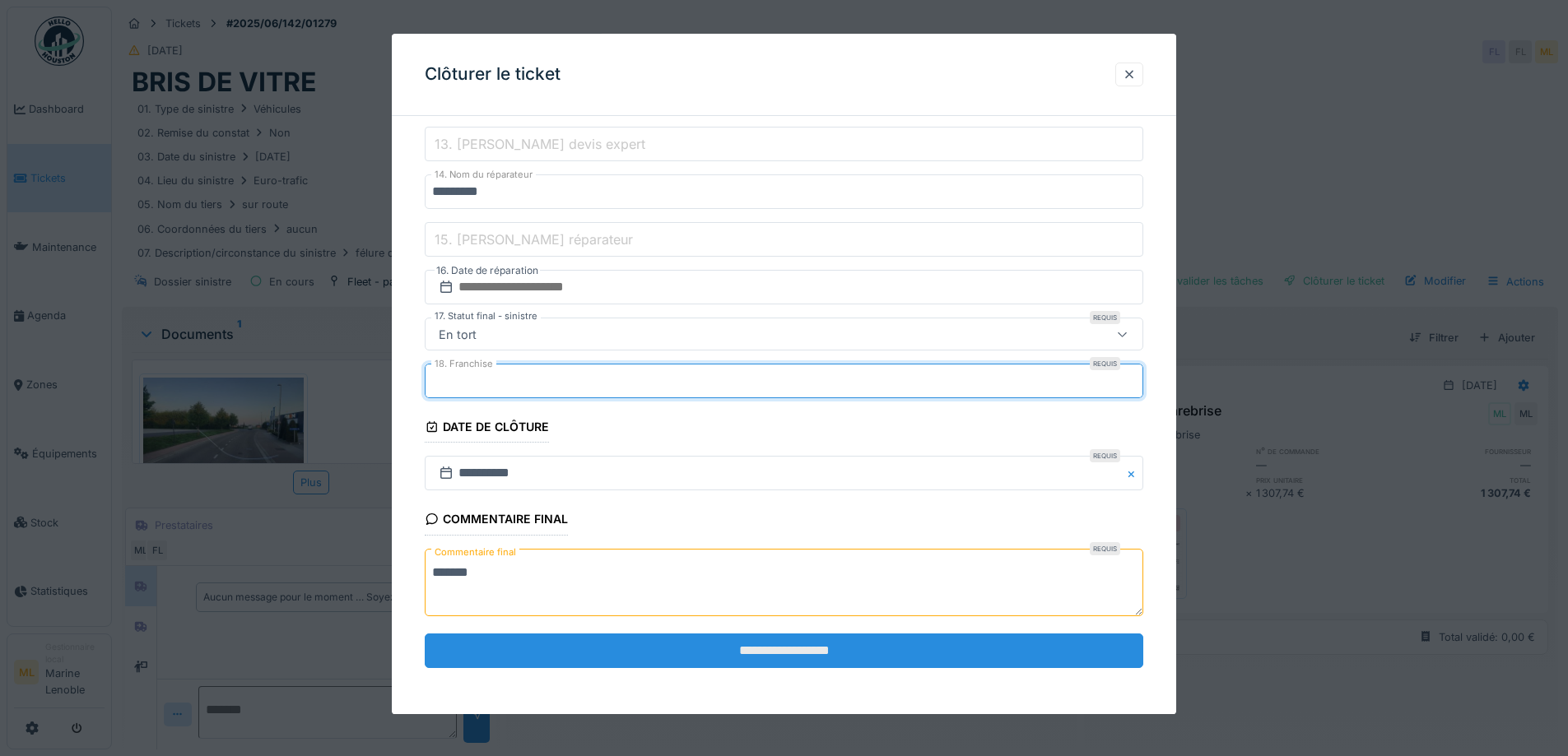
type input "*"
click at [802, 644] on input "**********" at bounding box center [783, 651] width 718 height 34
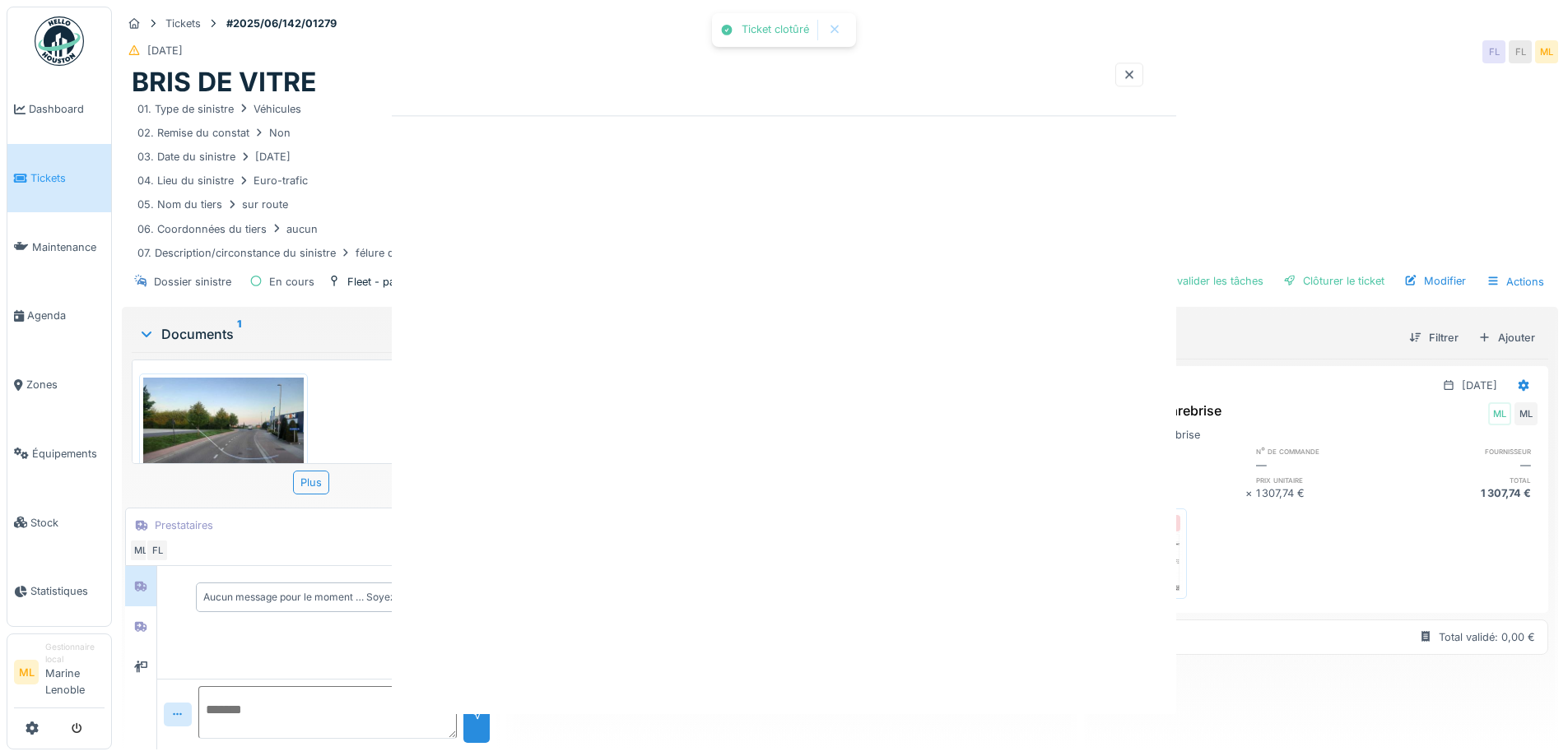
scroll to position [0, 0]
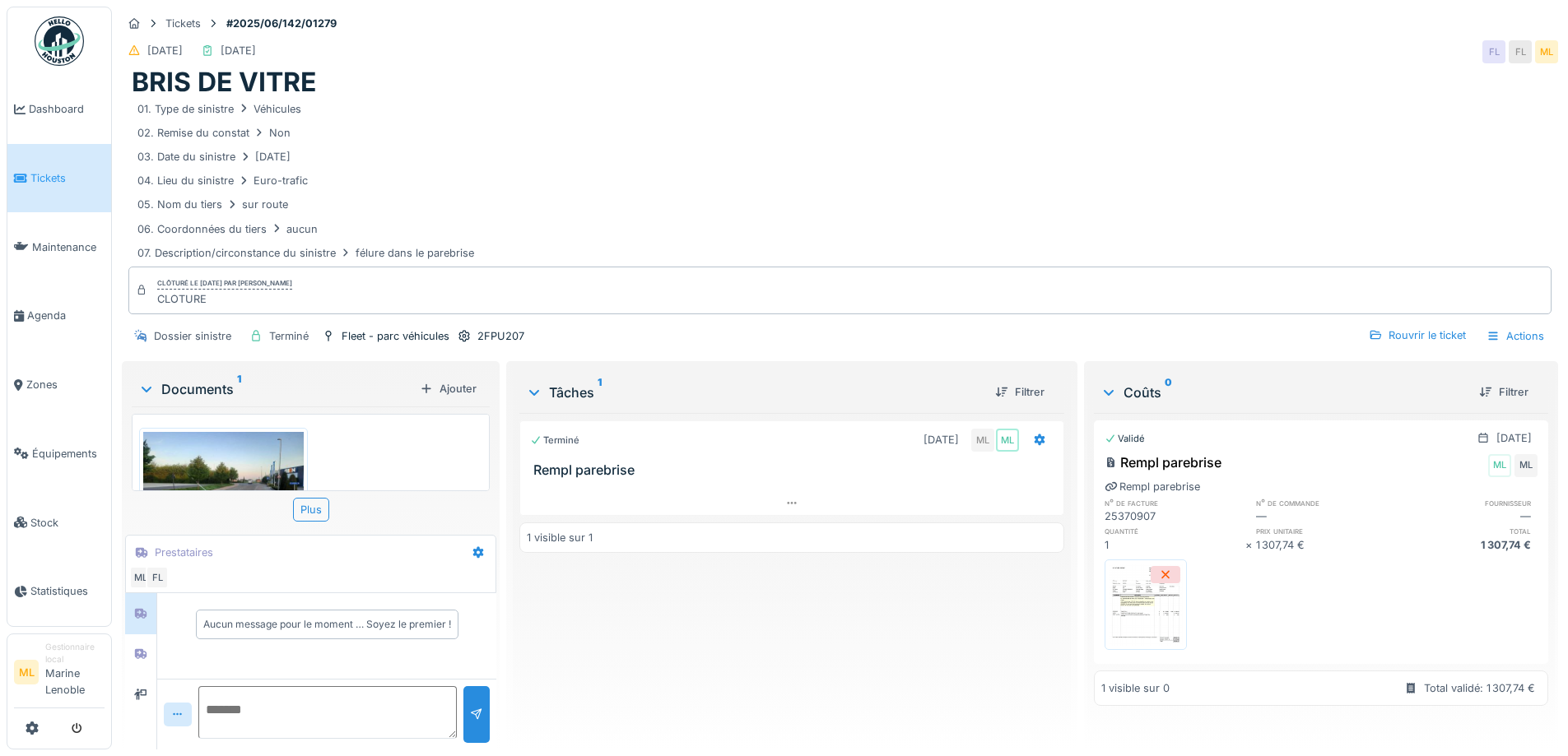
click at [49, 178] on span "Tickets" at bounding box center [67, 178] width 74 height 16
